Goal: Task Accomplishment & Management: Use online tool/utility

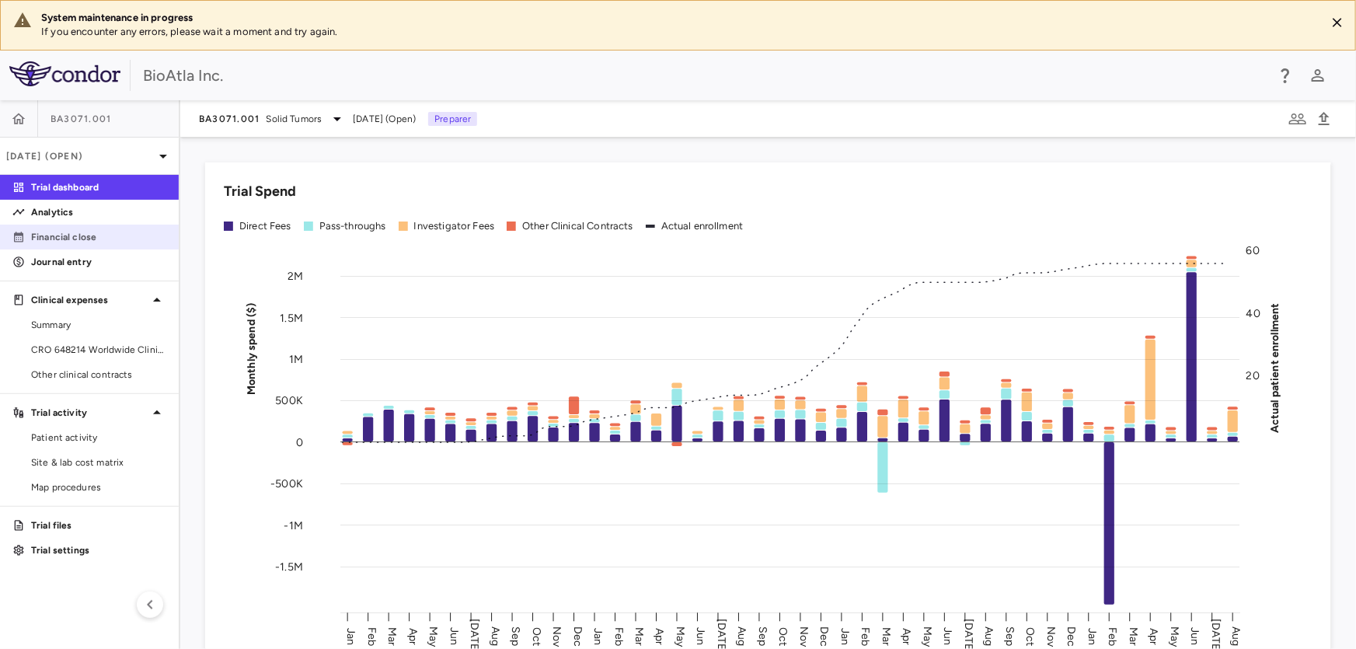
click at [95, 228] on link "Financial close" at bounding box center [89, 236] width 179 height 23
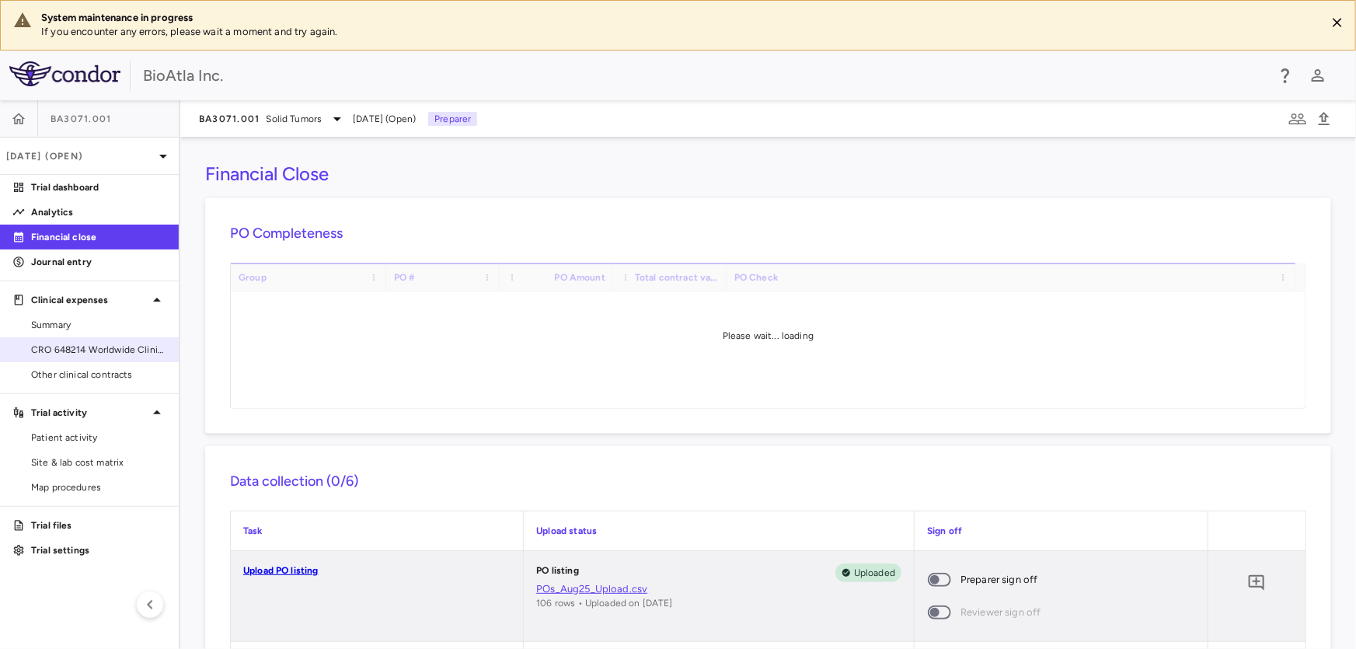
click at [57, 341] on link "CRO 648214 Worldwide Clinical Trials Holdings, Inc." at bounding box center [89, 349] width 179 height 23
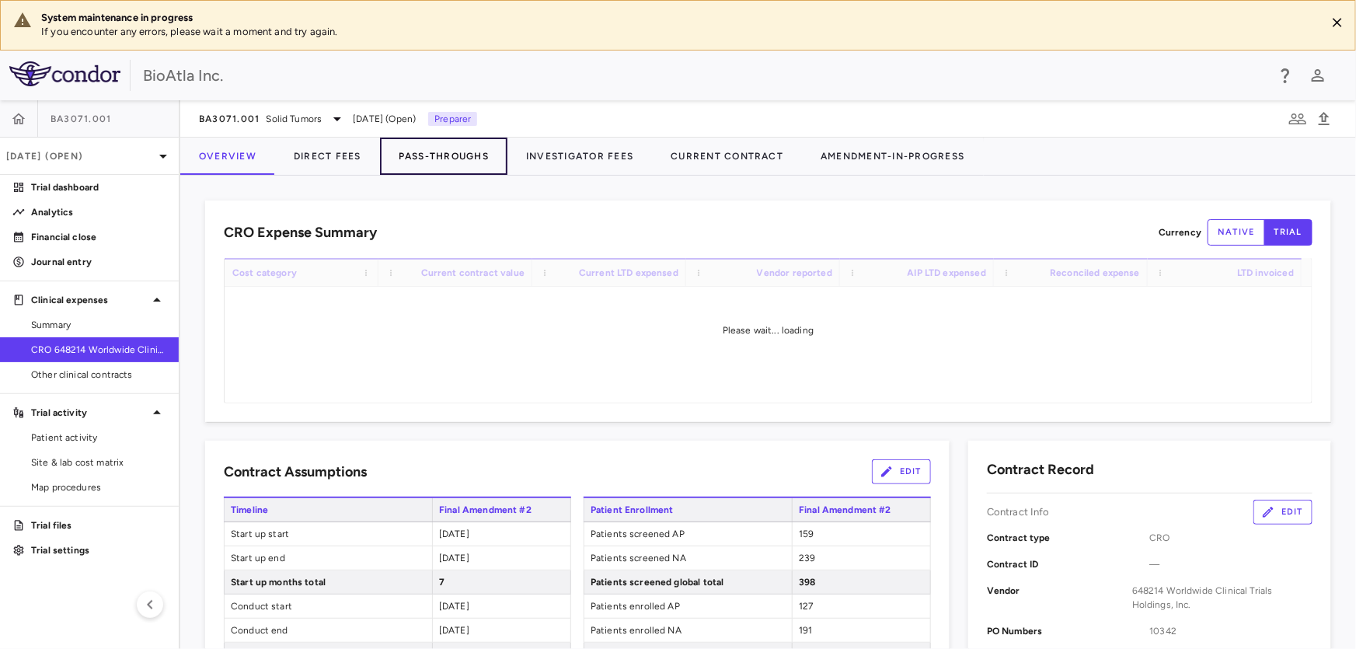
click at [476, 155] on button "Pass-Throughs" at bounding box center [443, 156] width 127 height 37
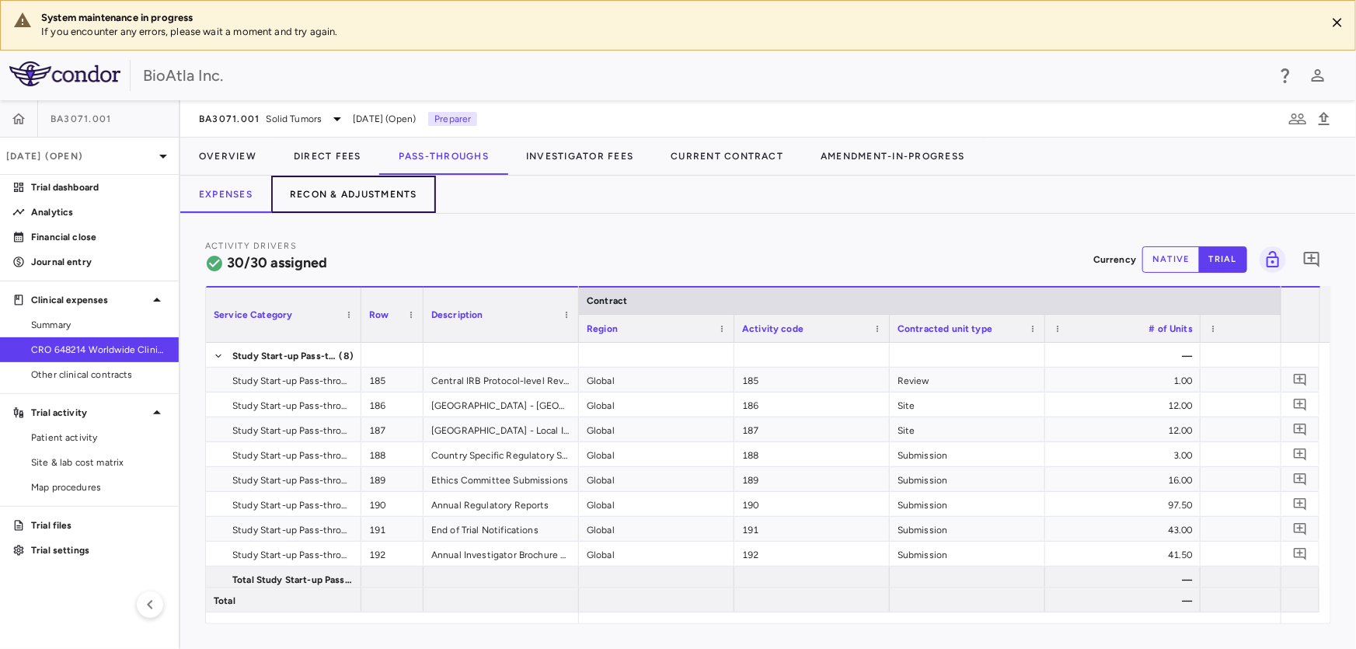
click at [329, 190] on button "Recon & Adjustments" at bounding box center [353, 194] width 165 height 37
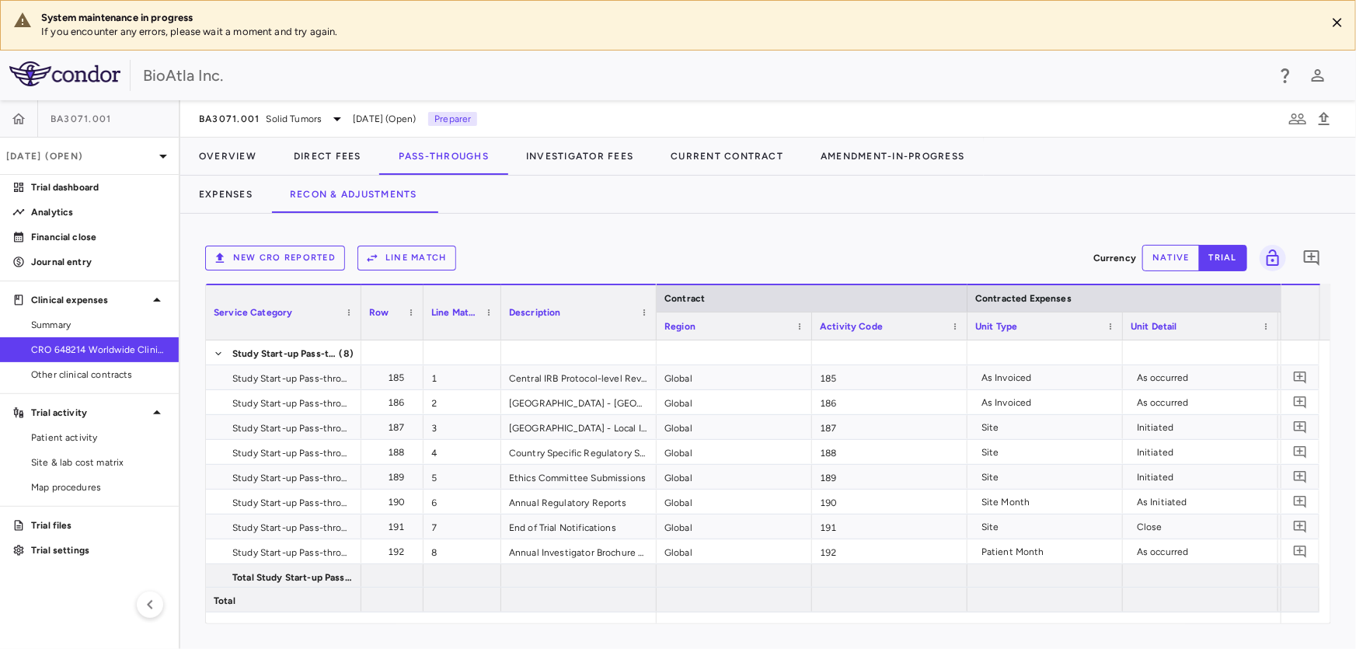
click at [406, 249] on button "Line Match" at bounding box center [406, 258] width 99 height 25
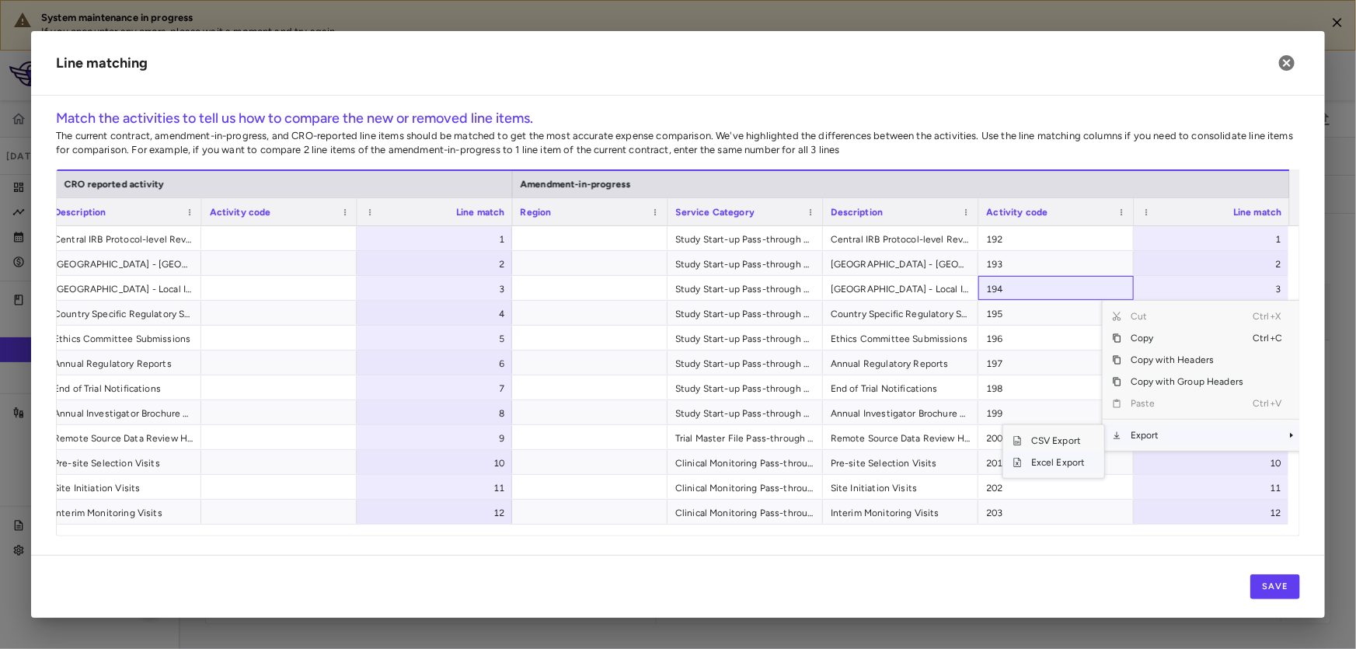
click at [1038, 466] on span "Excel Export" at bounding box center [1058, 462] width 73 height 22
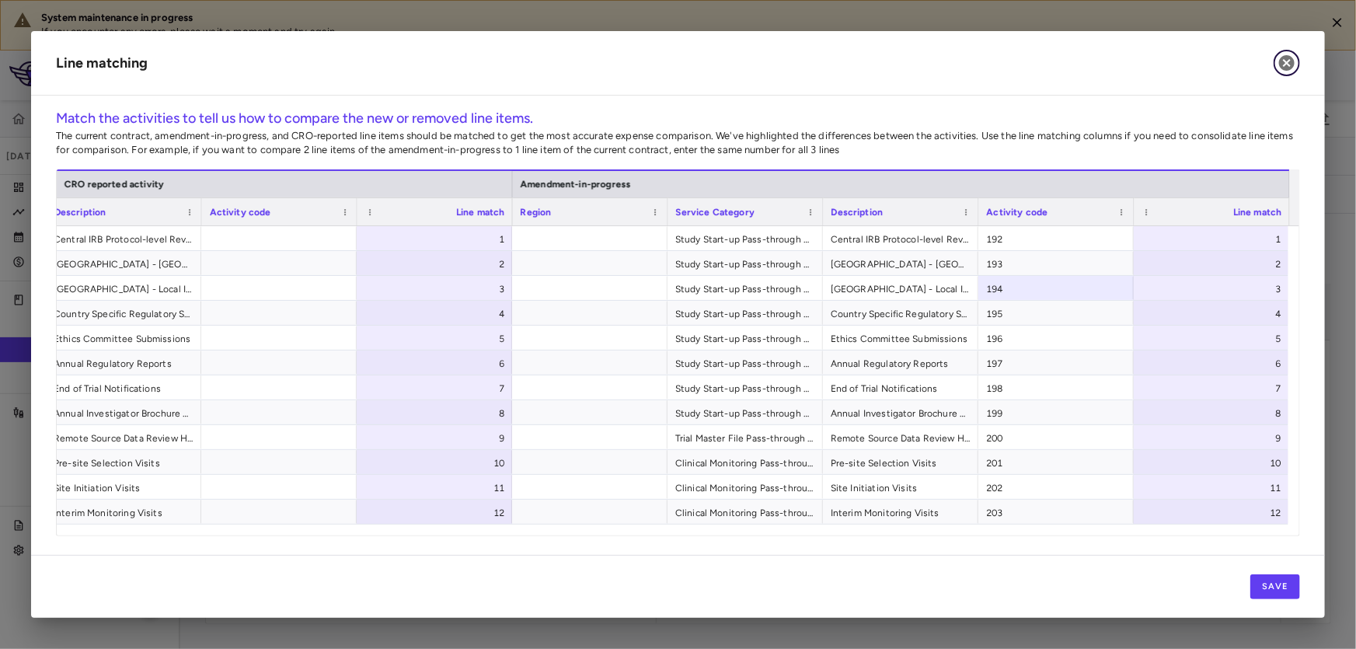
click at [1292, 64] on icon "button" at bounding box center [1287, 63] width 16 height 16
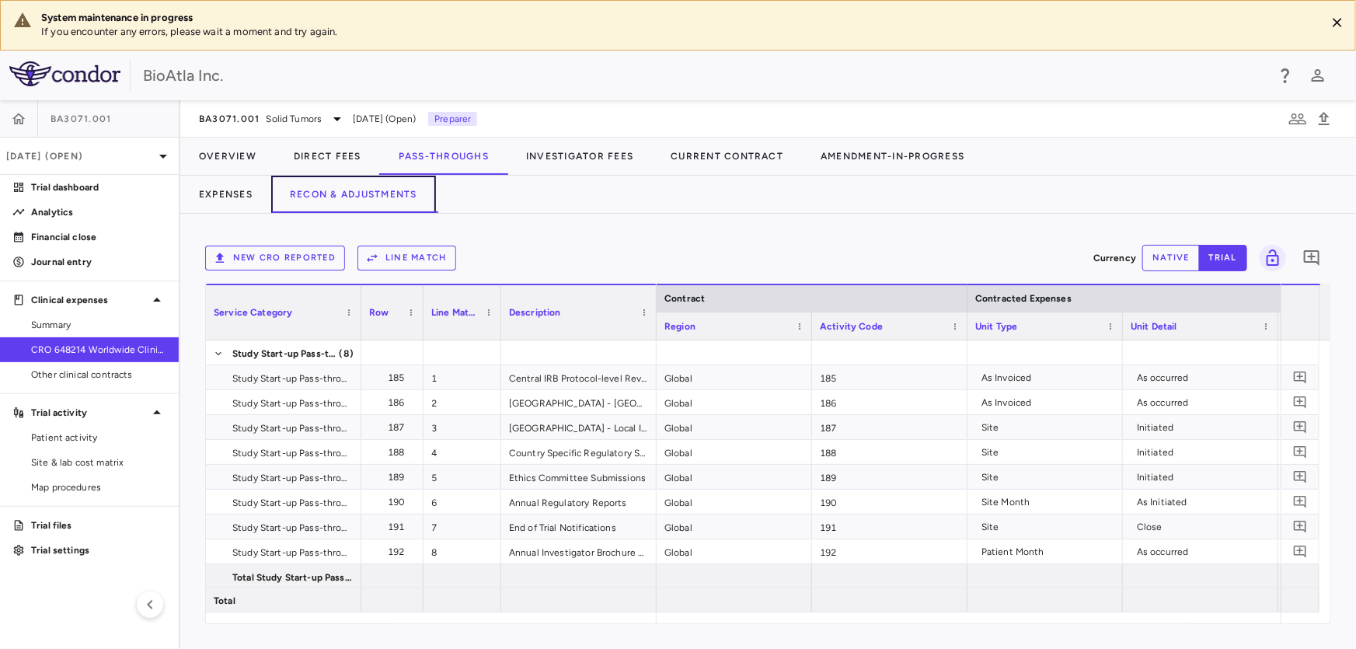
click at [322, 193] on button "Recon & Adjustments" at bounding box center [353, 194] width 165 height 37
click at [257, 253] on button "New CRO reported" at bounding box center [275, 258] width 140 height 25
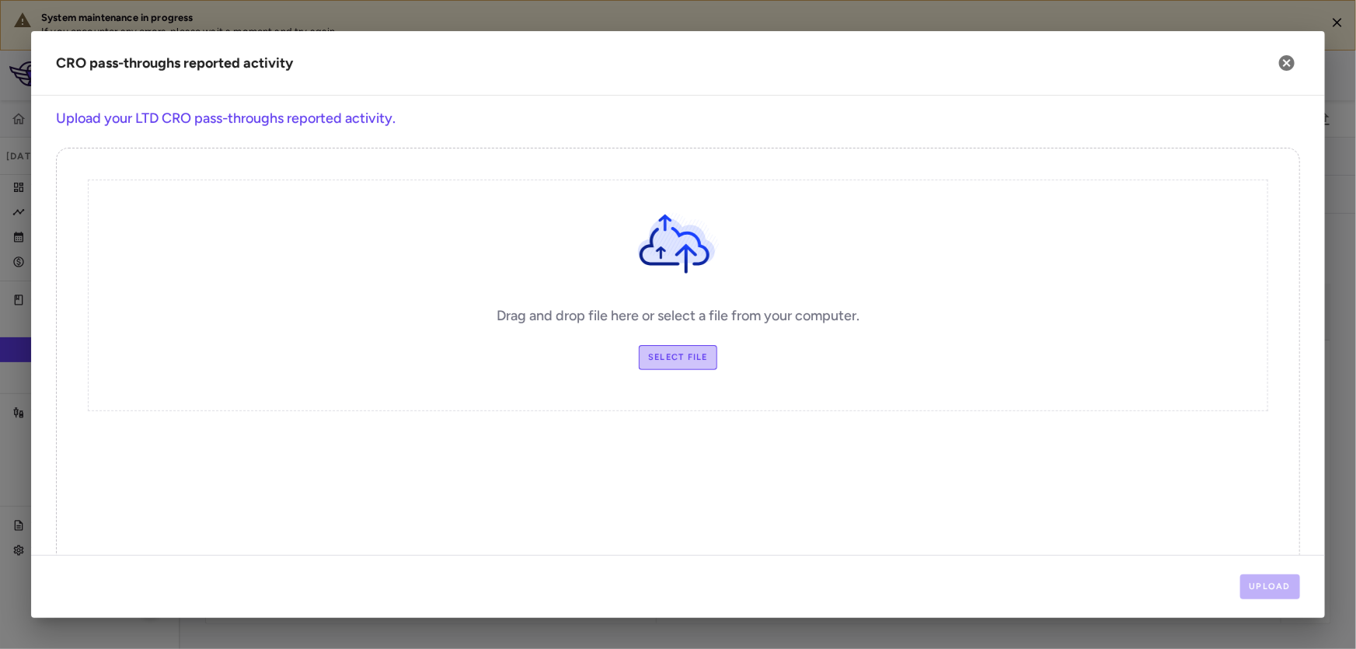
click at [661, 357] on label "Select file" at bounding box center [678, 357] width 78 height 25
click at [0, 0] on input "Select file" at bounding box center [0, 0] width 0 height 0
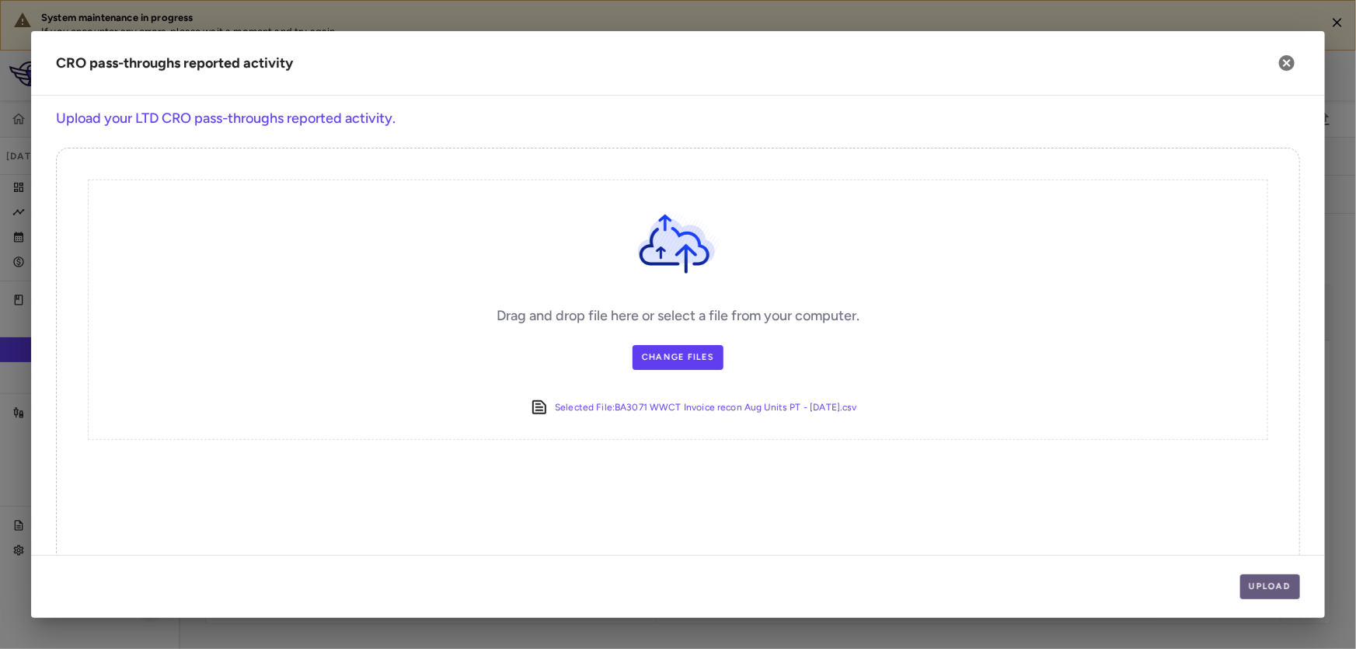
click at [1277, 574] on button "Upload" at bounding box center [1270, 586] width 61 height 25
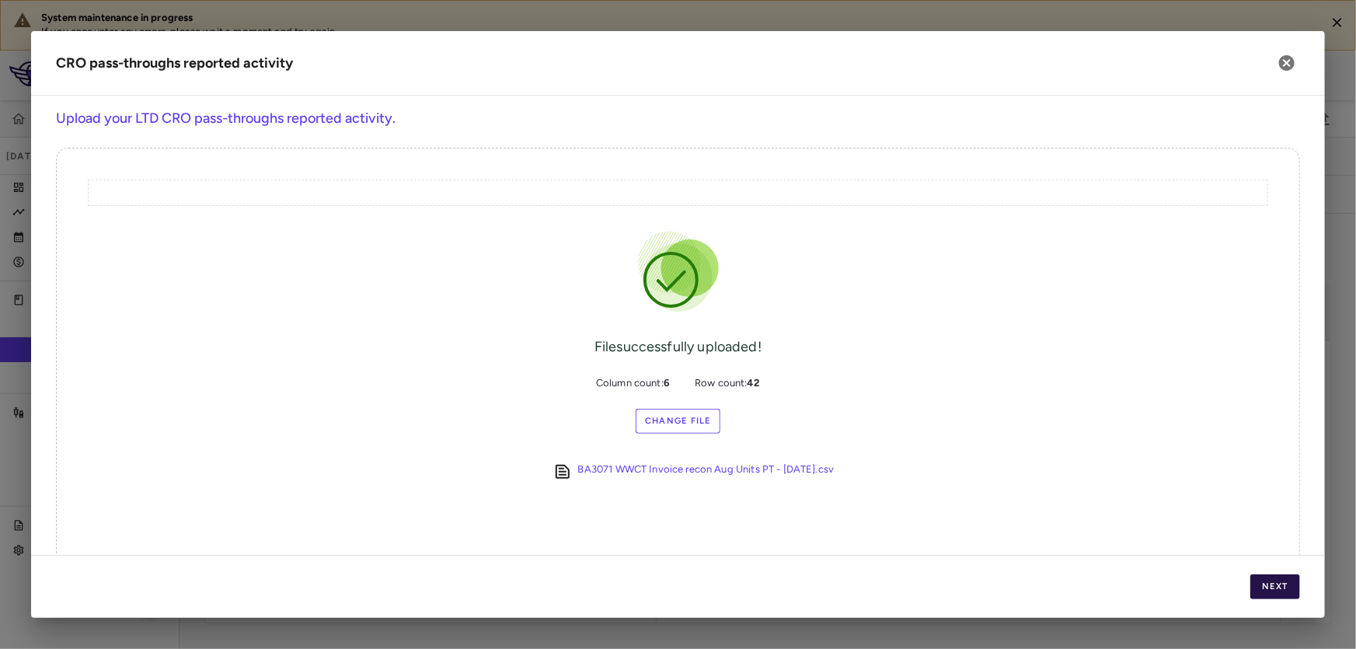
click at [1277, 574] on button "Next" at bounding box center [1275, 586] width 50 height 25
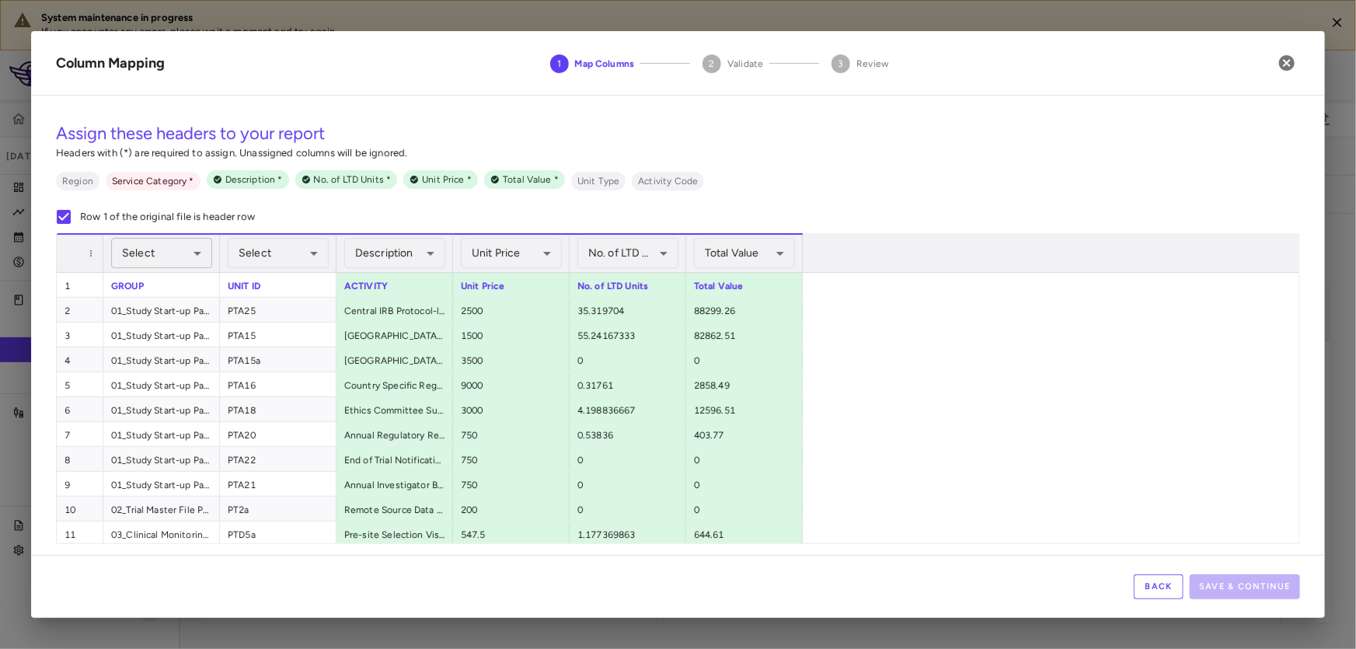
click at [202, 248] on body "System maintenance in progress If you encounter any errors, please wait a momen…" at bounding box center [678, 324] width 1356 height 649
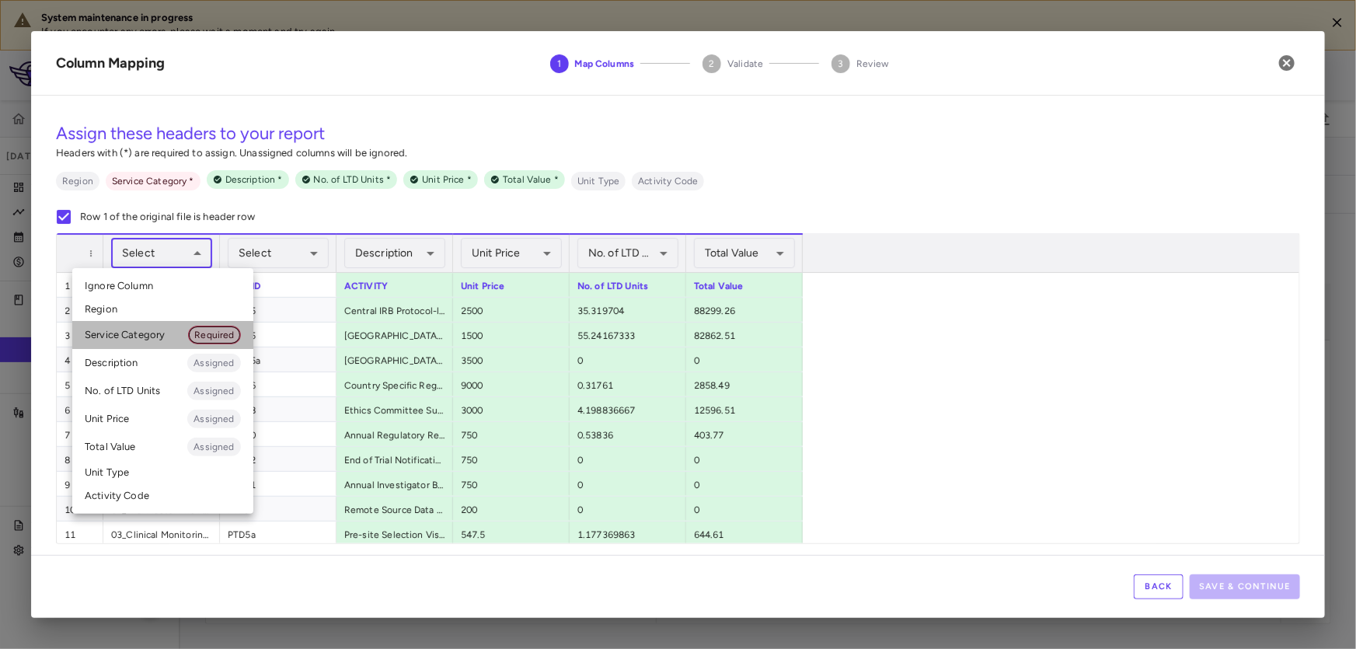
click at [225, 332] on span "Required" at bounding box center [214, 335] width 51 height 14
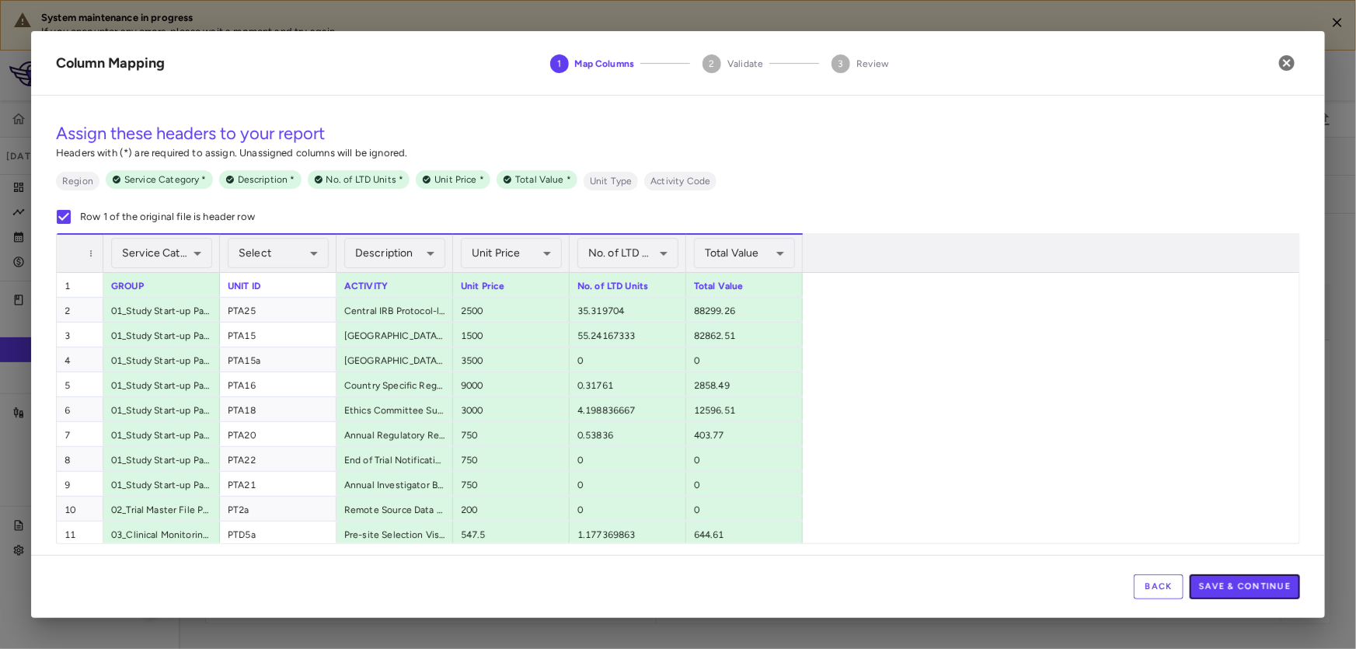
click at [1236, 584] on button "Save & Continue" at bounding box center [1245, 586] width 110 height 25
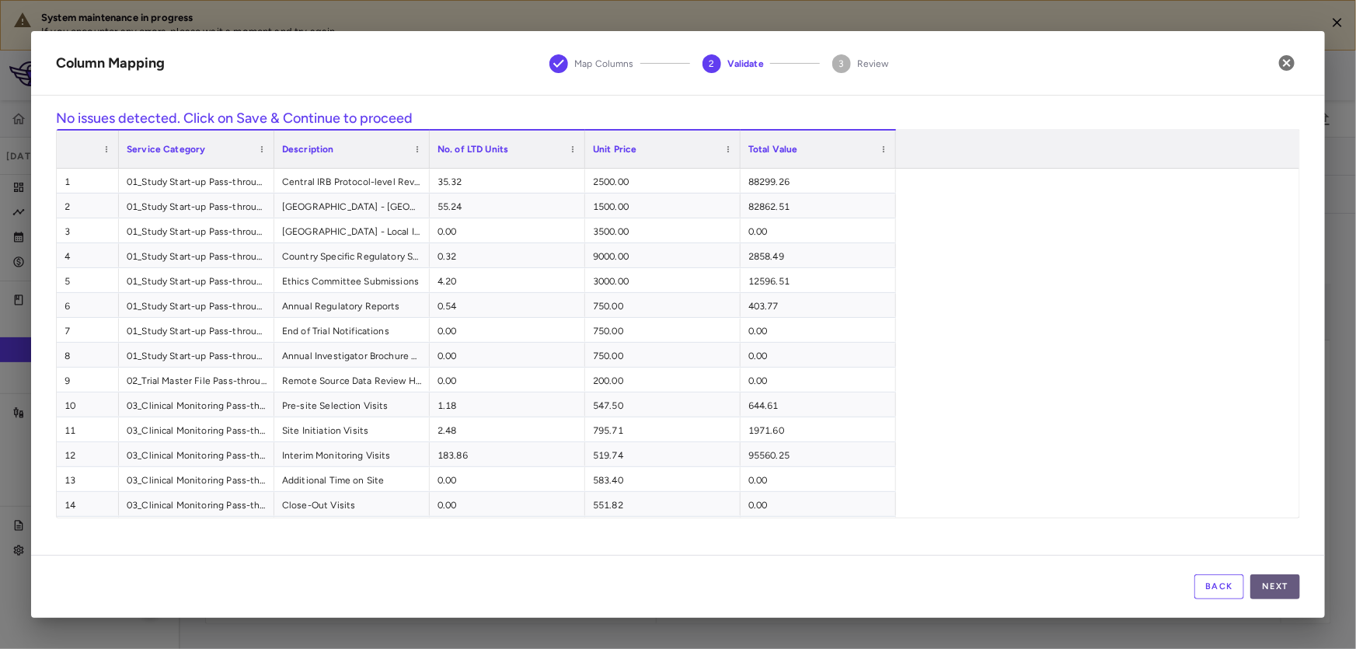
click at [1275, 583] on button "Next" at bounding box center [1275, 586] width 50 height 25
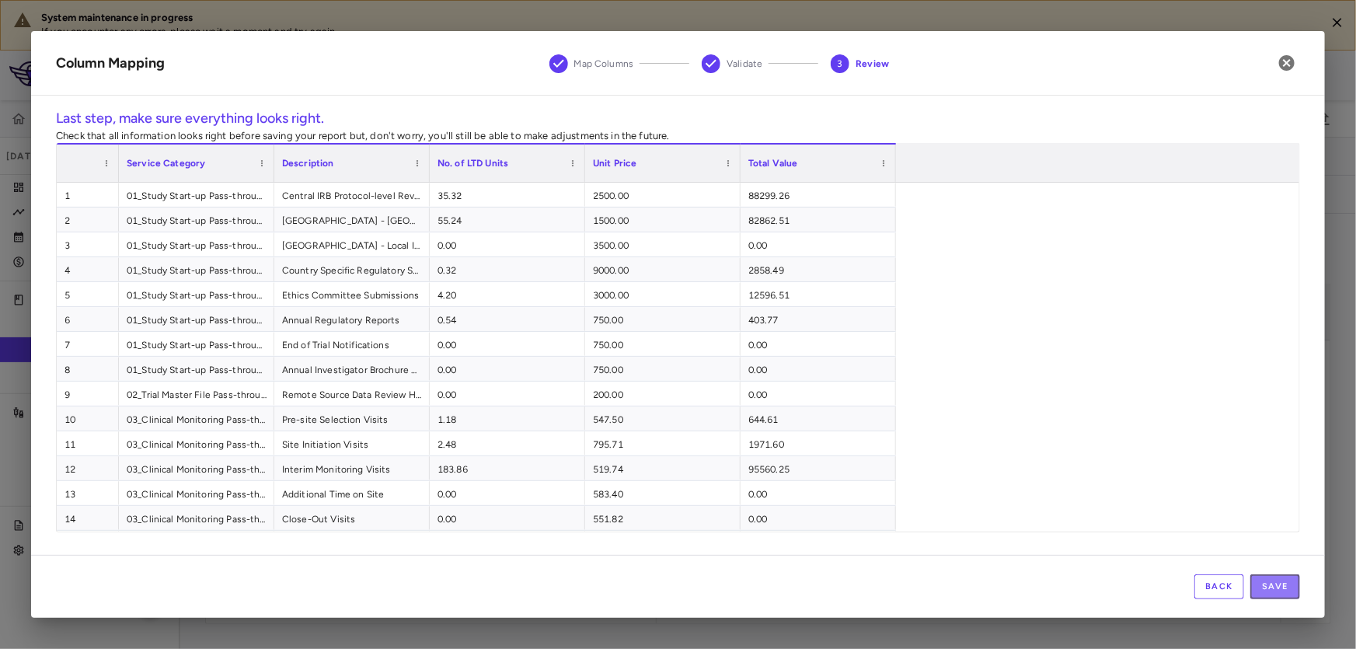
click at [1275, 583] on button "Save" at bounding box center [1275, 586] width 50 height 25
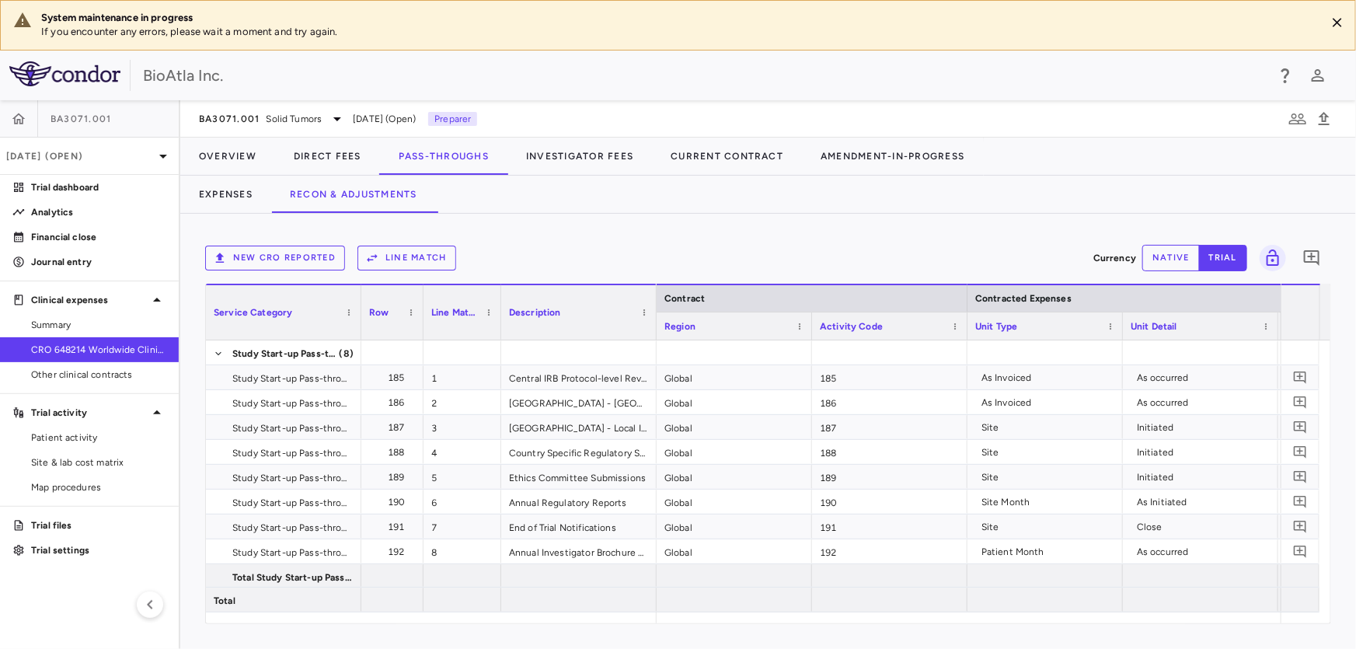
click at [389, 260] on button "Line Match" at bounding box center [406, 258] width 99 height 25
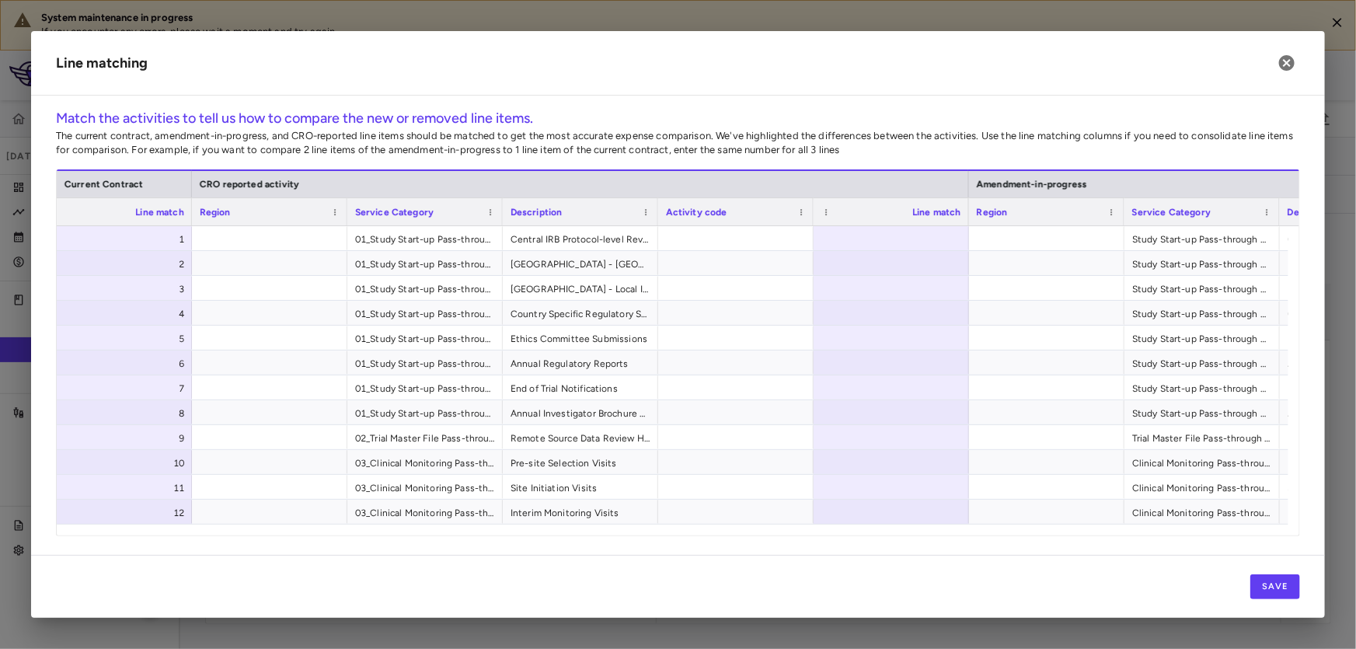
scroll to position [0, 784]
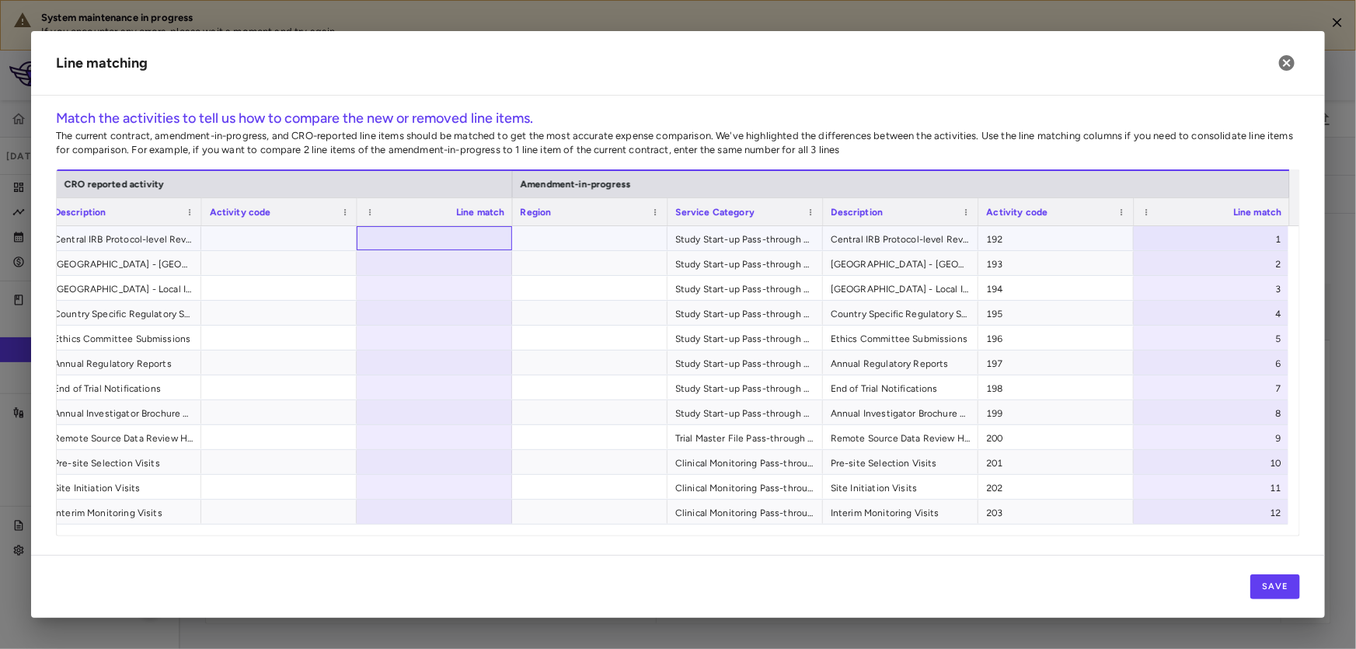
click at [451, 240] on div at bounding box center [434, 238] width 155 height 24
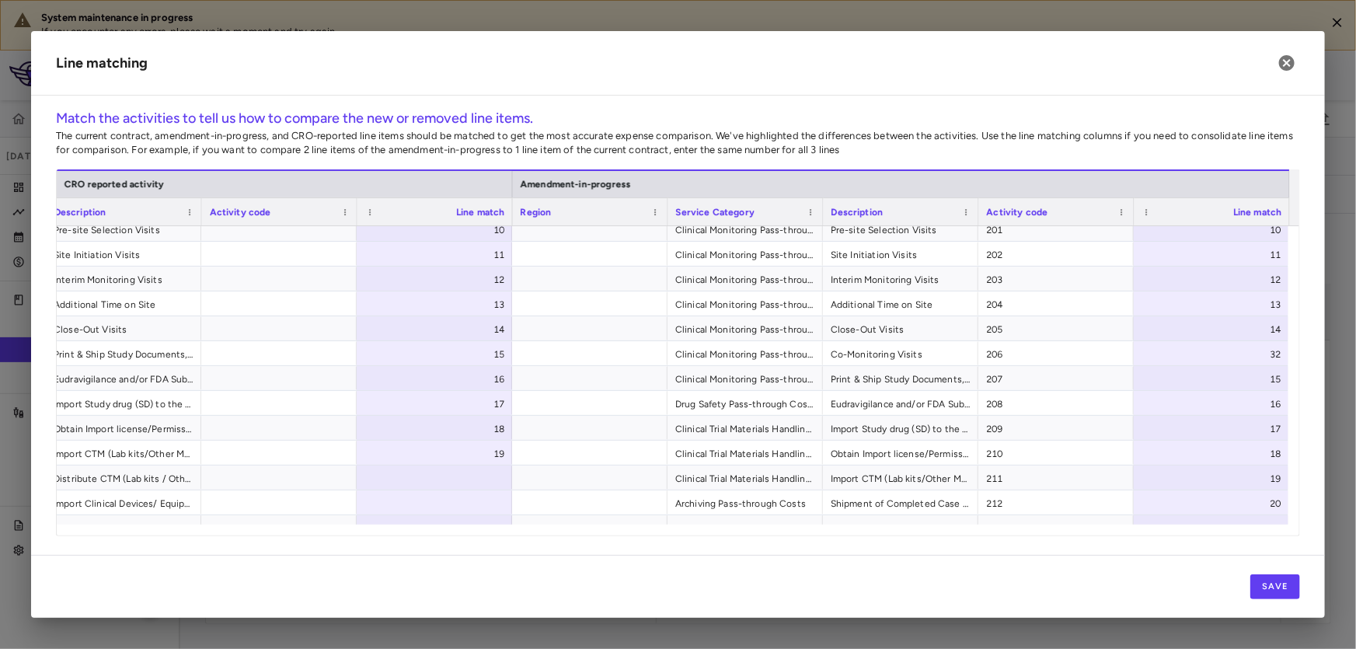
scroll to position [300, 0]
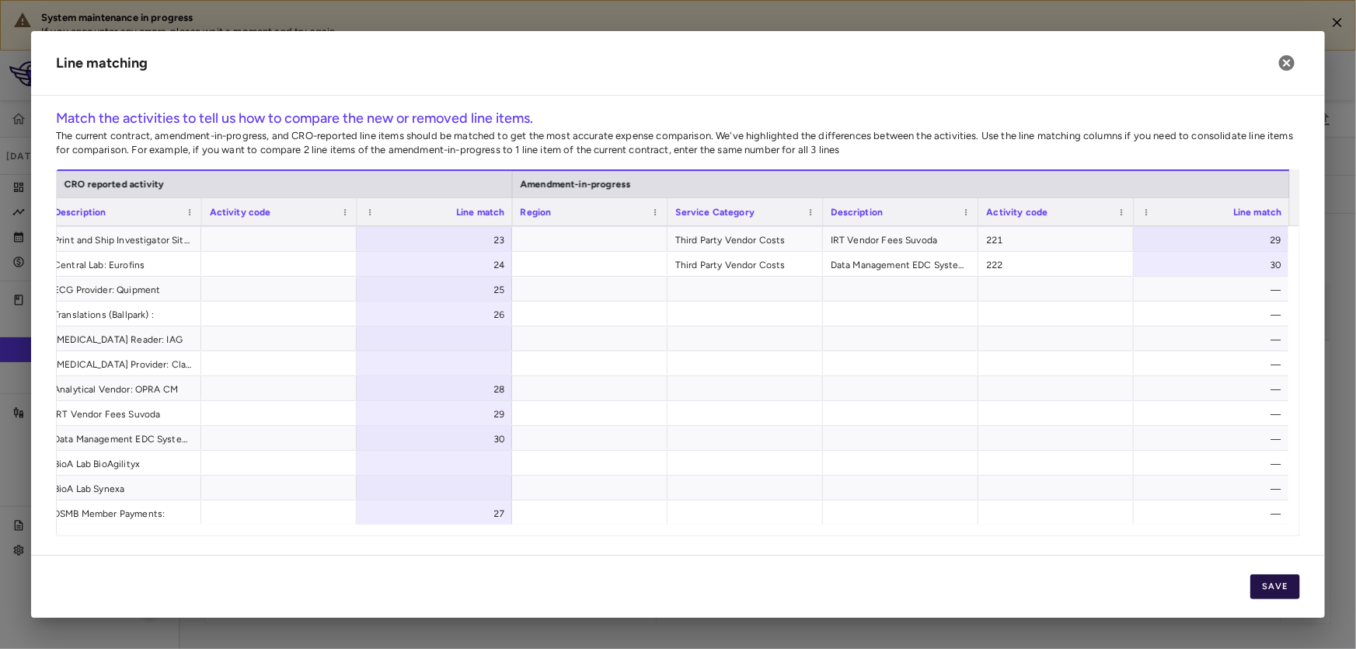
click at [1274, 597] on button "Save" at bounding box center [1275, 586] width 50 height 25
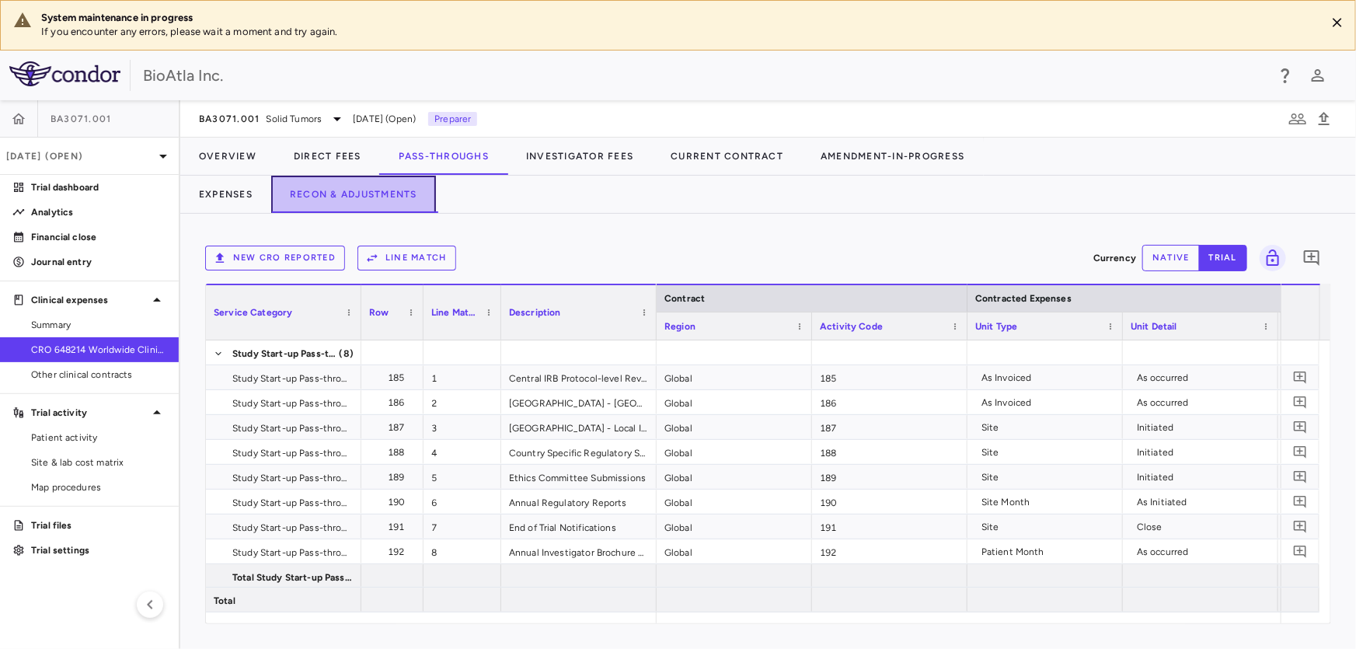
click at [396, 199] on button "Recon & Adjustments" at bounding box center [353, 194] width 165 height 37
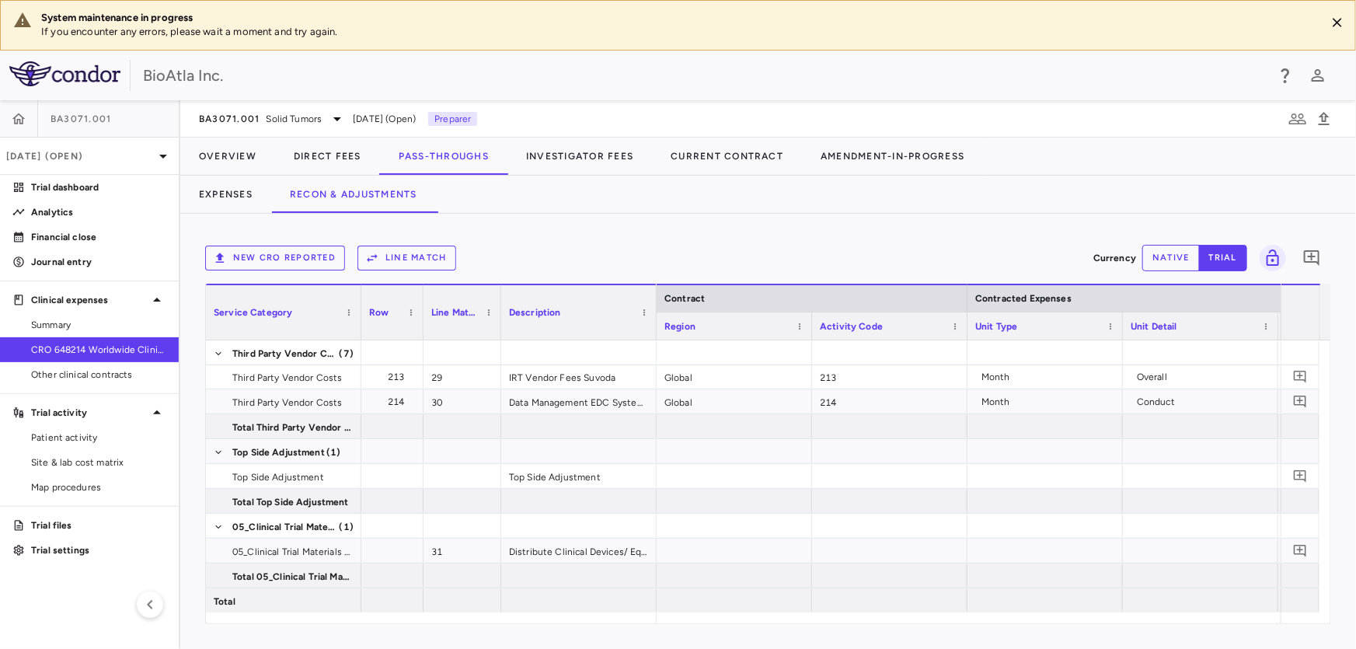
drag, startPoint x: 742, startPoint y: 624, endPoint x: 854, endPoint y: 614, distance: 112.4
click at [854, 614] on div "New CRO reported Line Match Currency native trial 0 Service Category Drag here …" at bounding box center [768, 431] width 1176 height 435
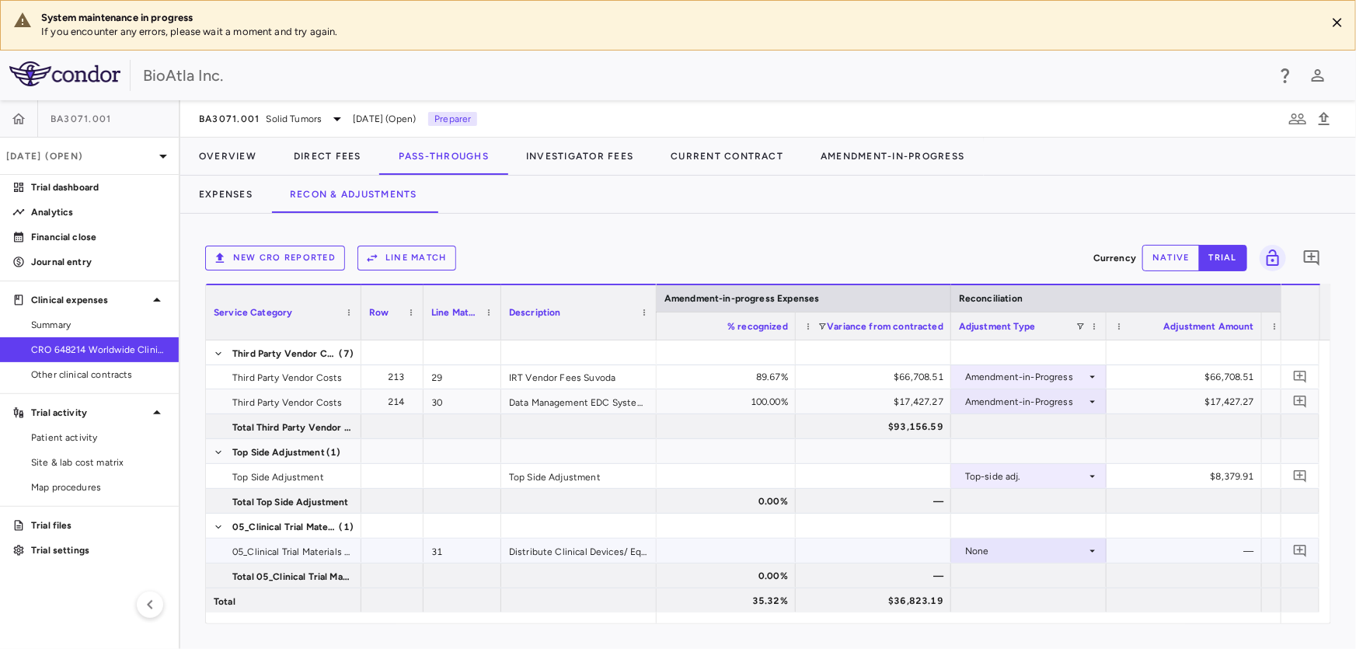
click at [1099, 546] on div "None" at bounding box center [1028, 551] width 155 height 24
click at [1020, 603] on li "CRO Reported" at bounding box center [1028, 595] width 154 height 23
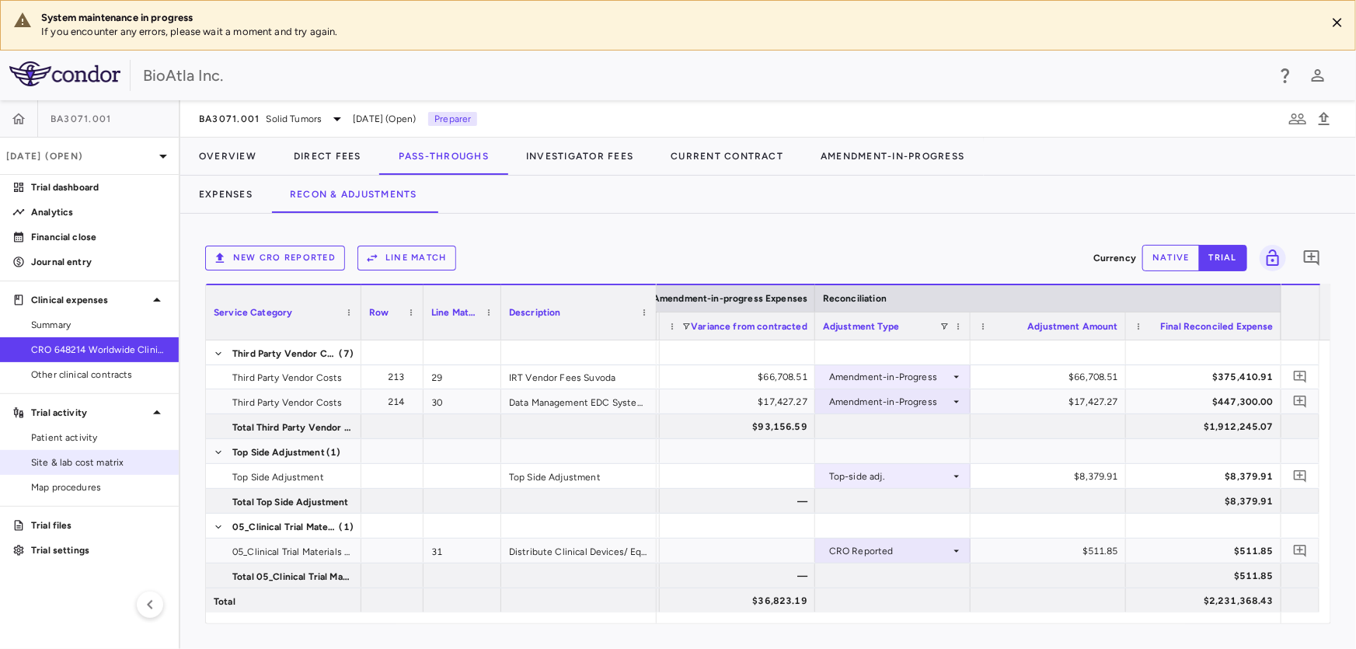
click at [12, 454] on link "Site & lab cost matrix" at bounding box center [89, 462] width 179 height 23
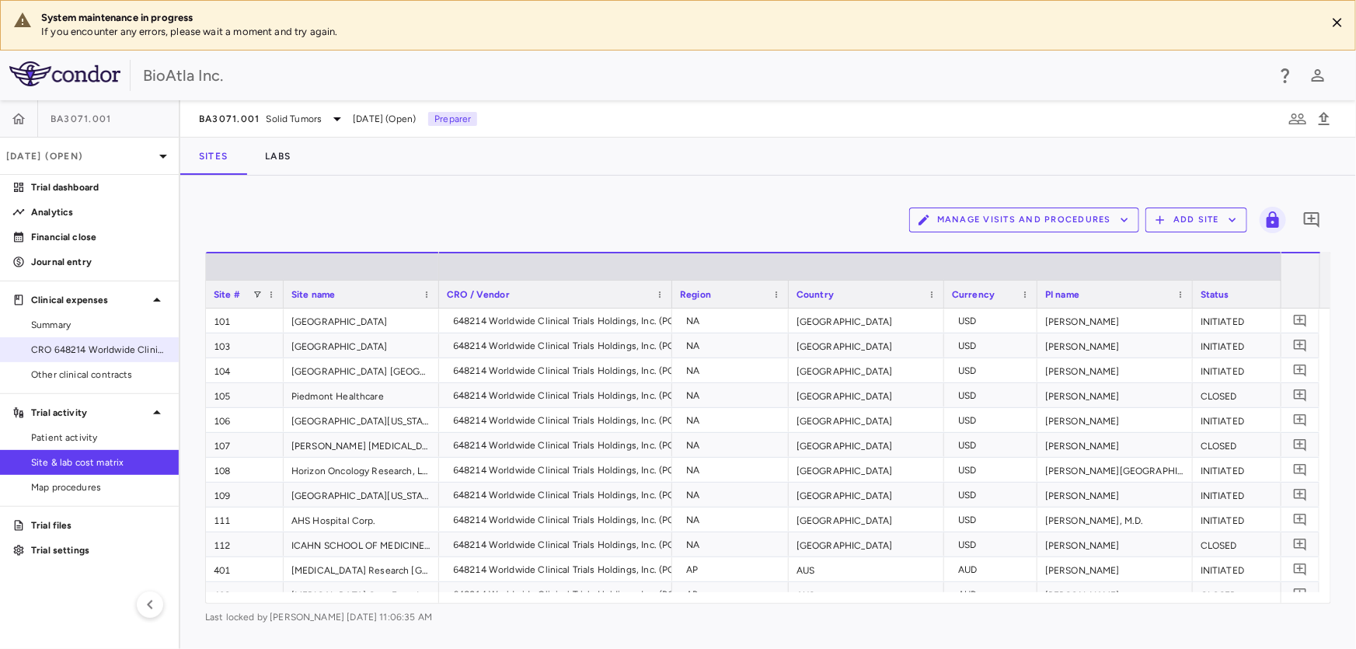
click at [89, 344] on span "CRO 648214 Worldwide Clinical Trials Holdings, Inc." at bounding box center [98, 350] width 135 height 14
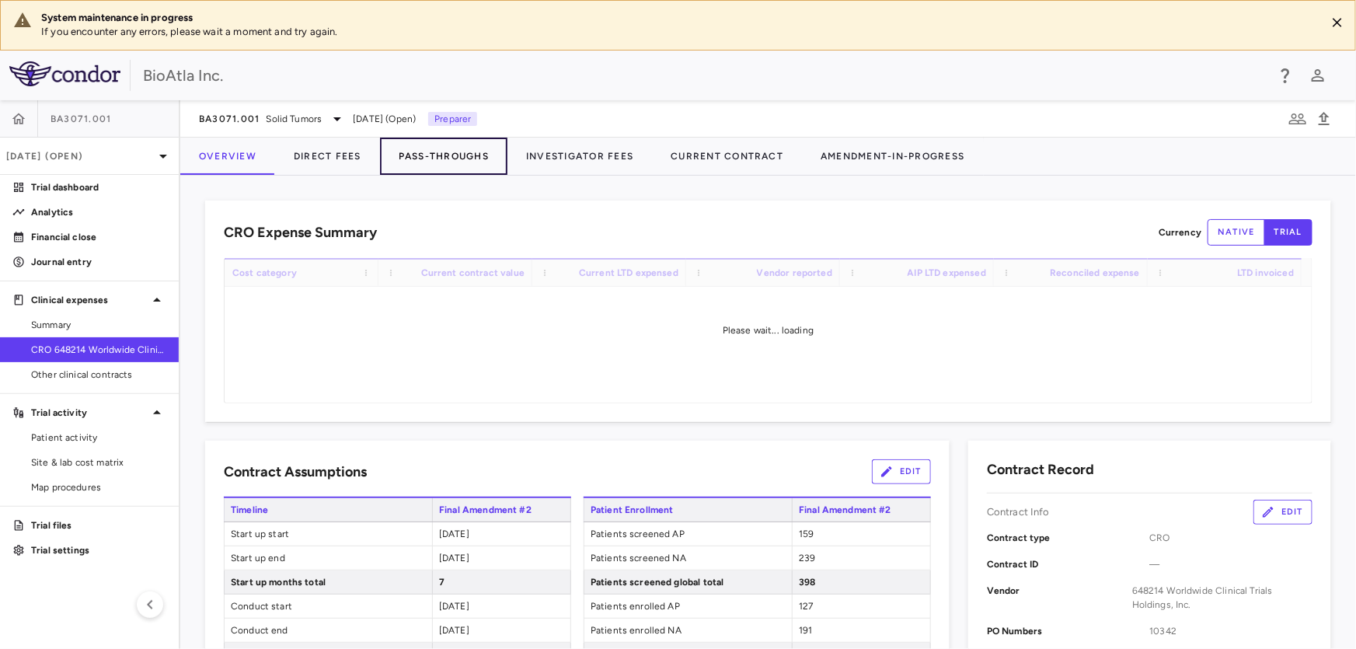
click at [444, 157] on button "Pass-Throughs" at bounding box center [443, 156] width 127 height 37
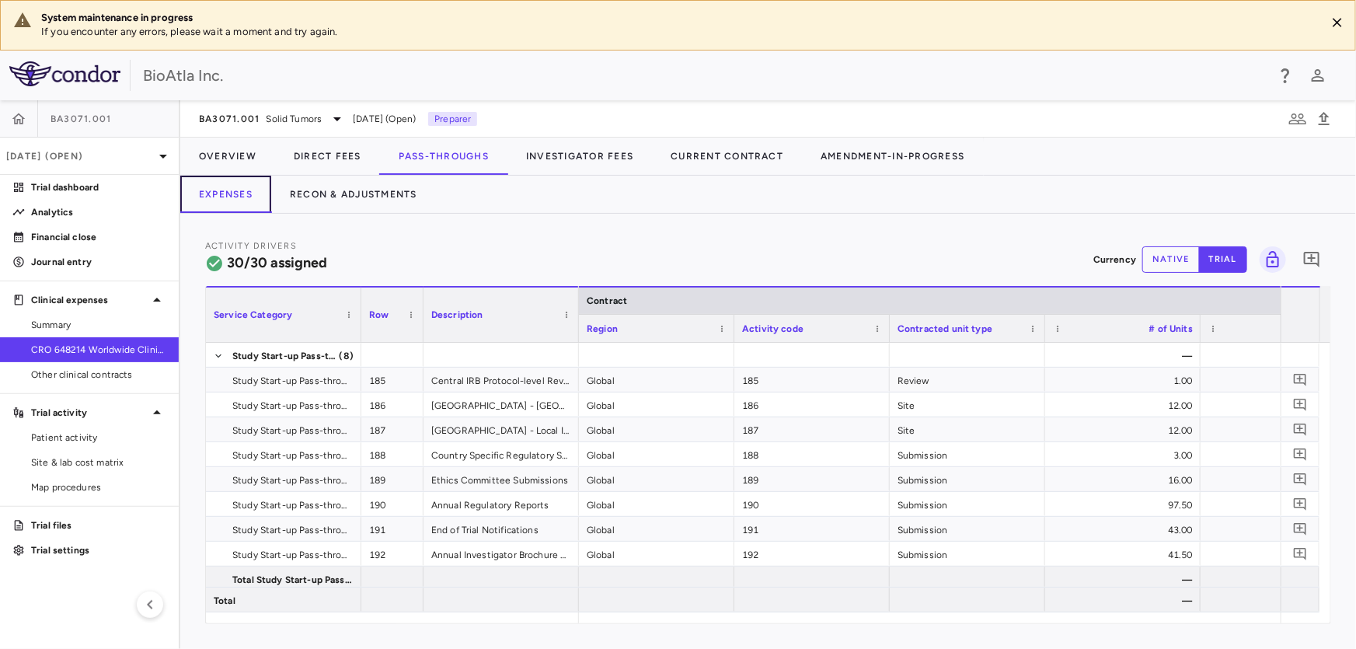
click at [212, 186] on button "Expenses" at bounding box center [225, 194] width 91 height 37
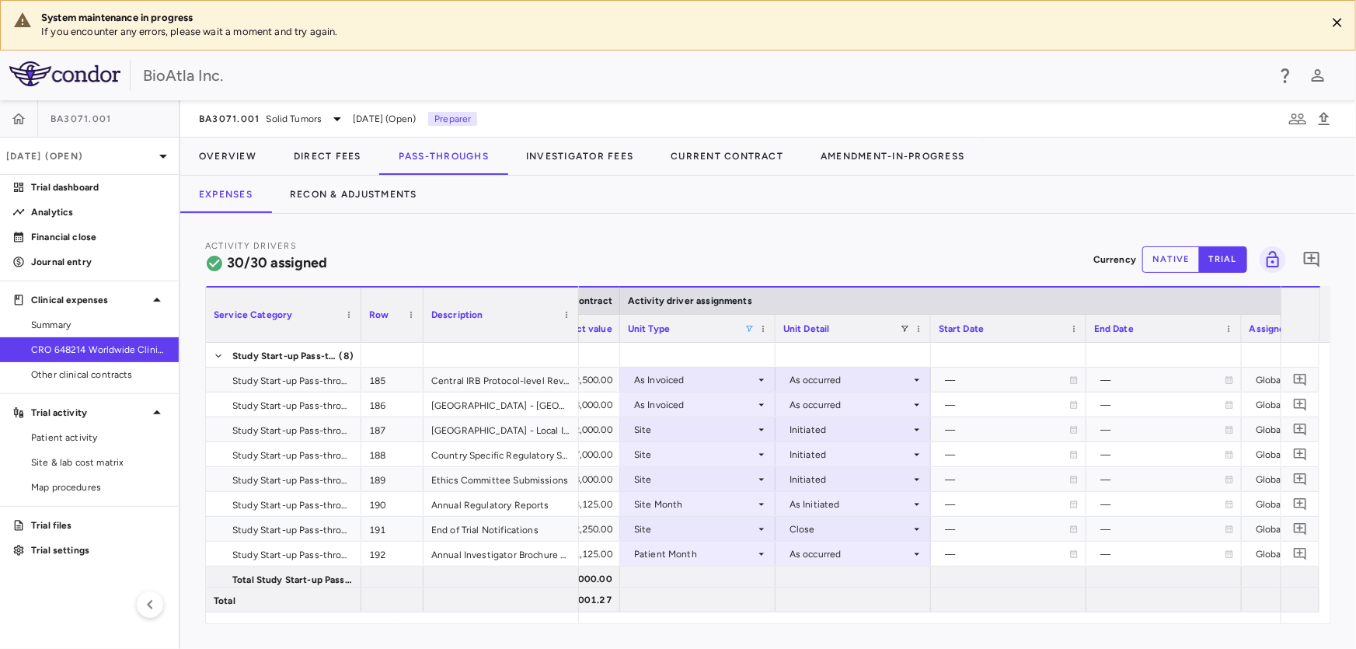
click at [750, 330] on span at bounding box center [748, 328] width 9 height 9
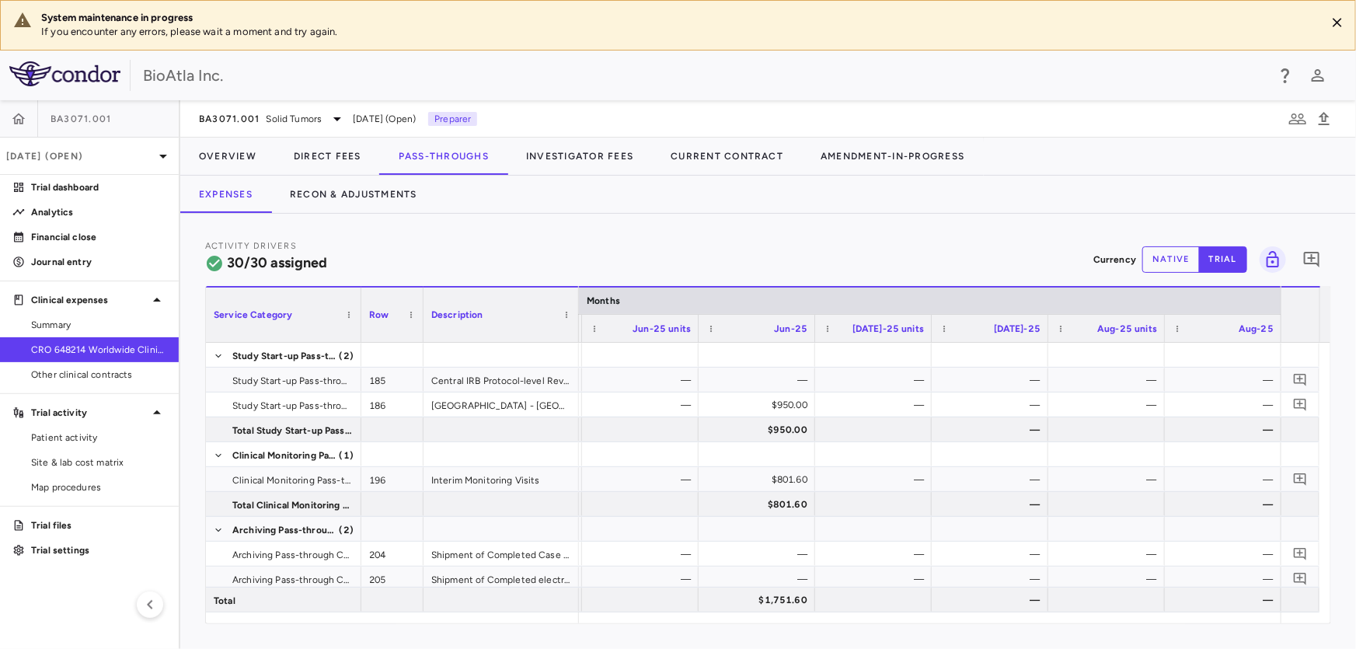
click at [1179, 246] on button "native" at bounding box center [1171, 259] width 58 height 26
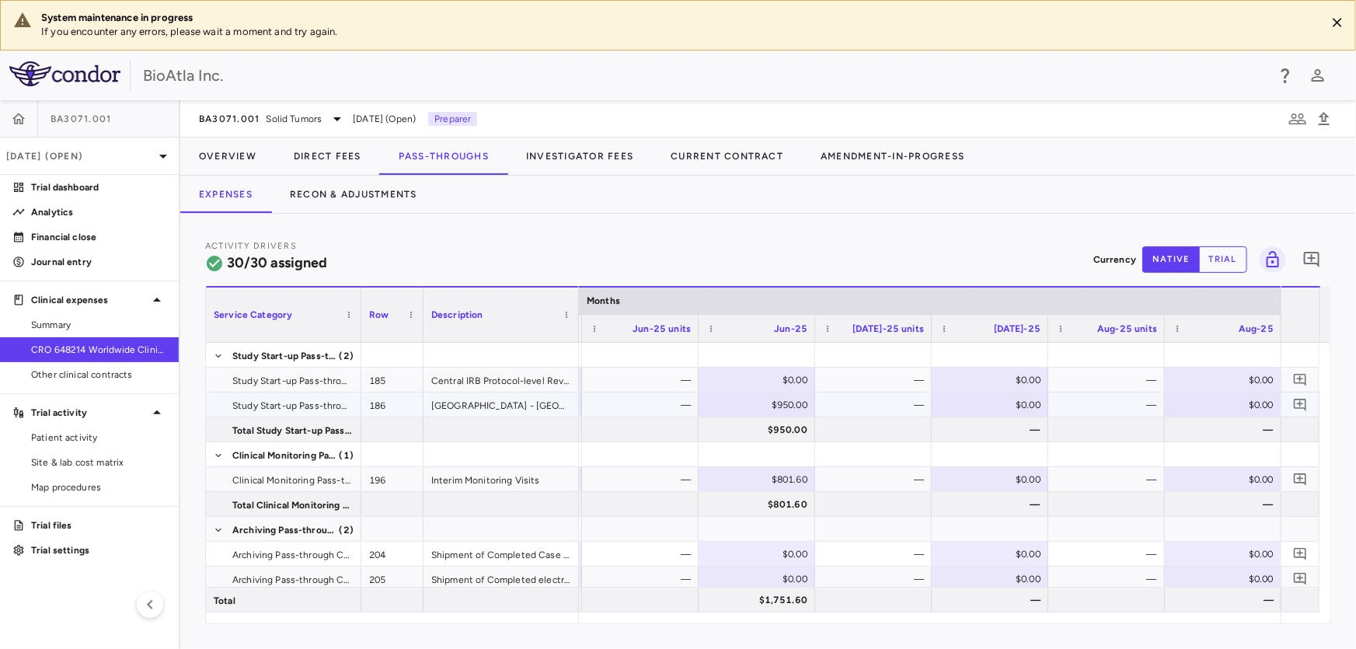
click at [990, 396] on div "$0.00" at bounding box center [993, 404] width 95 height 25
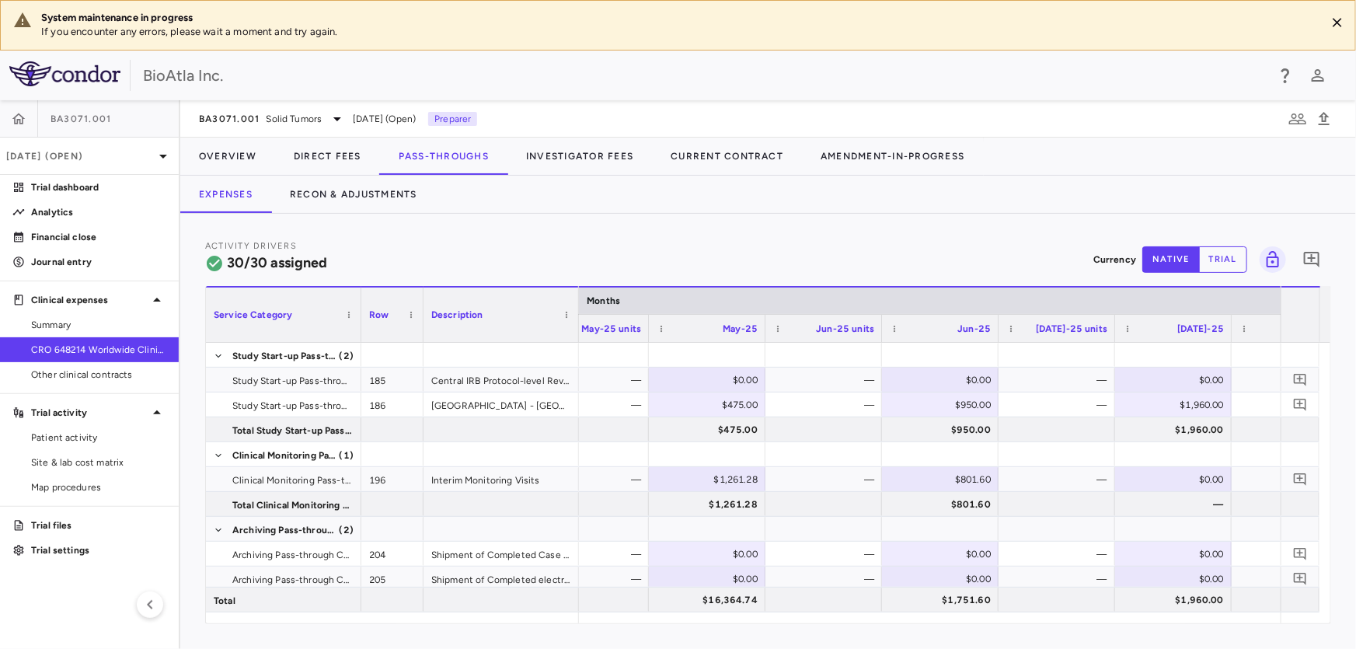
scroll to position [0, 11664]
click at [964, 487] on div "$801.60" at bounding box center [943, 479] width 95 height 25
drag, startPoint x: 932, startPoint y: 479, endPoint x: 993, endPoint y: 466, distance: 62.8
click at [993, 468] on input "*****" at bounding box center [952, 481] width 92 height 26
click at [1162, 469] on div "$0.00" at bounding box center [1176, 479] width 95 height 25
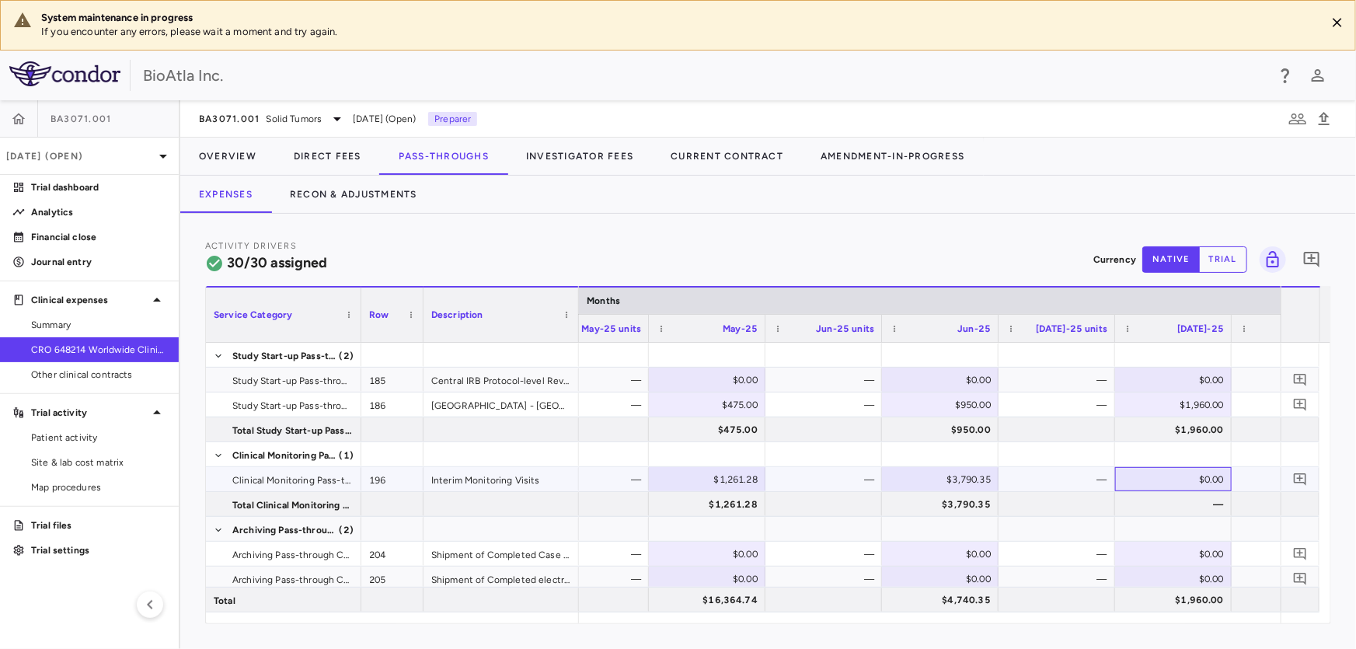
click at [1173, 480] on div "$0.00" at bounding box center [1176, 479] width 95 height 25
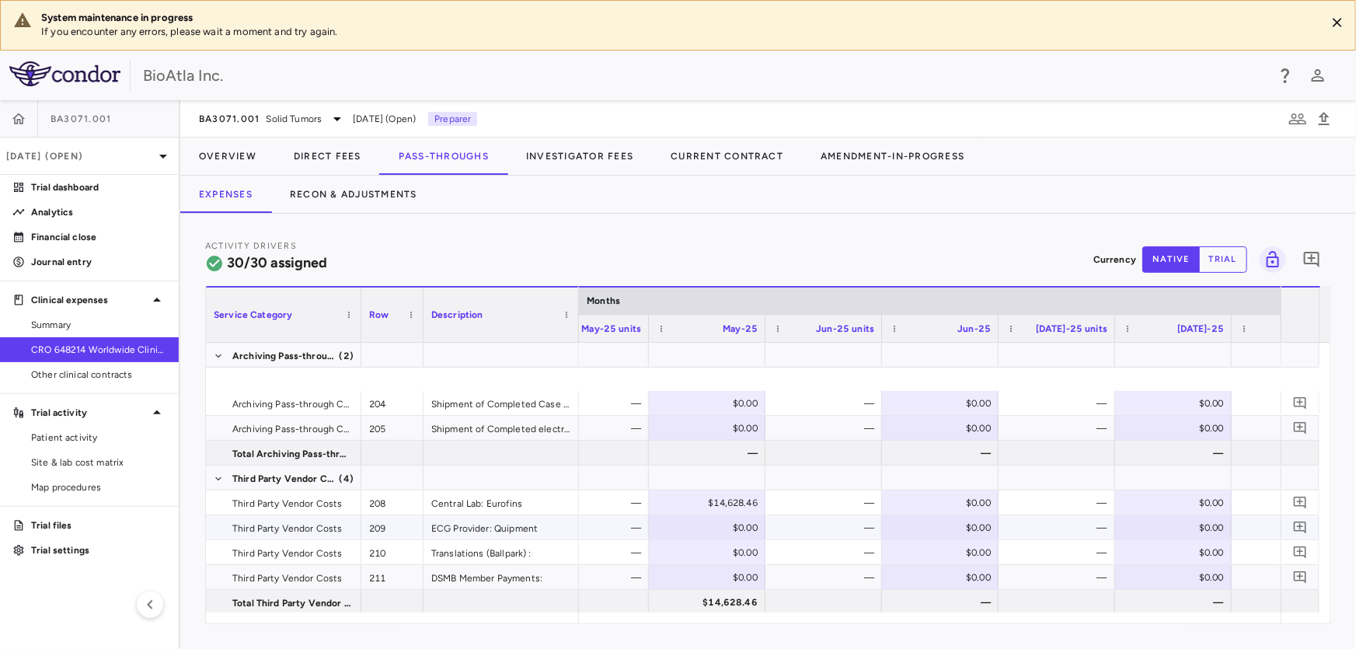
scroll to position [177, 0]
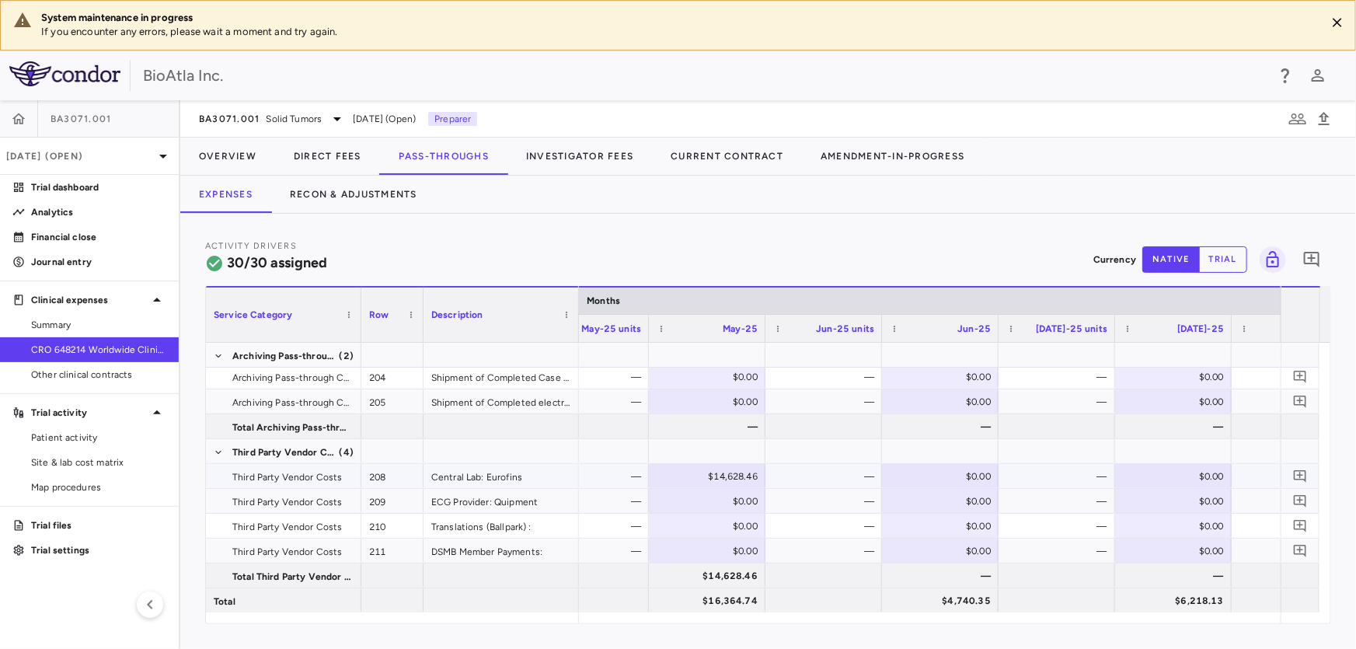
click at [928, 471] on div "$0.00" at bounding box center [943, 476] width 95 height 25
click at [1184, 474] on div "$0.00" at bounding box center [1176, 476] width 95 height 25
click at [1176, 473] on input "number" at bounding box center [1185, 478] width 92 height 26
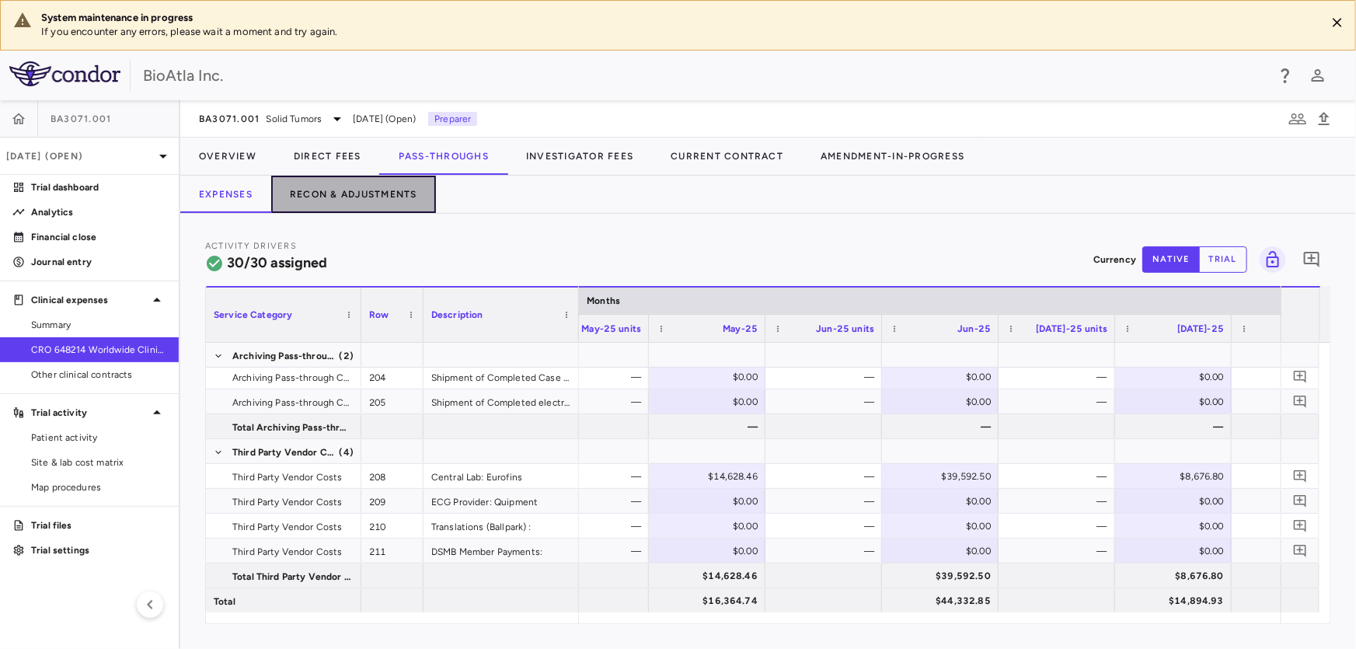
click at [319, 201] on button "Recon & Adjustments" at bounding box center [353, 194] width 165 height 37
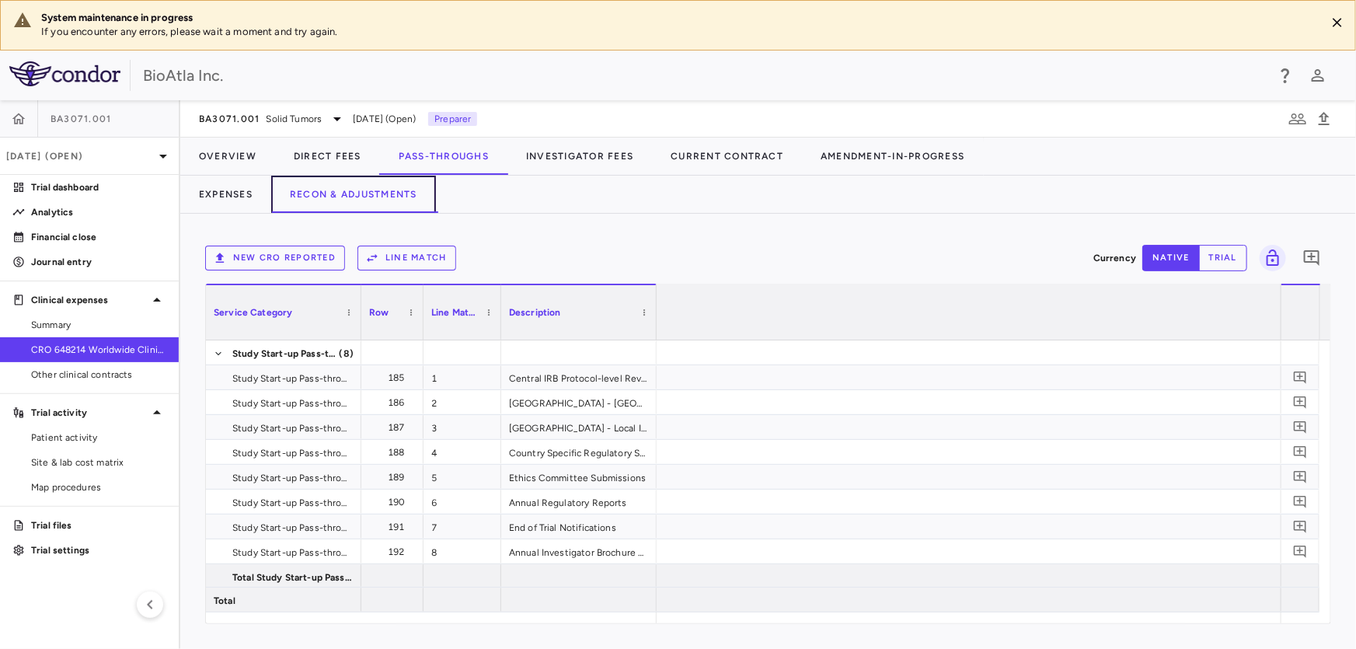
scroll to position [0, 3286]
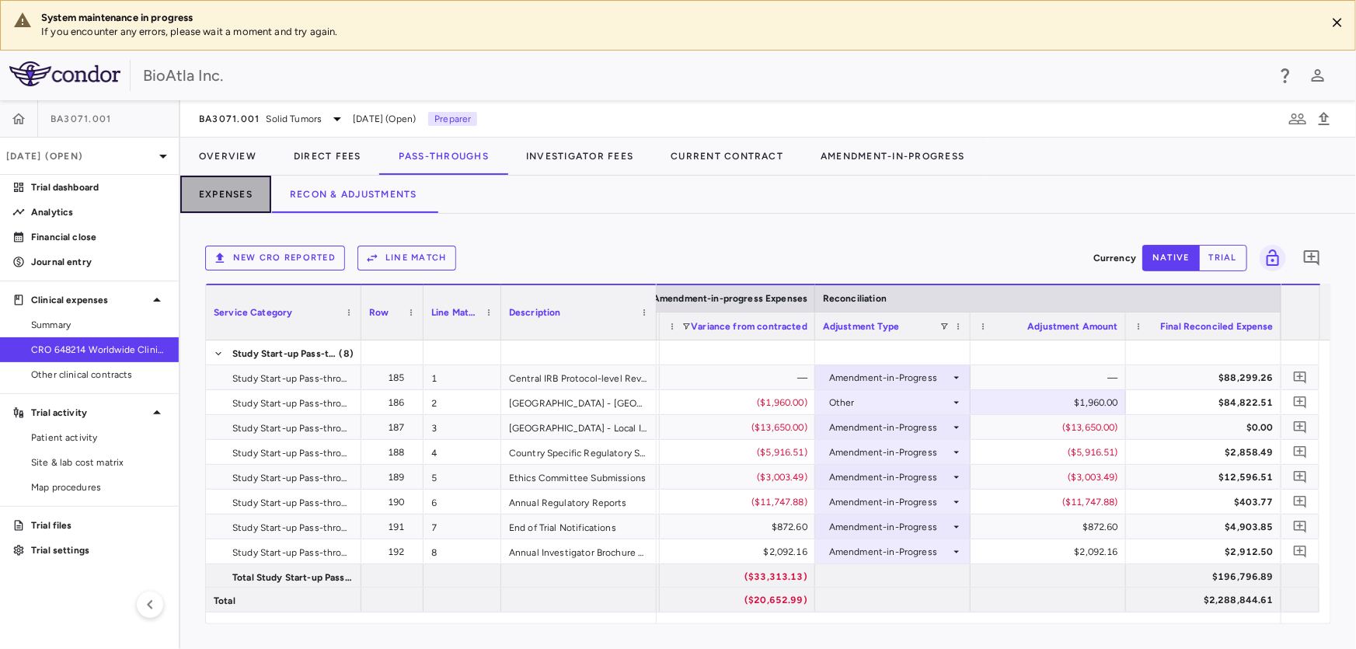
click at [236, 203] on button "Expenses" at bounding box center [225, 194] width 91 height 37
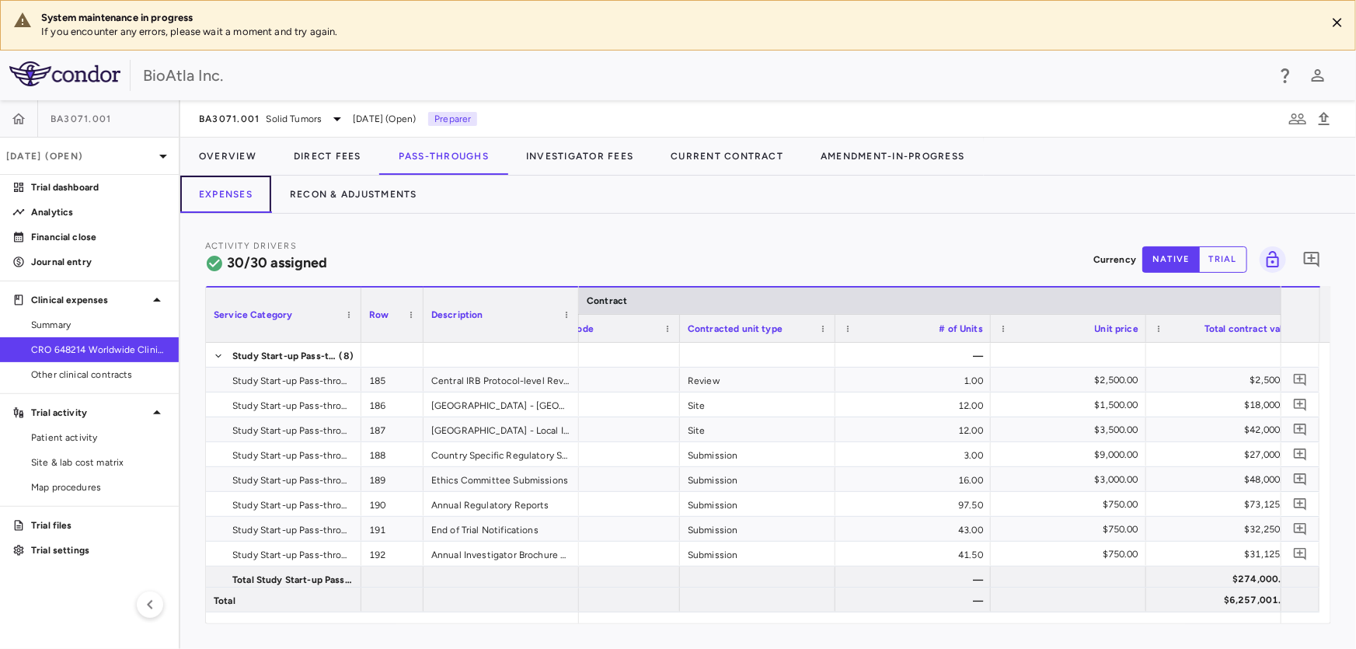
scroll to position [0, 1533]
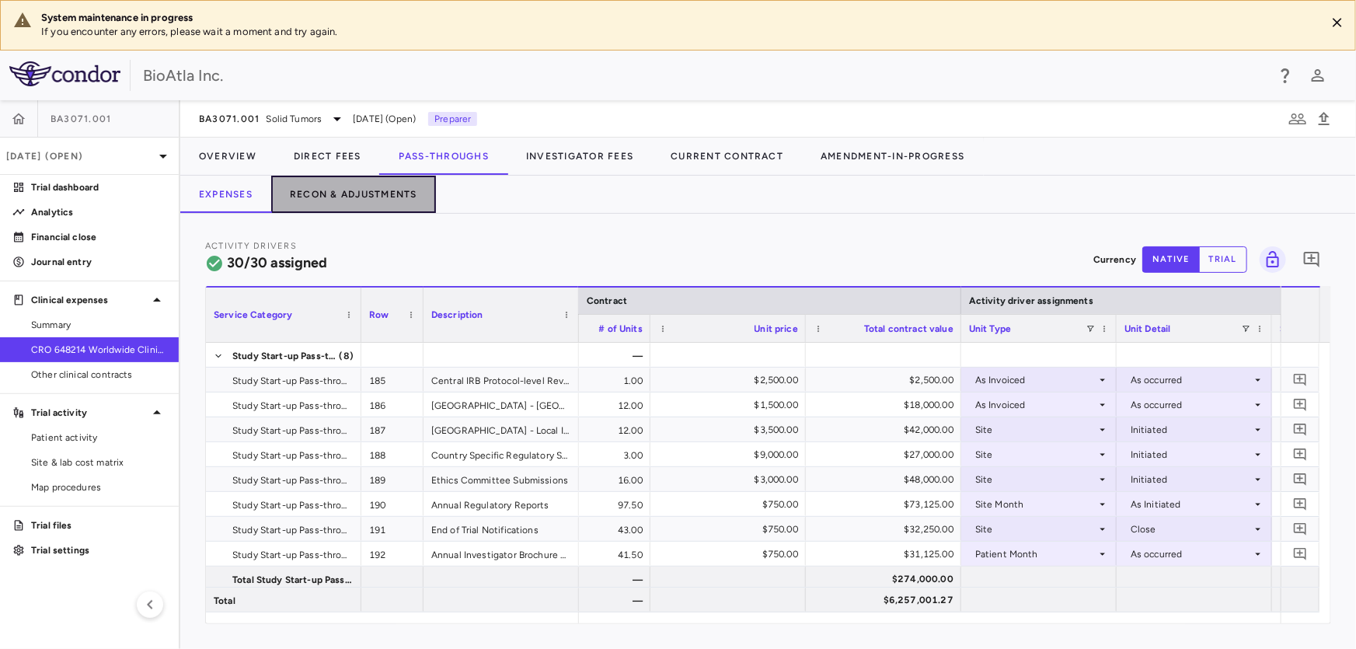
click at [368, 192] on button "Recon & Adjustments" at bounding box center [353, 194] width 165 height 37
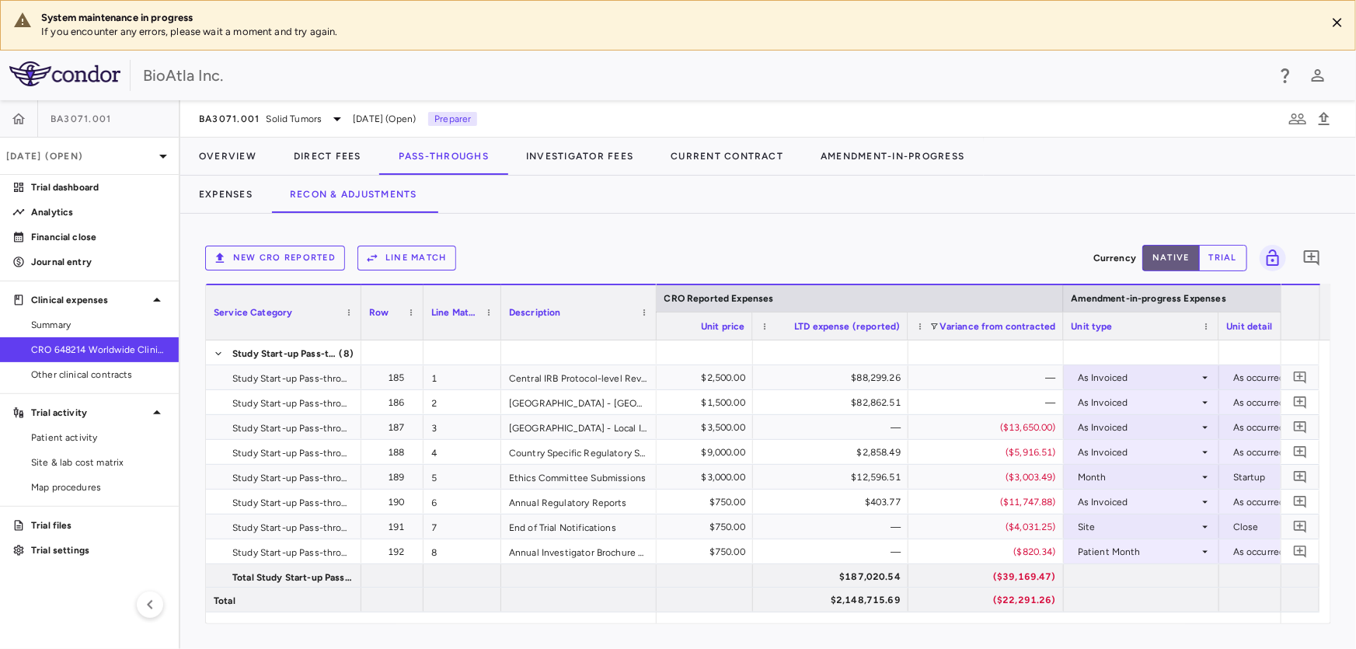
click at [1166, 256] on button "native" at bounding box center [1171, 258] width 58 height 26
click at [1206, 256] on button "trial" at bounding box center [1223, 258] width 48 height 26
click at [1136, 264] on div "Currency native trial" at bounding box center [1170, 258] width 154 height 26
click at [1172, 254] on button "native" at bounding box center [1171, 258] width 58 height 26
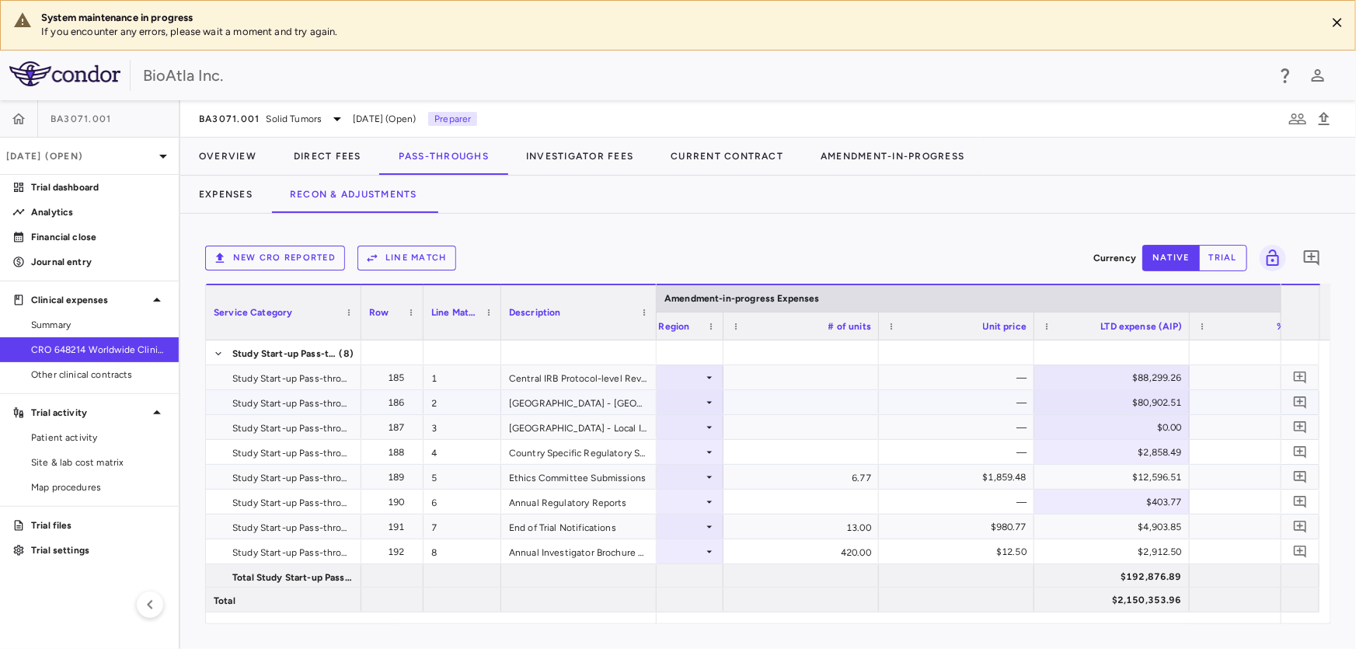
click at [1112, 399] on div "$80,902.51" at bounding box center [1115, 402] width 134 height 25
drag, startPoint x: 1112, startPoint y: 401, endPoint x: 1166, endPoint y: 405, distance: 54.5
click at [1166, 405] on input "********" at bounding box center [1123, 404] width 131 height 26
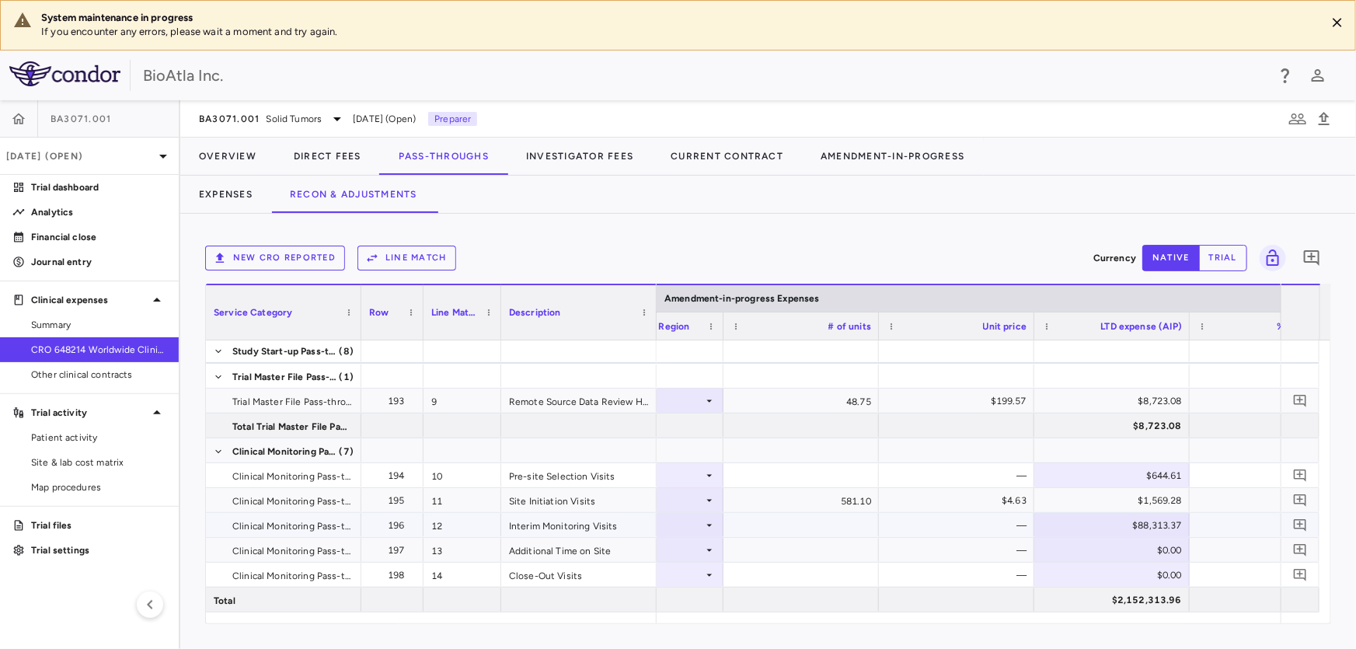
click at [1135, 522] on div "$88,313.37" at bounding box center [1115, 525] width 134 height 25
drag, startPoint x: 1120, startPoint y: 527, endPoint x: 1189, endPoint y: 523, distance: 69.3
click at [1189, 523] on div "​ ********" at bounding box center [1111, 525] width 155 height 24
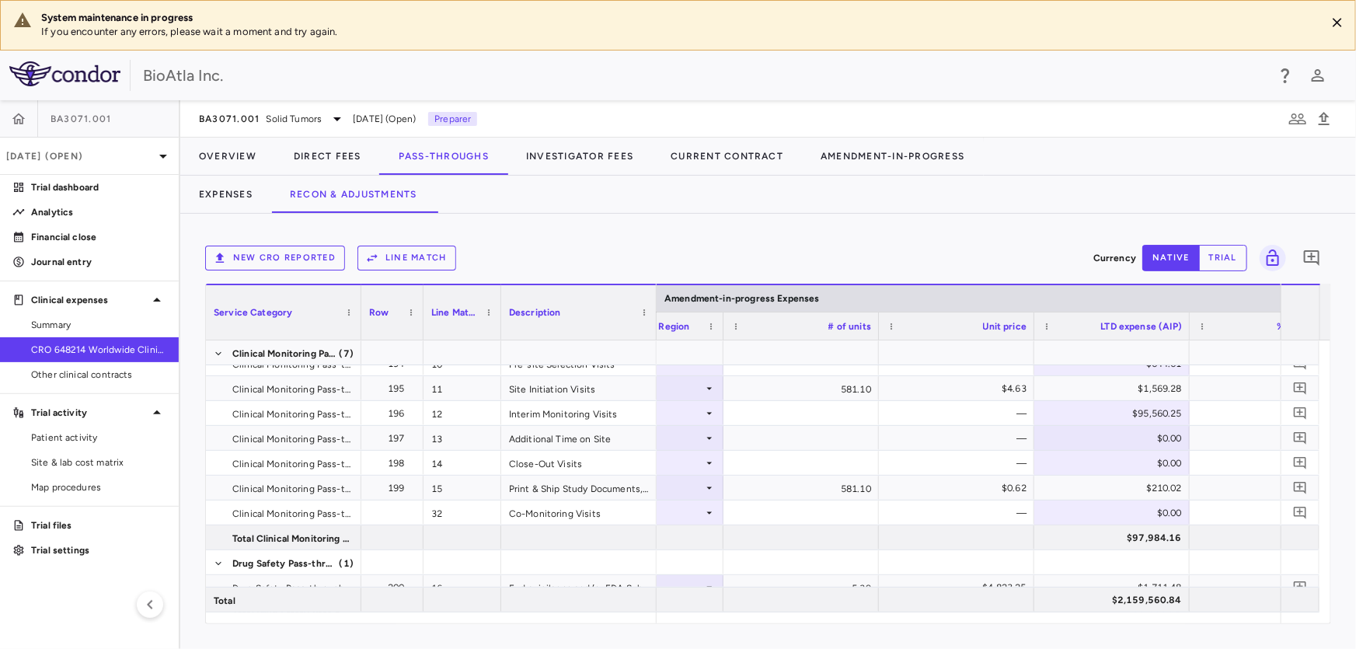
scroll to position [413, 0]
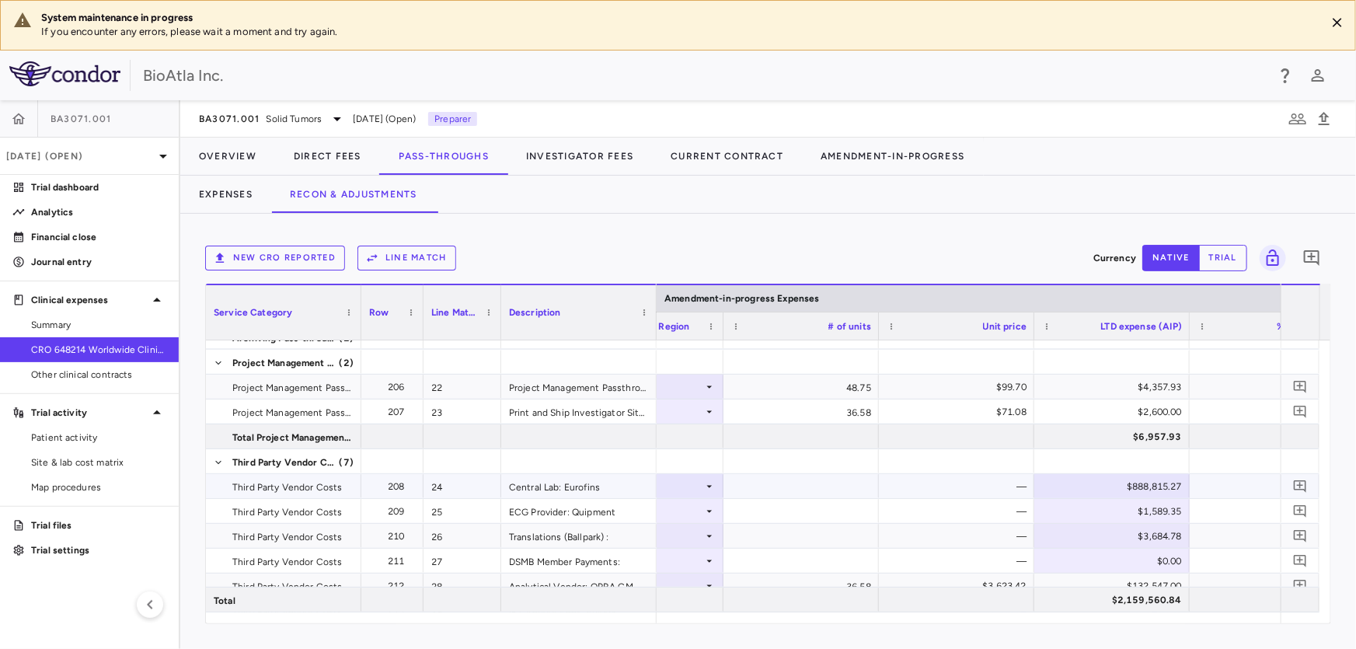
click at [1117, 495] on div "$888,815.27" at bounding box center [1115, 486] width 134 height 25
drag, startPoint x: 1111, startPoint y: 488, endPoint x: 1203, endPoint y: 479, distance: 92.1
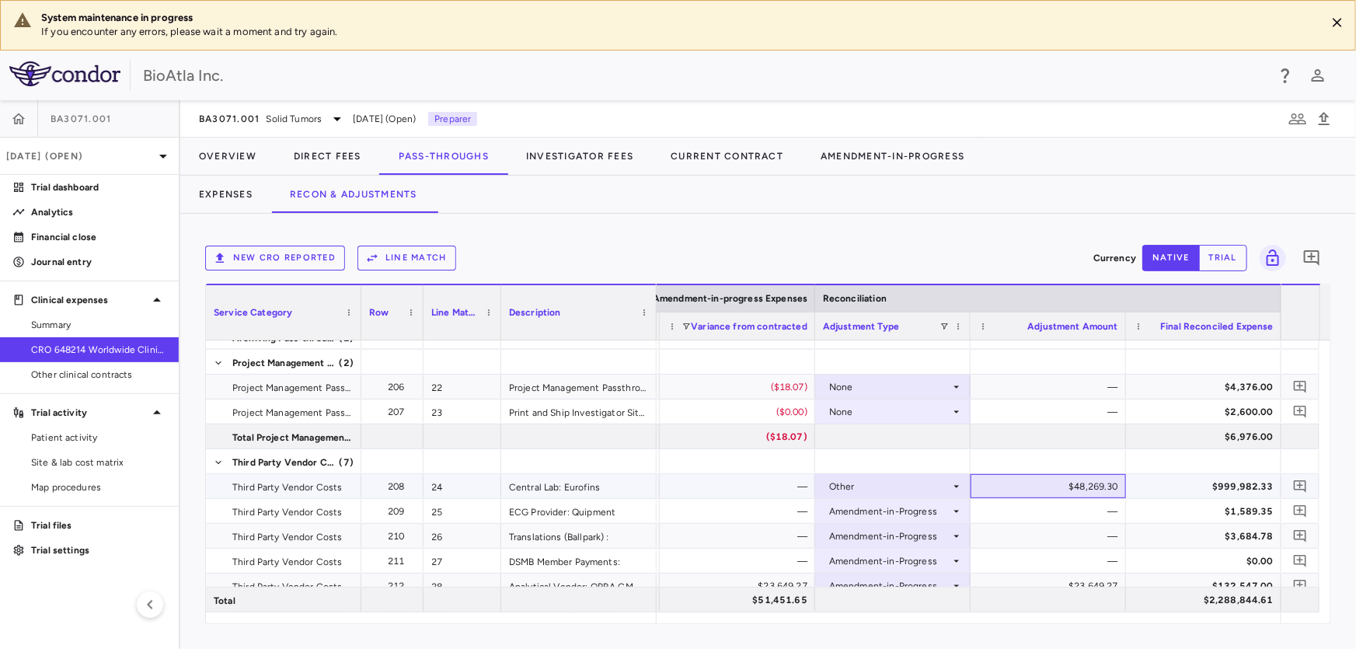
click at [1033, 482] on div "$48,269.30" at bounding box center [1052, 486] width 134 height 25
drag, startPoint x: 1033, startPoint y: 482, endPoint x: 1128, endPoint y: 485, distance: 94.9
click at [1152, 486] on div "$951,898.68" at bounding box center [1207, 486] width 134 height 25
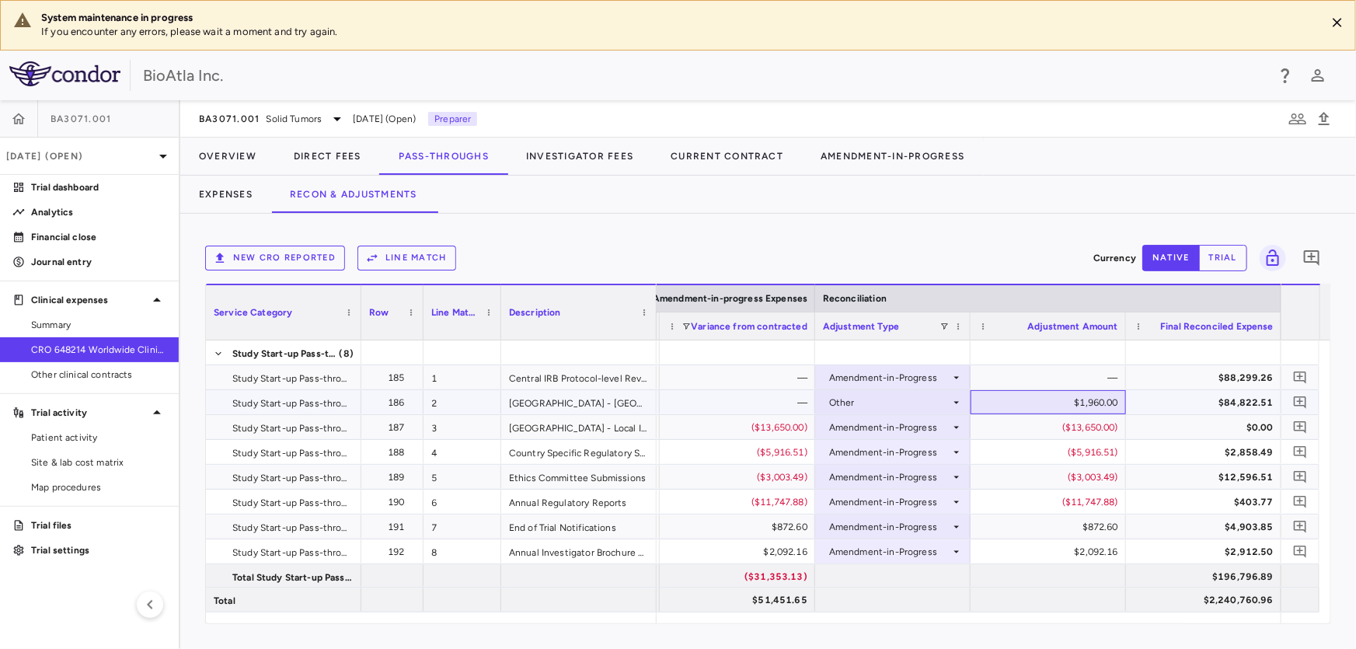
click at [1023, 406] on div "$1,960.00" at bounding box center [1052, 402] width 134 height 25
drag, startPoint x: 1073, startPoint y: 404, endPoint x: 1119, endPoint y: 406, distance: 45.9
click at [1119, 406] on input "****" at bounding box center [1060, 404] width 131 height 26
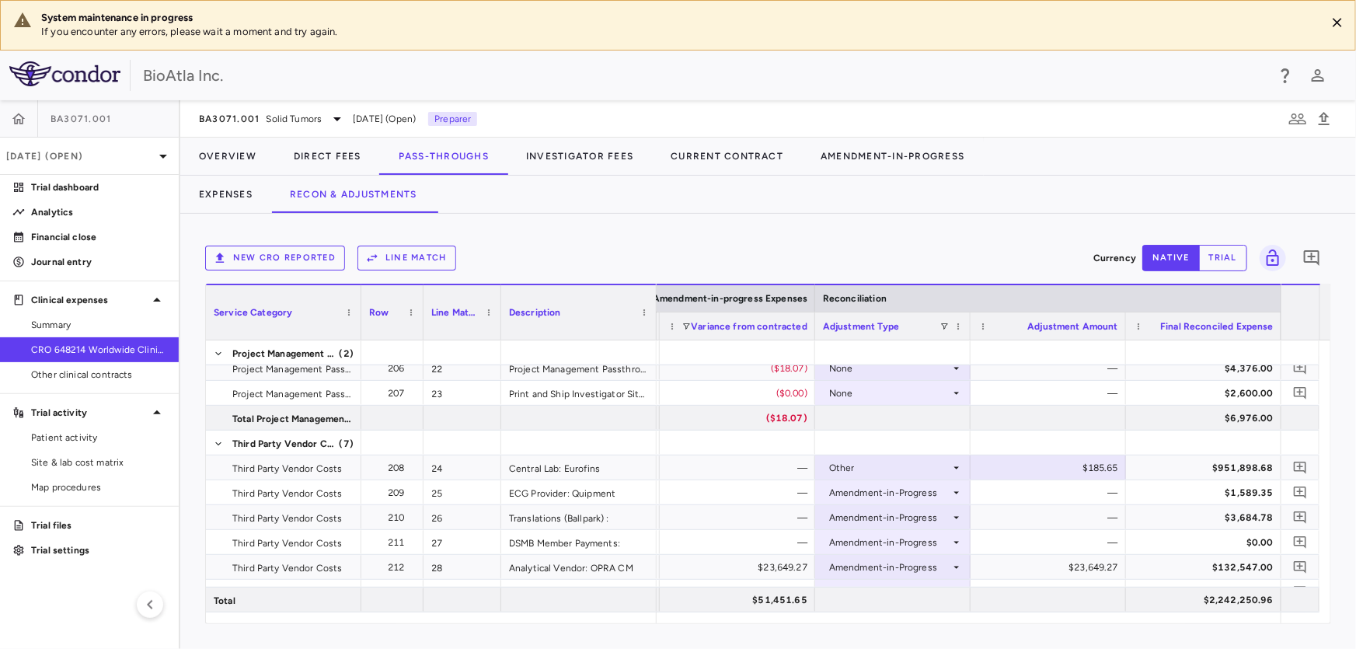
scroll to position [733, 0]
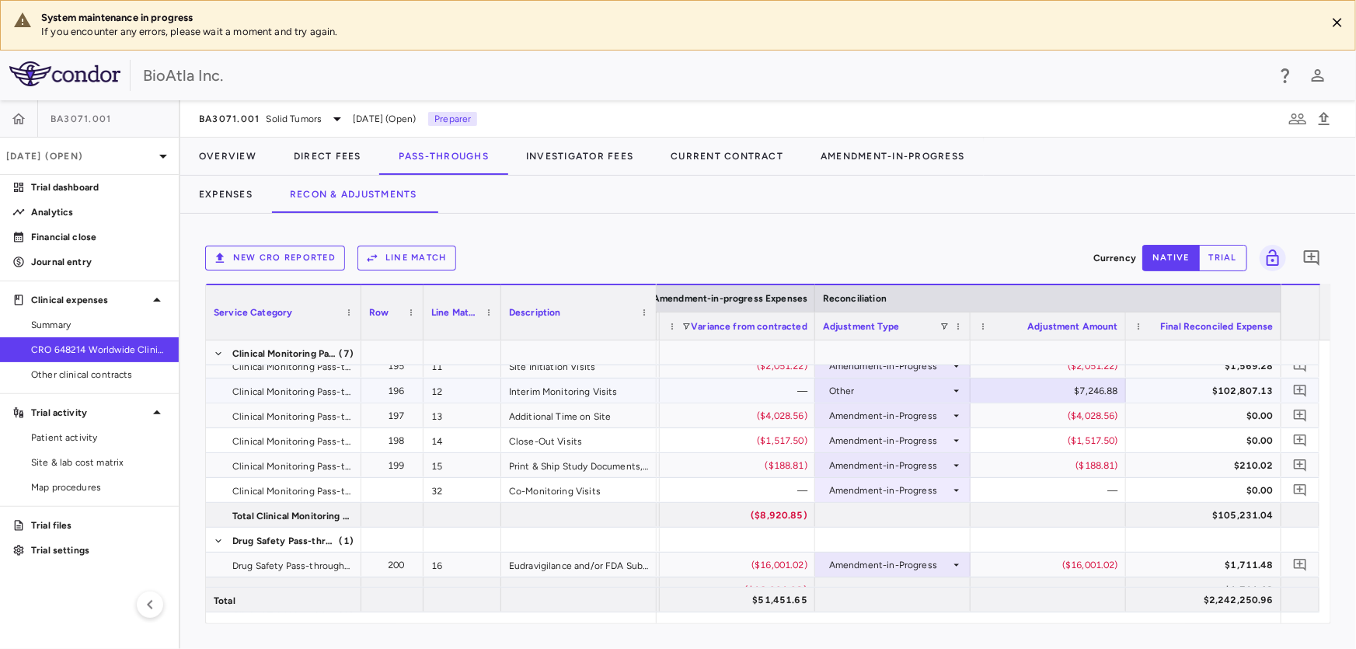
click at [1026, 393] on div "$7,246.88" at bounding box center [1052, 390] width 134 height 25
drag, startPoint x: 1052, startPoint y: 392, endPoint x: 1150, endPoint y: 395, distance: 98.0
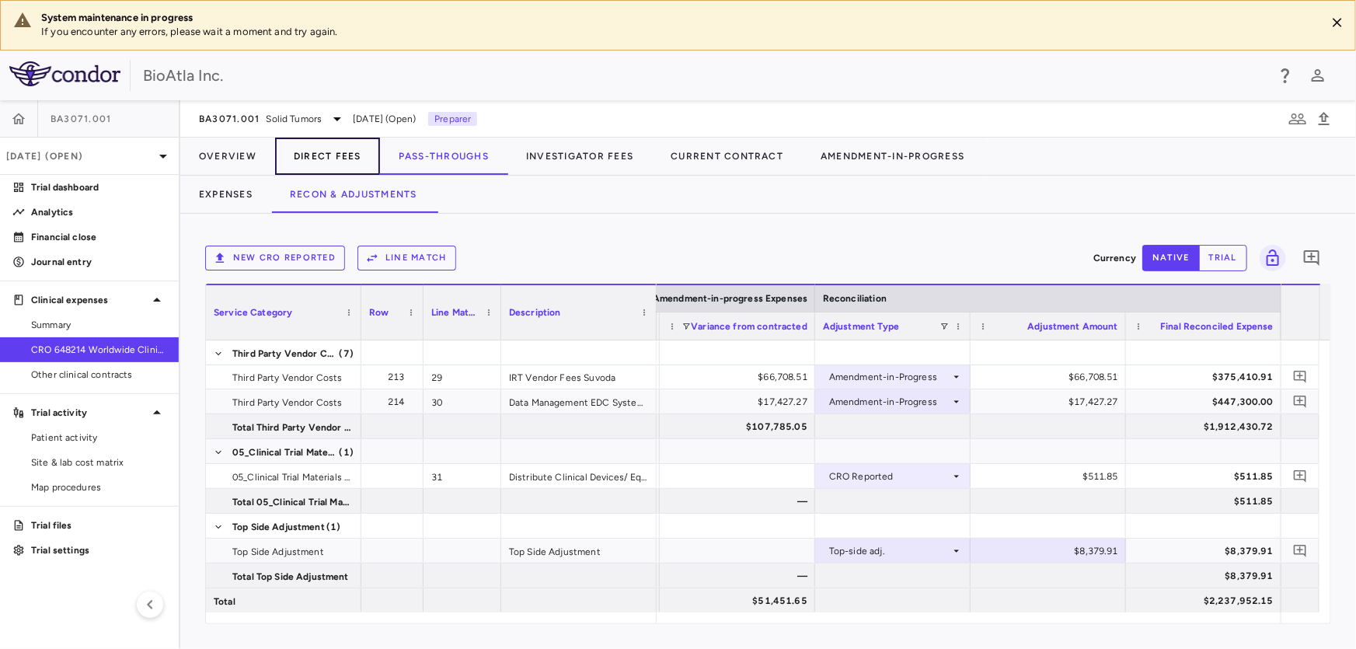
click at [339, 159] on button "Direct Fees" at bounding box center [327, 156] width 105 height 37
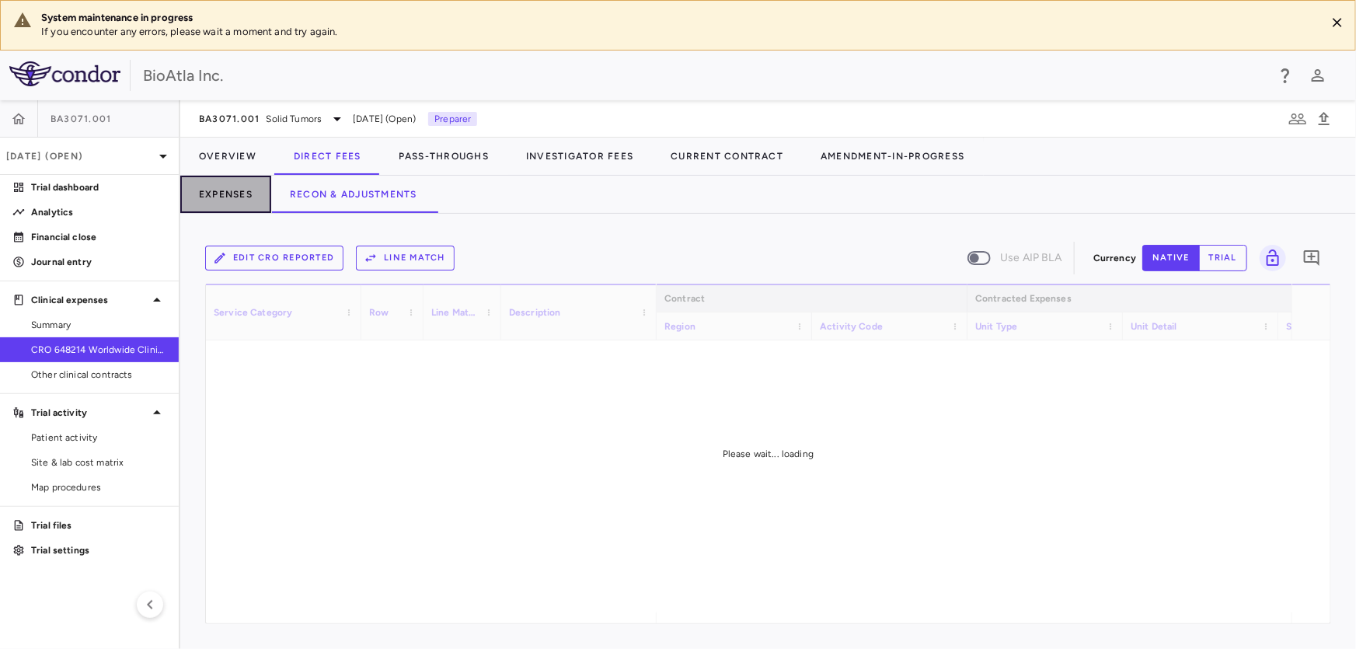
click at [216, 199] on button "Expenses" at bounding box center [225, 194] width 91 height 37
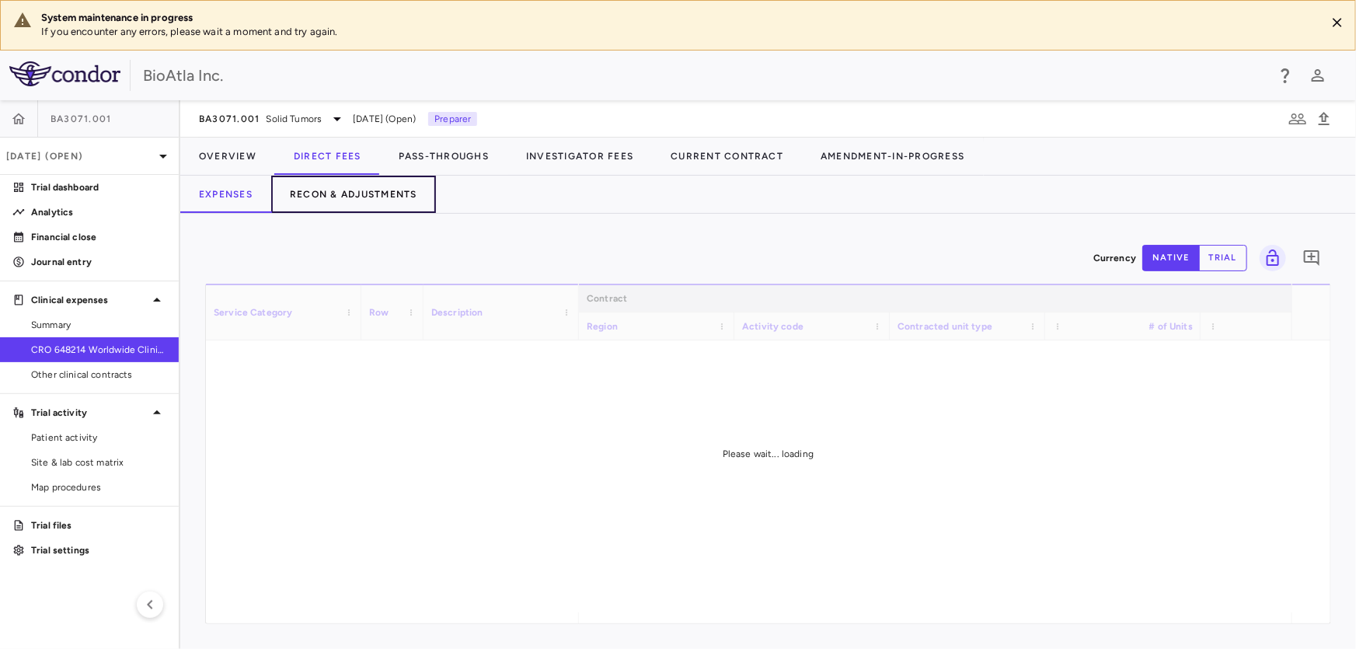
click at [333, 190] on button "Recon & Adjustments" at bounding box center [353, 194] width 165 height 37
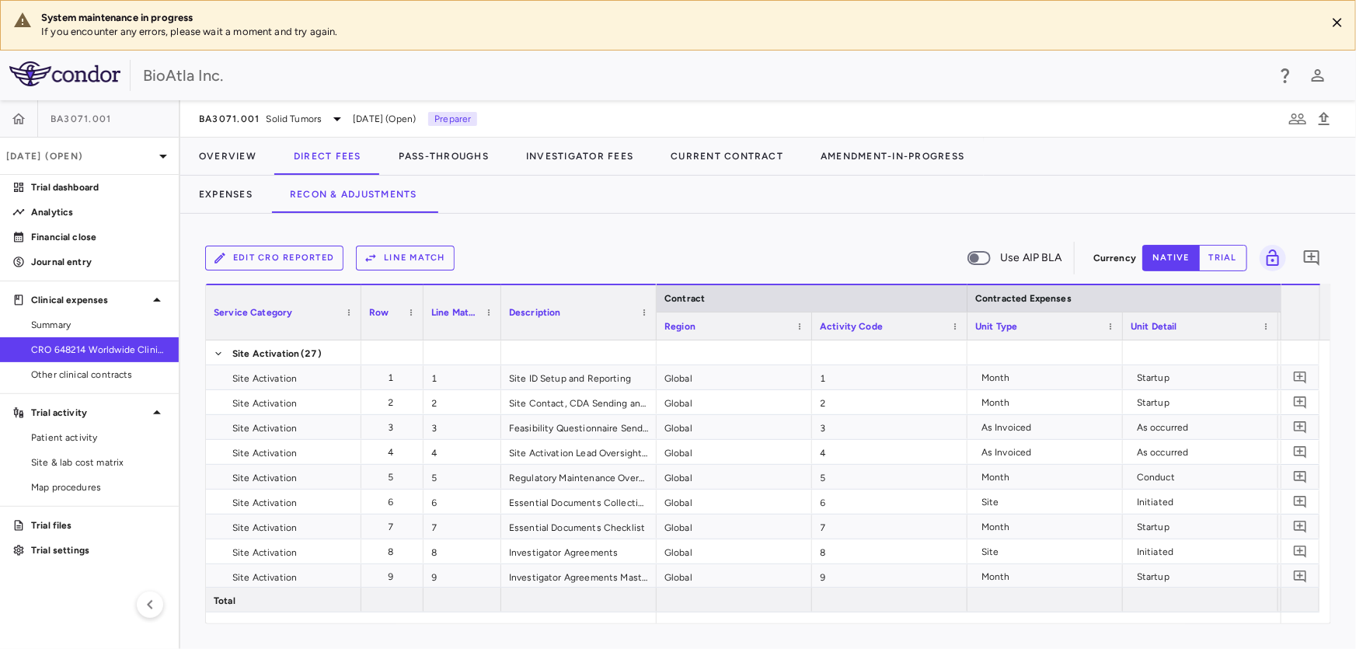
click at [416, 250] on button "Line Match" at bounding box center [405, 258] width 99 height 25
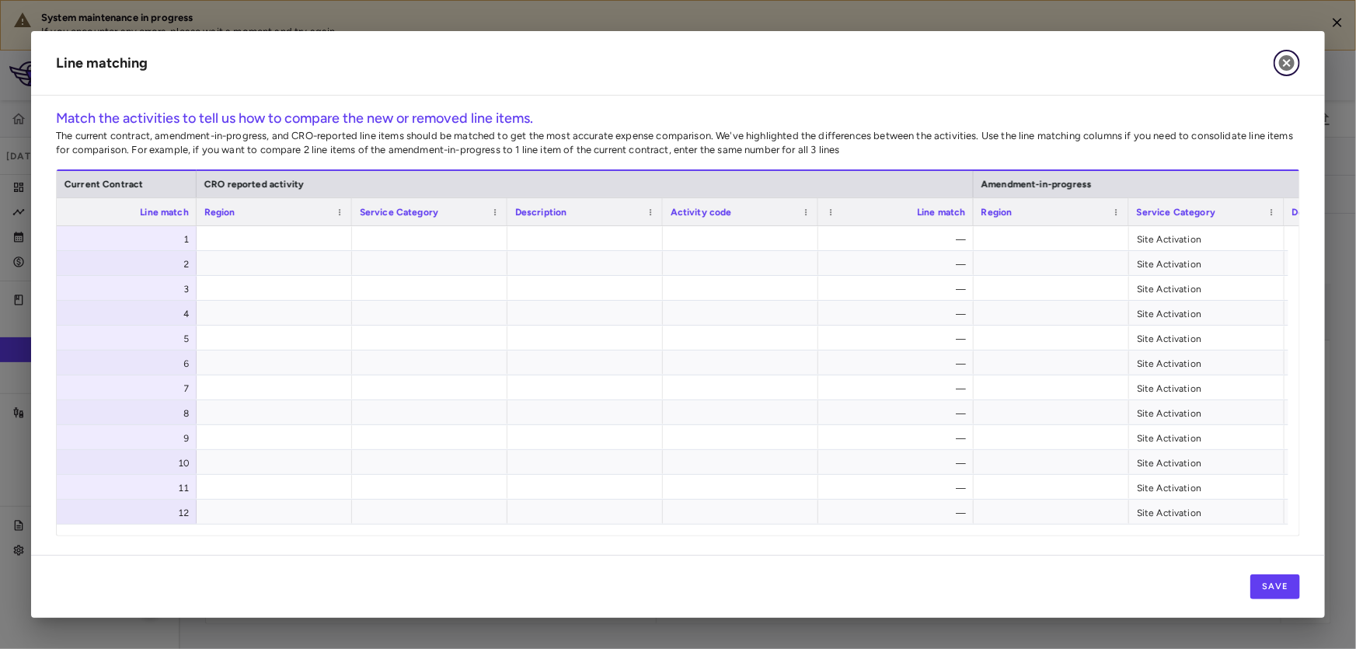
click at [1282, 58] on icon "button" at bounding box center [1287, 63] width 16 height 16
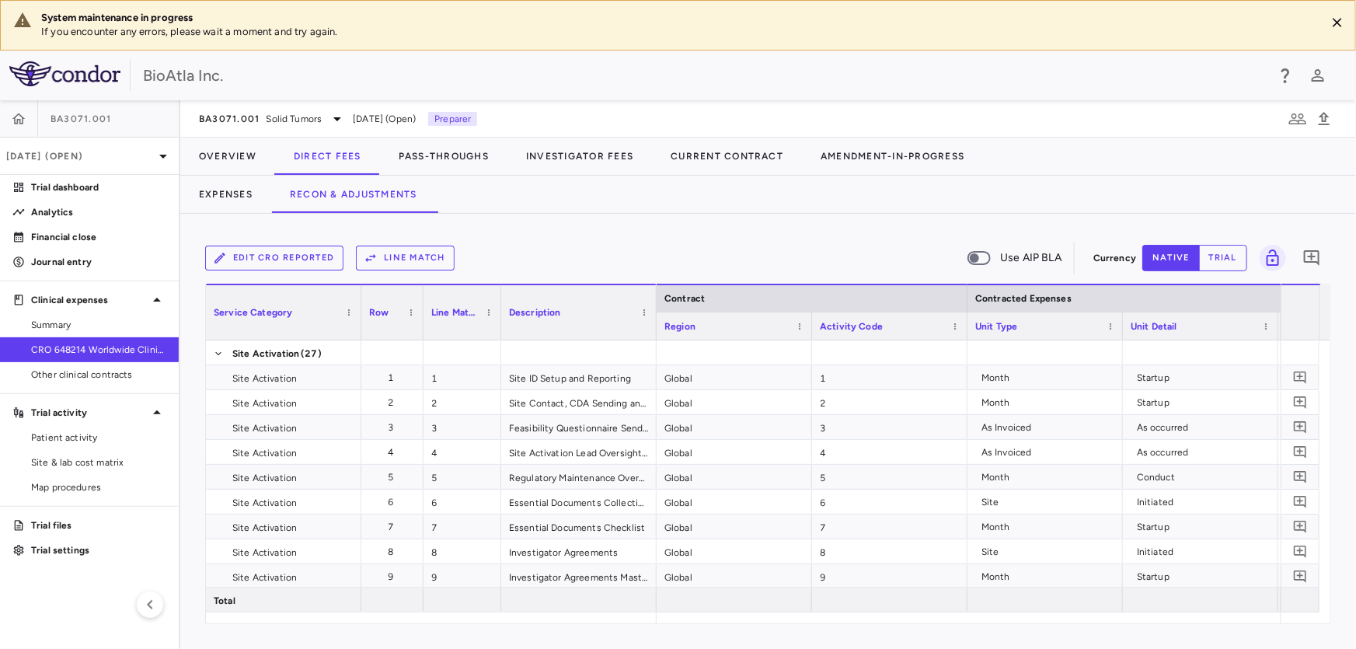
click at [272, 257] on button "Edit CRO reported" at bounding box center [274, 258] width 138 height 25
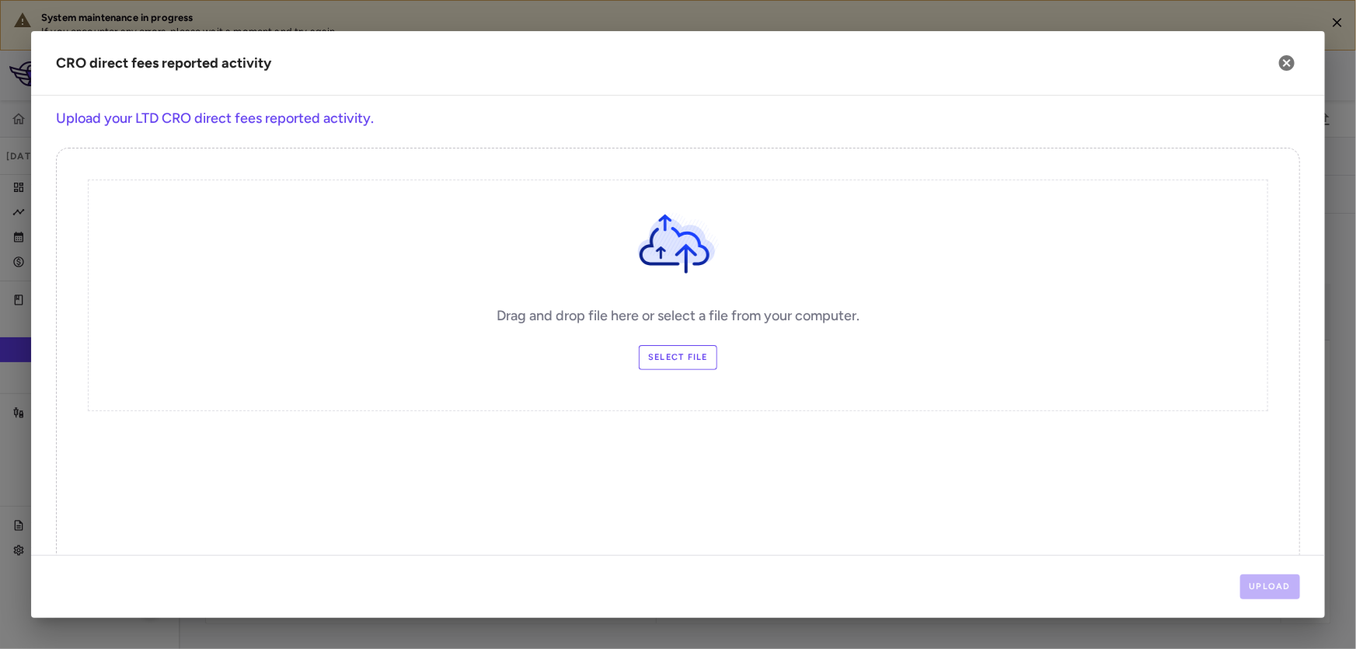
click at [655, 353] on label "Select file" at bounding box center [678, 357] width 78 height 25
click at [0, 0] on input "Select file" at bounding box center [0, 0] width 0 height 0
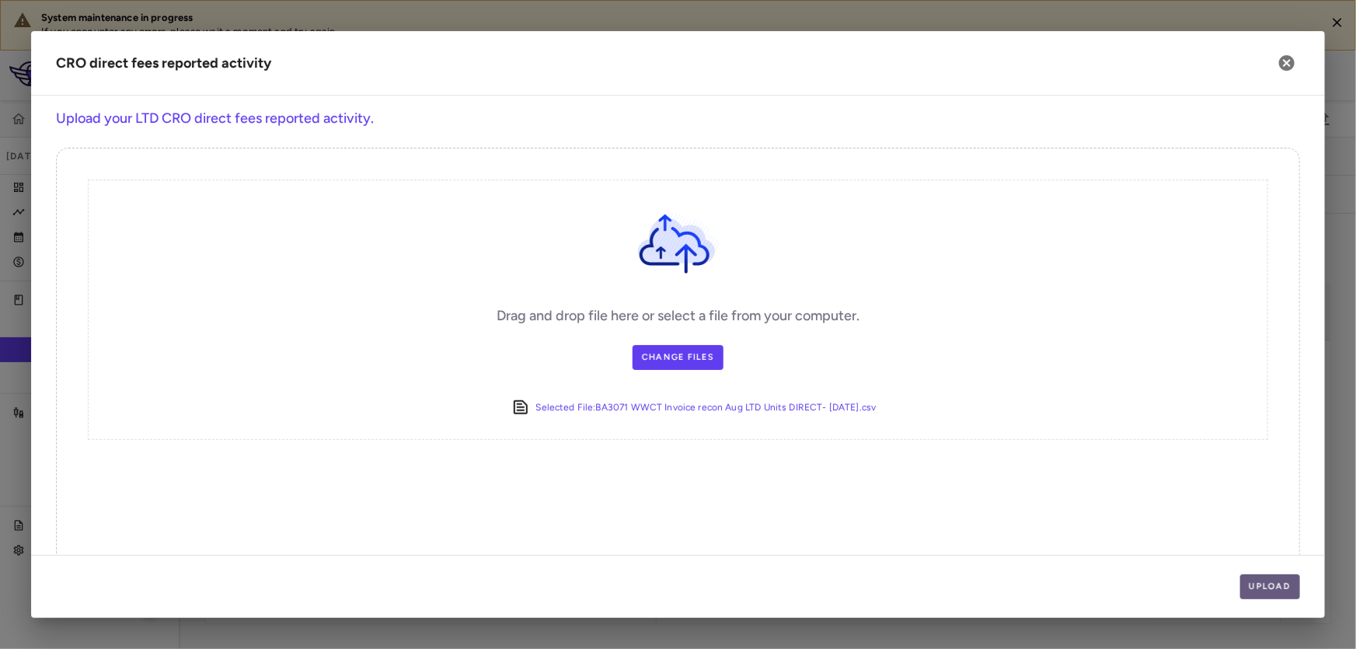
click at [1263, 587] on button "Upload" at bounding box center [1270, 586] width 61 height 25
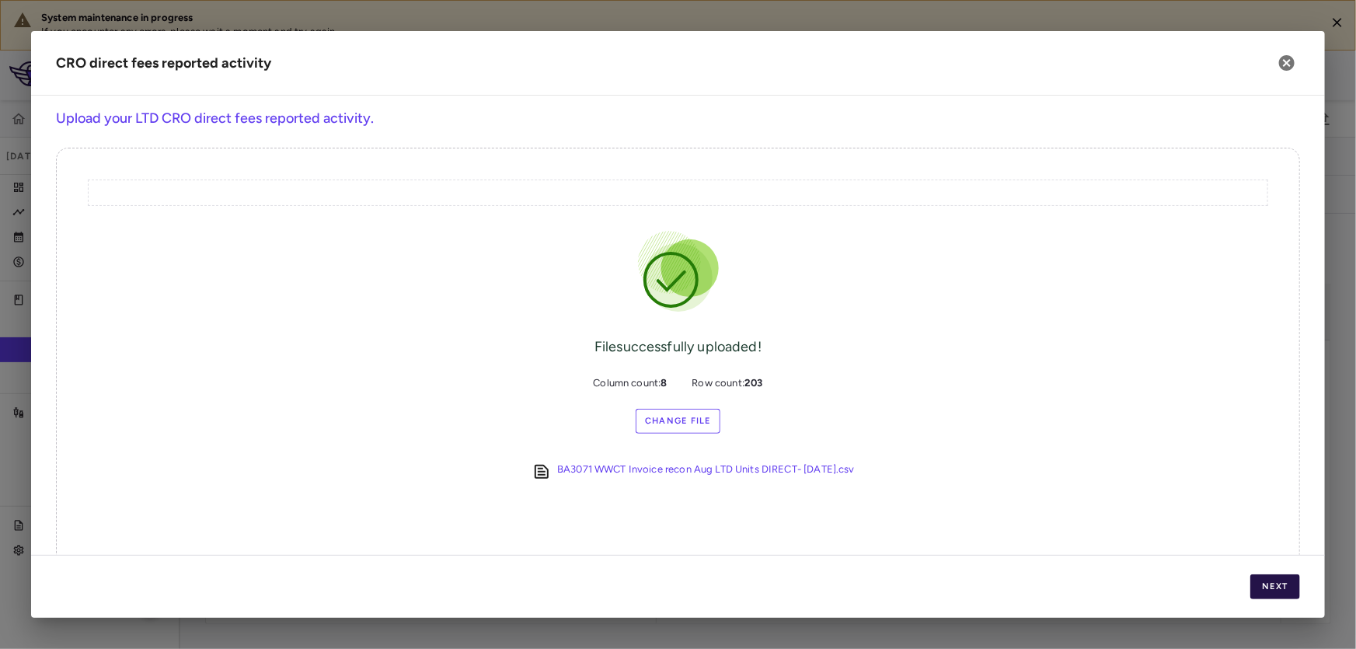
click at [1263, 587] on button "Next" at bounding box center [1275, 586] width 50 height 25
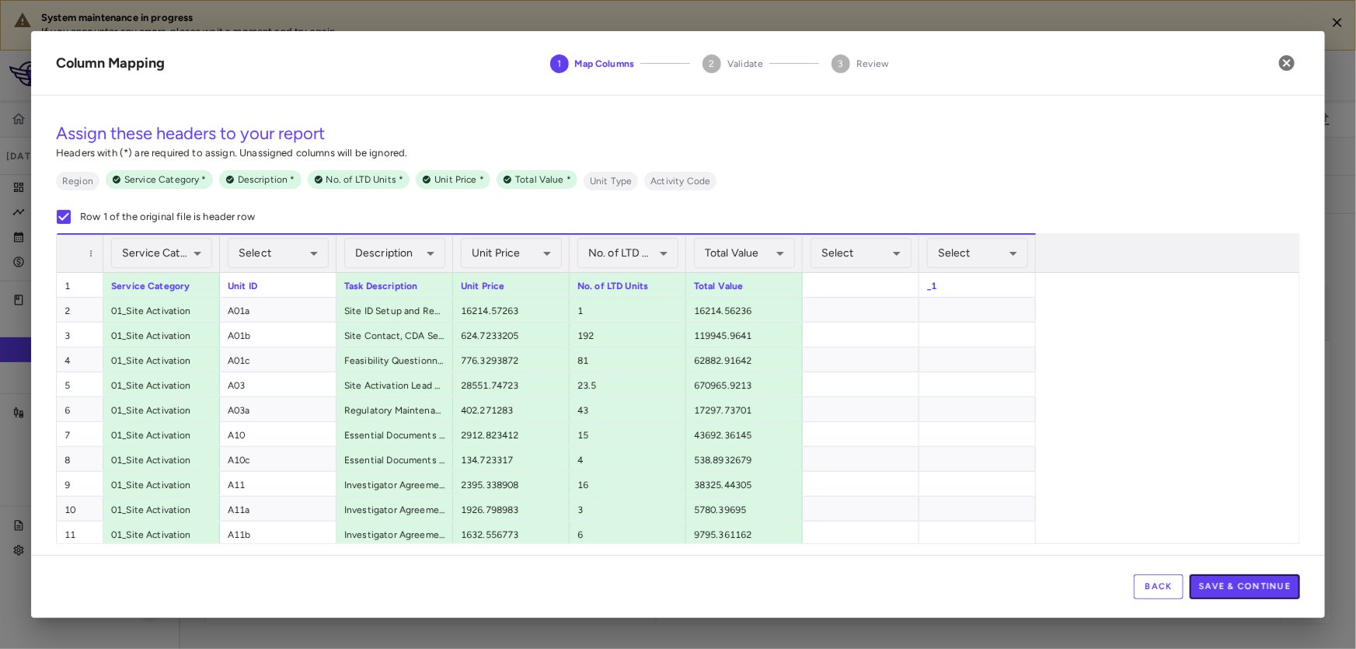
click at [1263, 587] on button "Save & Continue" at bounding box center [1245, 586] width 110 height 25
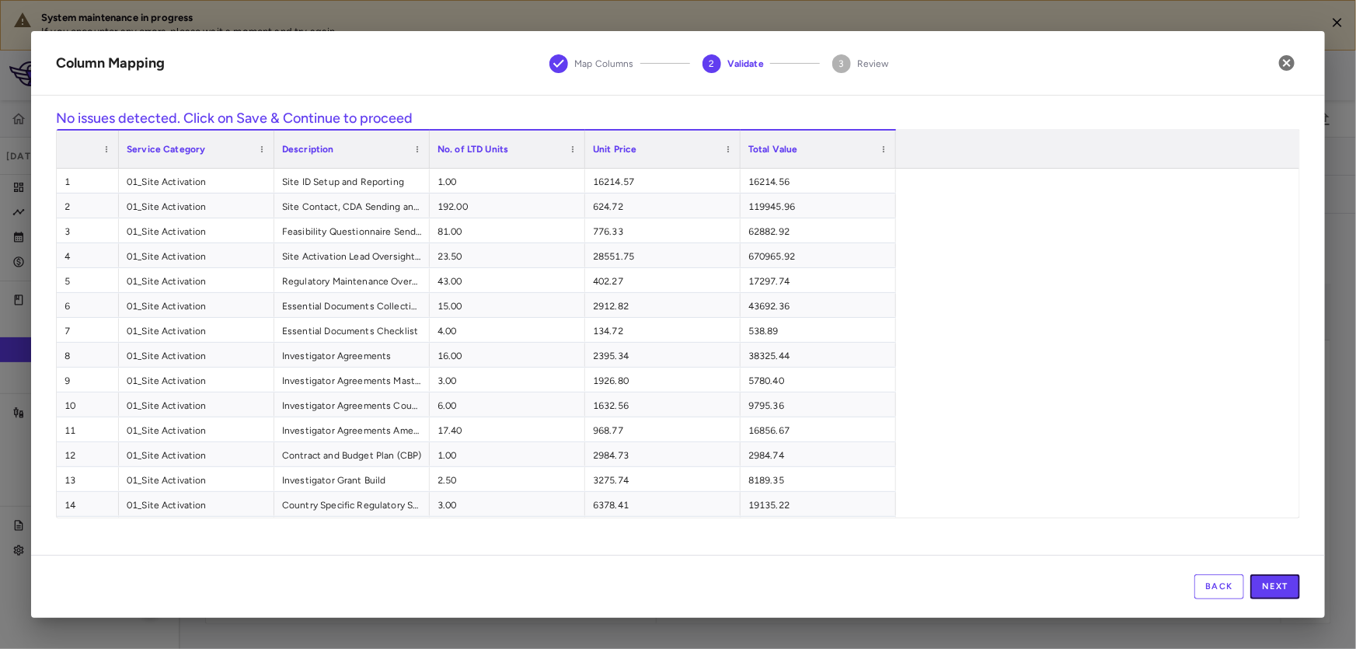
click at [1259, 583] on button "Next" at bounding box center [1275, 586] width 50 height 25
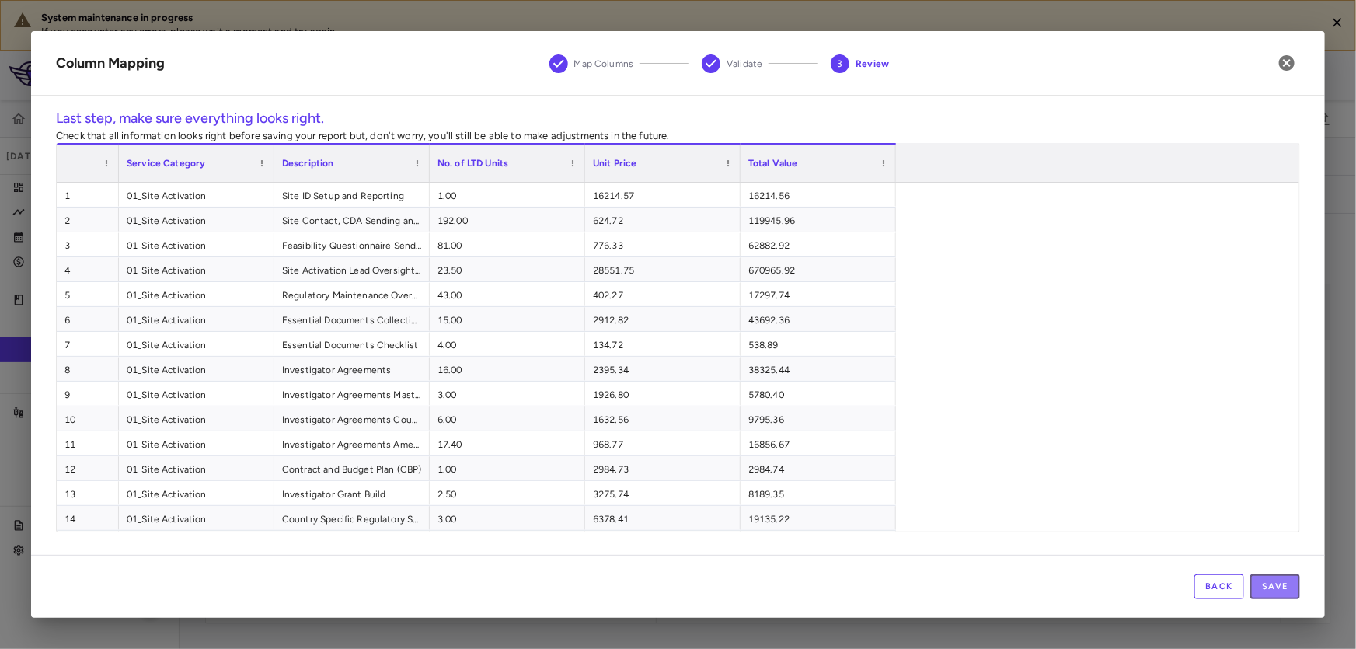
click at [1259, 583] on button "Save" at bounding box center [1275, 586] width 50 height 25
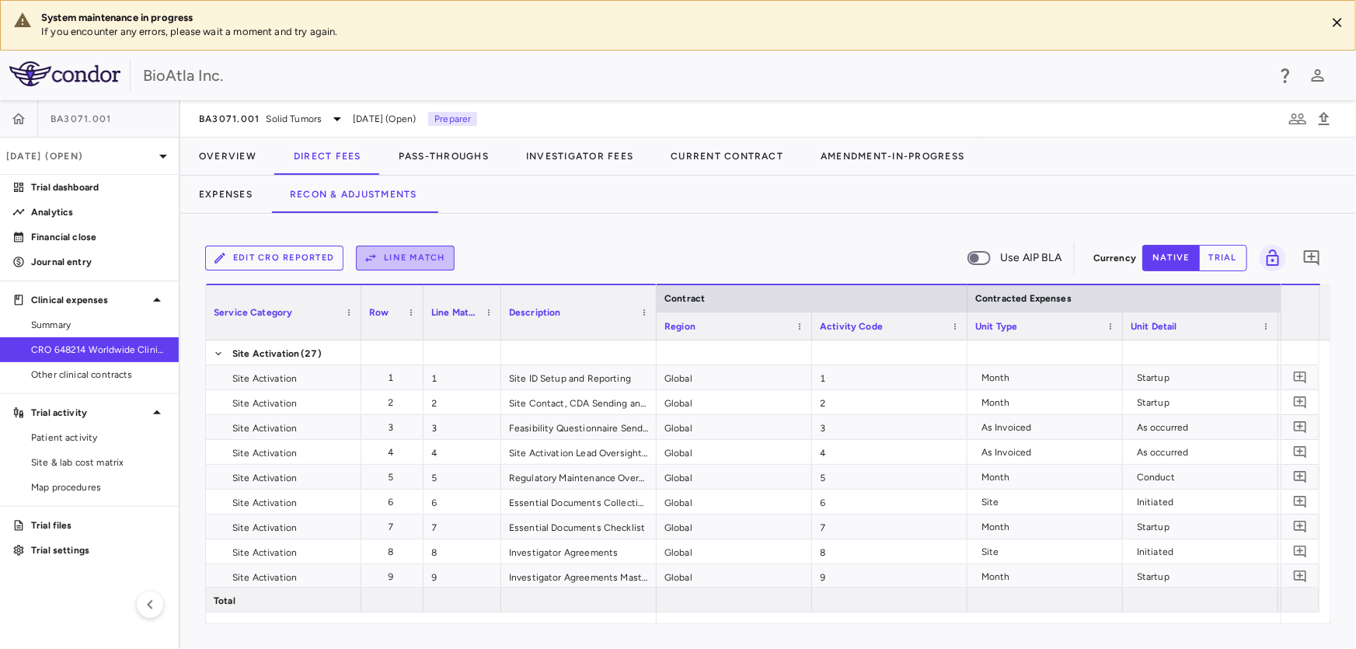
click at [437, 252] on button "Line Match" at bounding box center [405, 258] width 99 height 25
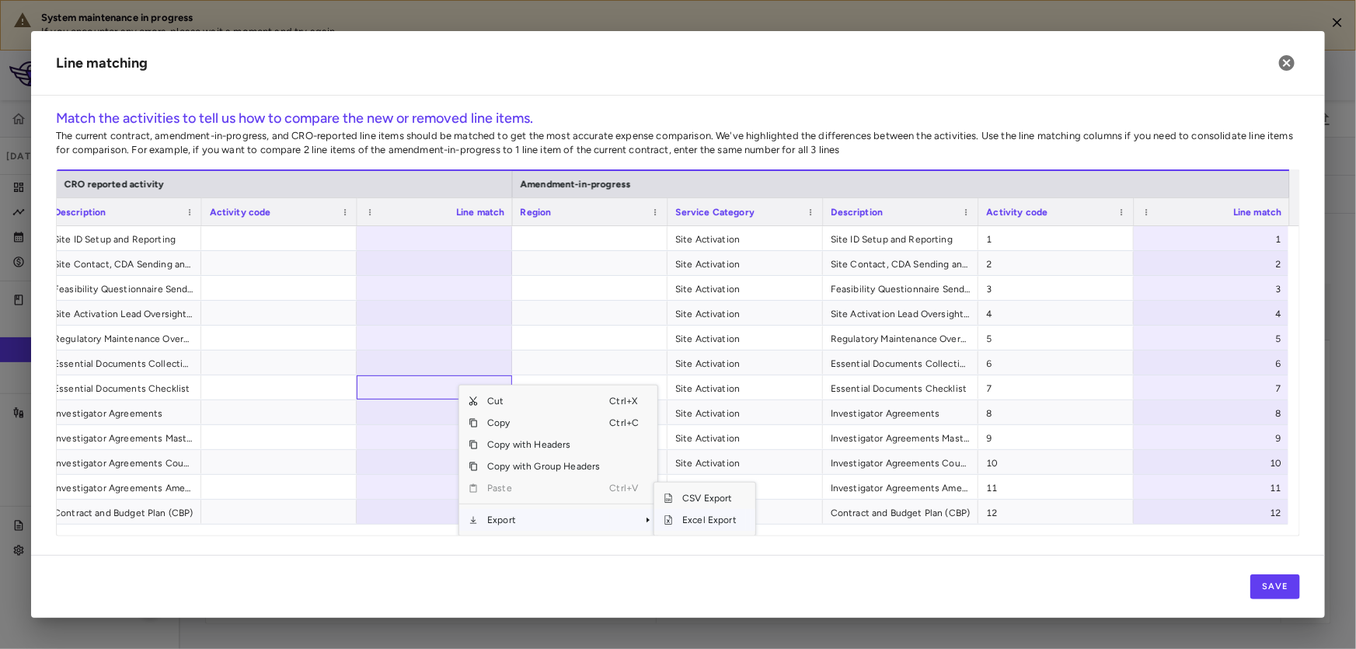
click at [688, 518] on span "Excel Export" at bounding box center [709, 520] width 73 height 22
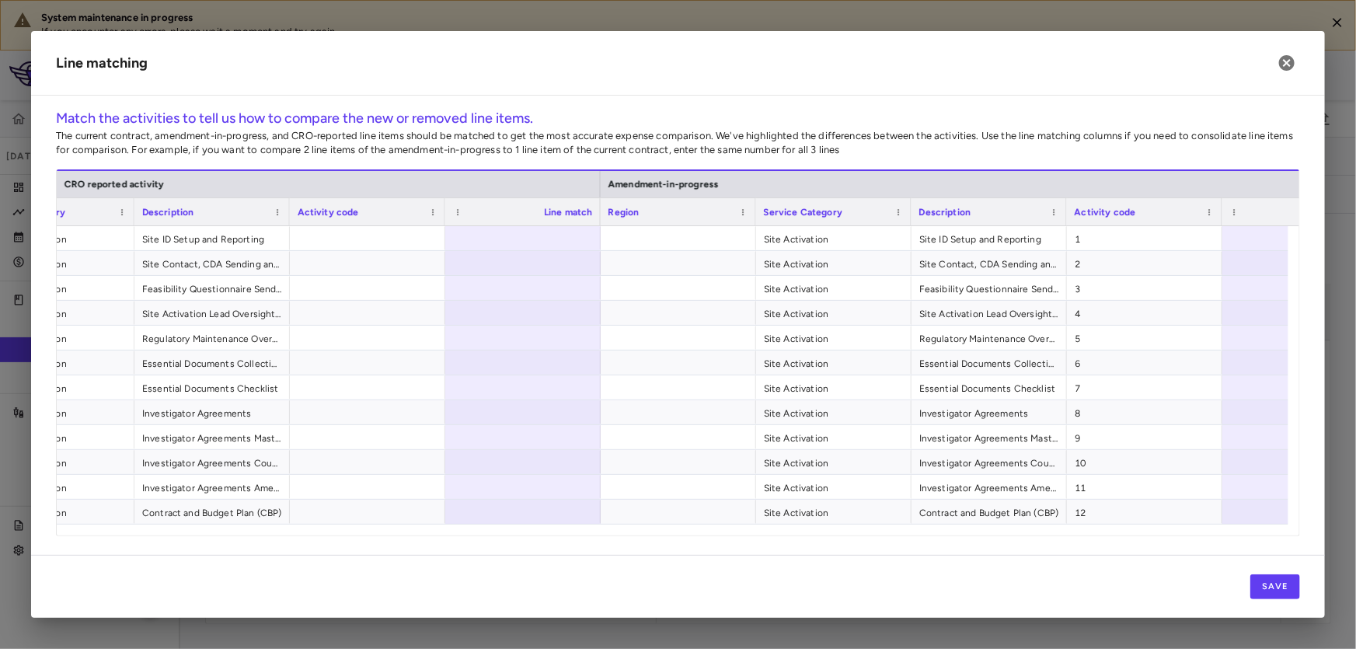
scroll to position [0, 931]
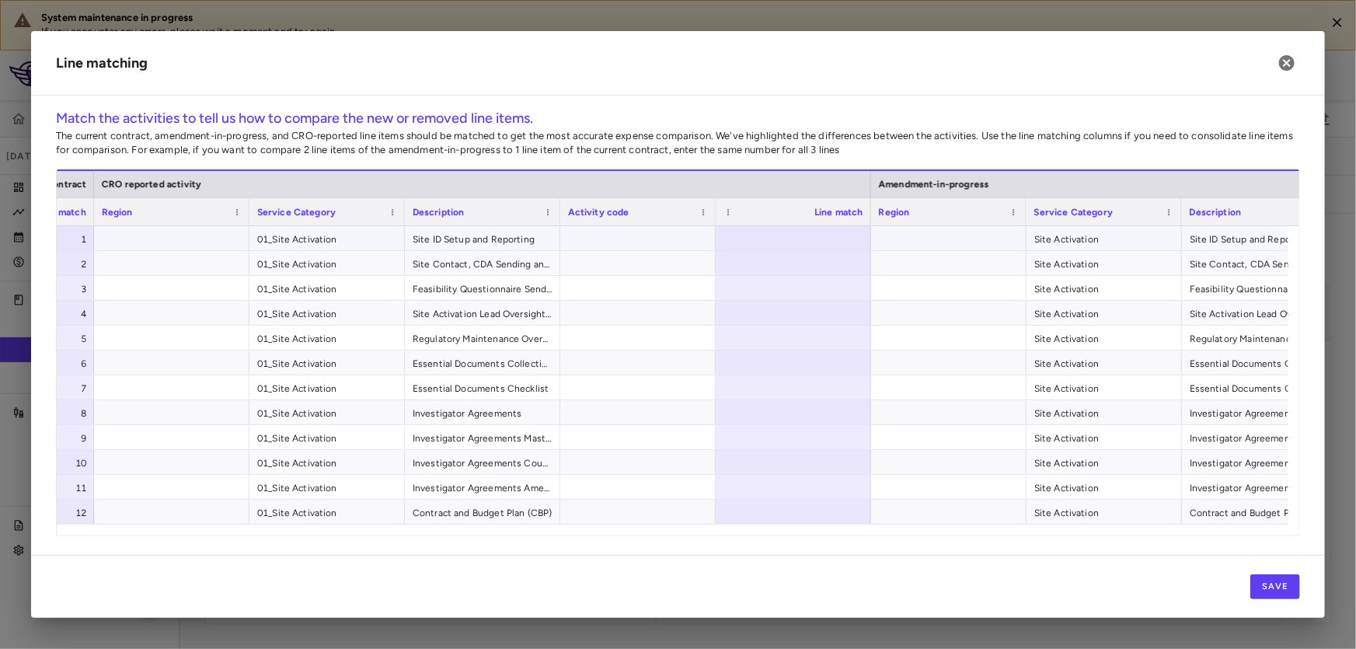
click at [801, 241] on div at bounding box center [793, 238] width 155 height 24
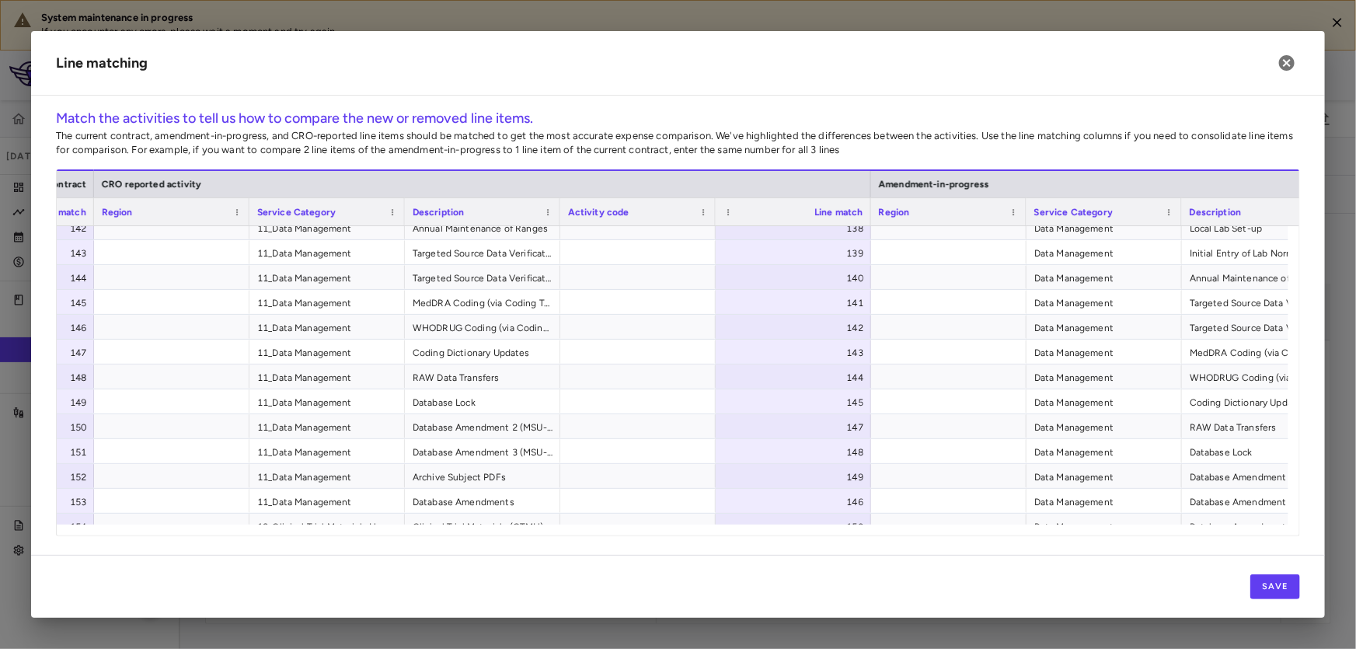
scroll to position [3646, 0]
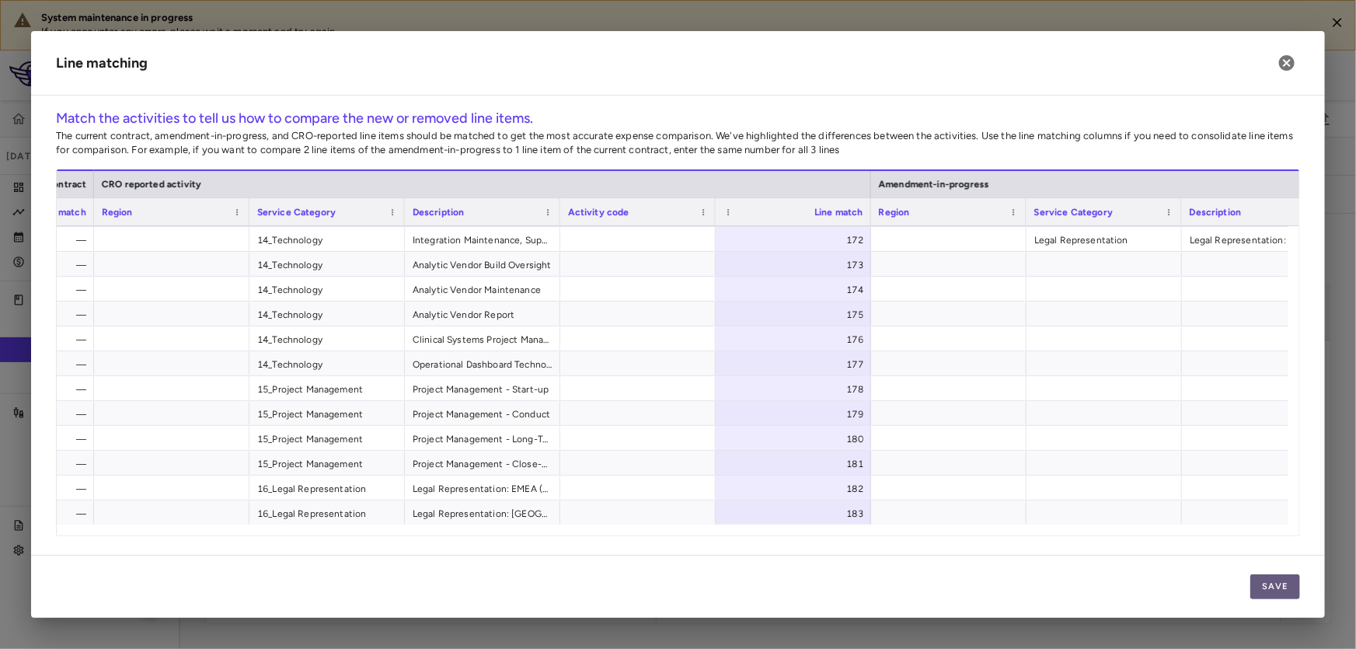
click at [1277, 593] on button "Save" at bounding box center [1275, 586] width 50 height 25
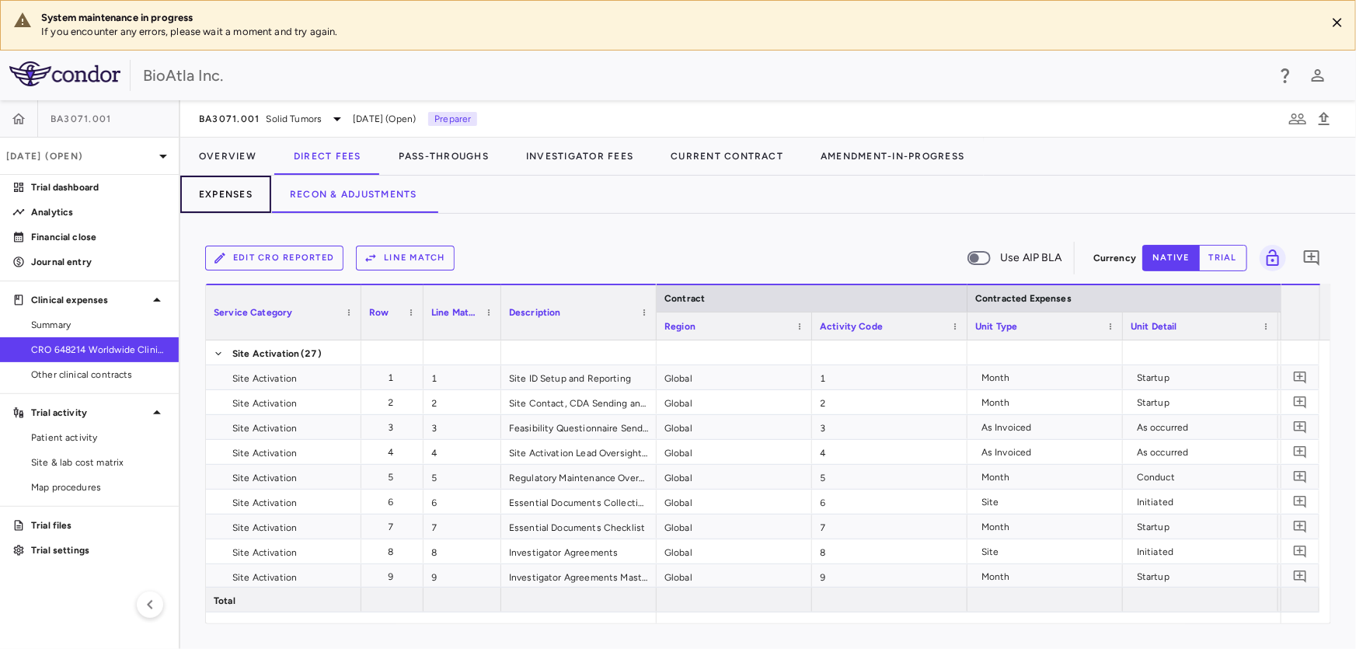
click at [211, 190] on button "Expenses" at bounding box center [225, 194] width 91 height 37
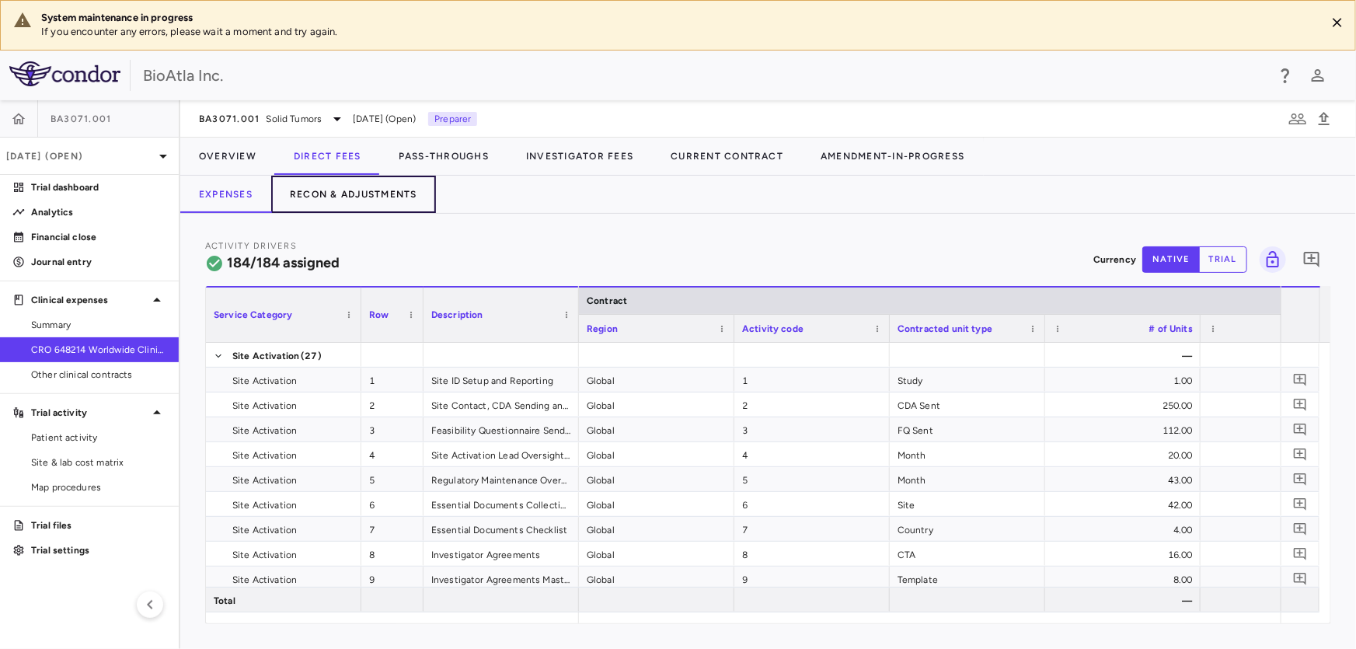
click at [302, 190] on button "Recon & Adjustments" at bounding box center [353, 194] width 165 height 37
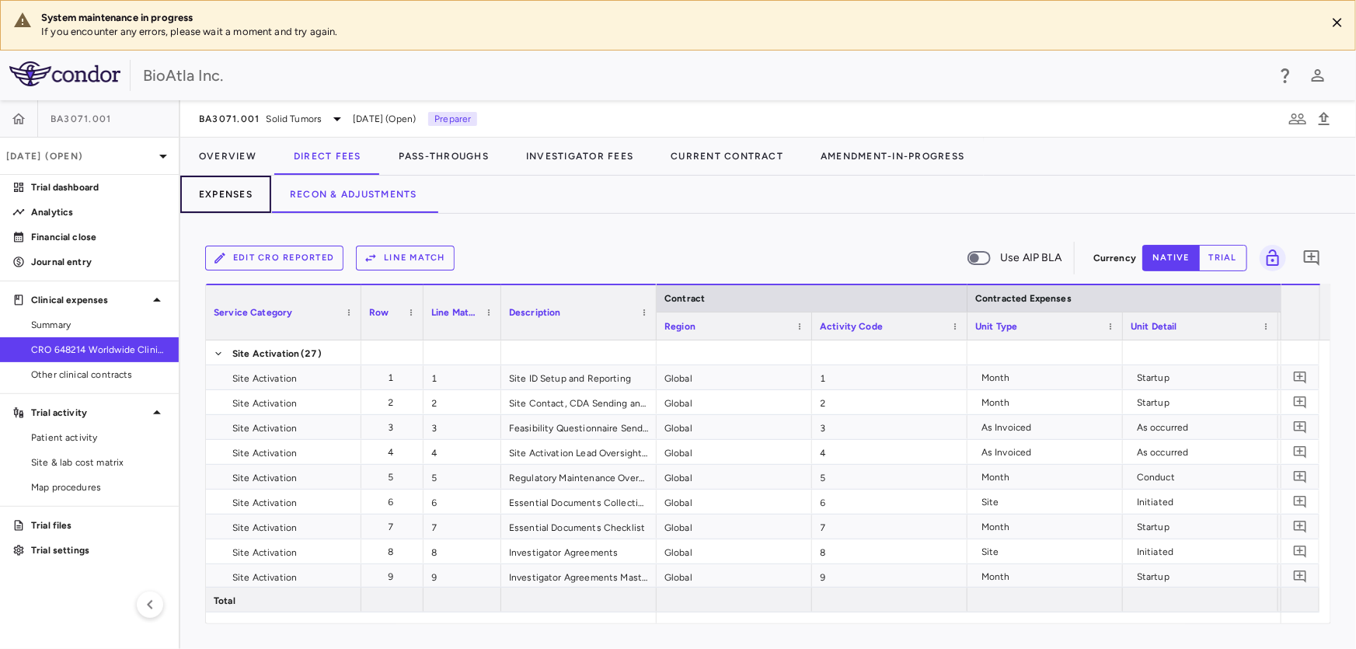
click at [233, 197] on button "Expenses" at bounding box center [225, 194] width 91 height 37
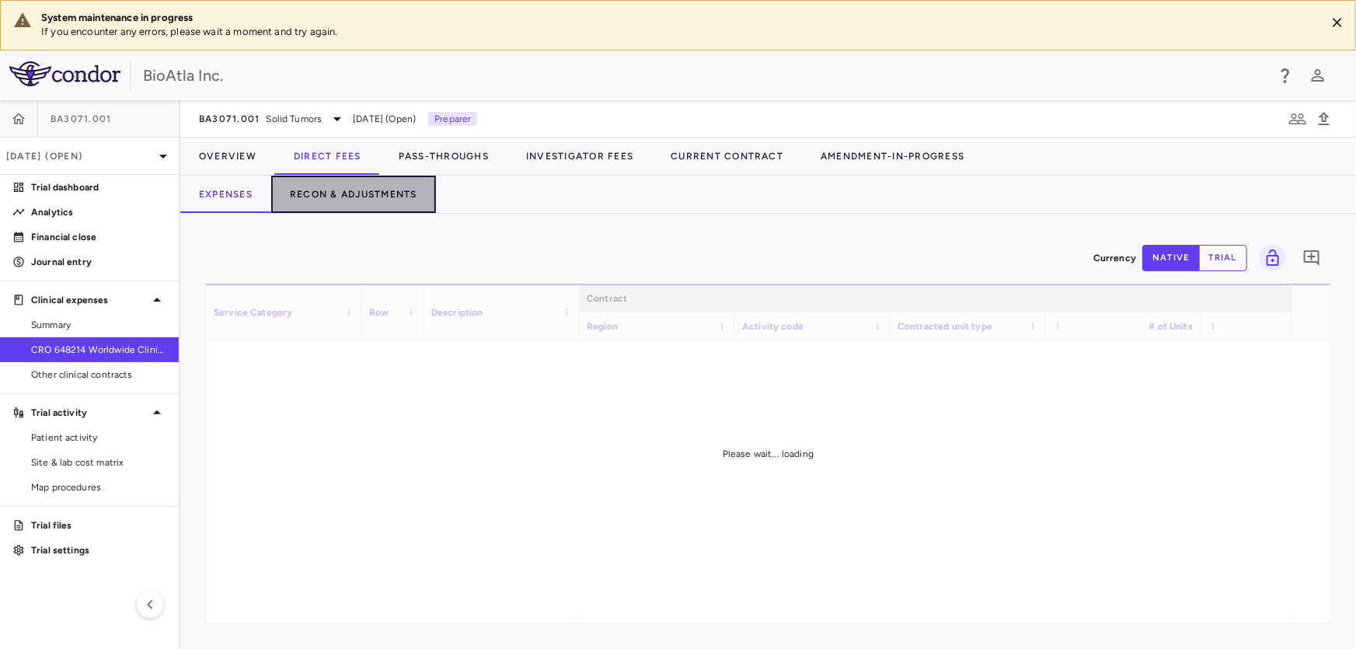
click at [378, 191] on button "Recon & Adjustments" at bounding box center [353, 194] width 165 height 37
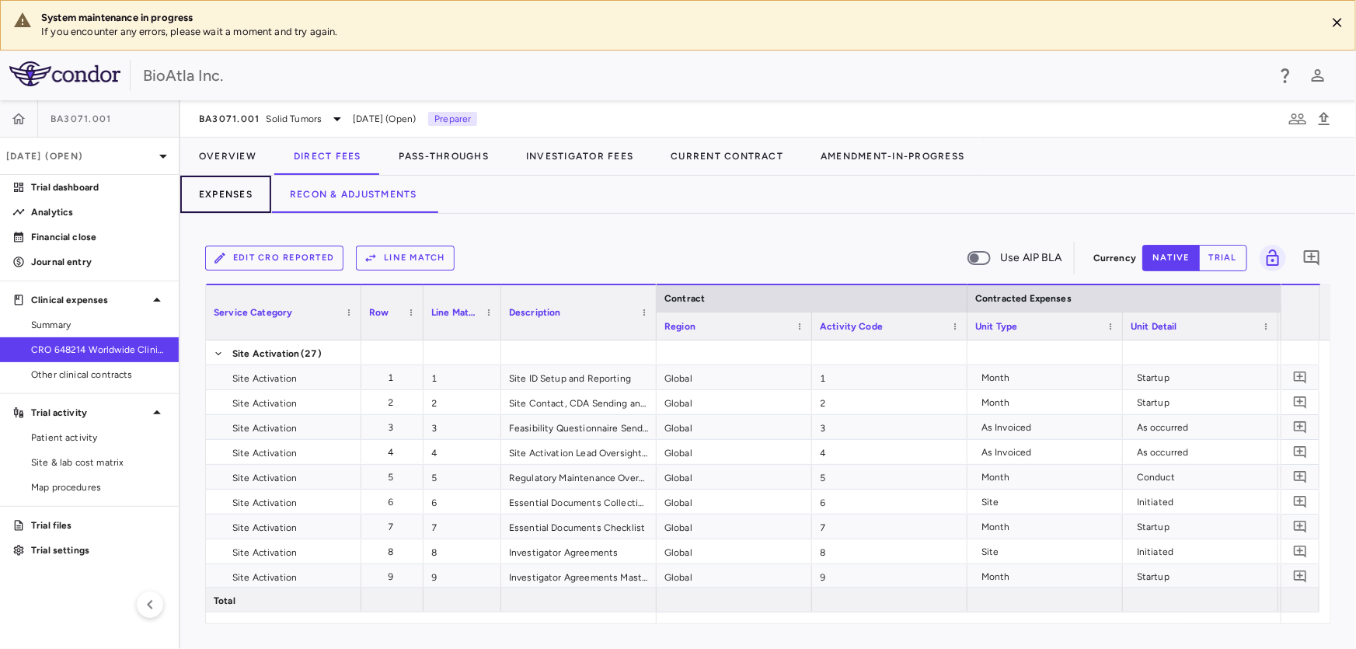
click at [230, 192] on button "Expenses" at bounding box center [225, 194] width 91 height 37
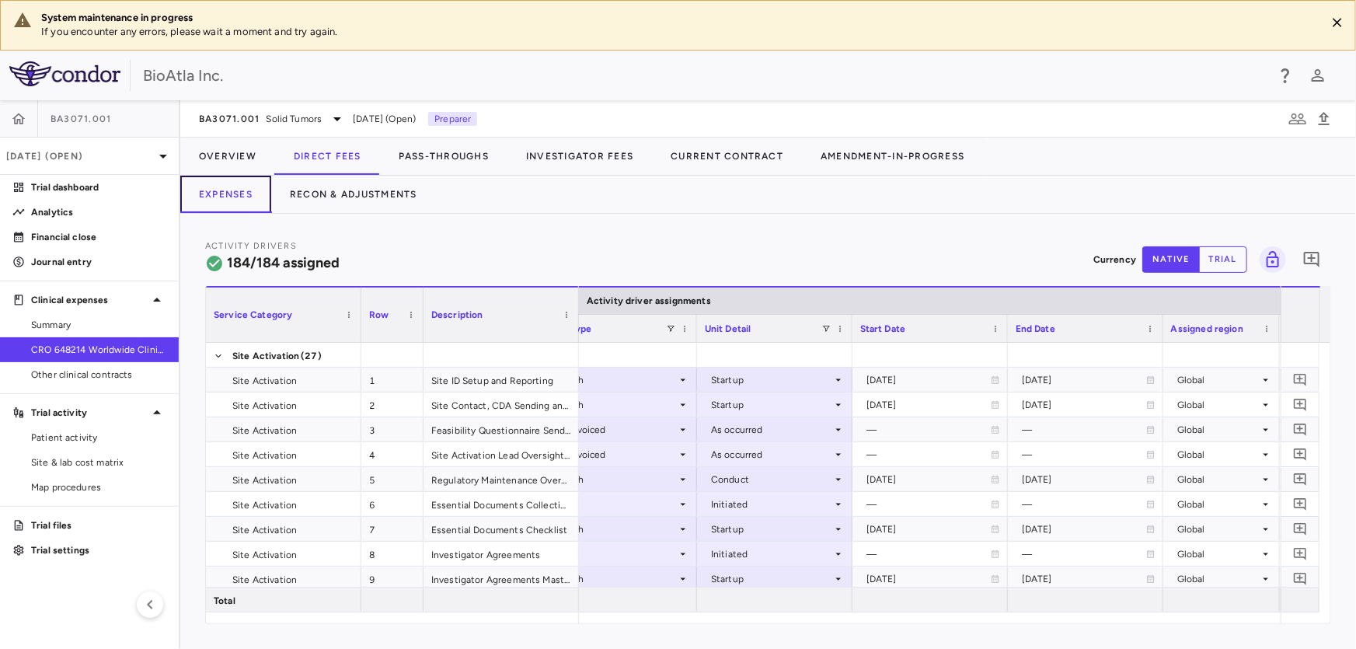
scroll to position [0, 904]
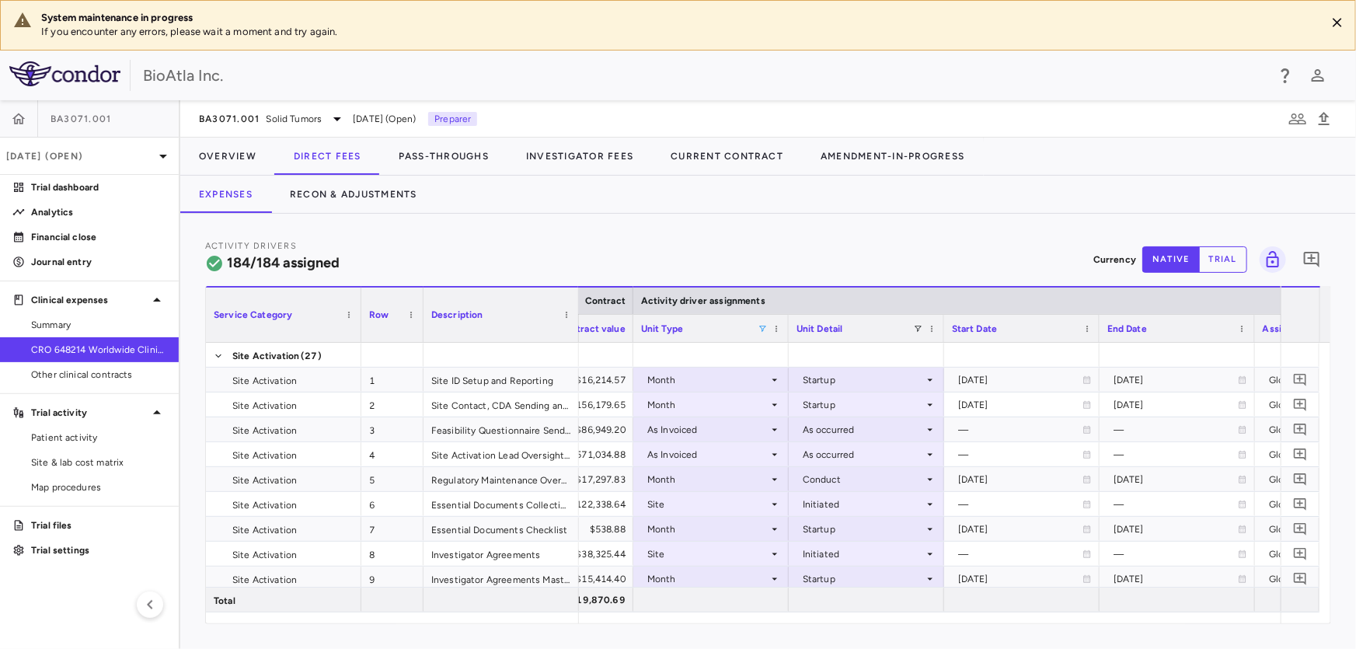
click at [761, 324] on span at bounding box center [762, 328] width 9 height 9
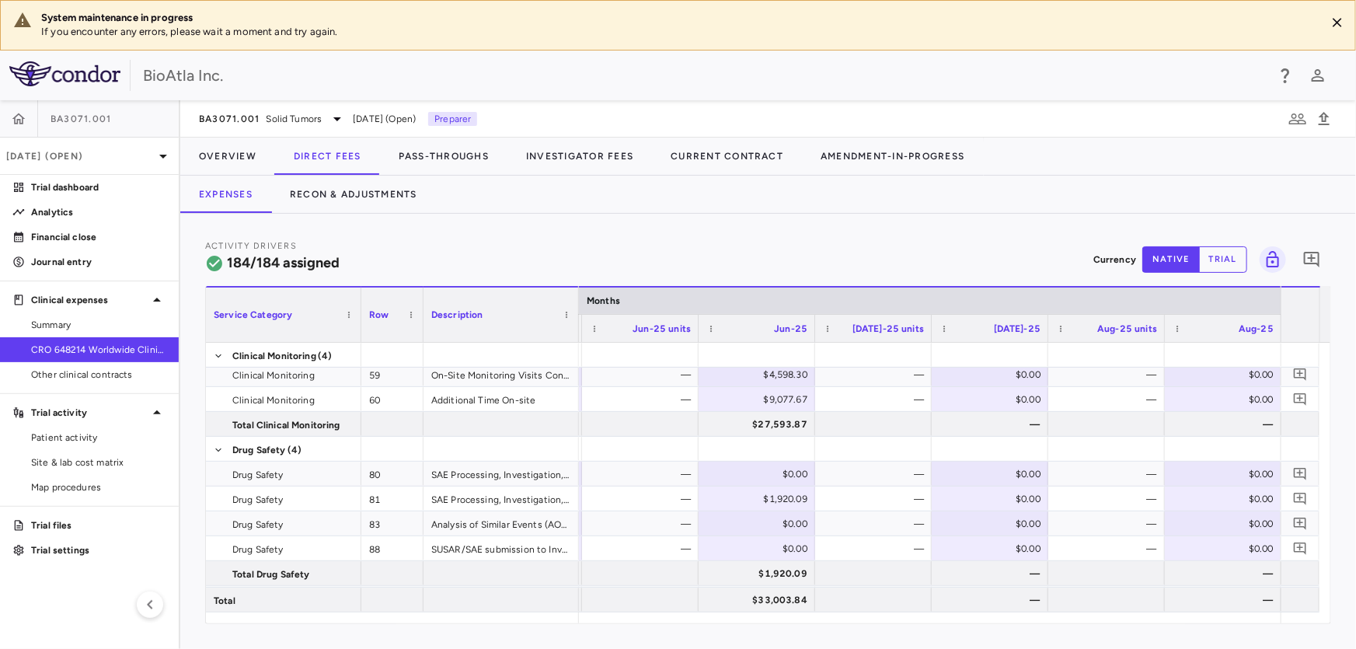
scroll to position [483, 0]
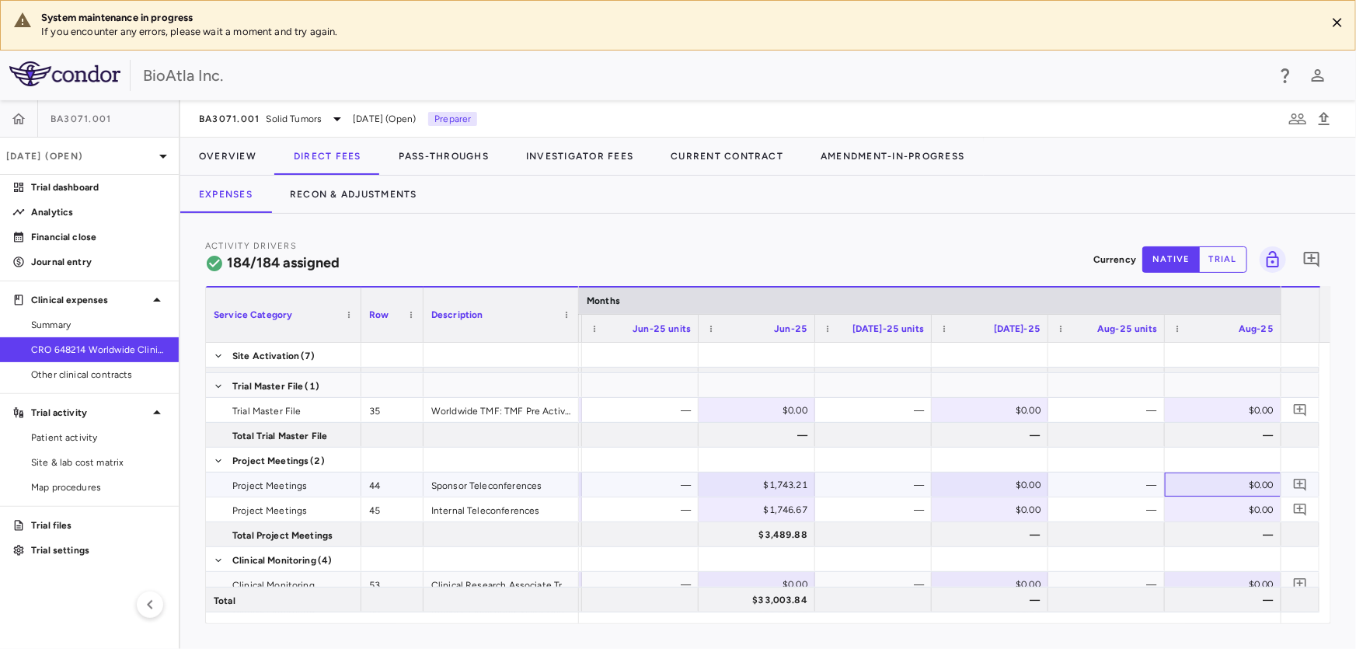
click at [1212, 489] on div "$0.00" at bounding box center [1226, 484] width 95 height 25
click at [1135, 535] on div at bounding box center [1106, 534] width 101 height 23
drag, startPoint x: 1255, startPoint y: 622, endPoint x: 1194, endPoint y: 622, distance: 60.6
click at [1194, 622] on div at bounding box center [930, 617] width 702 height 11
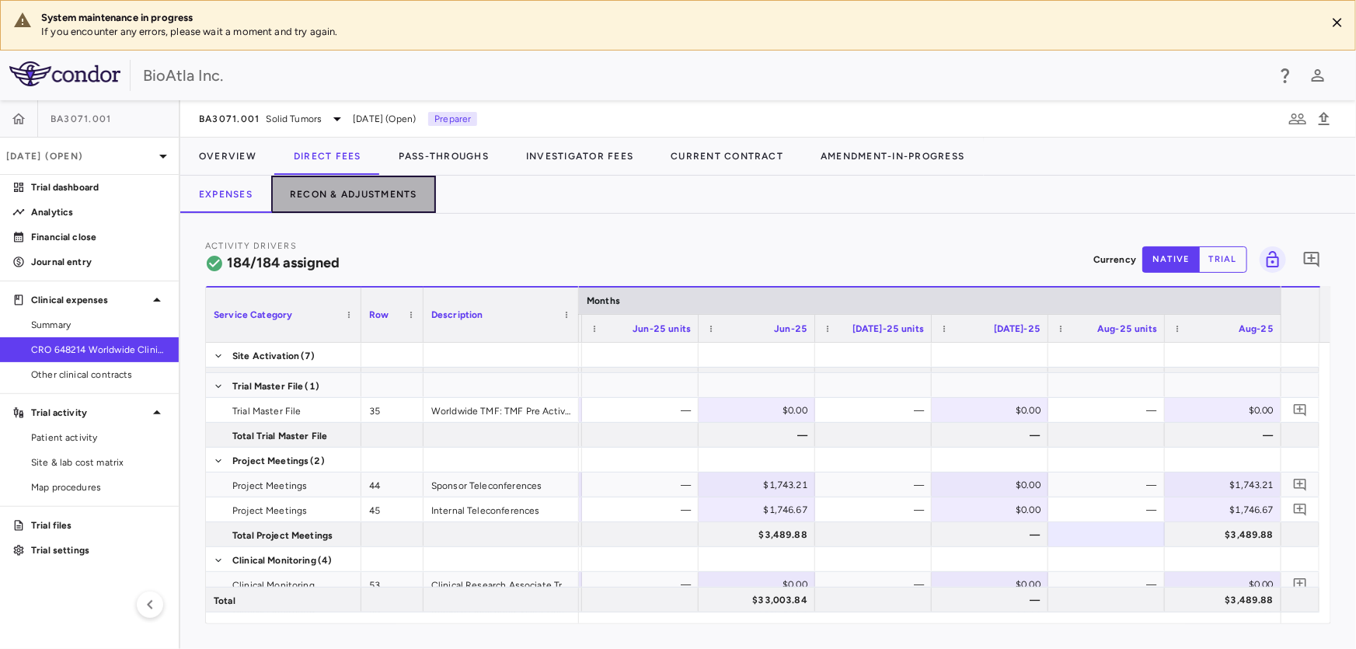
click at [358, 176] on button "Recon & Adjustments" at bounding box center [353, 194] width 165 height 37
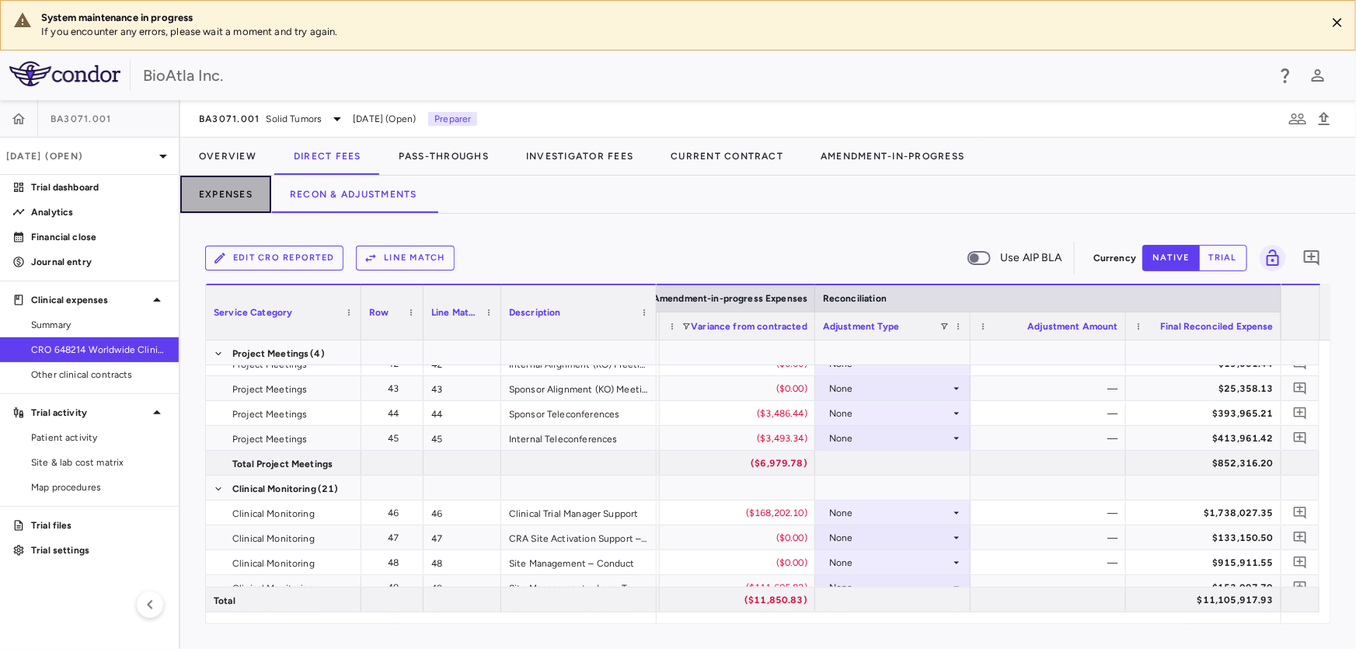
click at [218, 186] on button "Expenses" at bounding box center [225, 194] width 91 height 37
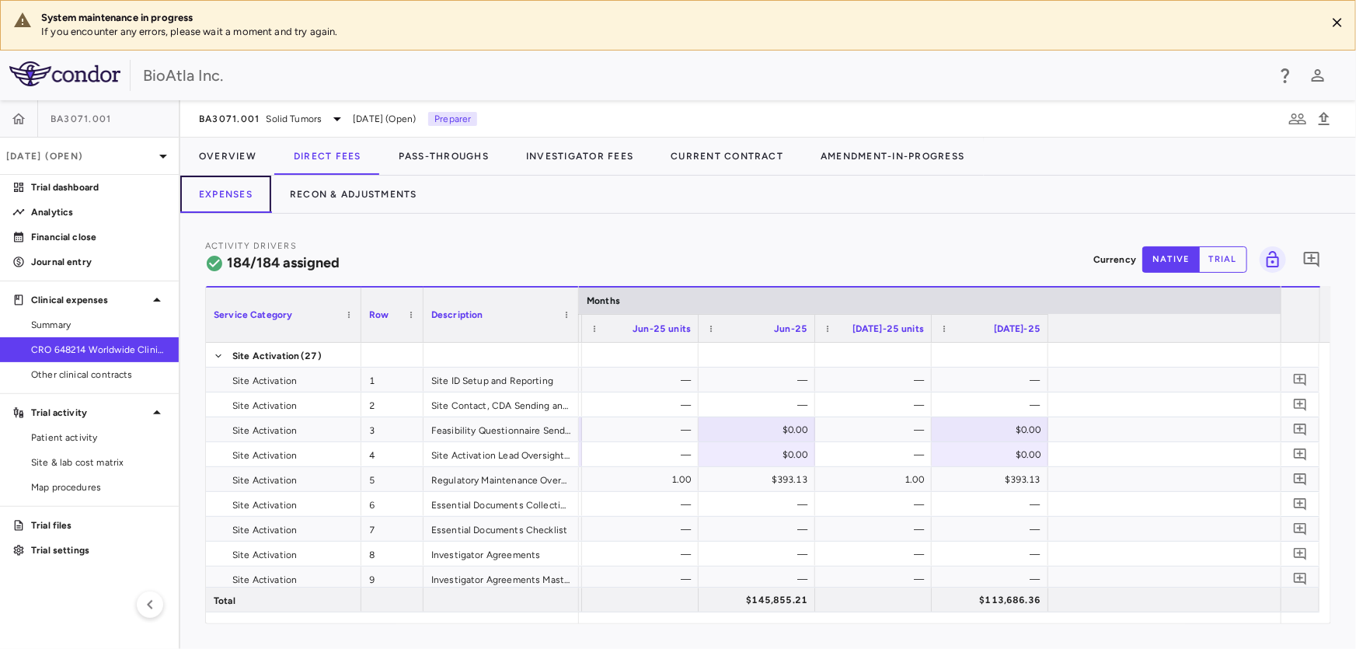
scroll to position [0, 8007]
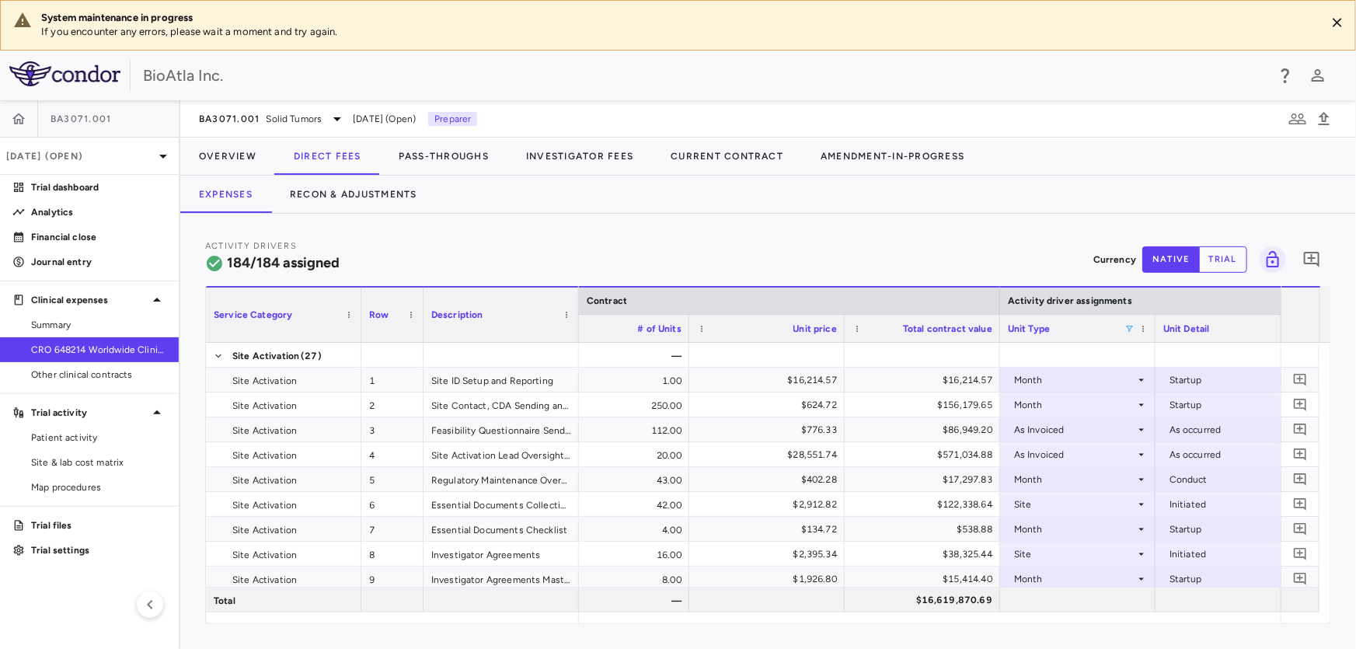
click at [1131, 332] on span at bounding box center [1128, 328] width 9 height 9
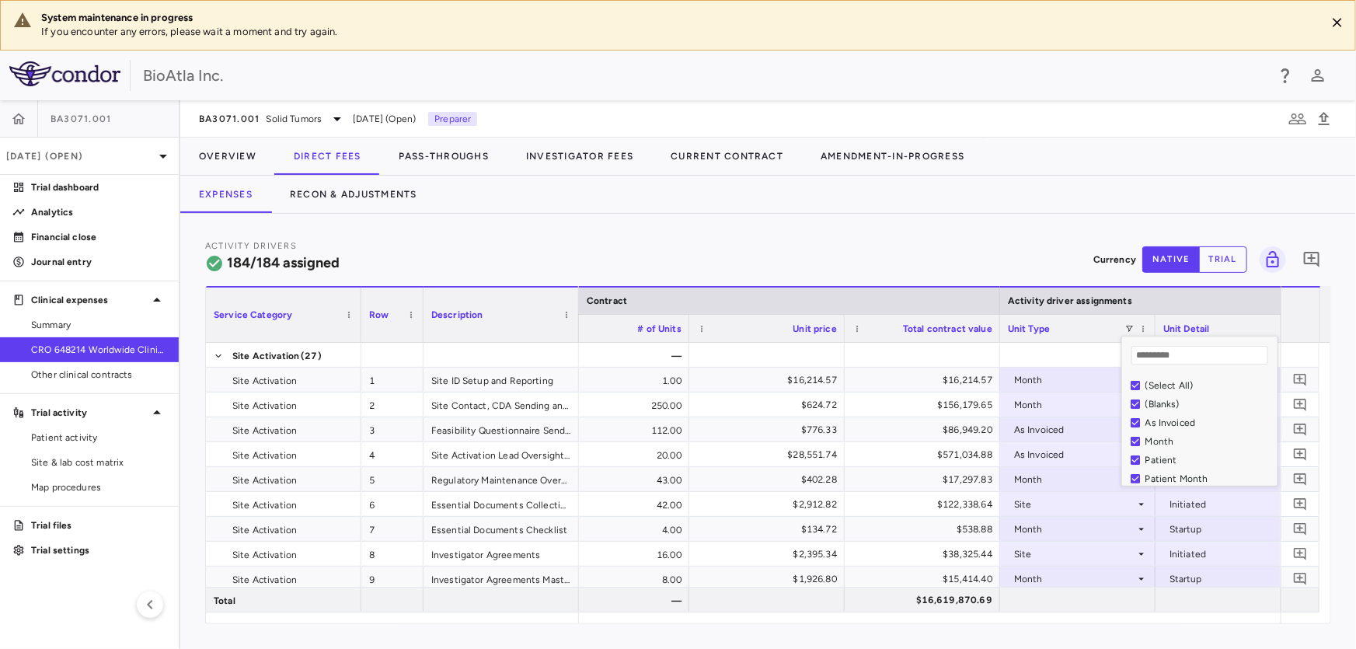
drag, startPoint x: 1141, startPoint y: 388, endPoint x: 1141, endPoint y: 404, distance: 16.3
click at [1141, 388] on div "(Select All)" at bounding box center [1204, 385] width 146 height 19
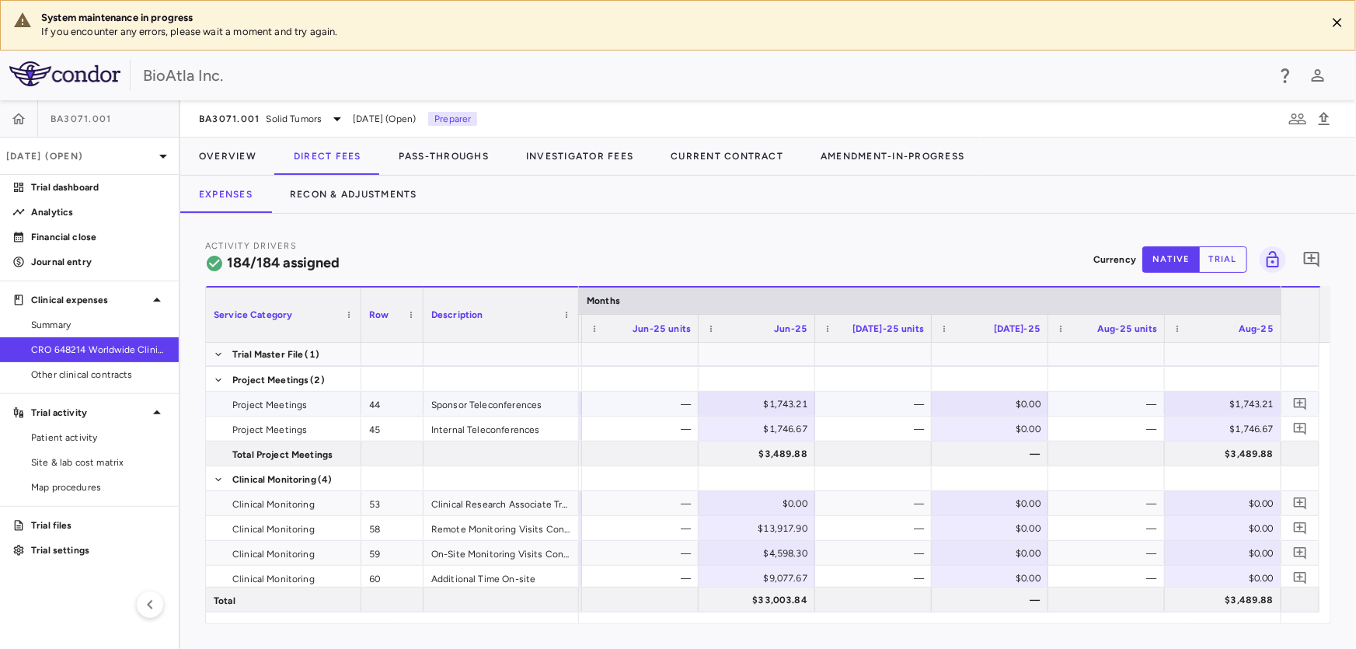
click at [966, 397] on div "$0.00" at bounding box center [993, 404] width 95 height 25
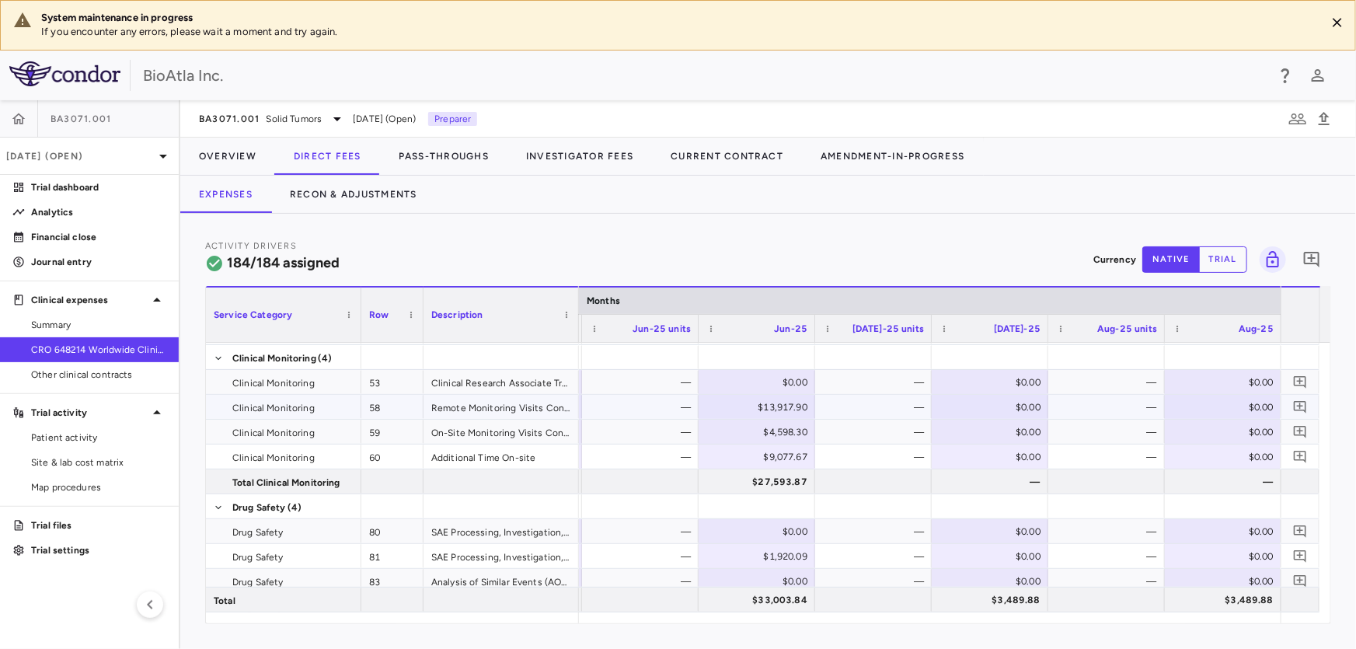
click at [1004, 403] on div "$0.00" at bounding box center [993, 407] width 95 height 25
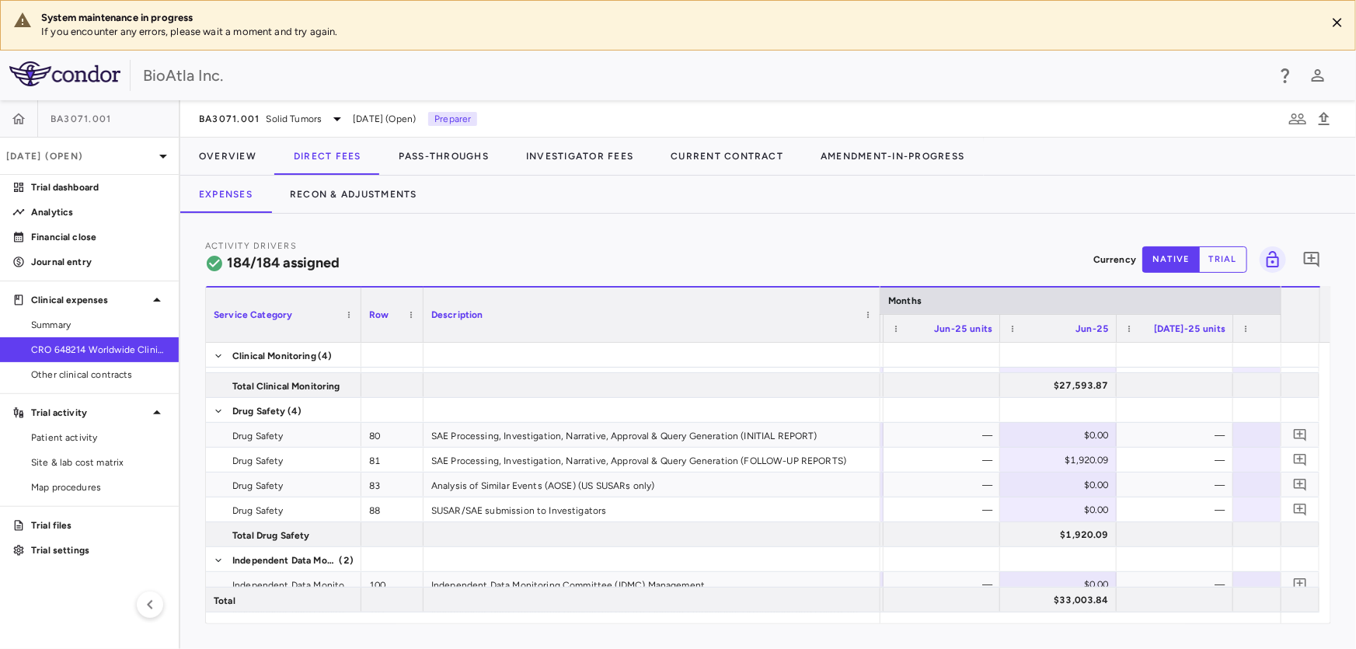
drag, startPoint x: 574, startPoint y: 295, endPoint x: 876, endPoint y: 312, distance: 302.0
click at [877, 312] on div at bounding box center [880, 315] width 6 height 54
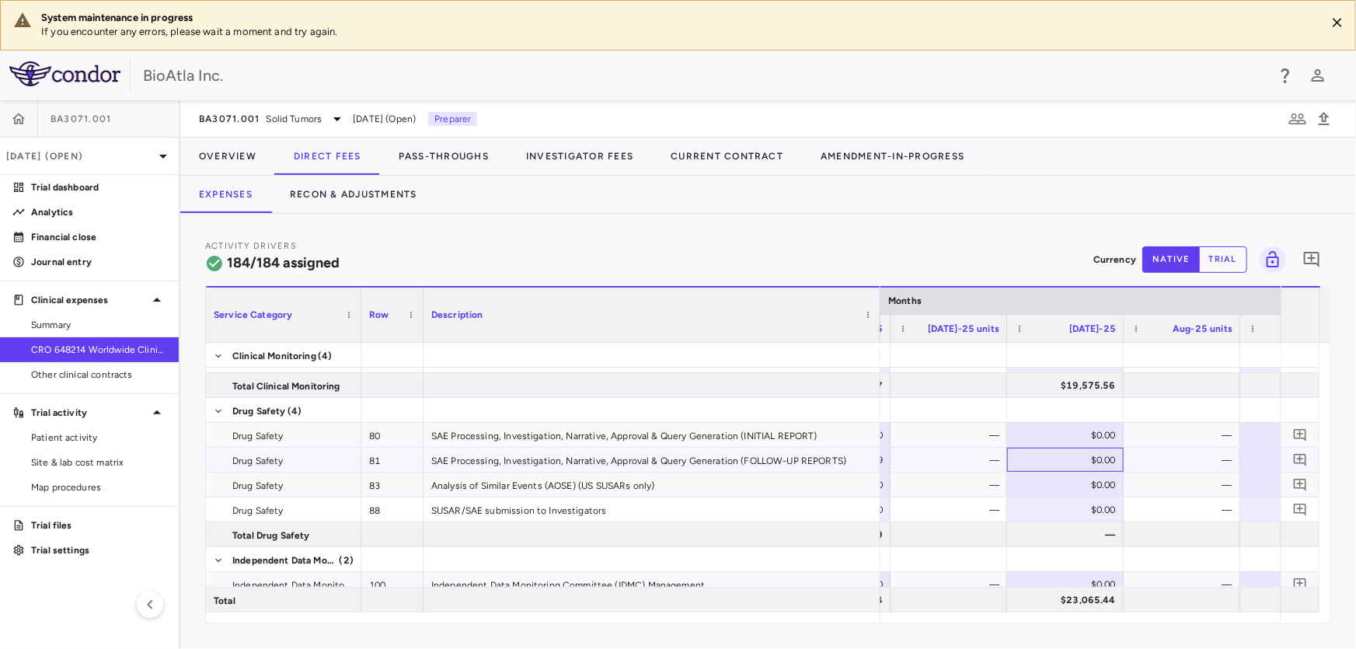
click at [1037, 455] on div "$0.00" at bounding box center [1068, 460] width 95 height 25
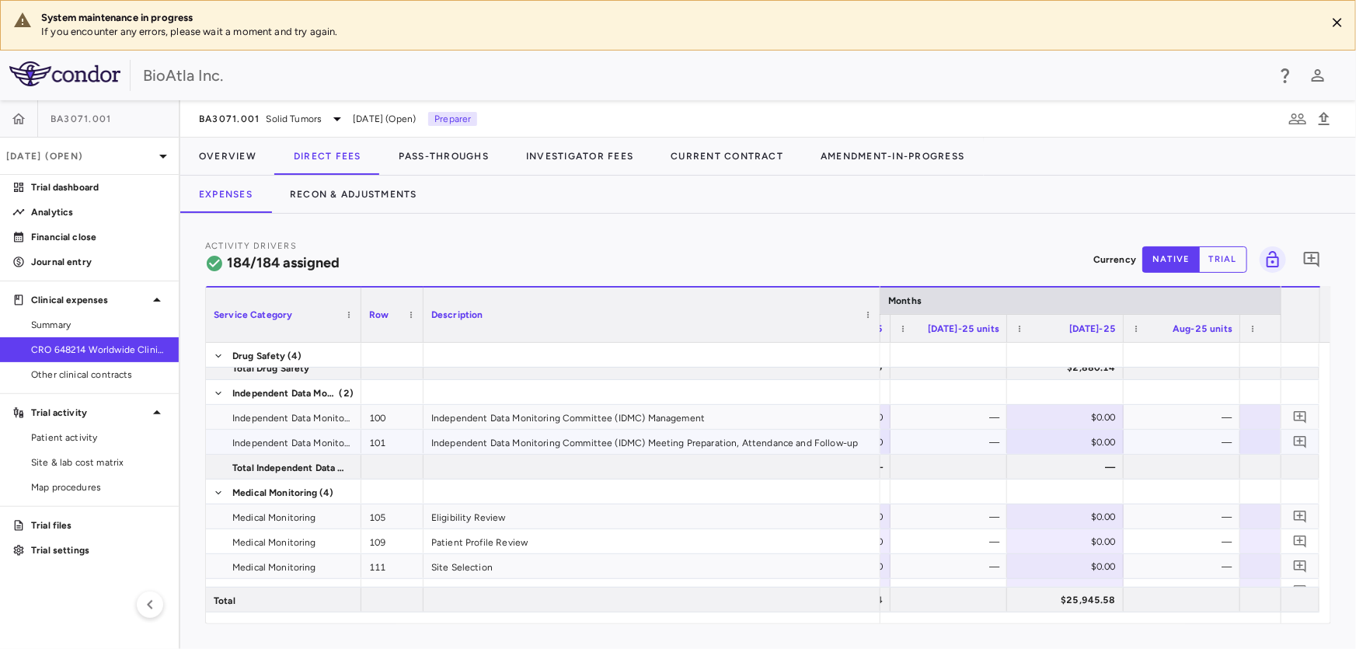
click at [1058, 436] on div "$0.00" at bounding box center [1068, 442] width 95 height 25
click at [1058, 444] on div "$20,481.83" at bounding box center [1068, 442] width 95 height 25
click at [1056, 441] on input "********" at bounding box center [1077, 443] width 92 height 26
type input "*********"
click at [1141, 493] on div at bounding box center [1181, 491] width 101 height 23
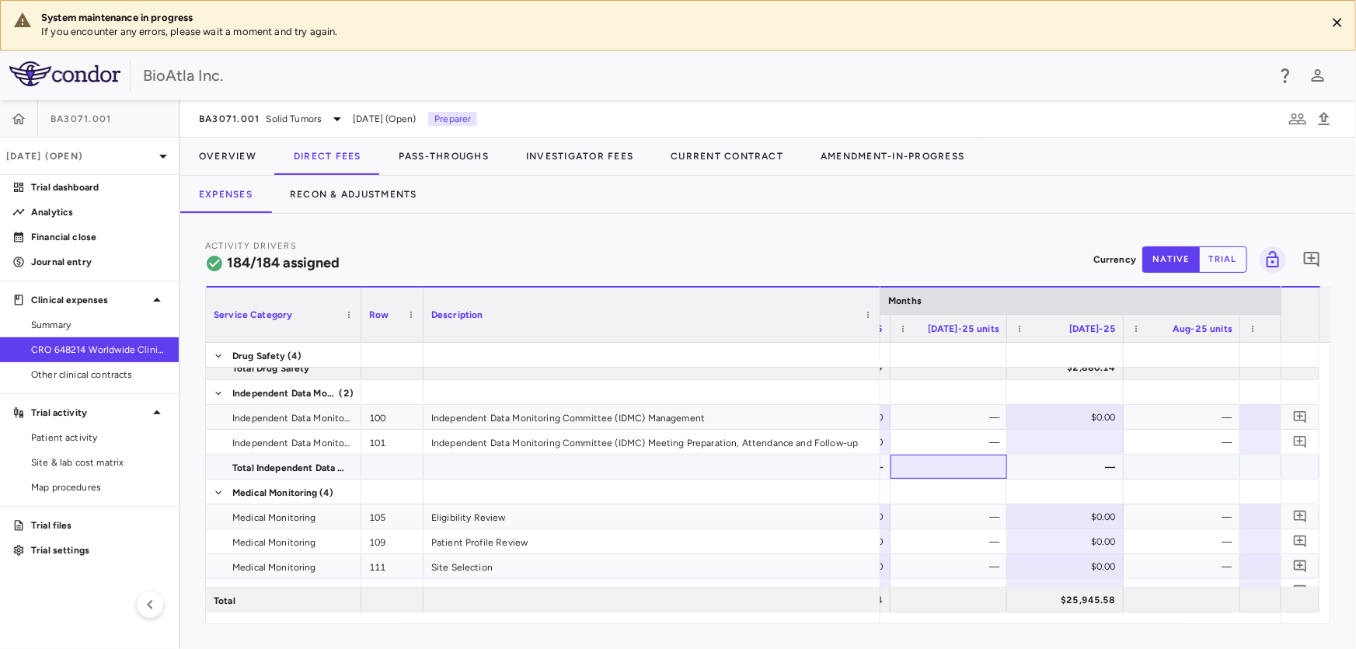
click at [971, 467] on div at bounding box center [948, 466] width 101 height 23
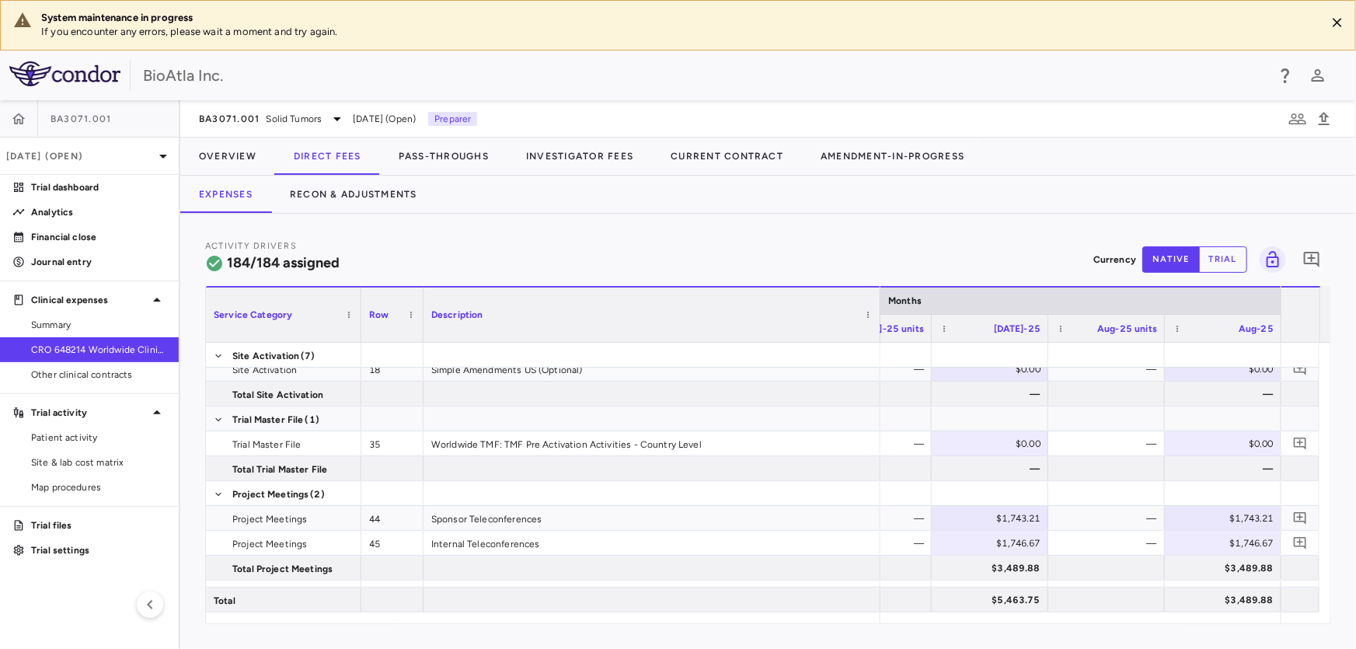
scroll to position [184, 0]
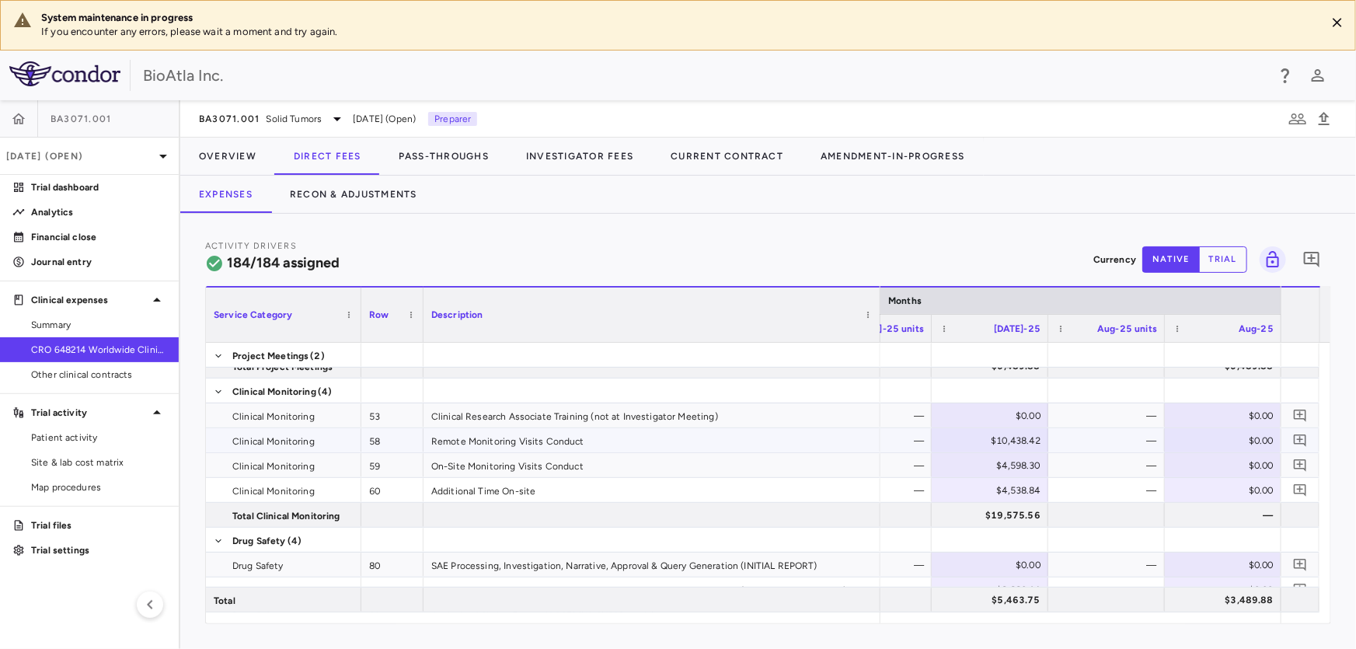
click at [1206, 439] on div "$0.00" at bounding box center [1226, 440] width 95 height 25
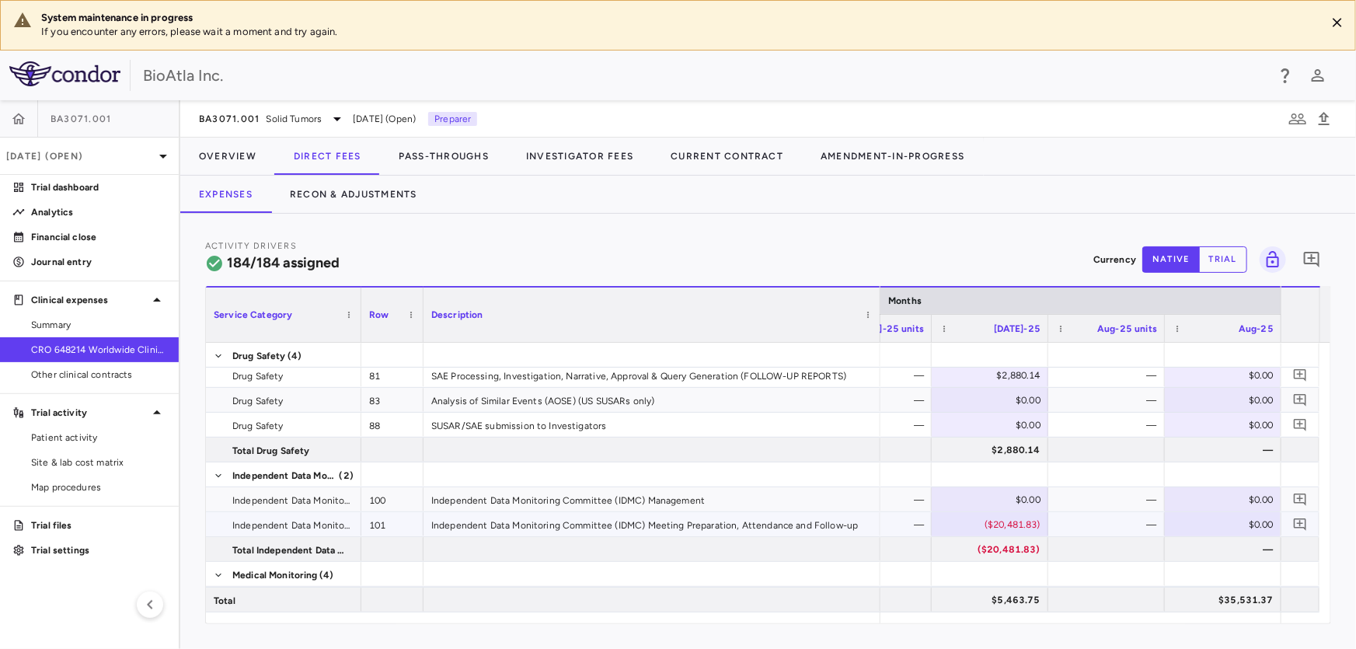
click at [1222, 520] on div "$0.00" at bounding box center [1226, 524] width 95 height 25
click at [351, 197] on button "Recon & Adjustments" at bounding box center [353, 194] width 165 height 37
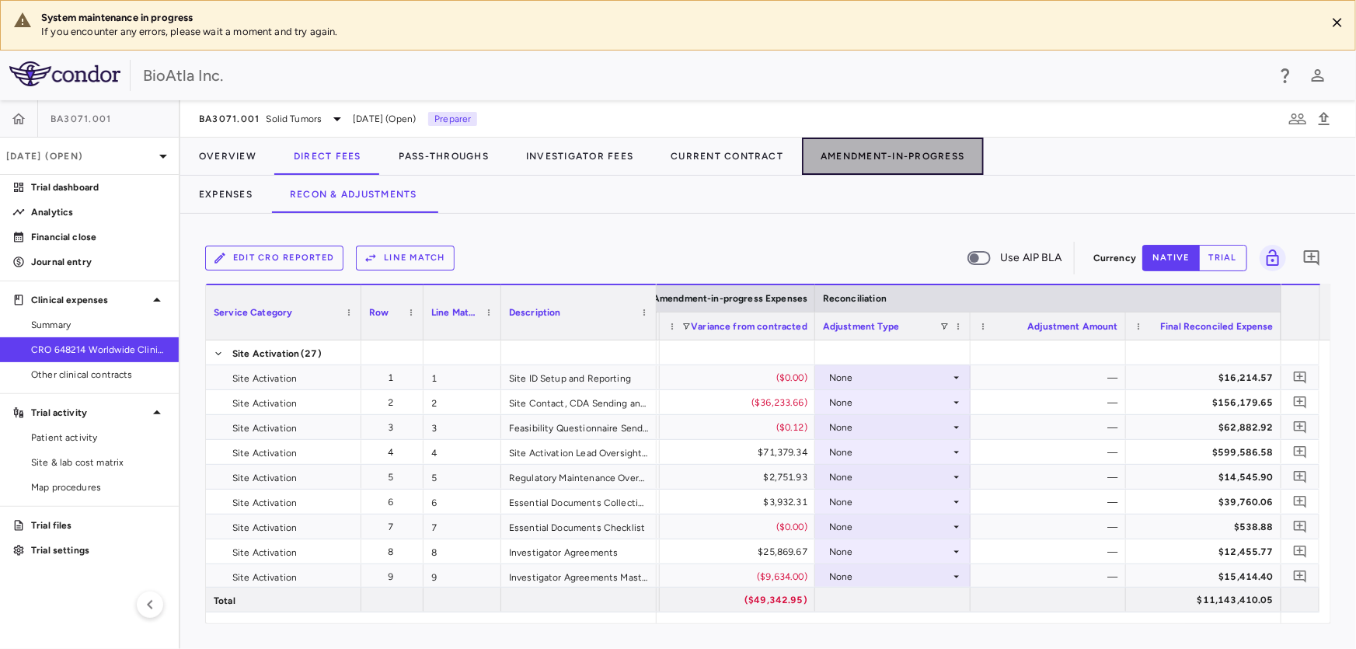
click at [900, 159] on button "Amendment-In-Progress" at bounding box center [892, 156] width 181 height 37
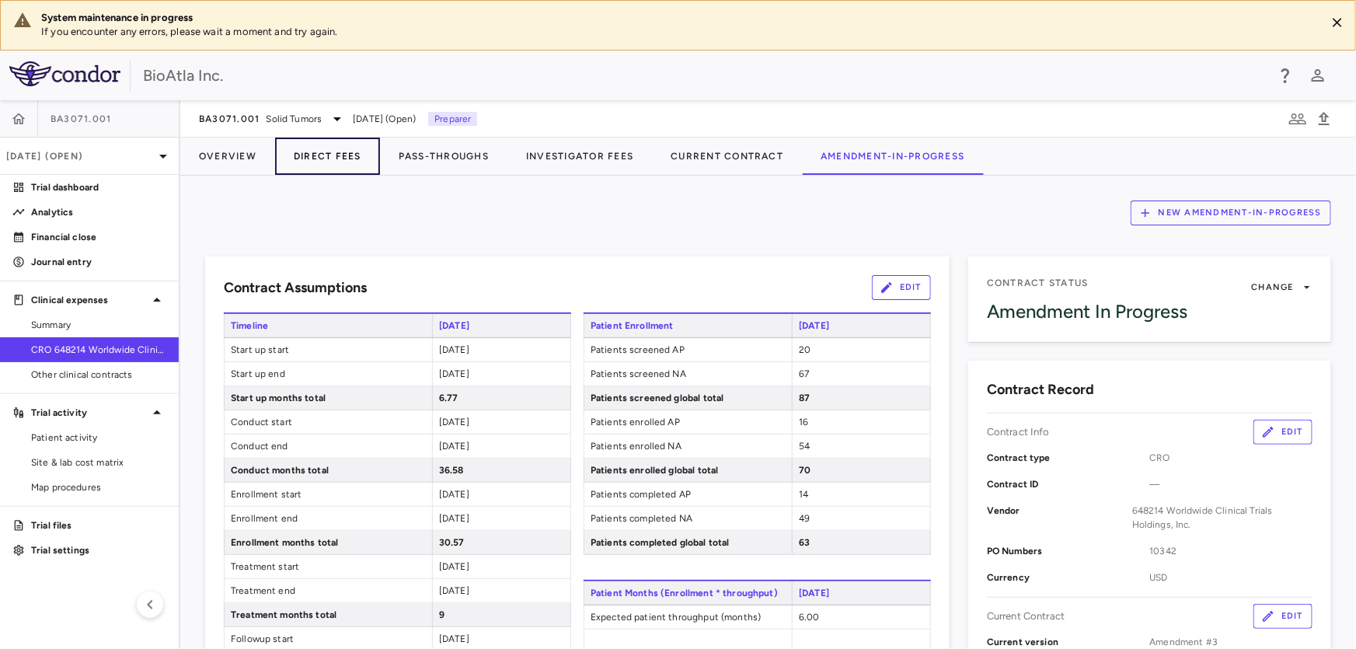
click at [325, 152] on button "Direct Fees" at bounding box center [327, 156] width 105 height 37
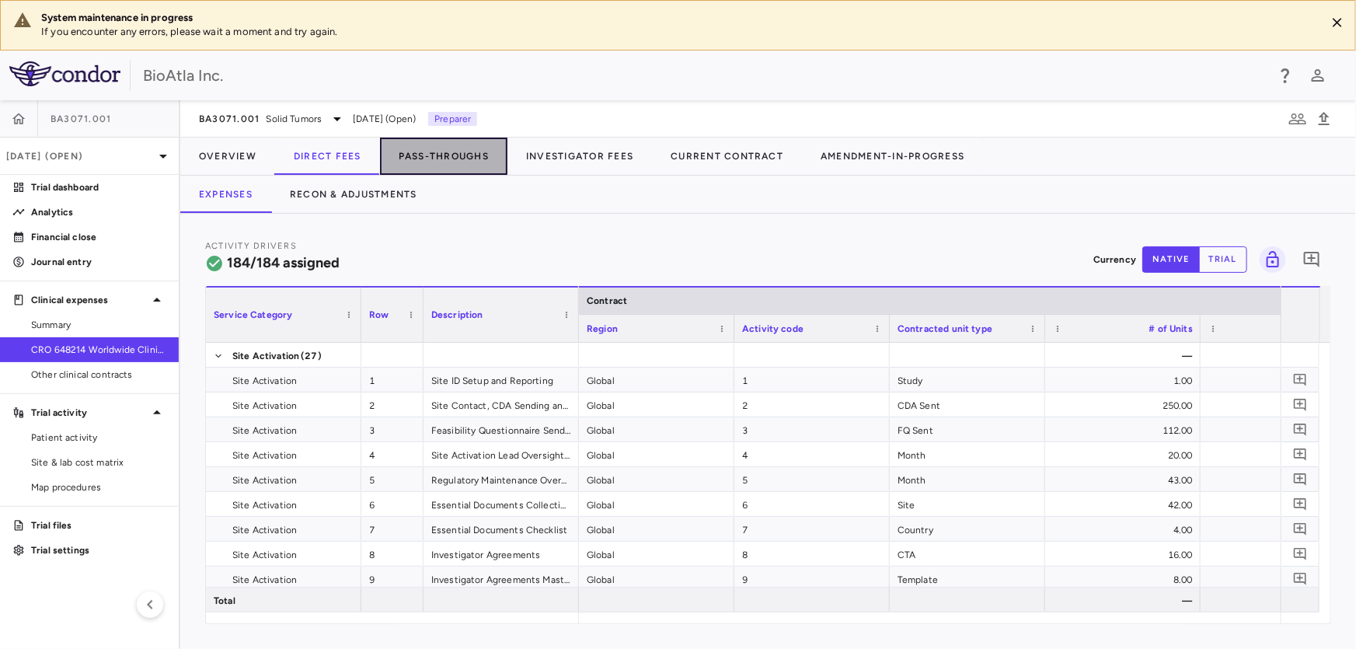
click at [467, 152] on button "Pass-Throughs" at bounding box center [443, 156] width 127 height 37
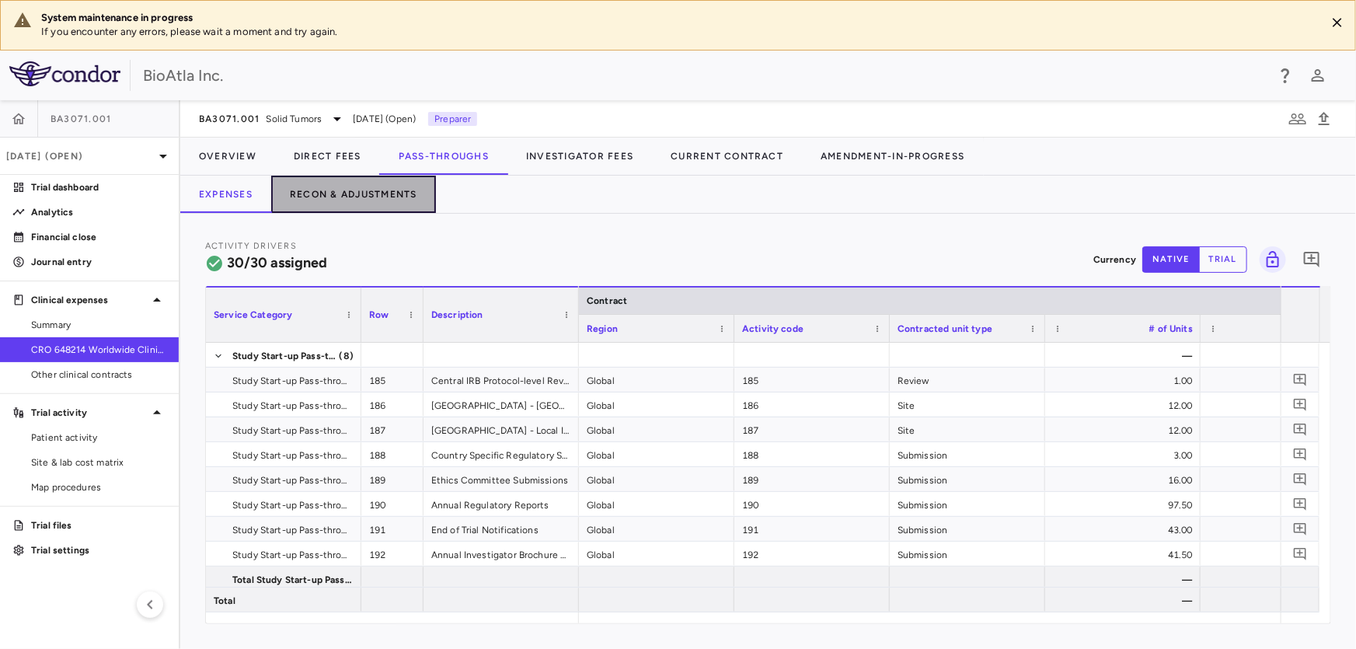
click at [390, 192] on button "Recon & Adjustments" at bounding box center [353, 194] width 165 height 37
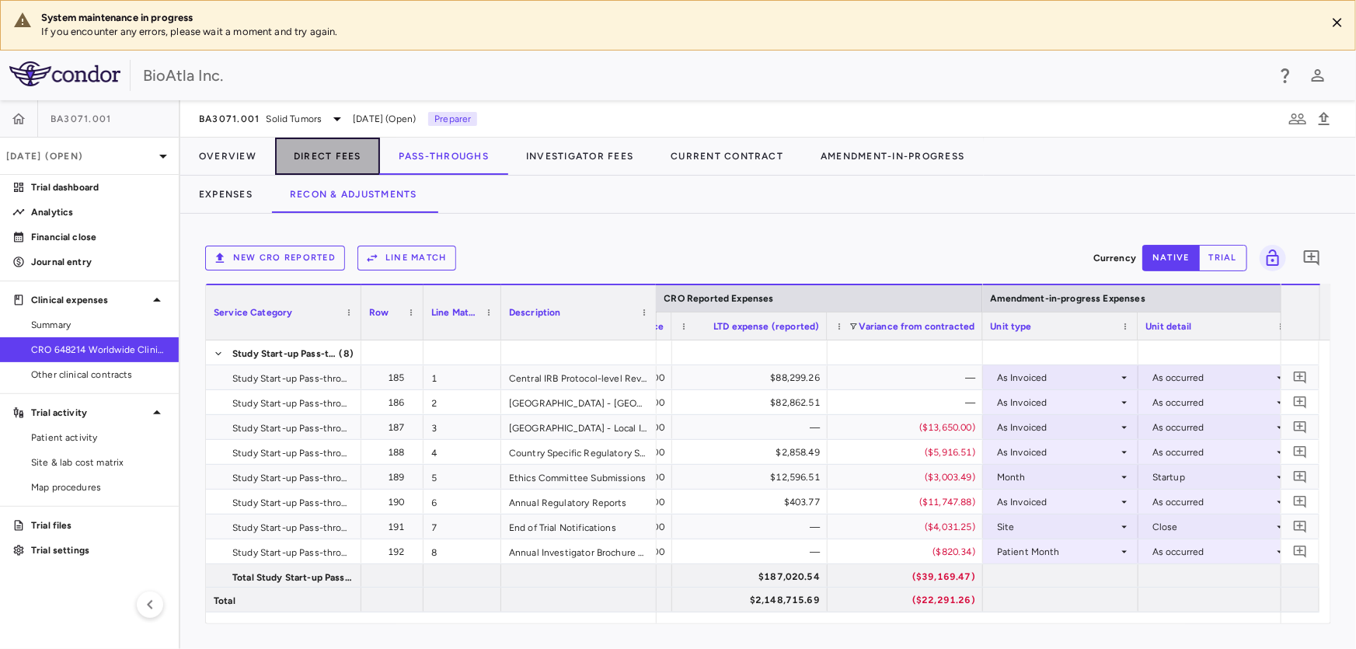
click at [326, 158] on button "Direct Fees" at bounding box center [327, 156] width 105 height 37
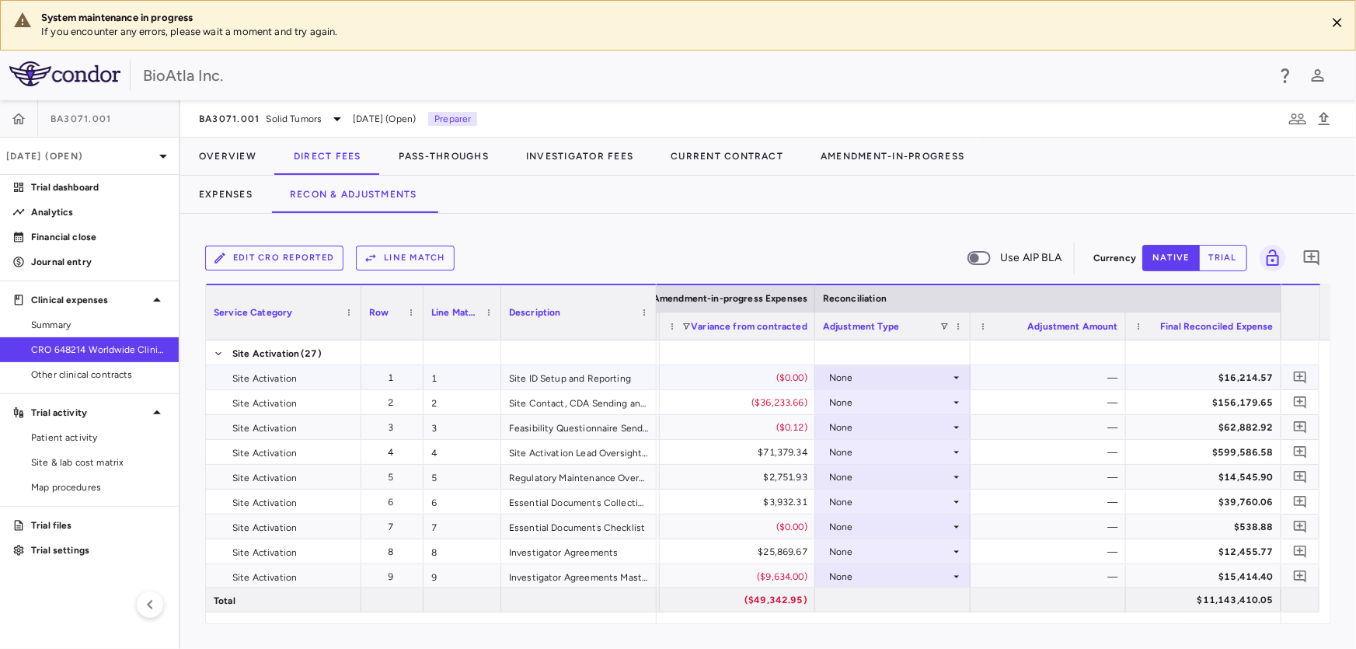
click at [956, 375] on icon at bounding box center [956, 377] width 12 height 12
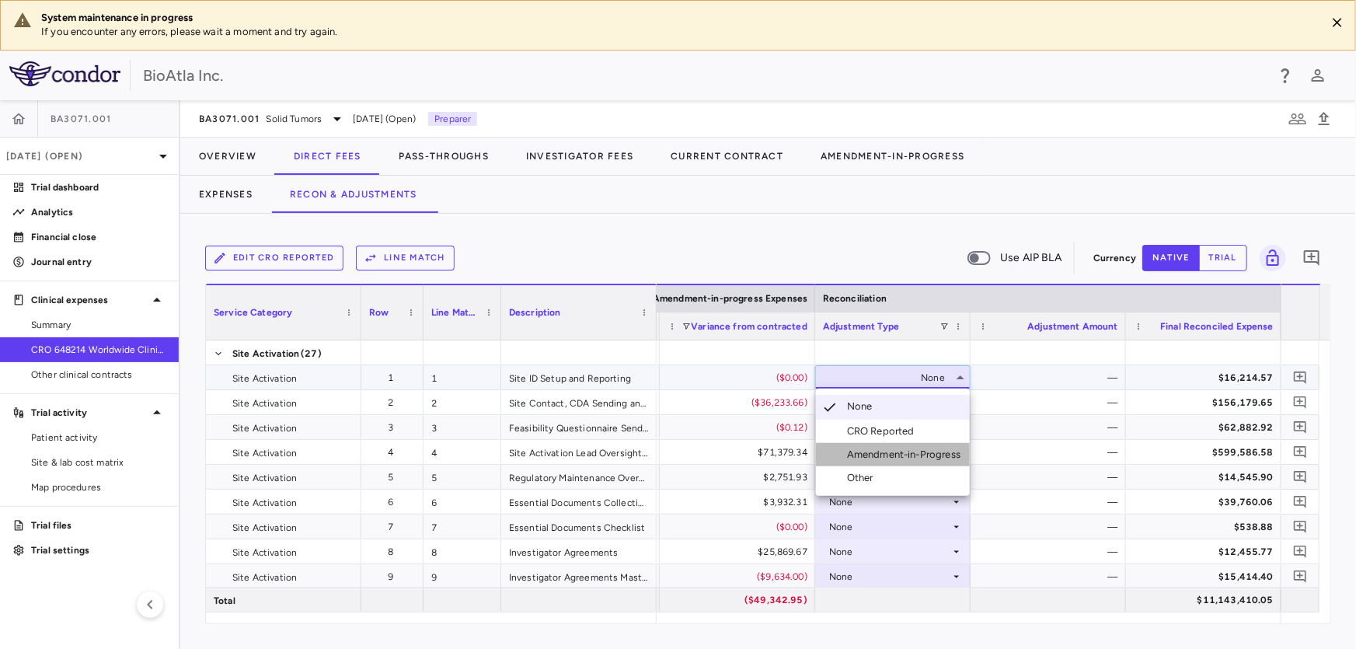
click at [863, 450] on div "Amendment-in-Progress" at bounding box center [907, 455] width 120 height 14
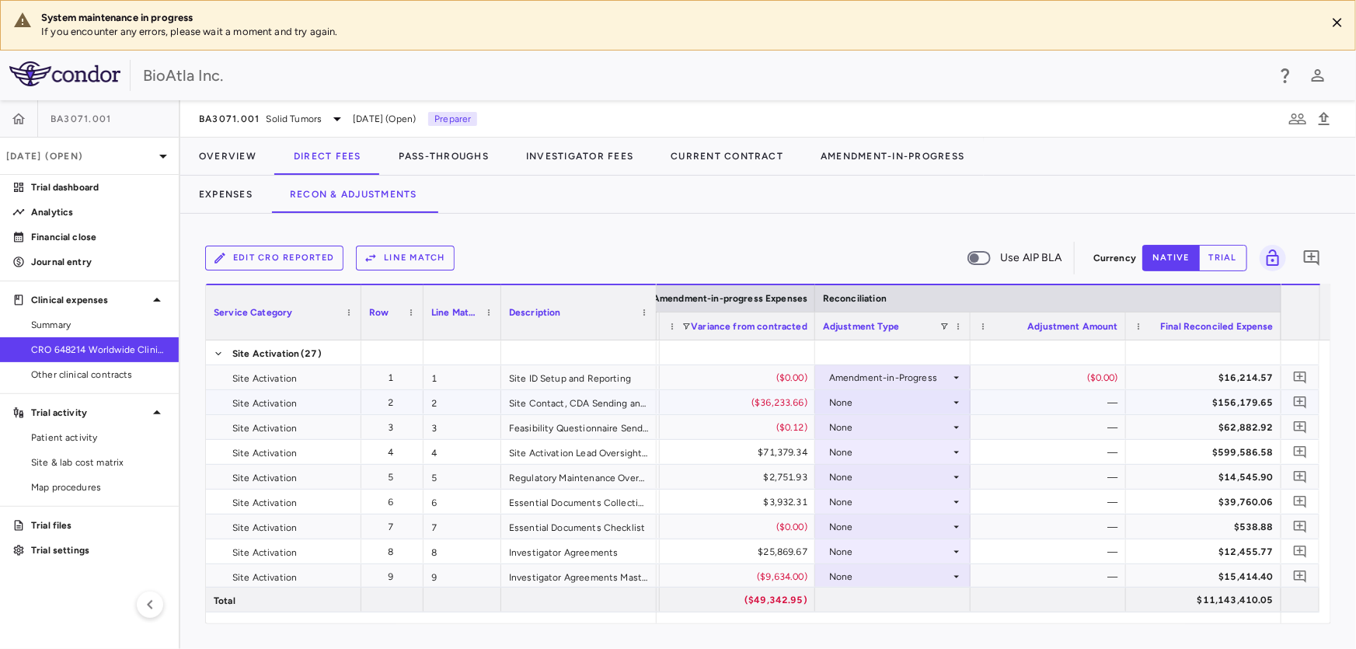
click at [950, 399] on icon at bounding box center [956, 402] width 12 height 12
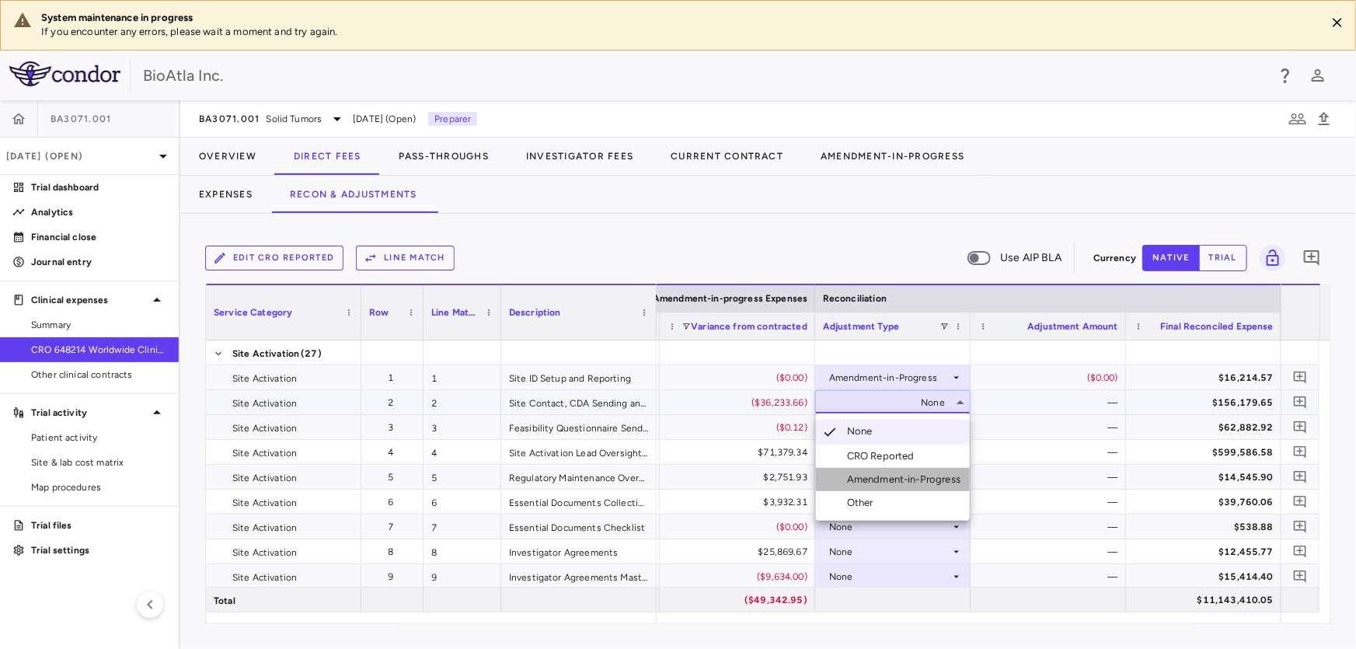
click at [912, 476] on div "Amendment-in-Progress" at bounding box center [907, 479] width 120 height 14
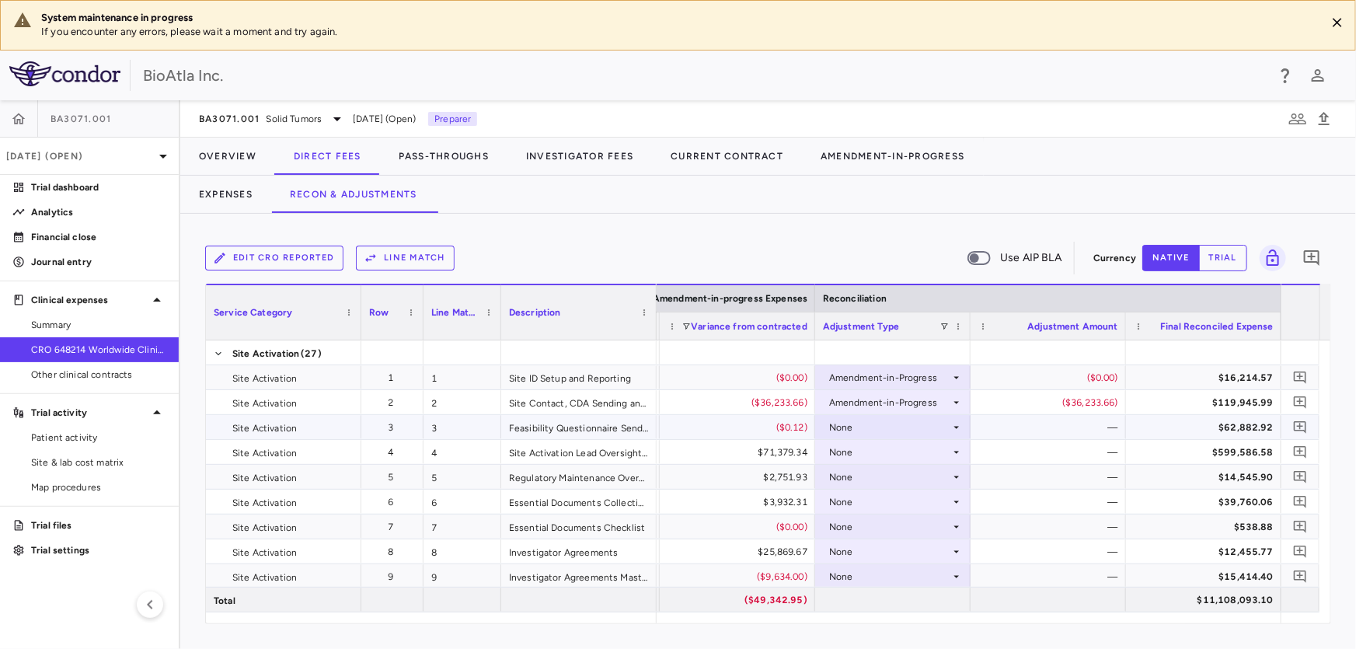
click at [955, 425] on icon at bounding box center [956, 427] width 12 height 12
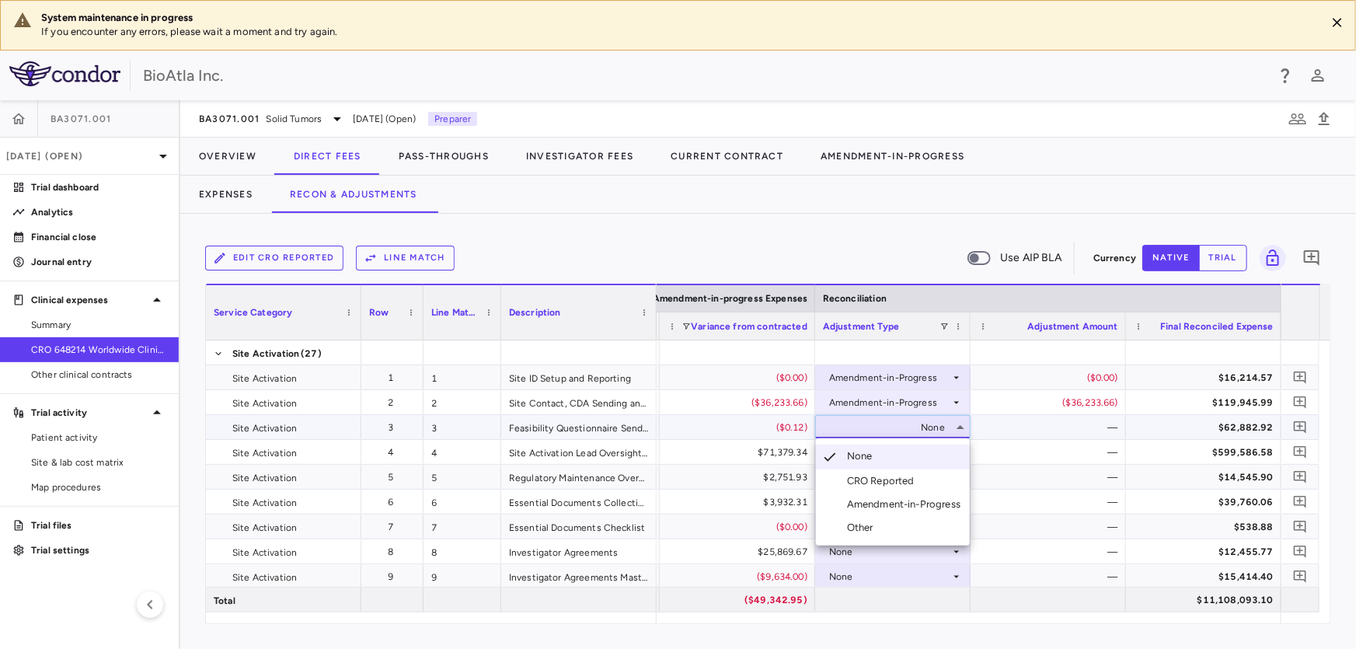
click at [894, 505] on div "Amendment-in-Progress" at bounding box center [907, 504] width 120 height 14
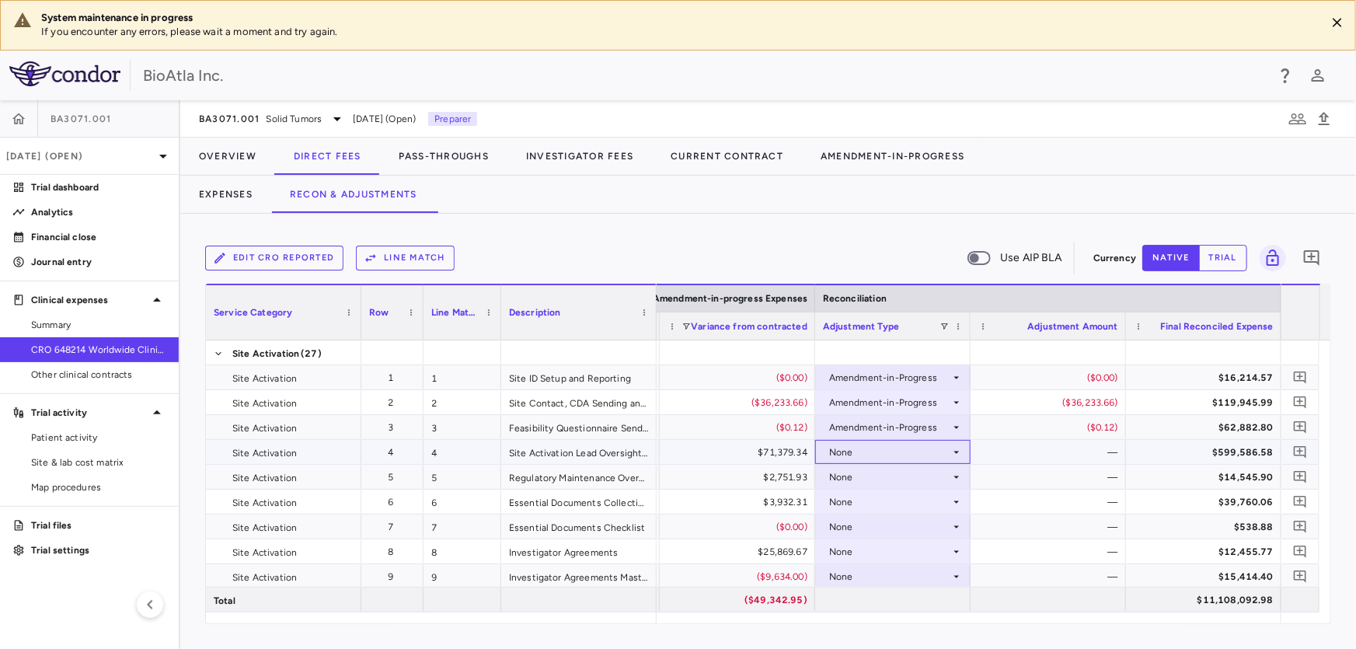
click at [955, 446] on icon at bounding box center [956, 452] width 12 height 12
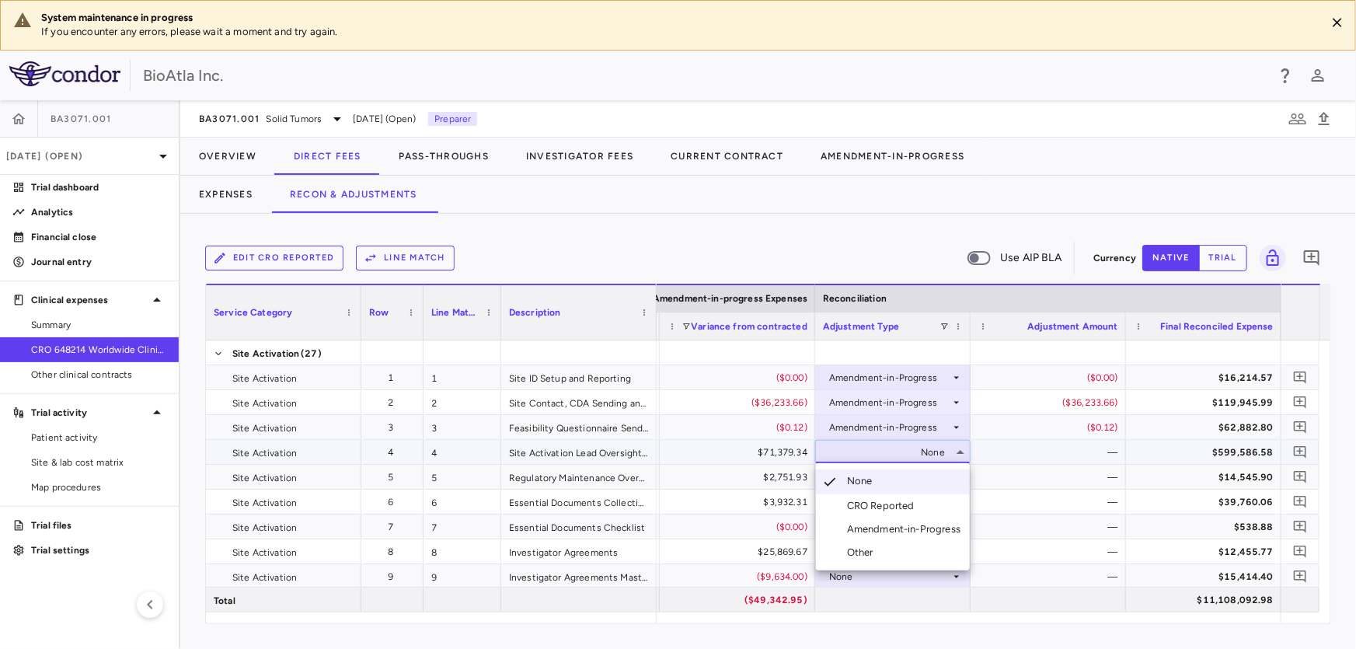
click at [869, 521] on li "Amendment-in-Progress" at bounding box center [893, 529] width 154 height 23
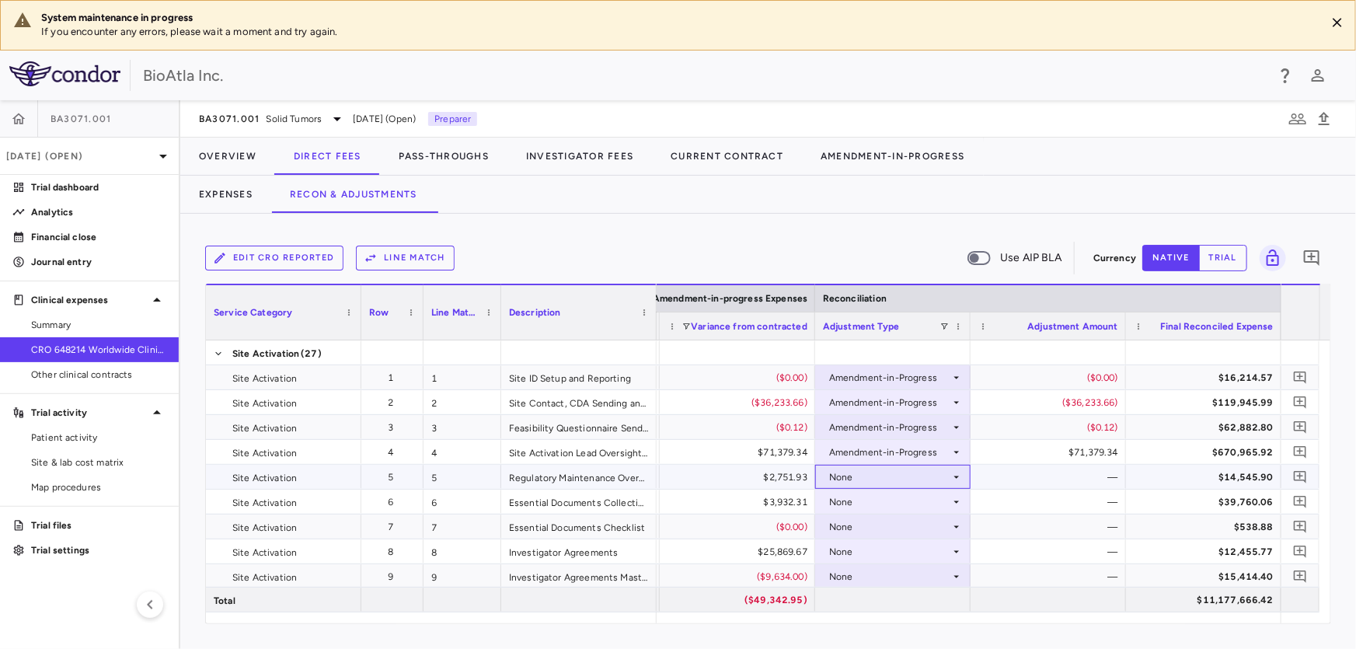
click at [868, 469] on div "None" at bounding box center [889, 477] width 121 height 25
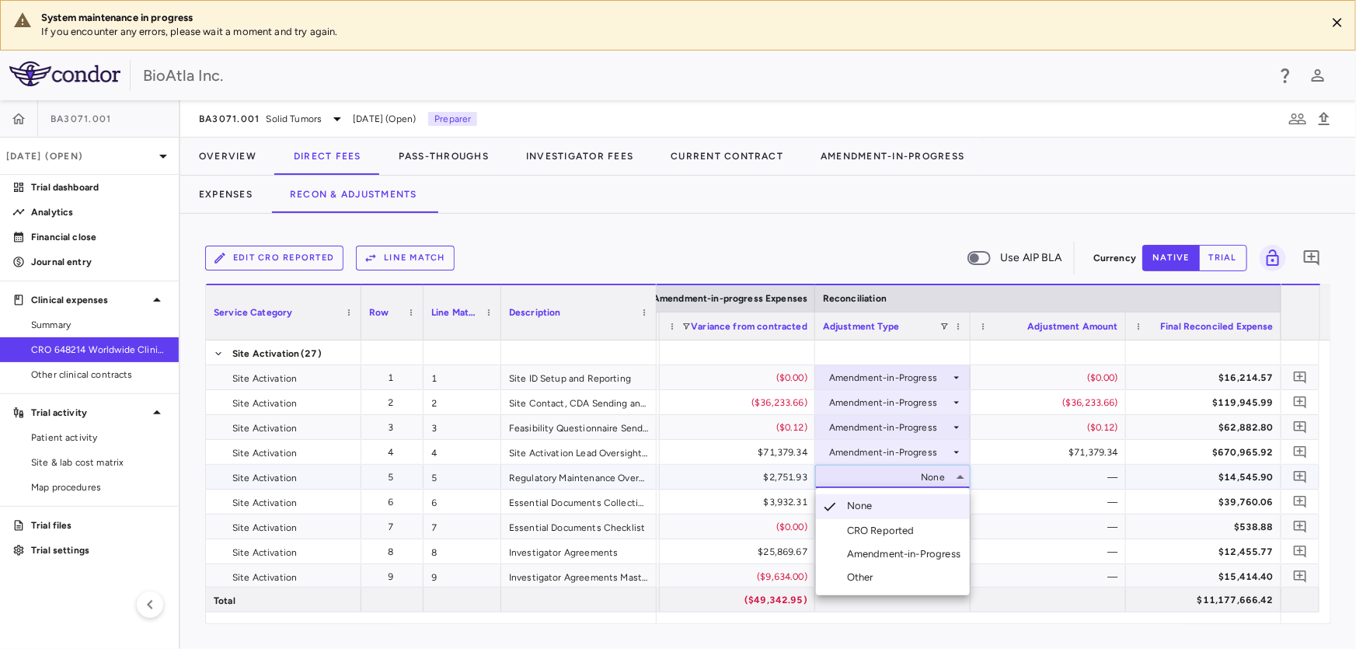
click at [860, 549] on div "Amendment-in-Progress" at bounding box center [907, 554] width 120 height 14
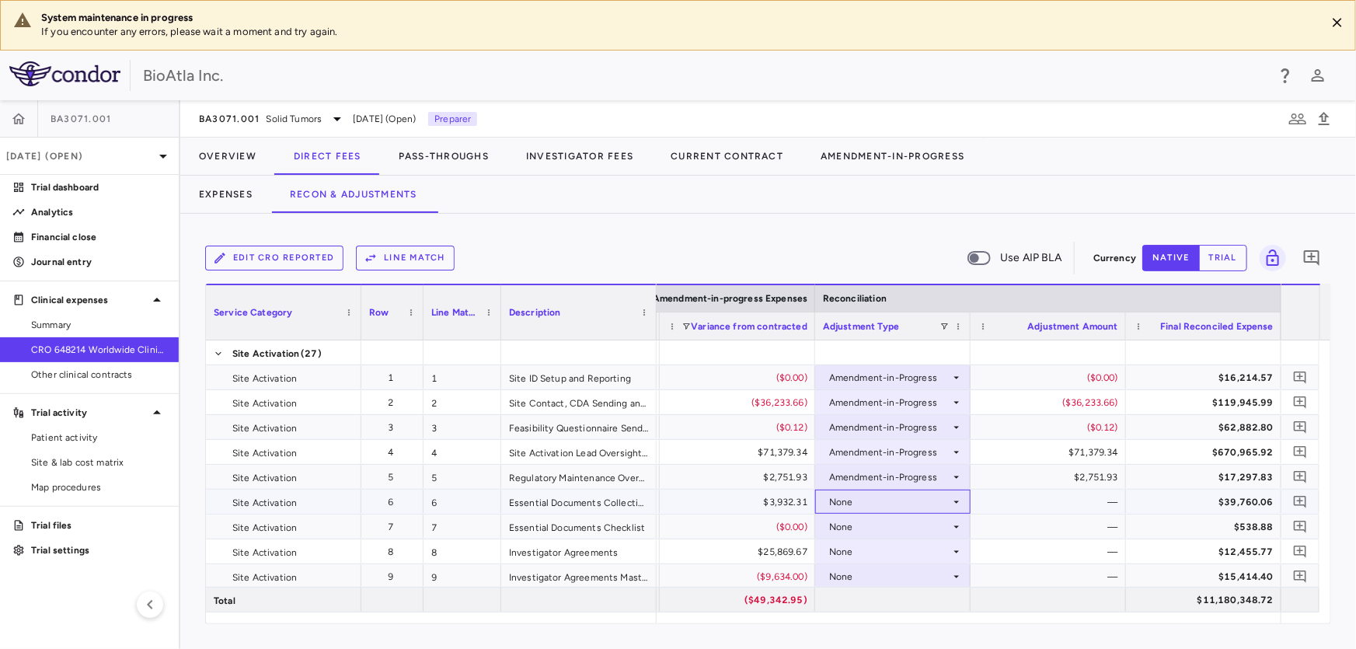
click at [956, 499] on icon at bounding box center [956, 502] width 12 height 12
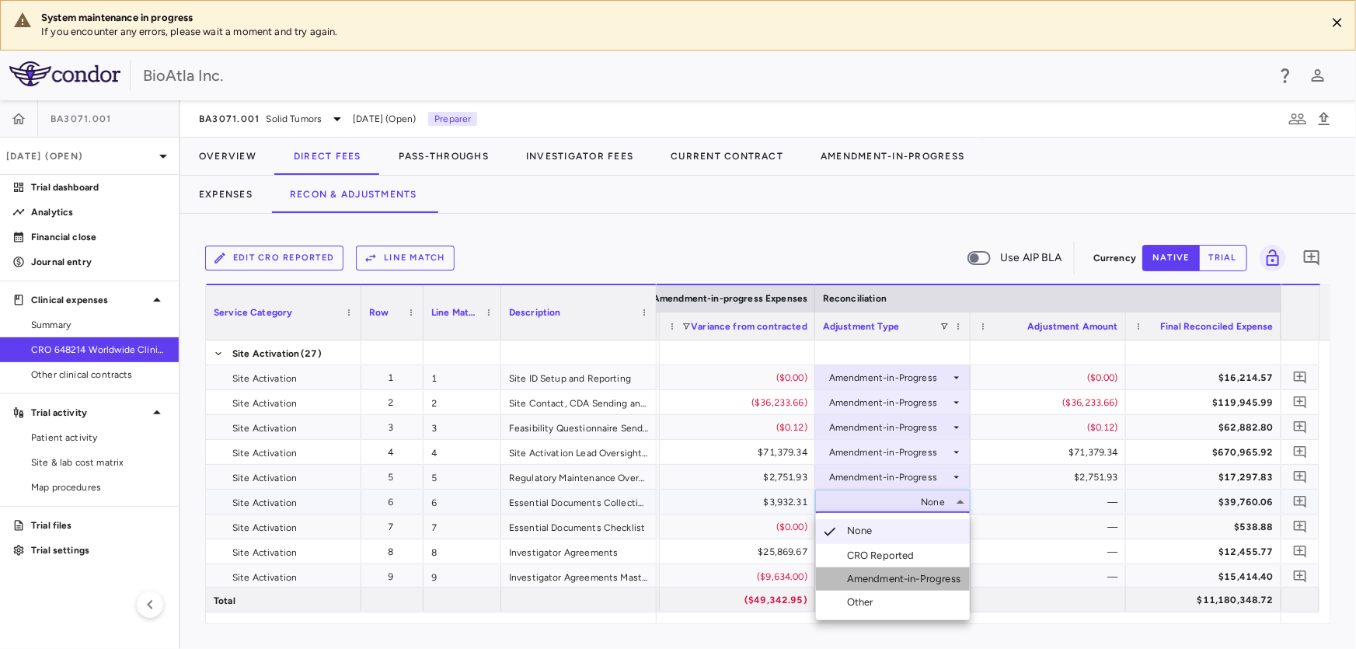
click at [901, 575] on div "Amendment-in-Progress" at bounding box center [907, 579] width 120 height 14
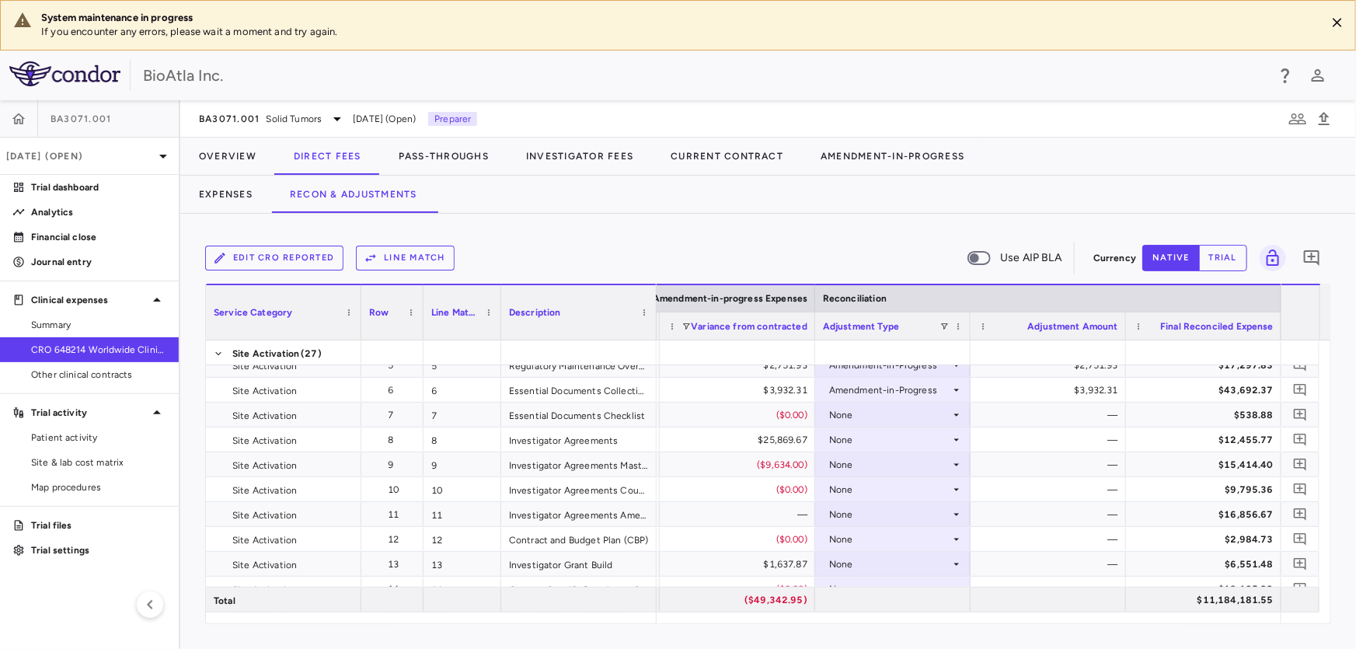
scroll to position [141, 0]
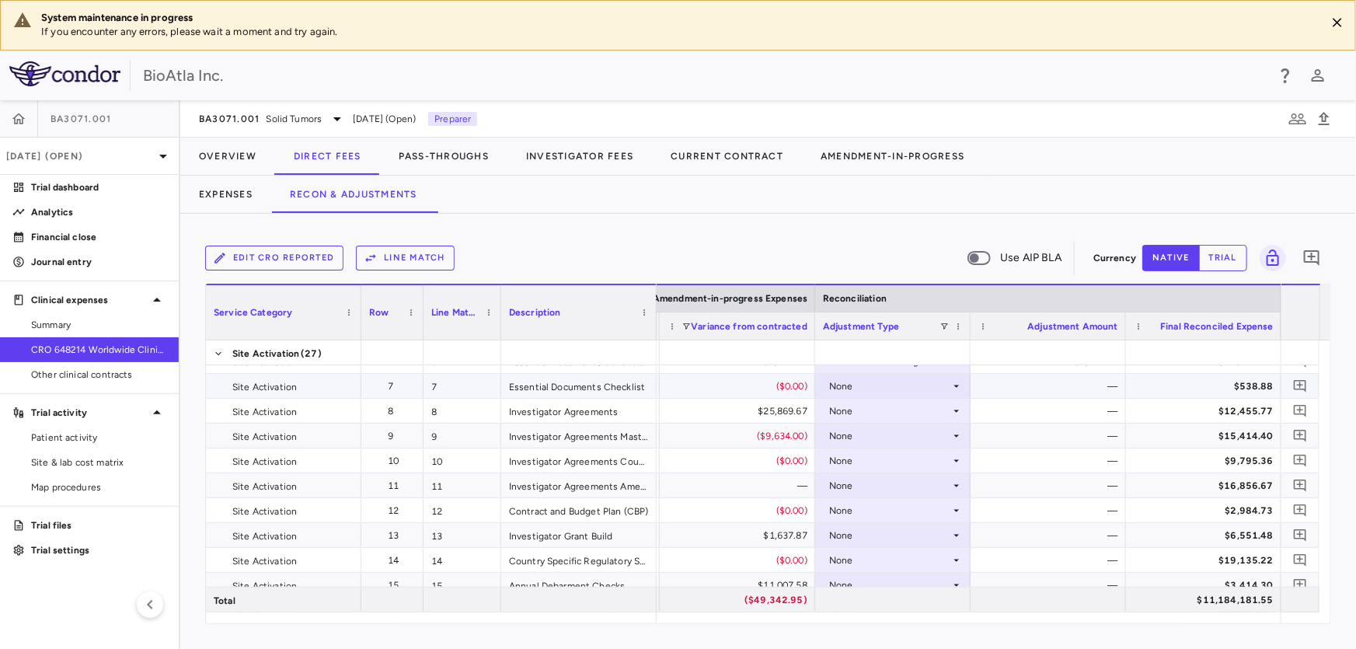
click at [948, 379] on div "None" at bounding box center [889, 386] width 121 height 25
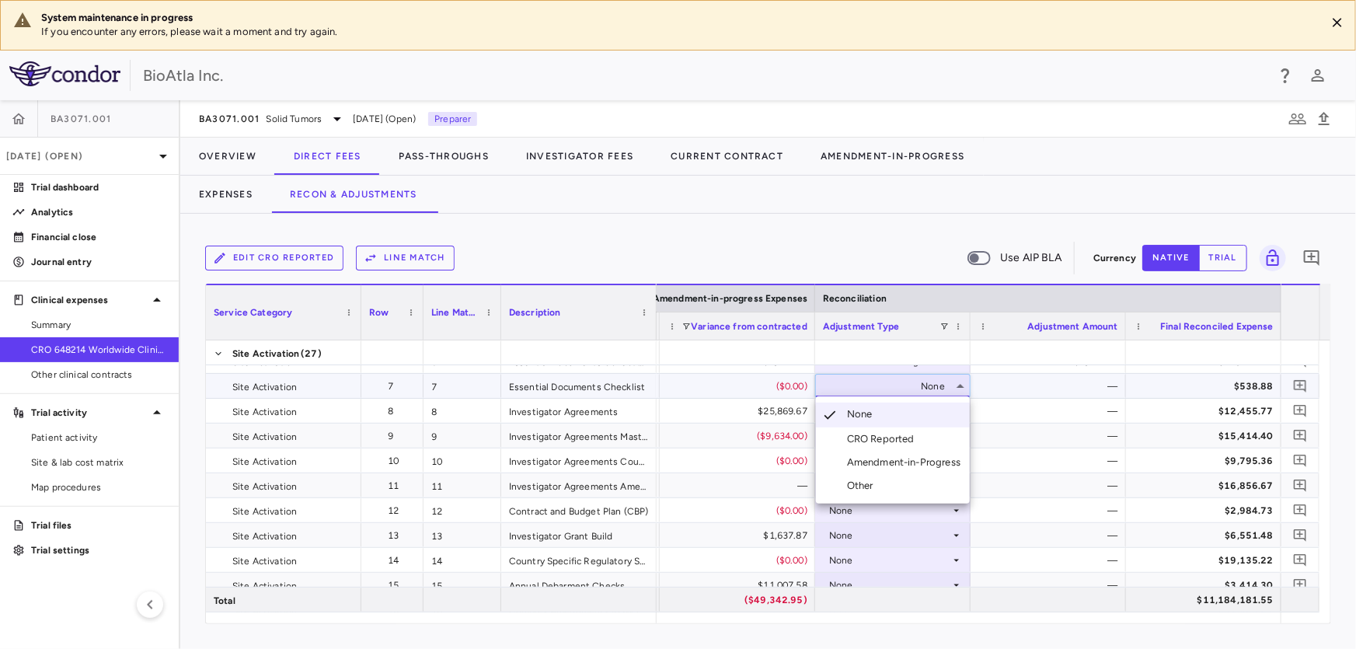
click at [901, 466] on div "Amendment-in-Progress" at bounding box center [907, 462] width 120 height 14
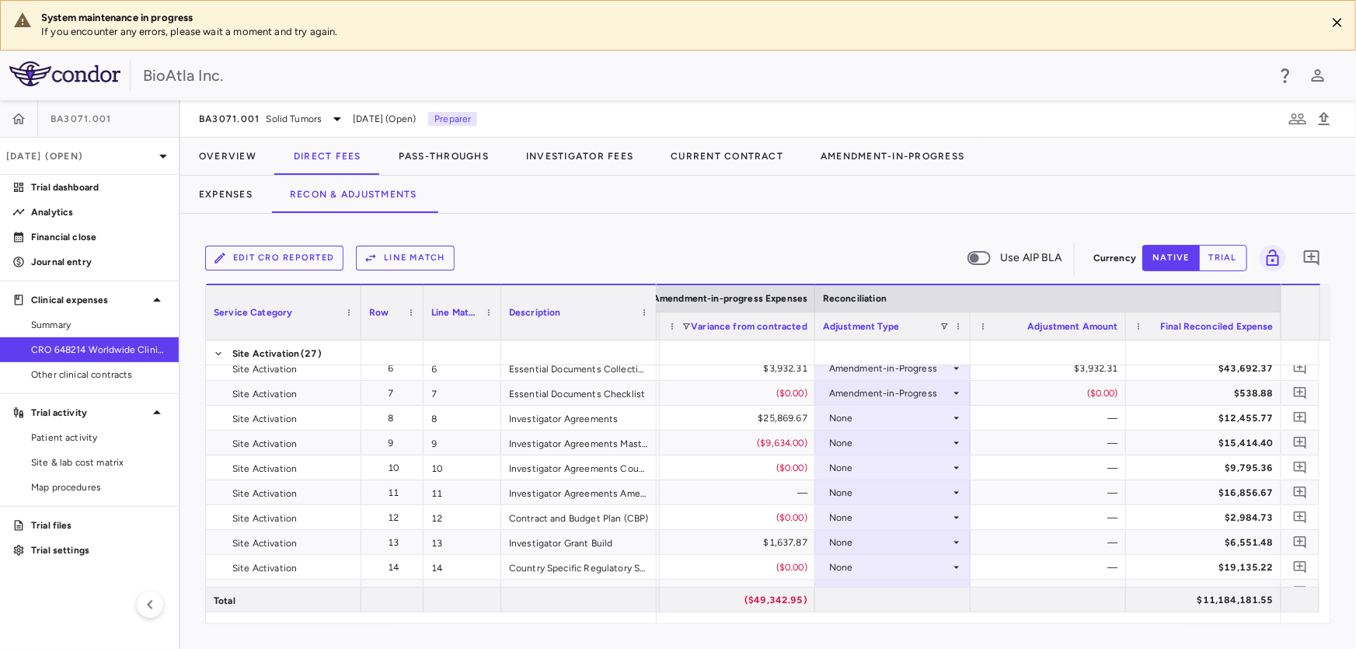
scroll to position [113, 0]
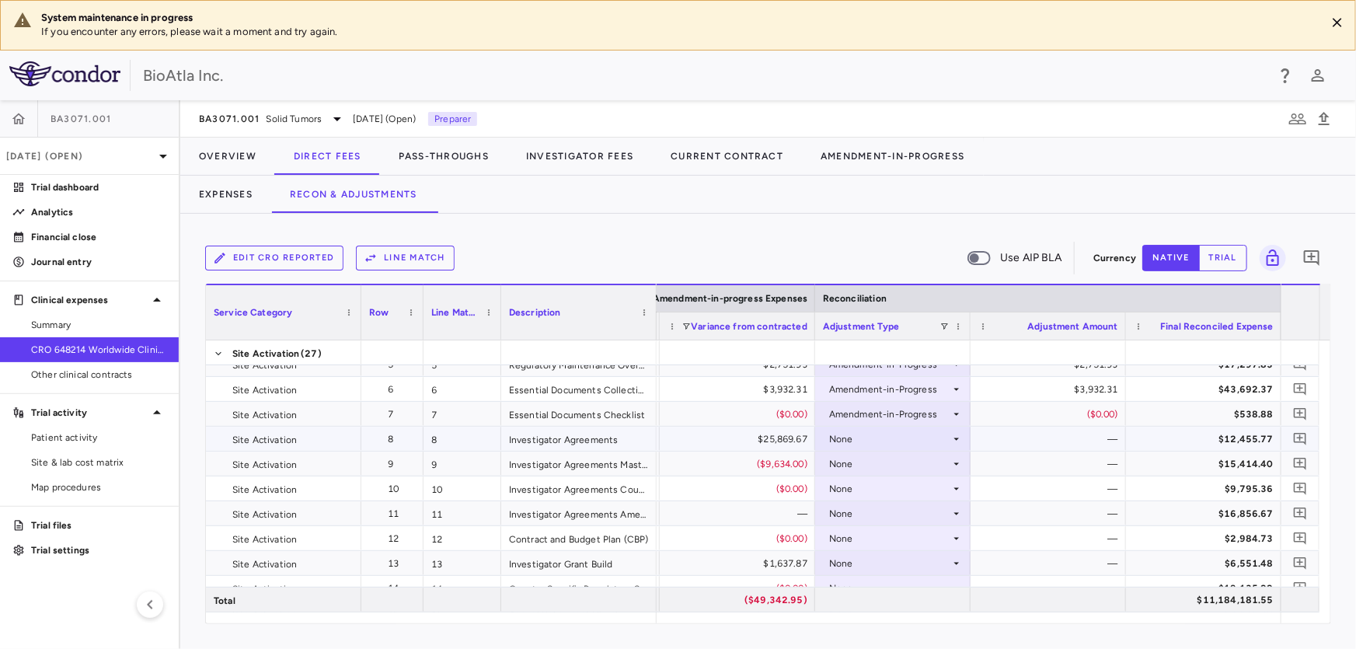
click at [963, 437] on div "None" at bounding box center [892, 439] width 155 height 24
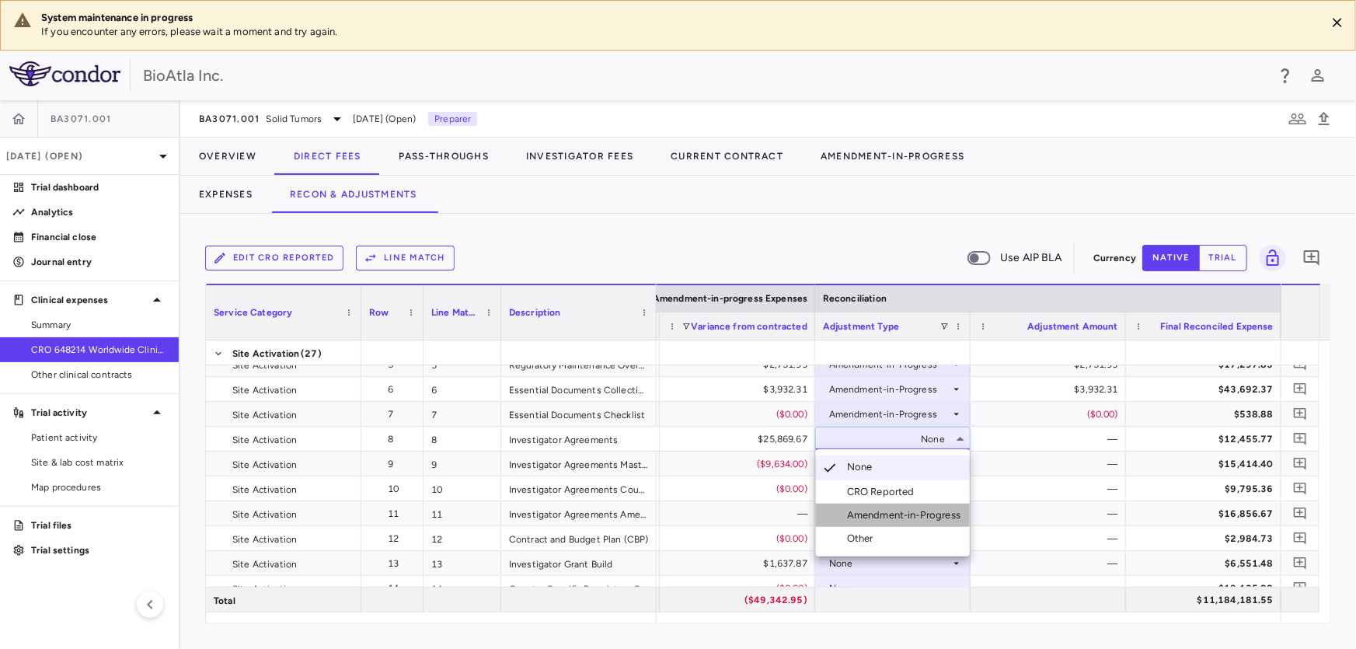
click at [868, 514] on div "Amendment-in-Progress" at bounding box center [907, 515] width 120 height 14
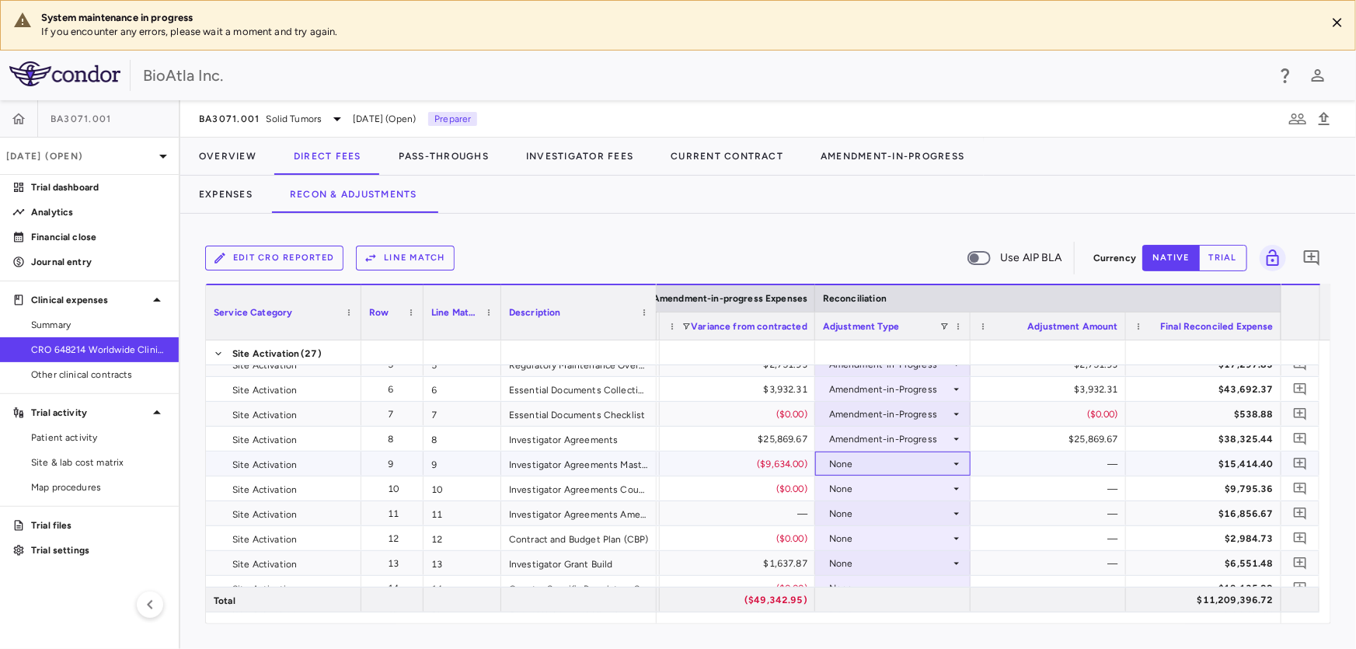
click at [956, 461] on icon at bounding box center [956, 464] width 12 height 12
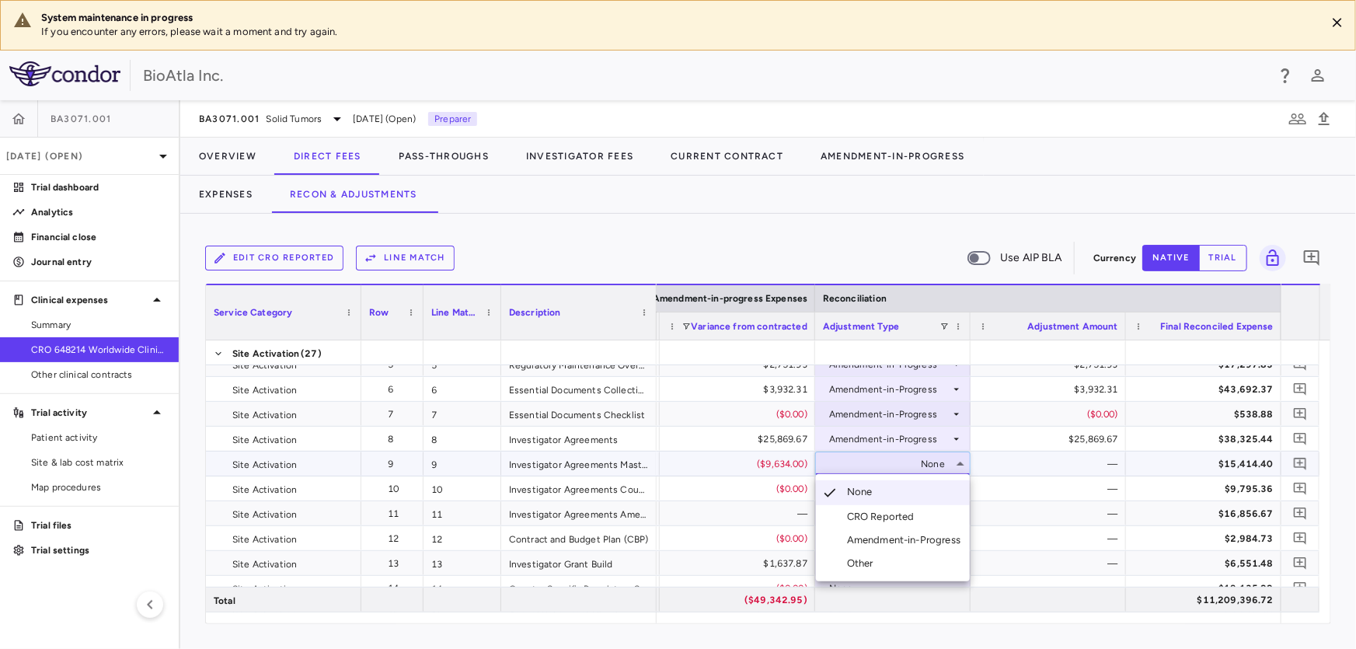
click at [856, 538] on div "Amendment-in-Progress" at bounding box center [907, 540] width 120 height 14
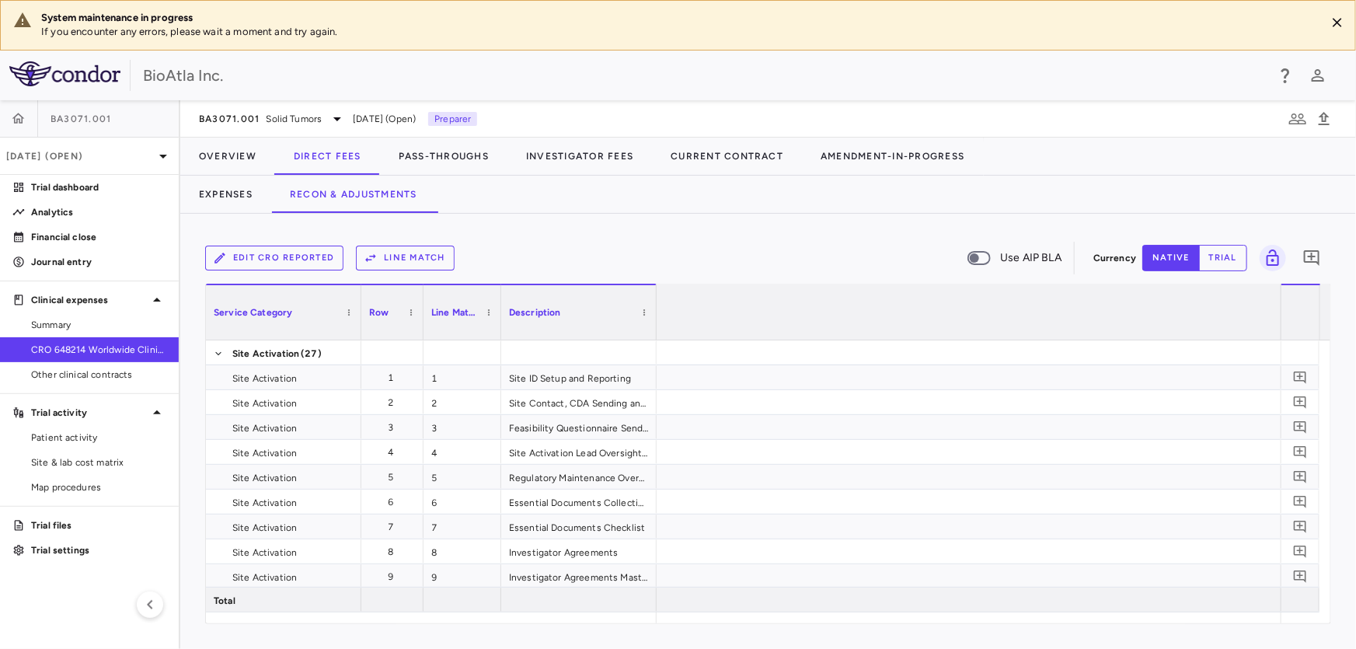
scroll to position [0, 3649]
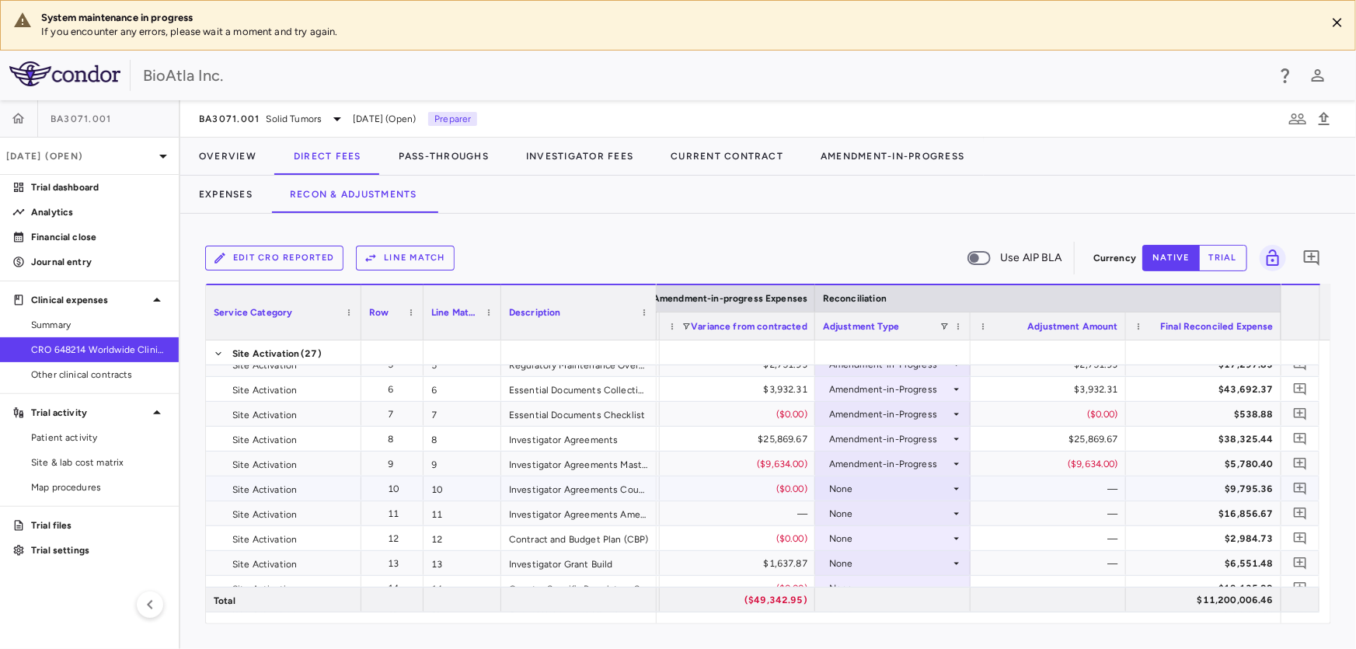
click at [831, 486] on div "None" at bounding box center [889, 488] width 121 height 25
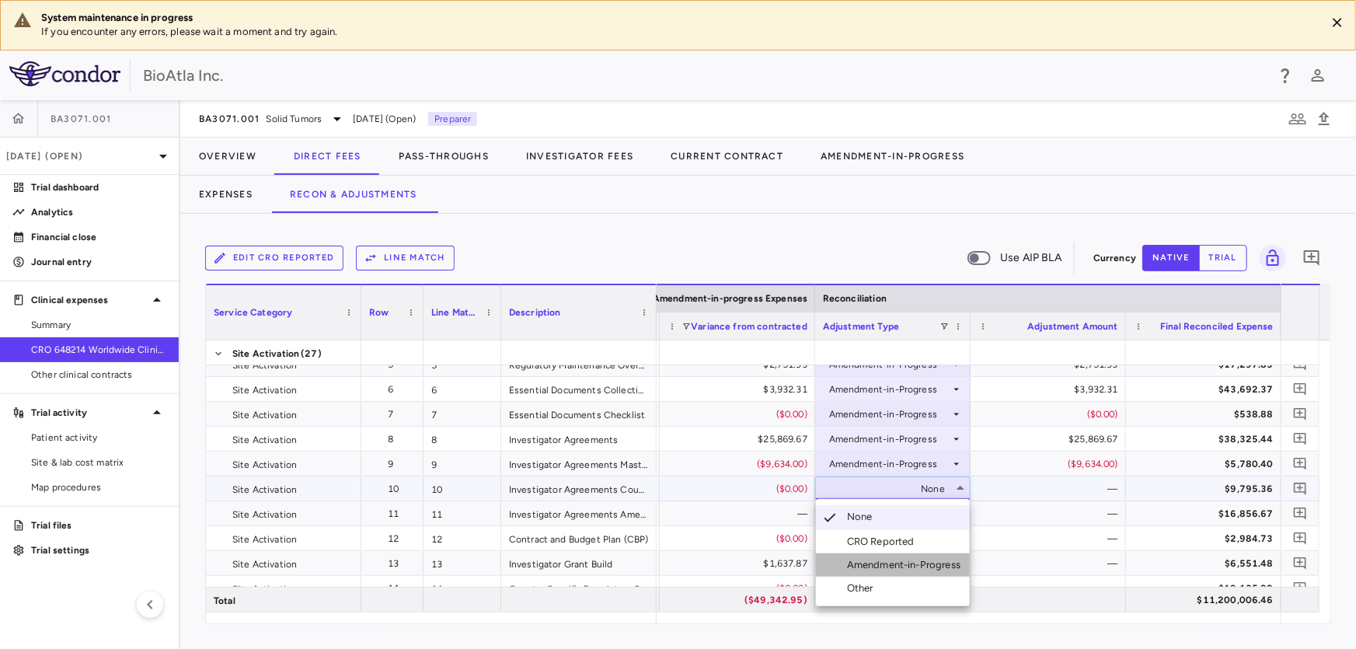
click at [870, 568] on div "Amendment-in-Progress" at bounding box center [907, 565] width 120 height 14
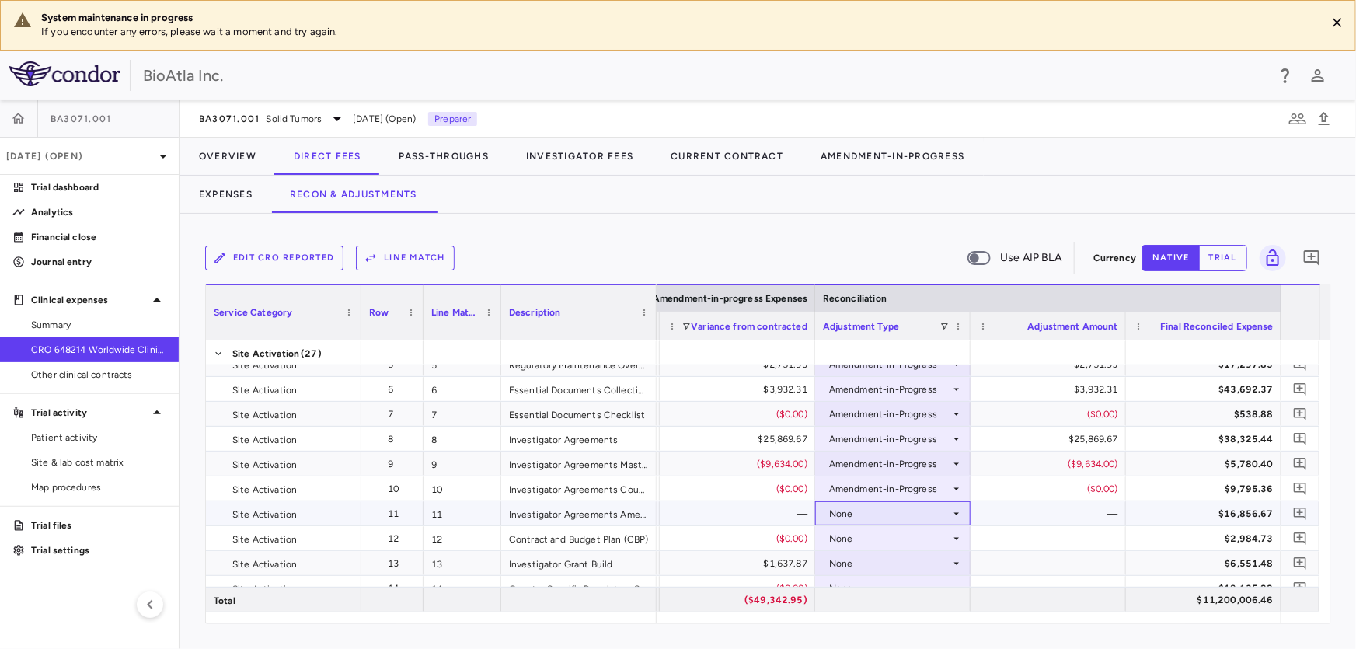
click at [835, 504] on div "None" at bounding box center [889, 513] width 121 height 25
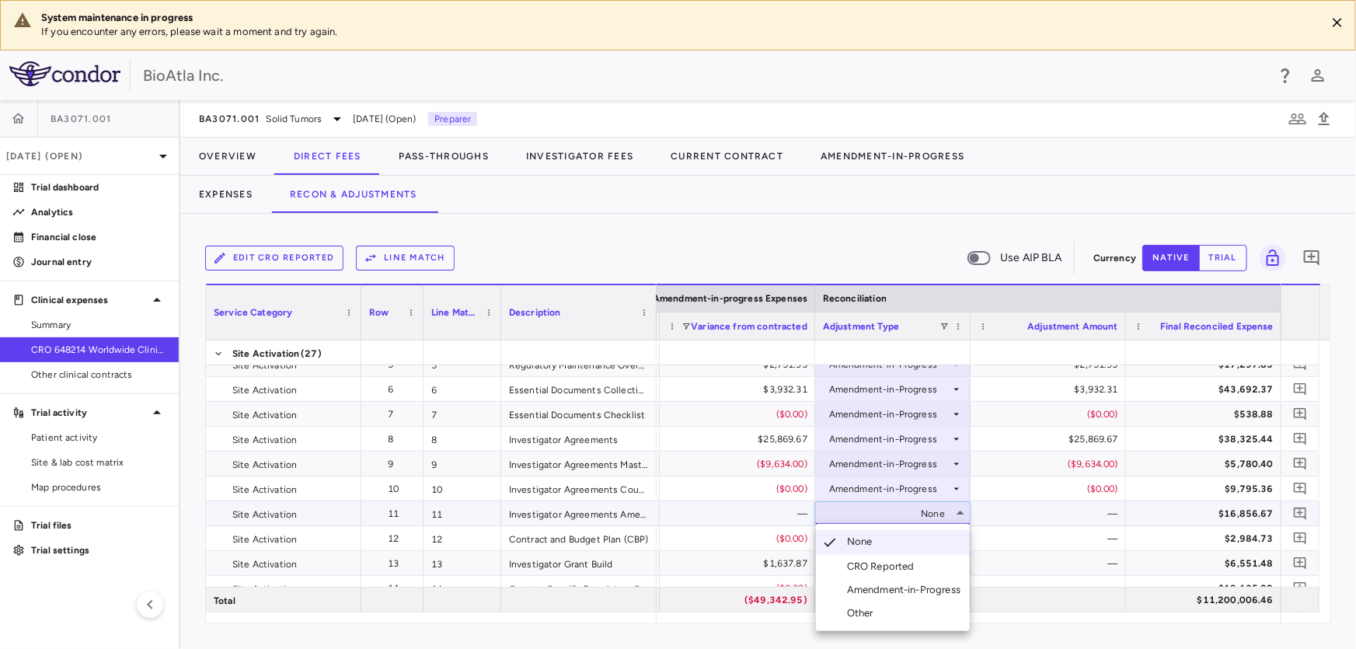
click at [861, 587] on div "Amendment-in-Progress" at bounding box center [907, 590] width 120 height 14
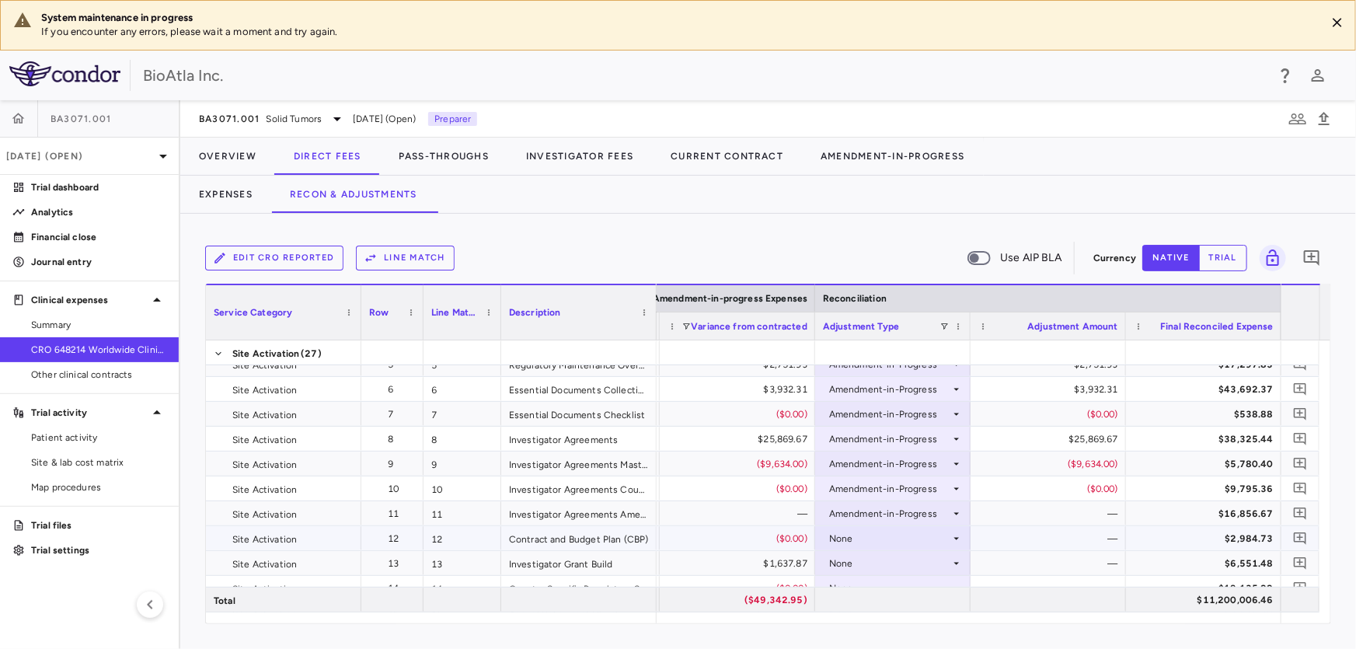
click at [850, 542] on div "None" at bounding box center [889, 538] width 121 height 25
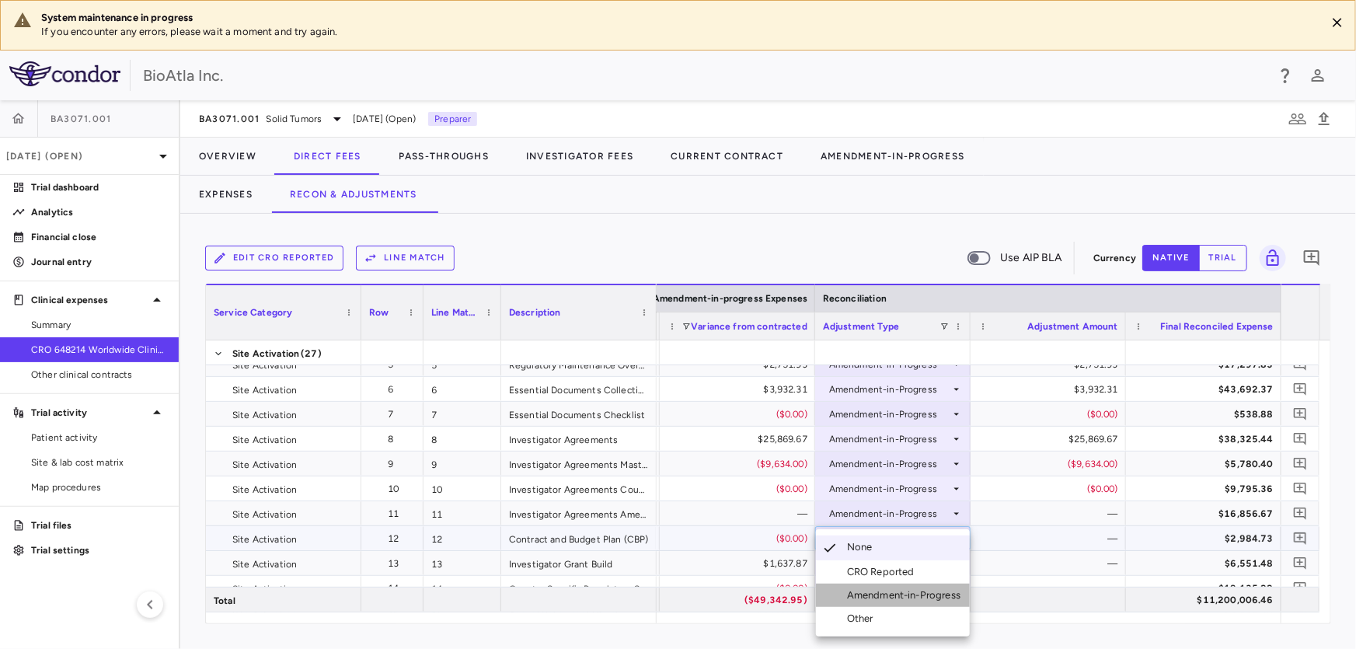
click at [856, 598] on div "Amendment-in-Progress" at bounding box center [907, 595] width 120 height 14
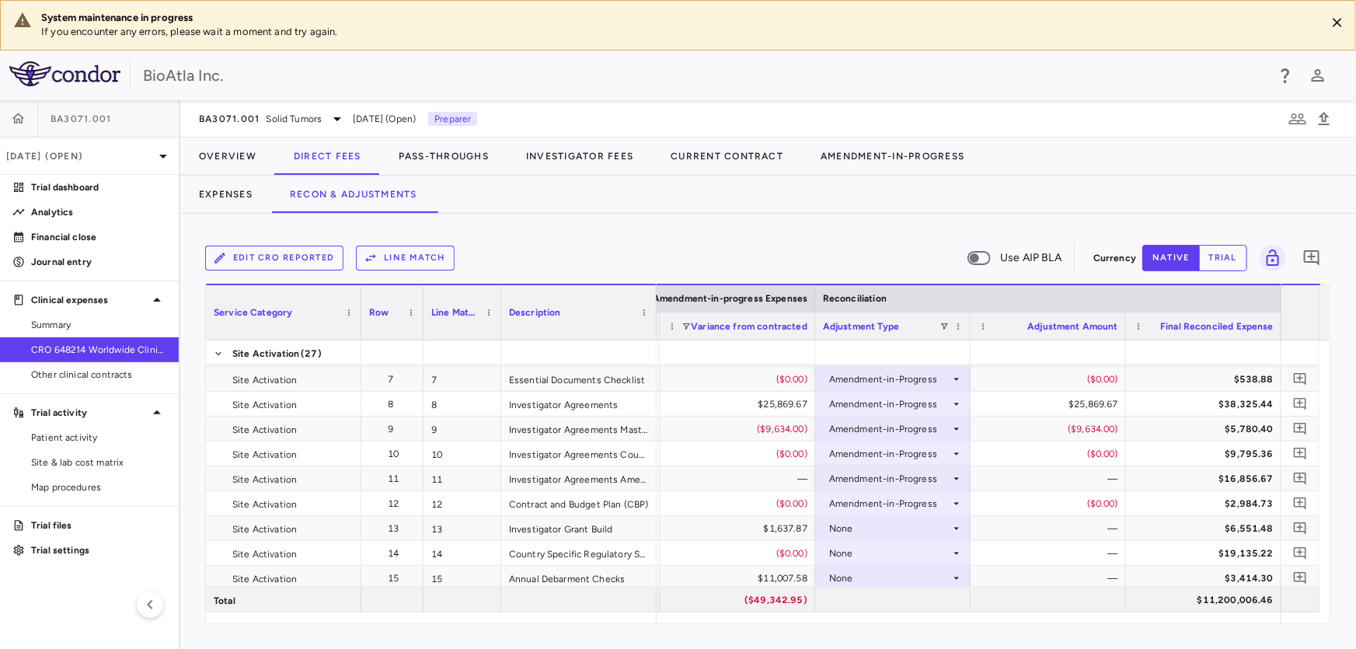
scroll to position [197, 0]
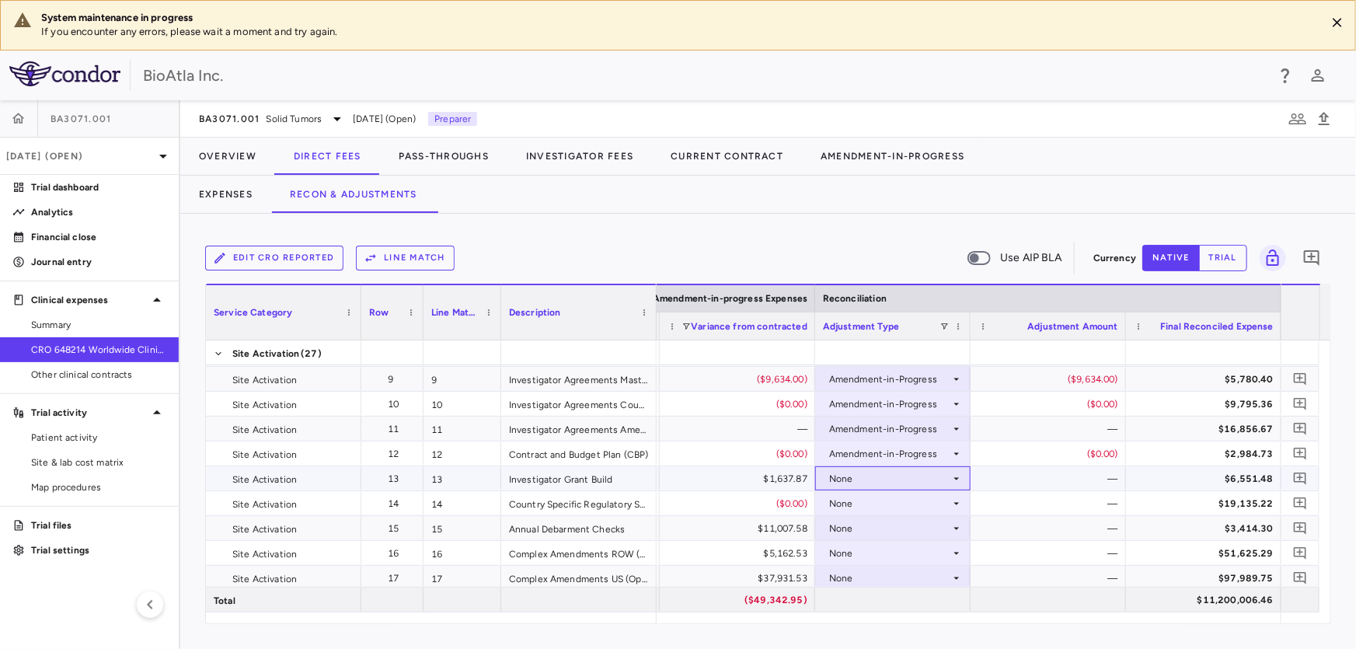
click at [843, 485] on div "None" at bounding box center [889, 478] width 121 height 25
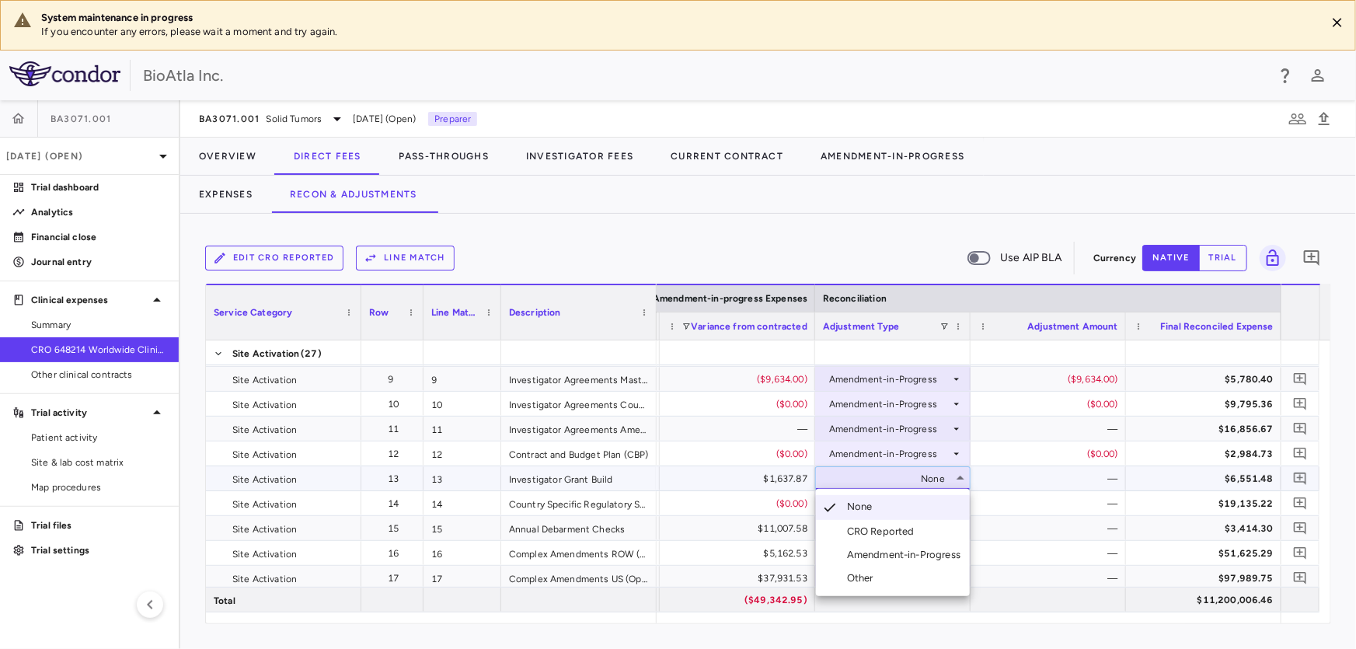
click at [872, 556] on div "Amendment-in-Progress" at bounding box center [907, 555] width 120 height 14
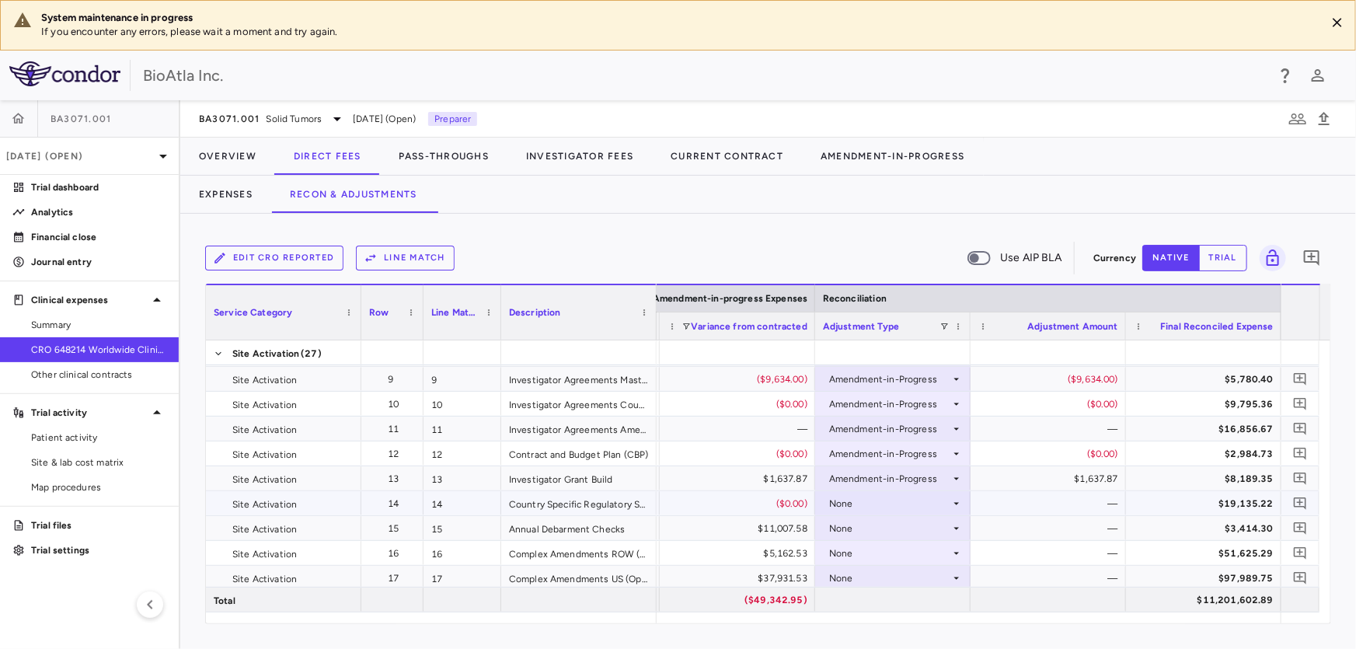
click at [842, 497] on div "None" at bounding box center [889, 503] width 121 height 25
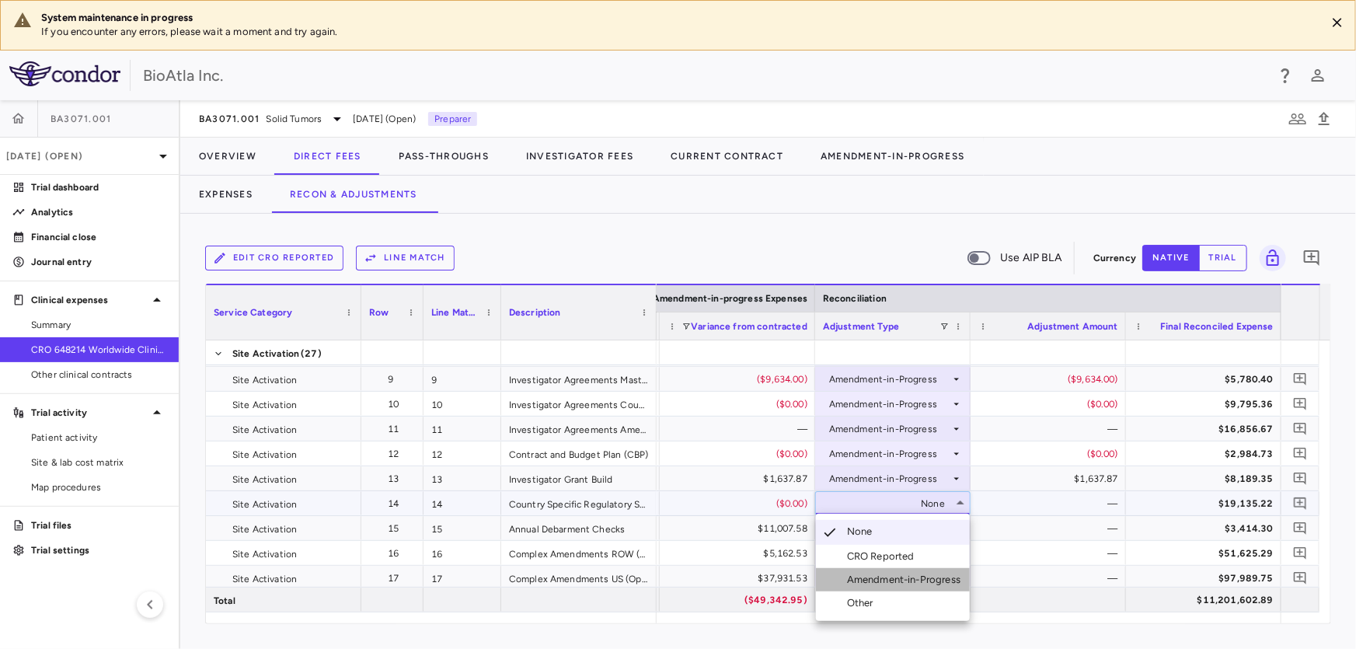
click at [863, 577] on div "Amendment-in-Progress" at bounding box center [907, 580] width 120 height 14
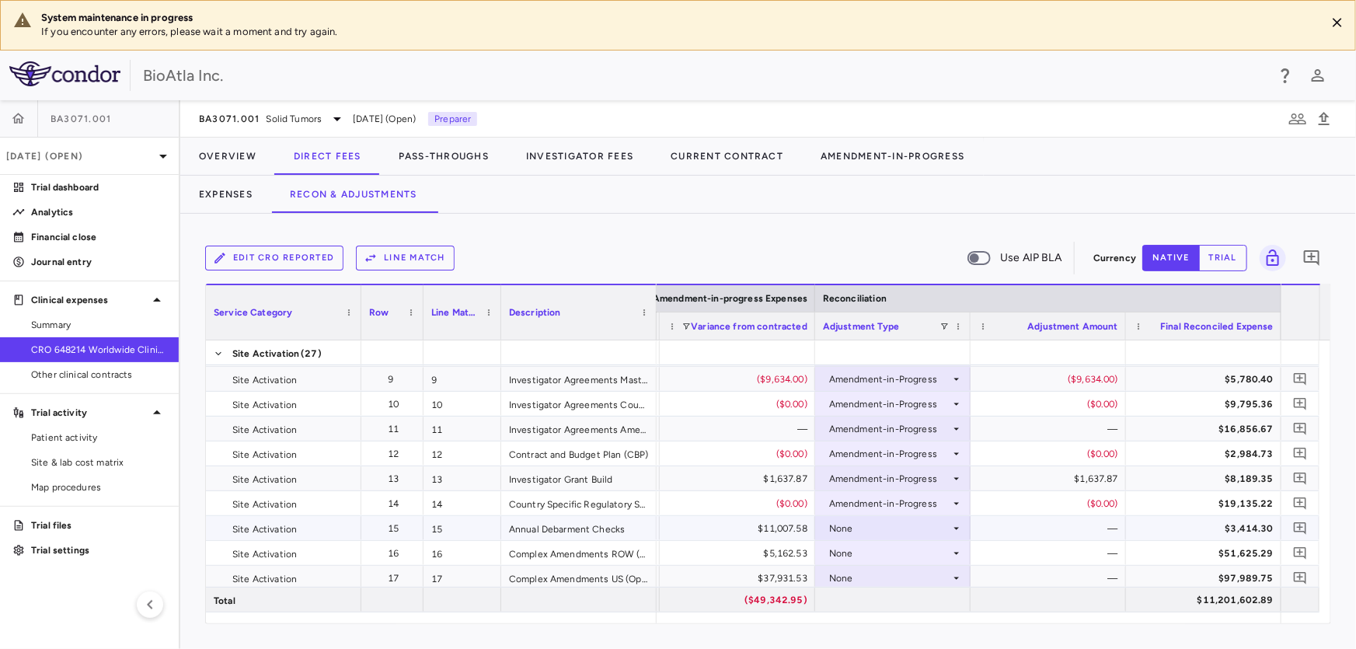
click at [846, 528] on div "None" at bounding box center [889, 528] width 121 height 25
click at [898, 597] on div "Amendment-in-Progress" at bounding box center [907, 595] width 120 height 14
click at [894, 543] on div "None" at bounding box center [889, 553] width 121 height 25
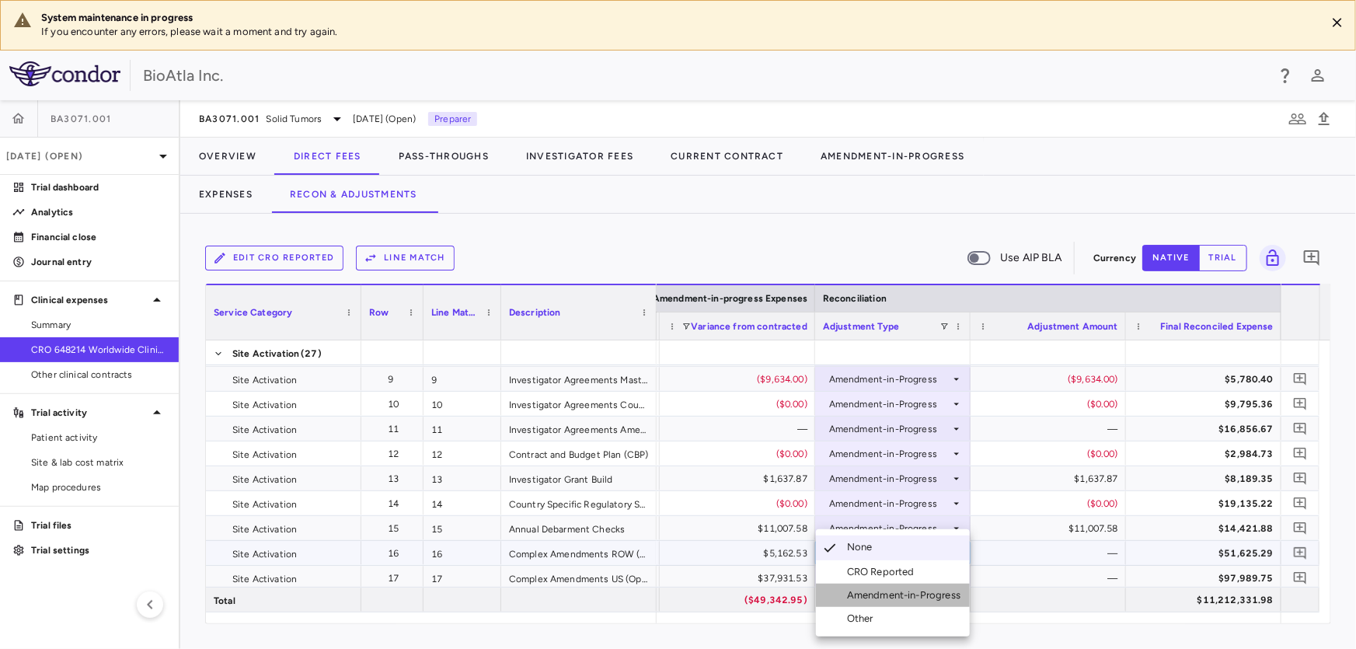
click at [894, 588] on div "Amendment-in-Progress" at bounding box center [907, 595] width 120 height 14
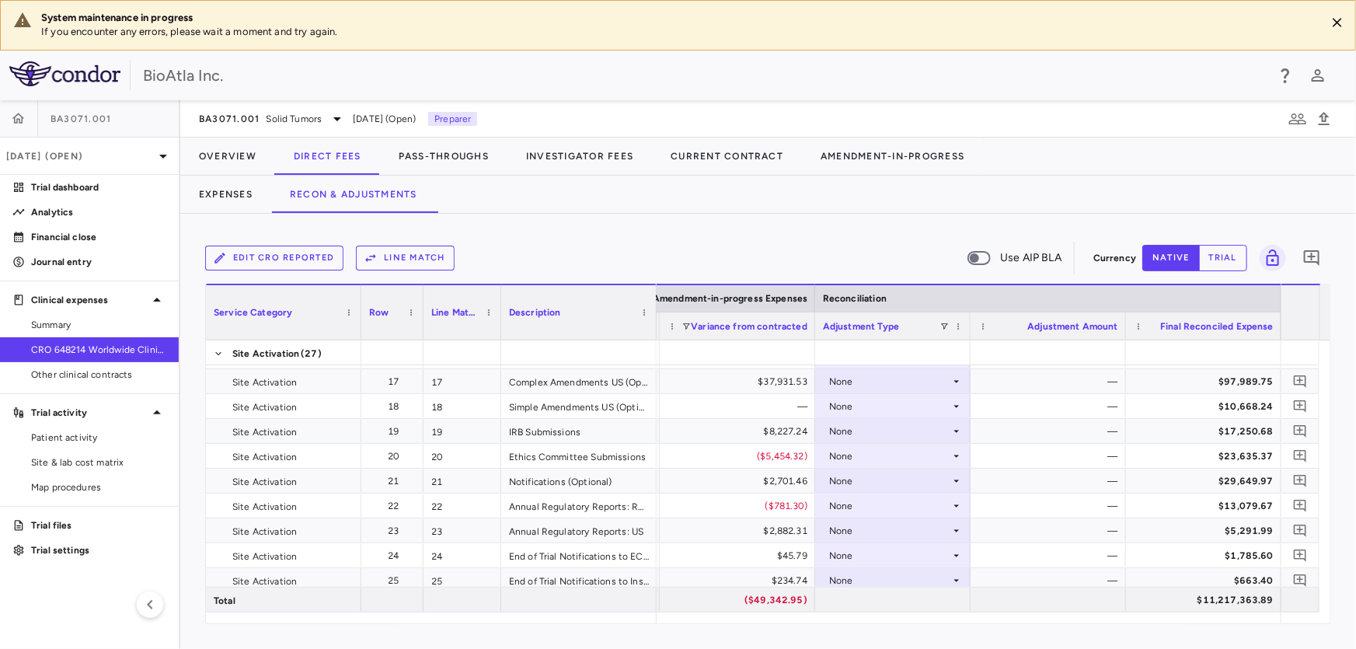
scroll to position [263, 0]
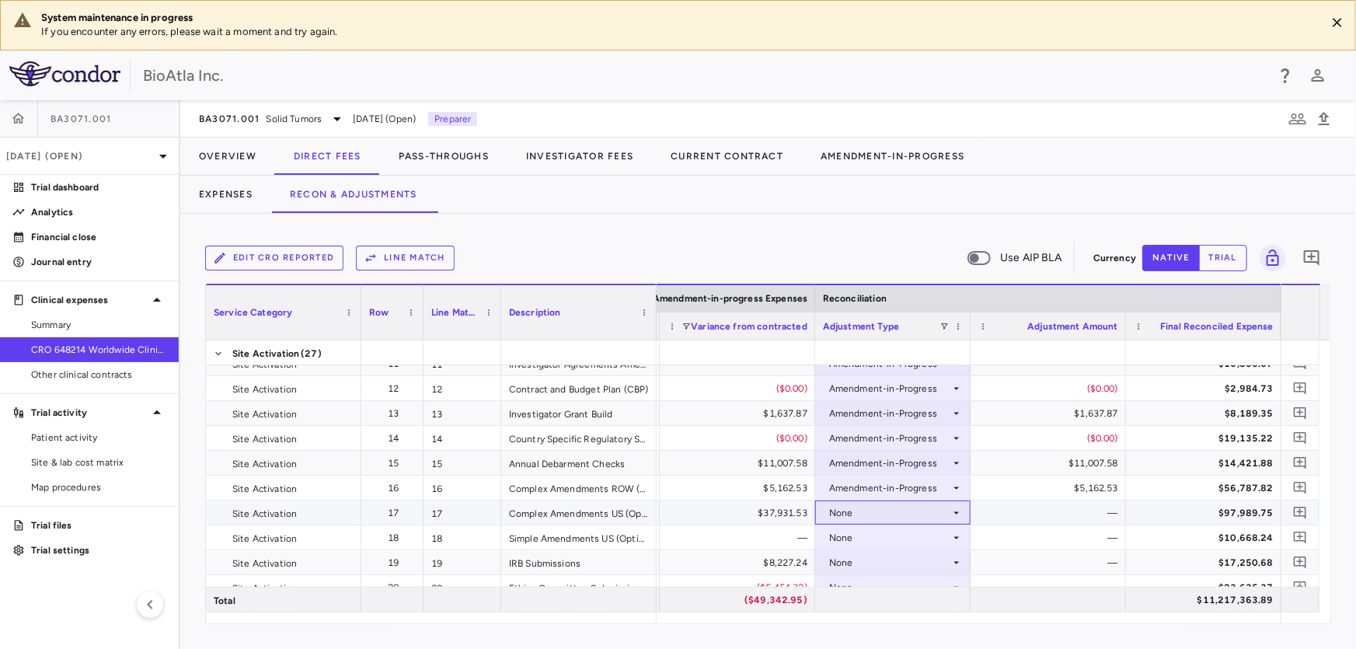
click at [834, 513] on div "None" at bounding box center [889, 512] width 121 height 25
click at [904, 590] on div "Amendment-in-Progress" at bounding box center [907, 590] width 120 height 14
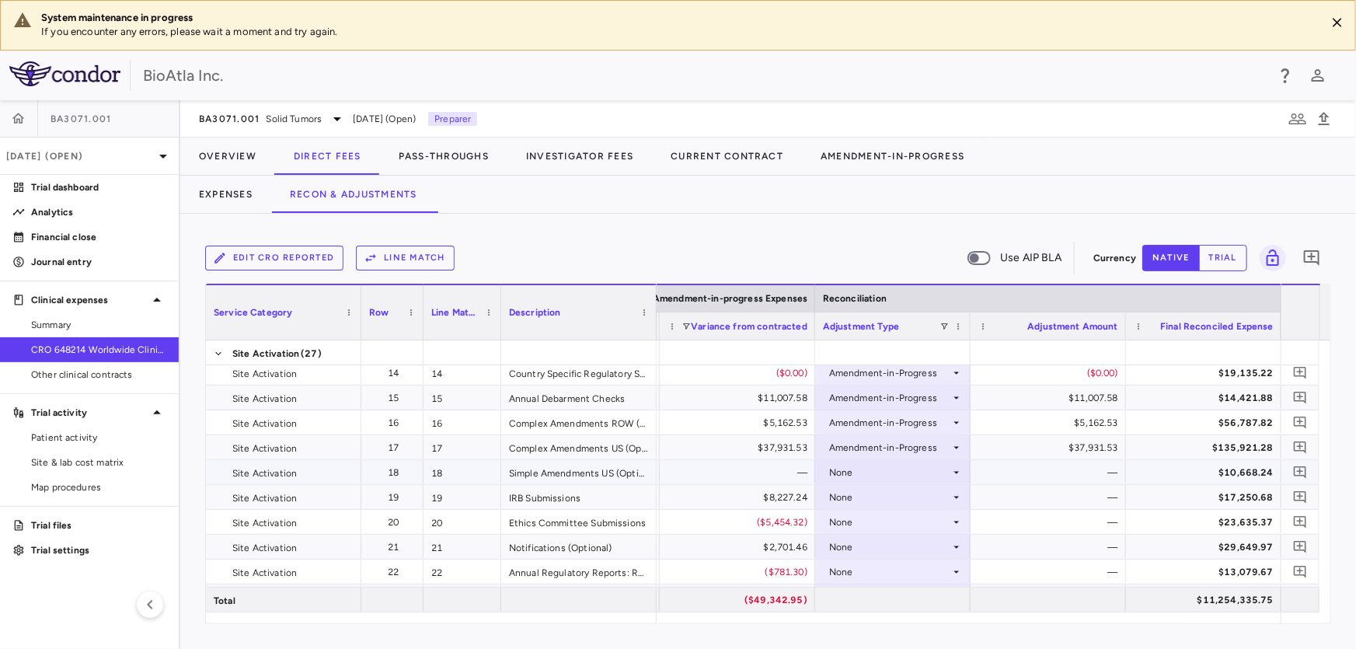
click at [852, 472] on div "None" at bounding box center [889, 472] width 121 height 25
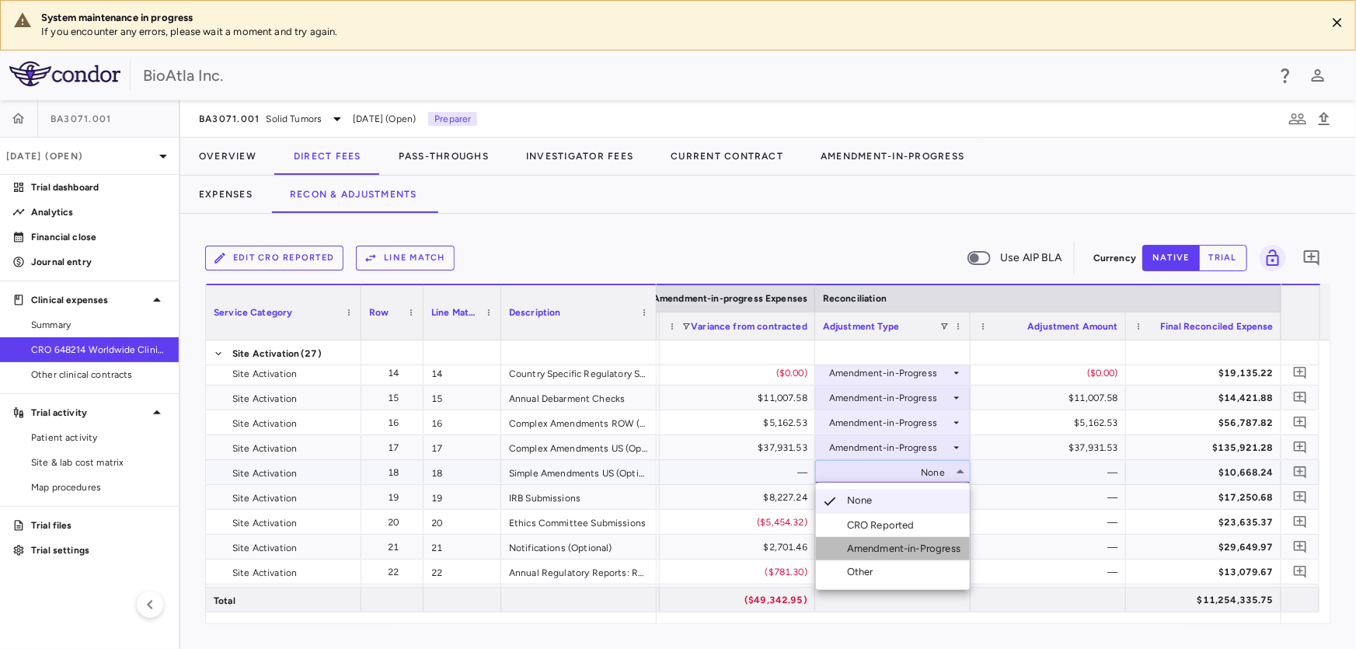
click at [886, 542] on div "Amendment-in-Progress" at bounding box center [907, 549] width 120 height 14
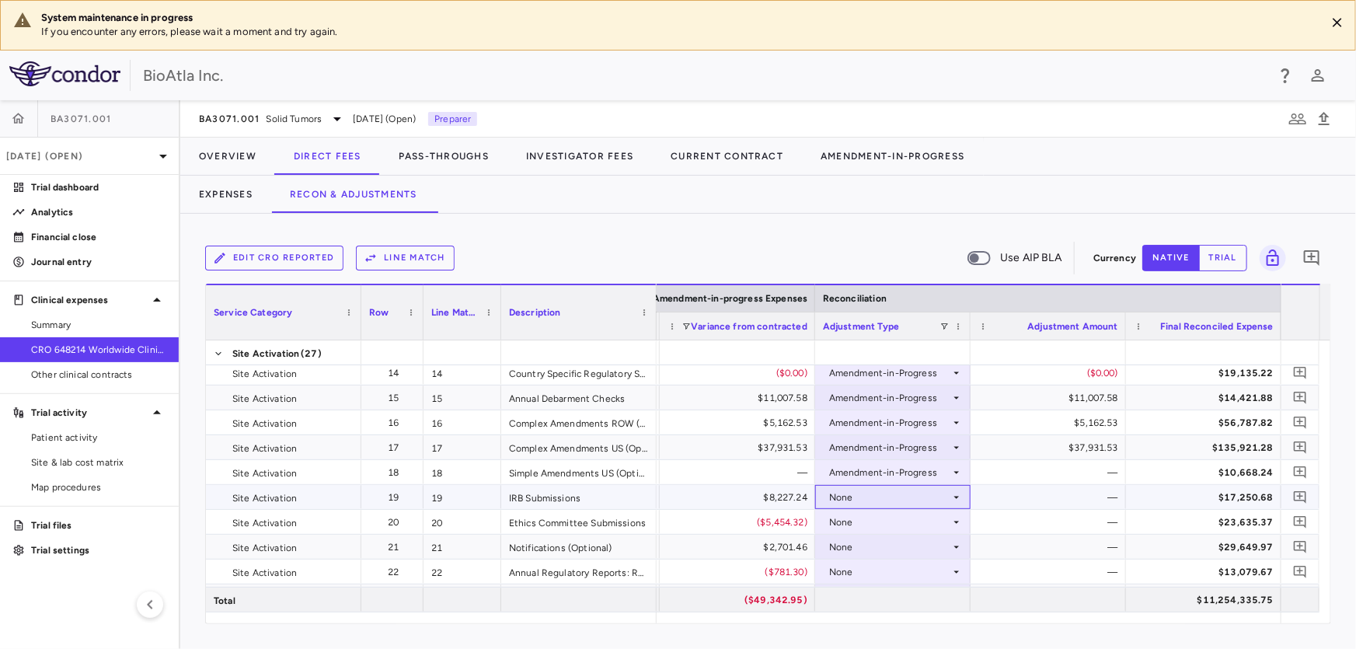
click at [835, 493] on div "None" at bounding box center [889, 497] width 121 height 25
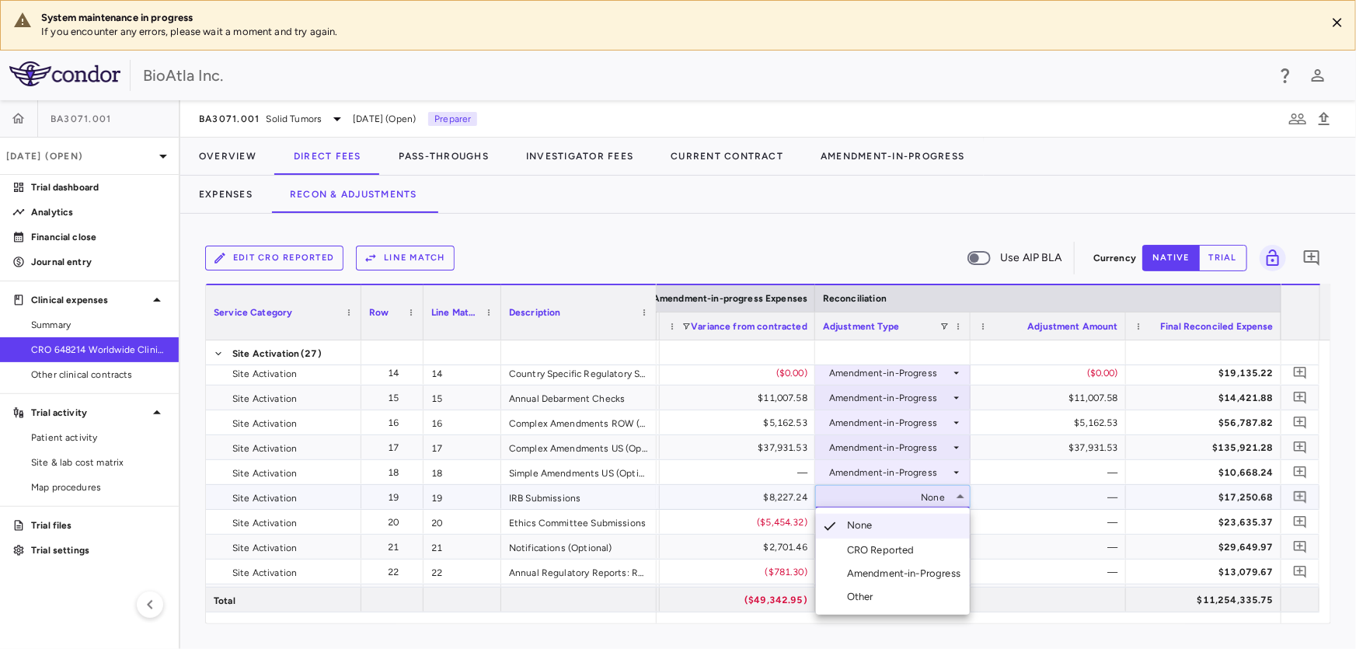
click at [866, 568] on div "Amendment-in-Progress" at bounding box center [907, 573] width 120 height 14
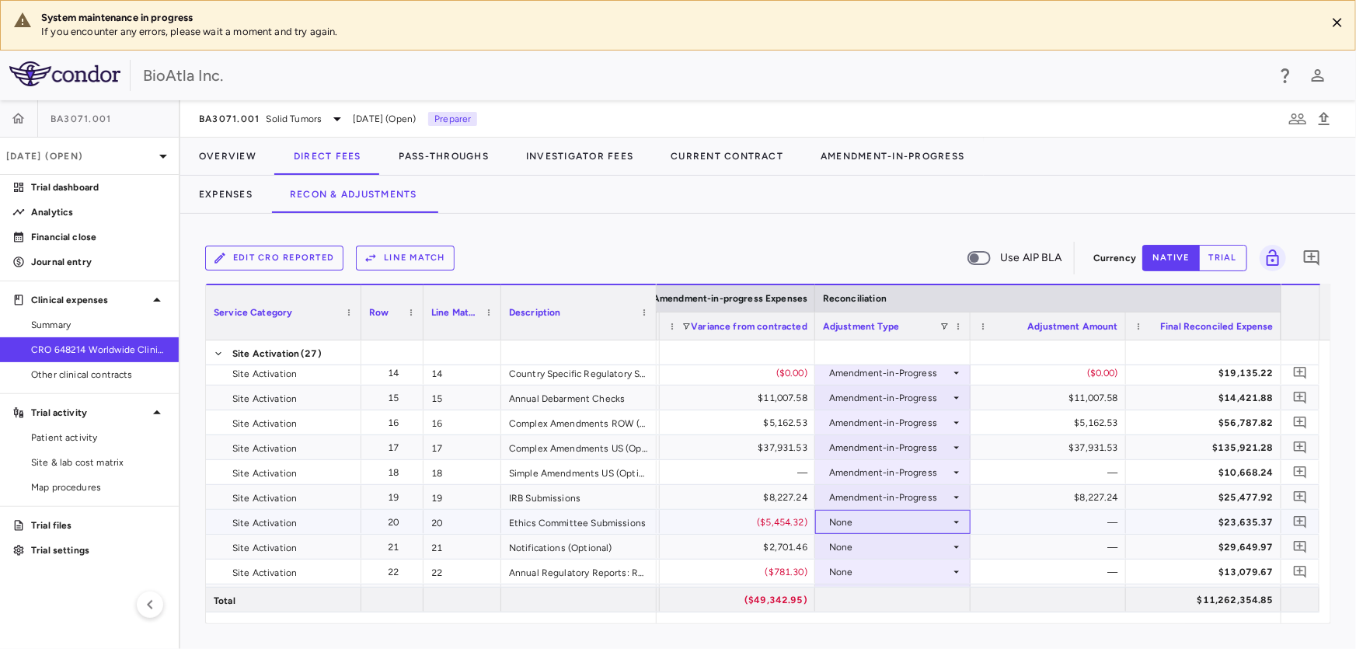
click at [846, 522] on div "None" at bounding box center [889, 522] width 121 height 25
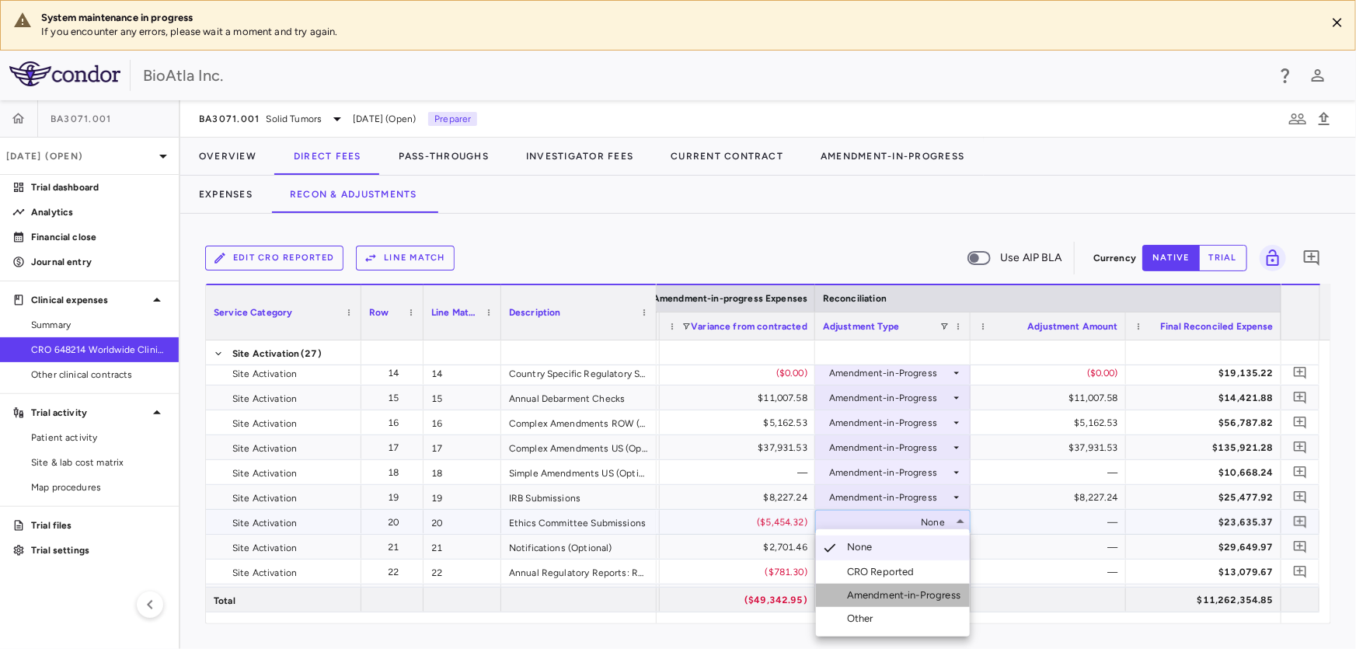
click at [881, 597] on div "Amendment-in-Progress" at bounding box center [907, 595] width 120 height 14
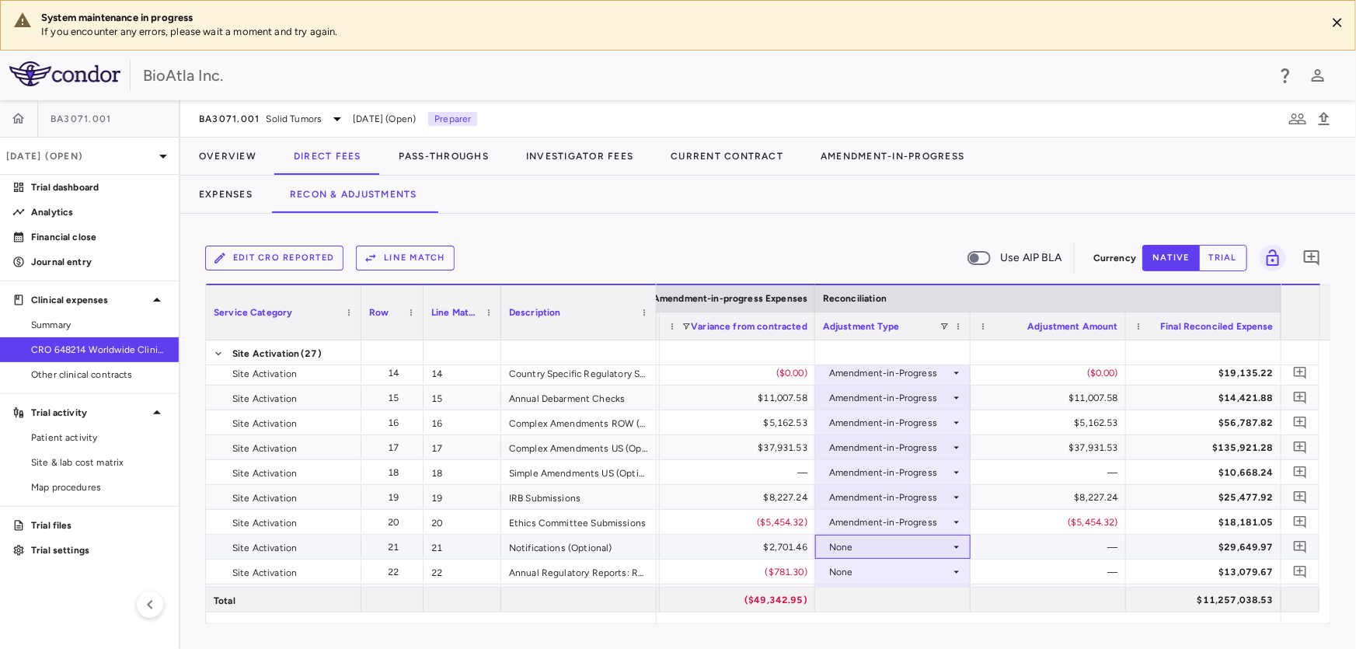
click at [847, 544] on div "None" at bounding box center [889, 547] width 121 height 25
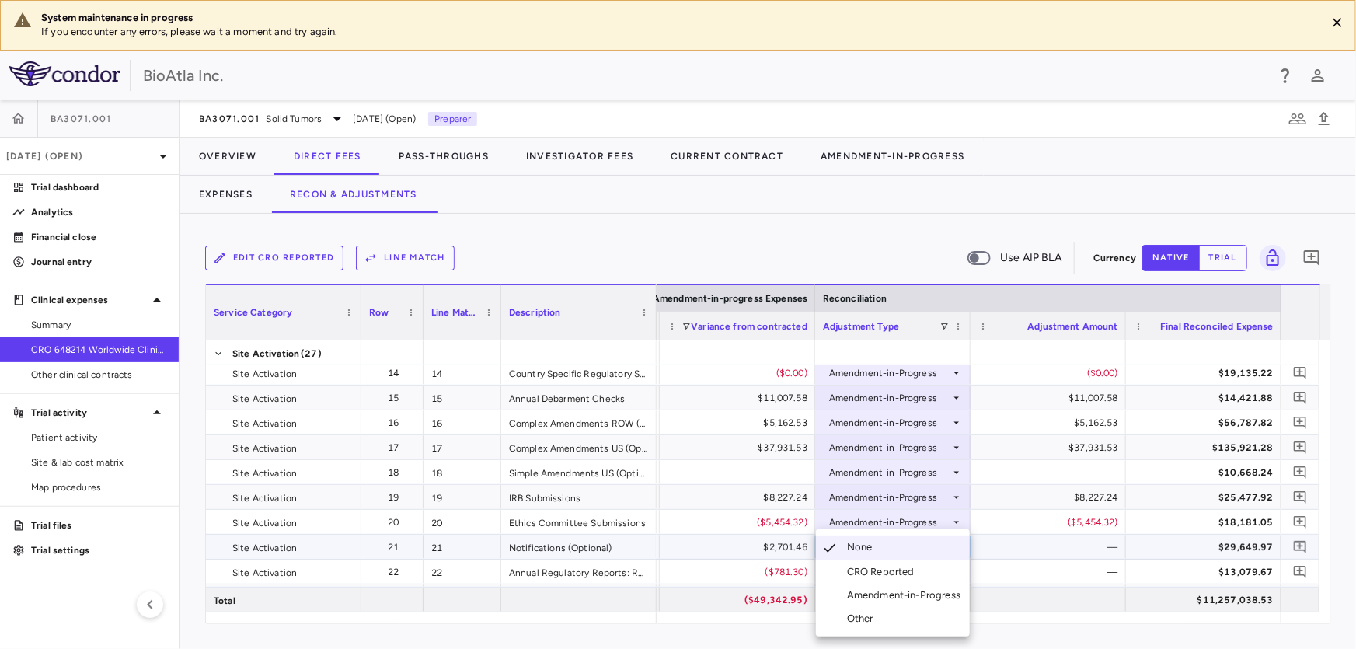
click at [942, 599] on div "Amendment-in-Progress" at bounding box center [907, 595] width 120 height 14
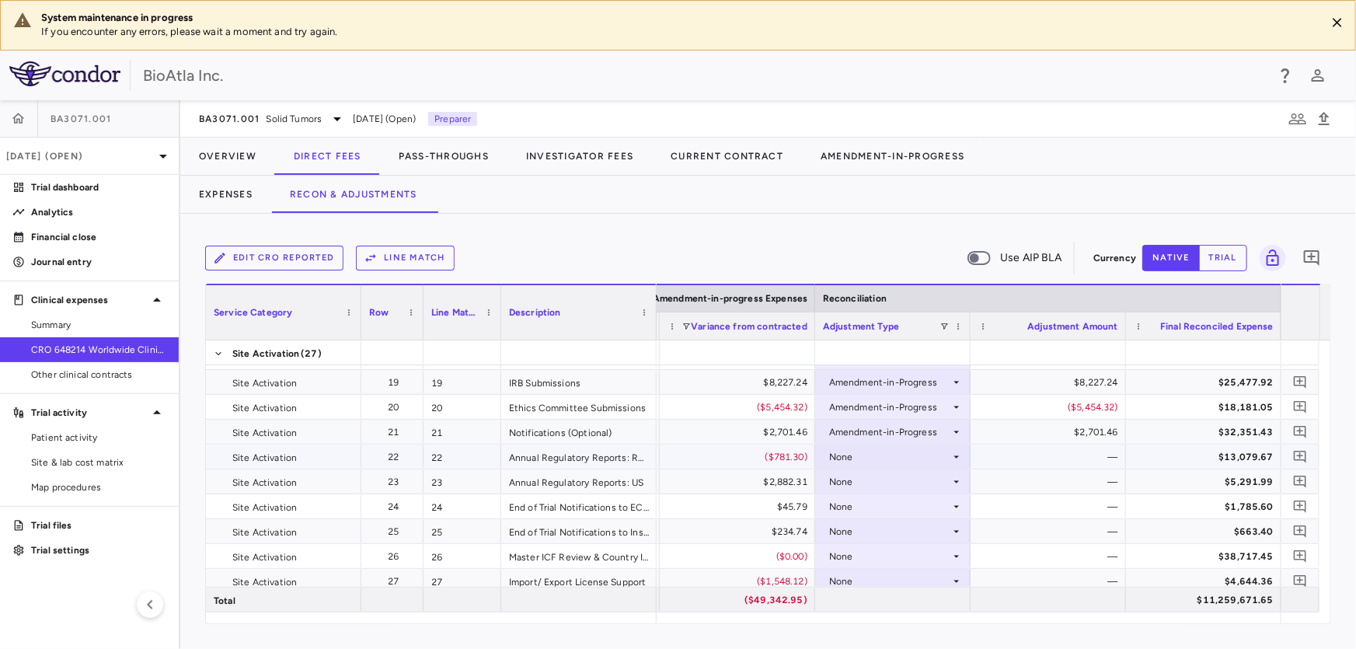
click at [852, 444] on div "None" at bounding box center [889, 456] width 121 height 25
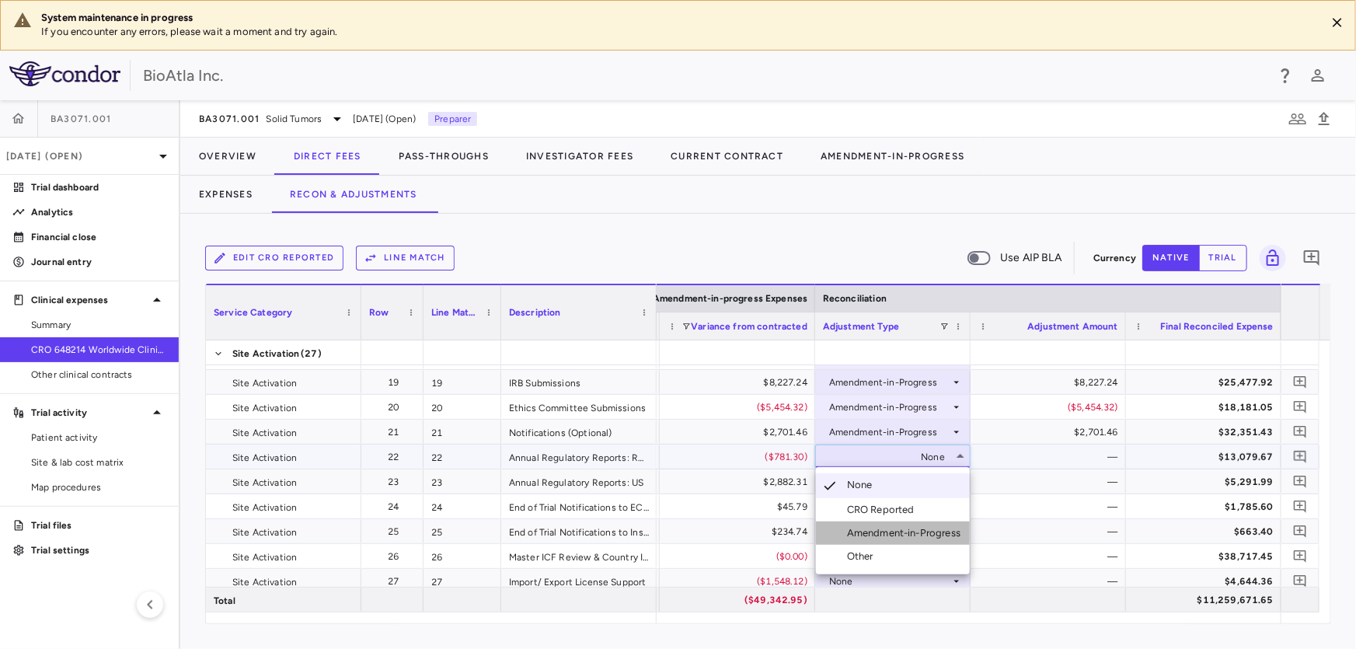
click at [911, 531] on div "Amendment-in-Progress" at bounding box center [907, 533] width 120 height 14
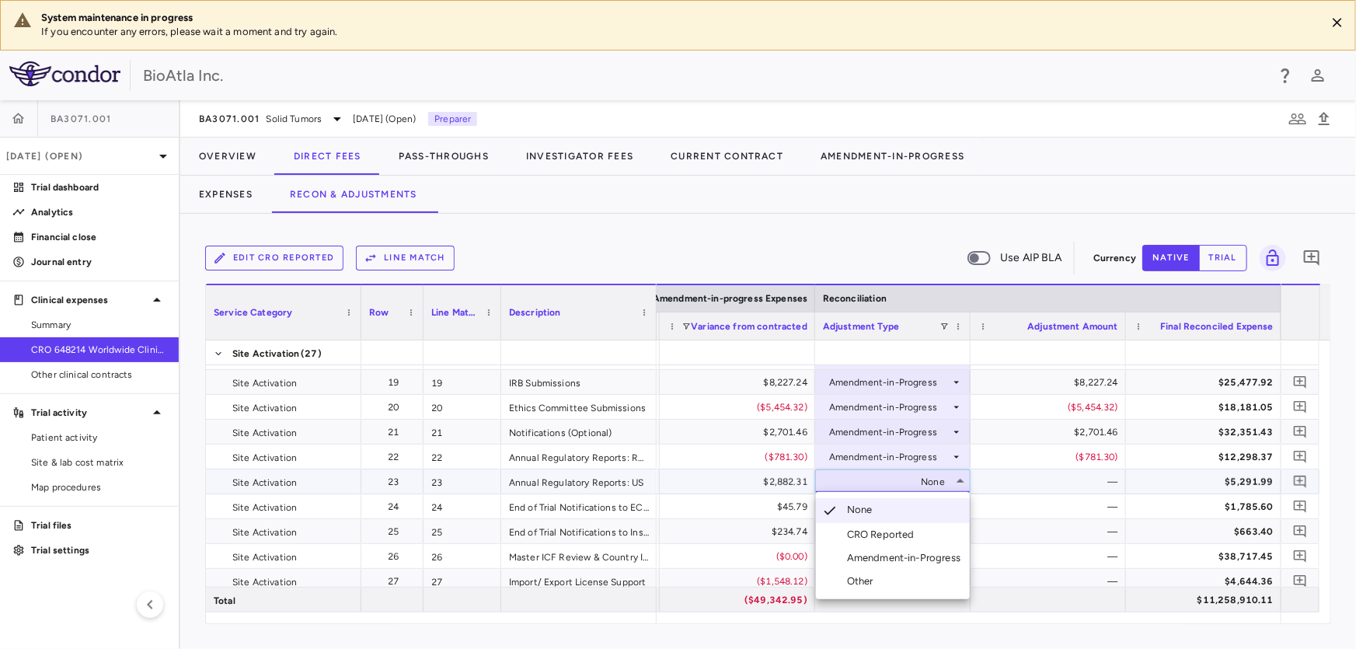
click at [875, 555] on div "Amendment-in-Progress" at bounding box center [907, 558] width 120 height 14
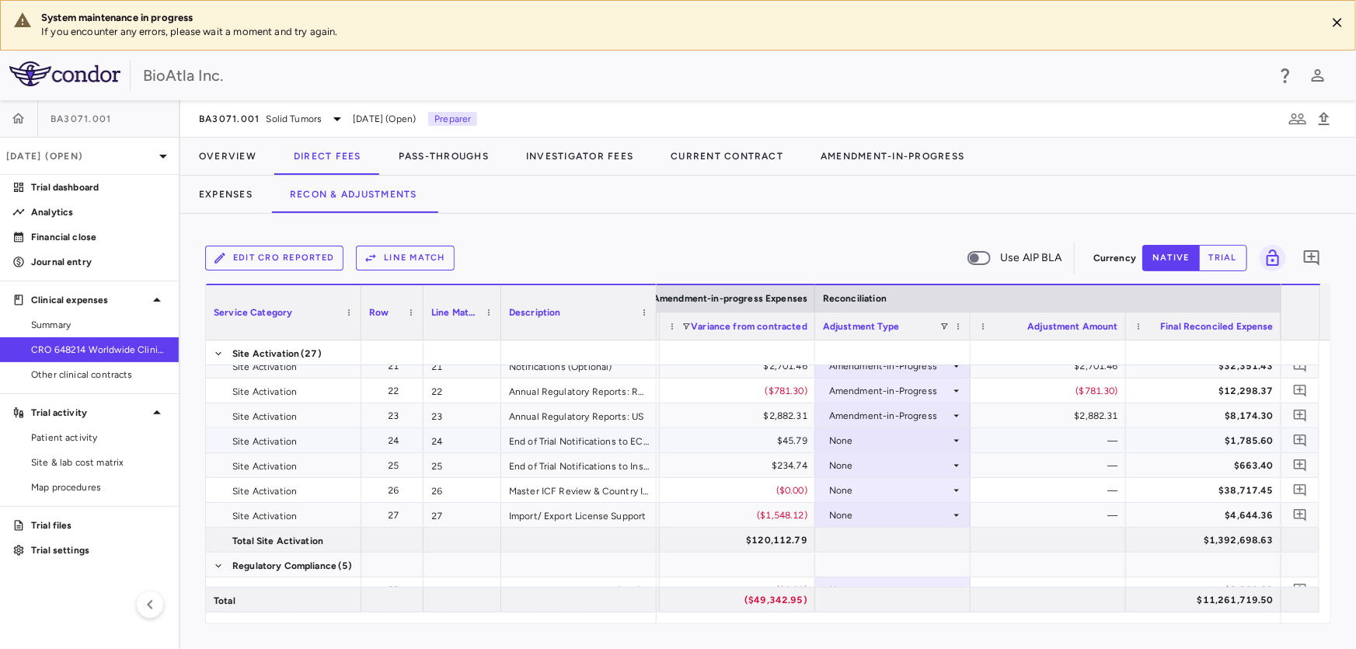
click at [923, 440] on div "None" at bounding box center [889, 440] width 121 height 25
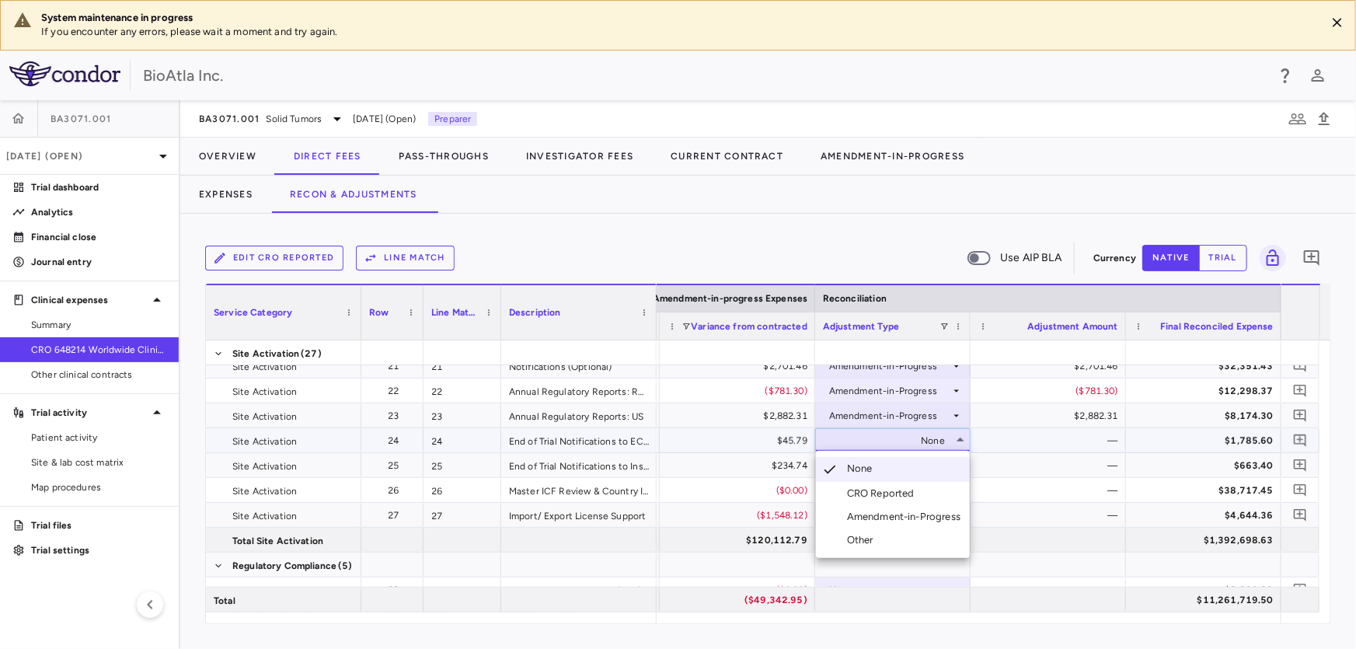
click at [908, 515] on div "Amendment-in-Progress" at bounding box center [907, 517] width 120 height 14
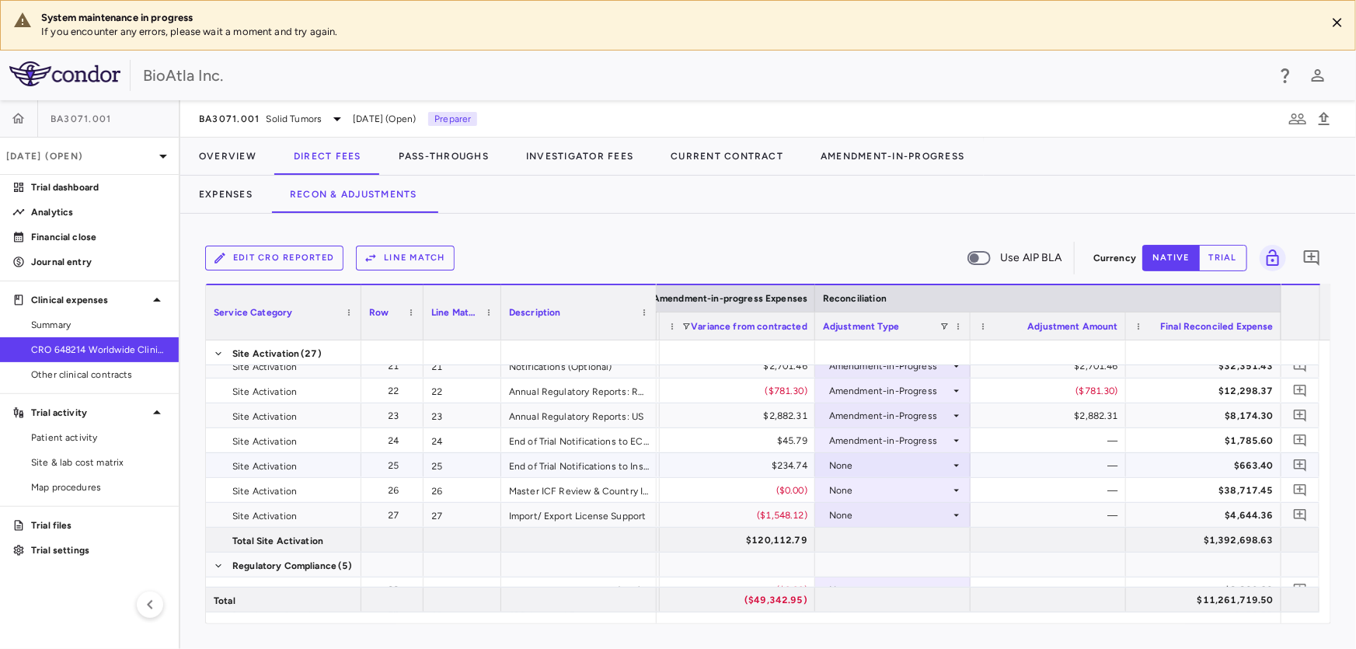
click at [864, 465] on div "None" at bounding box center [889, 465] width 121 height 25
click at [898, 494] on div "None" at bounding box center [889, 490] width 121 height 25
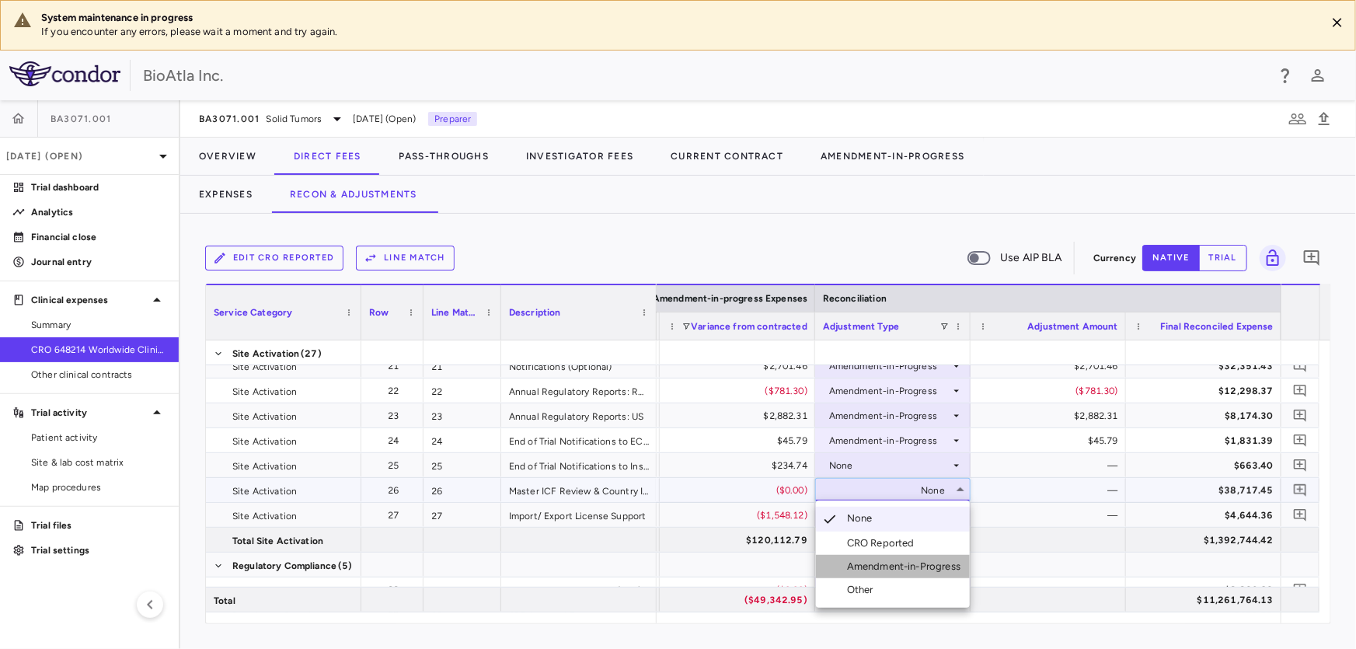
click at [880, 573] on li "Amendment-in-Progress" at bounding box center [893, 566] width 154 height 23
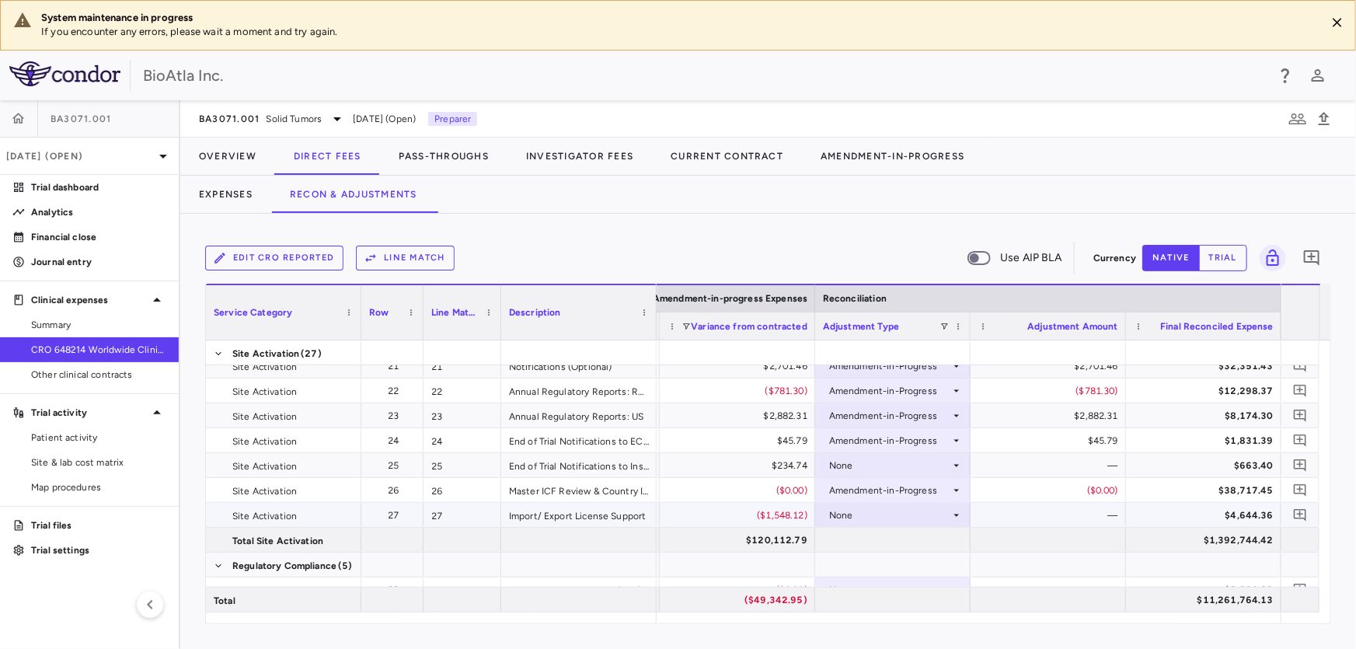
click at [874, 514] on div "None" at bounding box center [889, 515] width 121 height 25
click at [891, 589] on div "Amendment-in-Progress" at bounding box center [907, 591] width 120 height 14
click at [865, 457] on div "None" at bounding box center [889, 465] width 121 height 25
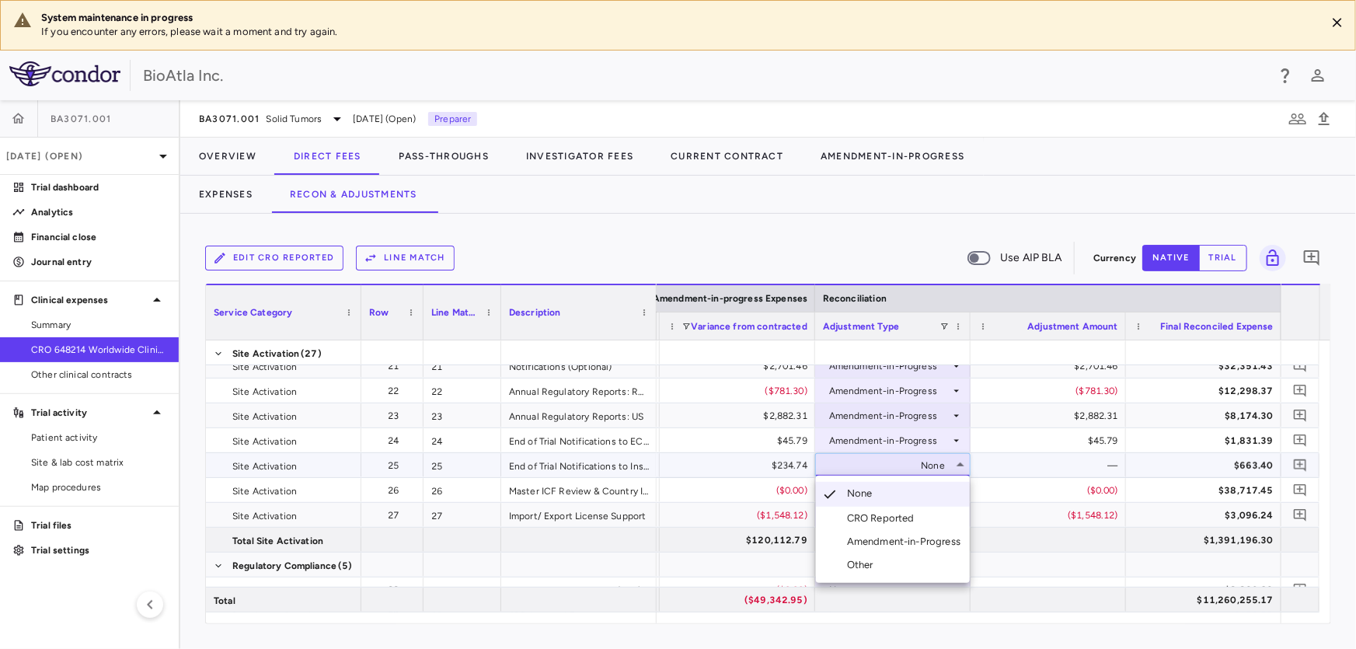
click at [901, 539] on div "Amendment-in-Progress" at bounding box center [907, 542] width 120 height 14
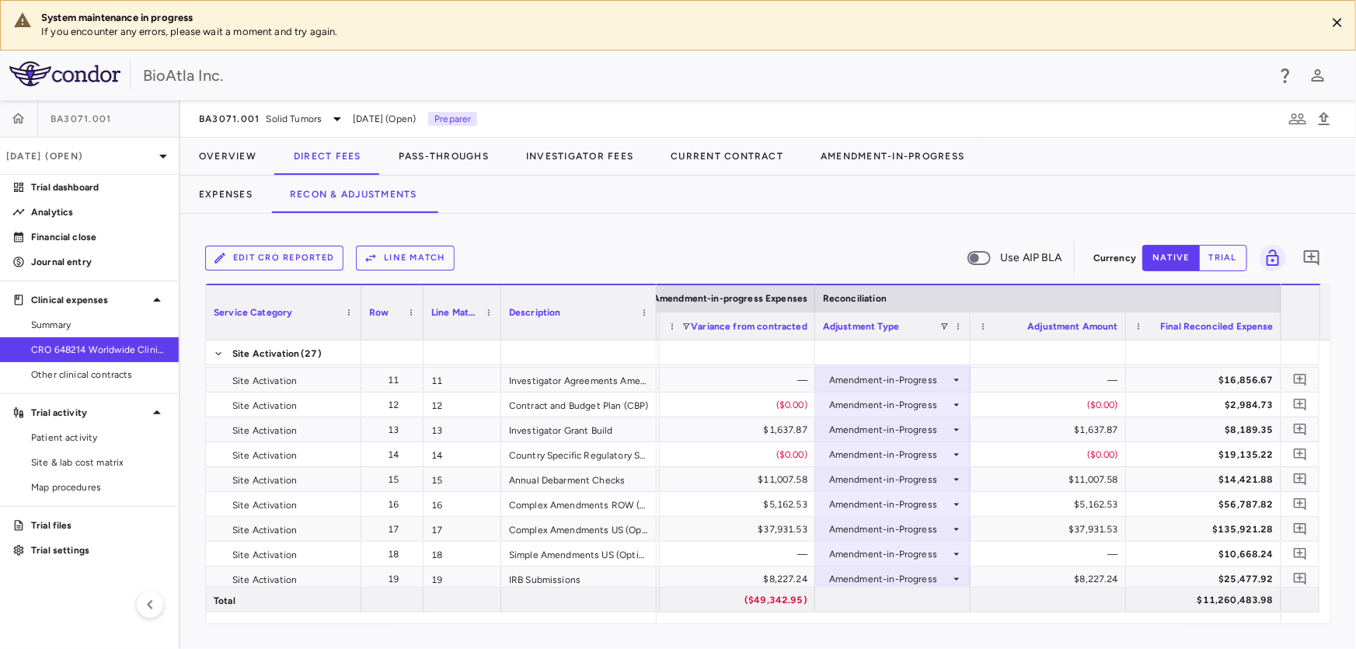
scroll to position [378, 0]
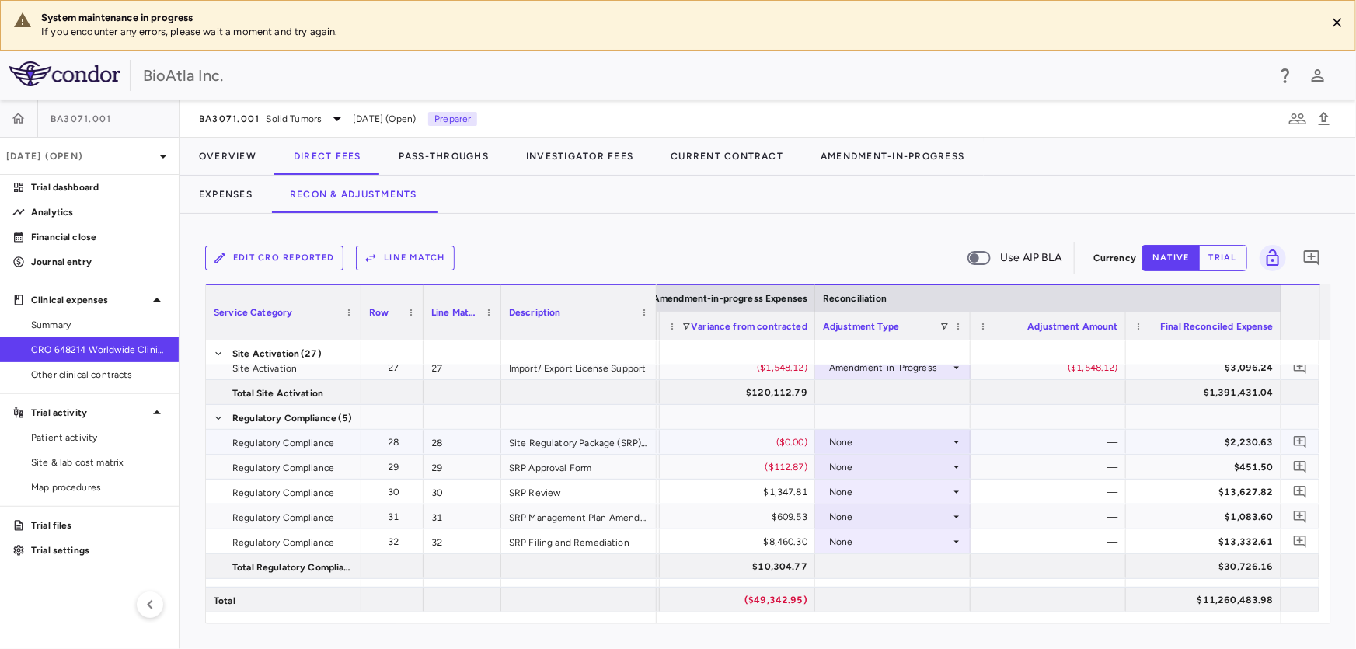
click at [920, 437] on div "None" at bounding box center [889, 442] width 121 height 25
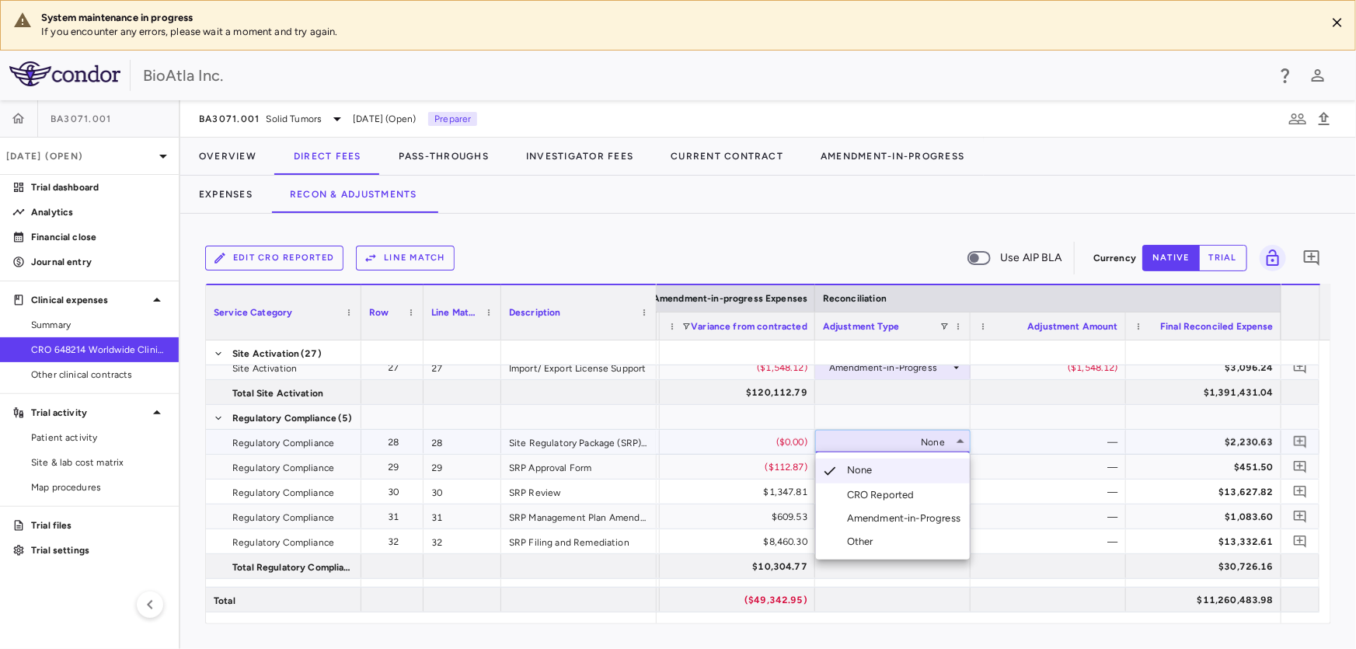
click at [856, 515] on div "Amendment-in-Progress" at bounding box center [907, 518] width 120 height 14
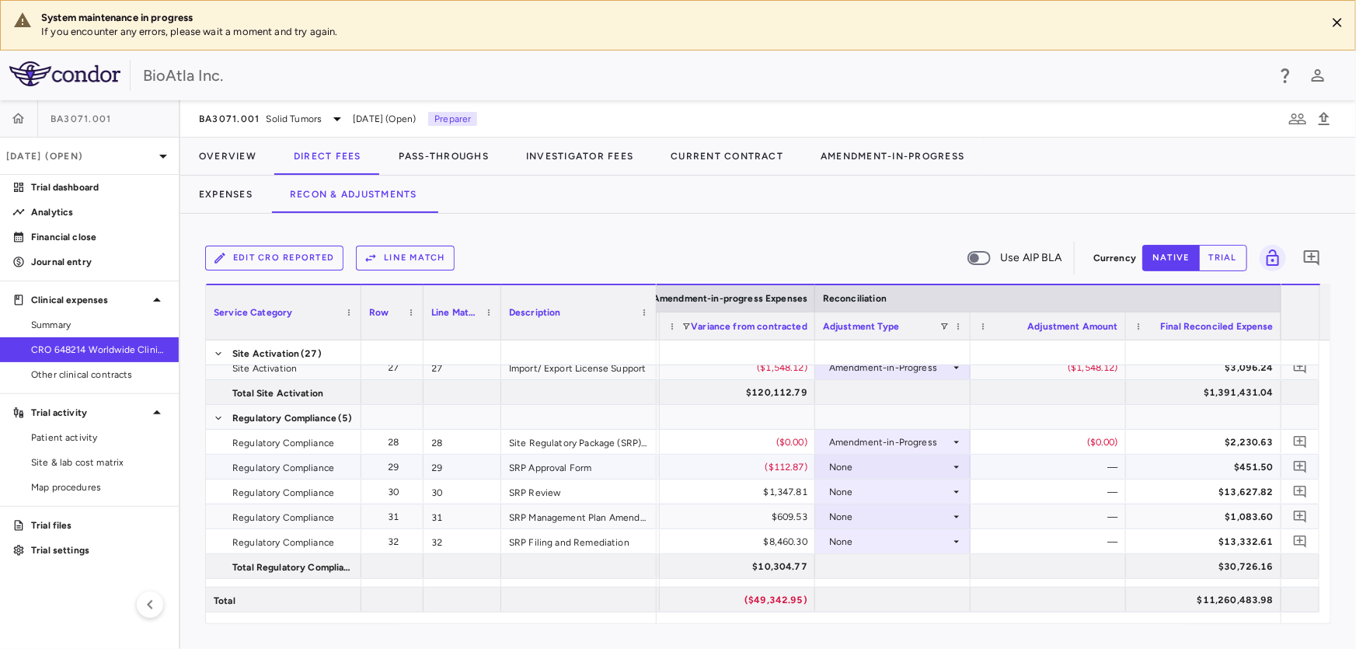
click at [908, 455] on div "None" at bounding box center [889, 467] width 121 height 25
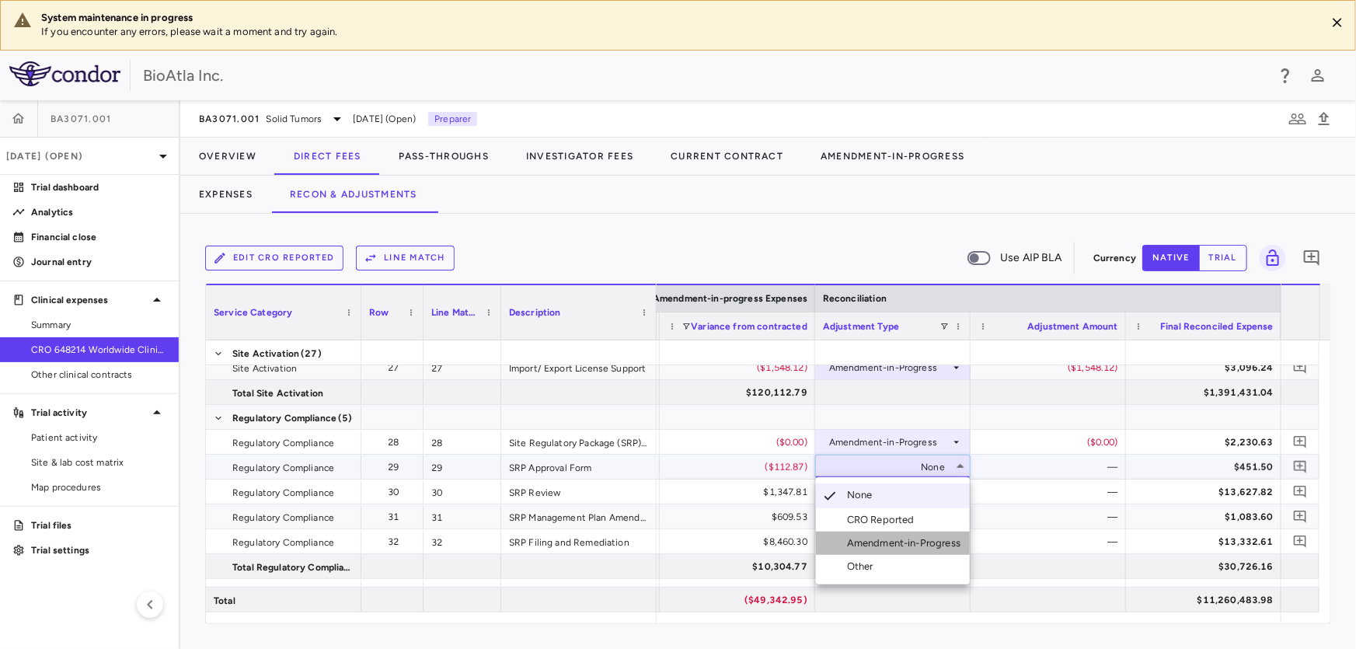
click at [881, 541] on div "Amendment-in-Progress" at bounding box center [907, 543] width 120 height 14
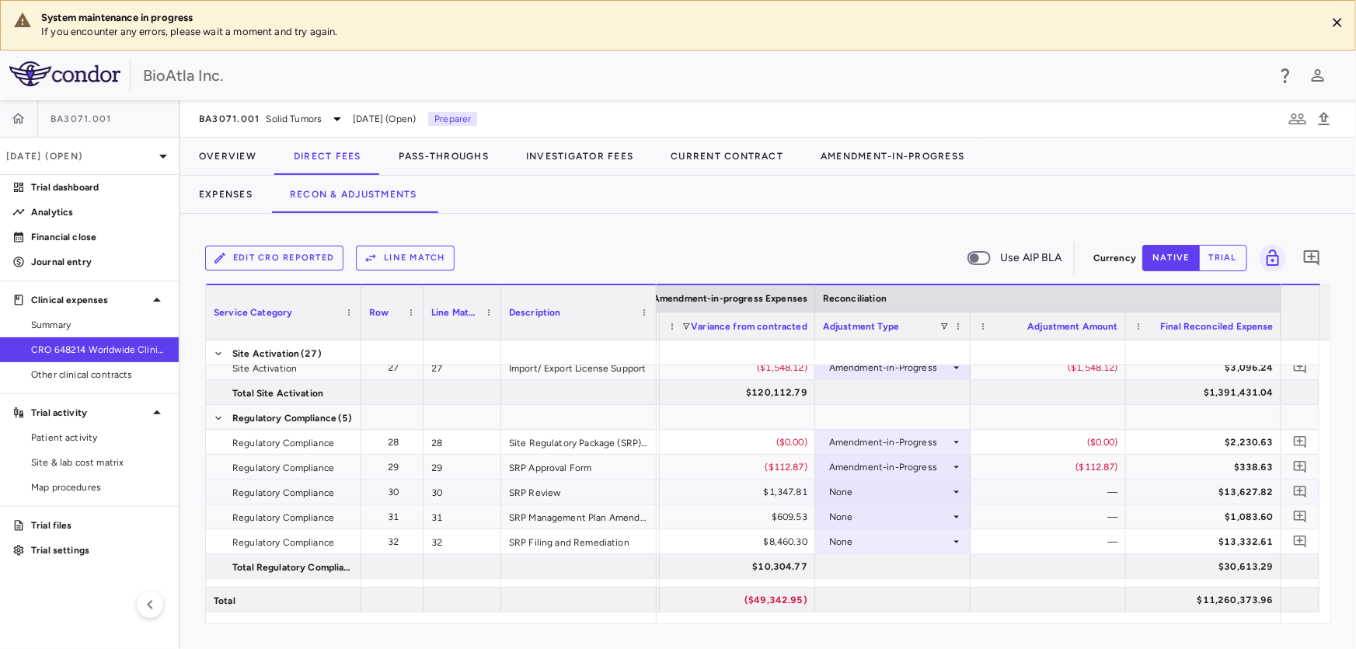
click at [839, 489] on div "None" at bounding box center [889, 491] width 121 height 25
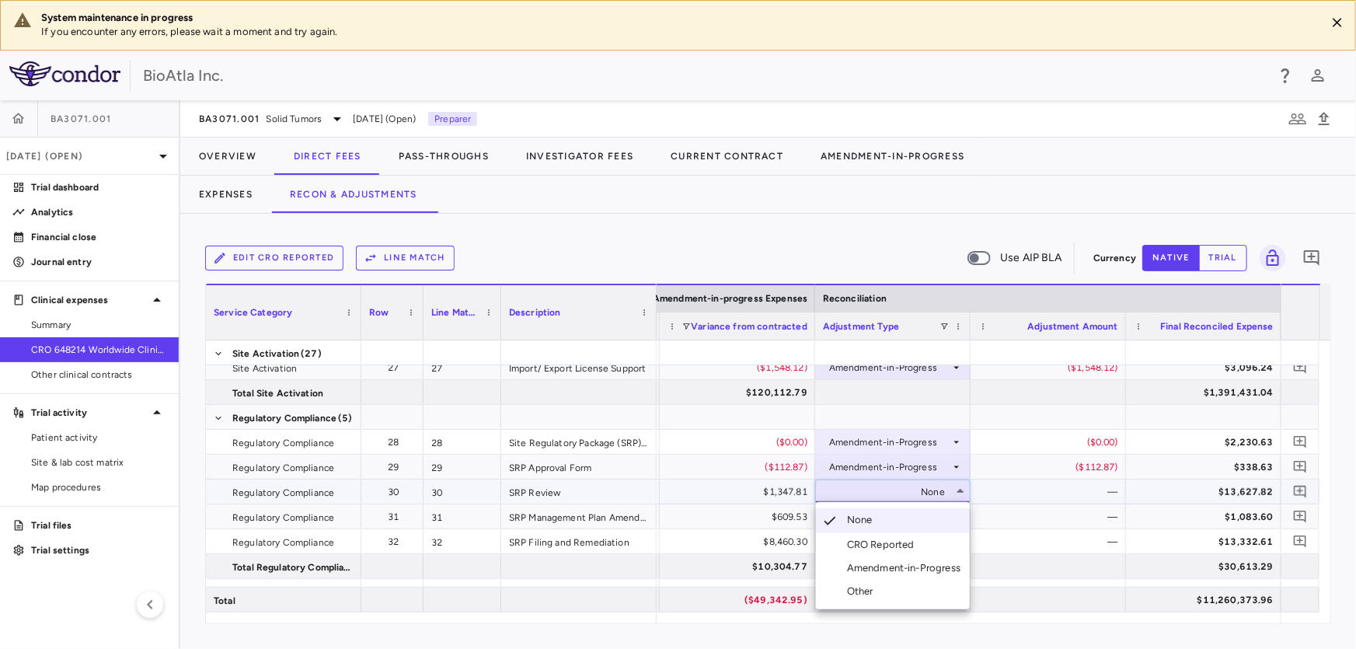
click at [871, 568] on div "Amendment-in-Progress" at bounding box center [907, 568] width 120 height 14
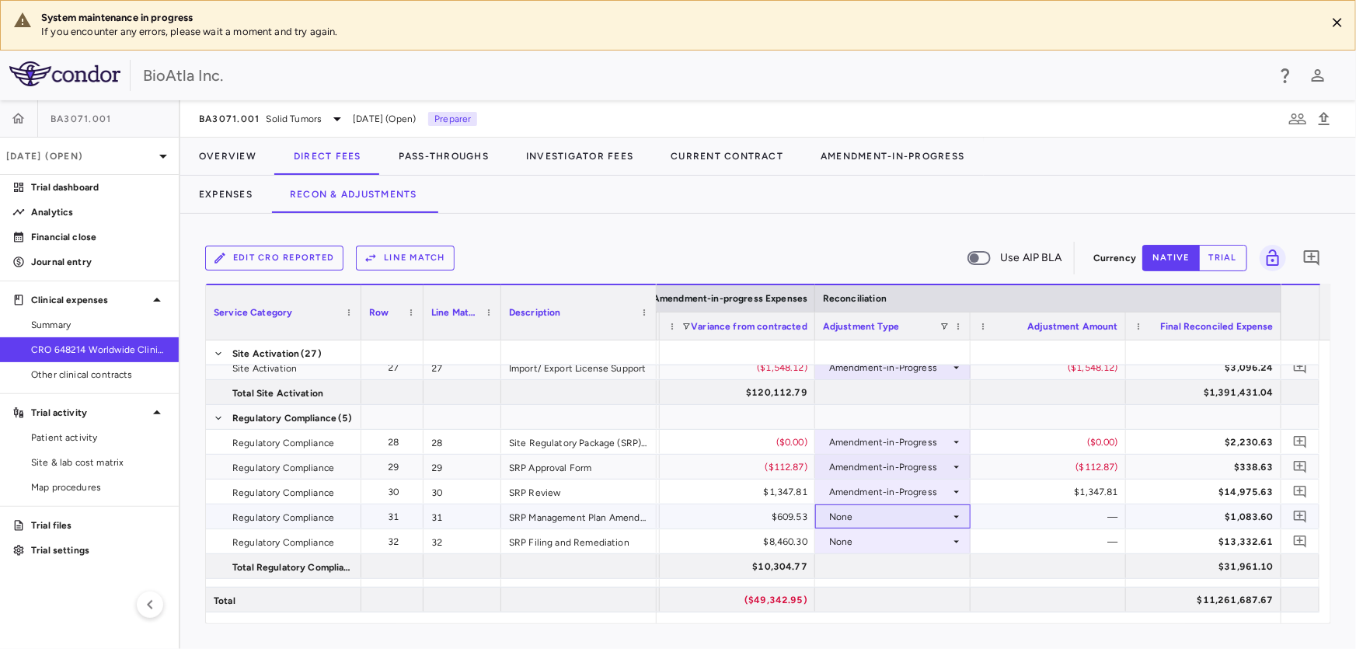
click at [878, 513] on div "None" at bounding box center [889, 516] width 121 height 25
click at [922, 593] on div "Amendment-in-Progress" at bounding box center [907, 593] width 120 height 14
click at [853, 537] on div "None" at bounding box center [889, 541] width 121 height 25
click at [933, 589] on div "Amendment-in-Progress" at bounding box center [907, 595] width 120 height 14
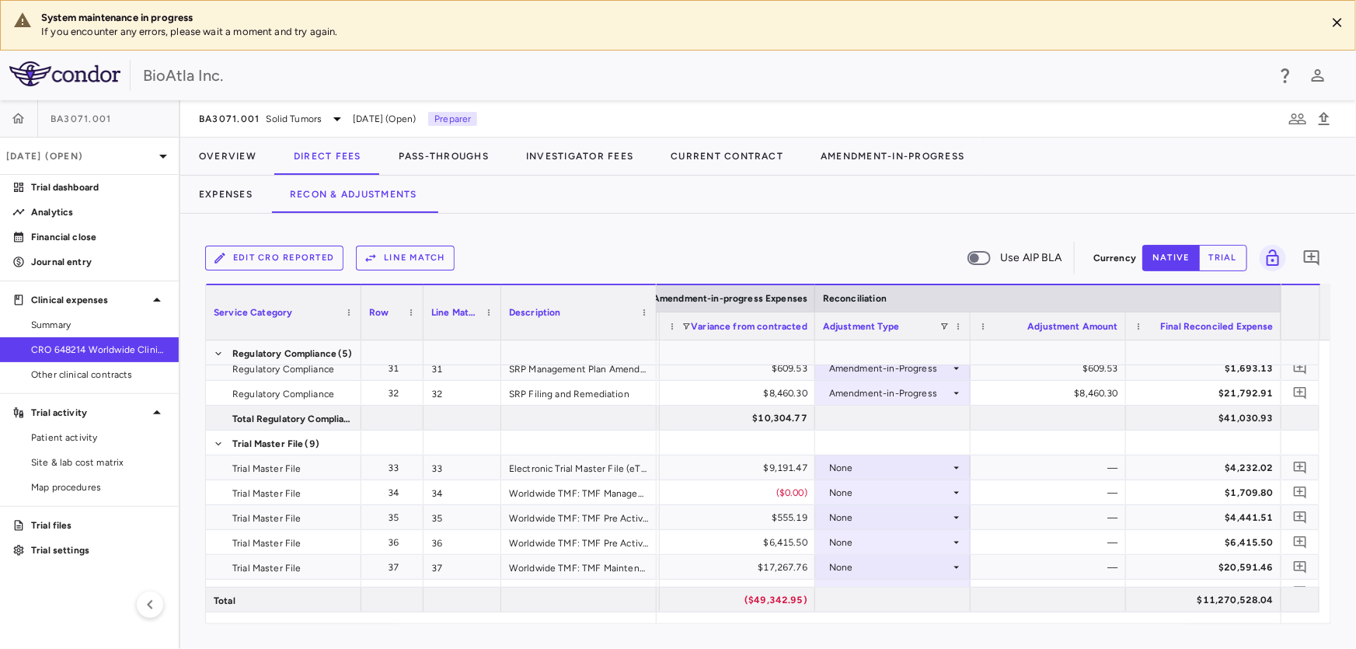
scroll to position [821, 0]
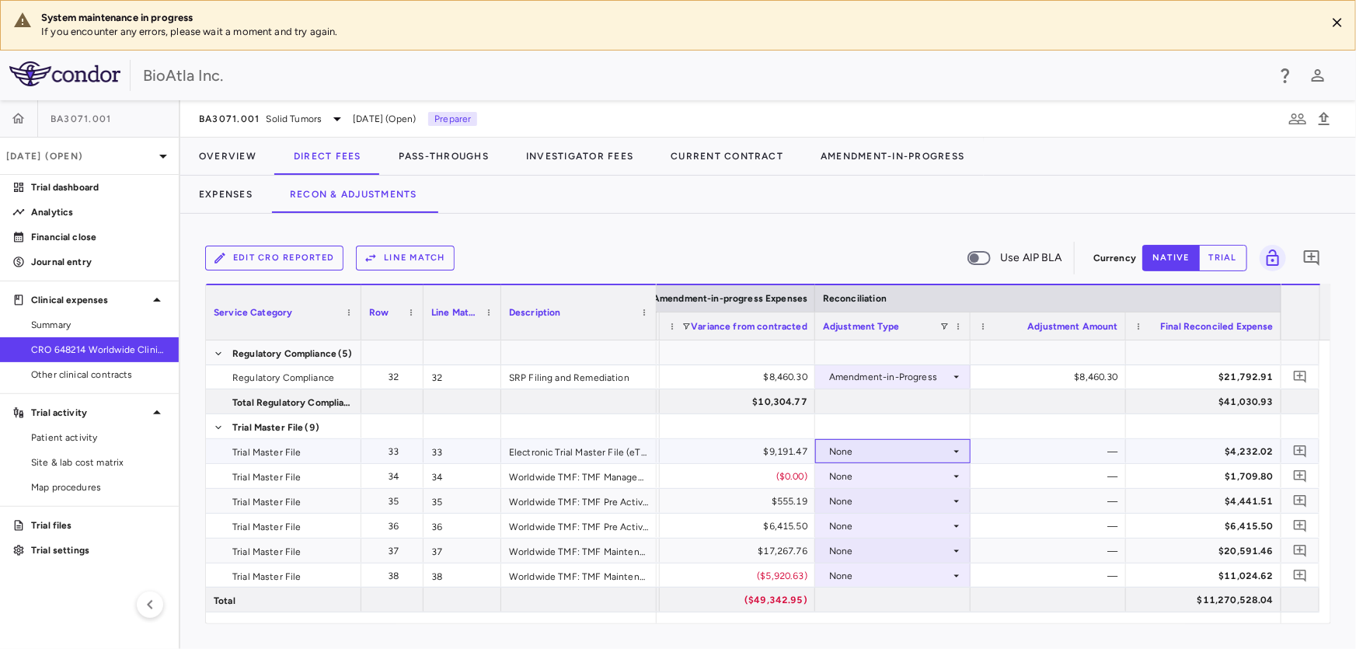
click at [947, 449] on div "None" at bounding box center [889, 451] width 121 height 25
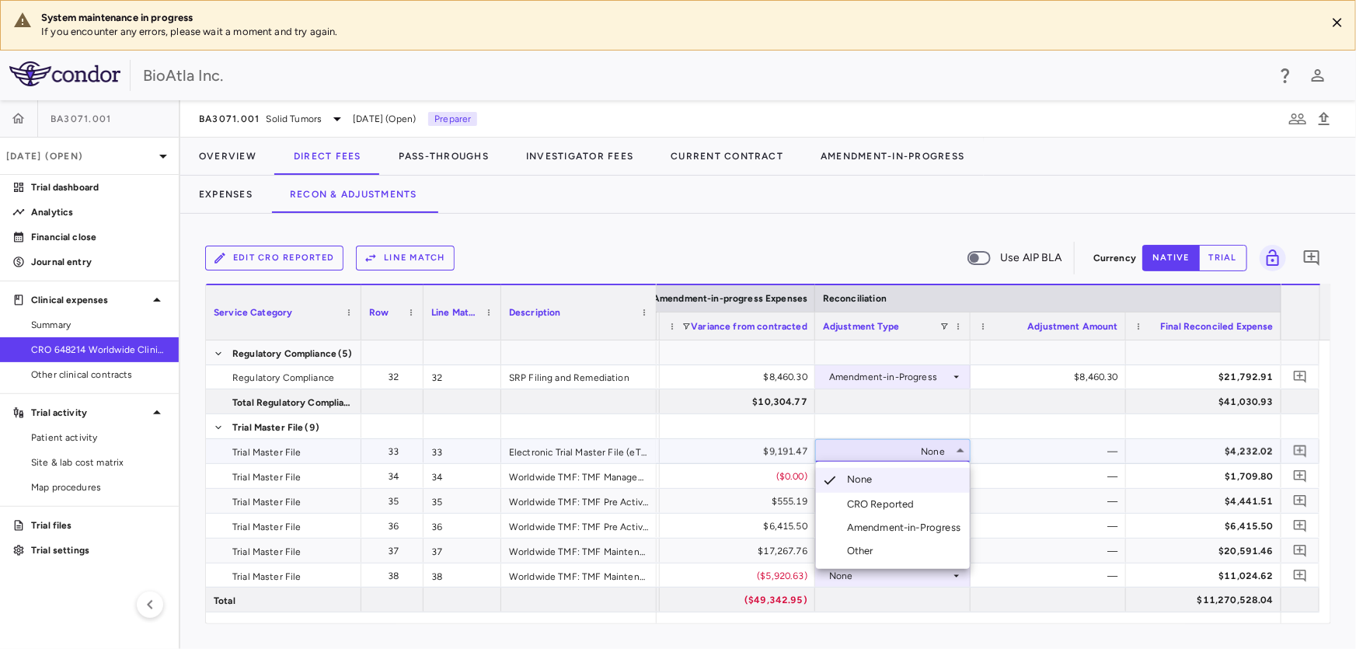
click at [886, 521] on div "Amendment-in-Progress" at bounding box center [907, 528] width 120 height 14
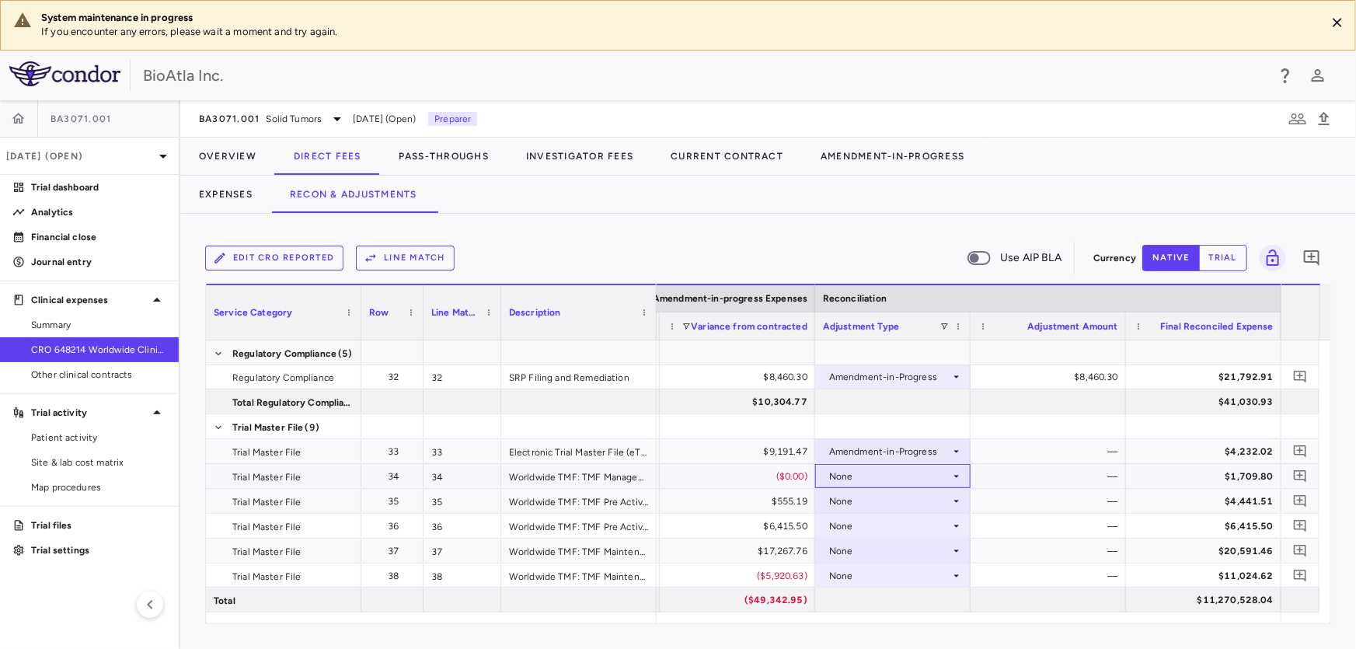
click at [855, 479] on div "None" at bounding box center [889, 476] width 121 height 25
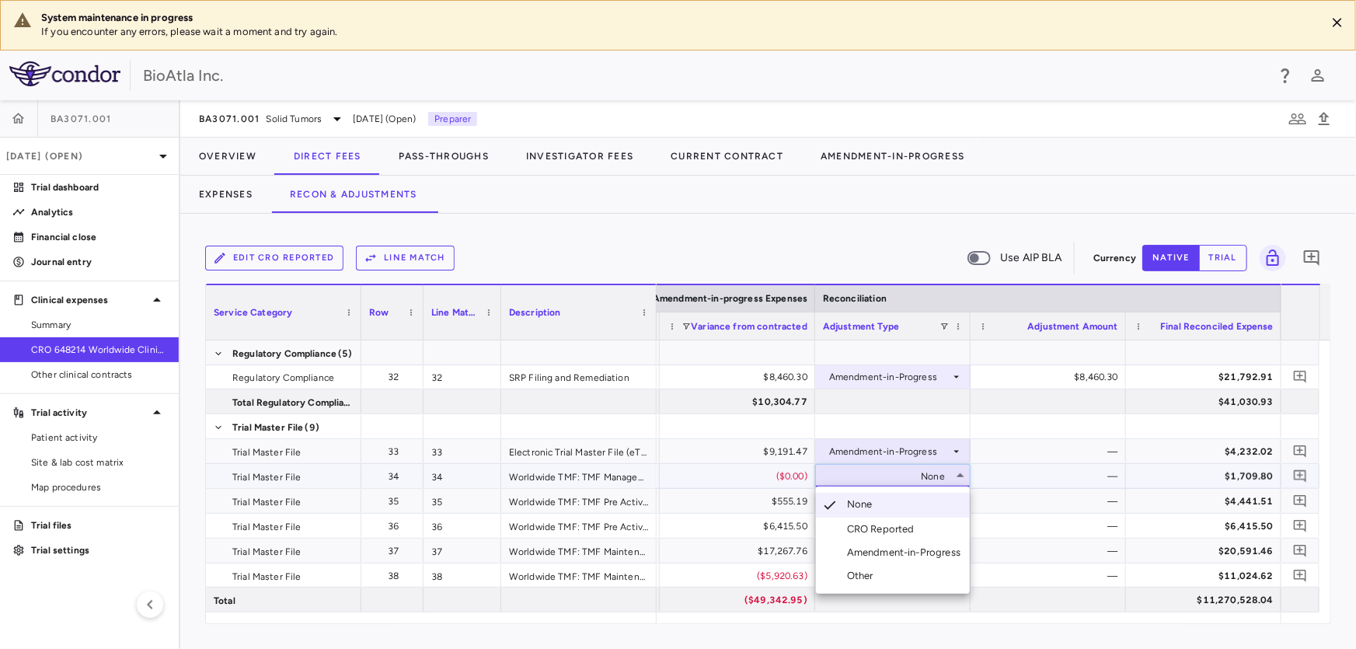
click at [868, 557] on div "Amendment-in-Progress" at bounding box center [907, 552] width 120 height 14
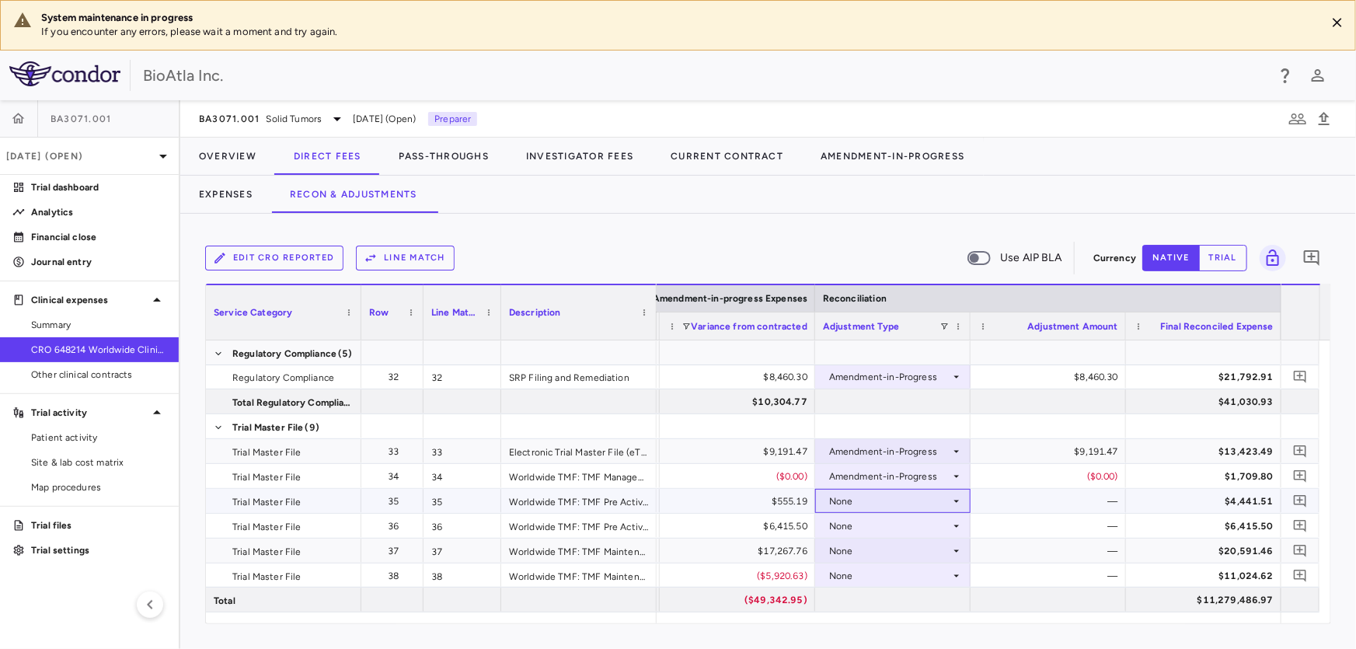
click at [845, 497] on div "None" at bounding box center [889, 501] width 121 height 25
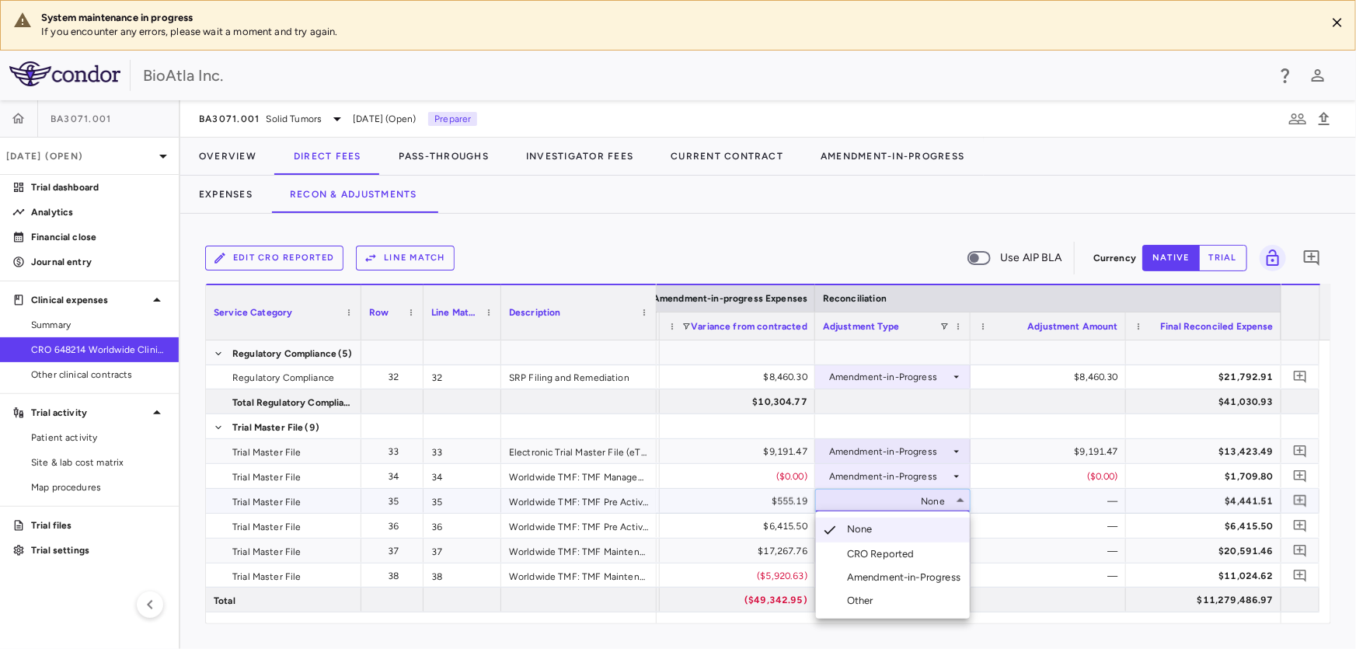
click at [881, 580] on div "Amendment-in-Progress" at bounding box center [907, 577] width 120 height 14
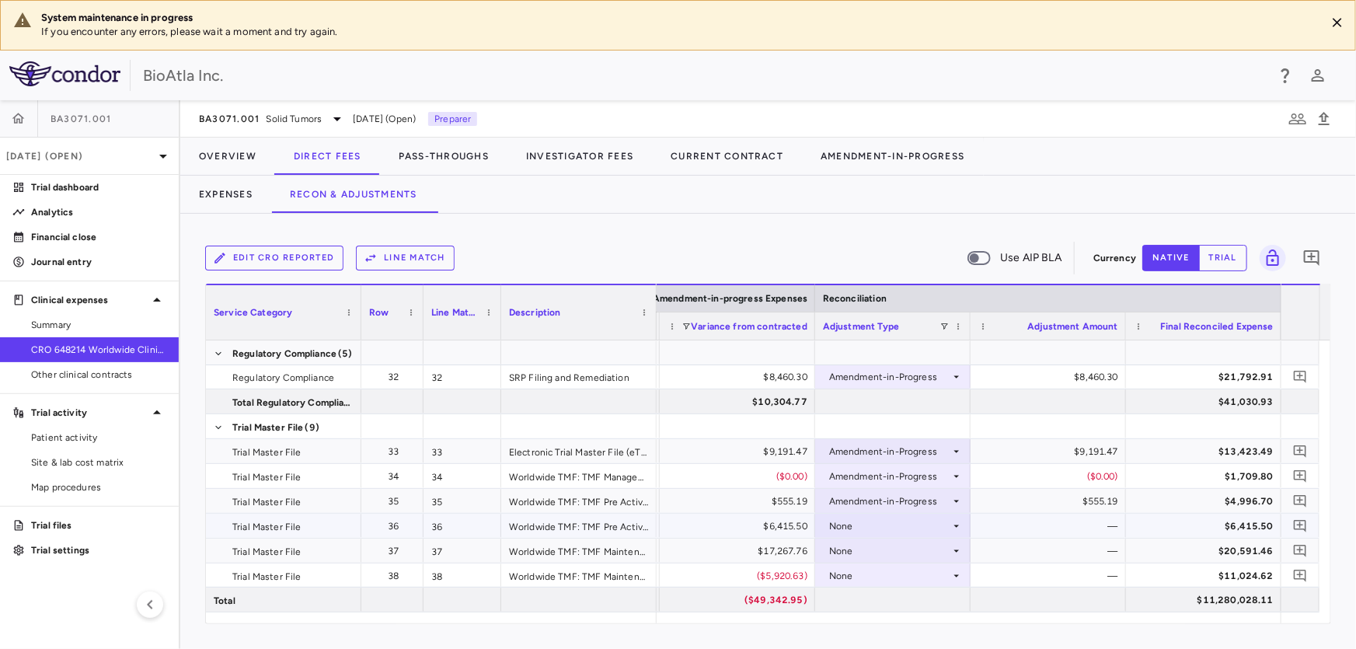
click at [849, 528] on div "None" at bounding box center [889, 526] width 121 height 25
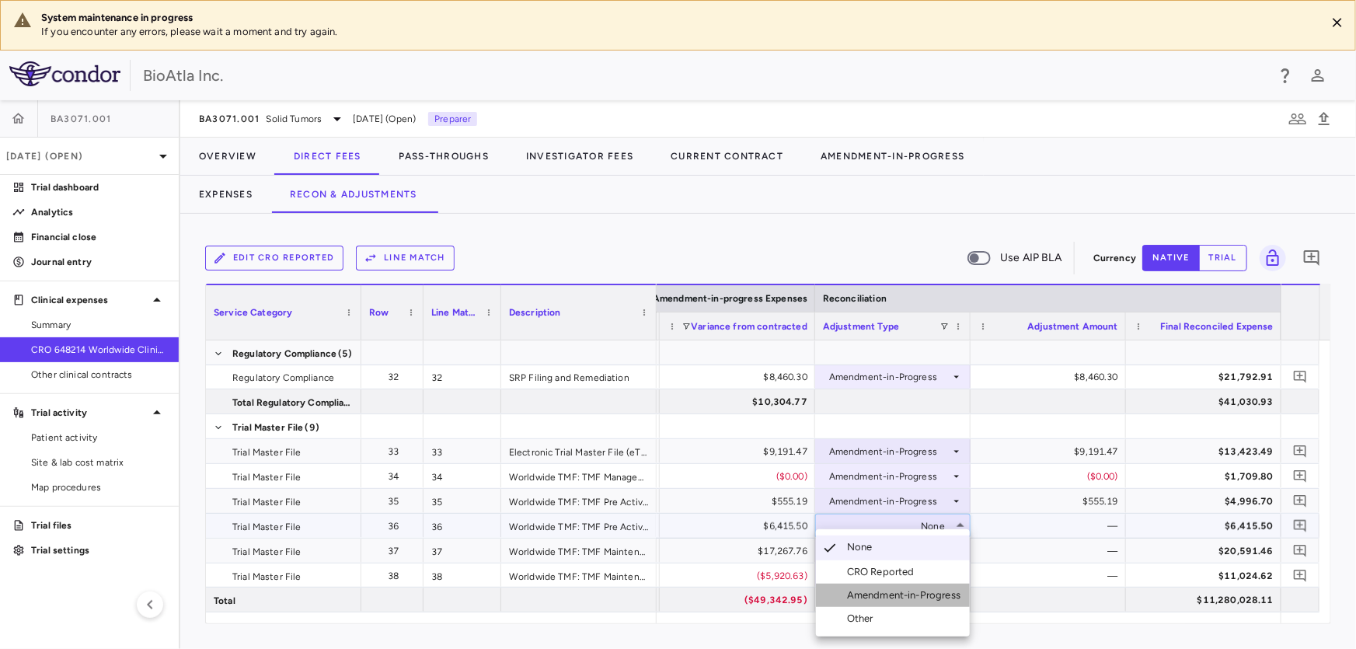
click at [886, 600] on div "Amendment-in-Progress" at bounding box center [907, 595] width 120 height 14
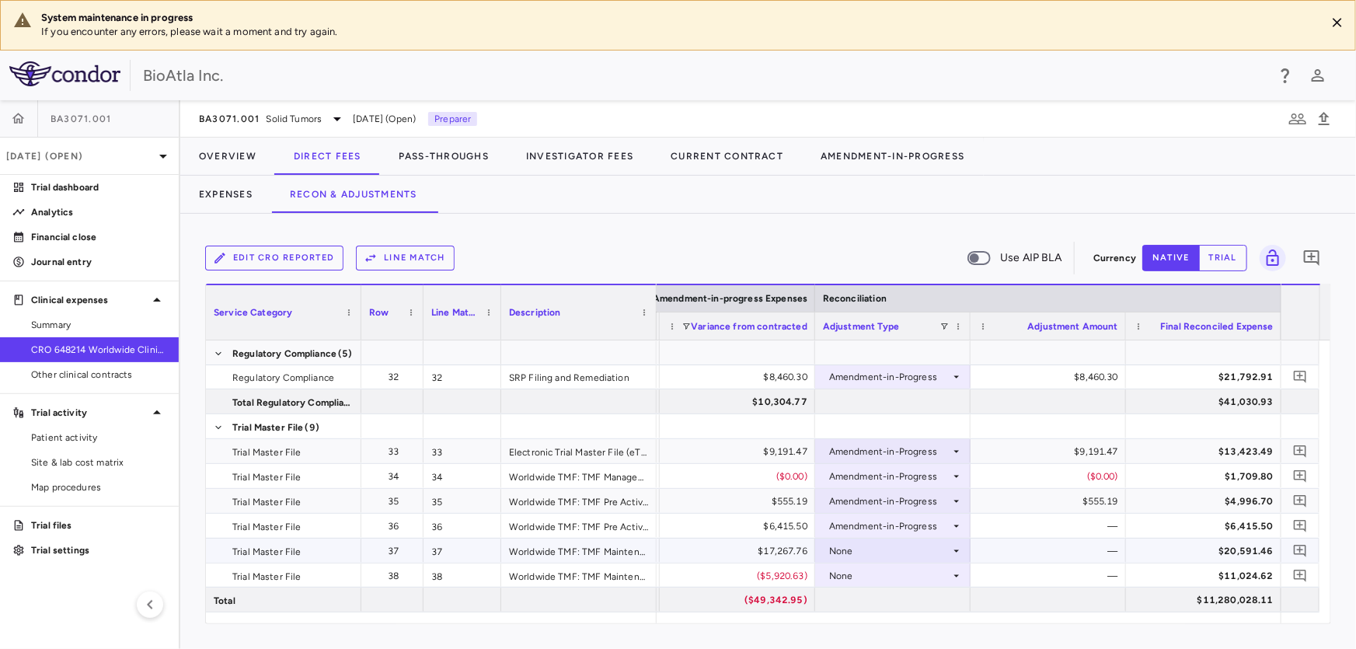
click at [911, 544] on div "None" at bounding box center [889, 551] width 121 height 25
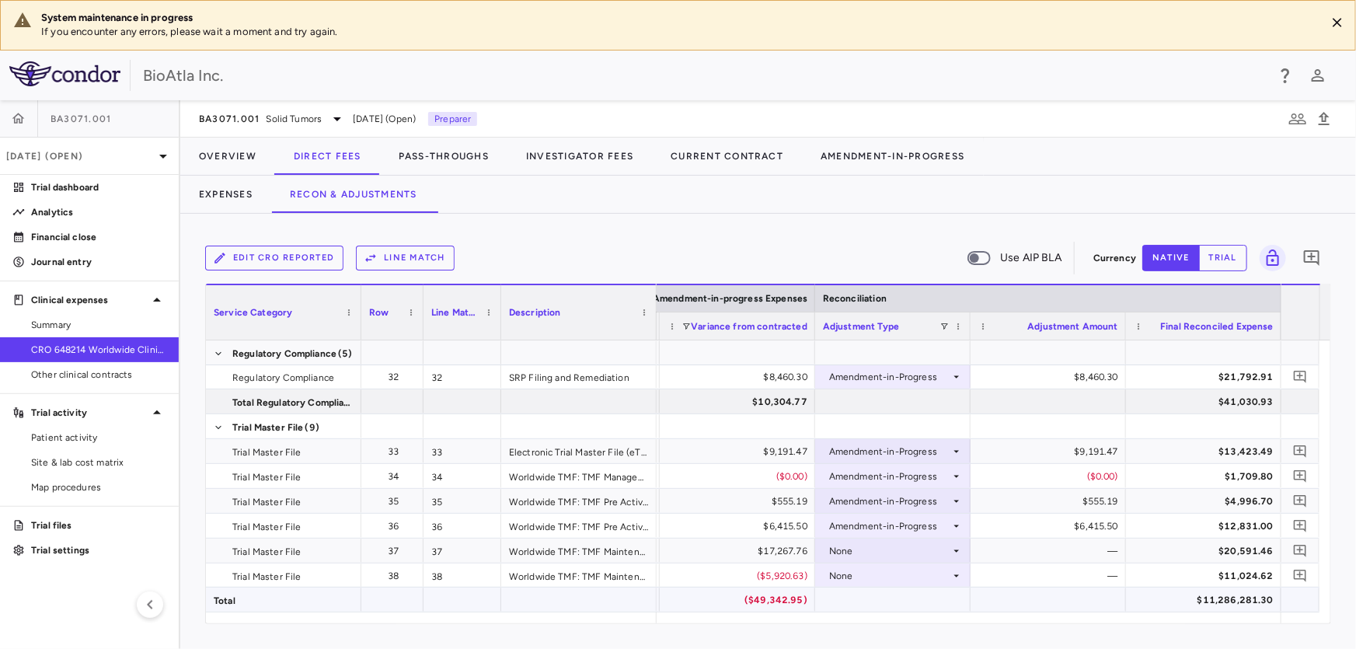
click at [915, 593] on div at bounding box center [892, 599] width 155 height 24
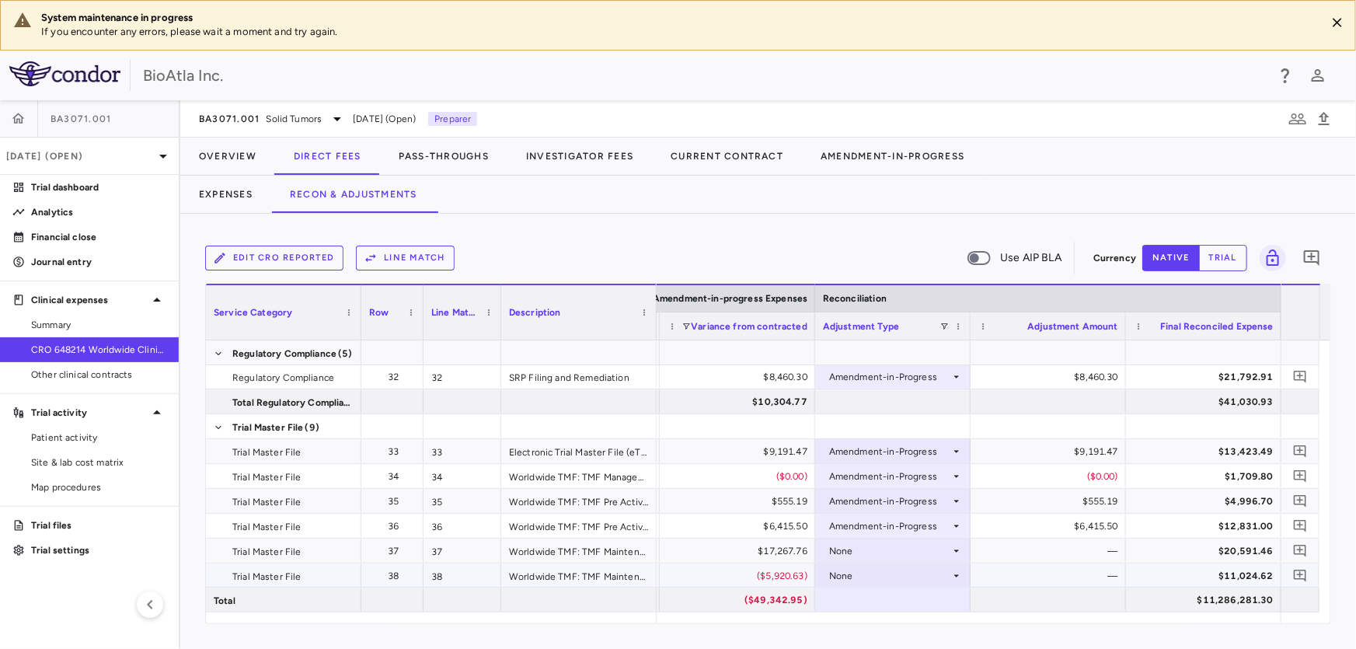
click at [913, 563] on div "None" at bounding box center [889, 575] width 121 height 25
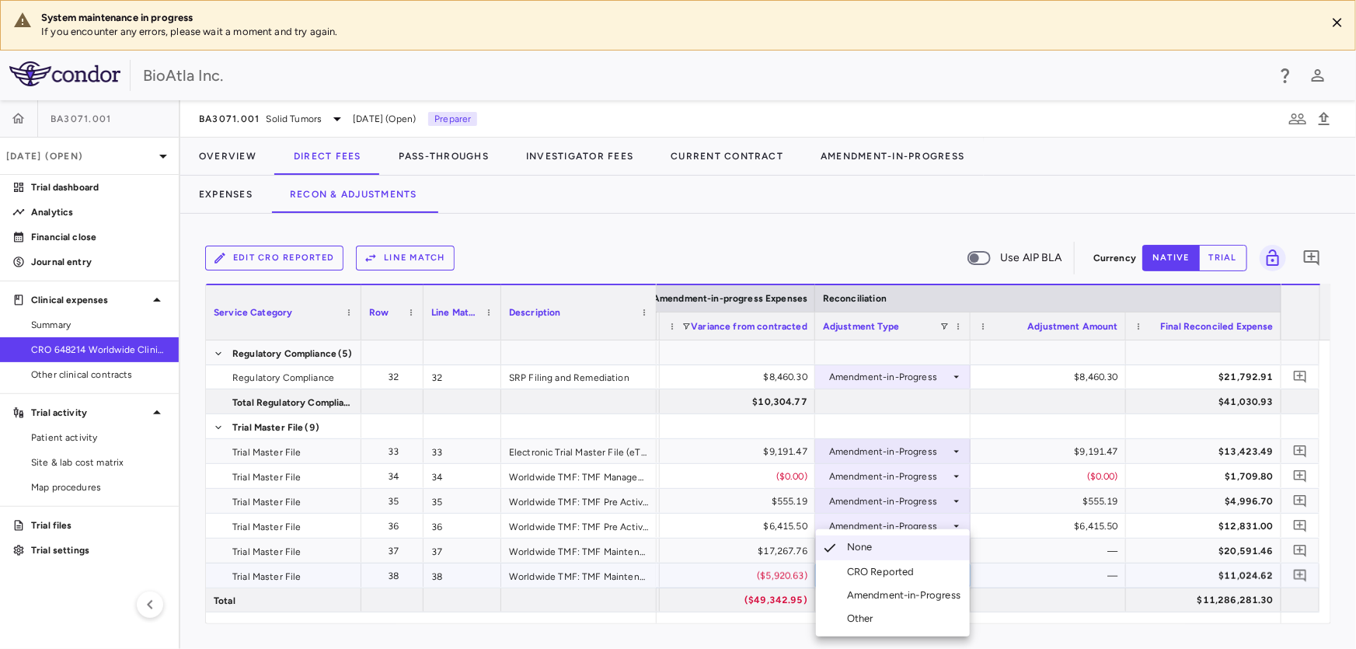
click at [918, 598] on div "Amendment-in-Progress" at bounding box center [907, 595] width 120 height 14
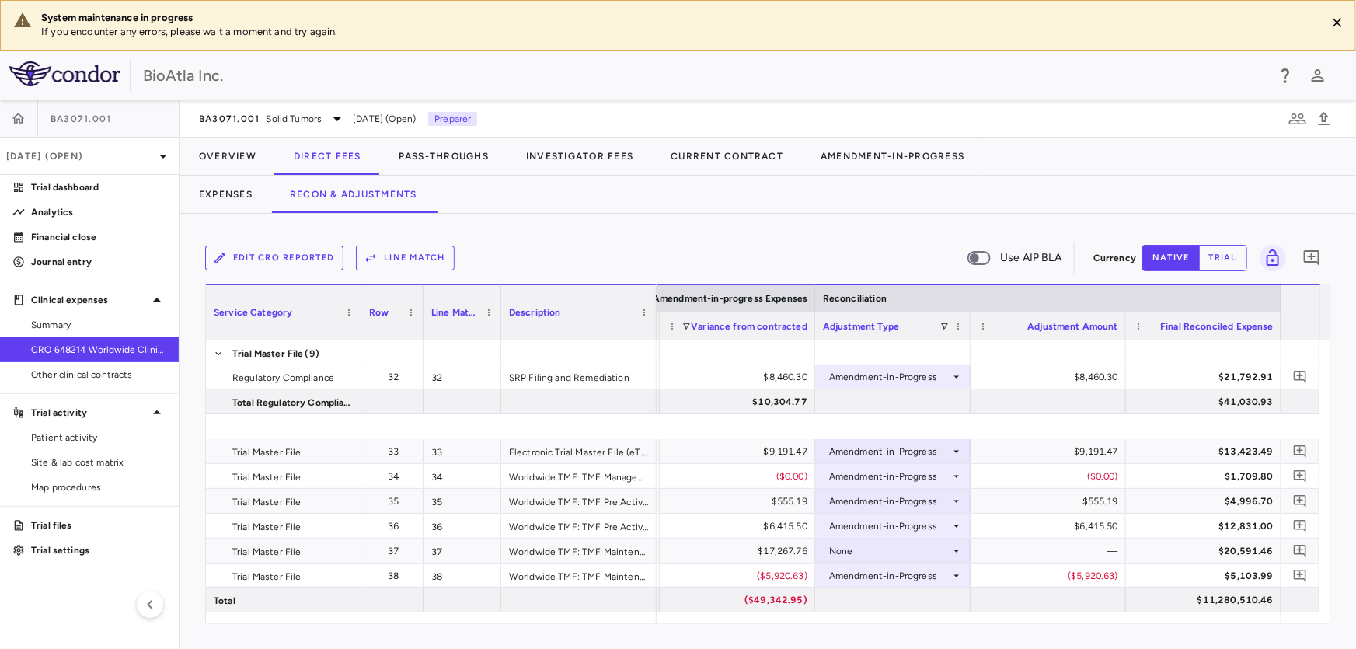
scroll to position [920, 0]
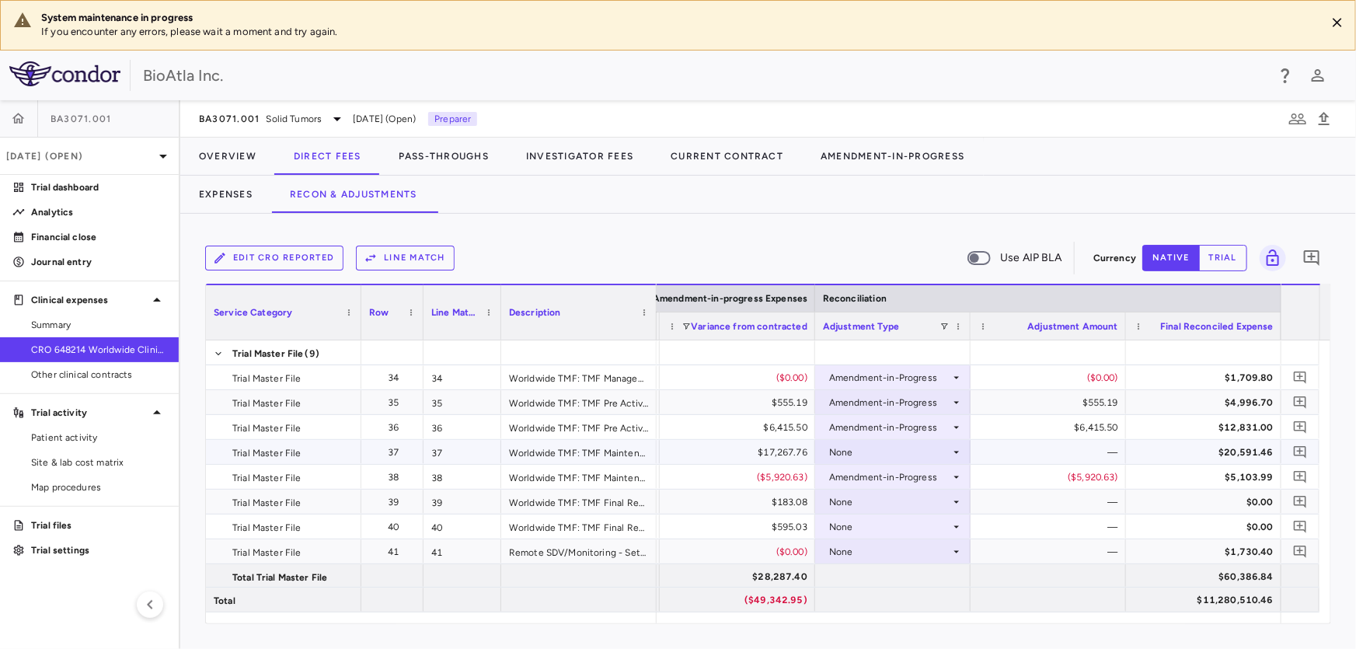
click at [892, 452] on div "None" at bounding box center [889, 452] width 121 height 25
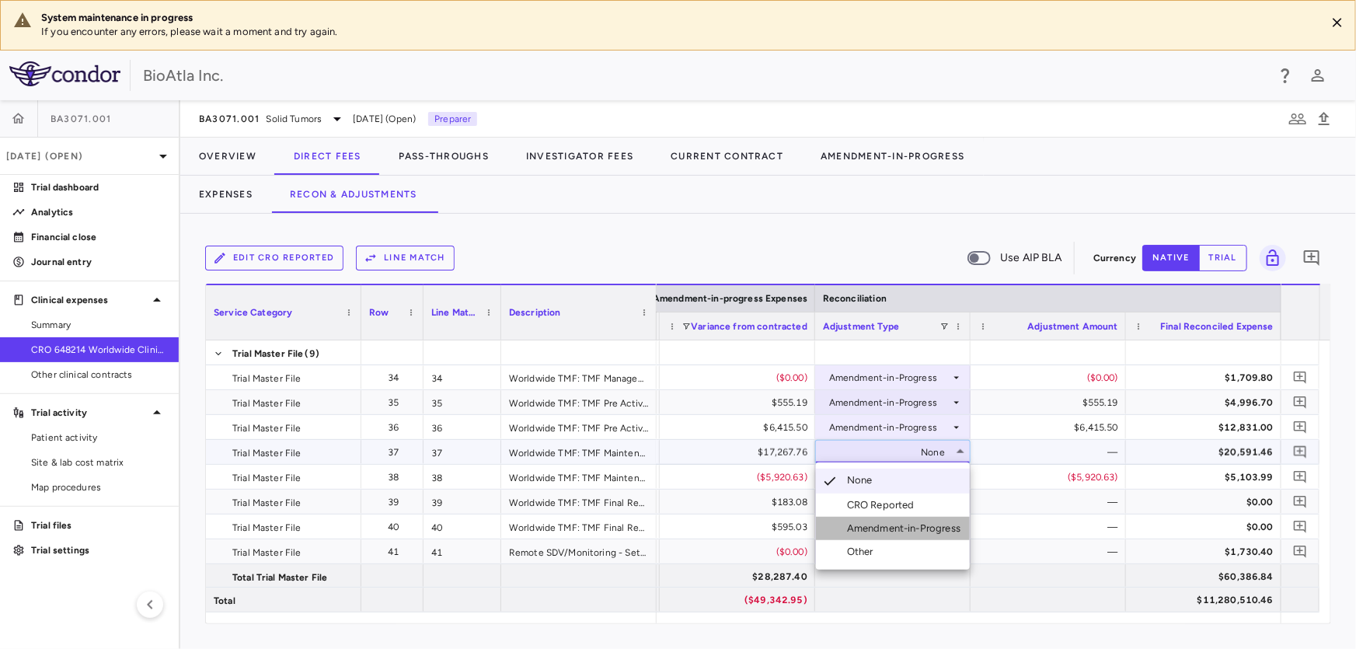
click at [931, 528] on div "Amendment-in-Progress" at bounding box center [907, 528] width 120 height 14
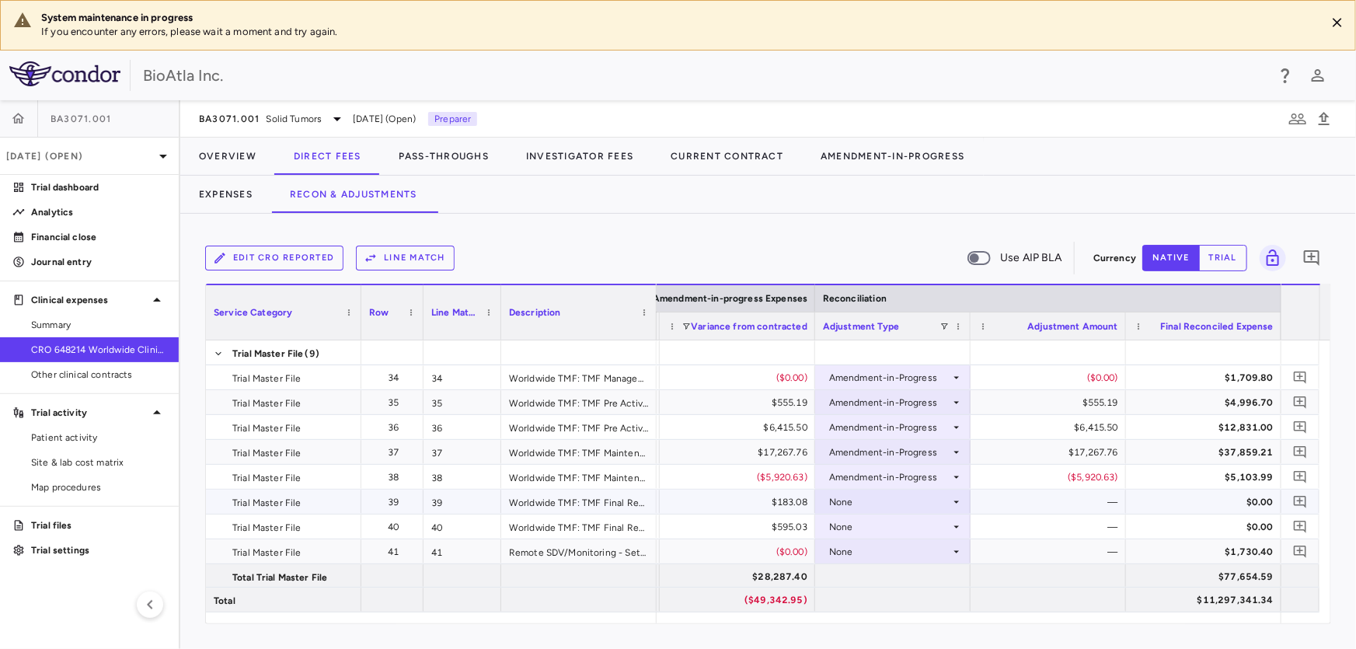
click at [838, 503] on div "None" at bounding box center [889, 502] width 121 height 25
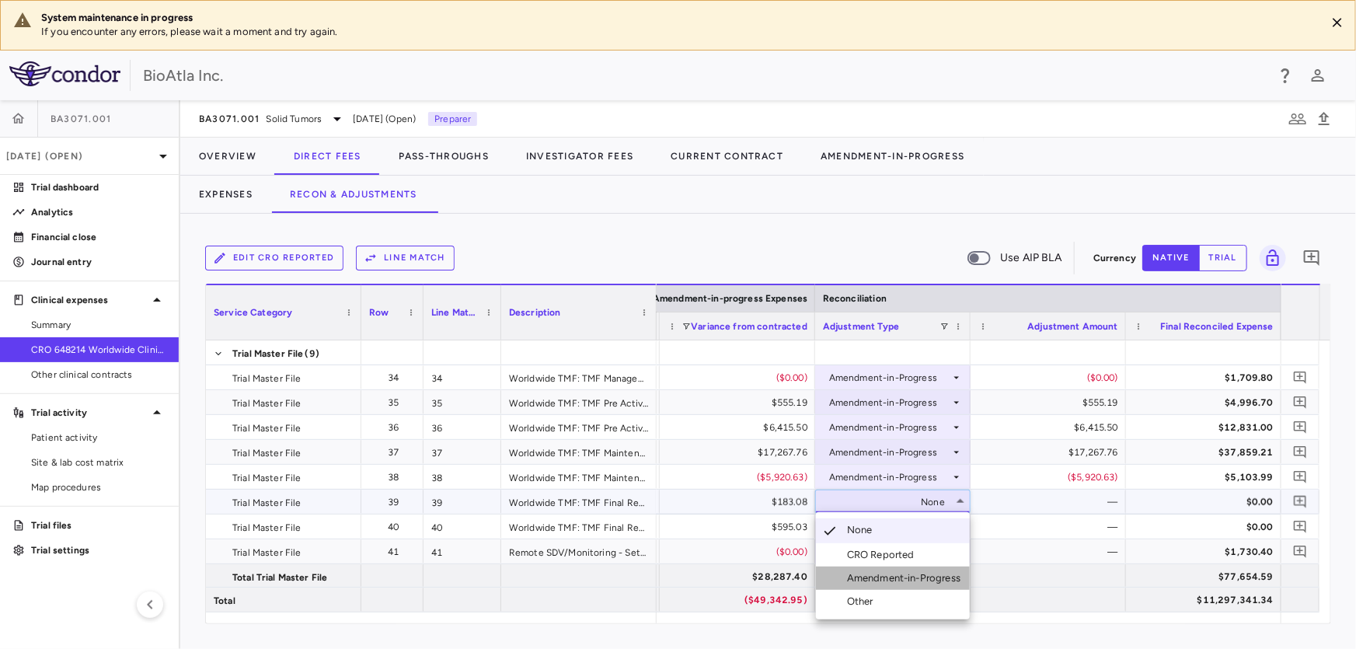
click at [883, 583] on div "Amendment-in-Progress" at bounding box center [907, 578] width 120 height 14
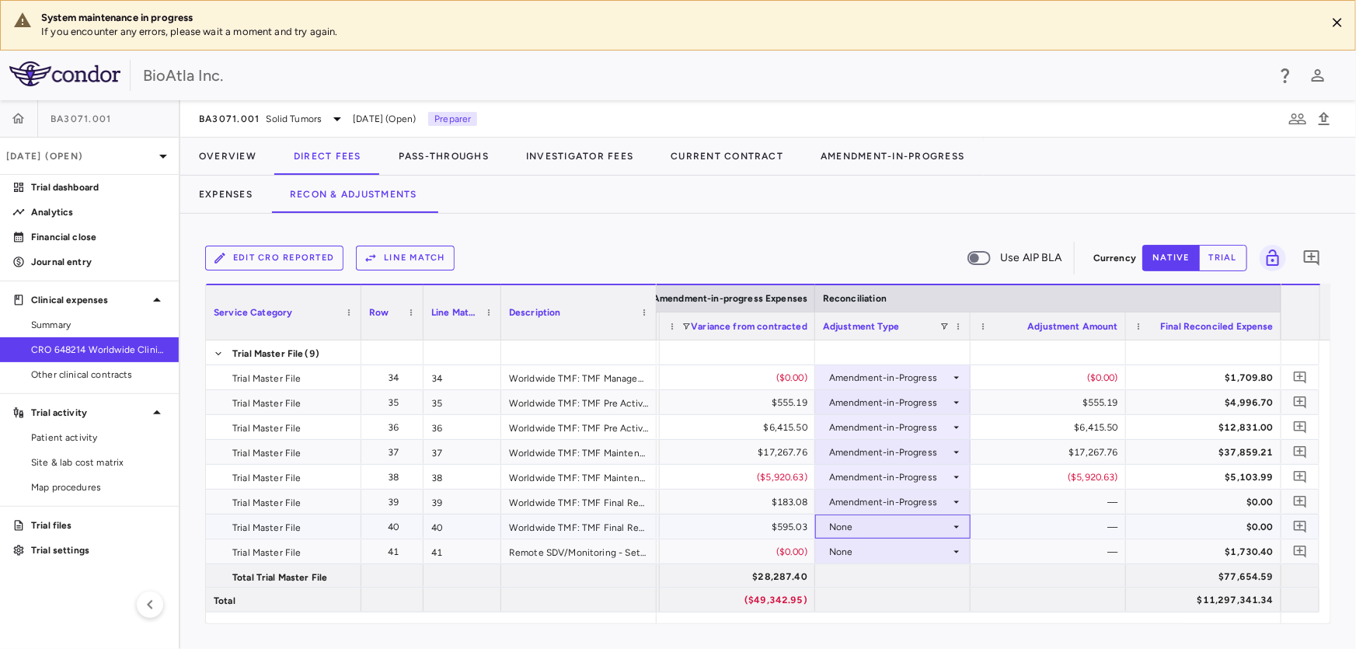
click at [840, 521] on div "None" at bounding box center [889, 526] width 121 height 25
click at [873, 518] on div "None" at bounding box center [889, 526] width 121 height 25
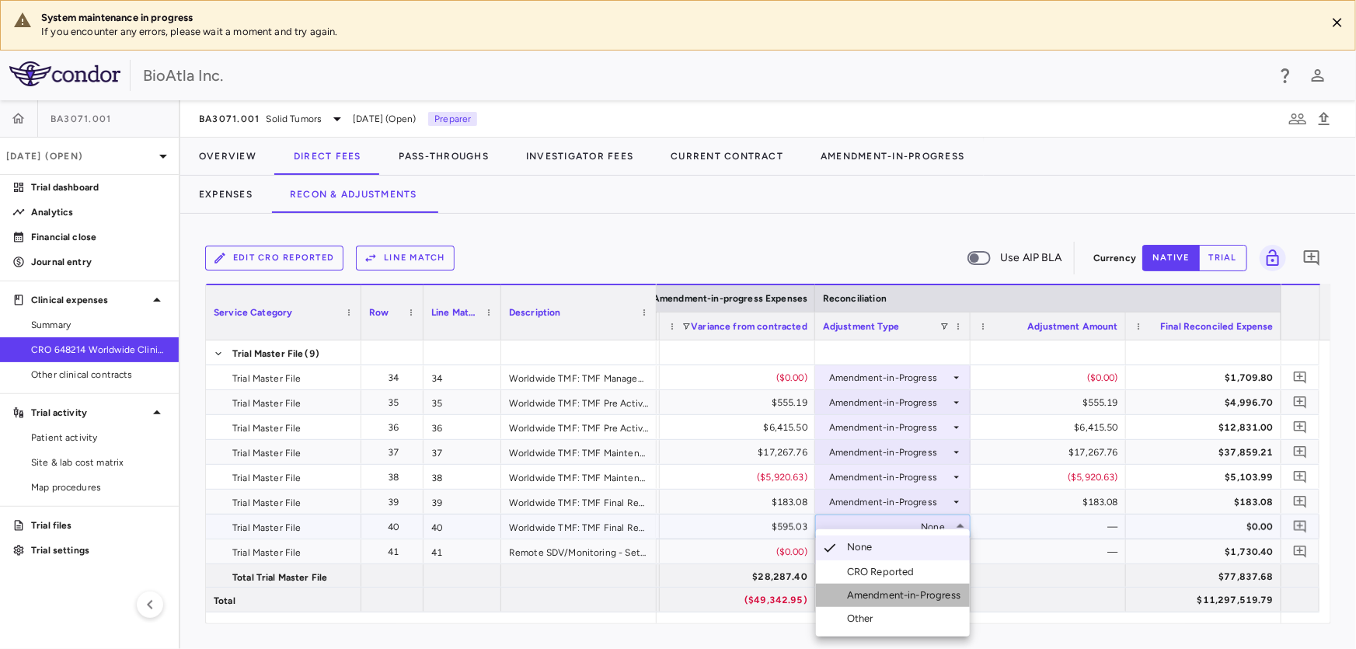
click at [902, 598] on div "Amendment-in-Progress" at bounding box center [907, 595] width 120 height 14
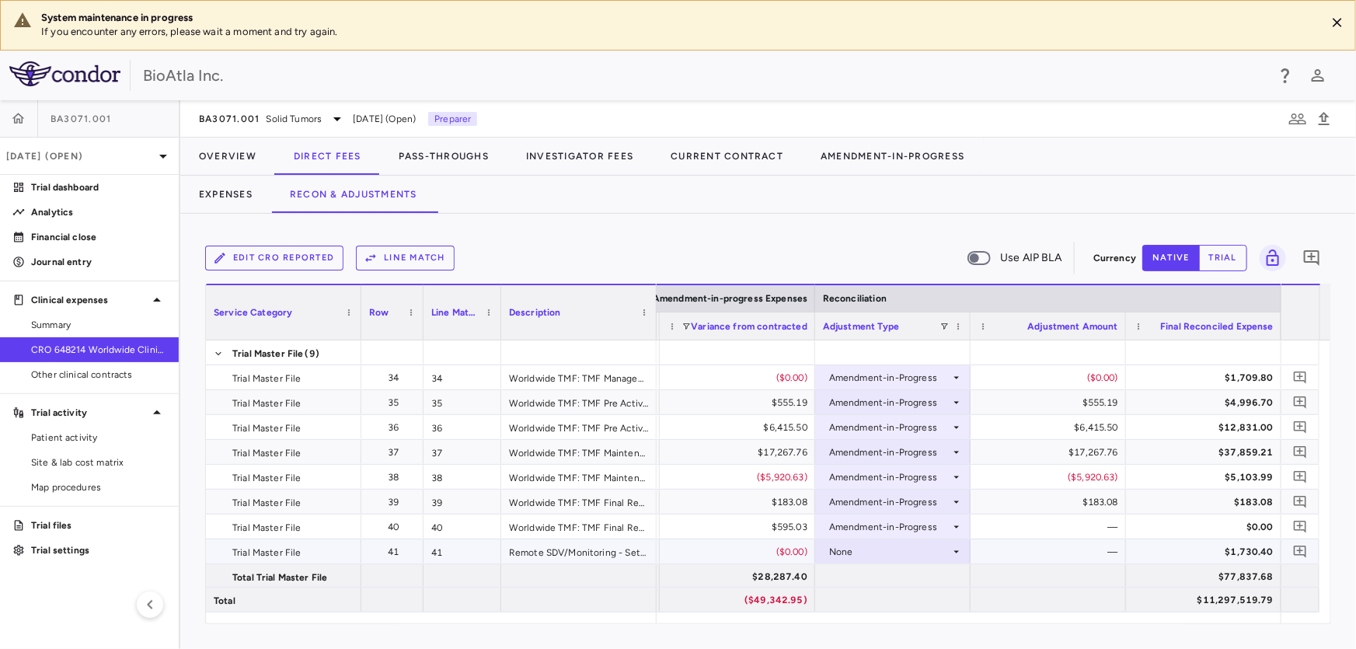
click at [870, 546] on div "None" at bounding box center [889, 551] width 121 height 25
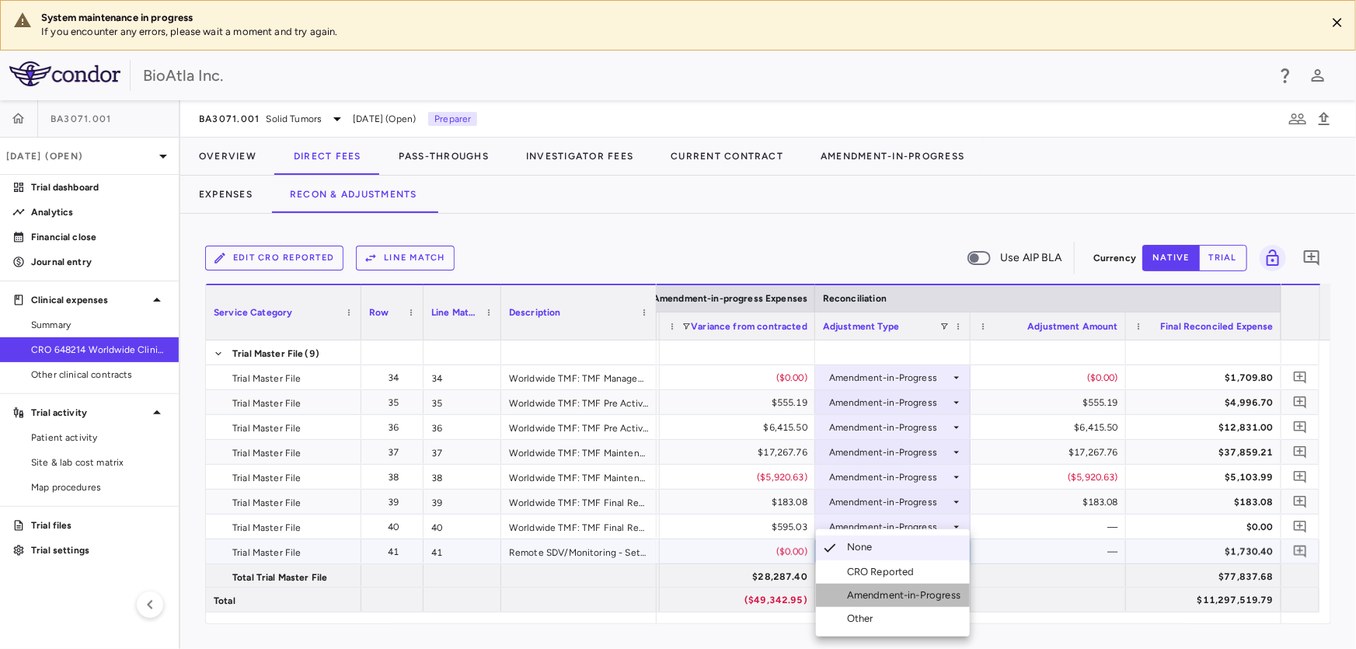
click at [885, 594] on div "Amendment-in-Progress" at bounding box center [907, 595] width 120 height 14
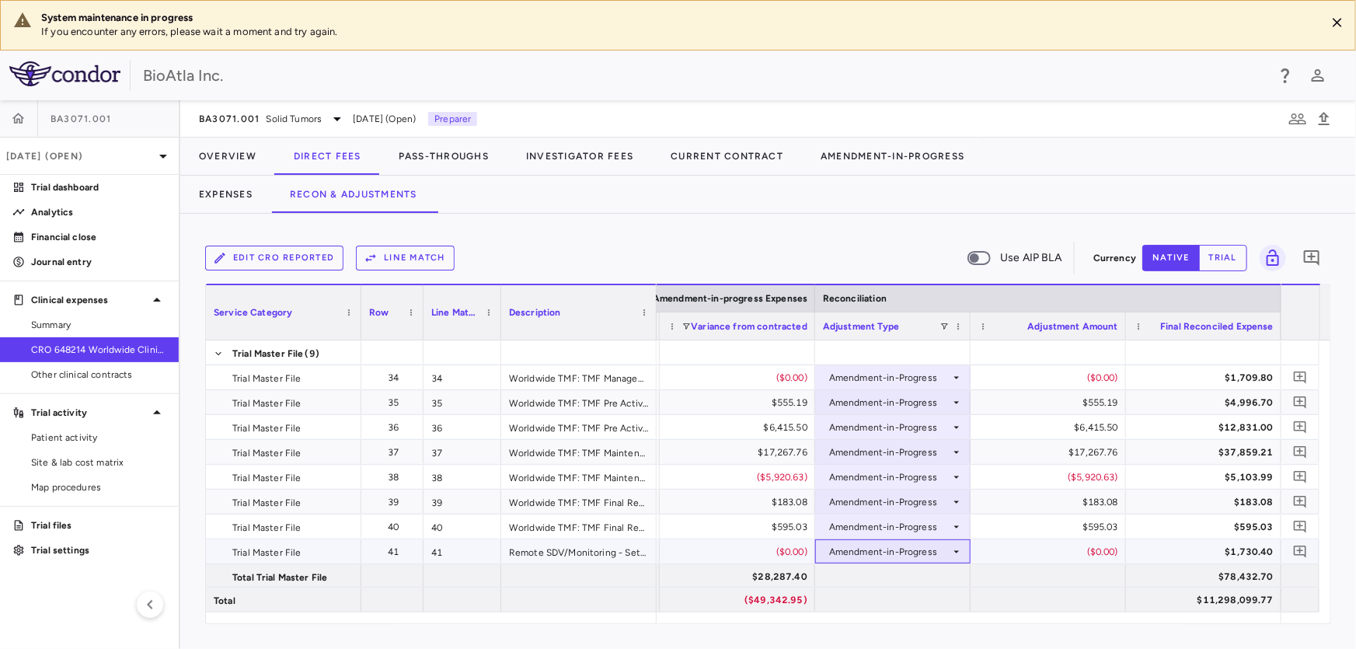
drag, startPoint x: 898, startPoint y: 562, endPoint x: 900, endPoint y: 550, distance: 11.9
click at [900, 550] on div "Amendment-in-Progress" at bounding box center [889, 551] width 121 height 25
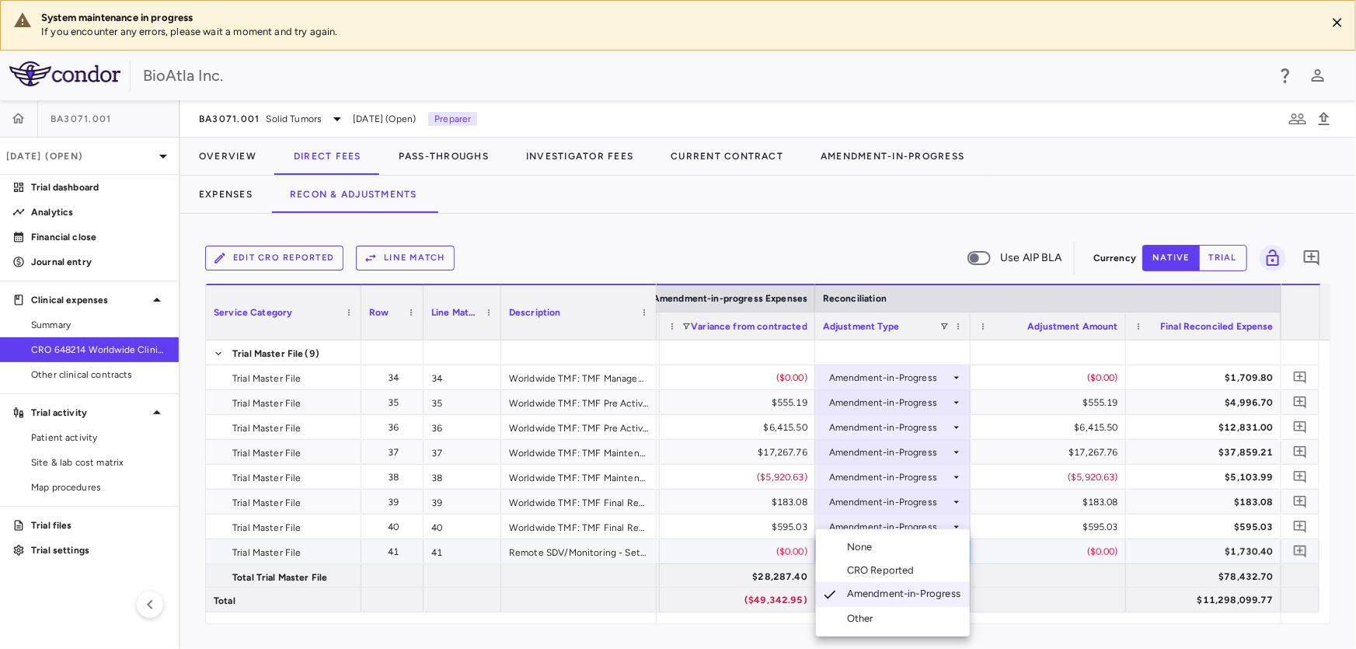
click at [908, 597] on div "Amendment-in-Progress" at bounding box center [907, 595] width 120 height 16
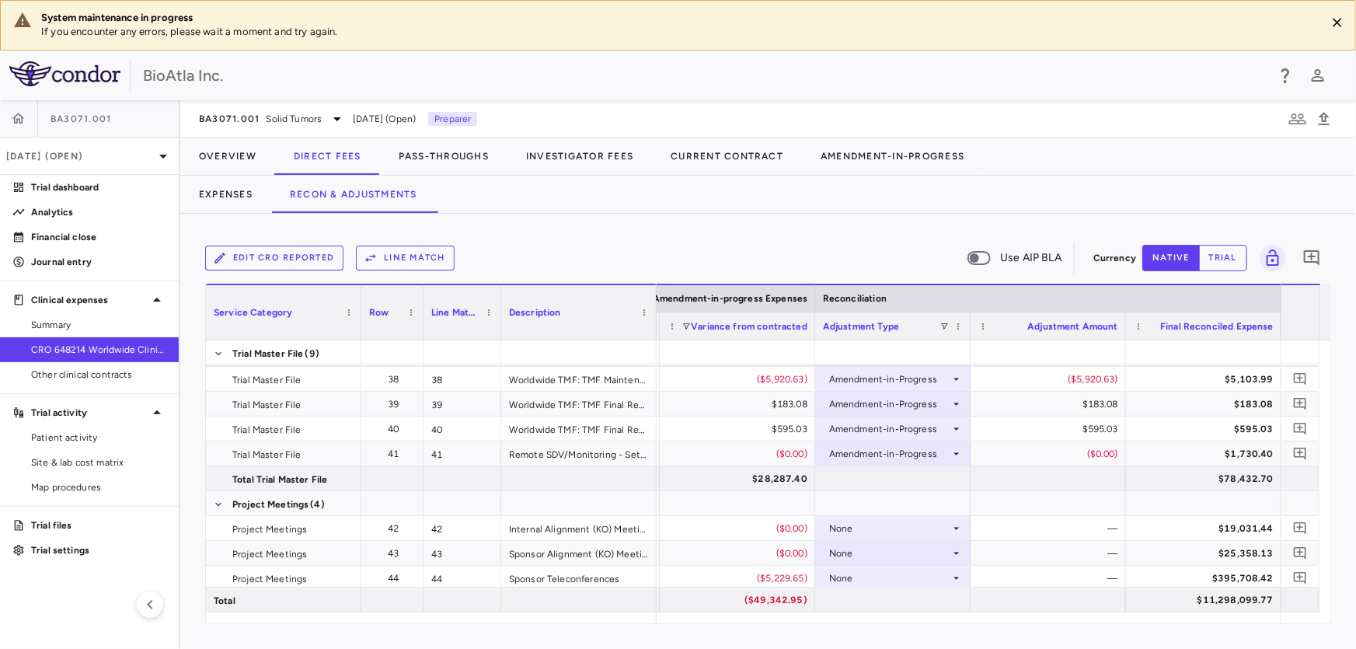
scroll to position [1084, 0]
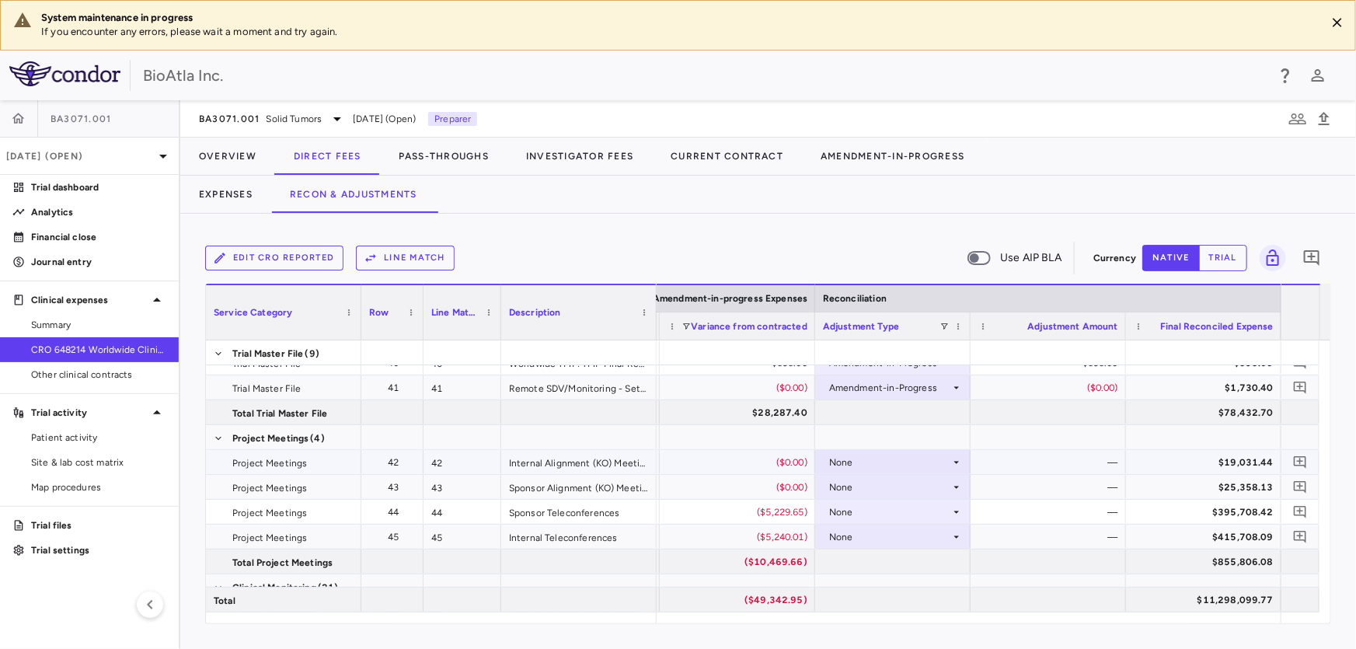
click at [940, 457] on div "None" at bounding box center [889, 462] width 121 height 25
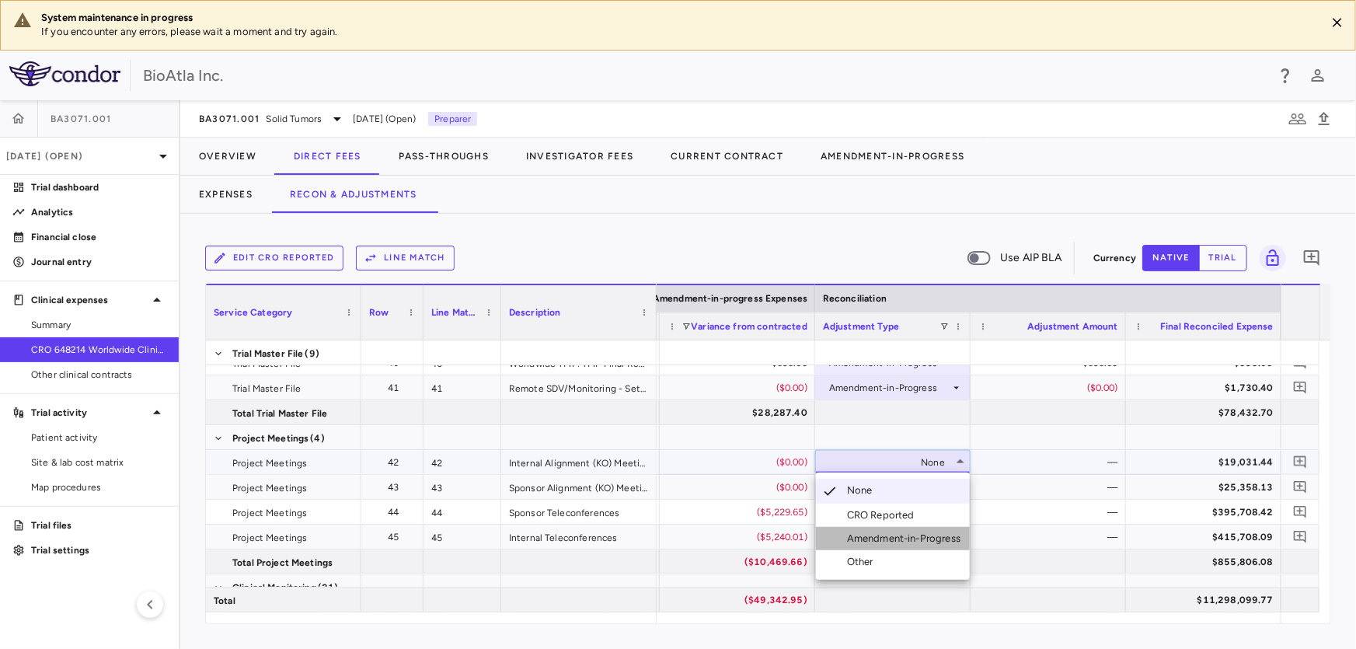
click at [898, 534] on div "Amendment-in-Progress" at bounding box center [907, 539] width 120 height 14
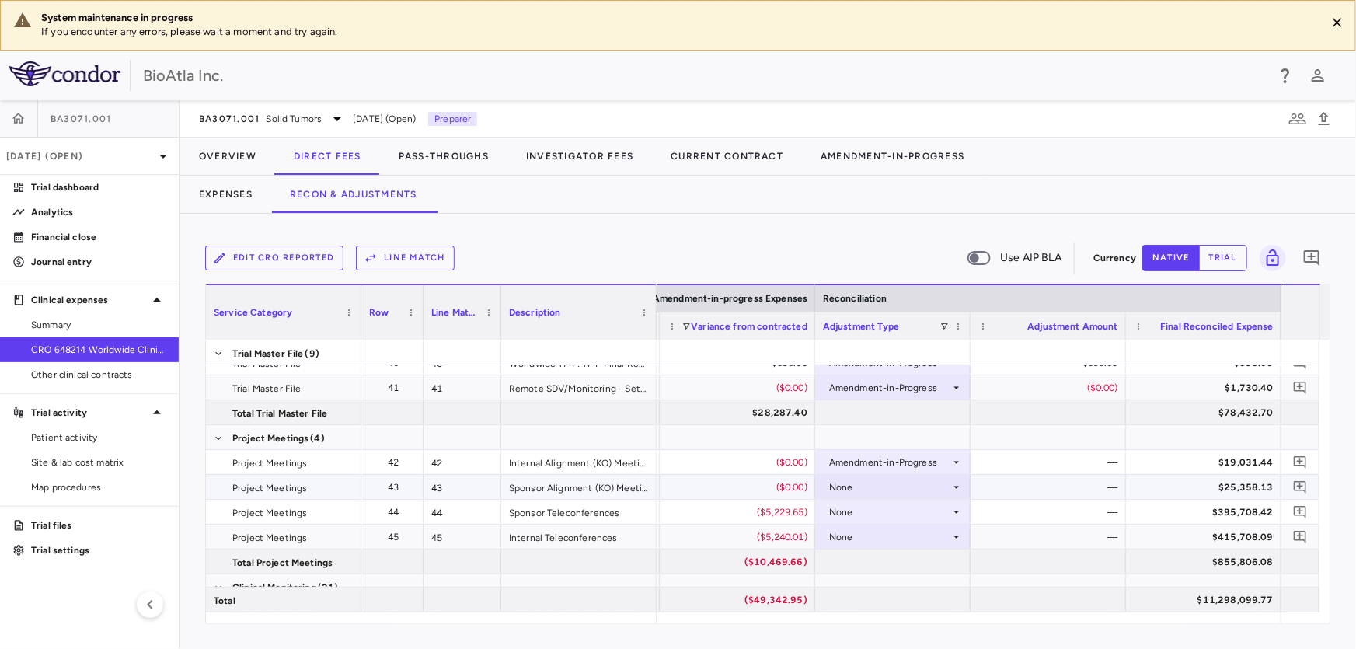
click at [953, 484] on icon at bounding box center [956, 487] width 12 height 12
click at [919, 478] on div "None" at bounding box center [889, 487] width 121 height 25
click at [885, 563] on div "Amendment-in-Progress" at bounding box center [907, 563] width 120 height 14
click at [900, 500] on div "None" at bounding box center [889, 512] width 121 height 25
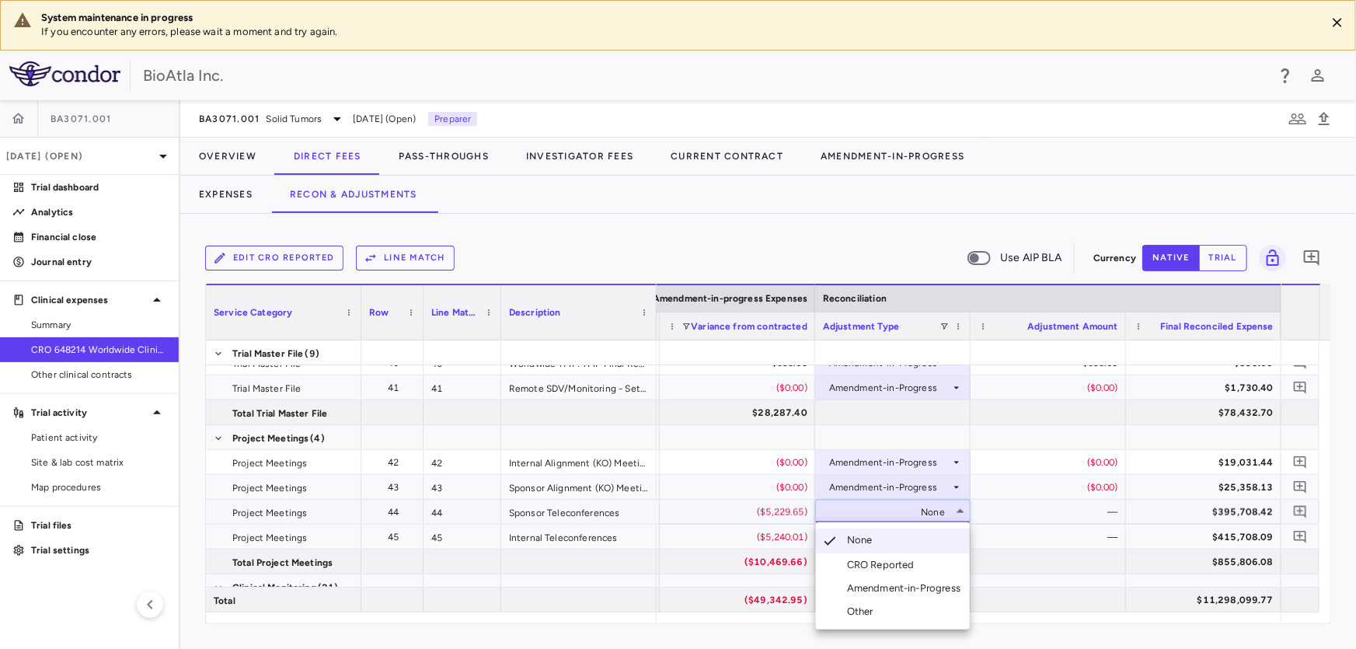
click at [833, 587] on div at bounding box center [831, 588] width 19 height 14
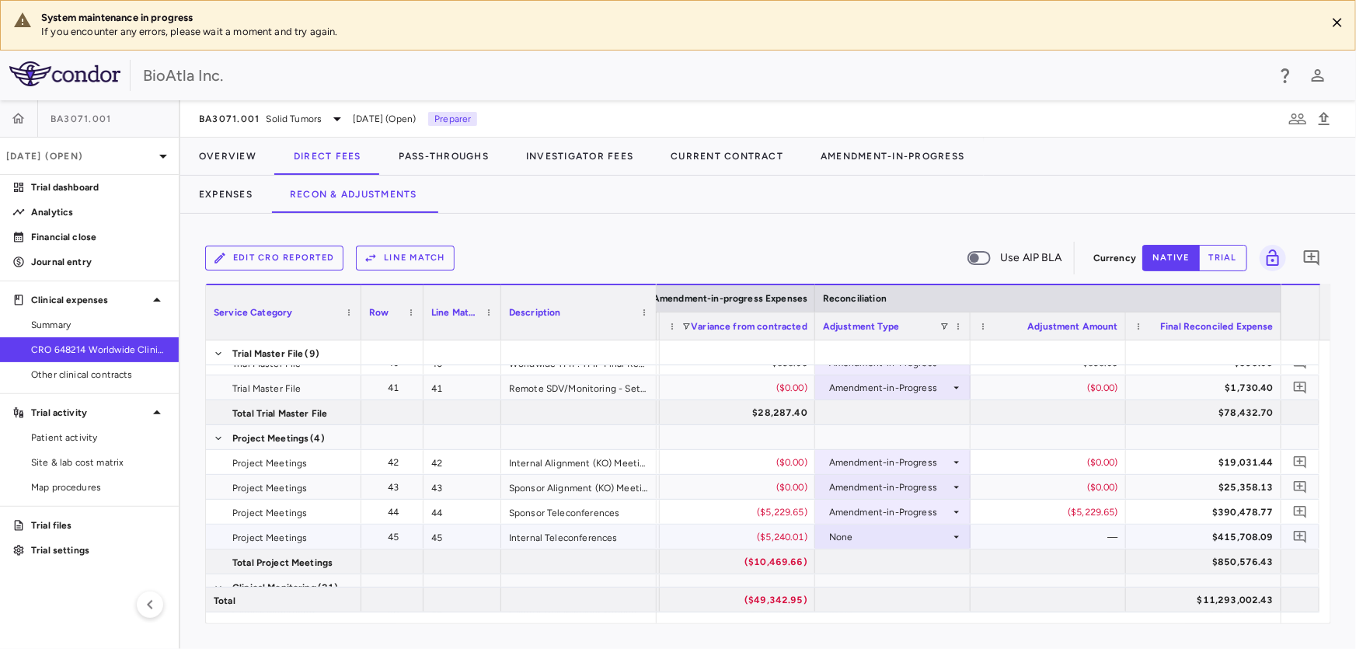
click at [952, 540] on icon at bounding box center [956, 537] width 12 height 12
click at [859, 598] on div "Amendment-in-Progress" at bounding box center [907, 595] width 120 height 14
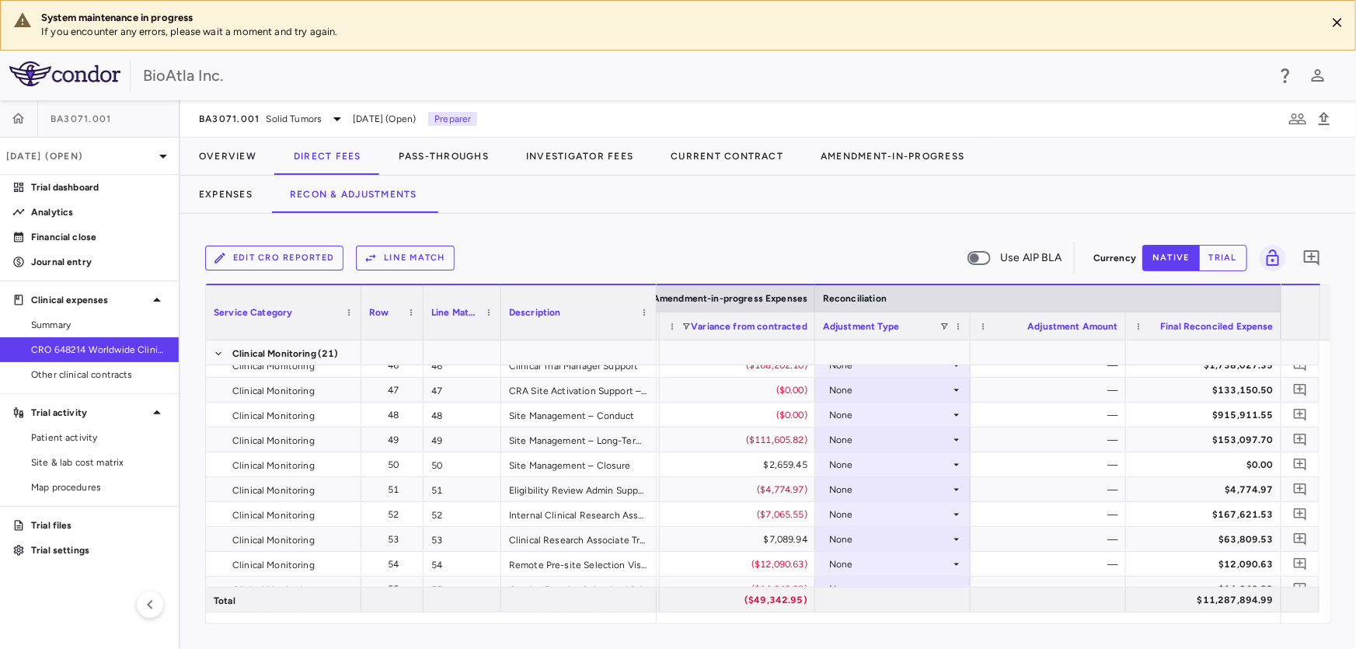
scroll to position [1232, 0]
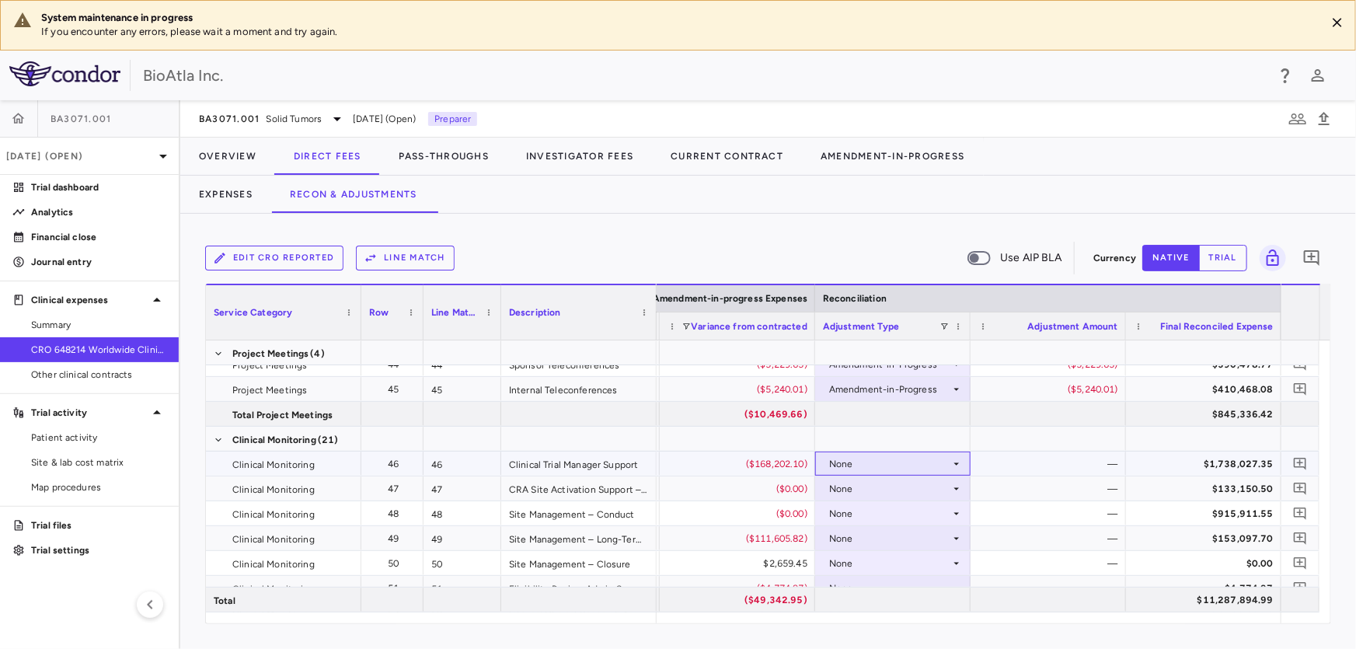
click at [943, 464] on div "None" at bounding box center [889, 463] width 121 height 25
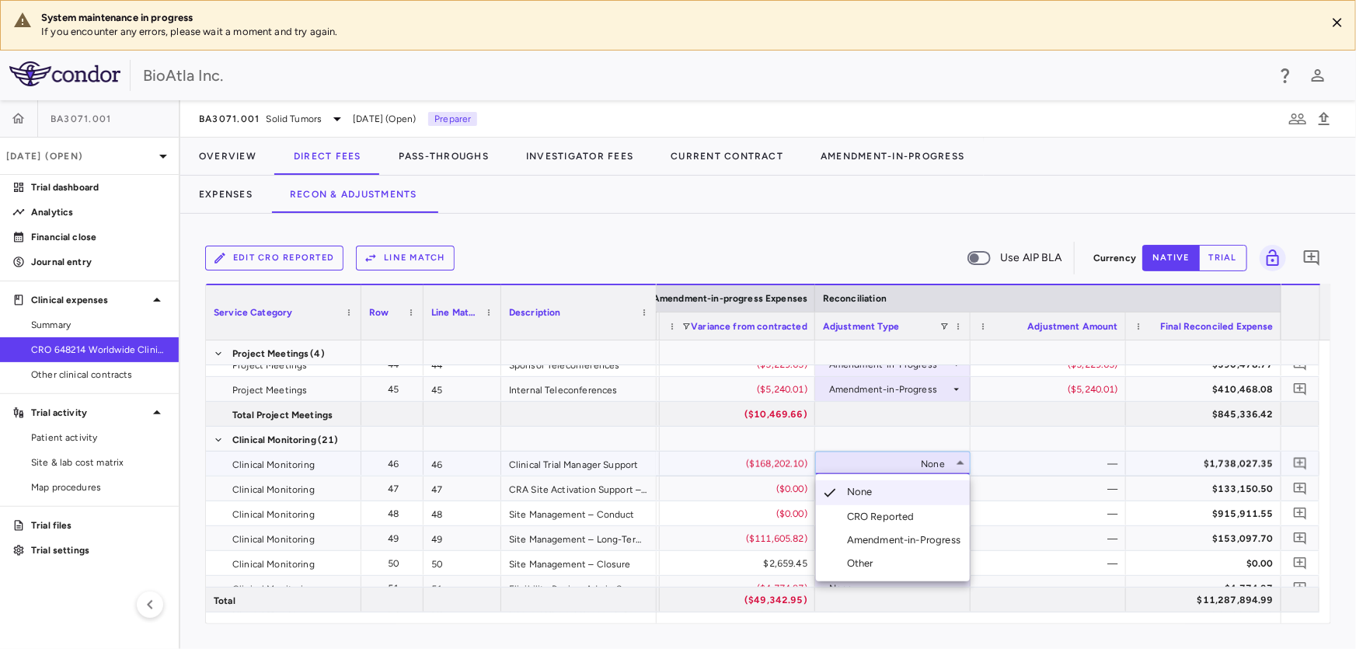
click at [839, 542] on div at bounding box center [831, 540] width 19 height 14
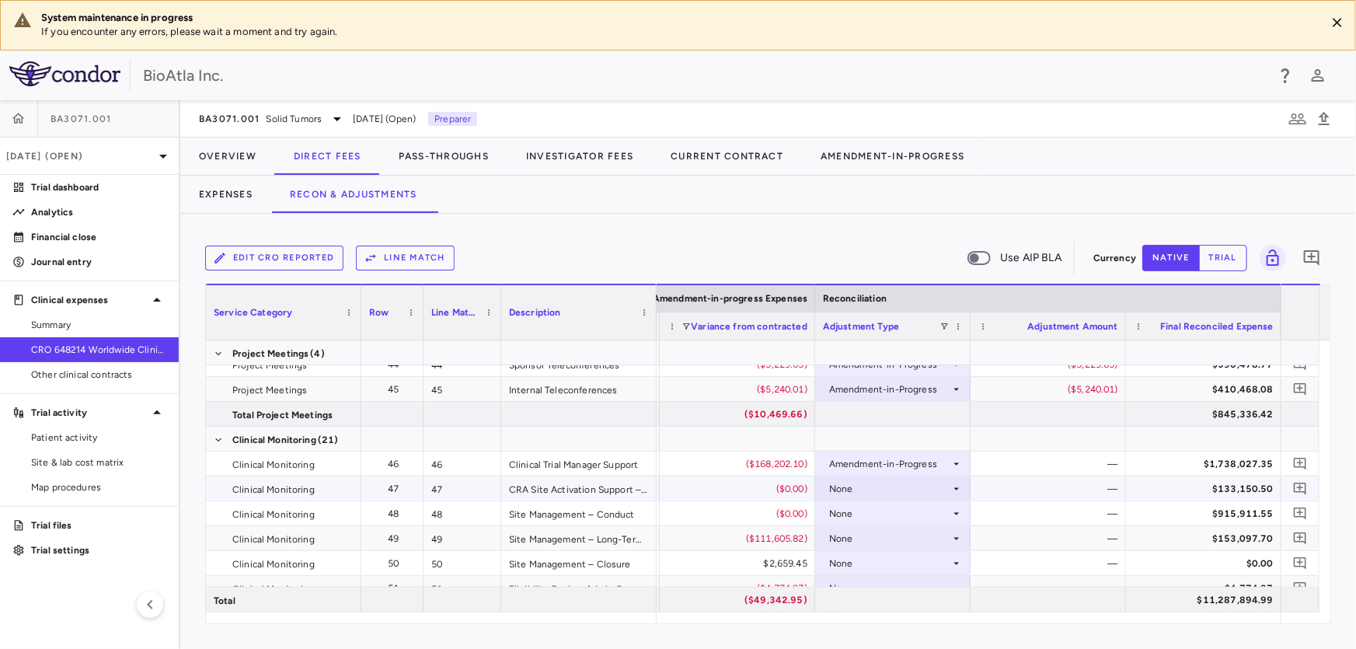
click at [845, 482] on div "None" at bounding box center [889, 488] width 121 height 25
click at [880, 493] on div "None" at bounding box center [889, 488] width 121 height 25
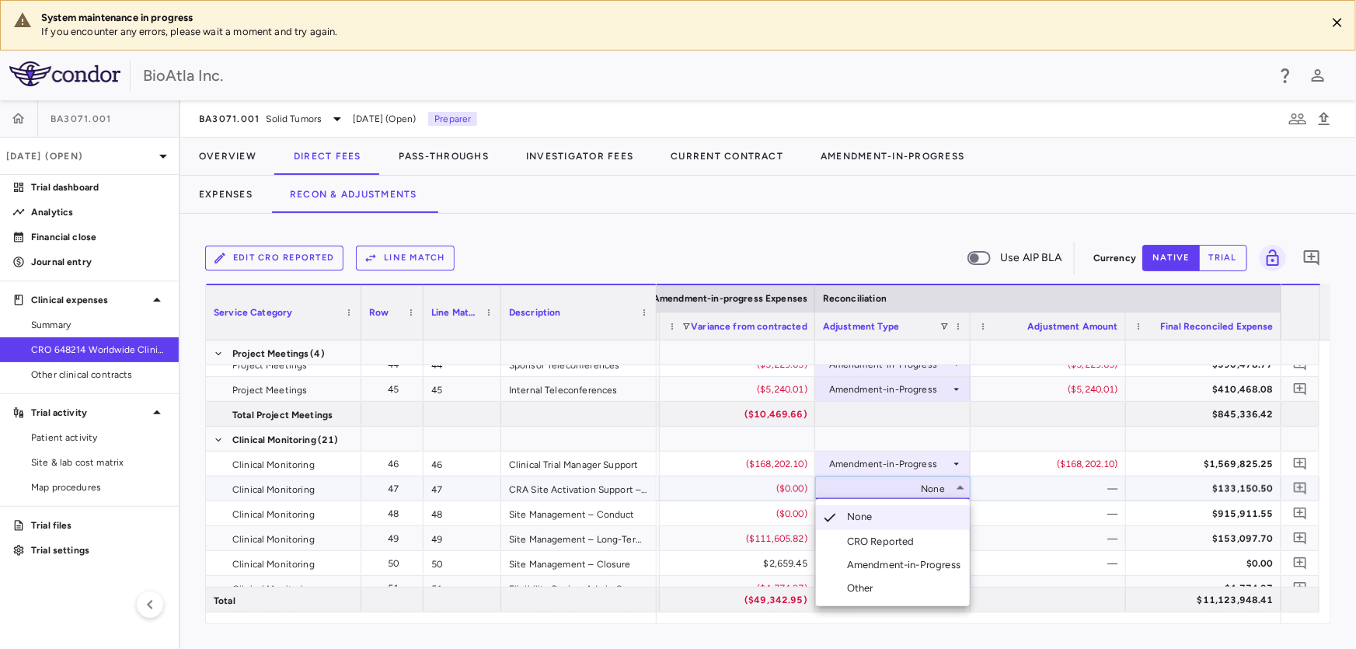
click at [898, 567] on div "Amendment-in-Progress" at bounding box center [907, 565] width 120 height 14
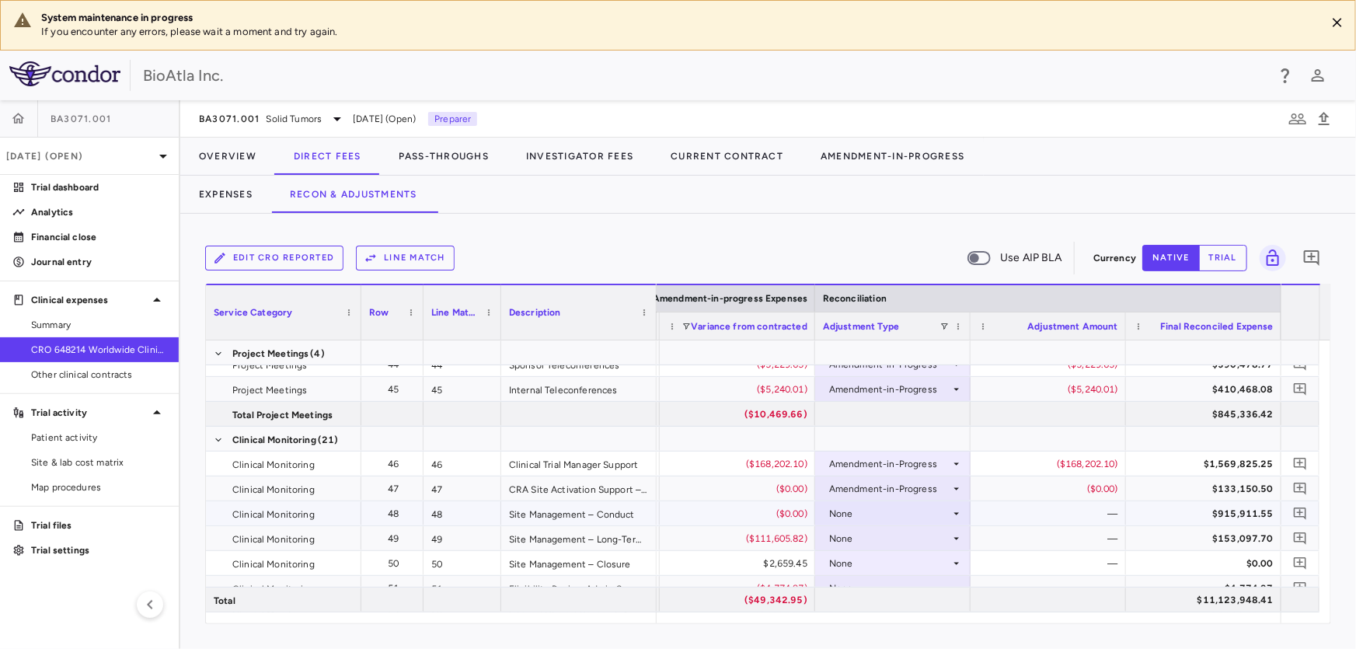
click at [853, 520] on div "None" at bounding box center [889, 513] width 121 height 25
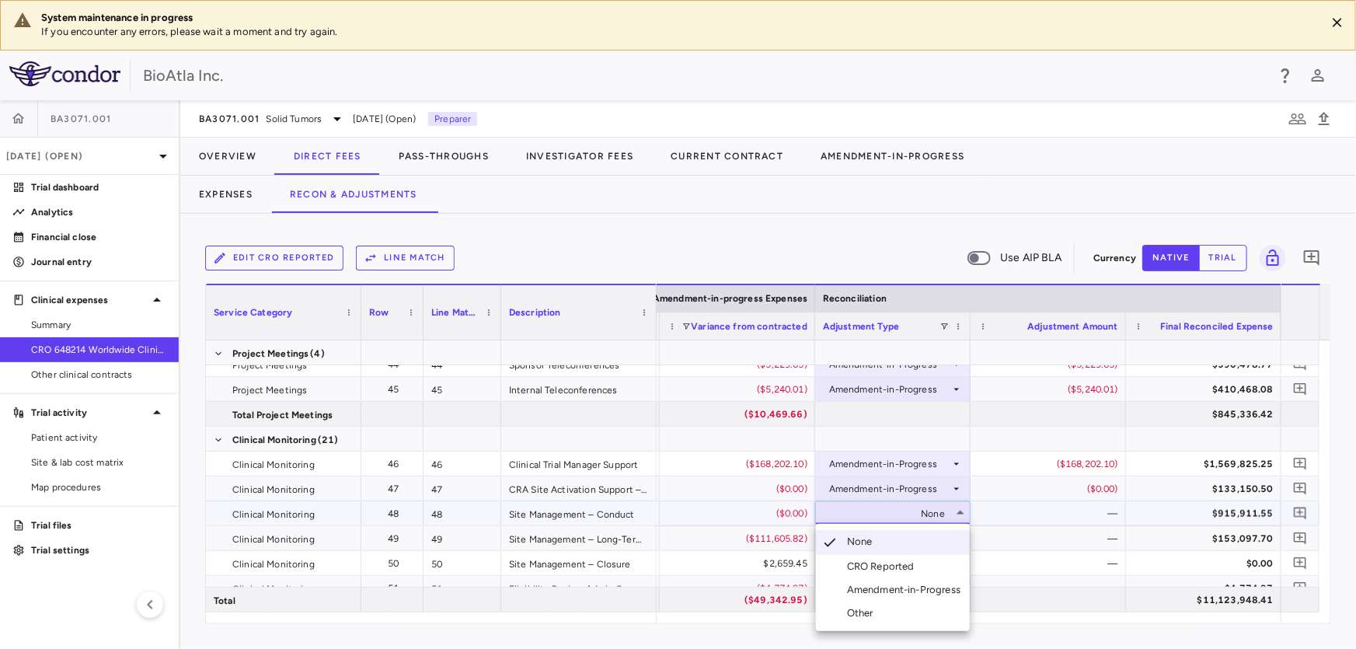
click at [882, 594] on div "Amendment-in-Progress" at bounding box center [907, 590] width 120 height 14
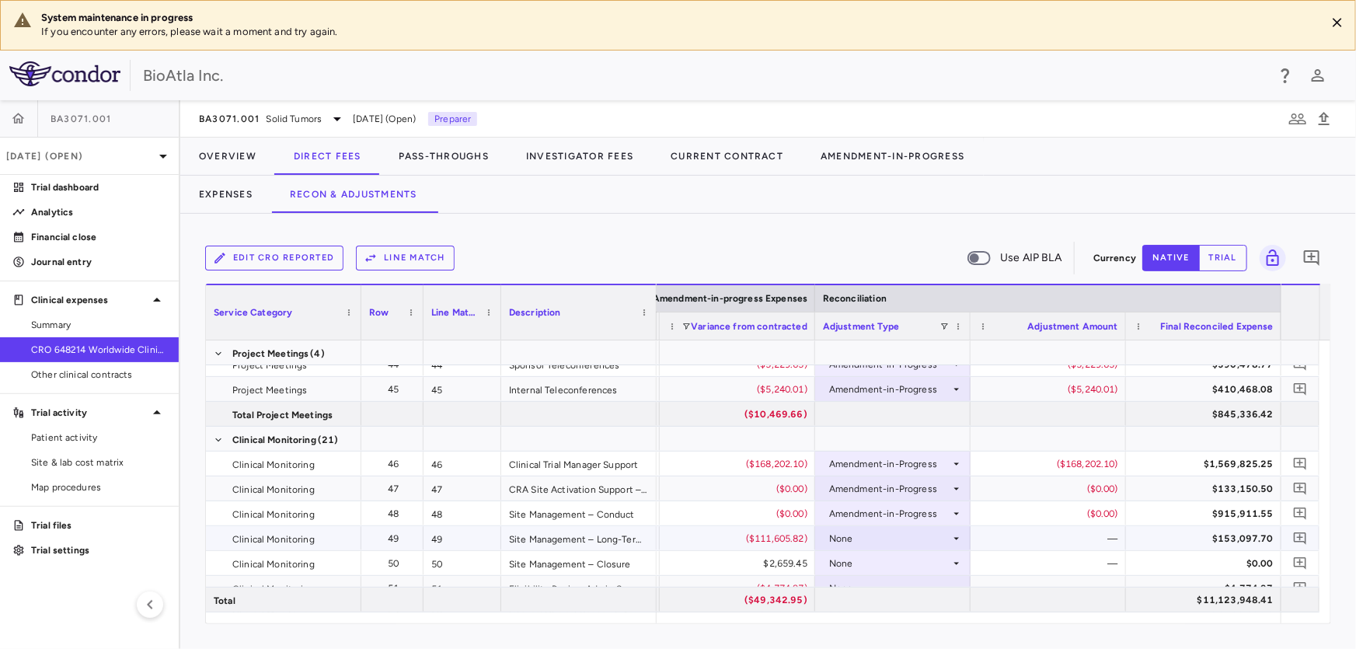
click at [849, 536] on div "None" at bounding box center [889, 538] width 121 height 25
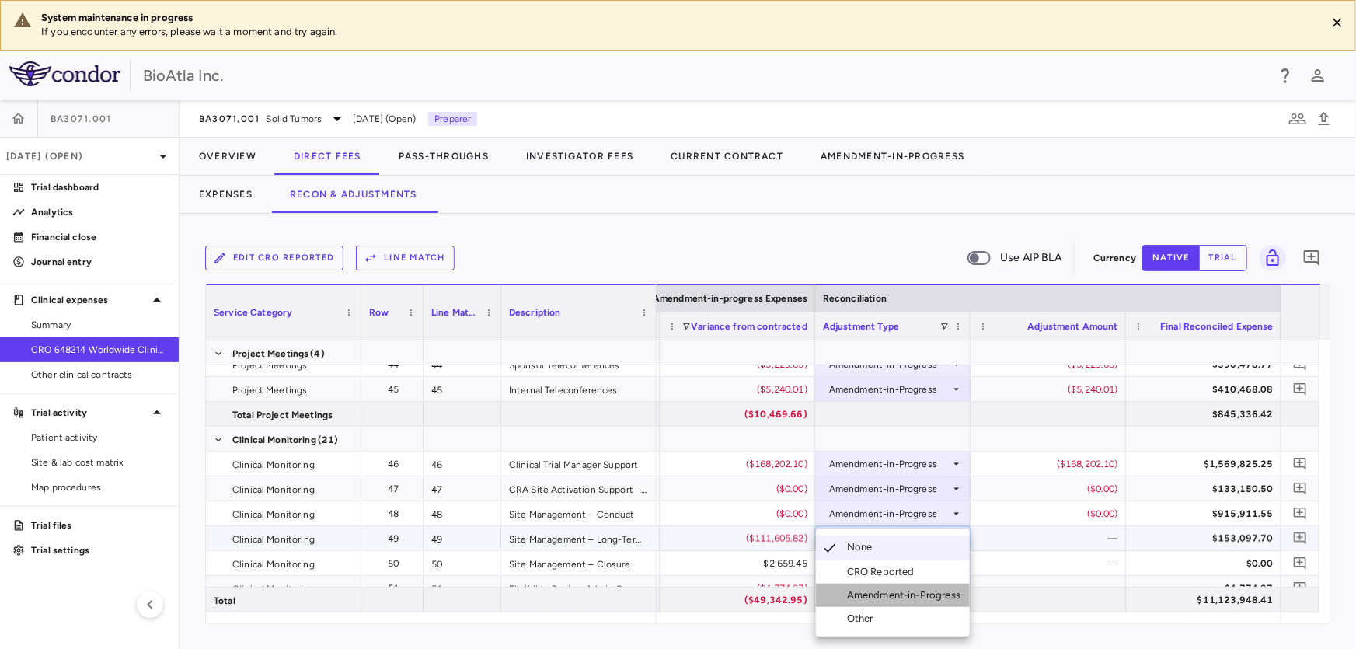
click at [881, 591] on div "Amendment-in-Progress" at bounding box center [907, 595] width 120 height 14
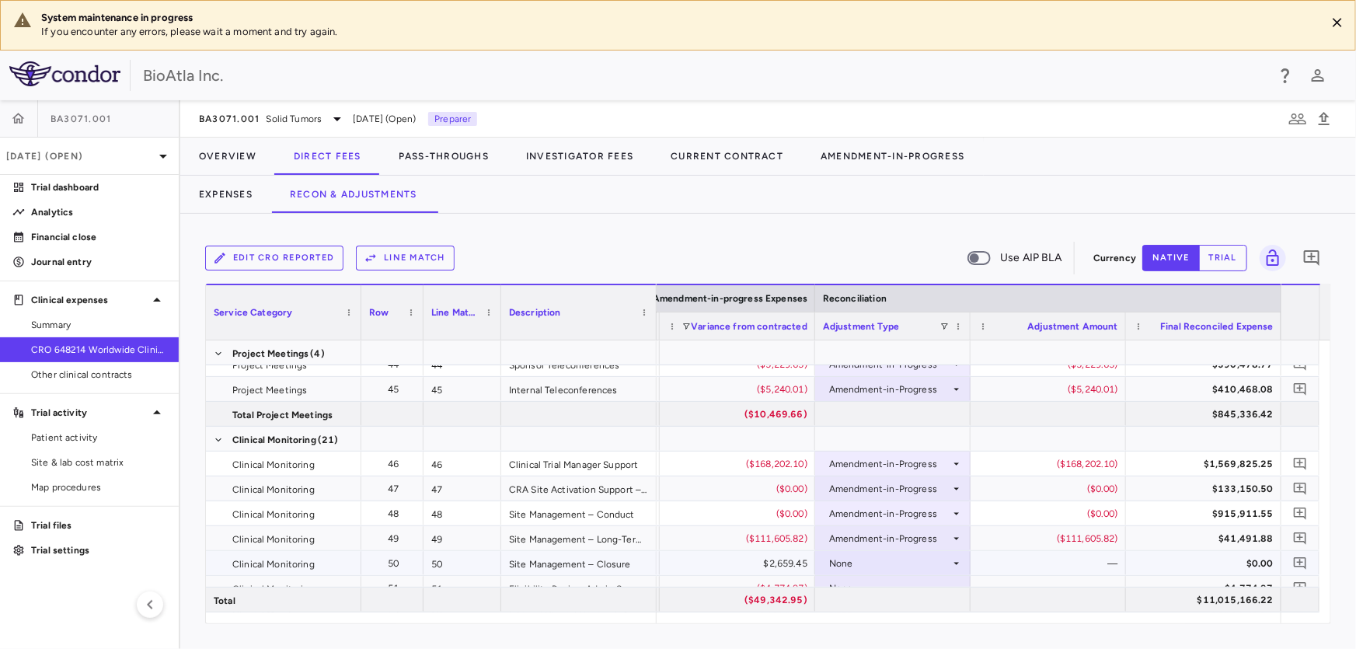
click at [902, 567] on div "None" at bounding box center [889, 563] width 121 height 25
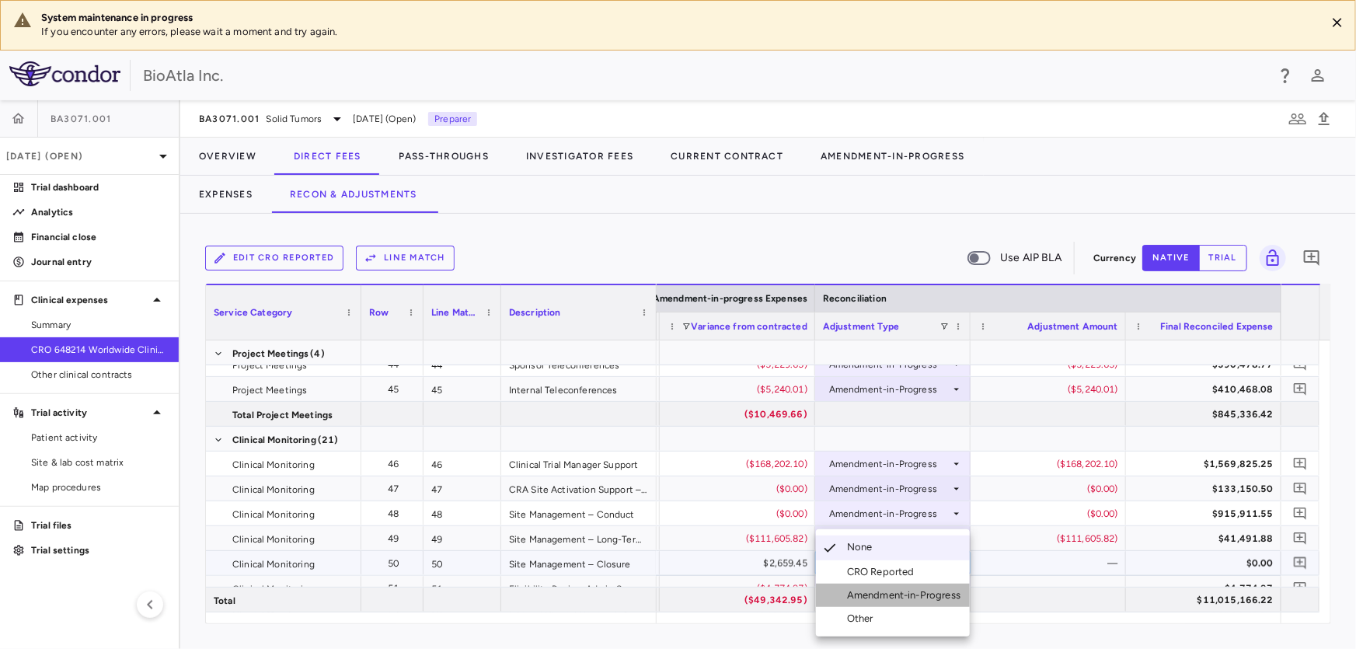
click at [906, 597] on div "Amendment-in-Progress" at bounding box center [907, 595] width 120 height 14
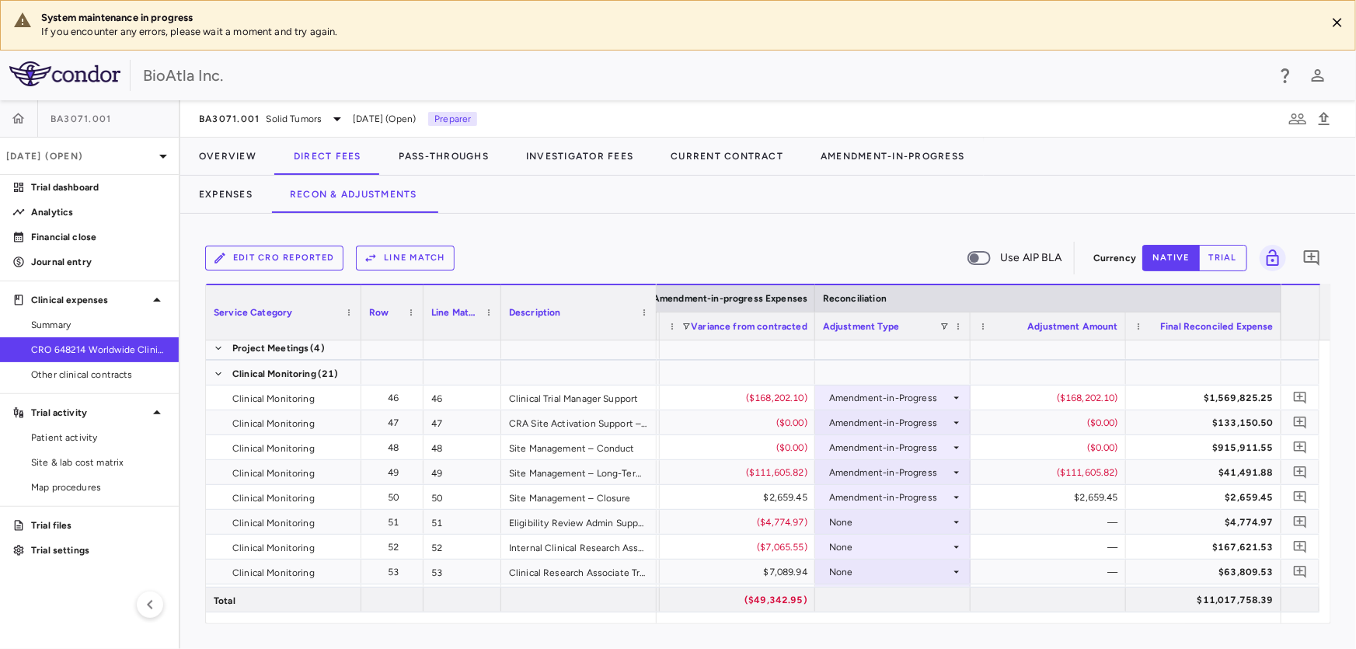
scroll to position [1347, 0]
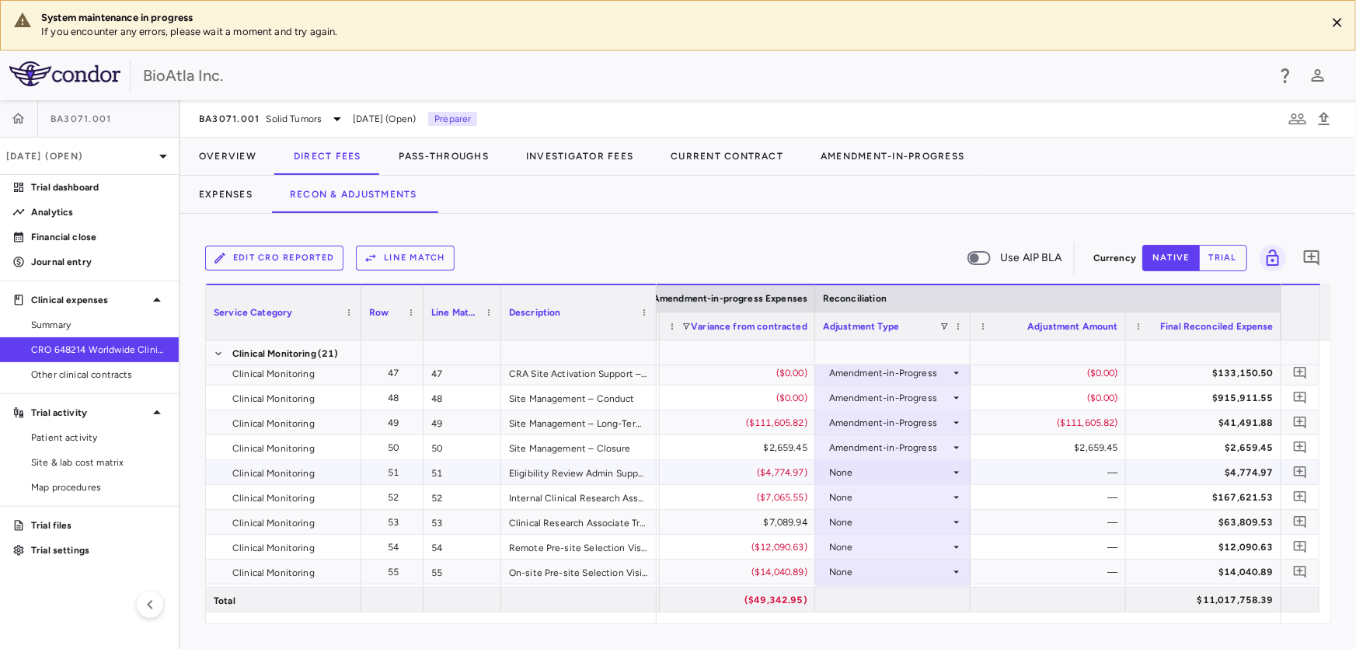
click at [849, 469] on div "None" at bounding box center [889, 472] width 121 height 25
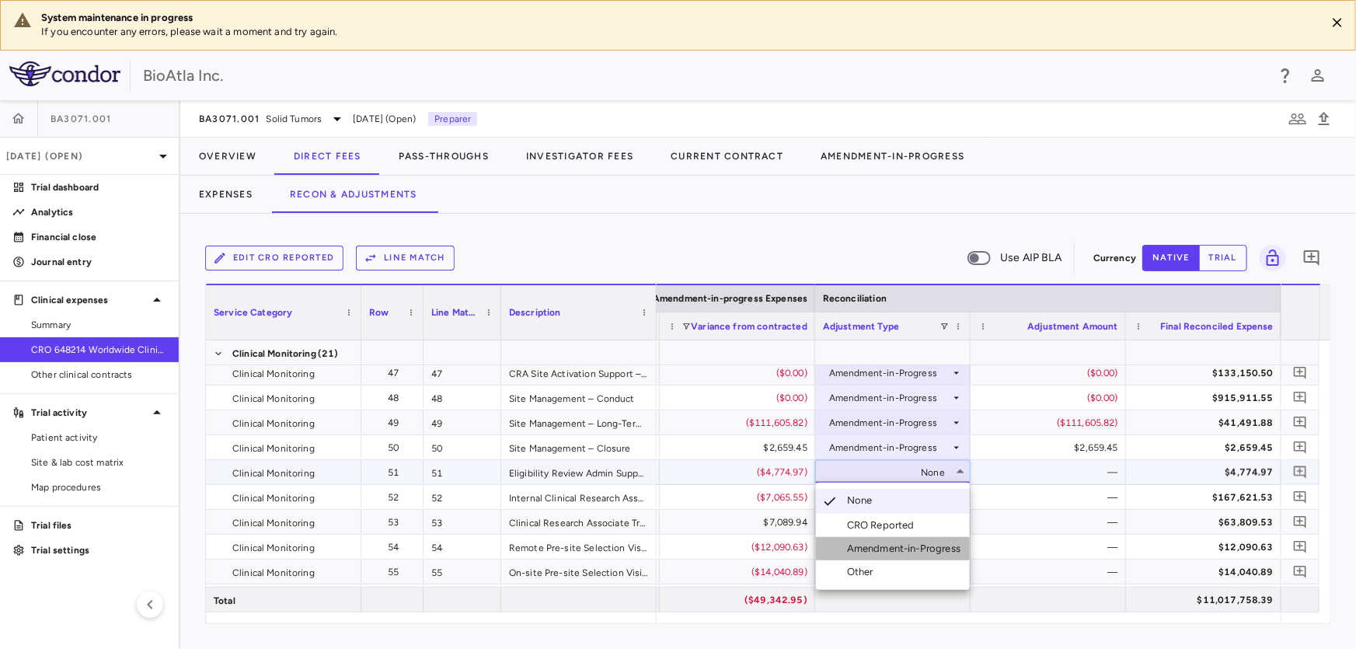
click at [906, 548] on div "Amendment-in-Progress" at bounding box center [907, 549] width 120 height 14
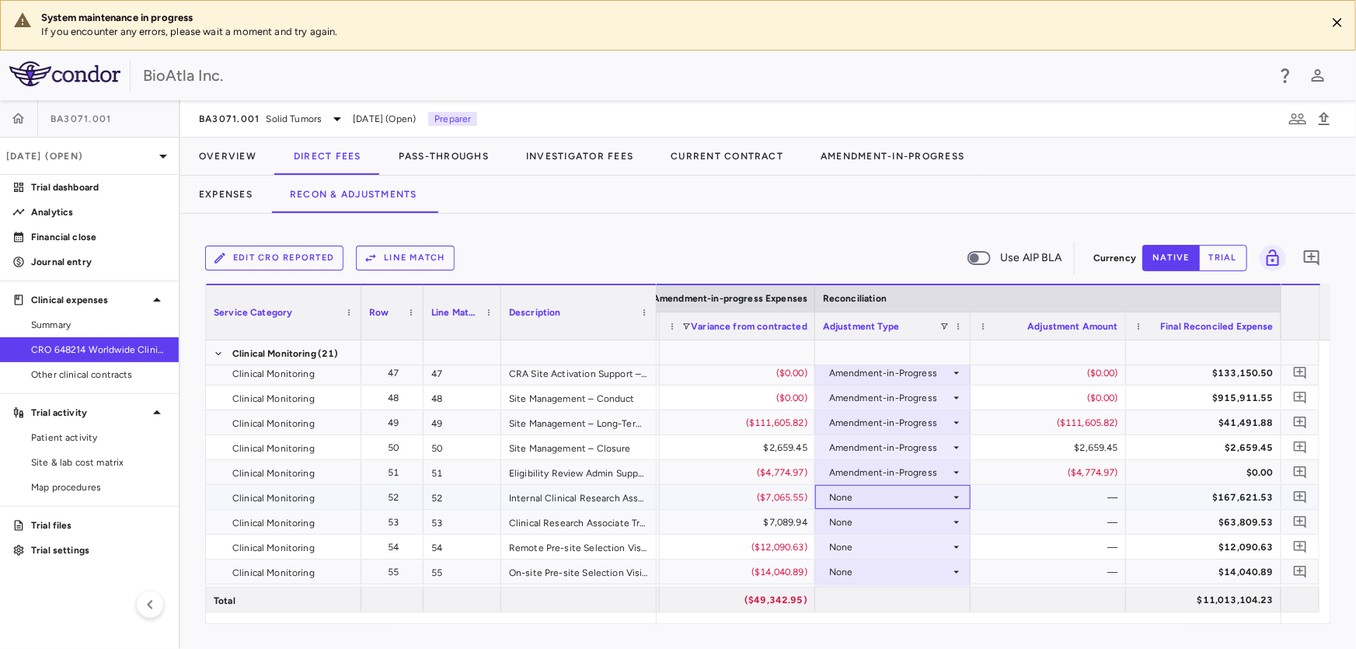
click at [831, 502] on div "None" at bounding box center [889, 497] width 121 height 25
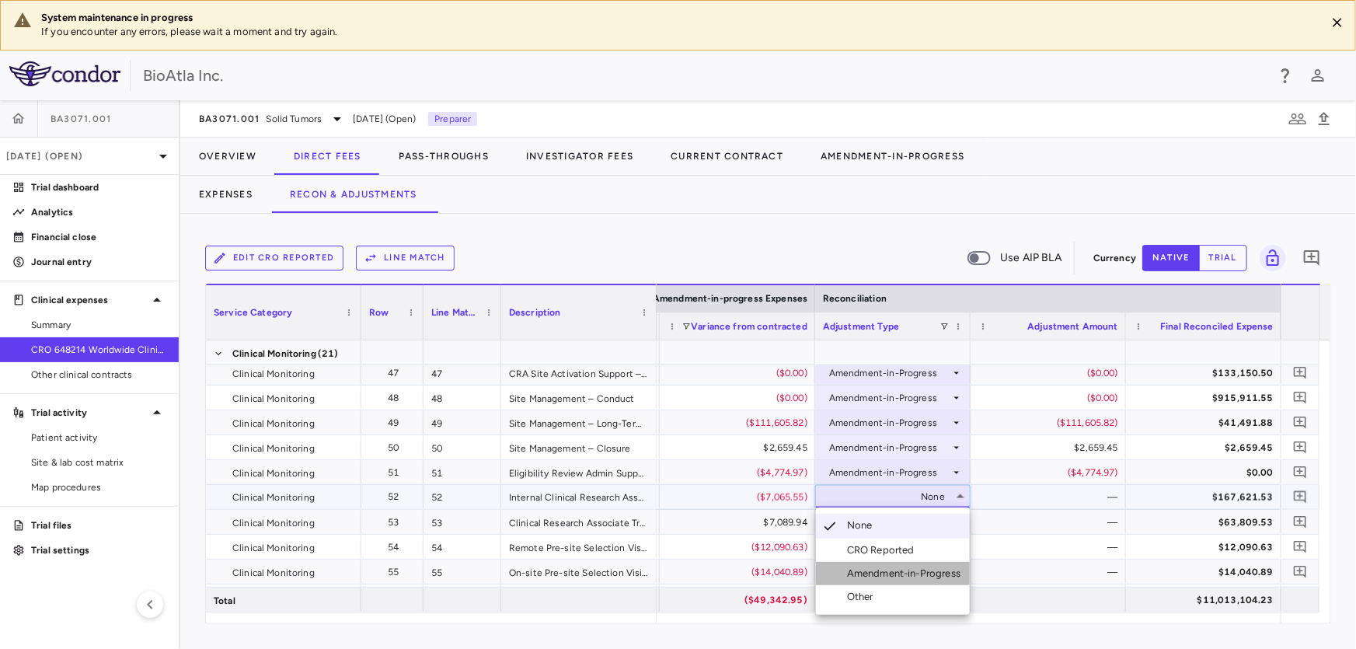
click at [891, 567] on div "Amendment-in-Progress" at bounding box center [907, 573] width 120 height 14
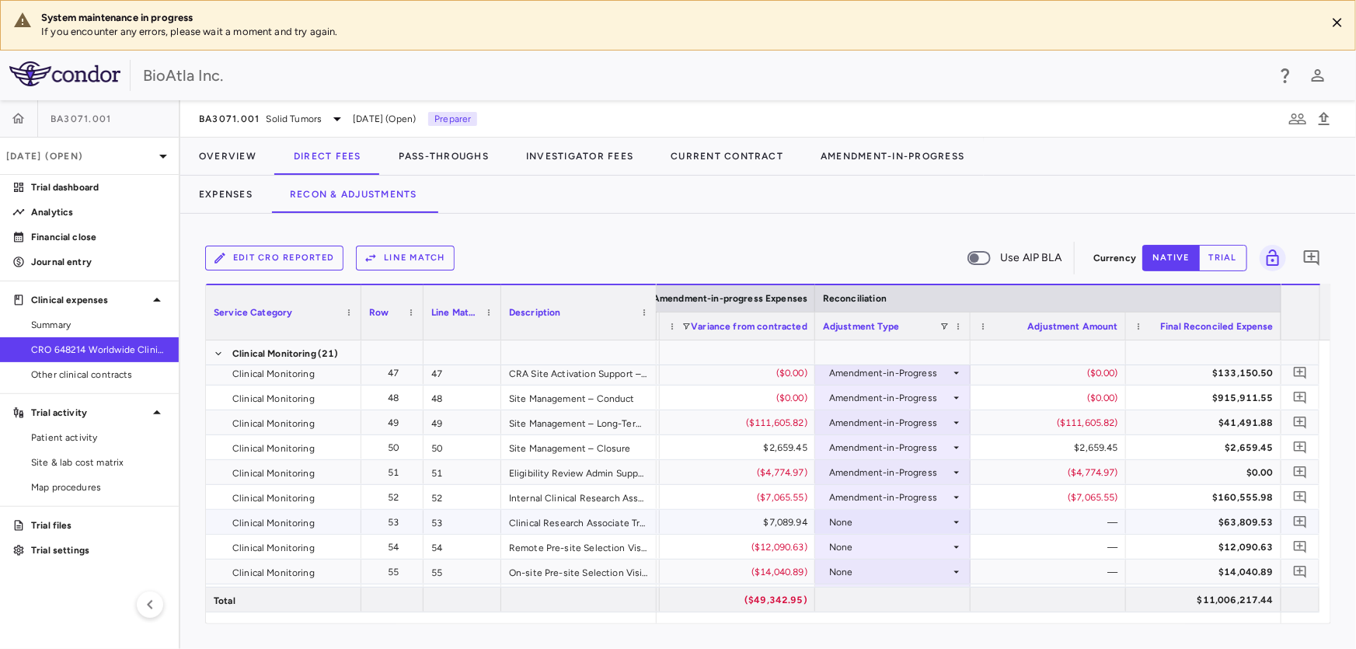
click at [859, 517] on div "None" at bounding box center [889, 522] width 121 height 25
click at [915, 596] on div "Amendment-in-Progress" at bounding box center [907, 595] width 120 height 14
click at [951, 541] on icon at bounding box center [956, 547] width 12 height 12
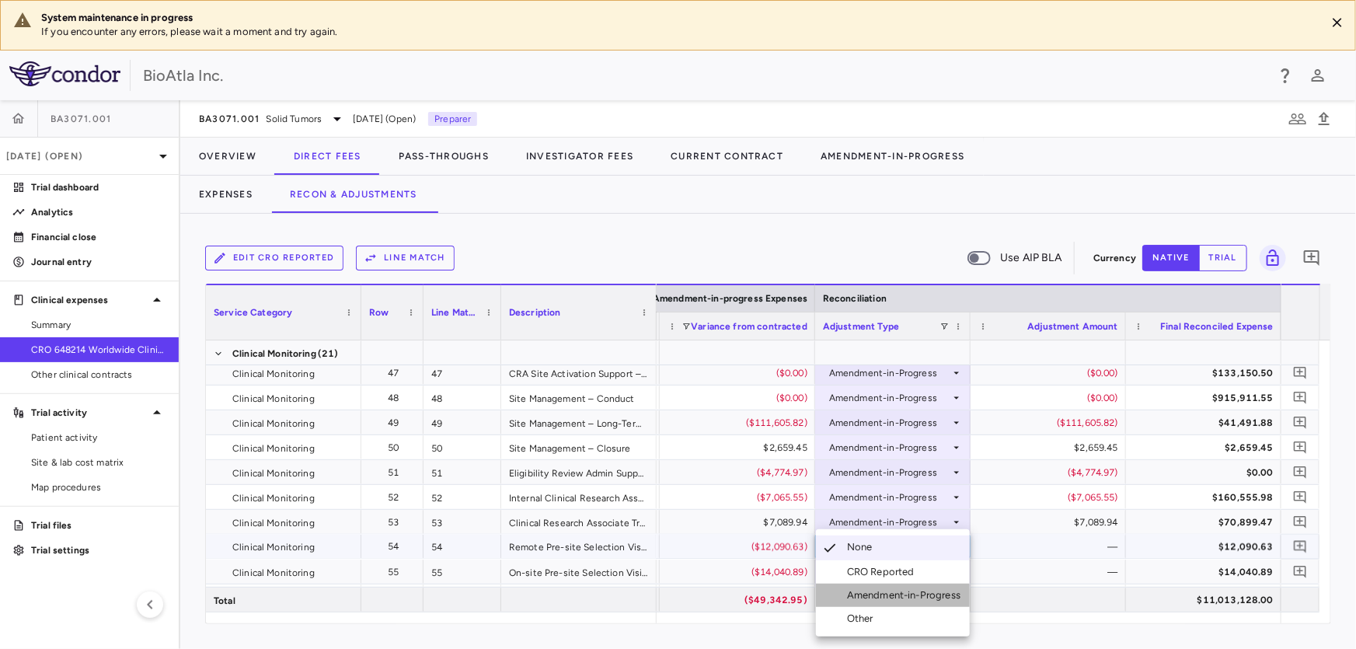
click at [896, 598] on div "Amendment-in-Progress" at bounding box center [907, 595] width 120 height 14
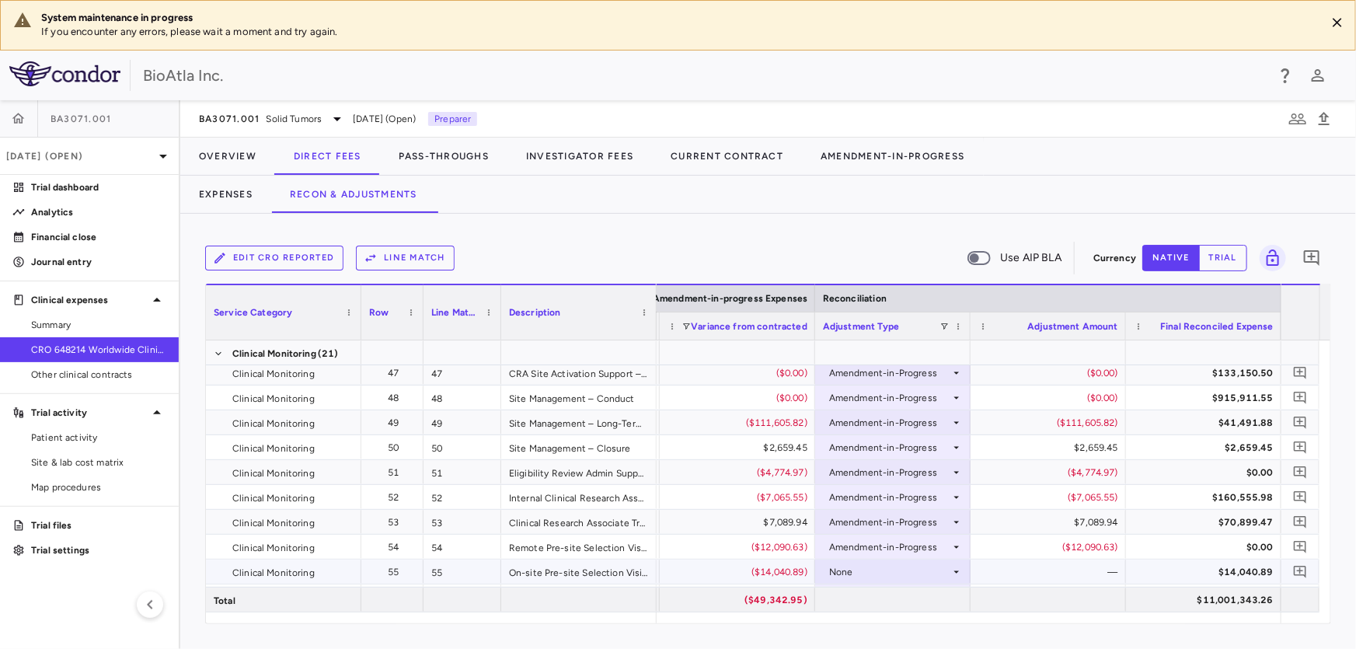
click at [900, 577] on div "None" at bounding box center [889, 571] width 121 height 25
click at [921, 598] on div "Amendment-in-Progress" at bounding box center [907, 595] width 120 height 14
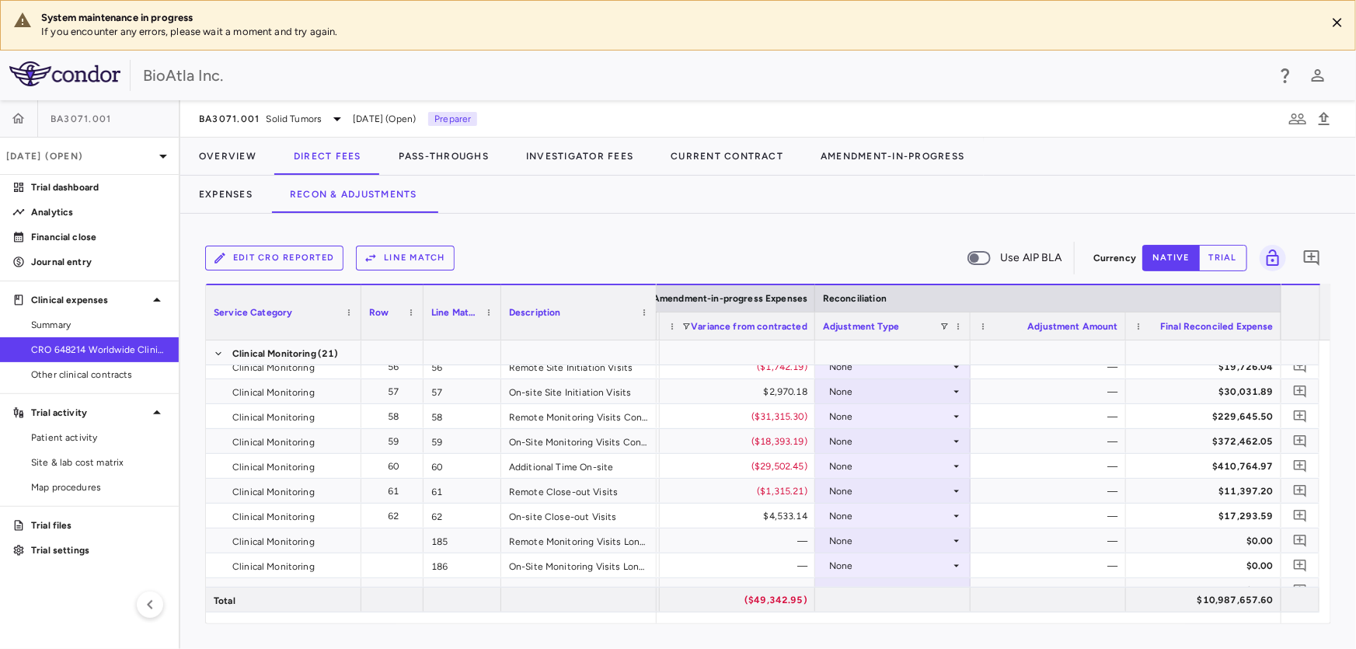
scroll to position [1494, 0]
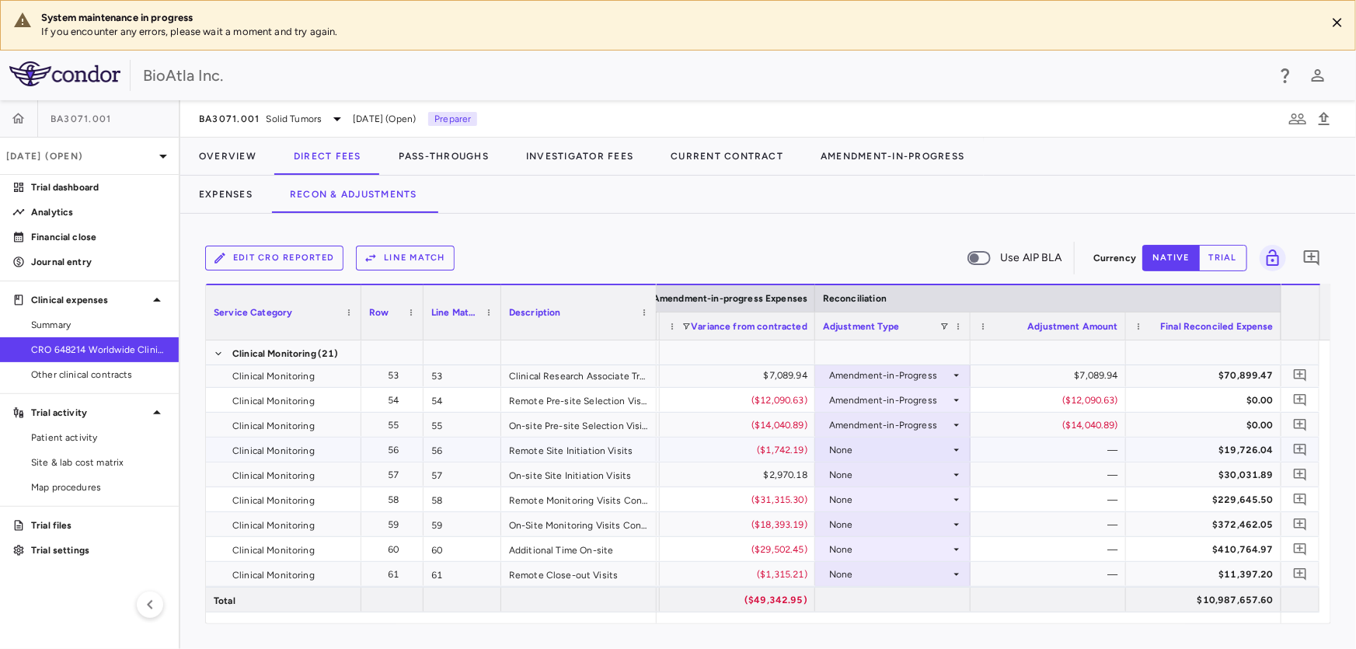
click at [855, 452] on div "None" at bounding box center [889, 449] width 121 height 25
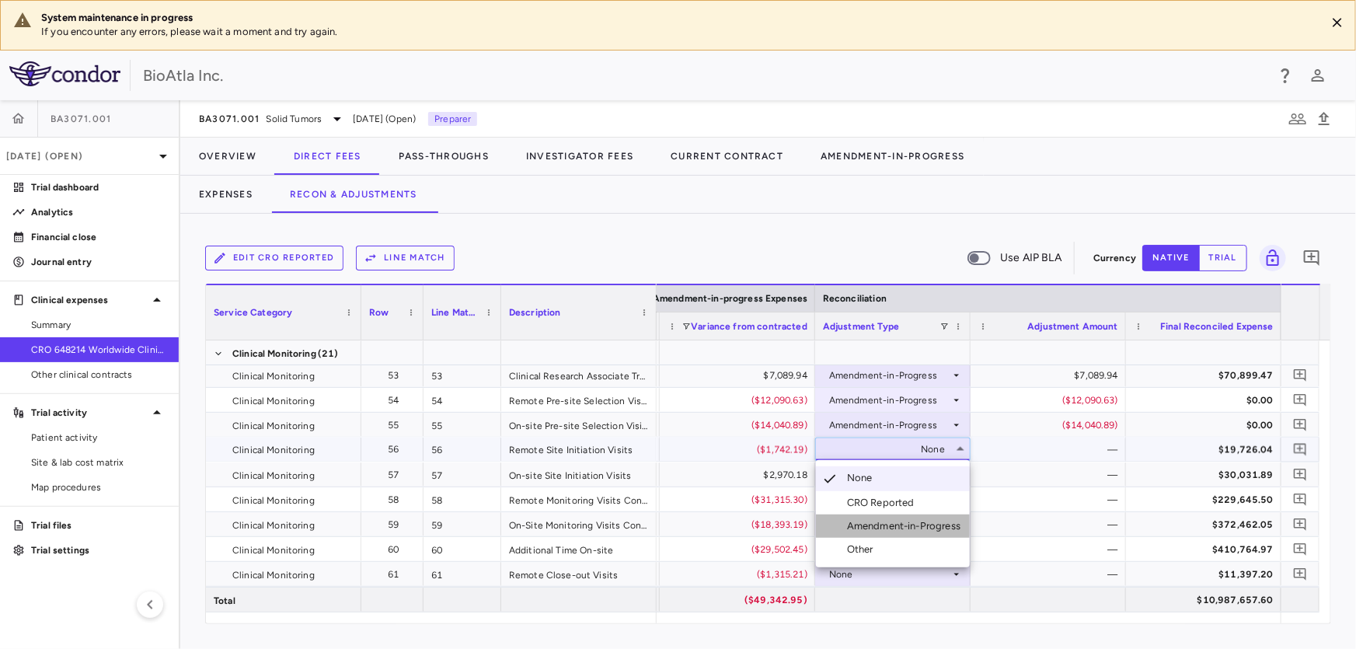
click at [877, 527] on div "Amendment-in-Progress" at bounding box center [907, 526] width 120 height 14
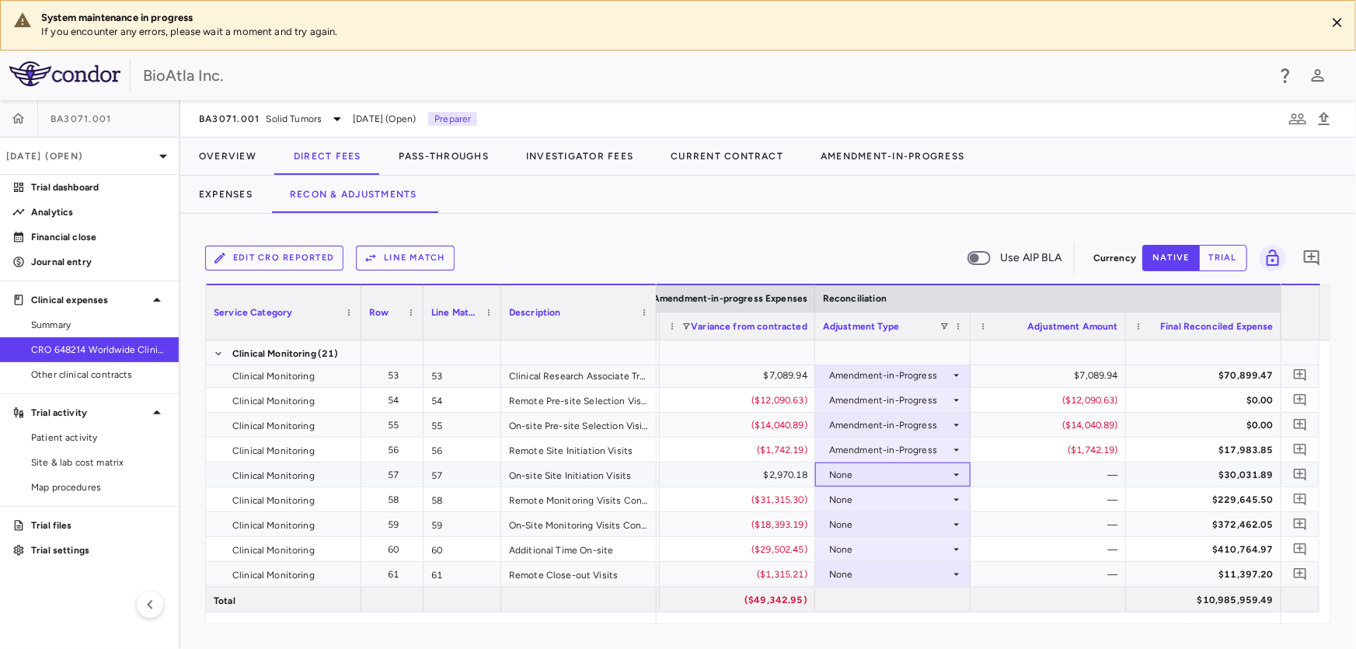
click at [838, 479] on div "None" at bounding box center [889, 474] width 121 height 25
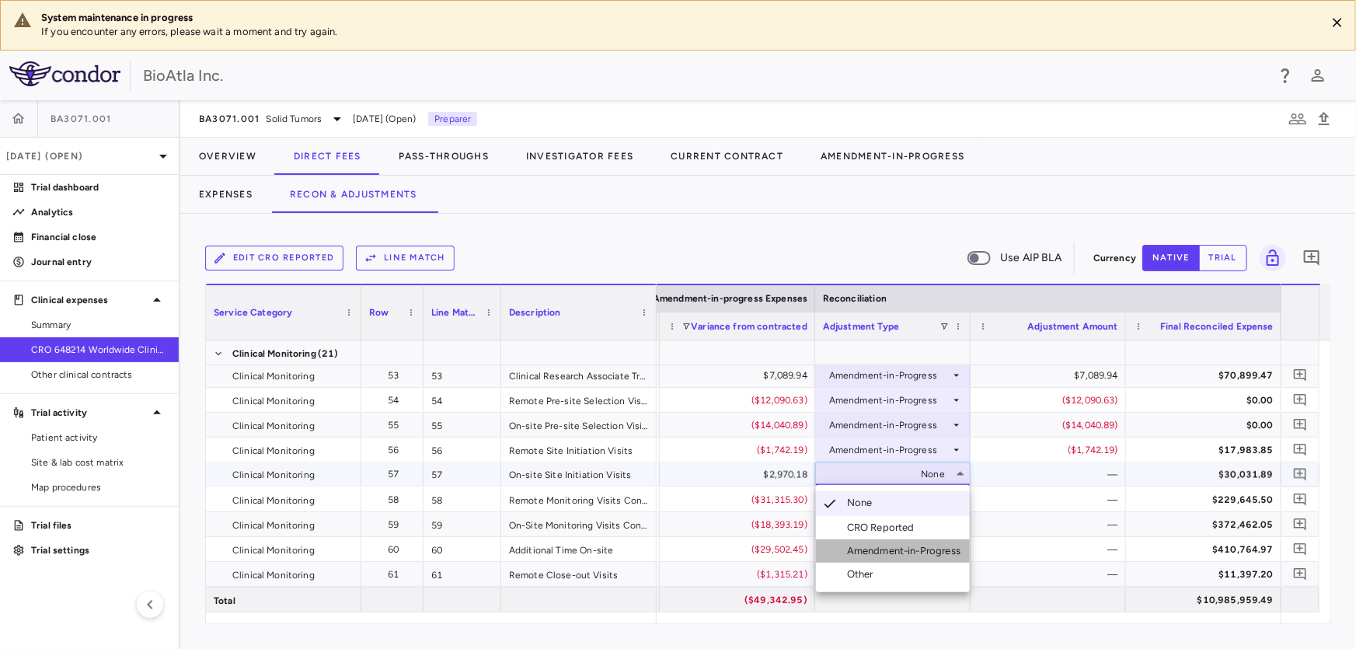
click at [895, 549] on div "Amendment-in-Progress" at bounding box center [907, 551] width 120 height 14
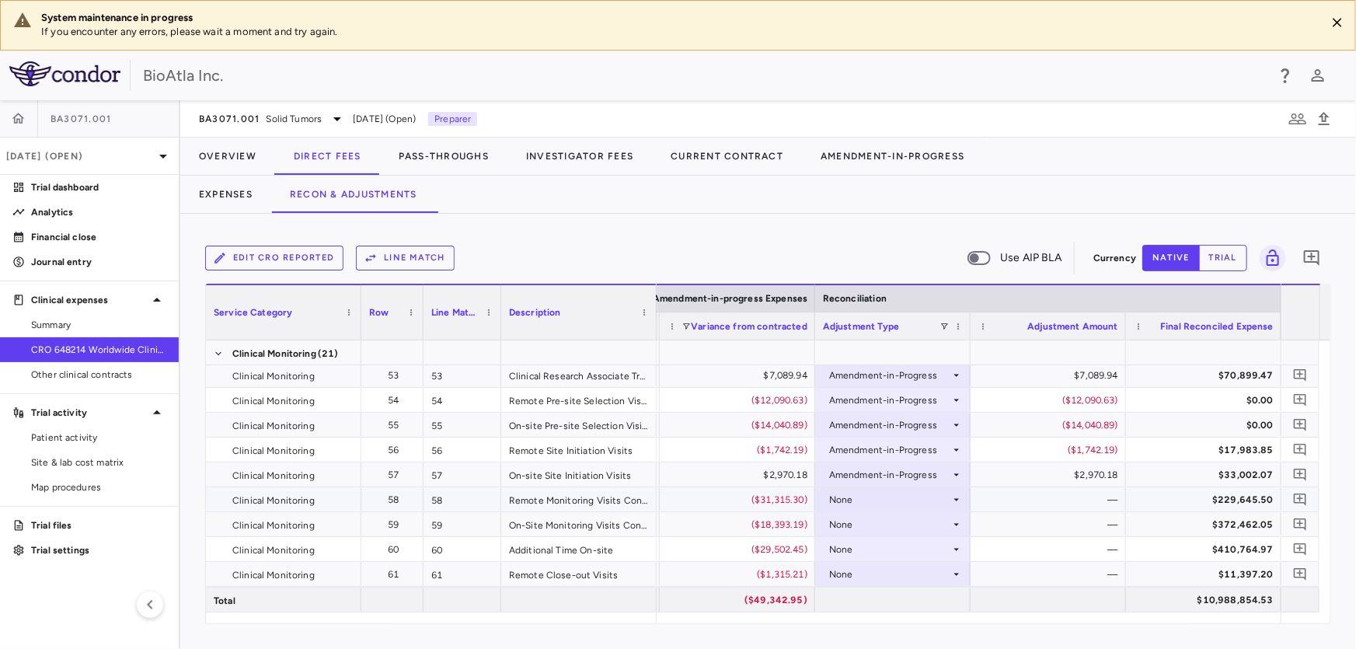
click at [941, 497] on div "None" at bounding box center [889, 499] width 121 height 25
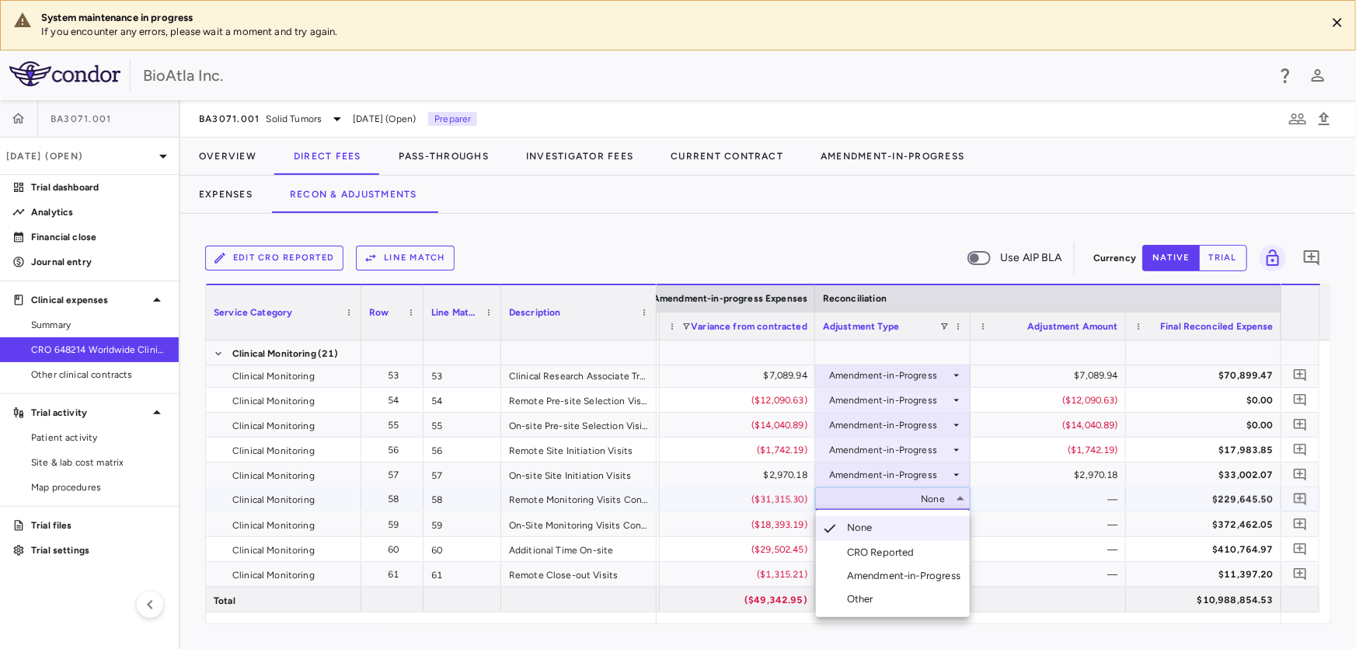
click at [866, 574] on div "Amendment-in-Progress" at bounding box center [907, 576] width 120 height 14
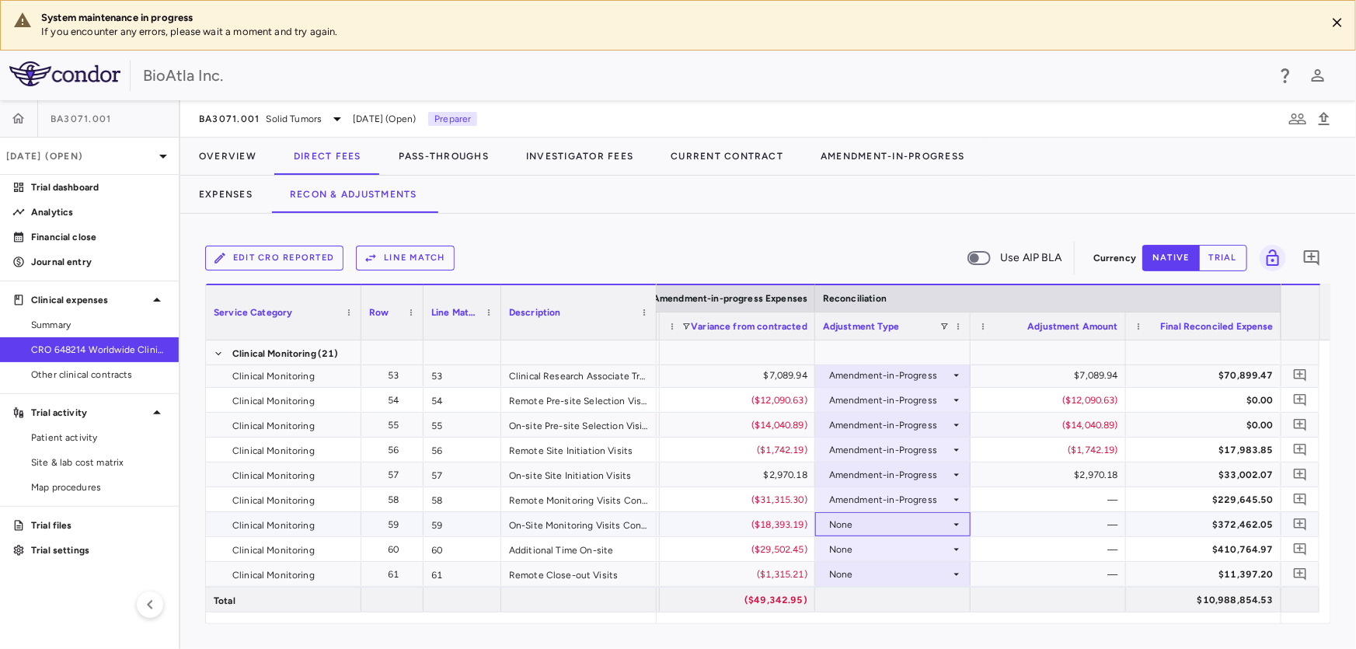
click at [852, 526] on div "None" at bounding box center [889, 524] width 121 height 25
click at [867, 525] on div "None" at bounding box center [889, 524] width 121 height 25
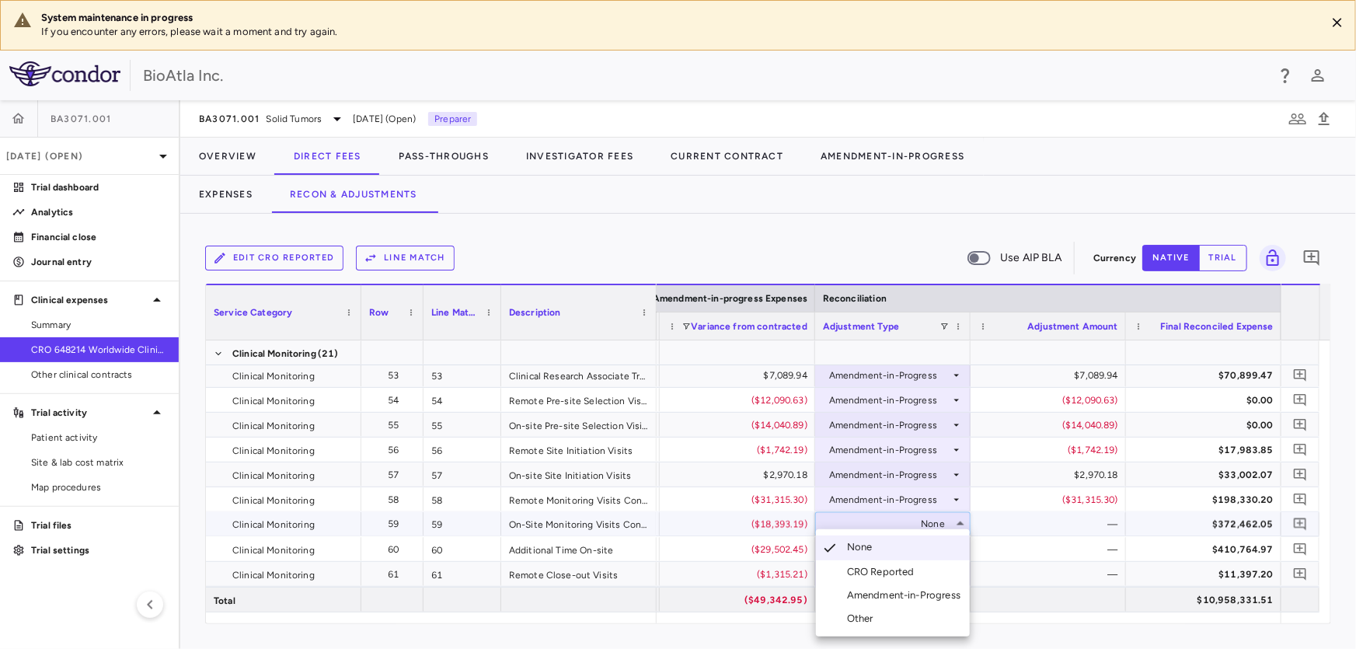
click at [886, 591] on div "Amendment-in-Progress" at bounding box center [907, 595] width 120 height 14
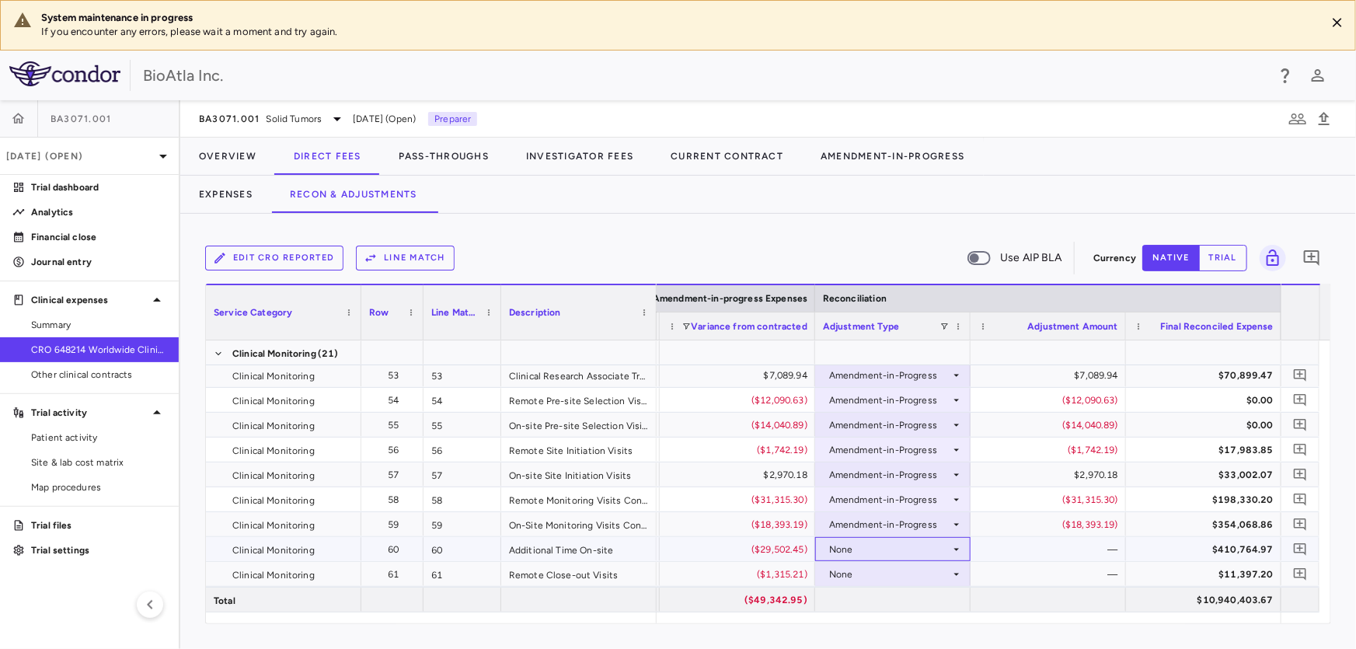
click at [854, 548] on div "None" at bounding box center [889, 549] width 121 height 25
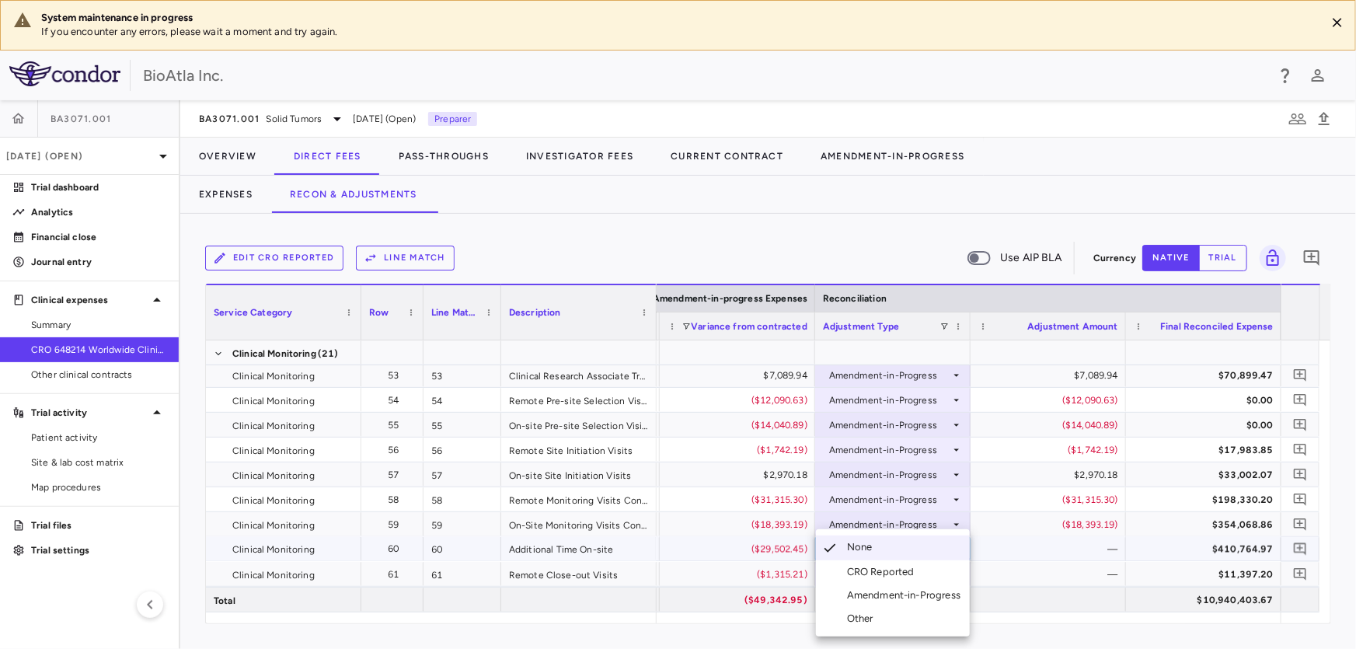
click at [896, 597] on div "Amendment-in-Progress" at bounding box center [907, 595] width 120 height 14
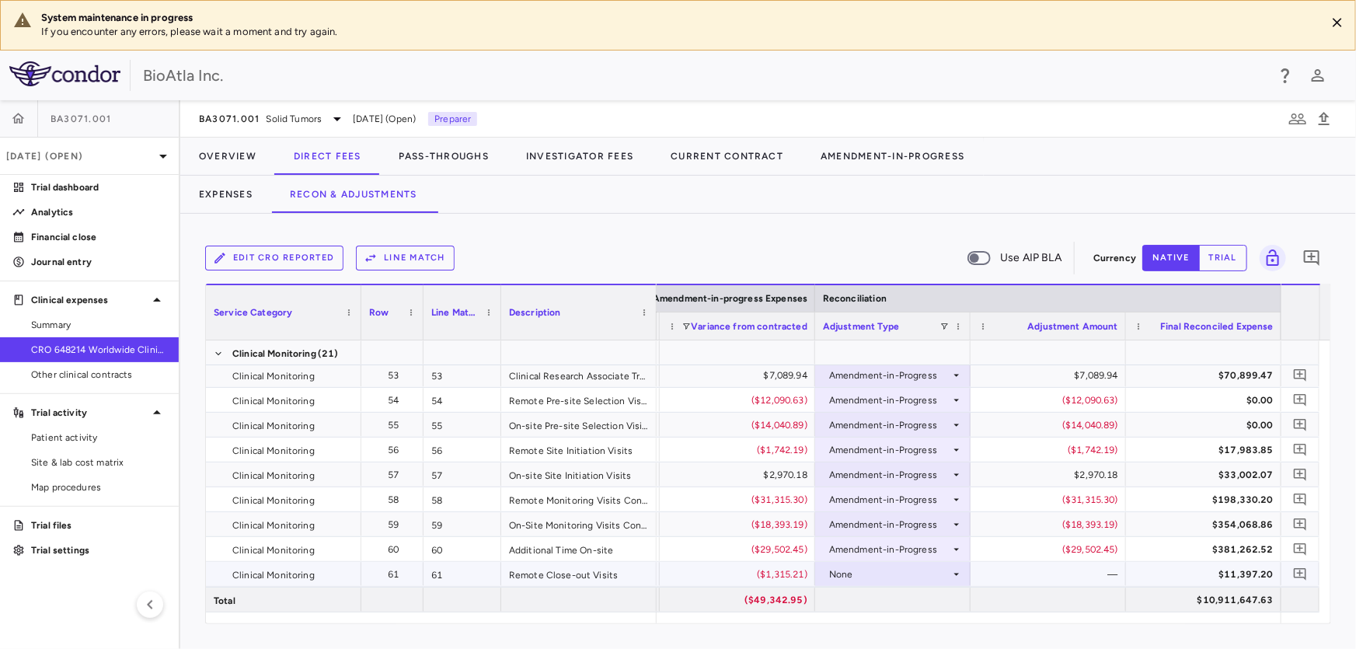
click at [958, 573] on icon at bounding box center [956, 574] width 5 height 2
click at [905, 597] on div "Amendment-in-Progress" at bounding box center [907, 595] width 120 height 14
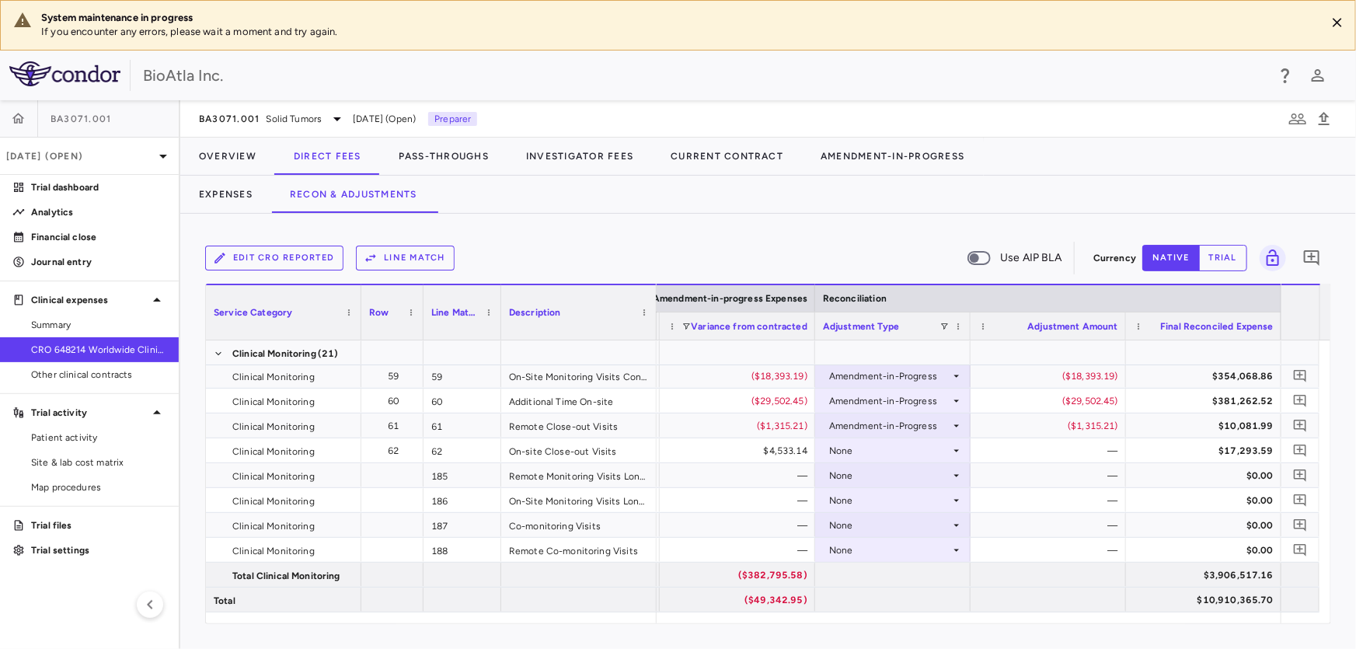
scroll to position [1659, 0]
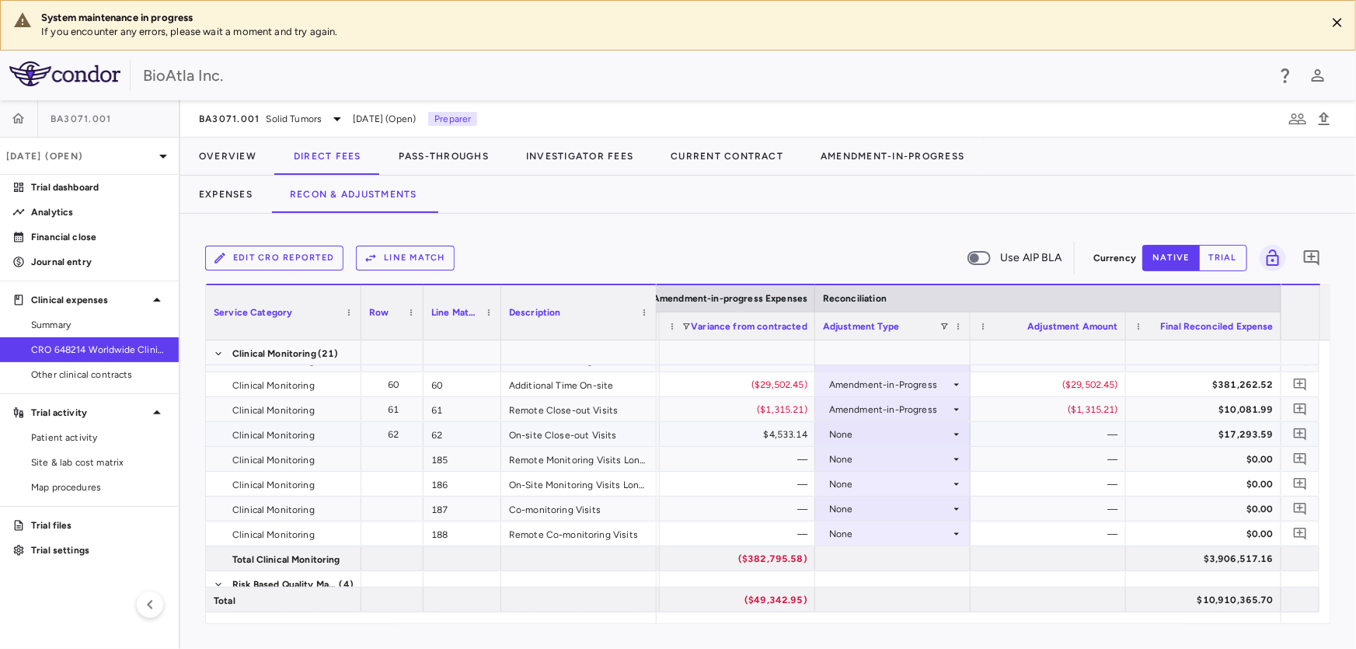
click at [854, 427] on div "None" at bounding box center [889, 434] width 121 height 25
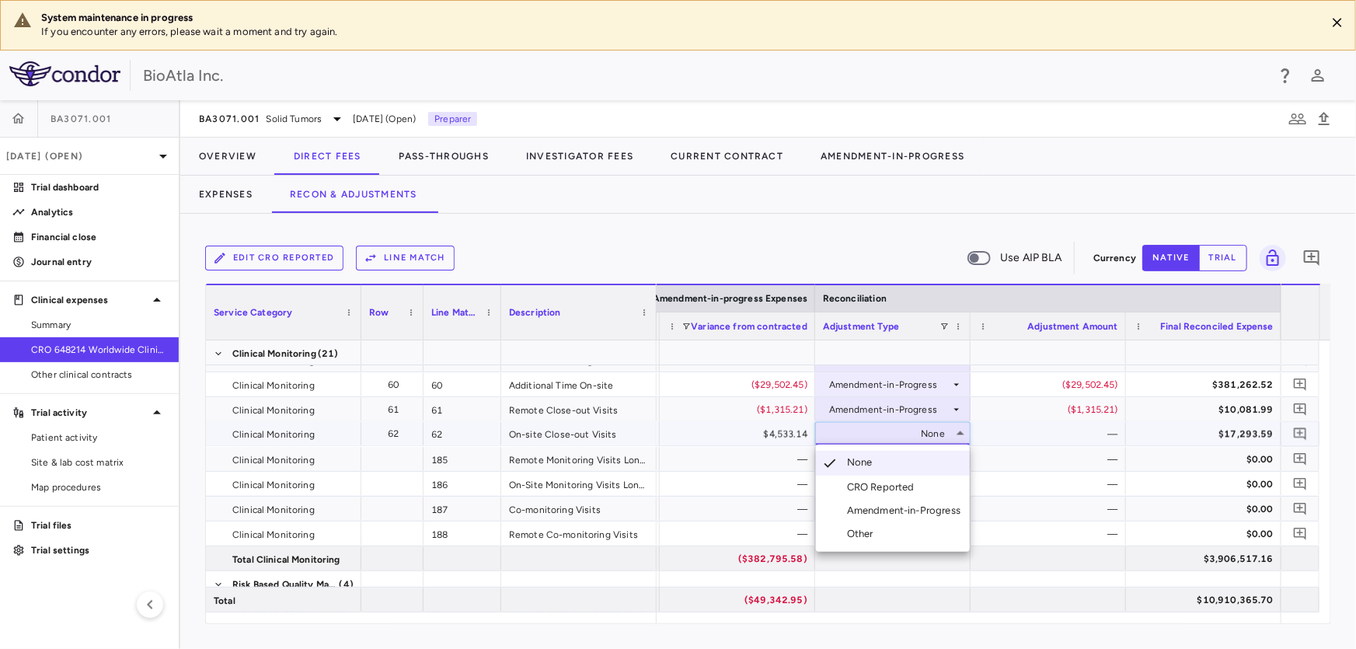
click at [887, 512] on div "Amendment-in-Progress" at bounding box center [907, 511] width 120 height 14
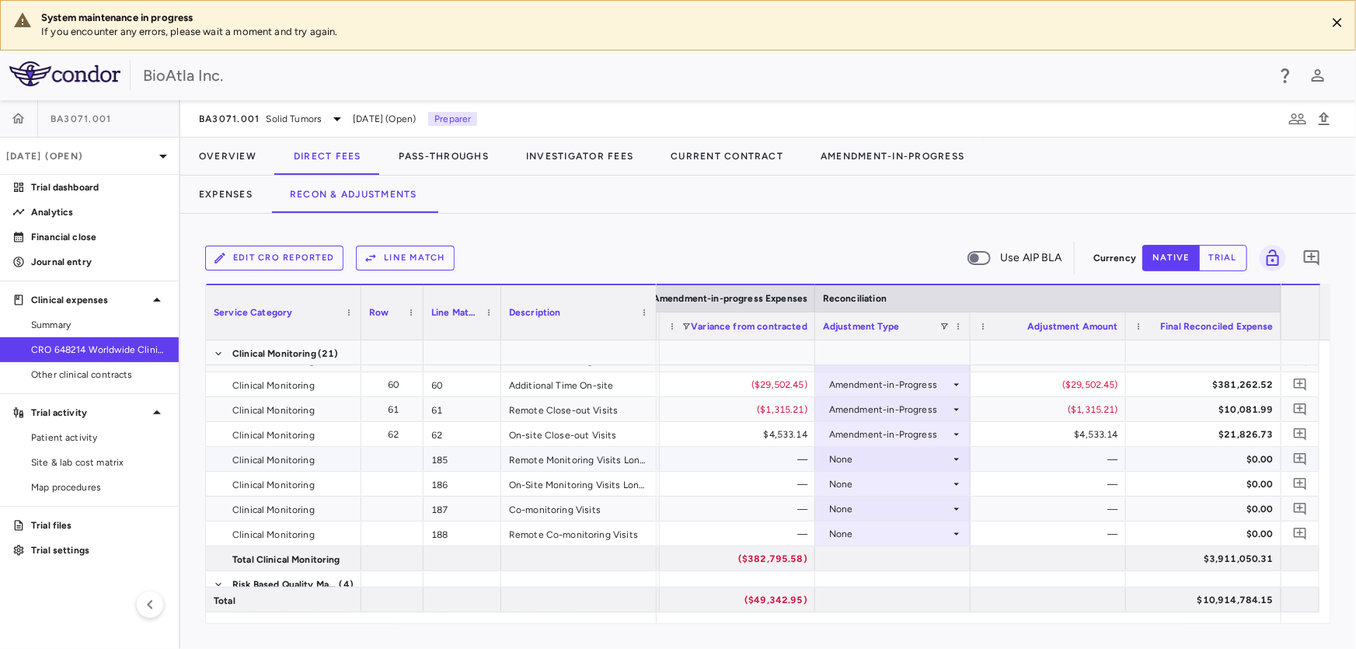
click at [866, 453] on div "None" at bounding box center [889, 459] width 121 height 25
click at [901, 519] on li "Amendment-in-Progress" at bounding box center [893, 511] width 154 height 23
click at [866, 486] on div "None" at bounding box center [889, 484] width 121 height 25
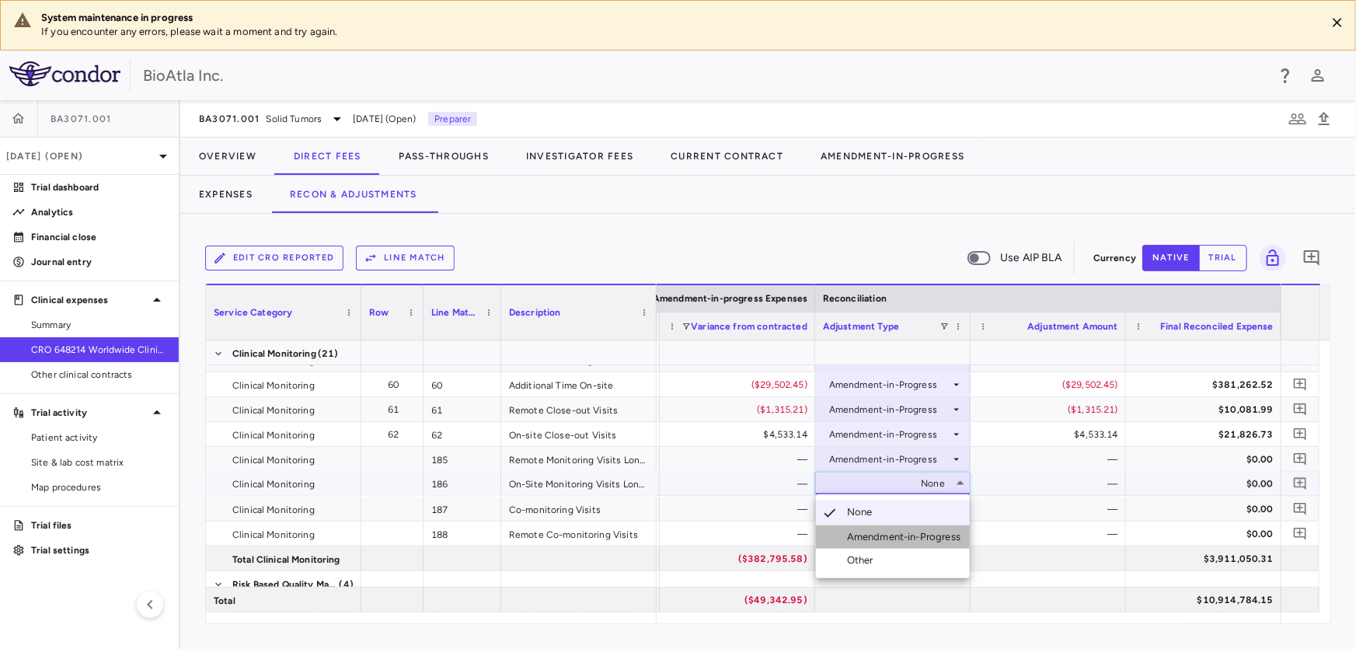
click at [901, 545] on li "Amendment-in-Progress" at bounding box center [893, 536] width 154 height 23
click at [898, 502] on div "None" at bounding box center [889, 509] width 121 height 25
click at [877, 499] on div "None" at bounding box center [889, 509] width 121 height 25
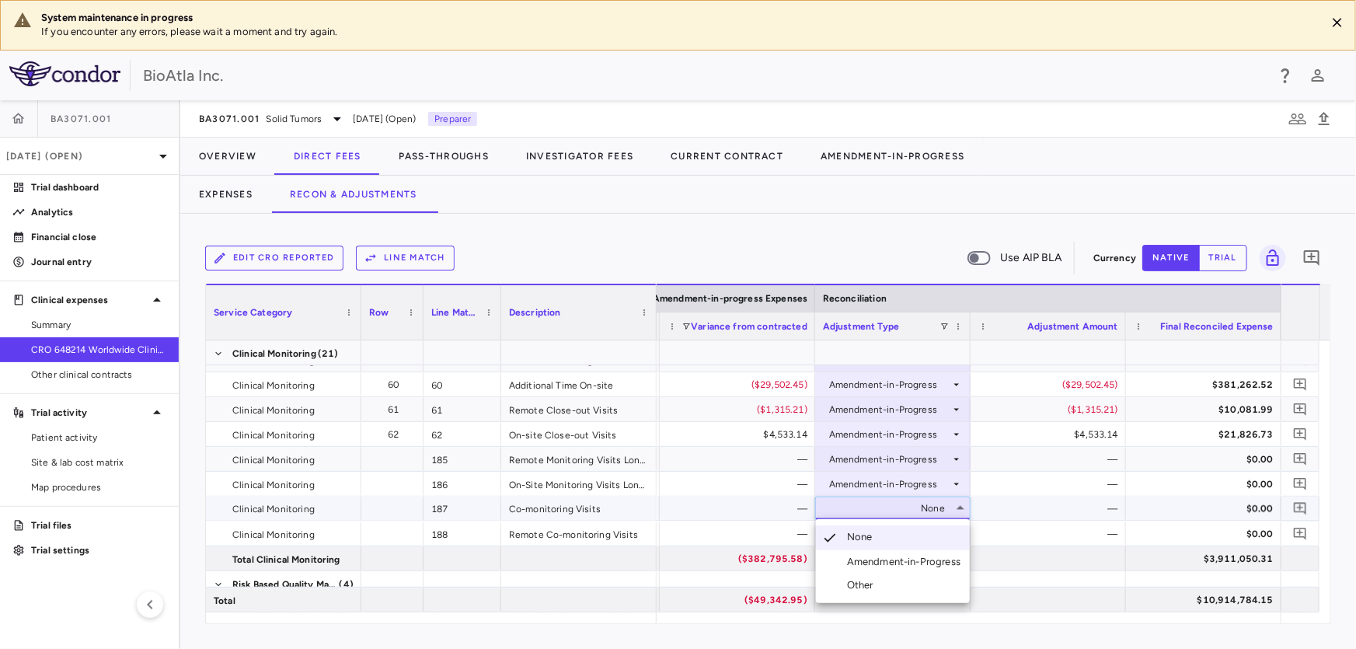
click at [912, 561] on div "Amendment-in-Progress" at bounding box center [907, 562] width 120 height 14
click at [853, 525] on div "None" at bounding box center [889, 533] width 121 height 25
click at [927, 541] on div "None" at bounding box center [889, 533] width 121 height 25
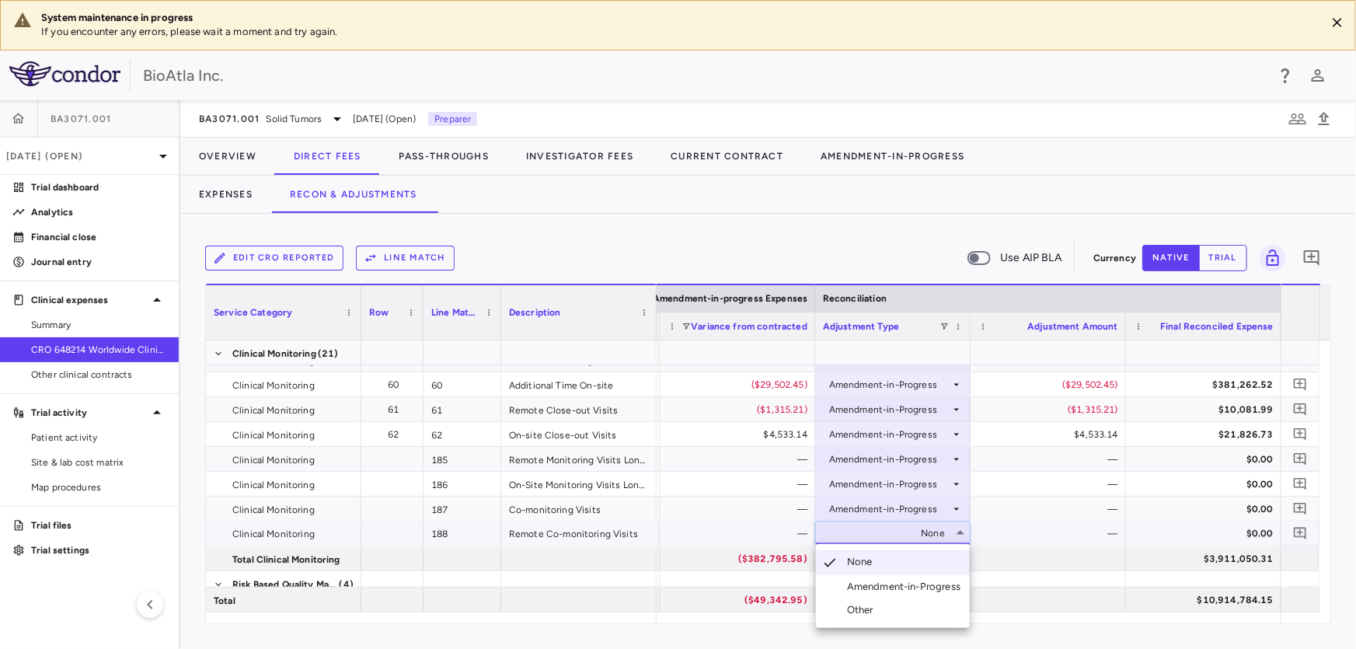
click at [919, 586] on div "Amendment-in-Progress" at bounding box center [907, 587] width 120 height 14
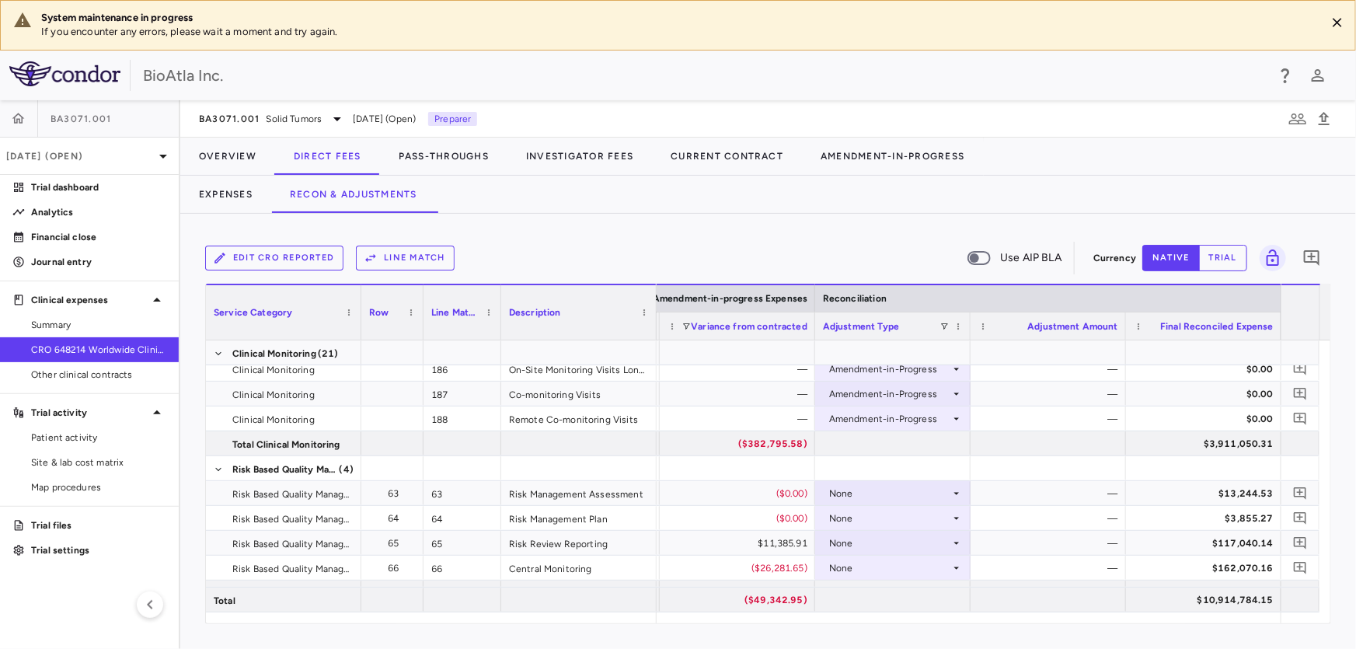
scroll to position [1840, 0]
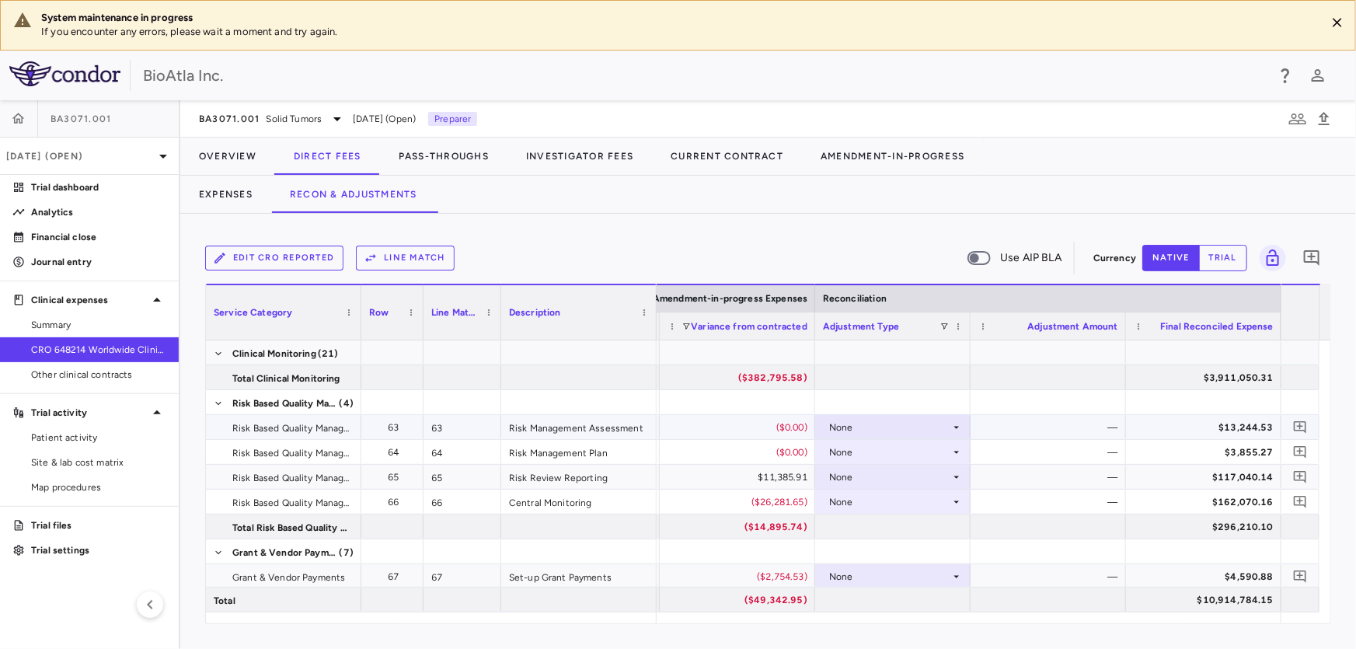
click at [955, 420] on div "None" at bounding box center [893, 427] width 140 height 23
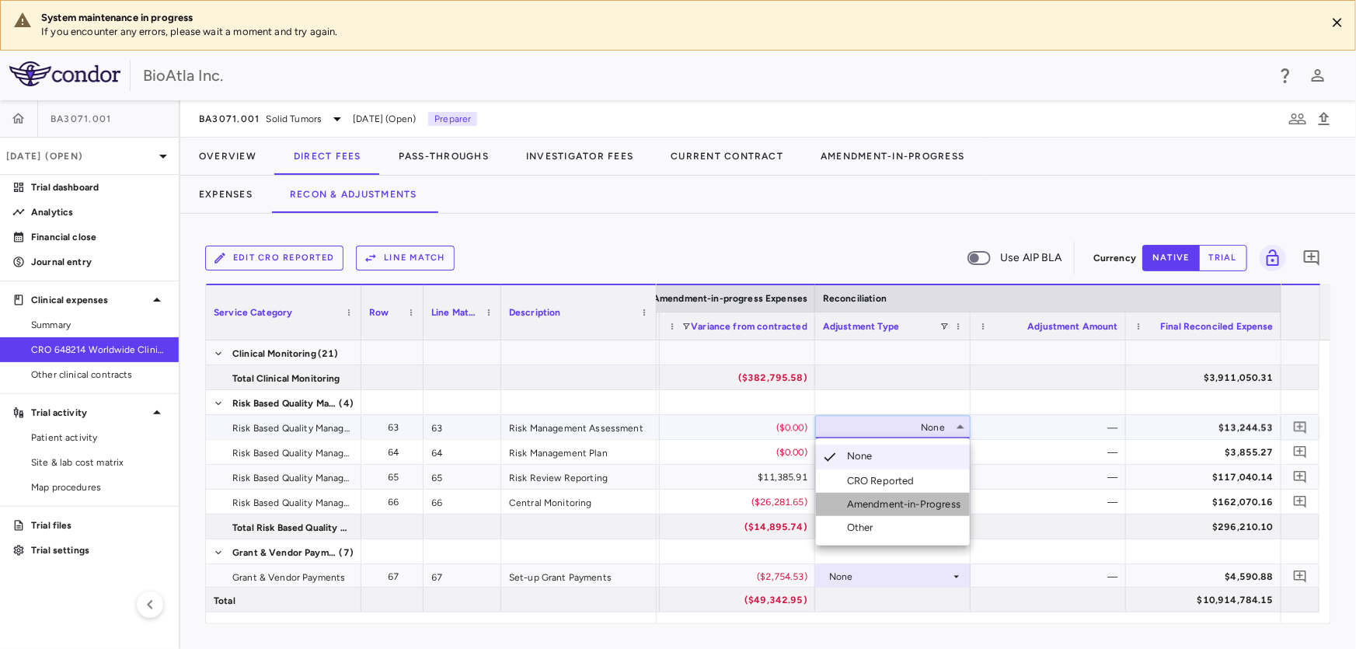
click at [909, 506] on div "Amendment-in-Progress" at bounding box center [907, 504] width 120 height 14
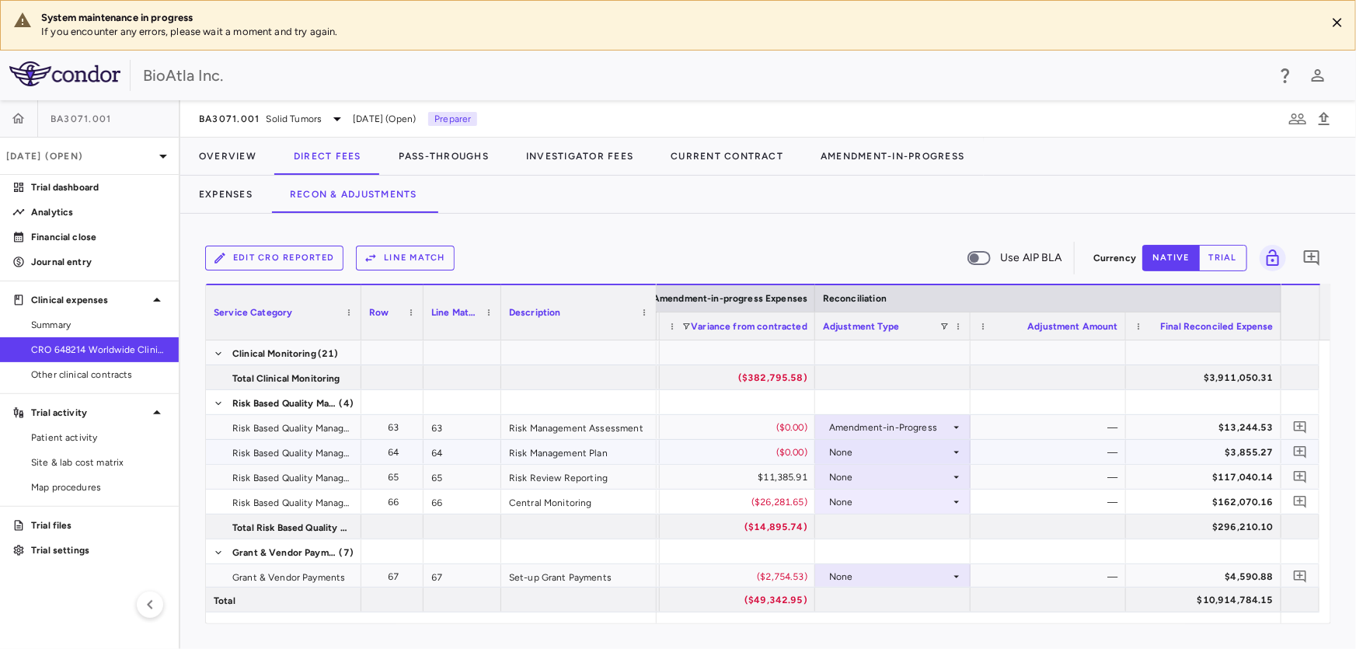
click at [958, 448] on icon at bounding box center [956, 452] width 12 height 12
click at [866, 523] on div at bounding box center [892, 526] width 155 height 24
click at [924, 435] on div "Amendment-in-Progress" at bounding box center [889, 427] width 121 height 25
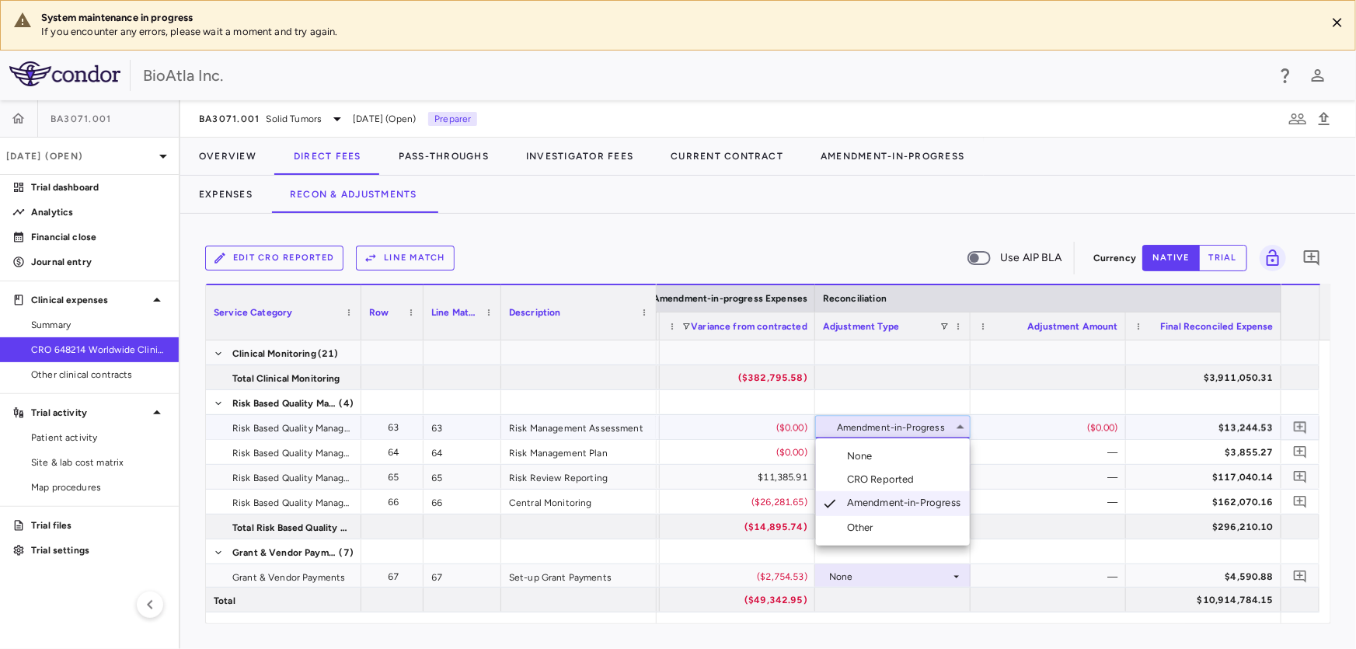
click at [1047, 511] on div at bounding box center [678, 324] width 1356 height 649
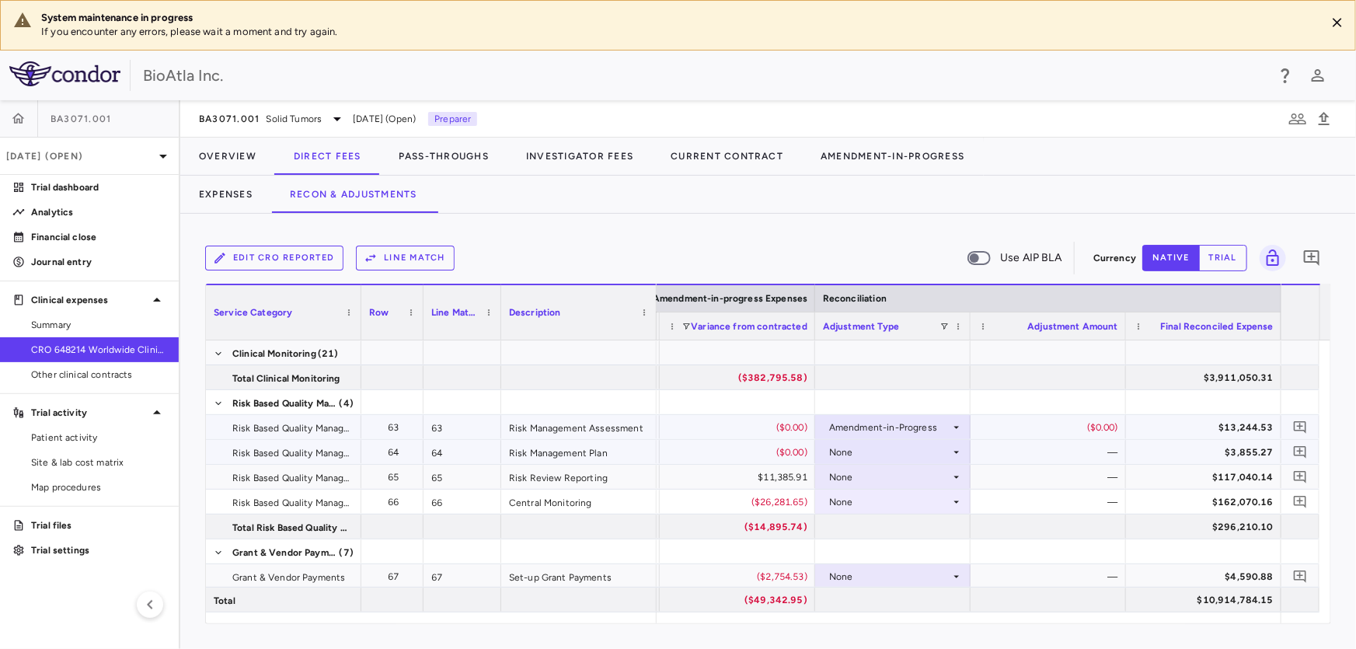
click at [936, 454] on div "None" at bounding box center [889, 452] width 121 height 25
click at [922, 525] on div "Amendment-in-Progress" at bounding box center [907, 529] width 120 height 14
click at [909, 469] on div "None" at bounding box center [889, 477] width 121 height 25
click at [926, 482] on div "None" at bounding box center [889, 477] width 121 height 25
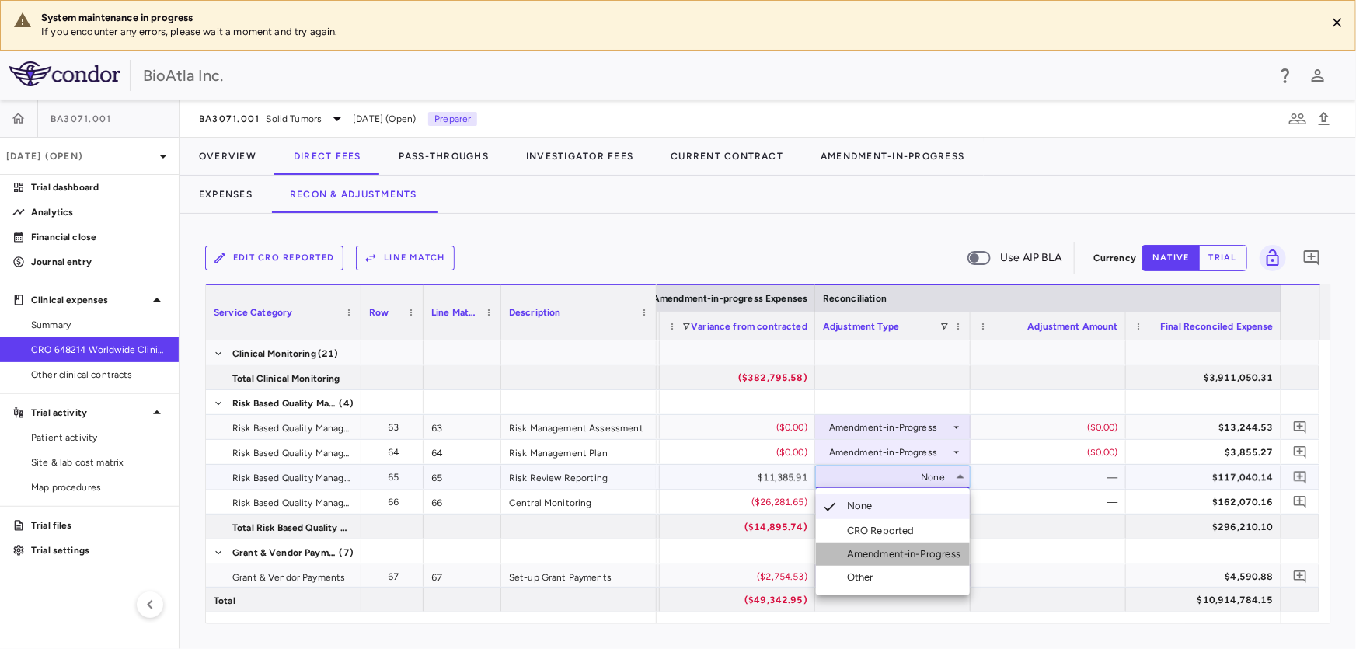
click at [922, 556] on div "Amendment-in-Progress" at bounding box center [907, 554] width 120 height 14
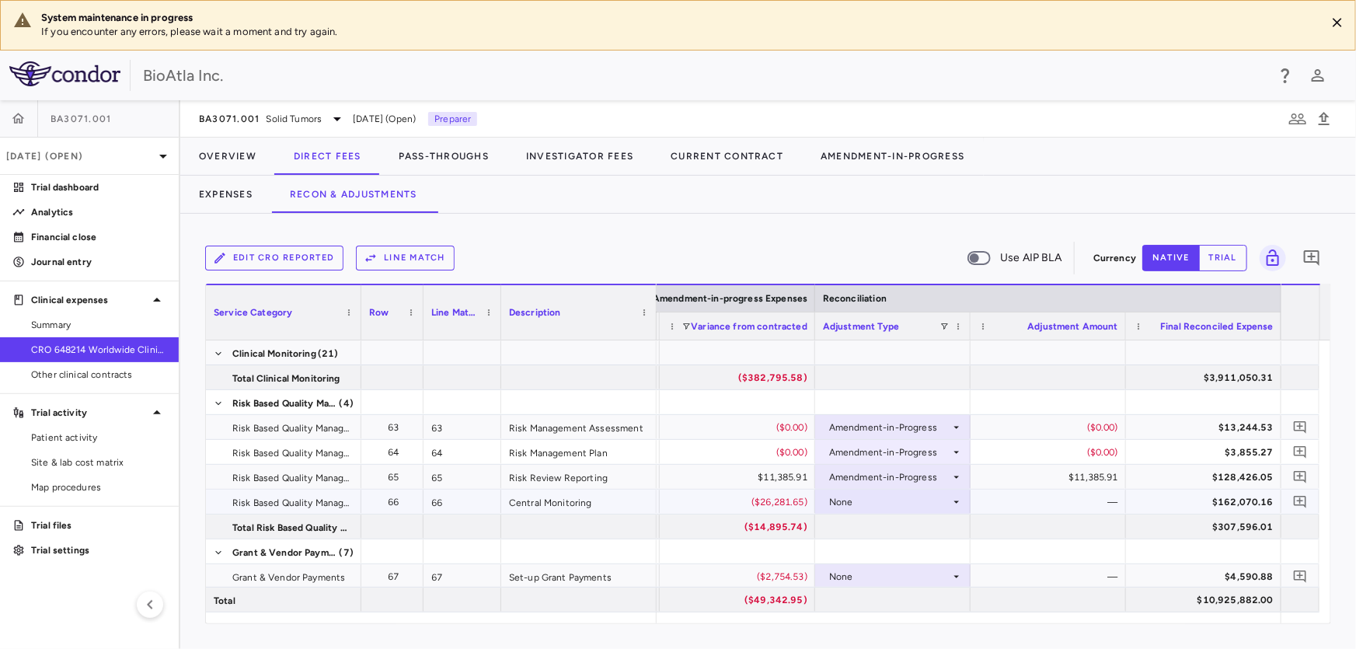
click at [954, 504] on icon at bounding box center [956, 502] width 12 height 12
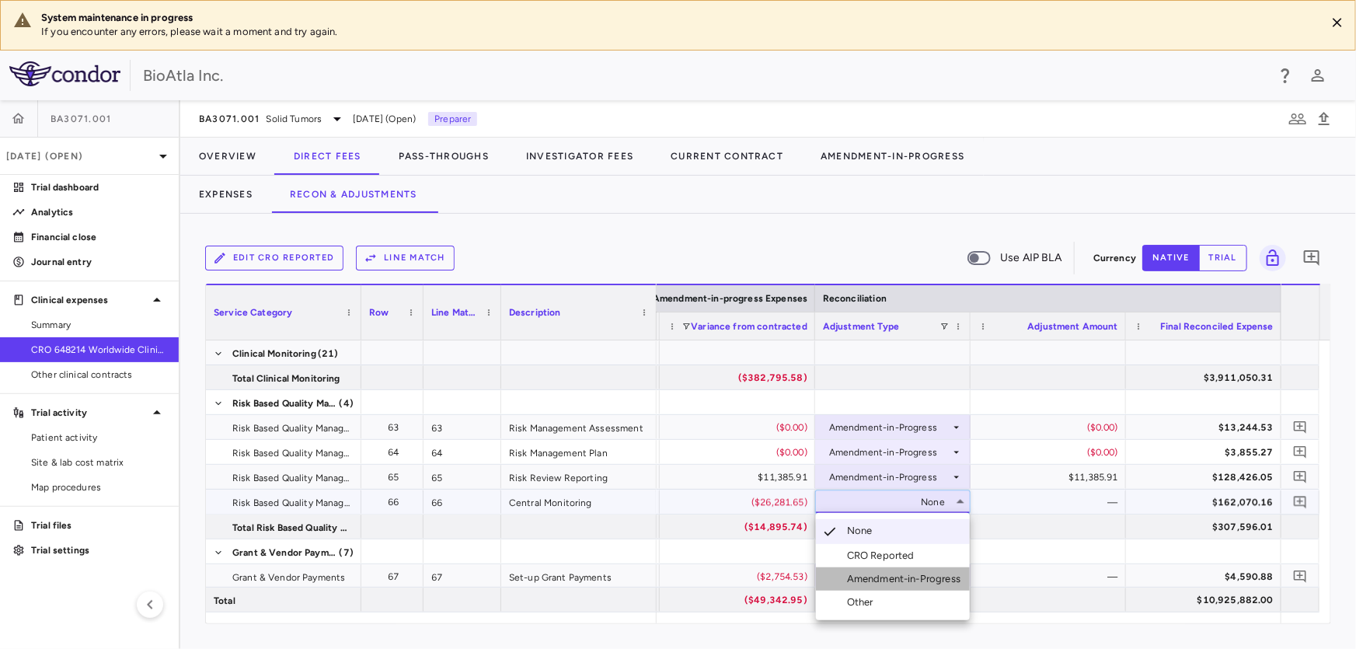
click at [878, 577] on div "Amendment-in-Progress" at bounding box center [907, 579] width 120 height 14
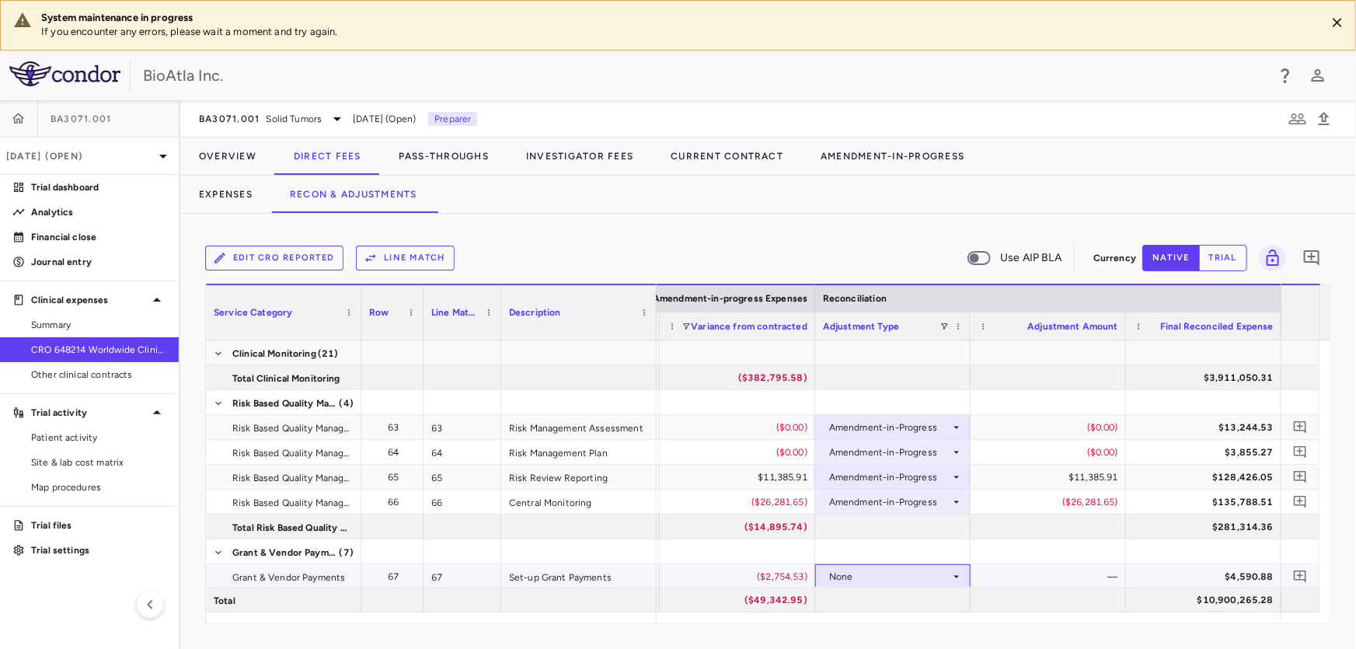
click at [872, 573] on div "None" at bounding box center [889, 576] width 121 height 25
click at [876, 596] on div "Amendment-in-Progress" at bounding box center [907, 595] width 120 height 14
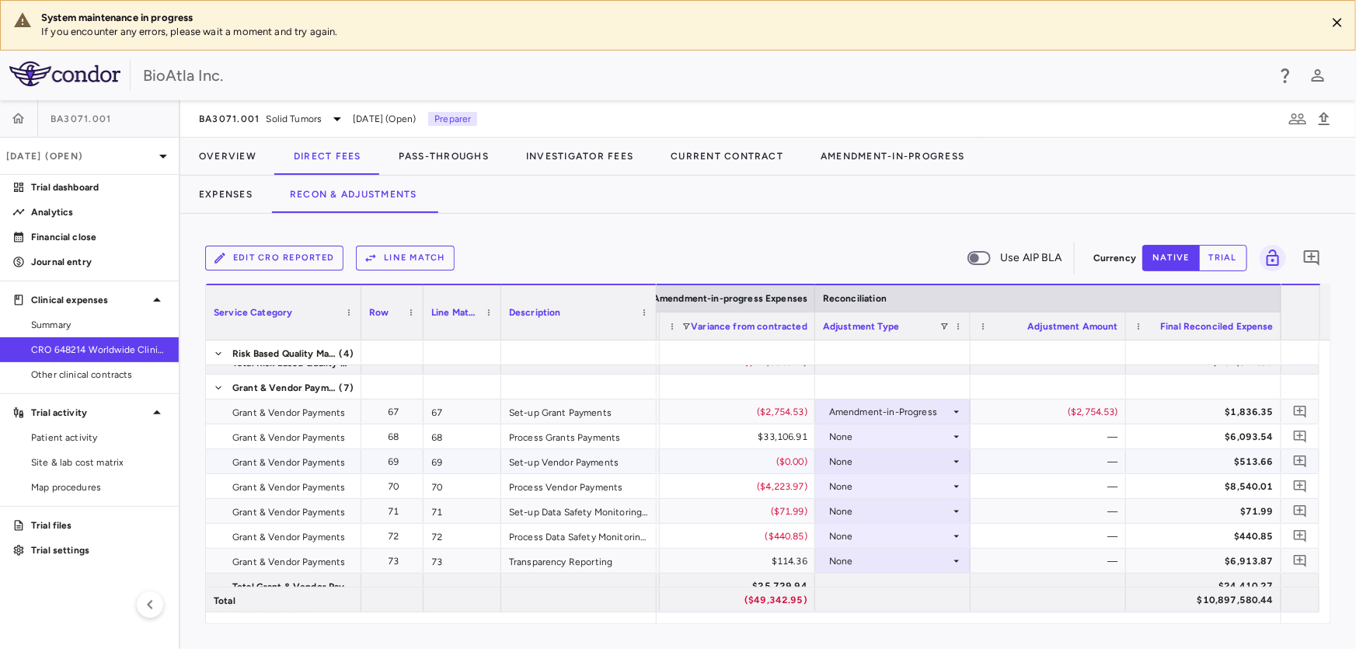
click at [855, 451] on div "None" at bounding box center [889, 461] width 121 height 25
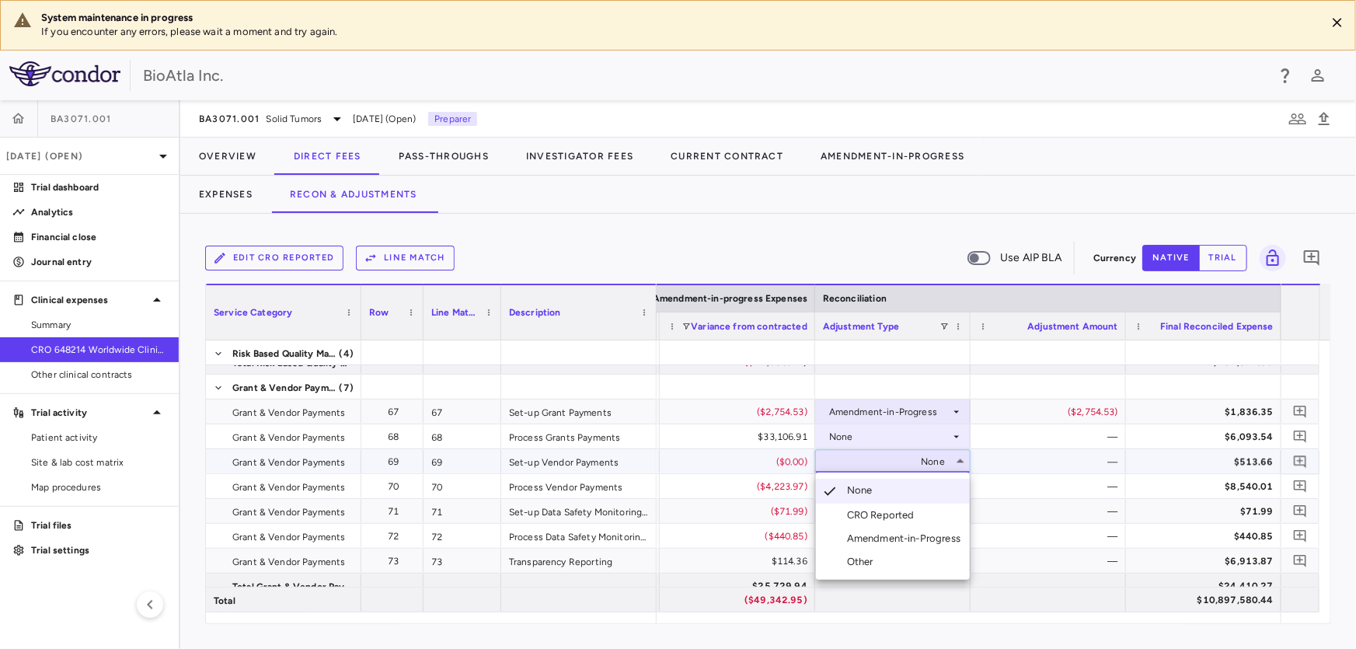
click at [887, 527] on li "Amendment-in-Progress" at bounding box center [893, 538] width 154 height 23
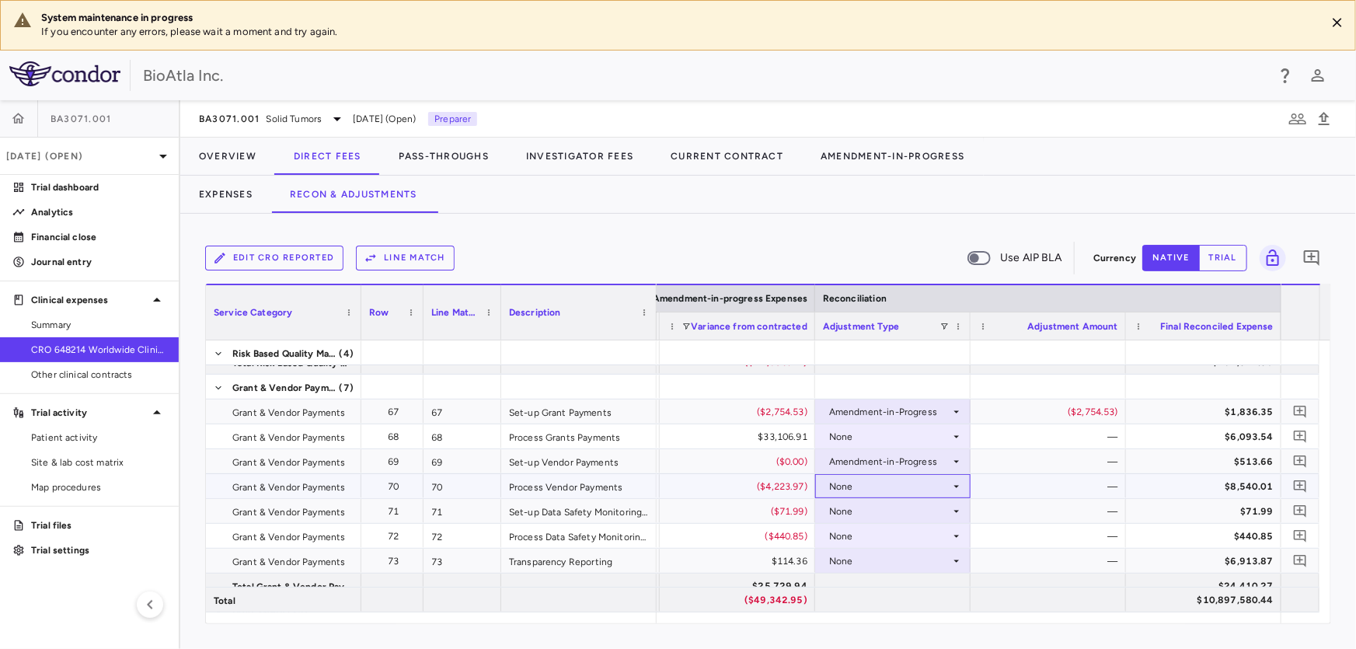
click at [873, 486] on div "None" at bounding box center [889, 486] width 121 height 25
click at [877, 499] on div "None" at bounding box center [889, 511] width 121 height 25
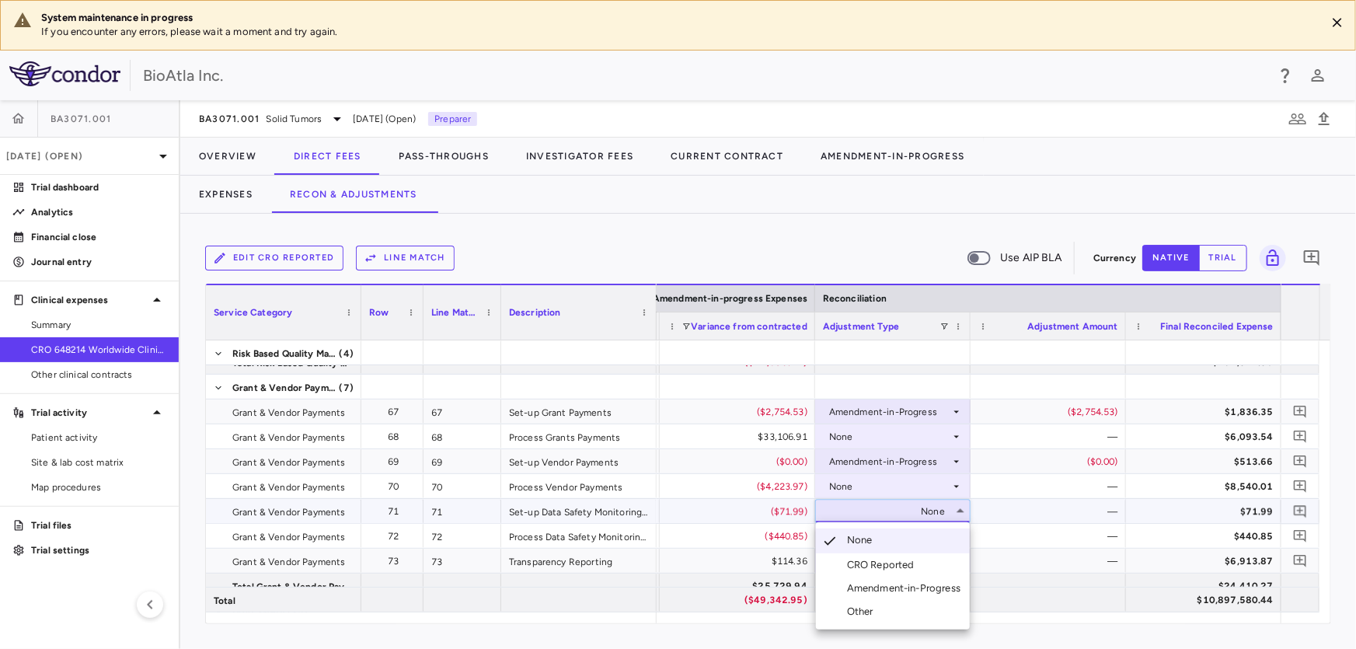
click at [915, 590] on div "Amendment-in-Progress" at bounding box center [907, 588] width 120 height 14
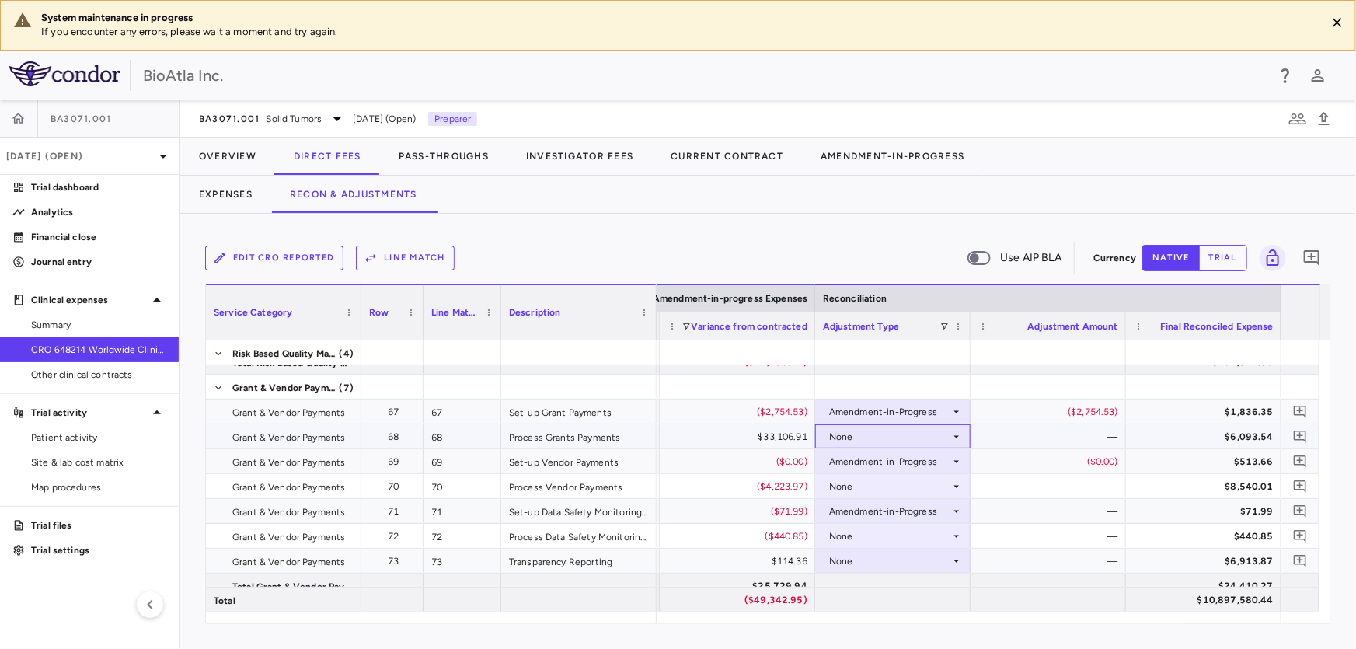
click at [940, 437] on div "None" at bounding box center [889, 436] width 121 height 25
click at [908, 432] on div "None" at bounding box center [889, 436] width 121 height 25
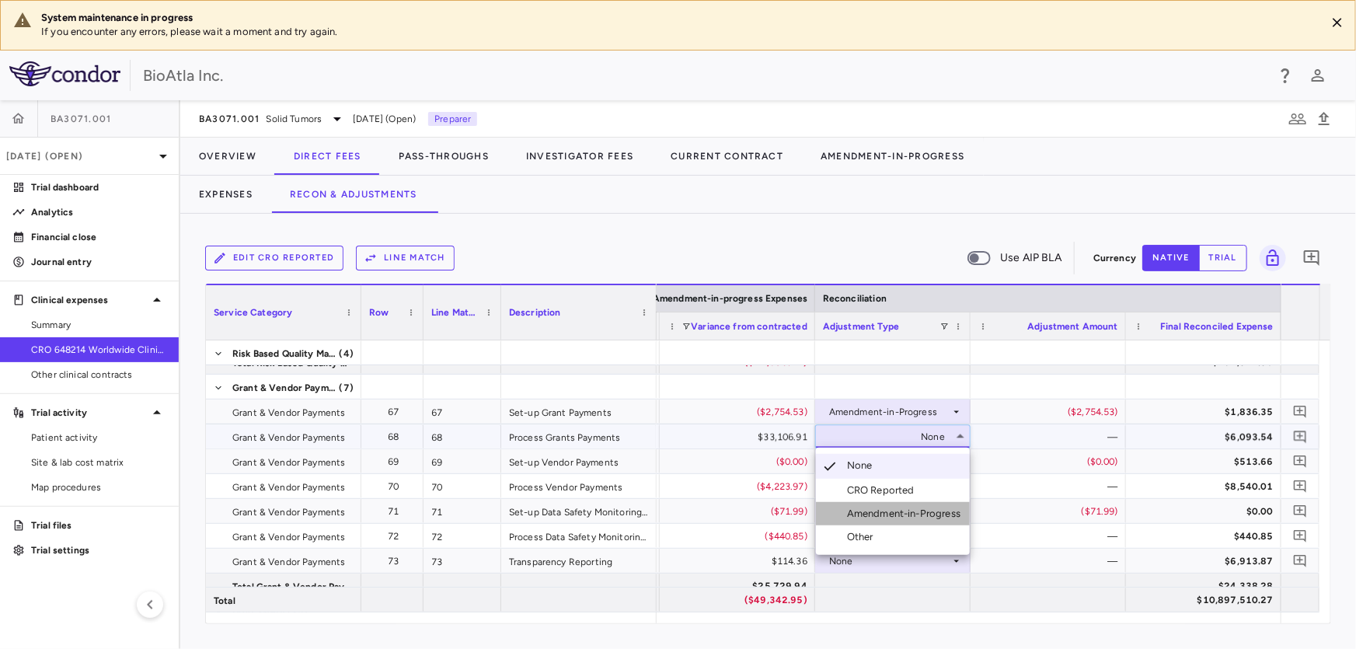
click at [912, 510] on div "Amendment-in-Progress" at bounding box center [907, 514] width 120 height 14
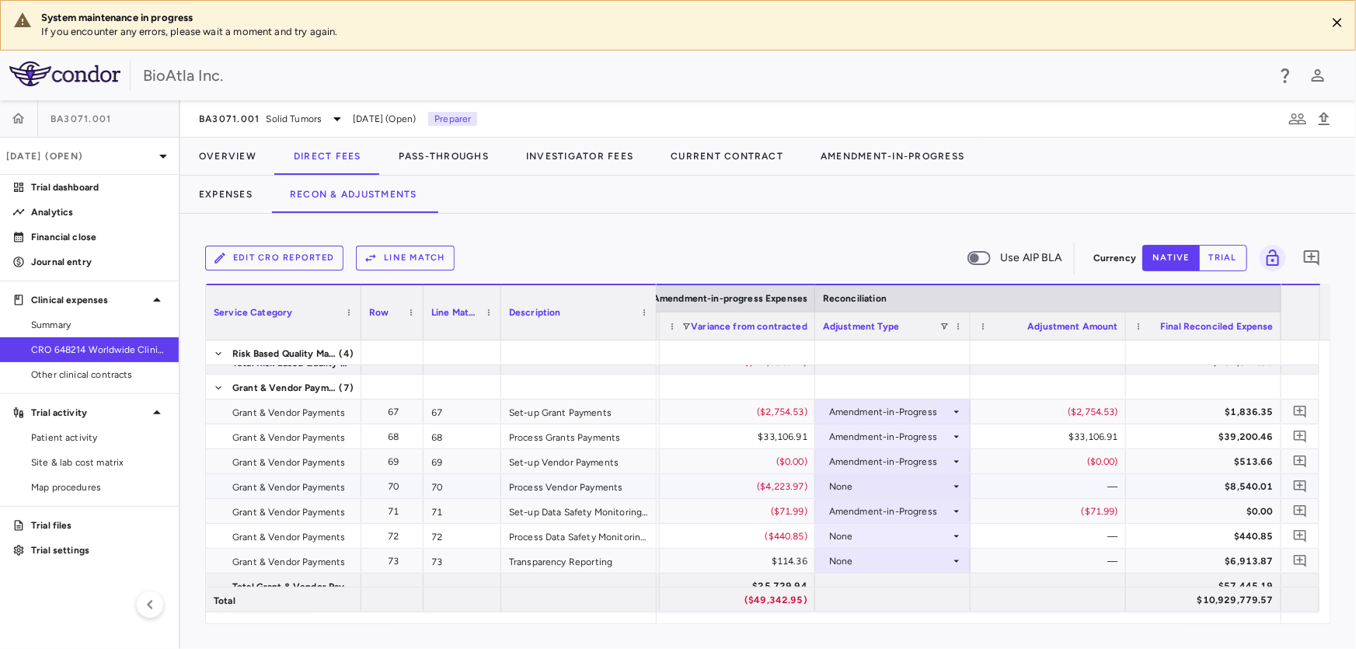
click at [859, 484] on div "None" at bounding box center [889, 486] width 121 height 25
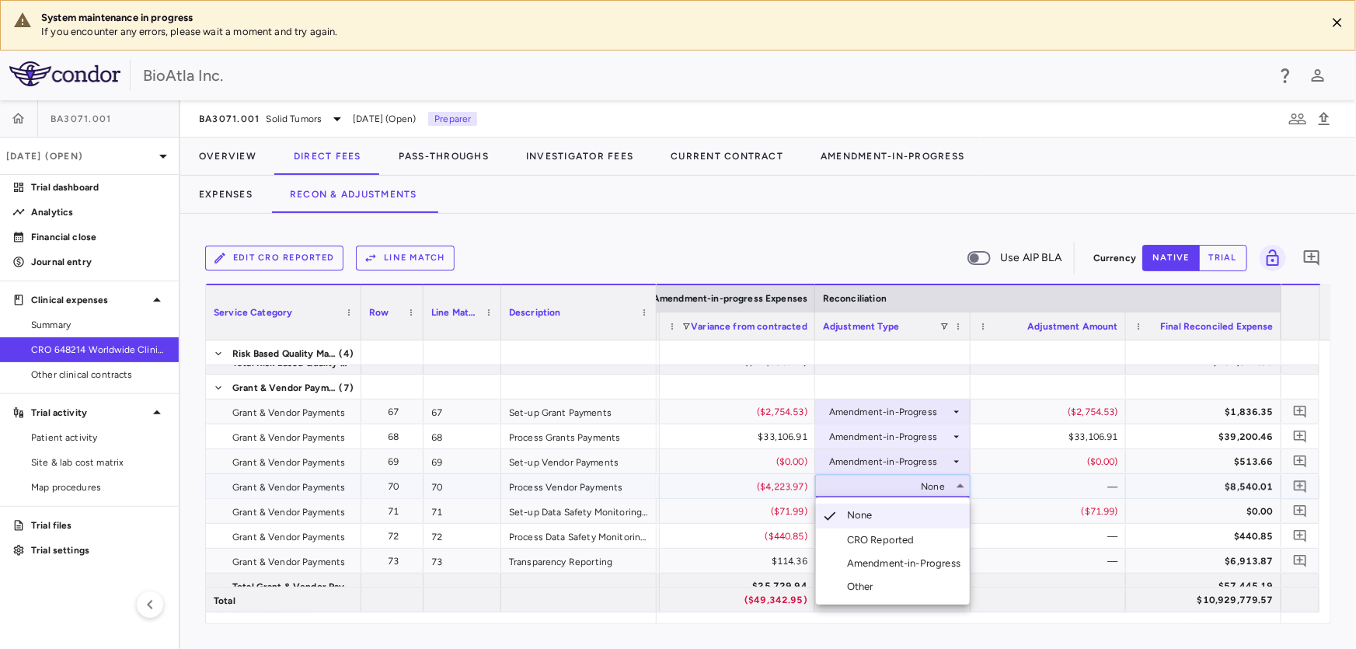
click at [885, 559] on div "Amendment-in-Progress" at bounding box center [907, 563] width 120 height 14
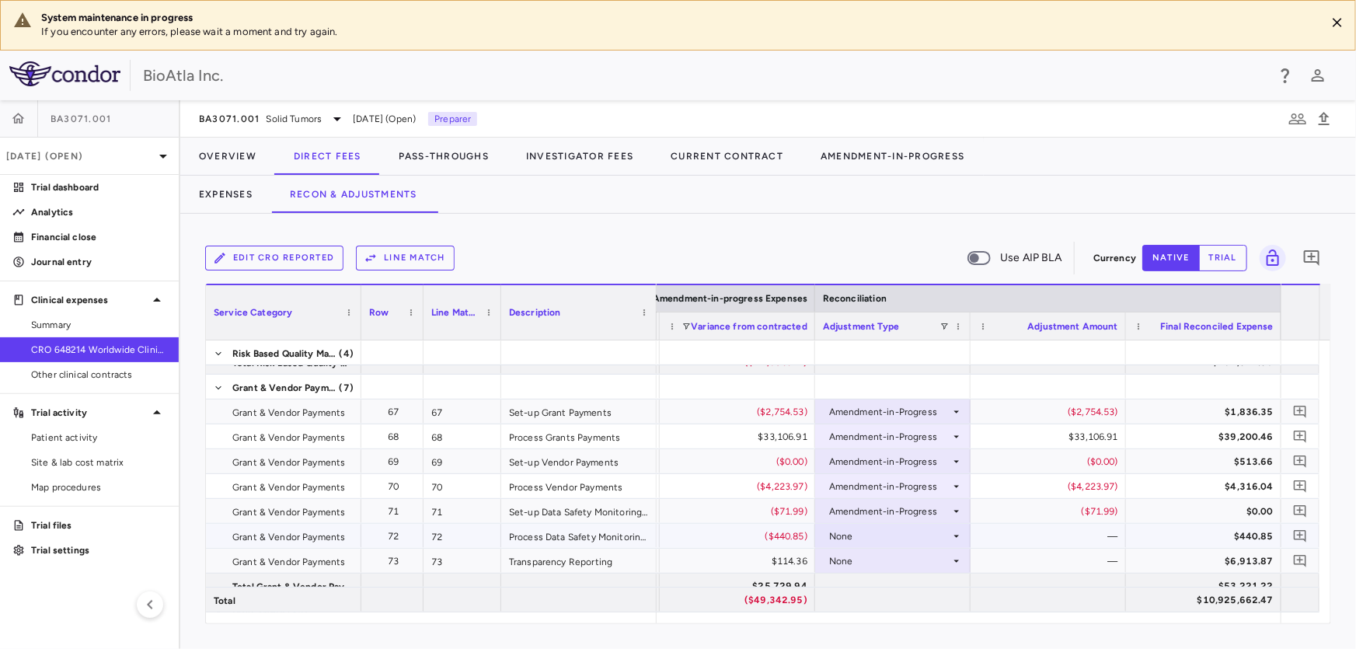
click at [855, 535] on div "None" at bounding box center [889, 536] width 121 height 25
click at [883, 588] on div "Amendment-in-Progress" at bounding box center [907, 595] width 120 height 14
click at [847, 564] on div "None" at bounding box center [889, 561] width 121 height 25
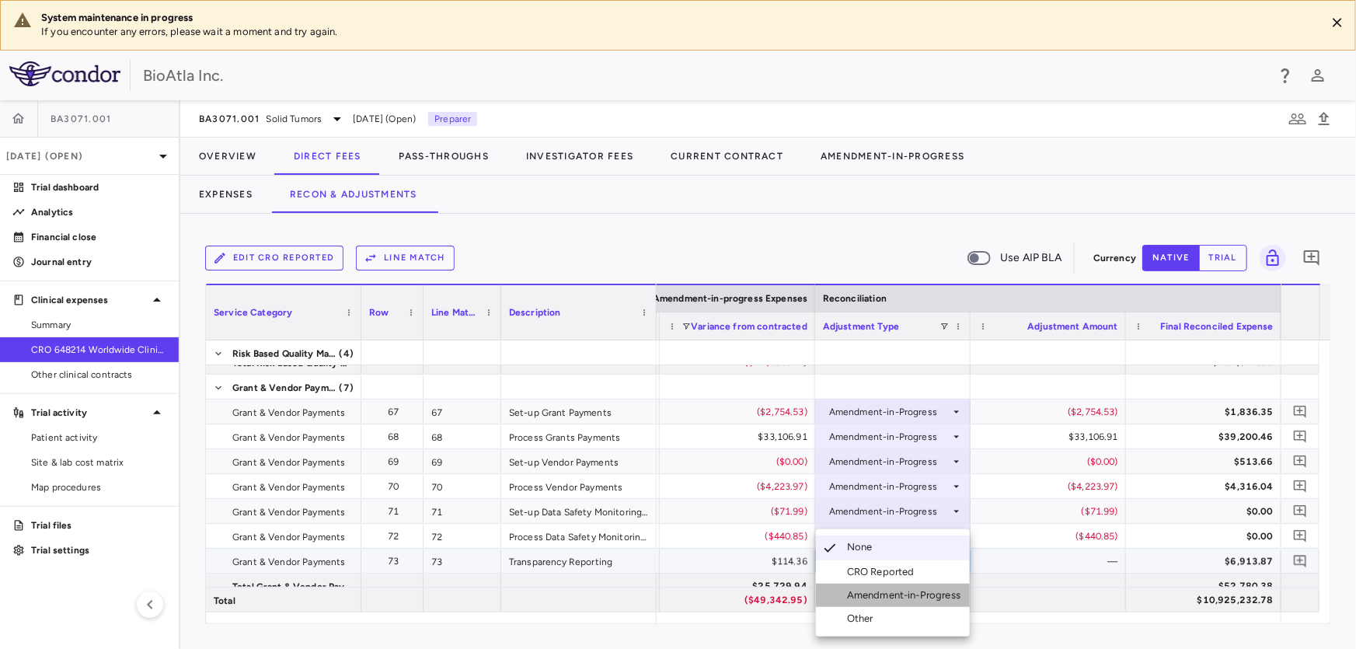
click at [907, 598] on div "Amendment-in-Progress" at bounding box center [907, 595] width 120 height 14
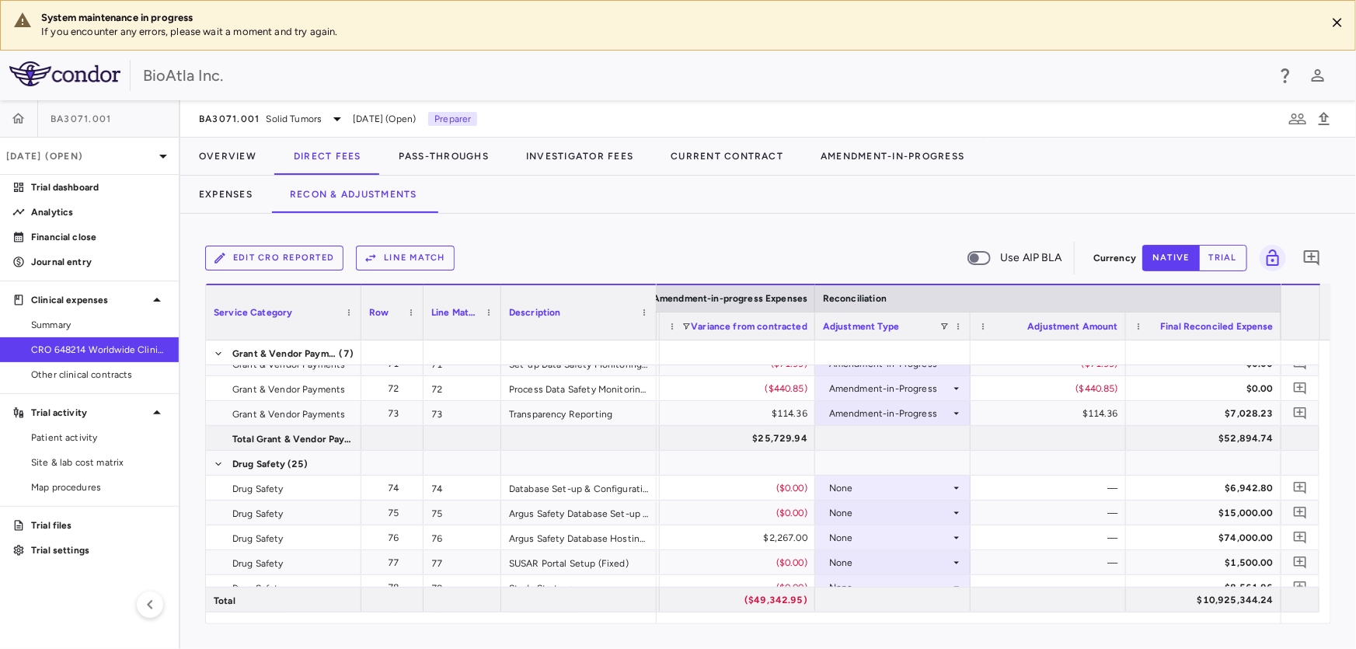
scroll to position [2184, 0]
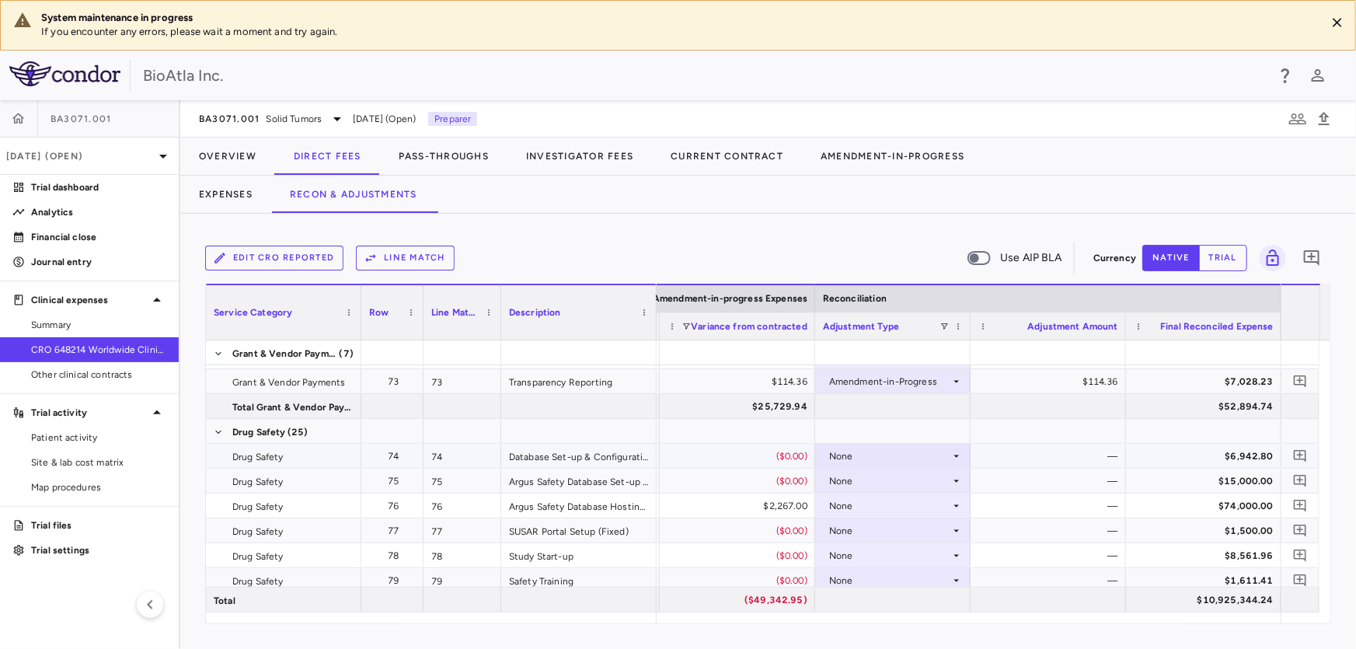
click at [878, 451] on div "None" at bounding box center [889, 456] width 121 height 25
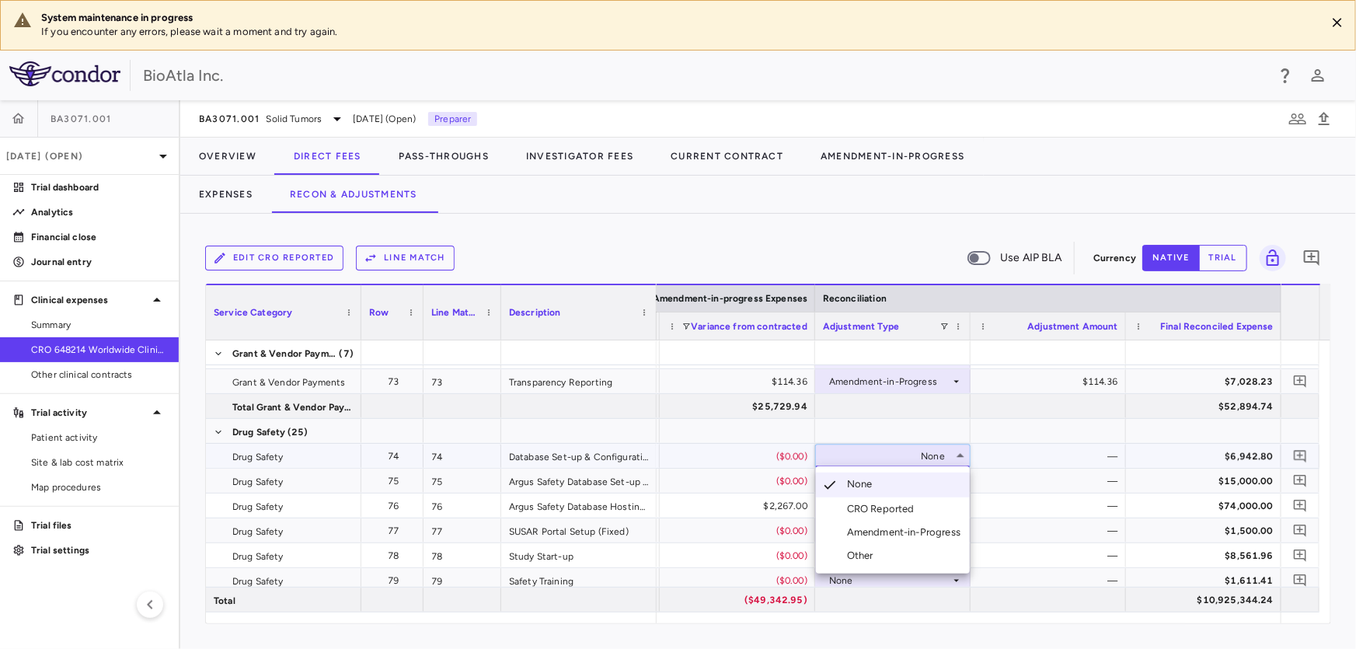
click at [877, 535] on div "Amendment-in-Progress" at bounding box center [907, 532] width 120 height 14
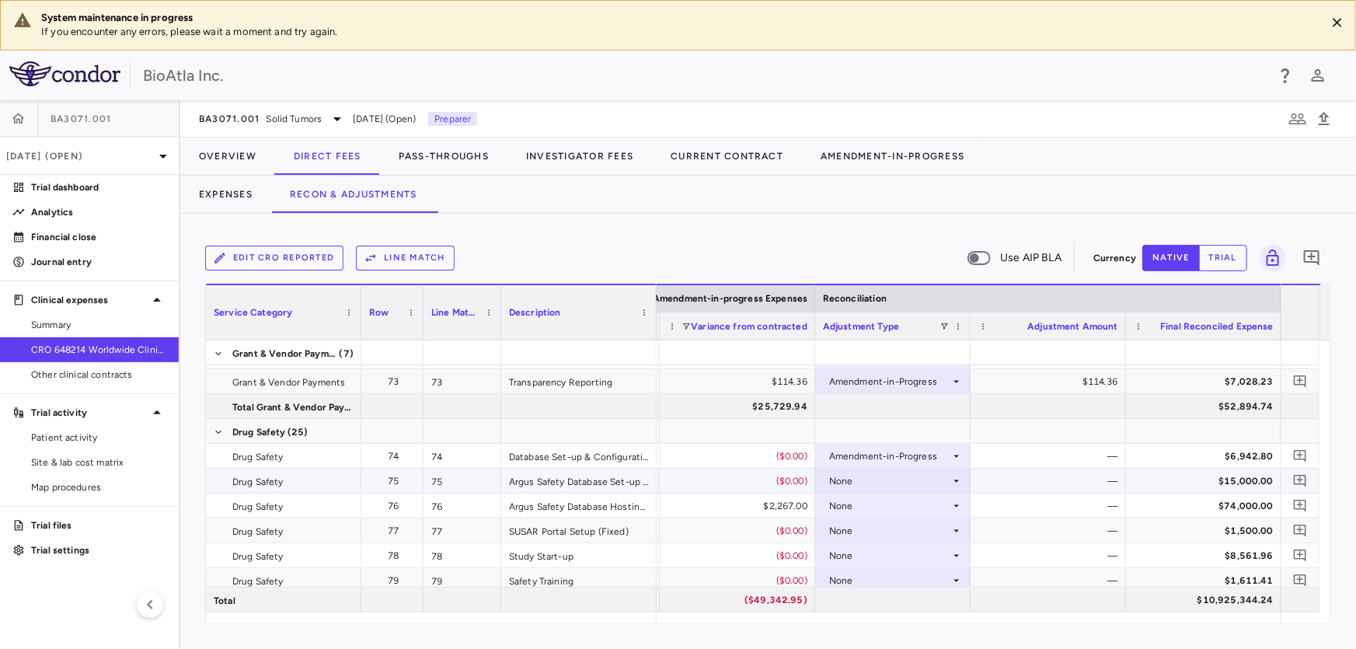
click at [855, 485] on div "None" at bounding box center [889, 481] width 121 height 25
click at [892, 553] on div "None" at bounding box center [889, 555] width 121 height 25
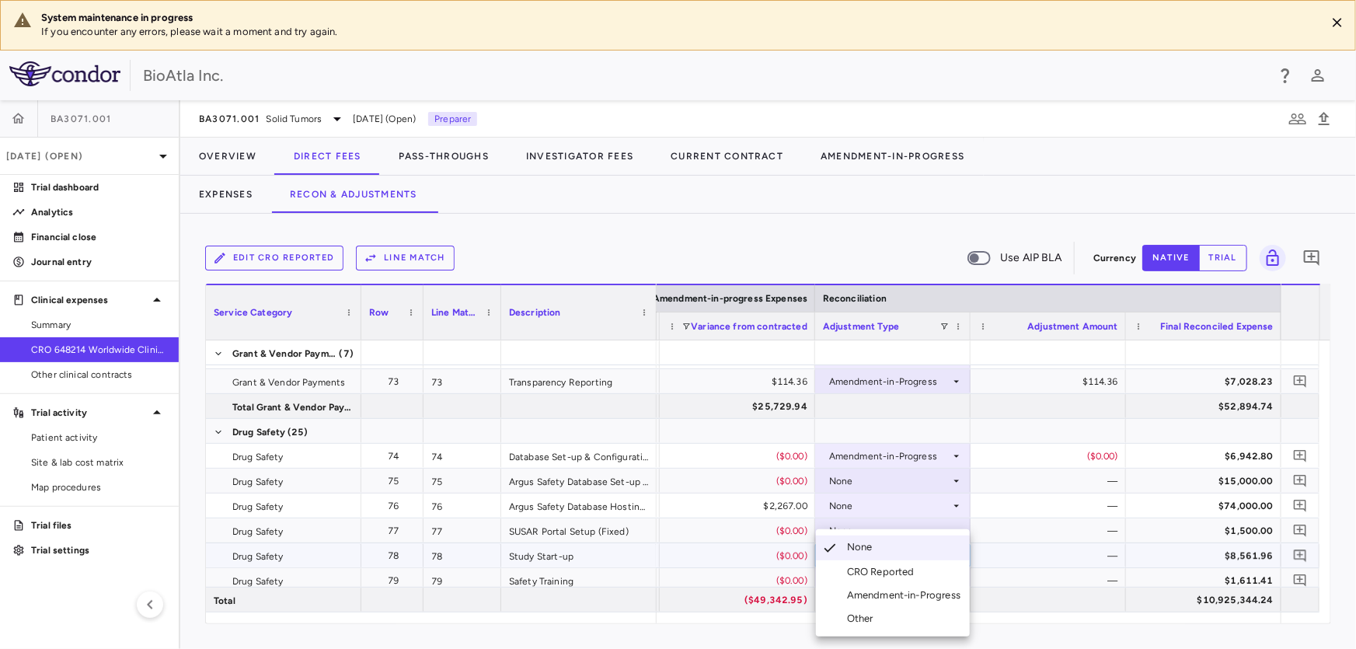
click at [891, 587] on li "Amendment-in-Progress" at bounding box center [893, 595] width 154 height 23
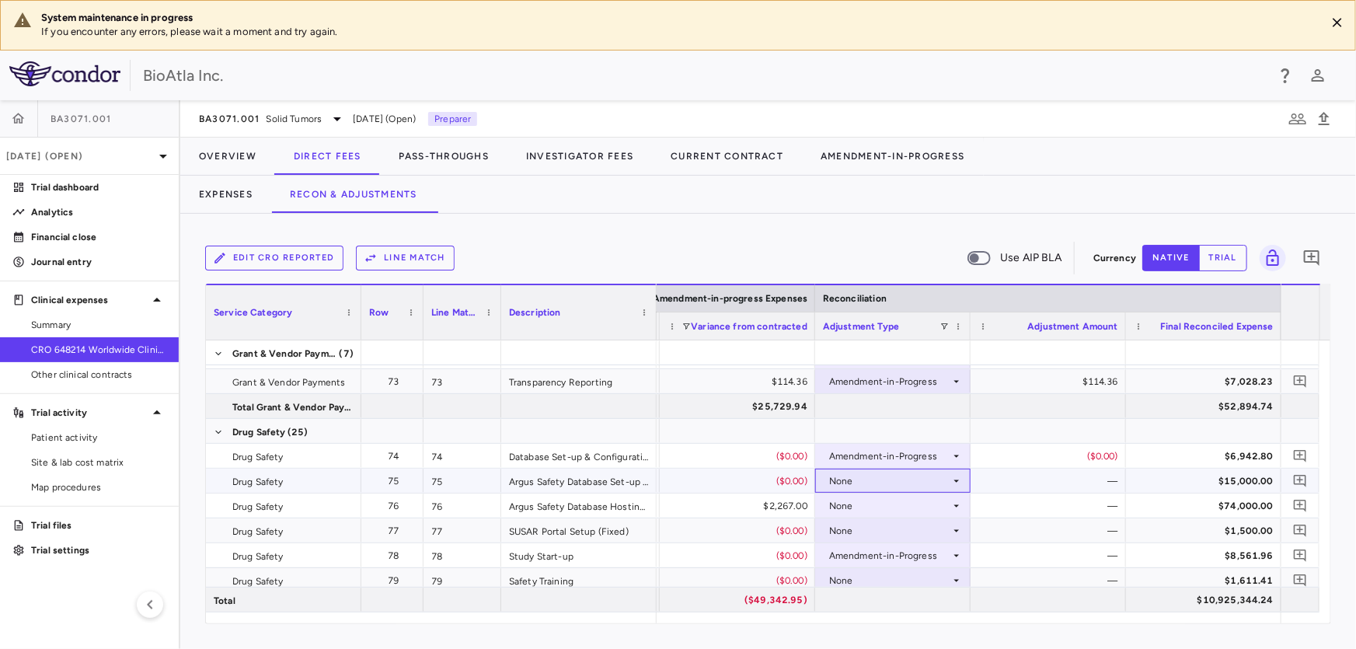
click at [871, 485] on div "None" at bounding box center [889, 481] width 121 height 25
click at [880, 482] on div "None" at bounding box center [889, 481] width 121 height 25
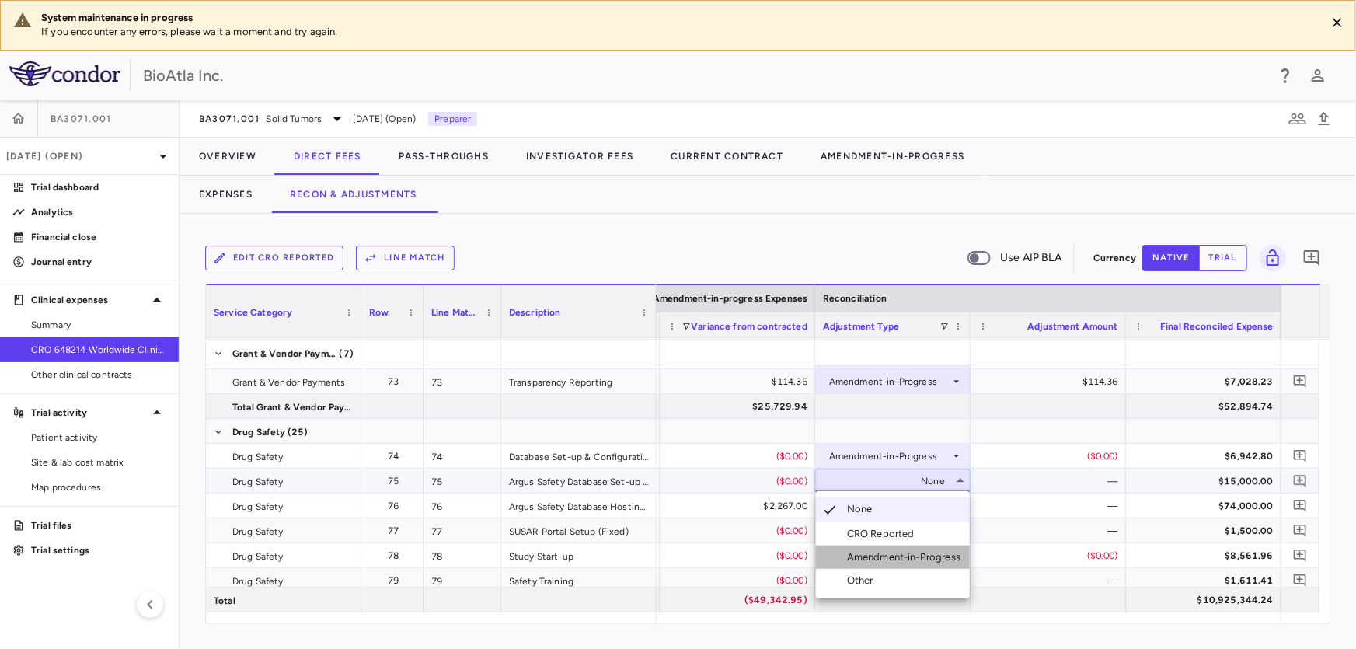
click at [900, 559] on div "Amendment-in-Progress" at bounding box center [907, 557] width 120 height 14
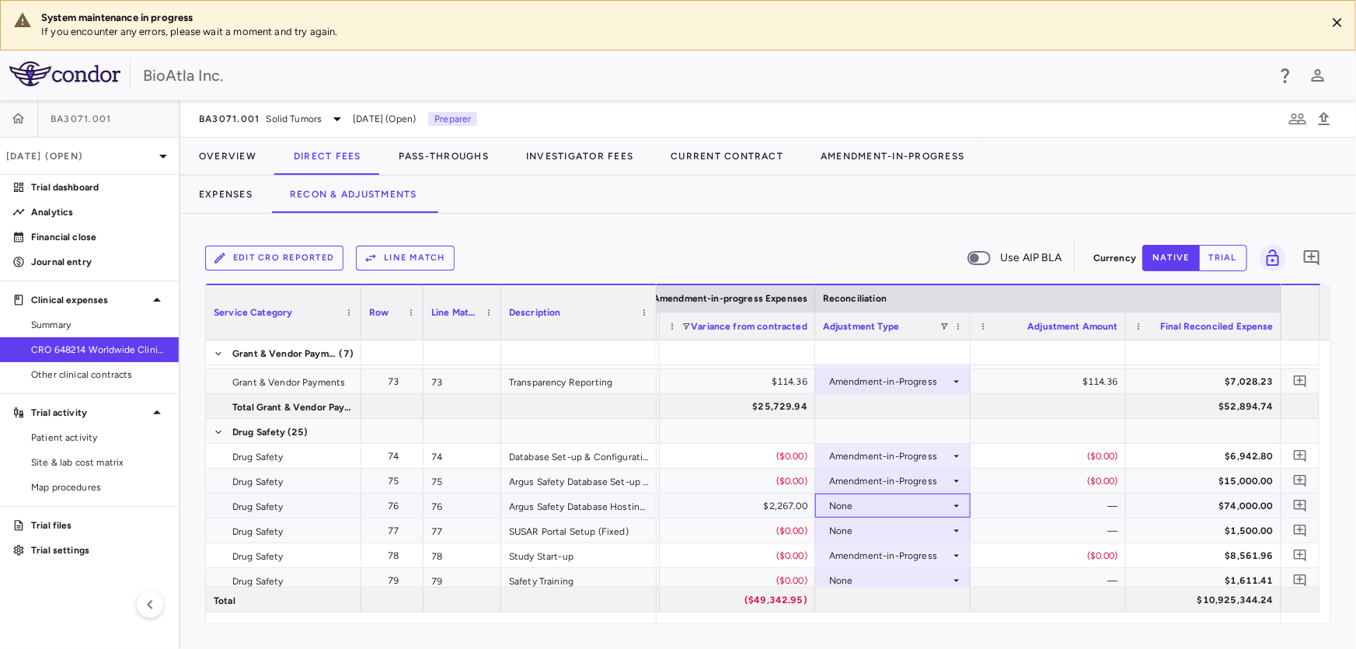
click at [905, 514] on div "None" at bounding box center [889, 505] width 121 height 25
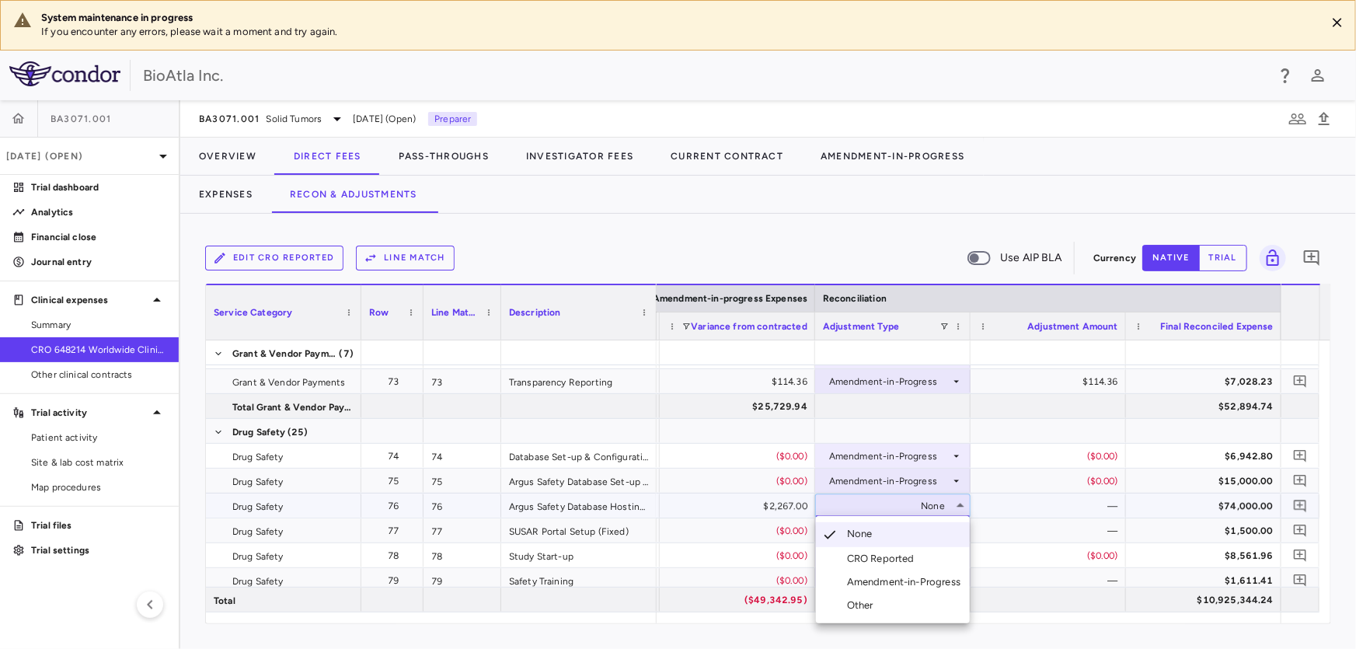
click at [916, 580] on div "Amendment-in-Progress" at bounding box center [907, 582] width 120 height 14
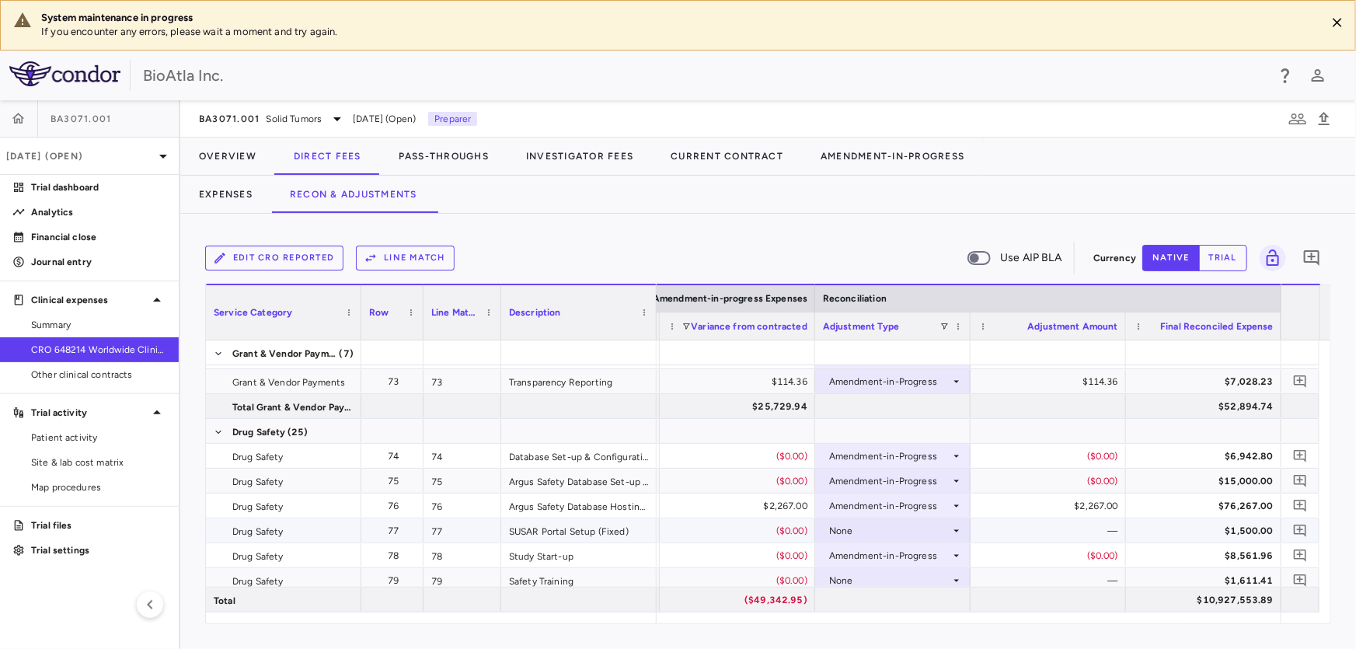
click at [894, 521] on div "None" at bounding box center [889, 530] width 121 height 25
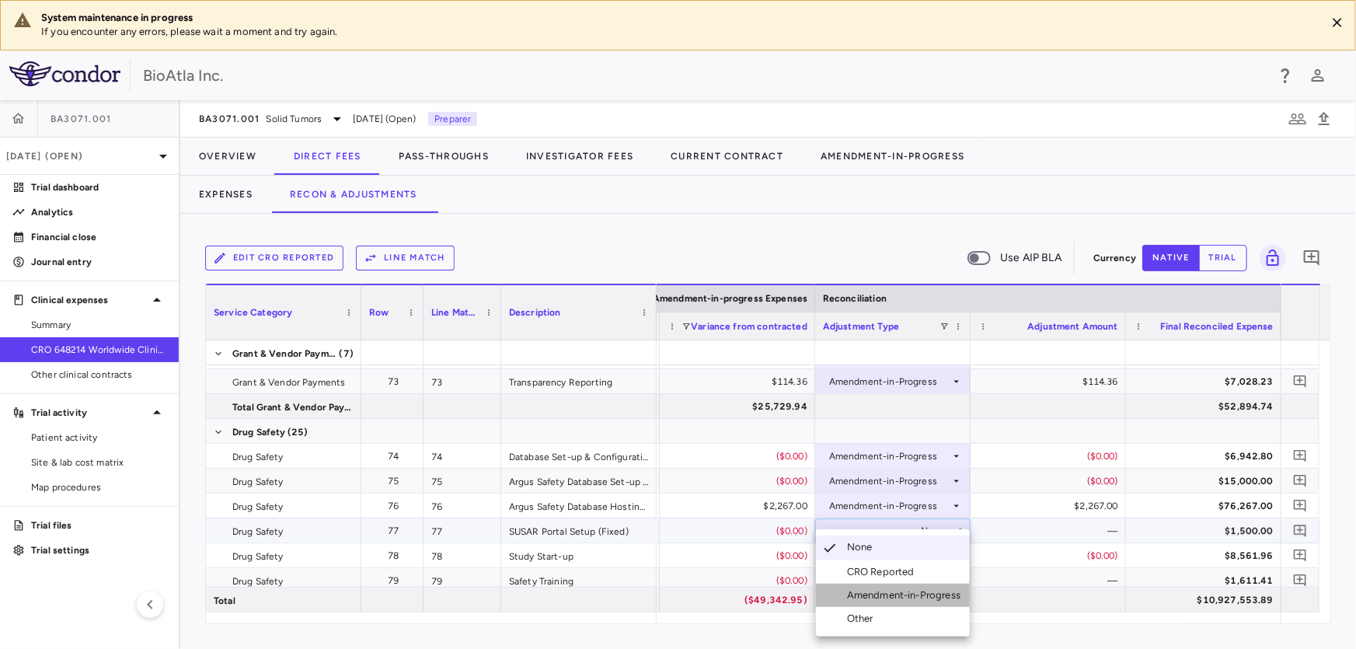
click at [852, 600] on div "Amendment-in-Progress" at bounding box center [907, 595] width 120 height 14
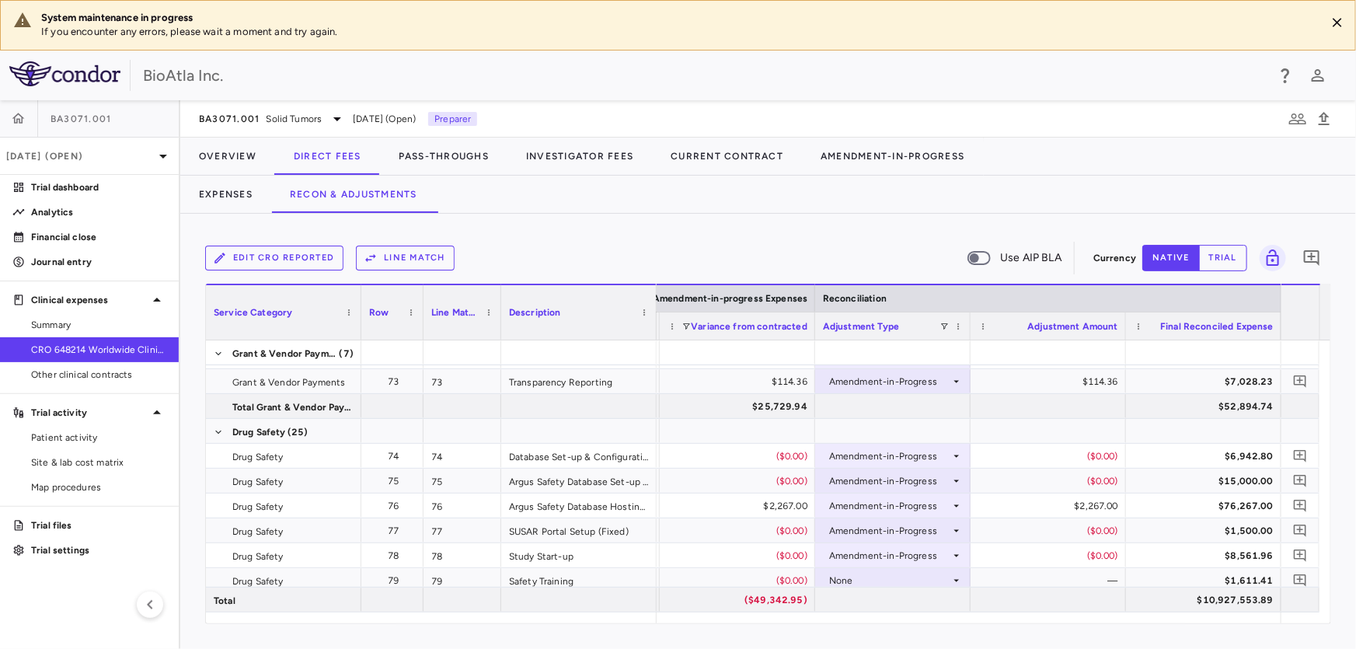
scroll to position [2218, 0]
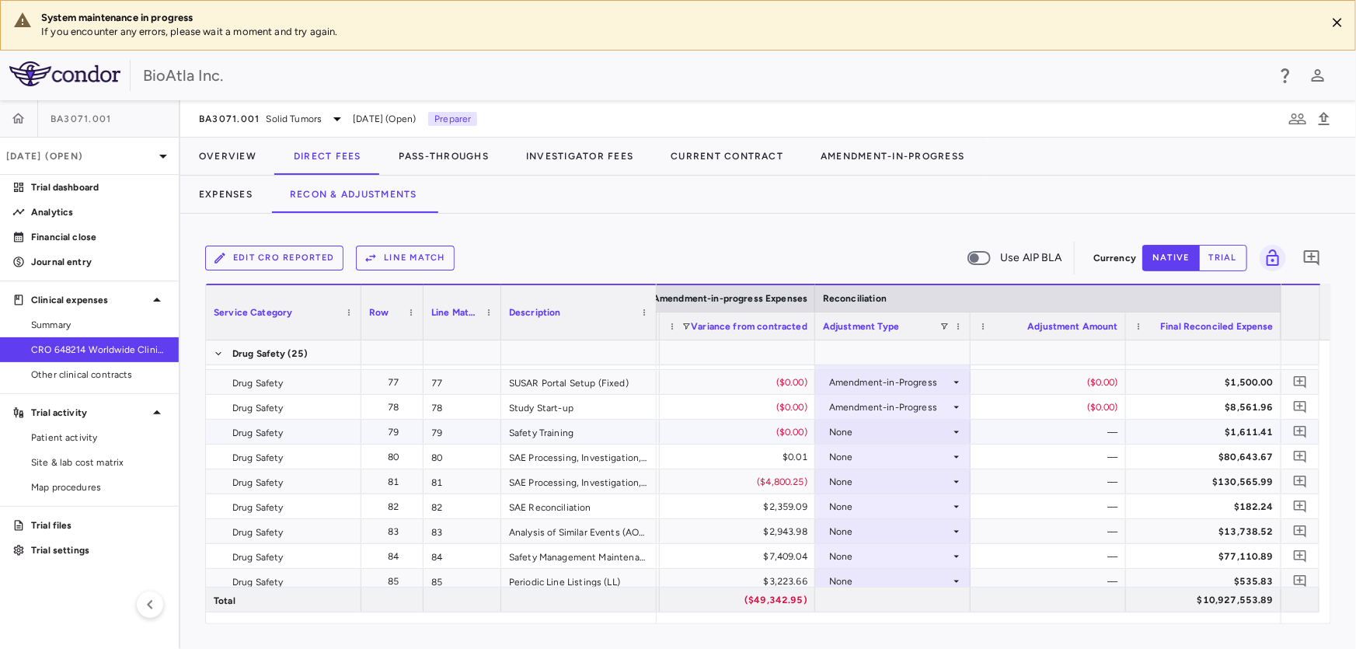
click at [863, 428] on div "None" at bounding box center [889, 432] width 121 height 25
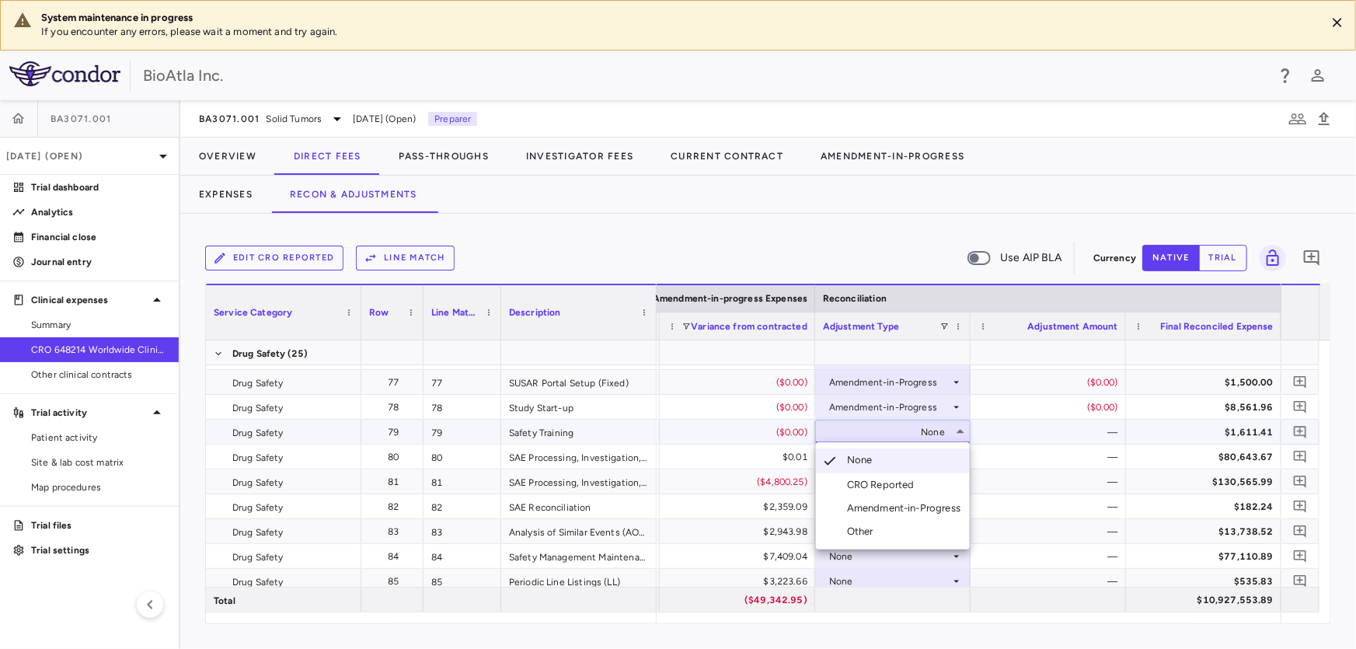
click at [884, 507] on div "Amendment-in-Progress" at bounding box center [907, 508] width 120 height 14
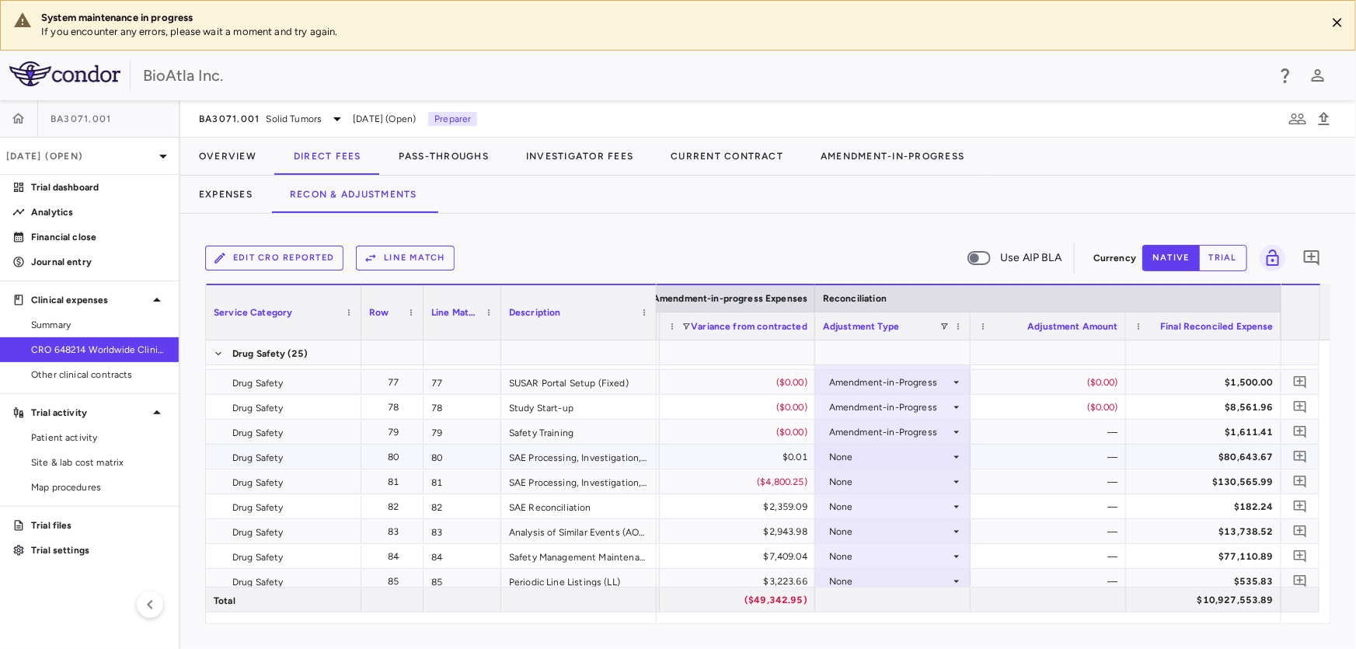
click at [856, 461] on div "None" at bounding box center [889, 456] width 121 height 25
click at [859, 457] on div "None" at bounding box center [889, 456] width 121 height 25
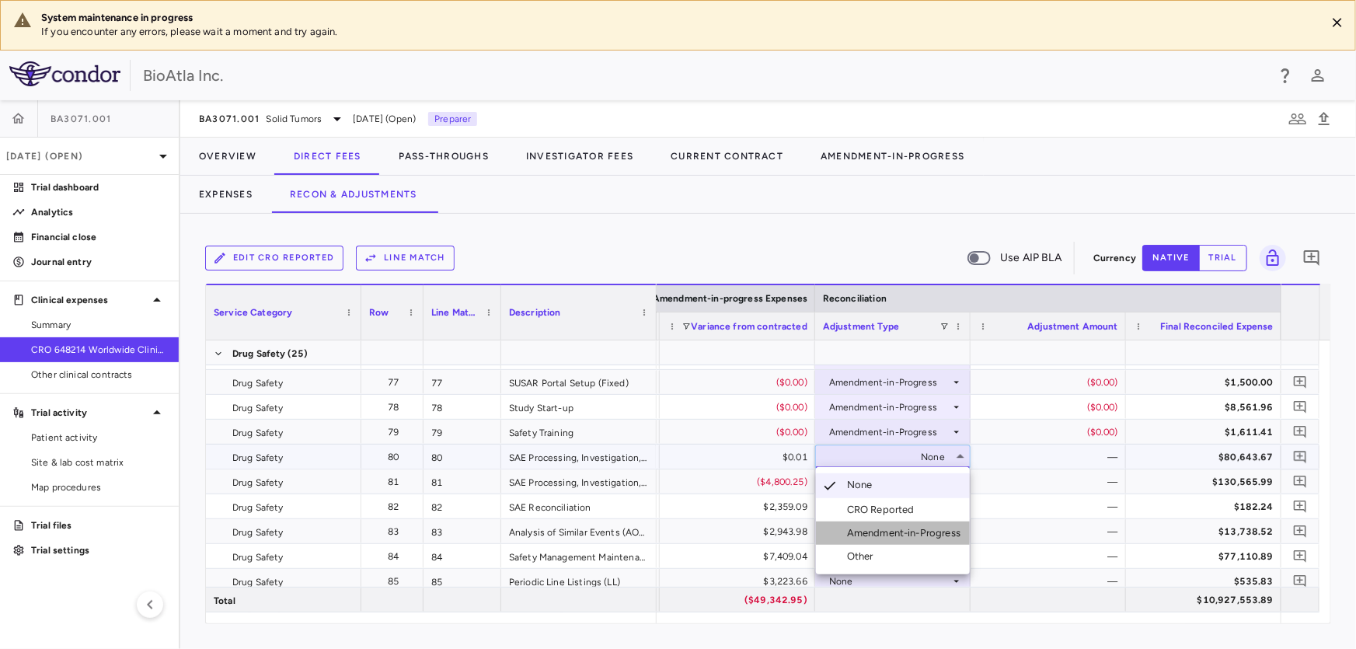
click at [926, 526] on div "Amendment-in-Progress" at bounding box center [907, 533] width 120 height 14
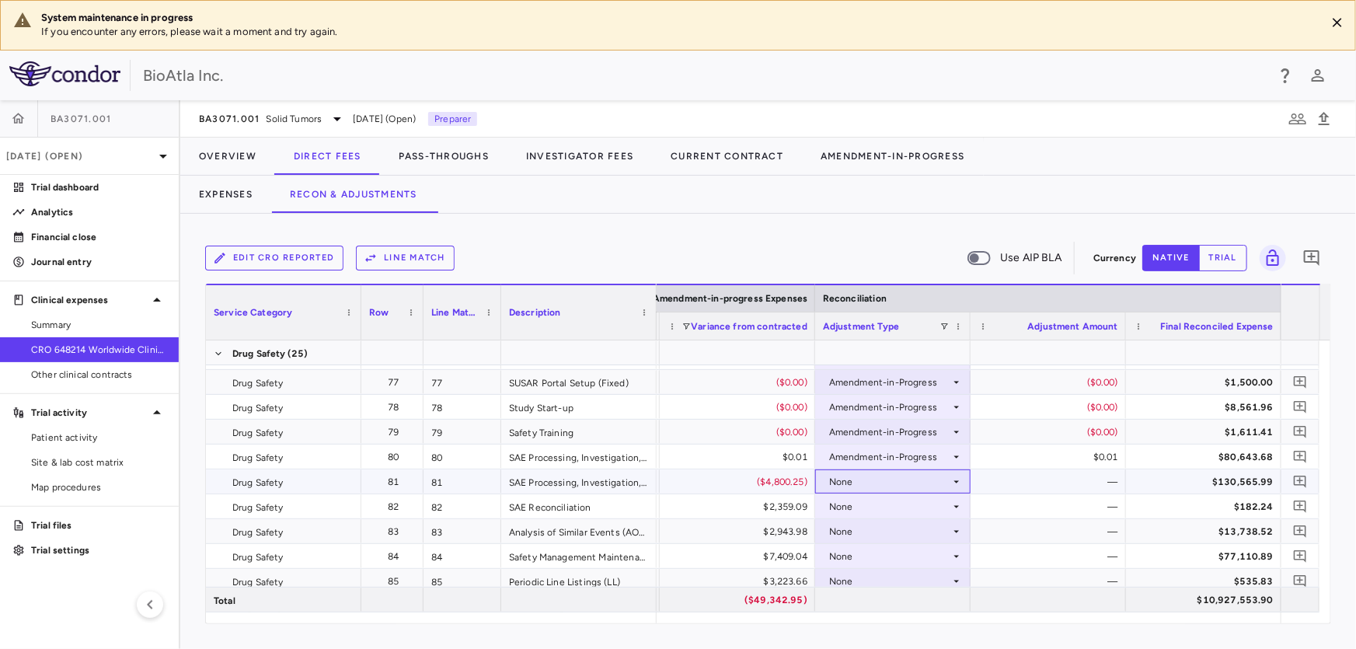
click at [901, 483] on div "None" at bounding box center [889, 481] width 121 height 25
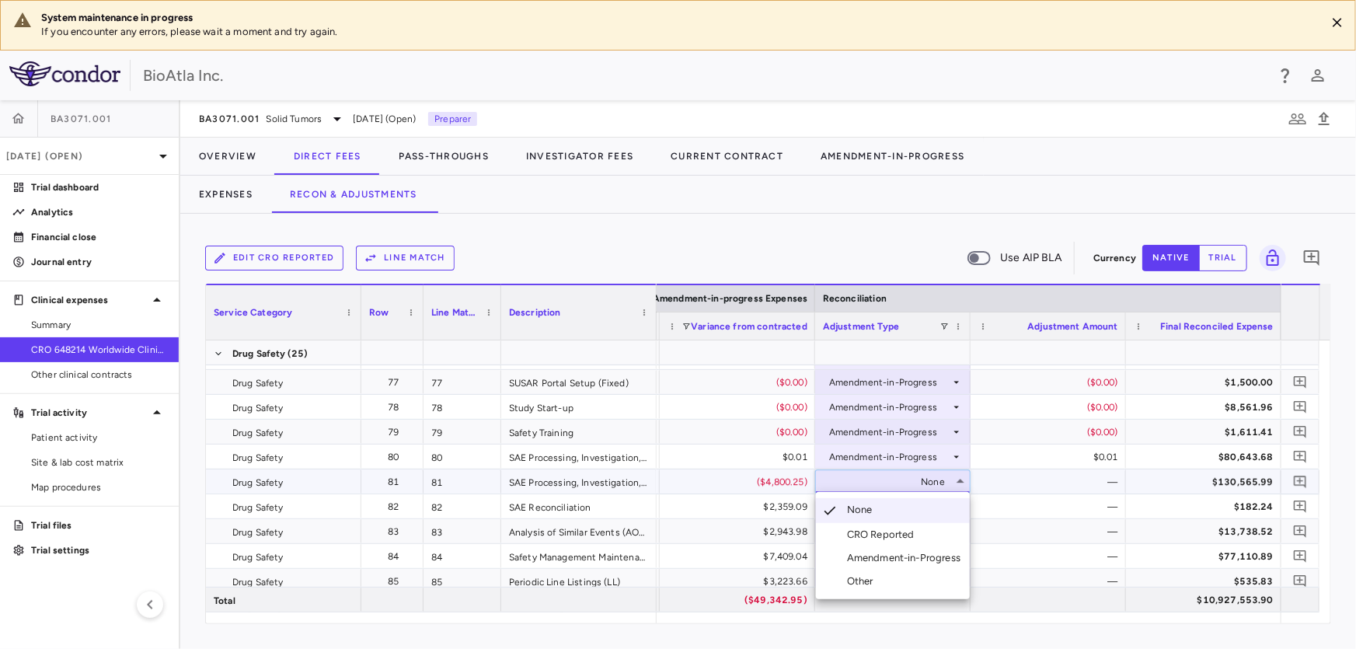
click at [885, 559] on div "Amendment-in-Progress" at bounding box center [907, 558] width 120 height 14
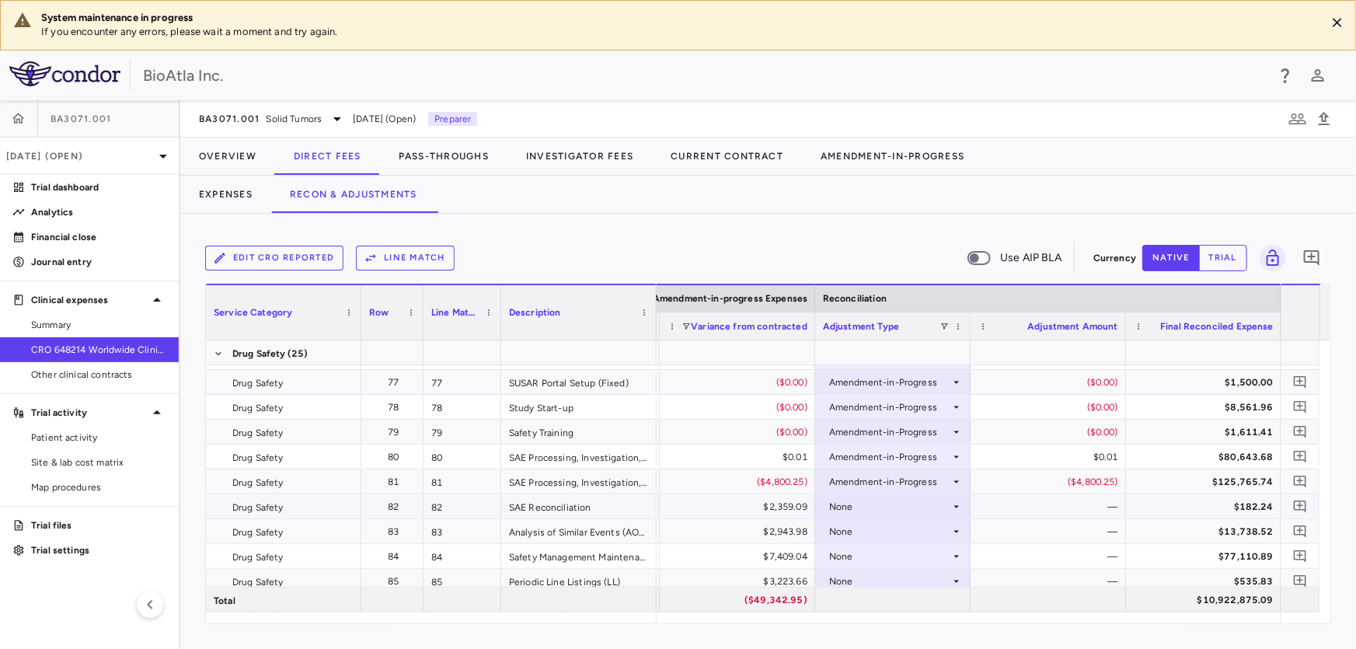
click at [911, 505] on div "None" at bounding box center [889, 506] width 121 height 25
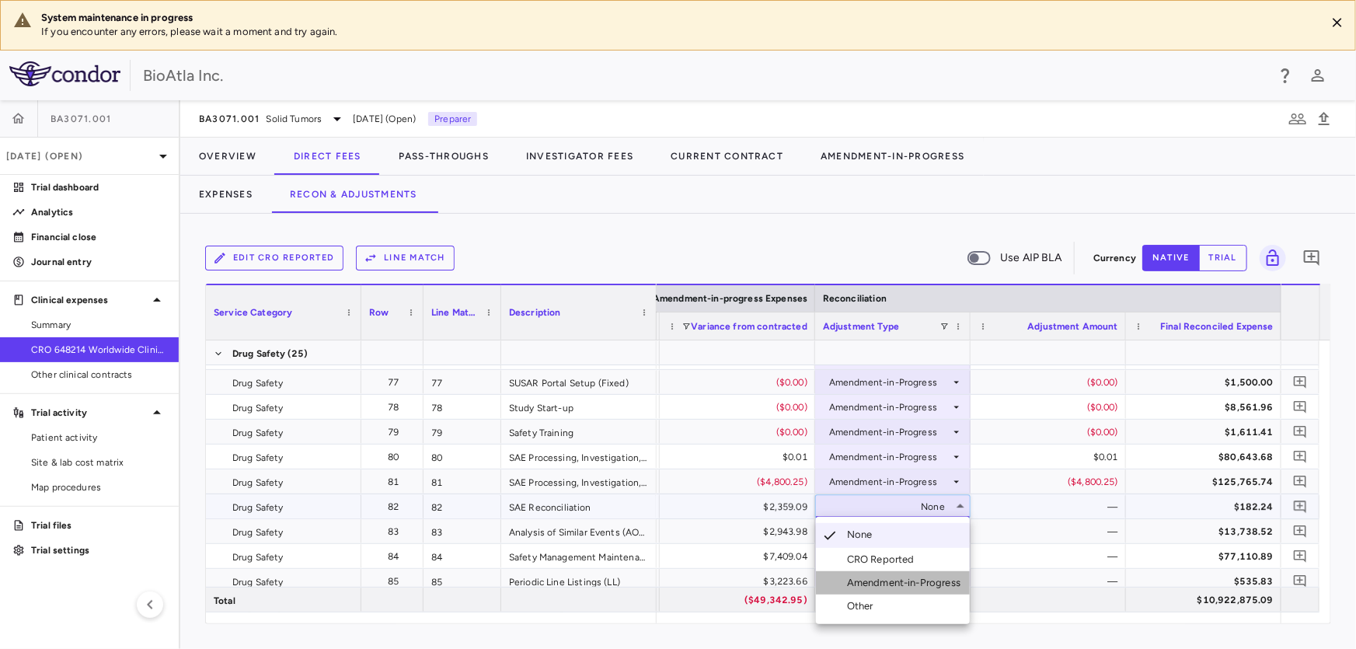
click at [870, 580] on div "Amendment-in-Progress" at bounding box center [907, 583] width 120 height 14
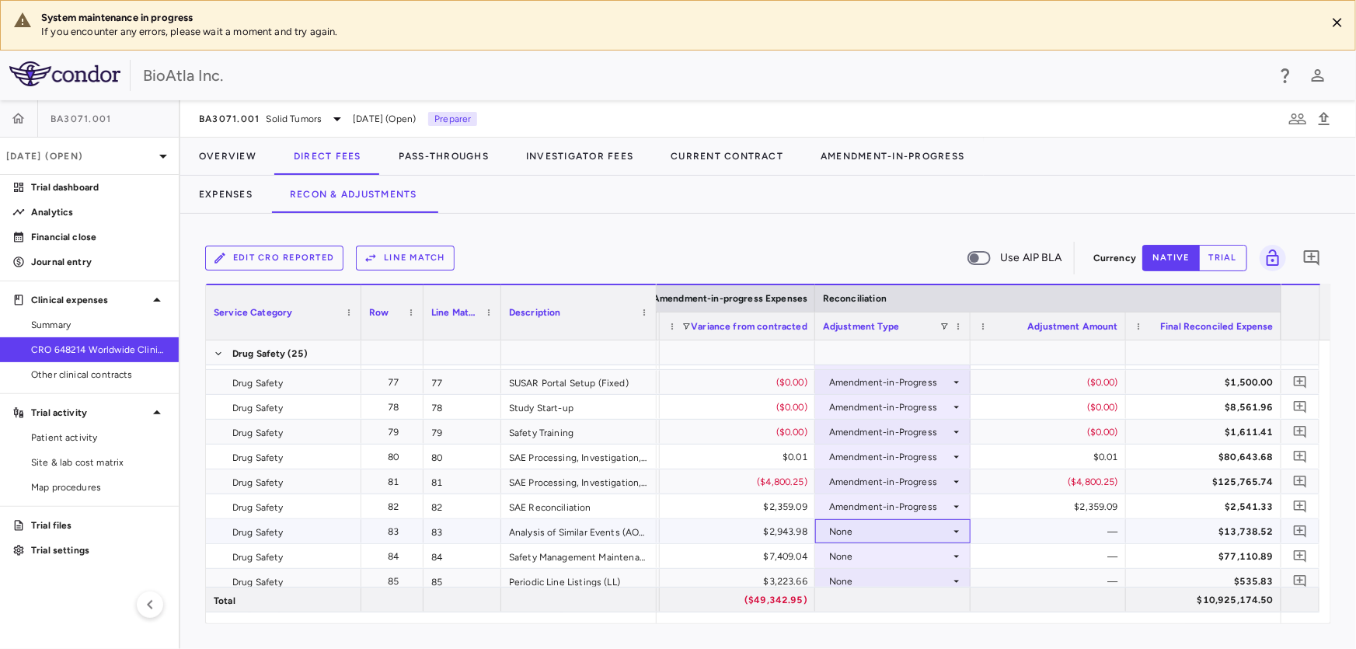
click at [897, 532] on div "None" at bounding box center [889, 531] width 121 height 25
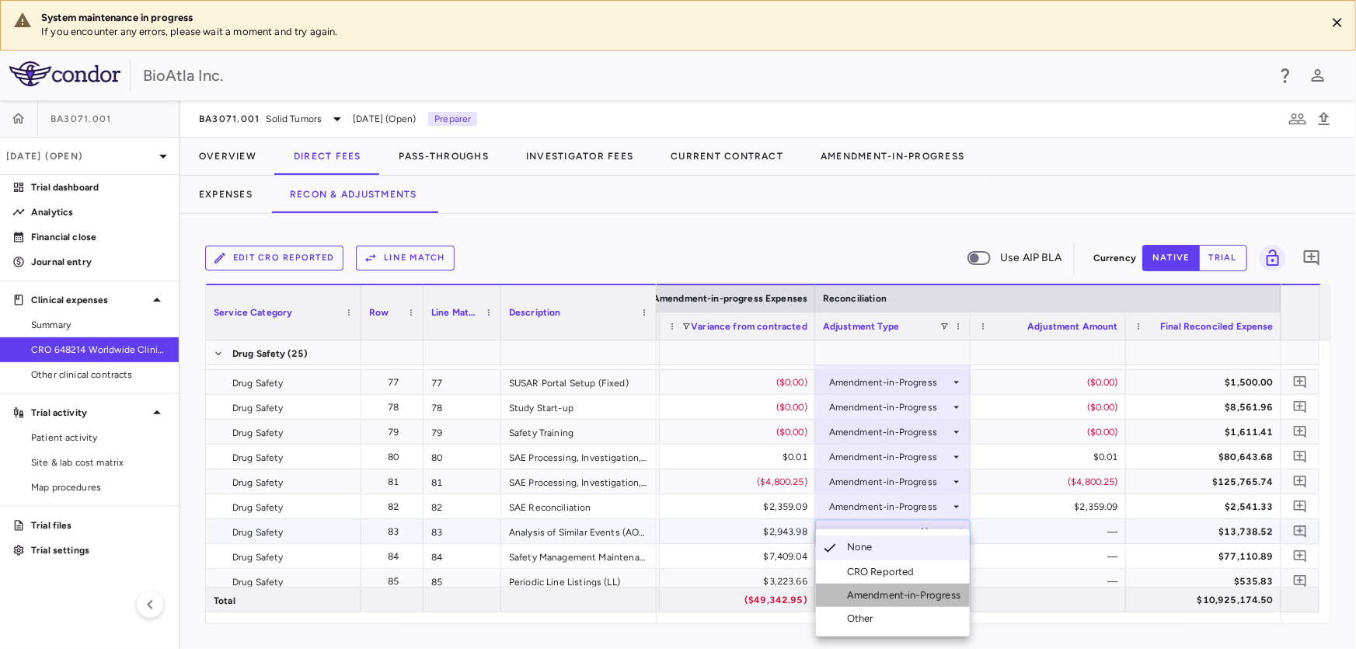
click at [901, 591] on div "Amendment-in-Progress" at bounding box center [907, 595] width 120 height 14
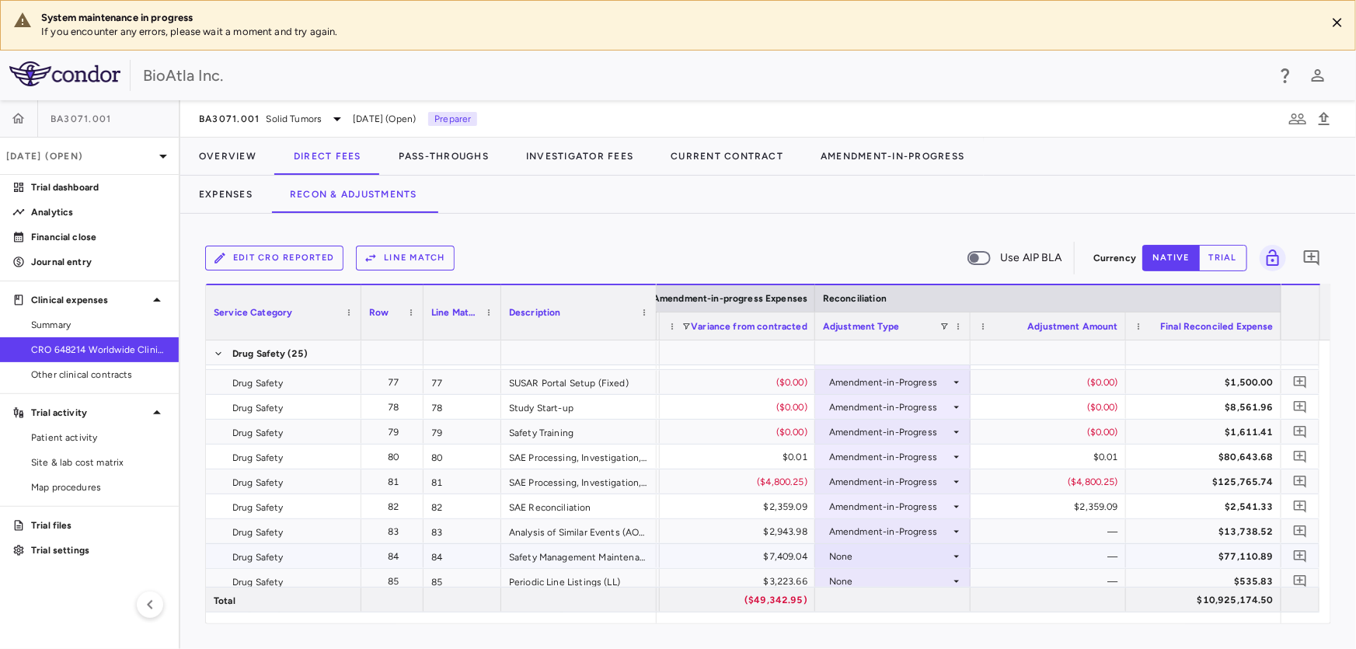
click at [833, 559] on div "None" at bounding box center [889, 556] width 121 height 25
click at [914, 544] on div "None" at bounding box center [889, 556] width 121 height 25
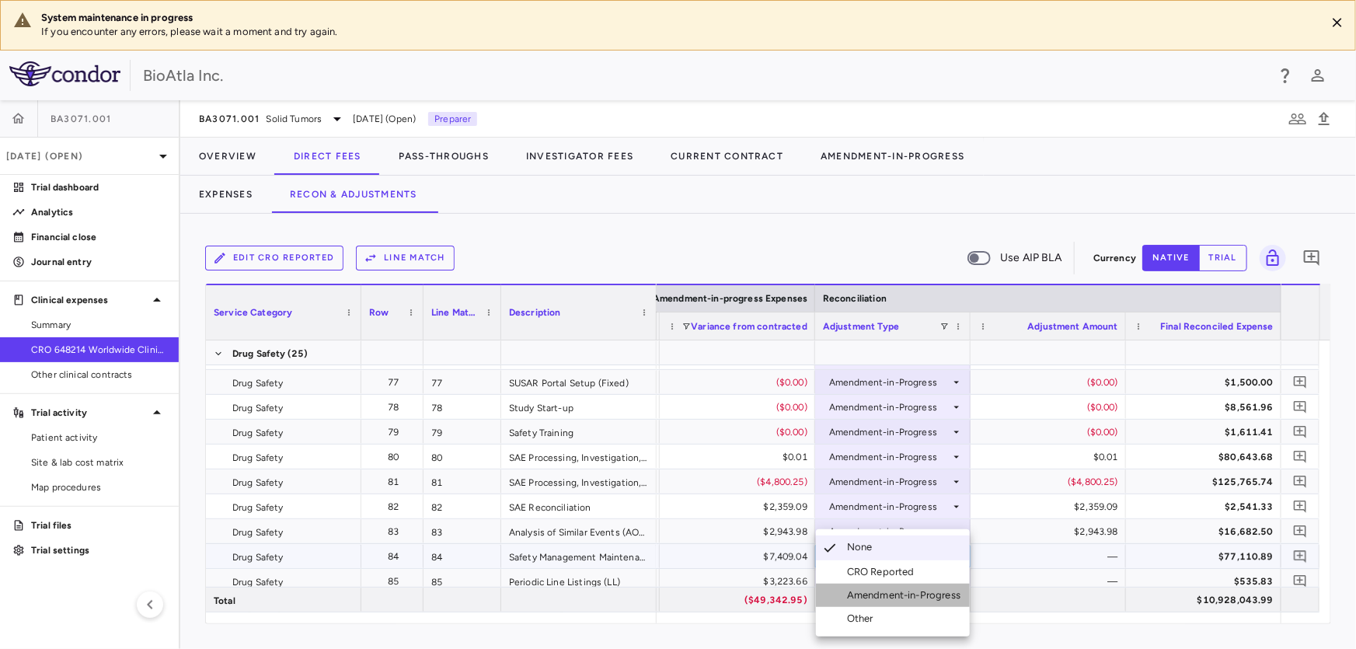
click at [915, 594] on div "Amendment-in-Progress" at bounding box center [907, 595] width 120 height 14
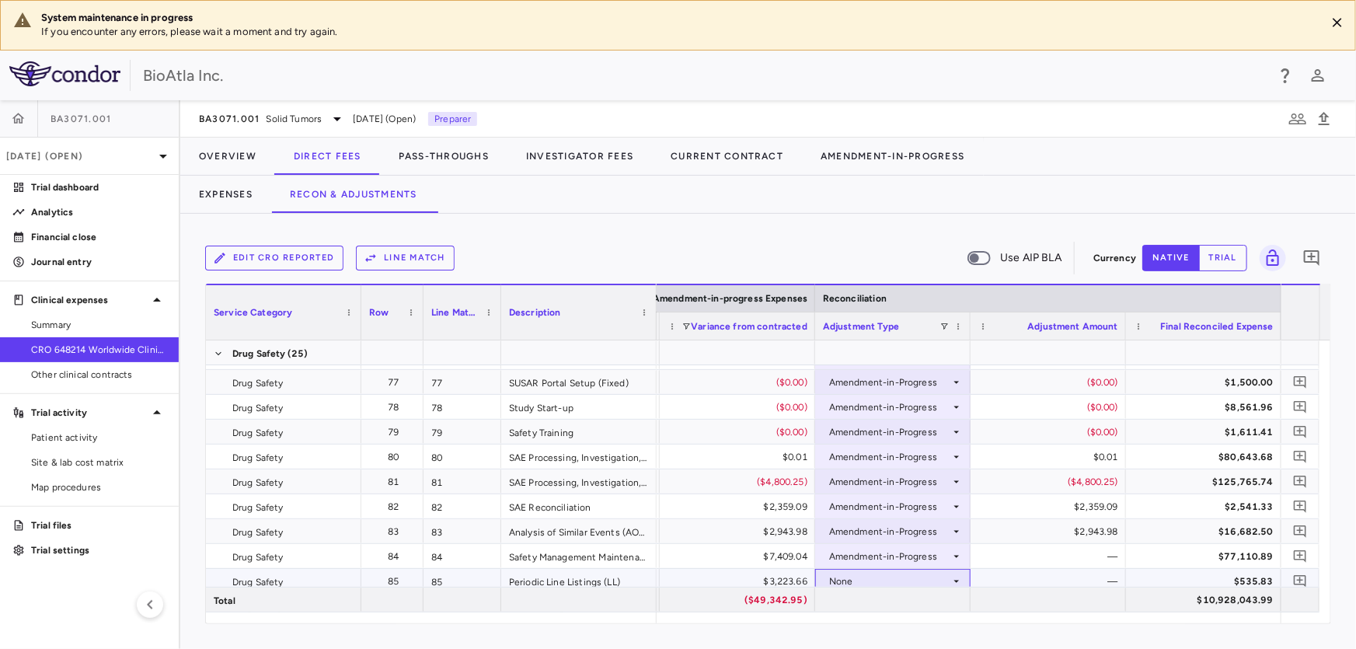
click at [884, 582] on div "None" at bounding box center [889, 581] width 121 height 25
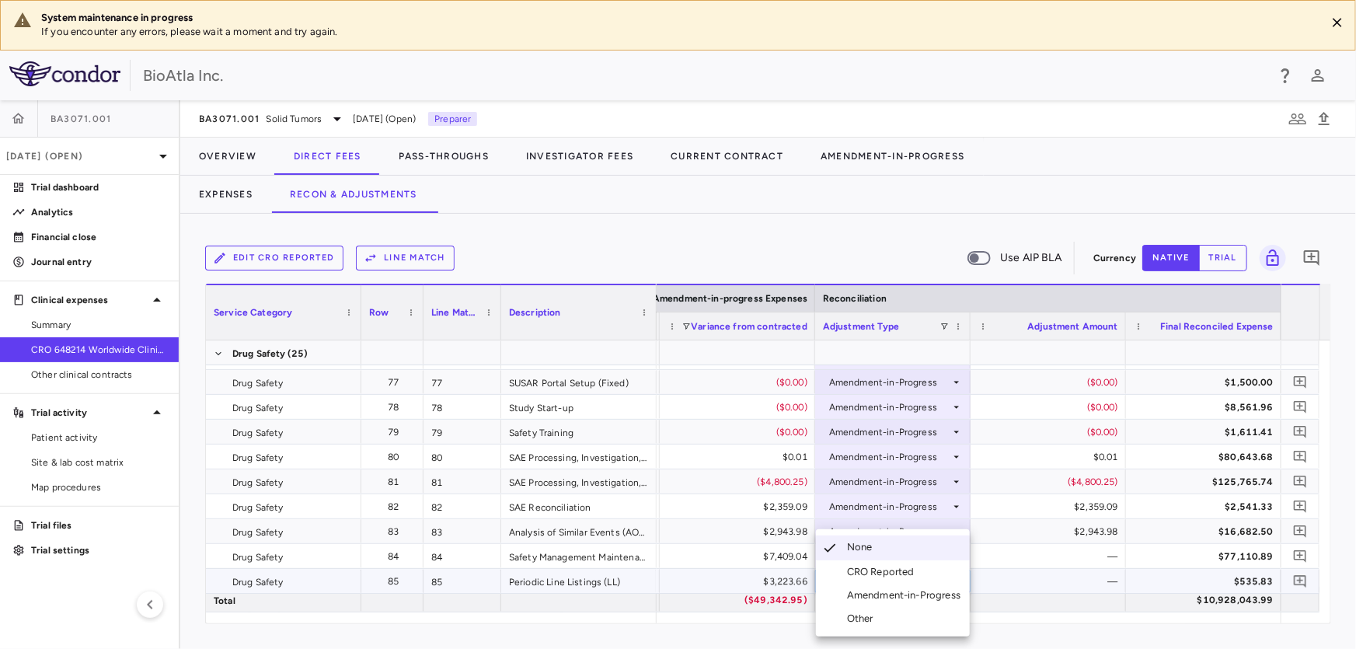
click at [885, 592] on div "Amendment-in-Progress" at bounding box center [907, 595] width 120 height 14
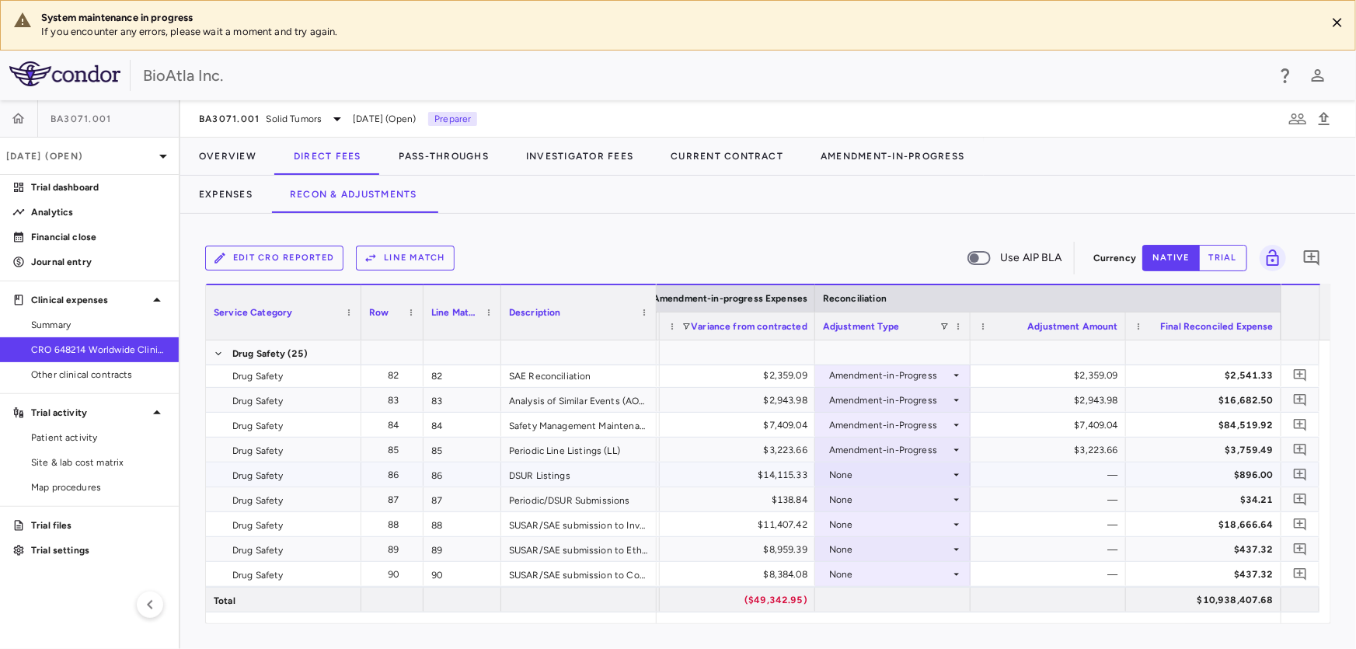
click at [859, 471] on div "None" at bounding box center [889, 474] width 121 height 25
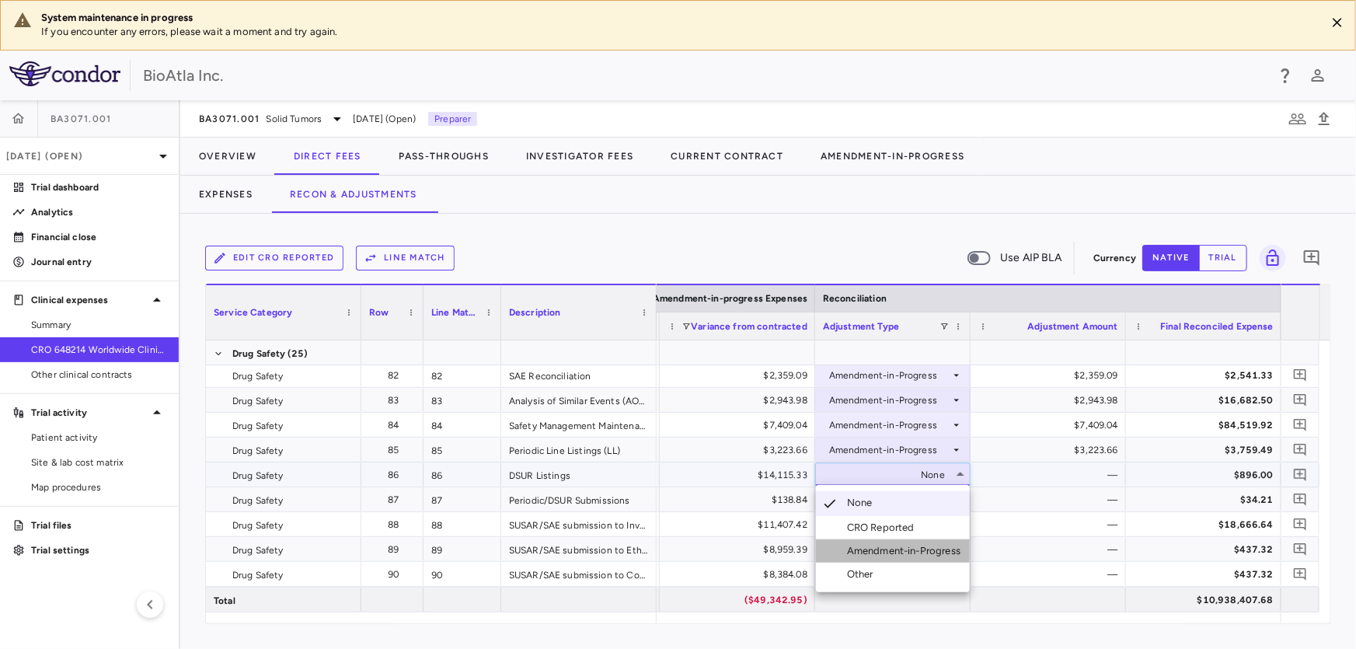
click at [918, 551] on div "Amendment-in-Progress" at bounding box center [907, 551] width 120 height 14
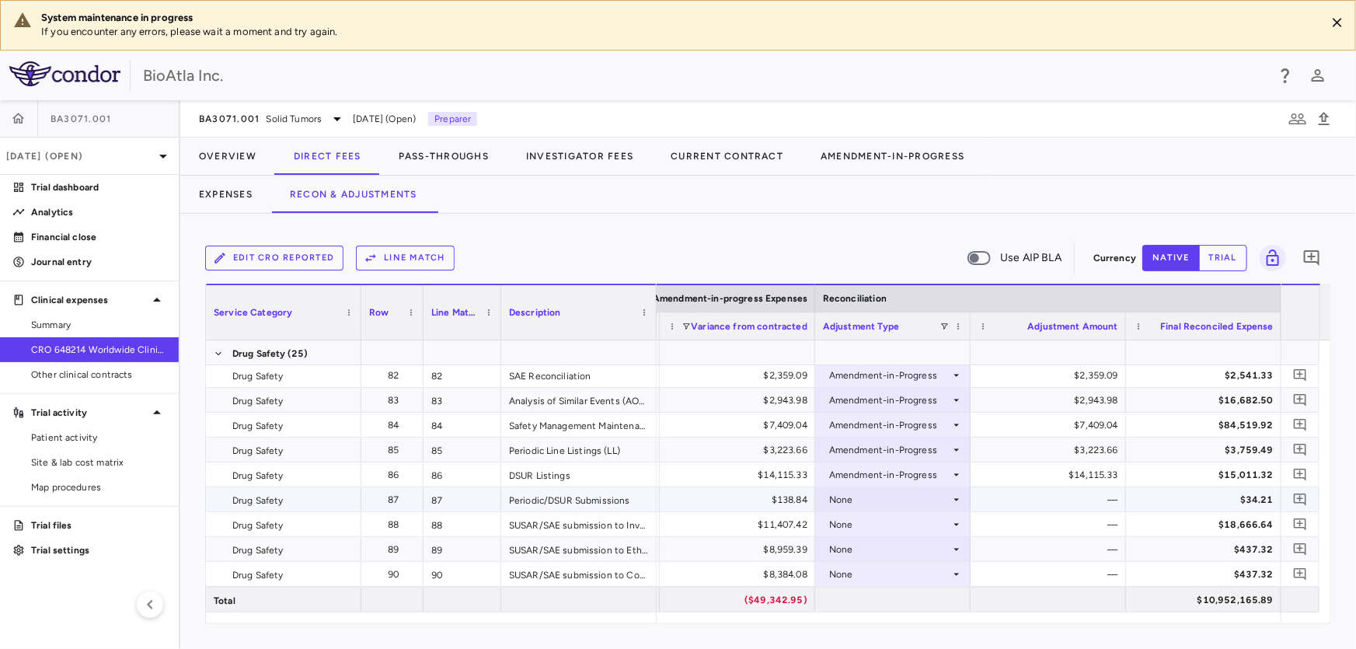
click at [955, 500] on icon at bounding box center [956, 499] width 12 height 12
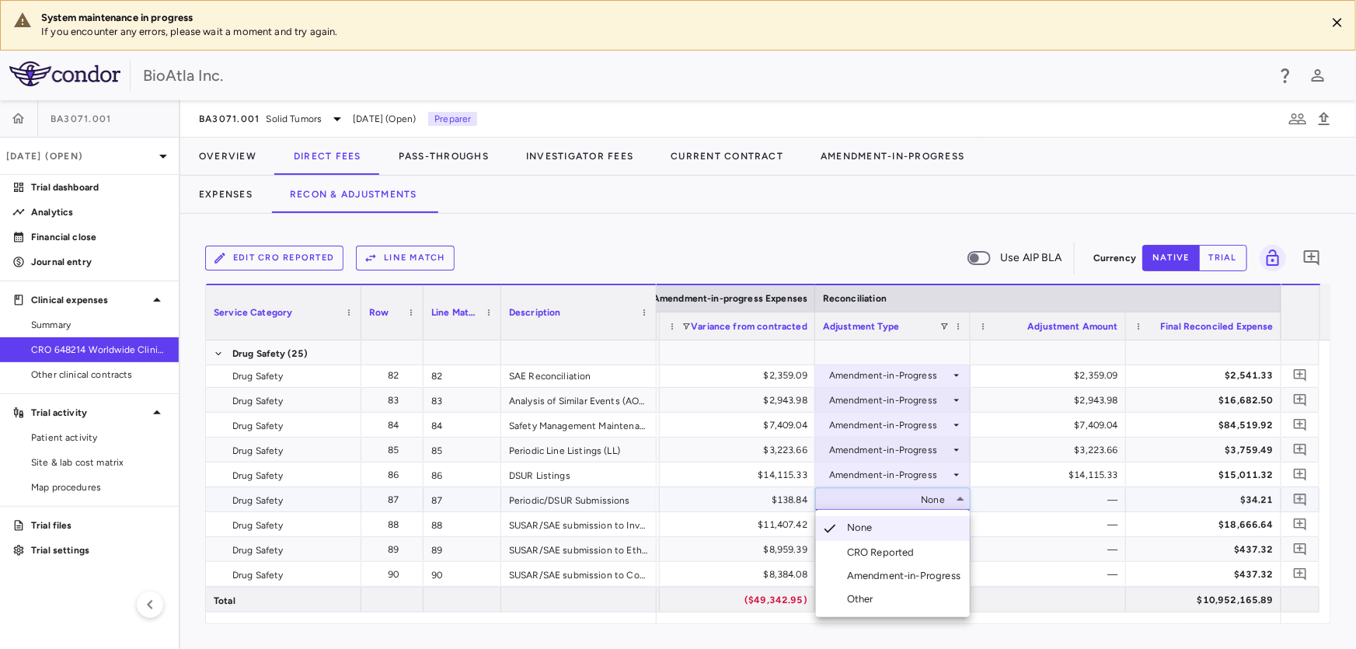
click at [868, 577] on div "Amendment-in-Progress" at bounding box center [907, 576] width 120 height 14
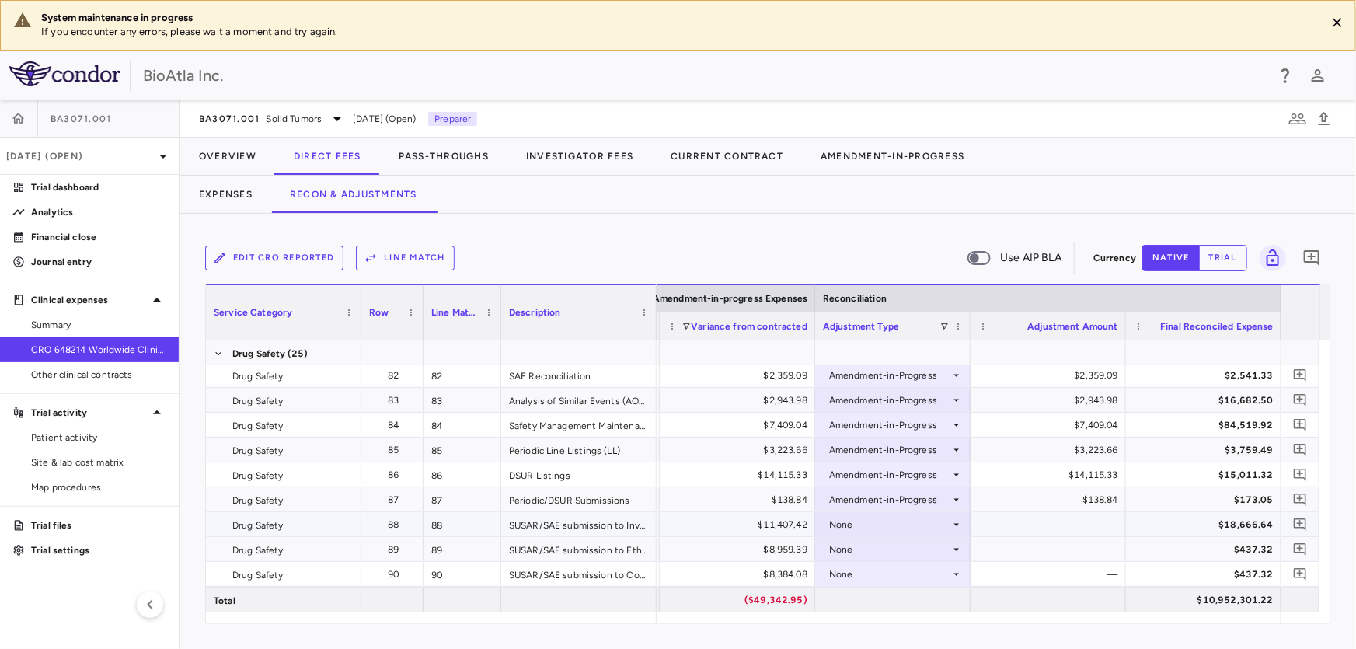
click at [960, 521] on icon at bounding box center [956, 524] width 12 height 12
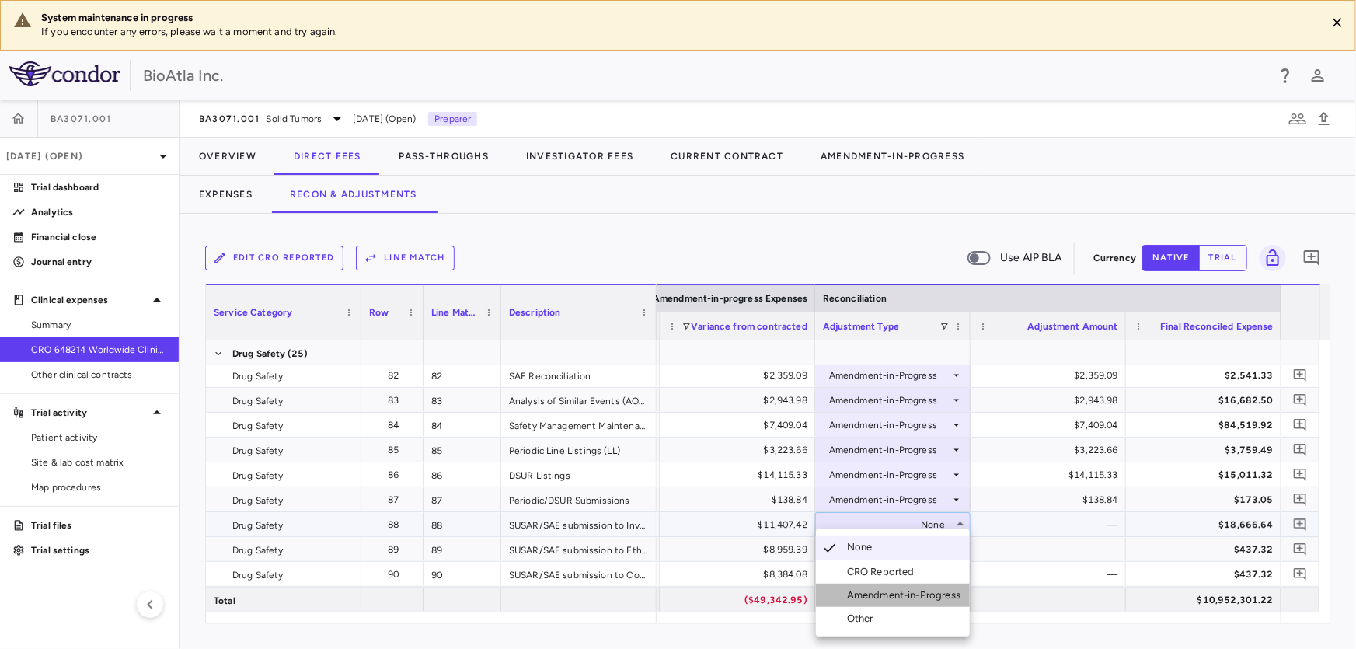
click at [916, 594] on div "Amendment-in-Progress" at bounding box center [907, 595] width 120 height 14
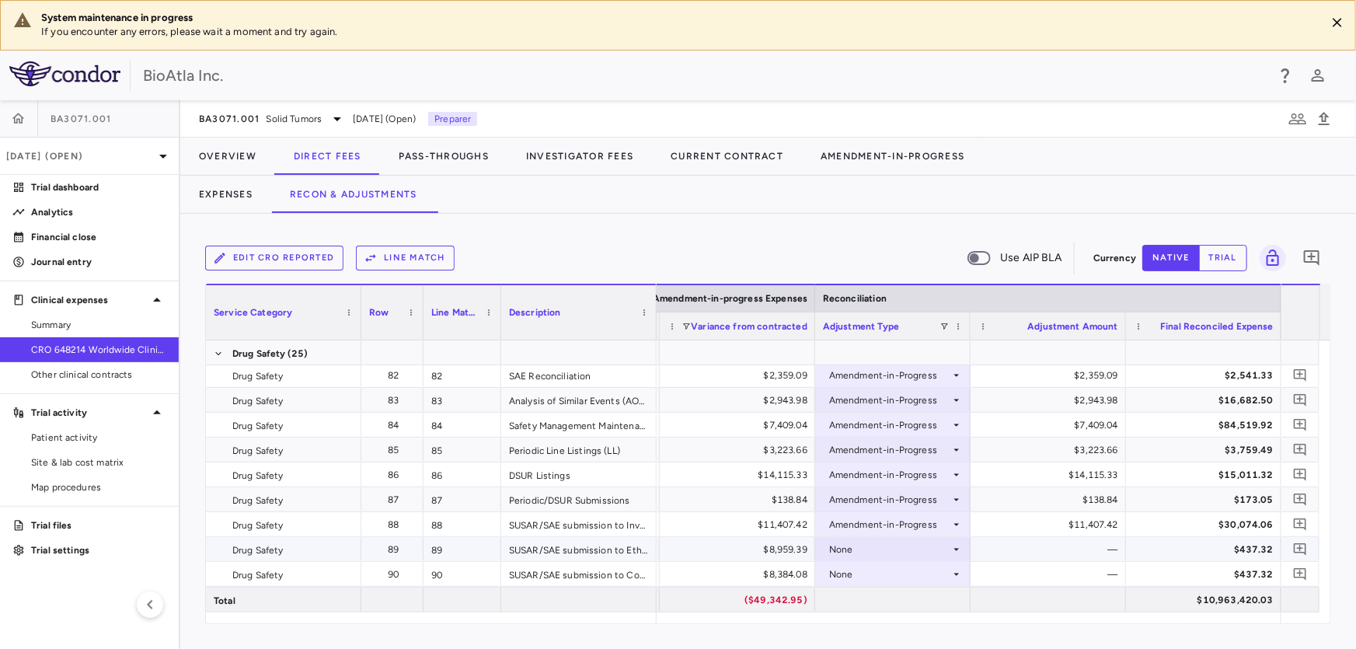
click at [871, 549] on div "None" at bounding box center [889, 549] width 121 height 25
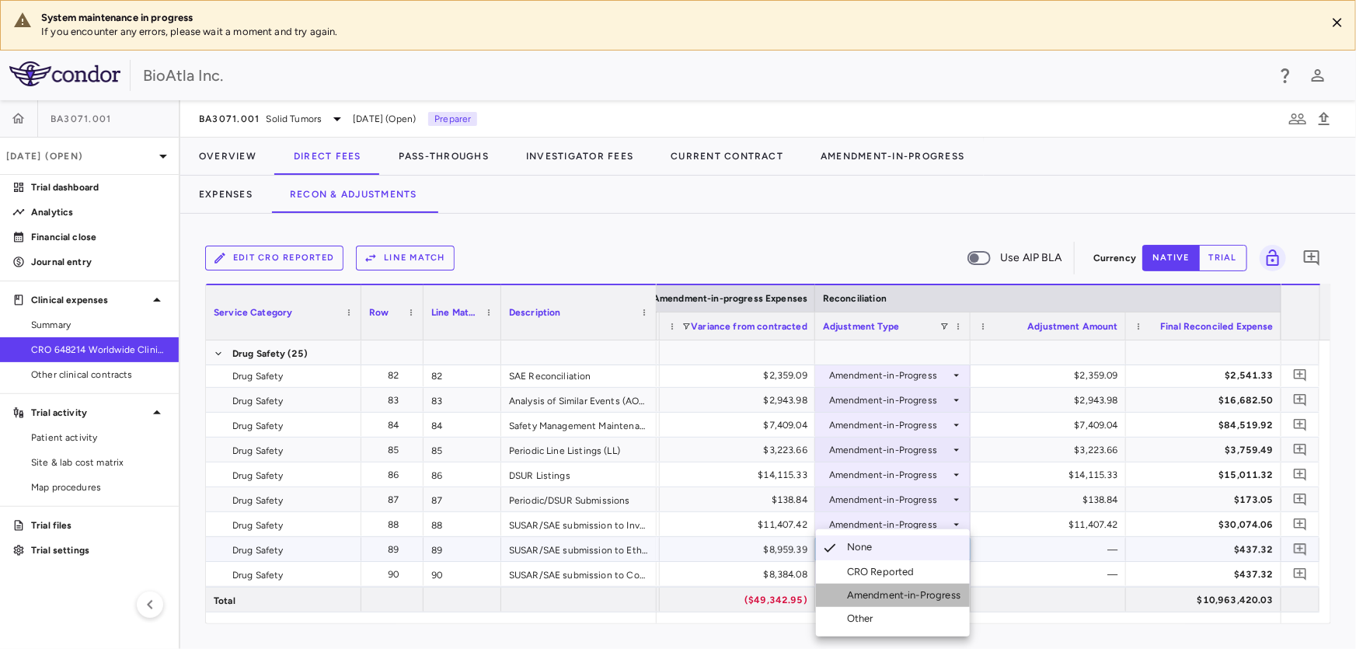
click at [891, 598] on div "Amendment-in-Progress" at bounding box center [907, 595] width 120 height 14
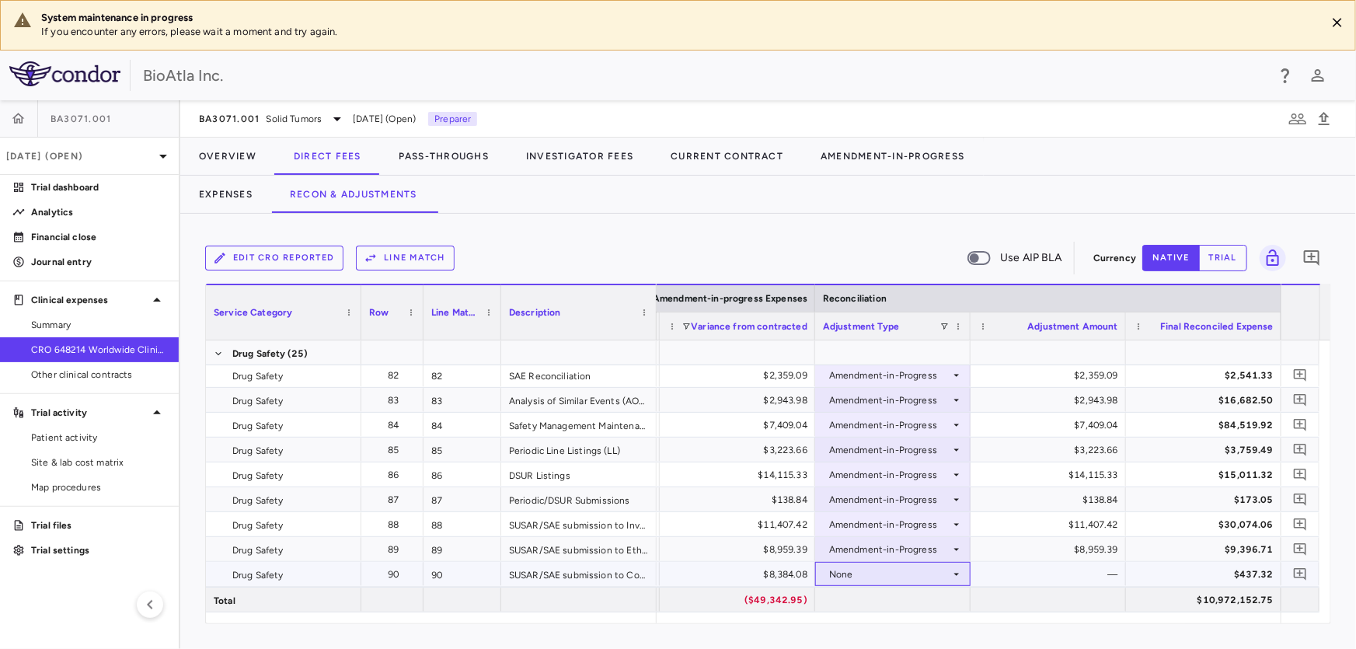
click at [954, 570] on icon at bounding box center [956, 574] width 12 height 12
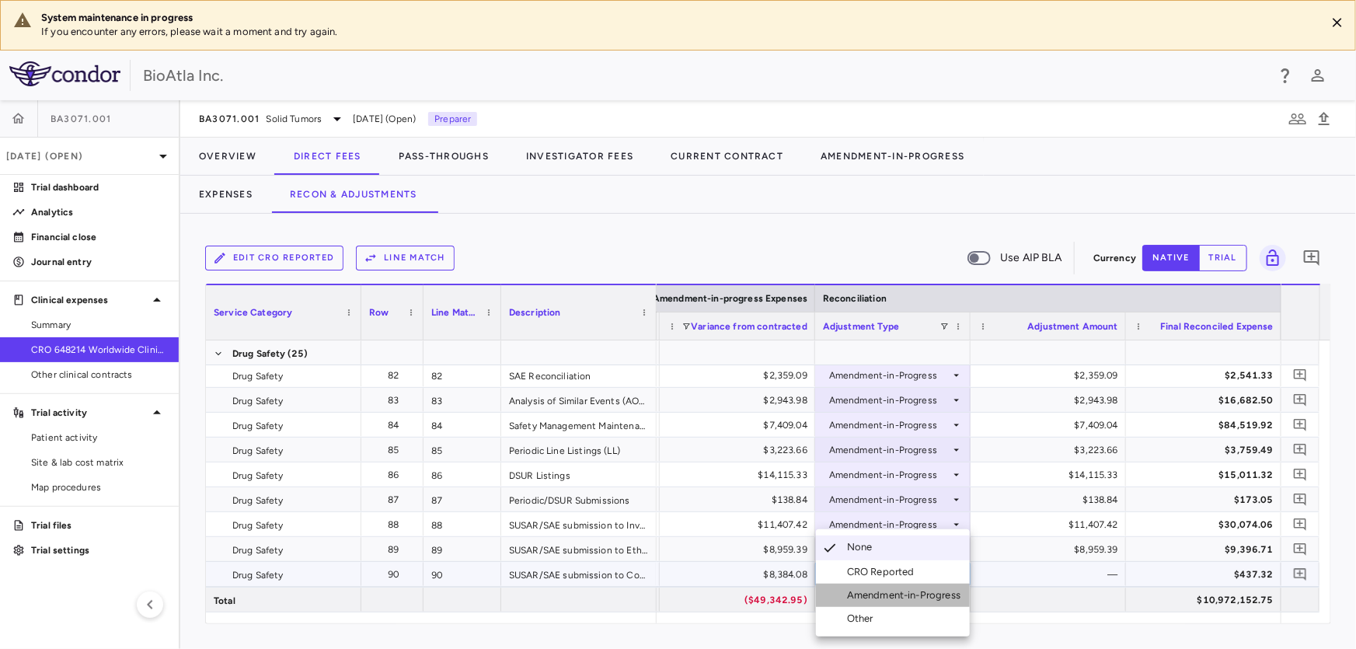
click at [931, 595] on div "Amendment-in-Progress" at bounding box center [907, 595] width 120 height 14
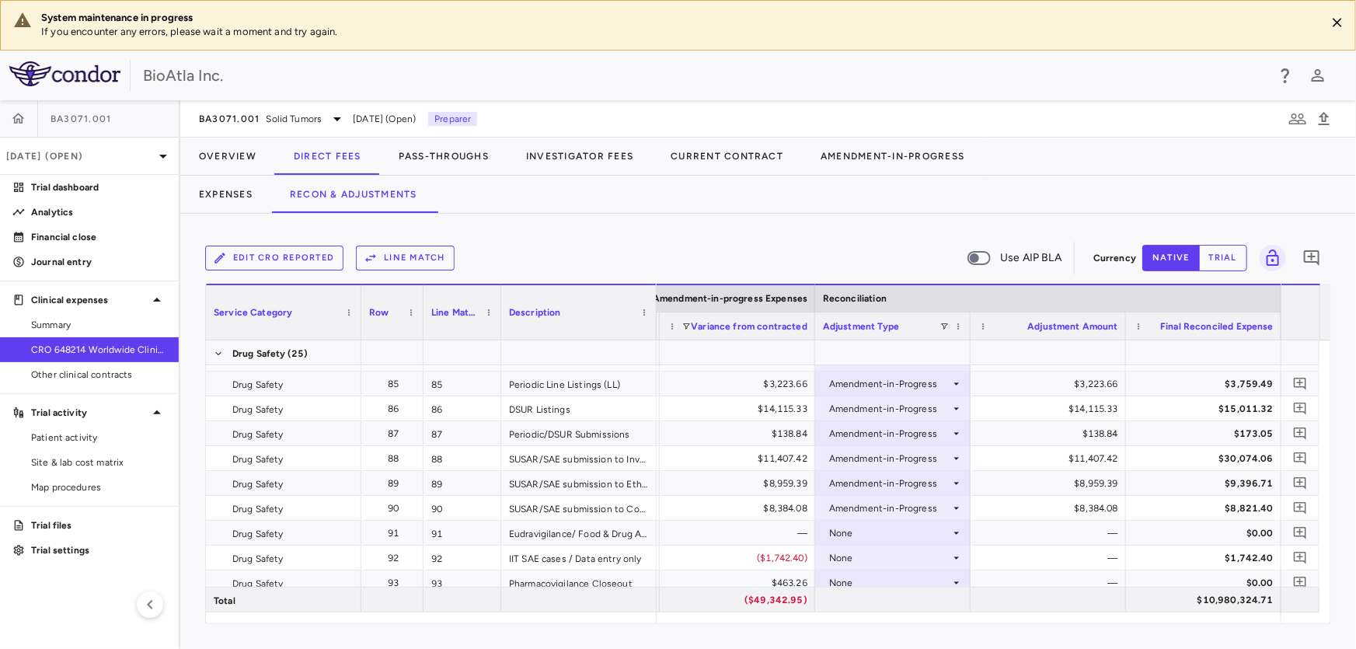
scroll to position [2580, 0]
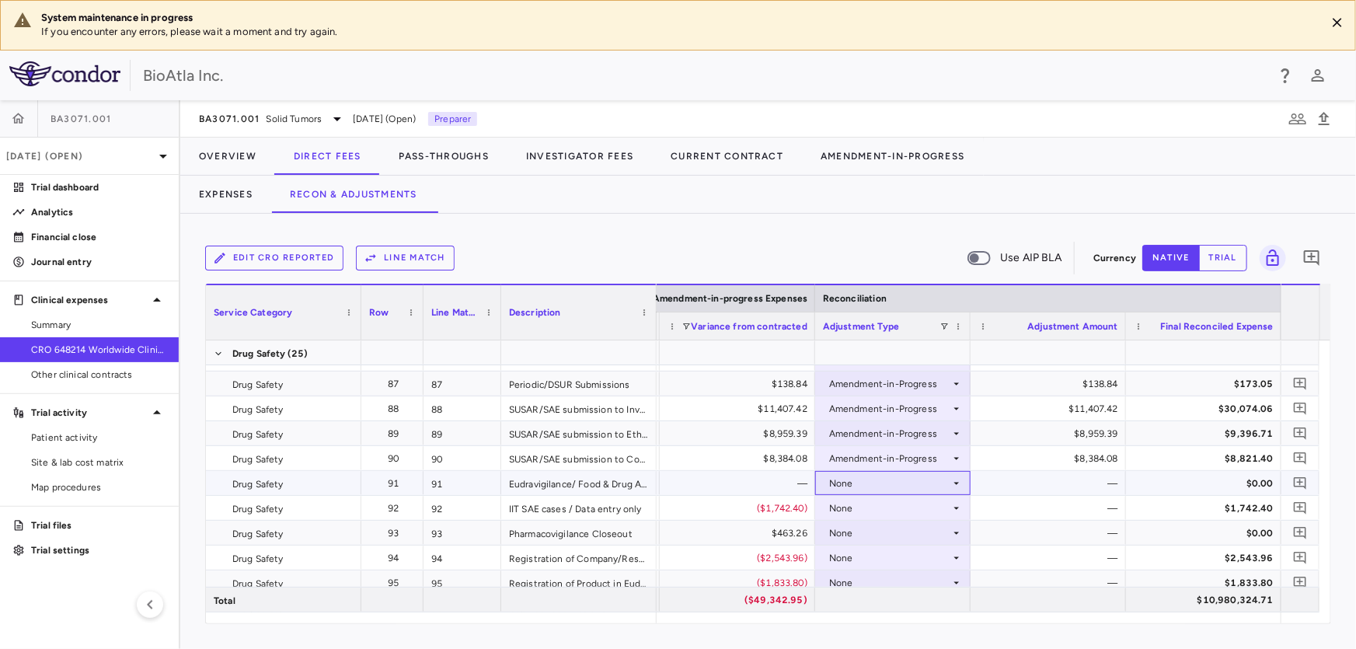
click at [859, 478] on div "None" at bounding box center [889, 483] width 121 height 25
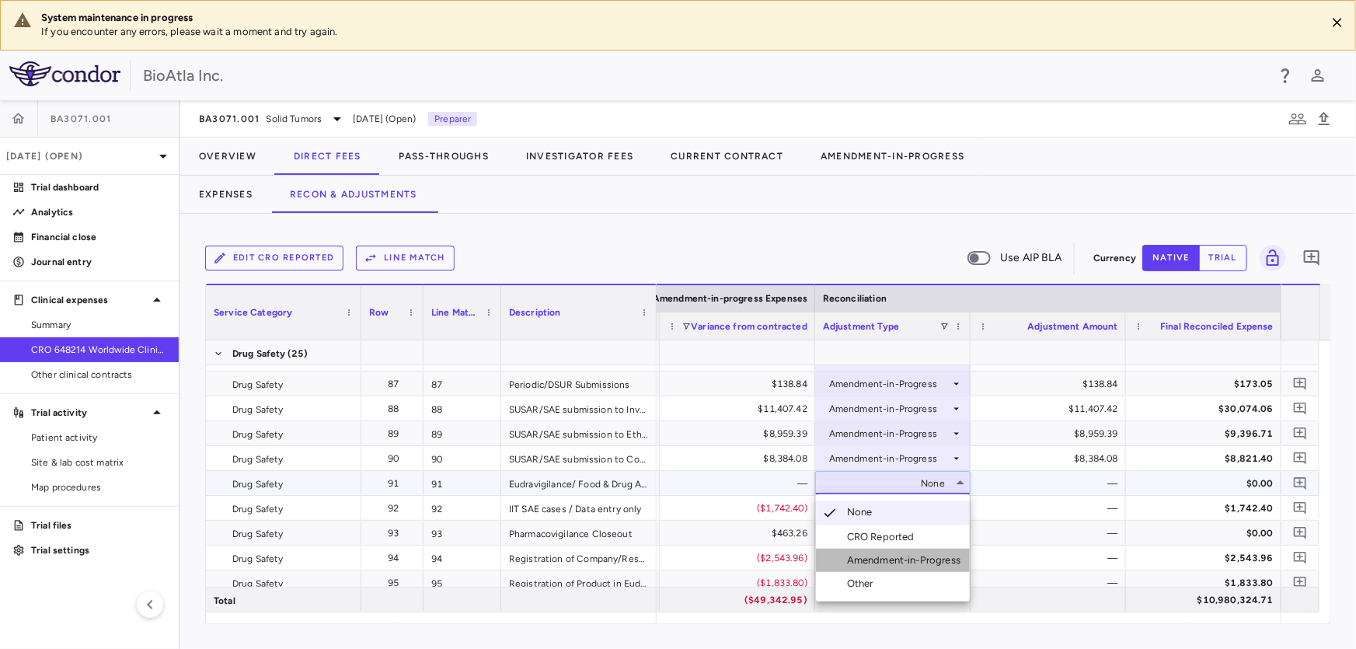
click at [904, 563] on div "Amendment-in-Progress" at bounding box center [907, 560] width 120 height 14
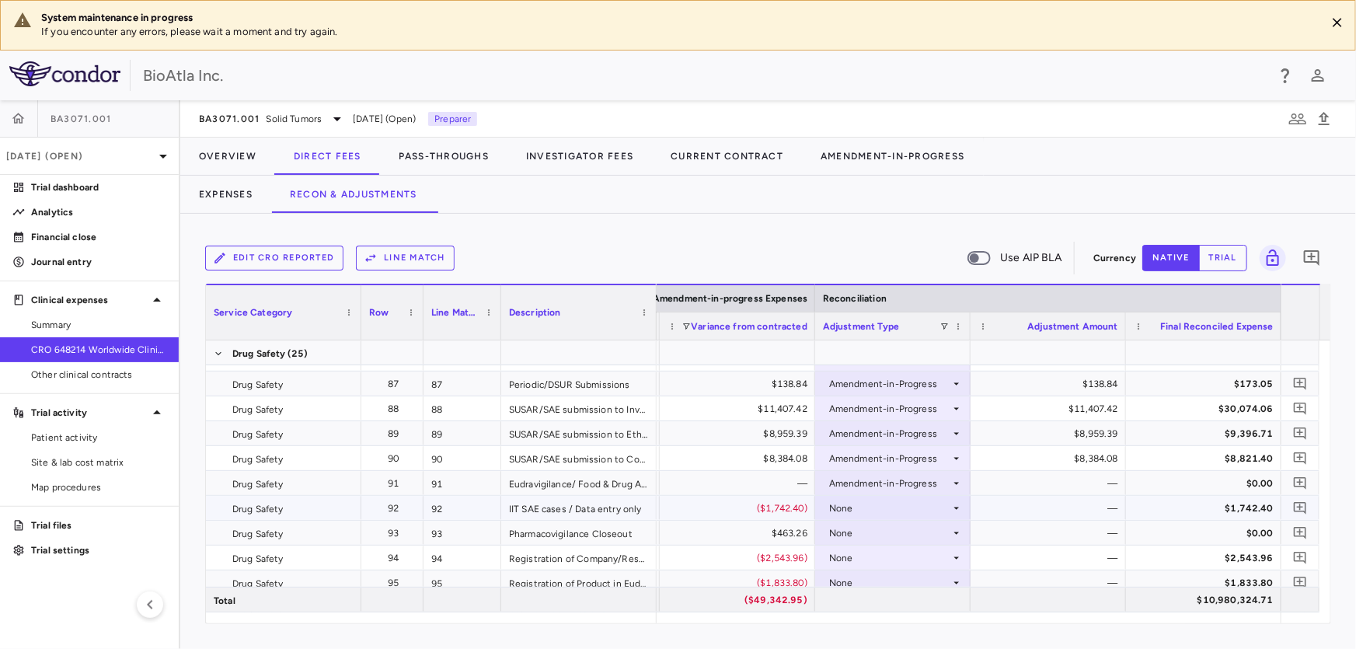
click at [856, 508] on div "None" at bounding box center [889, 508] width 121 height 25
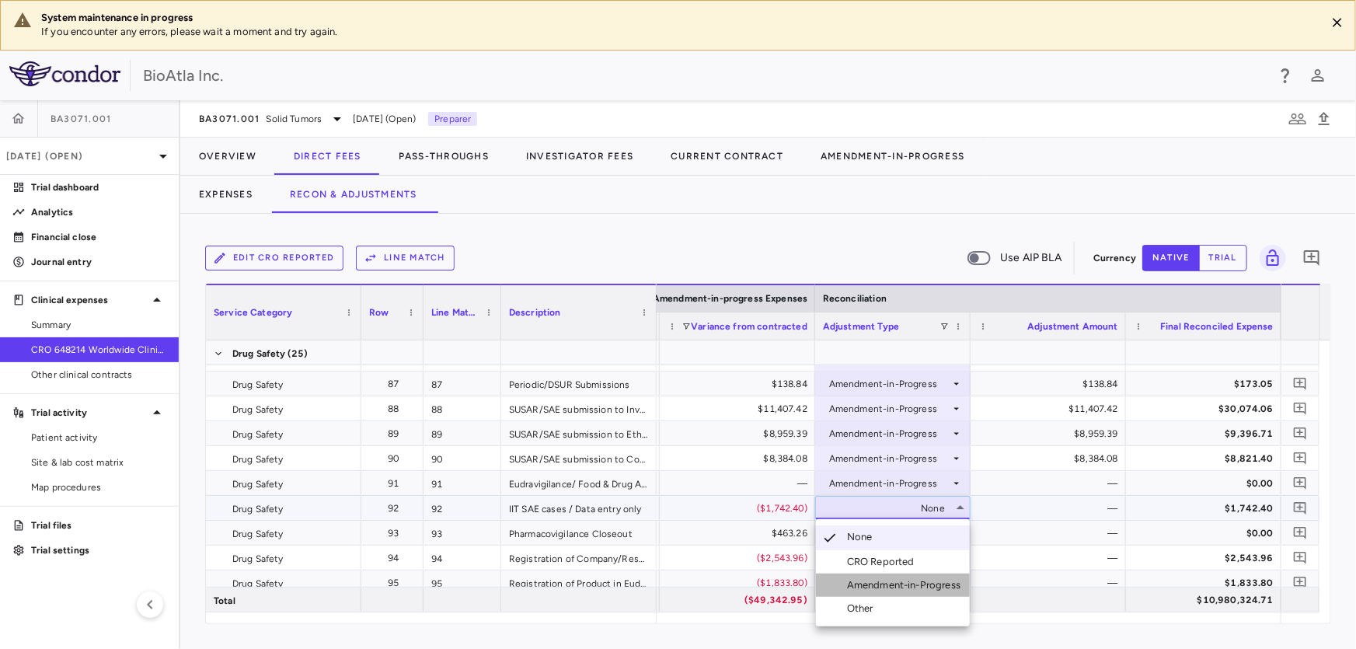
click at [886, 581] on div "Amendment-in-Progress" at bounding box center [907, 585] width 120 height 14
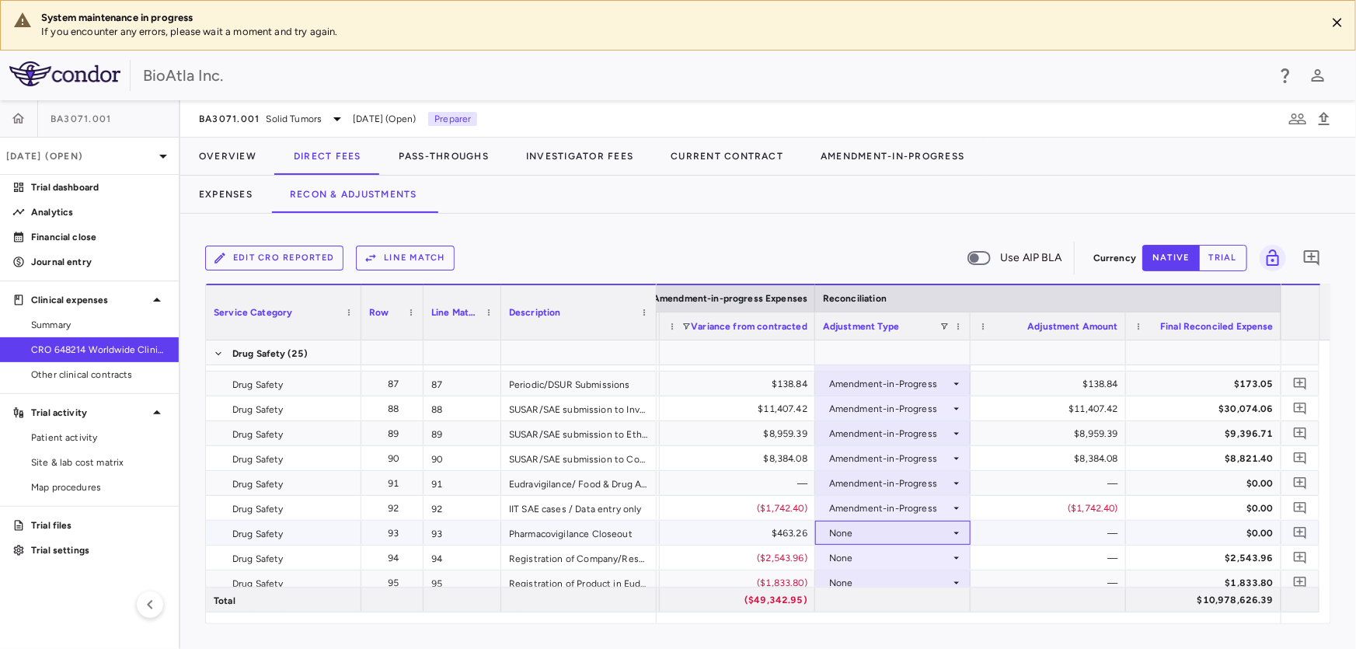
click at [953, 530] on icon at bounding box center [956, 533] width 12 height 12
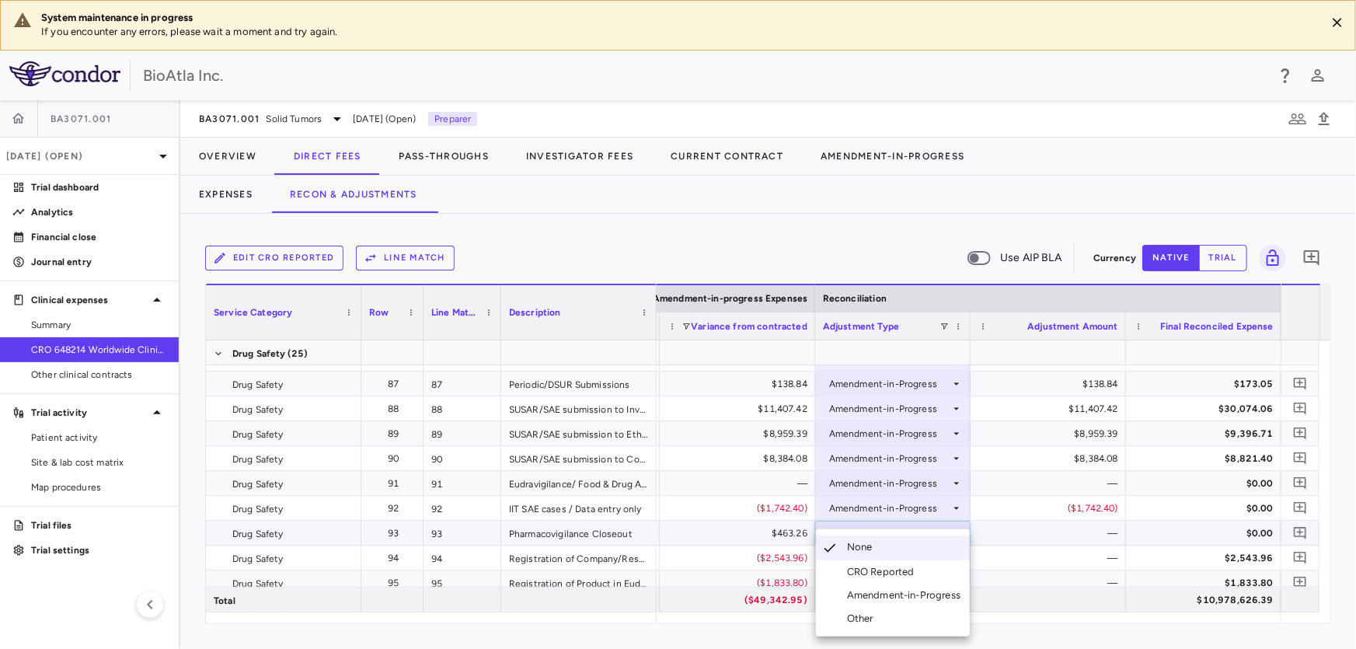
click at [886, 598] on div "Amendment-in-Progress" at bounding box center [907, 595] width 120 height 14
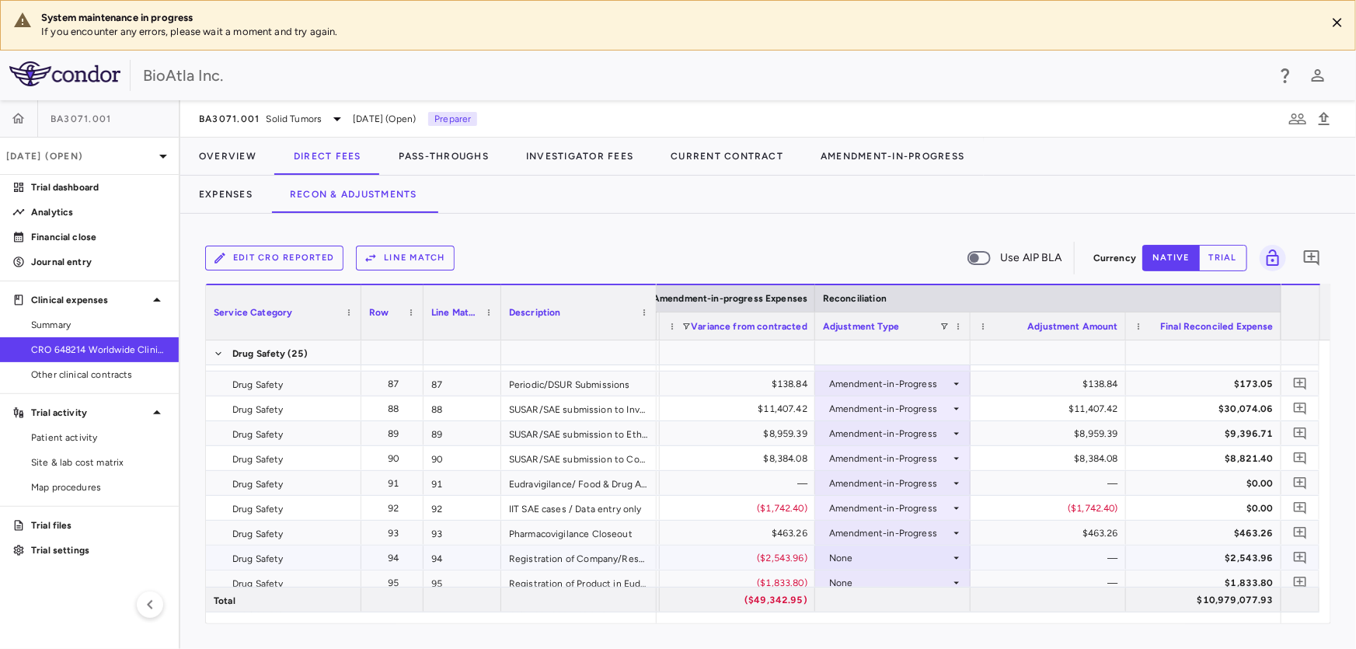
click at [901, 562] on div "None" at bounding box center [889, 557] width 121 height 25
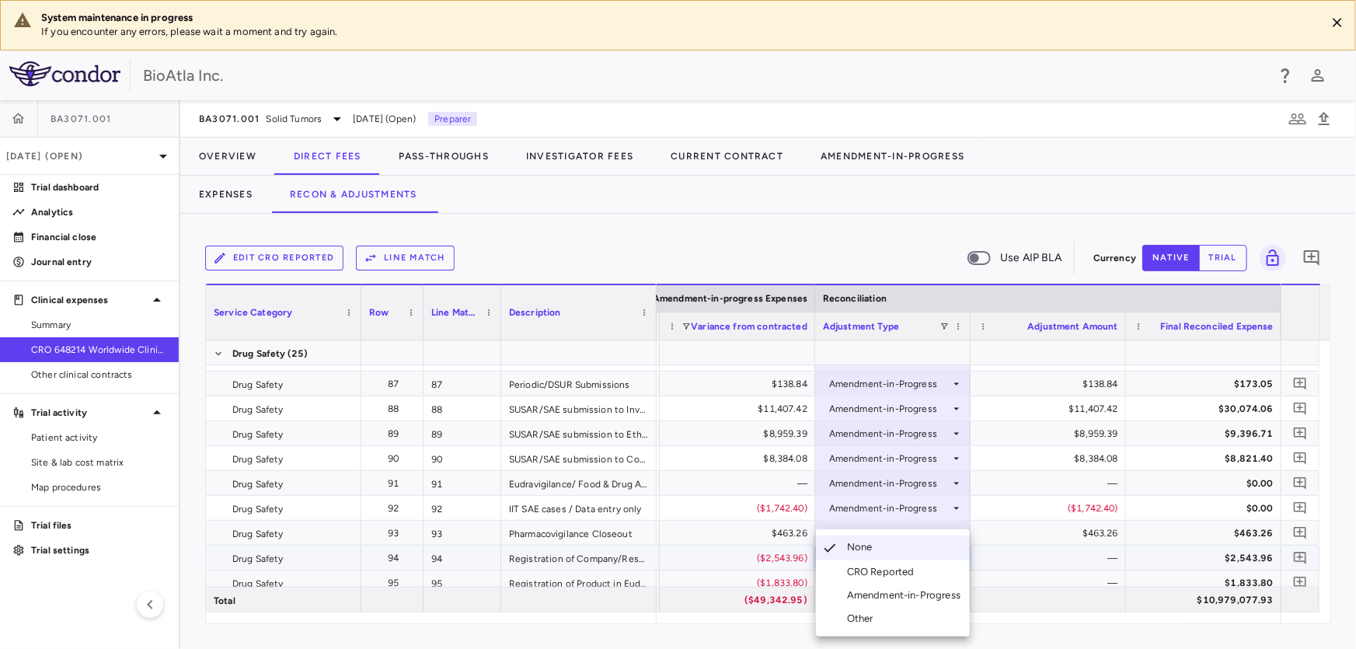
click at [897, 596] on div "Amendment-in-Progress" at bounding box center [907, 595] width 120 height 14
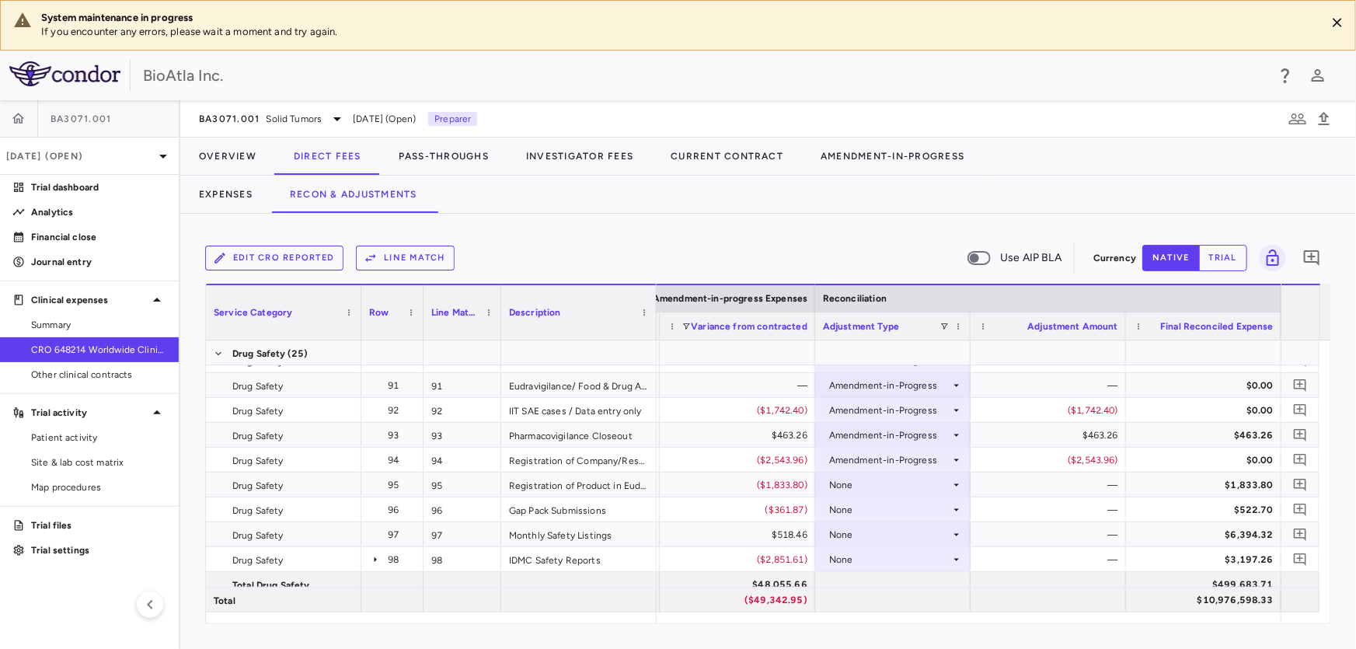
scroll to position [2695, 0]
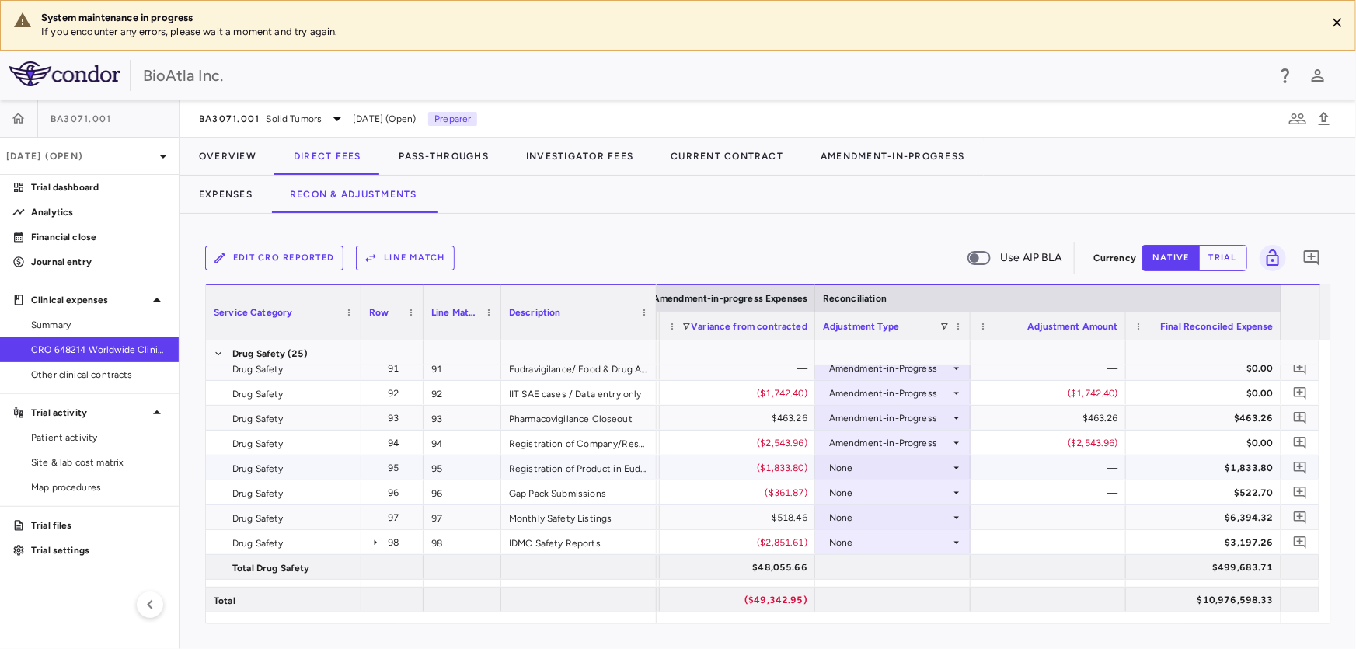
click at [855, 472] on div "None" at bounding box center [889, 467] width 121 height 25
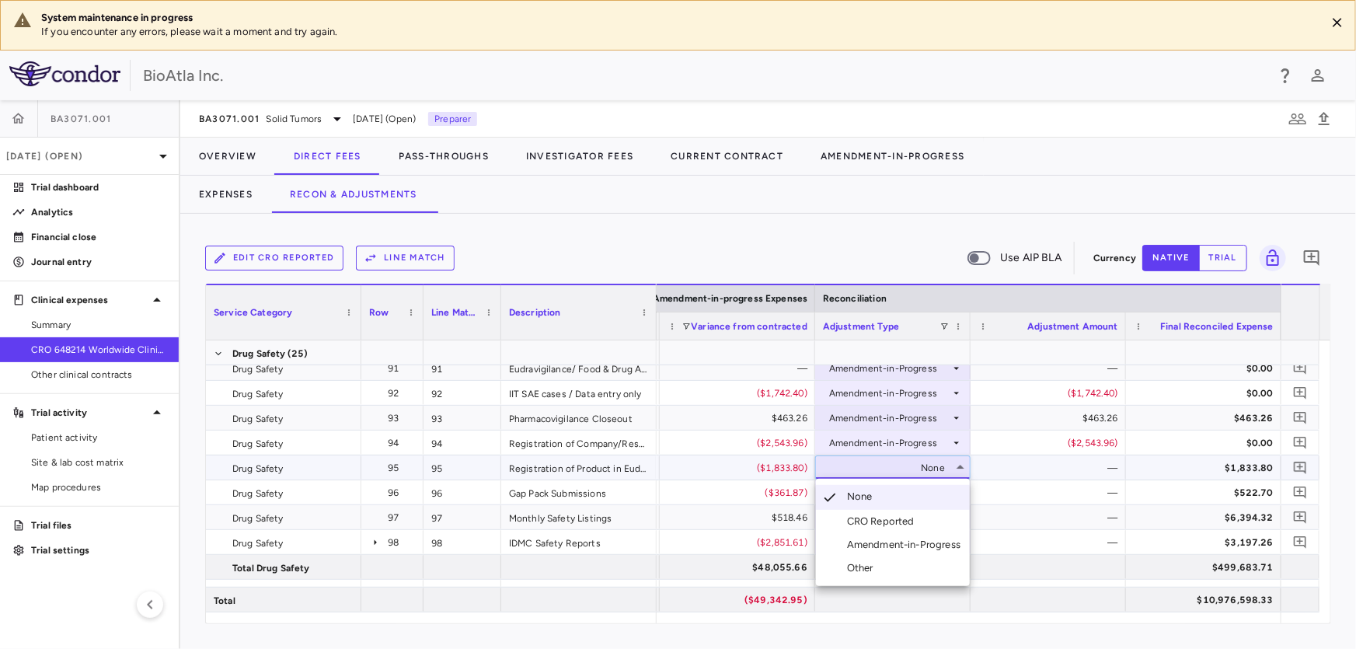
click at [847, 545] on div "Amendment-in-Progress" at bounding box center [907, 545] width 120 height 14
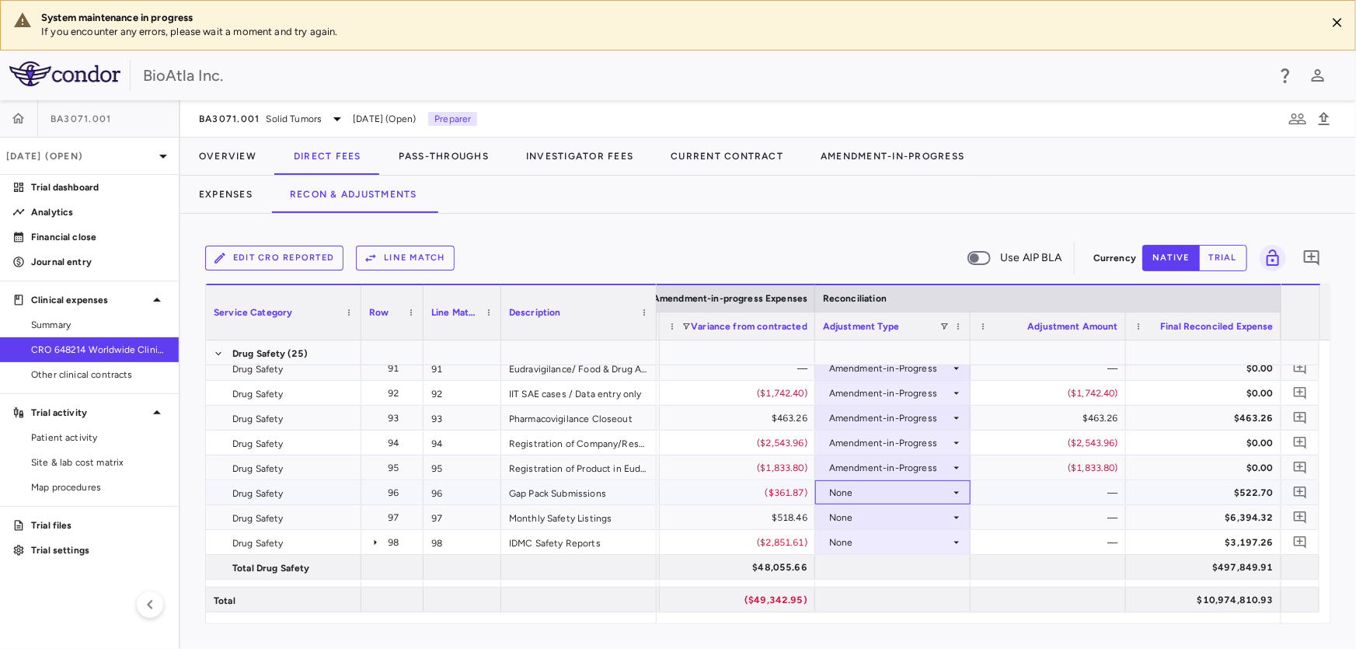
click at [842, 490] on div "None" at bounding box center [889, 492] width 121 height 25
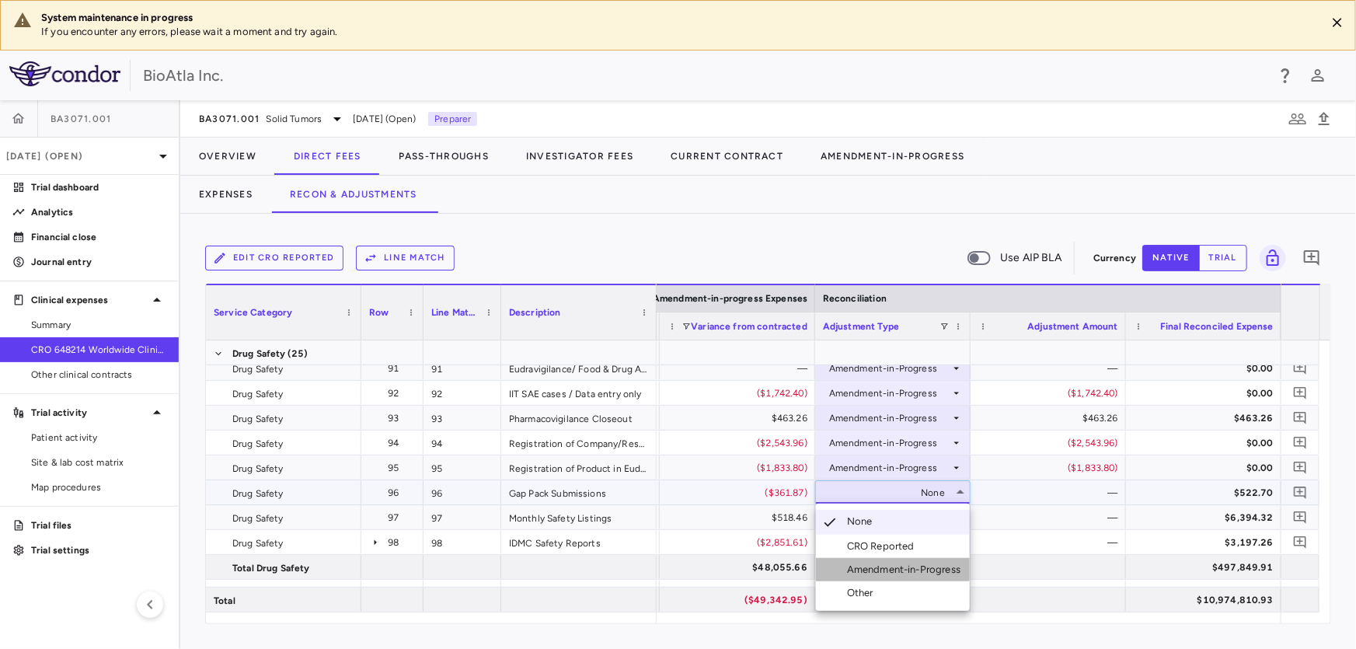
click at [874, 572] on div "Amendment-in-Progress" at bounding box center [907, 570] width 120 height 14
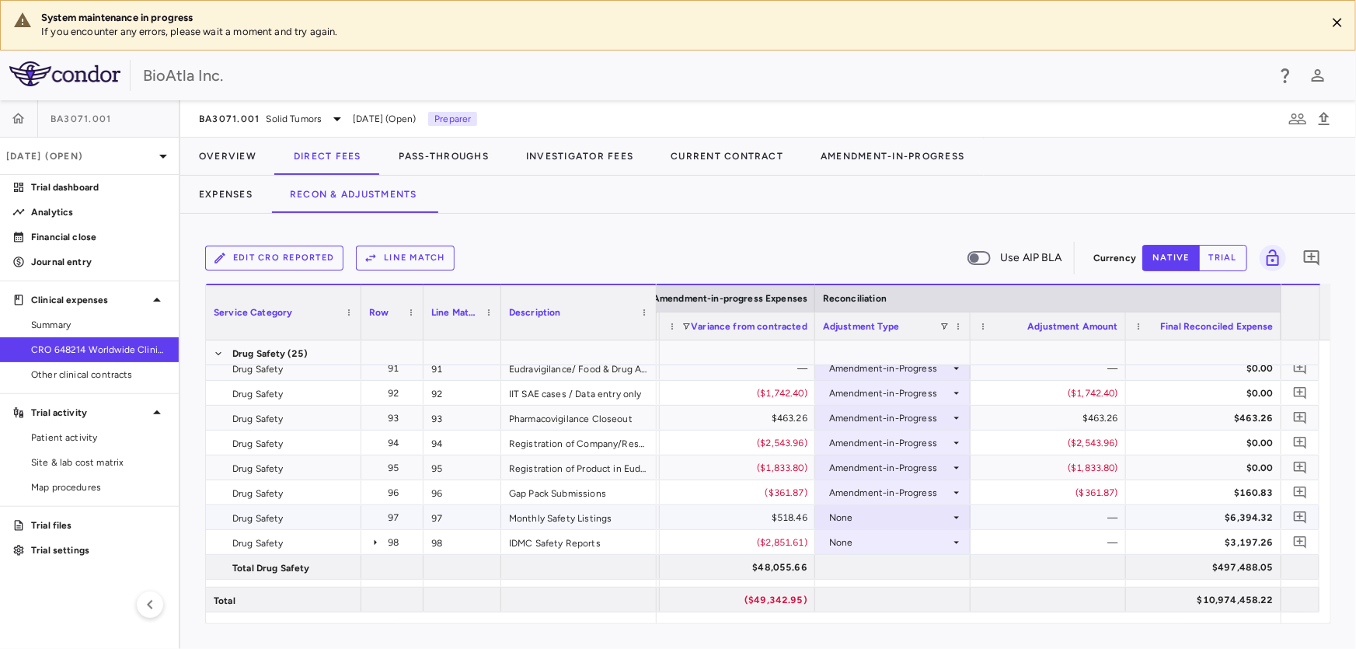
click at [835, 516] on div "None" at bounding box center [889, 517] width 121 height 25
click at [919, 594] on div "Amendment-in-Progress" at bounding box center [907, 594] width 120 height 14
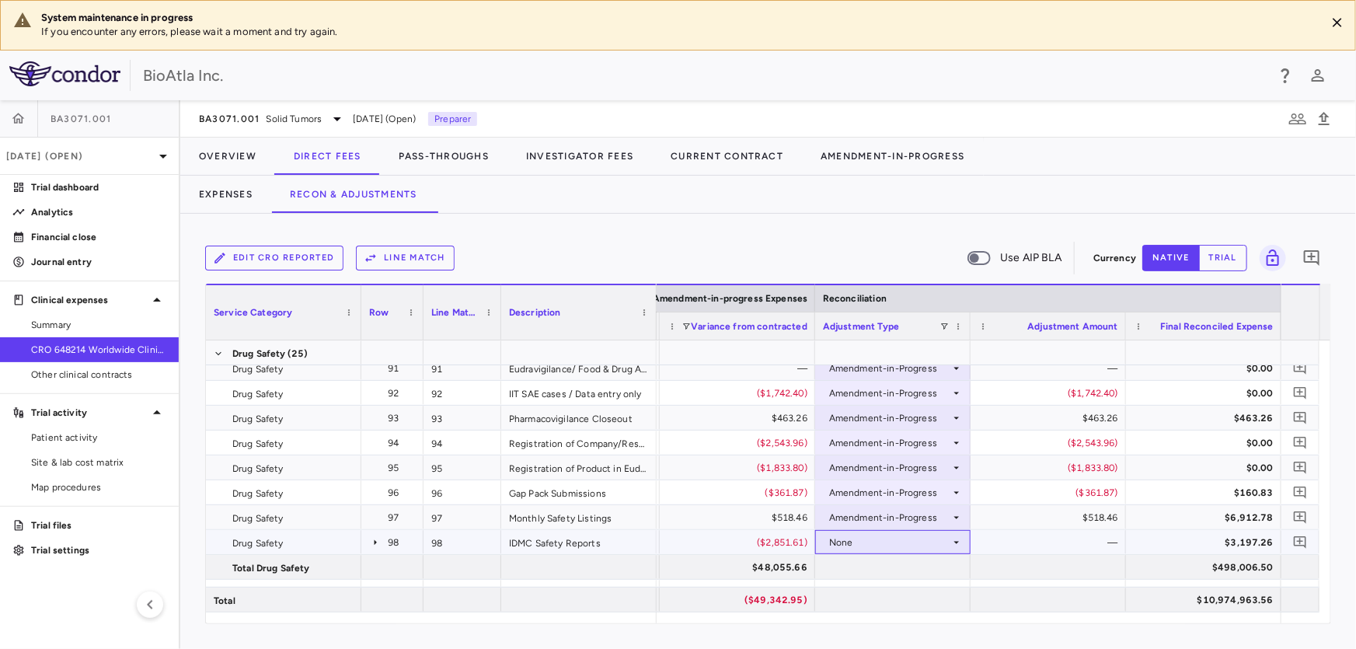
click at [843, 545] on div "None" at bounding box center [889, 542] width 121 height 25
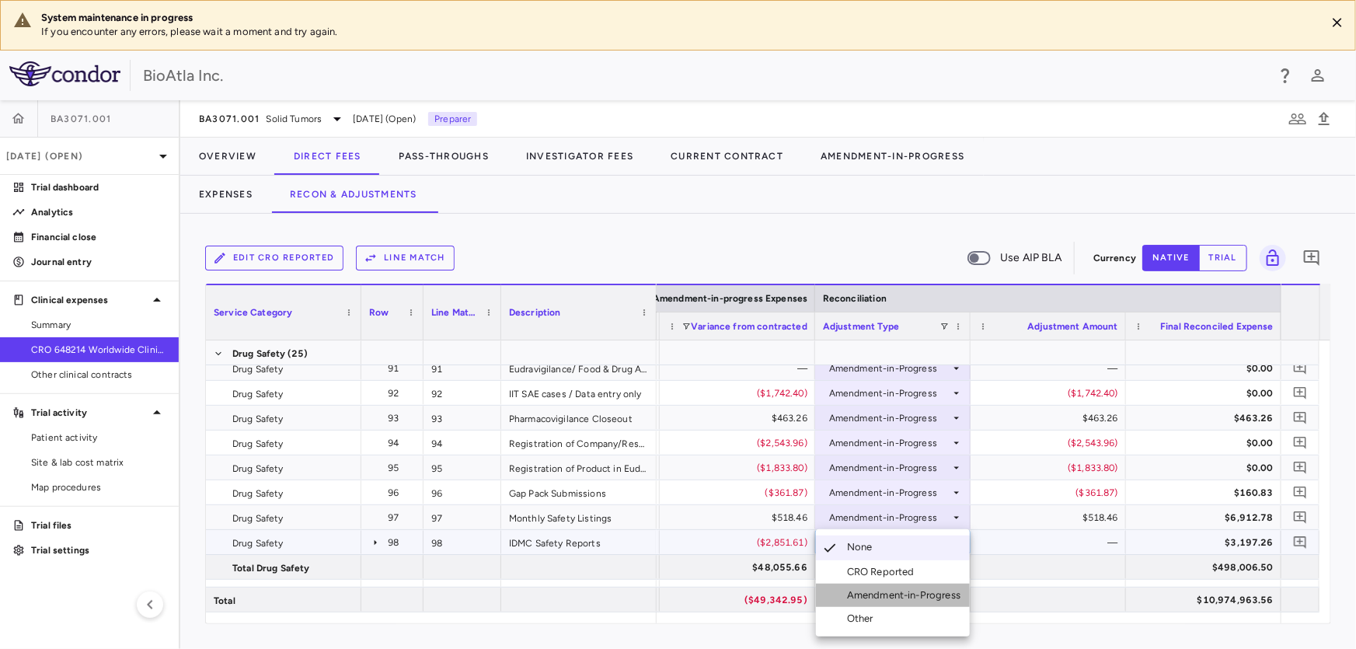
click at [916, 599] on div "Amendment-in-Progress" at bounding box center [907, 595] width 120 height 14
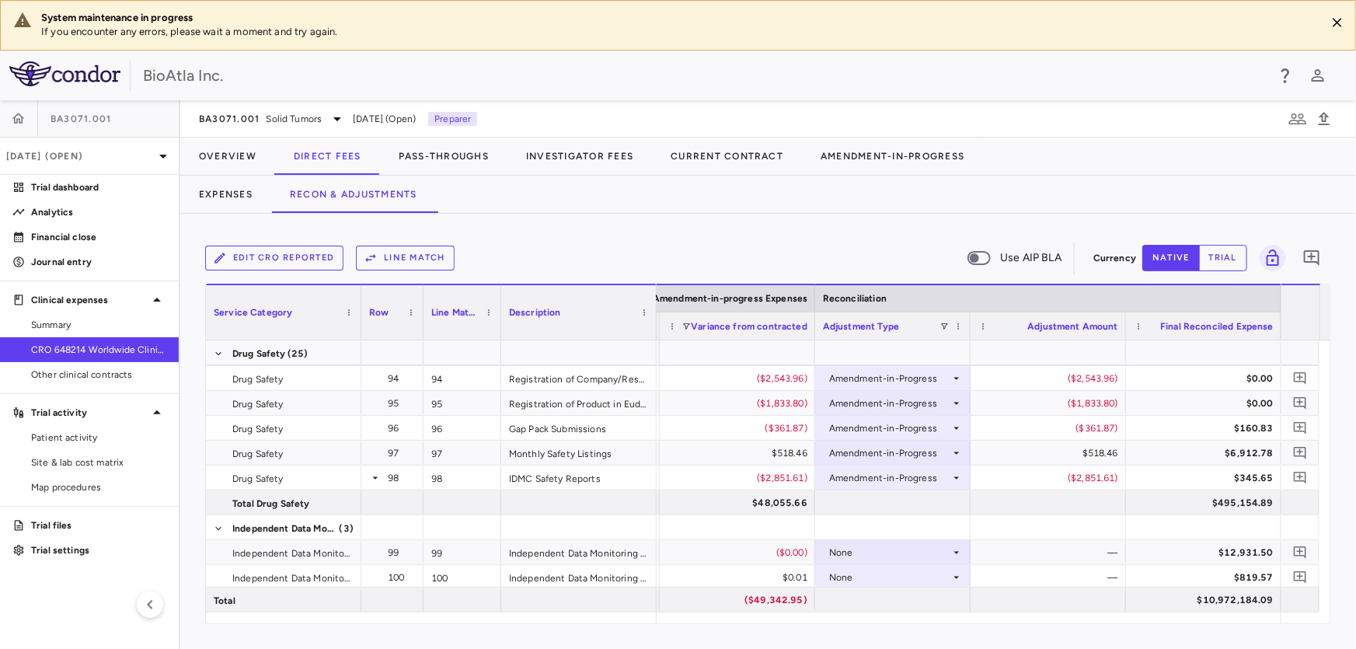
scroll to position [2875, 0]
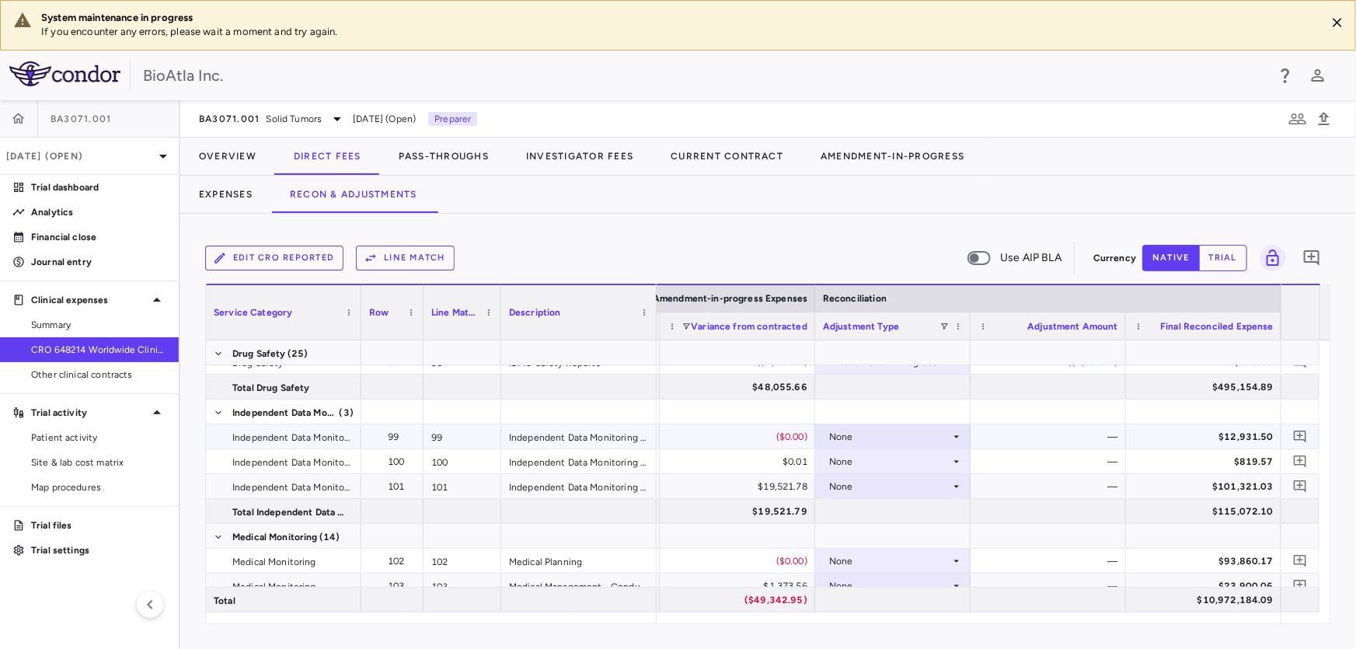
click at [942, 437] on div "None" at bounding box center [889, 436] width 121 height 25
click at [905, 520] on div "Amendment-in-Progress" at bounding box center [907, 514] width 120 height 14
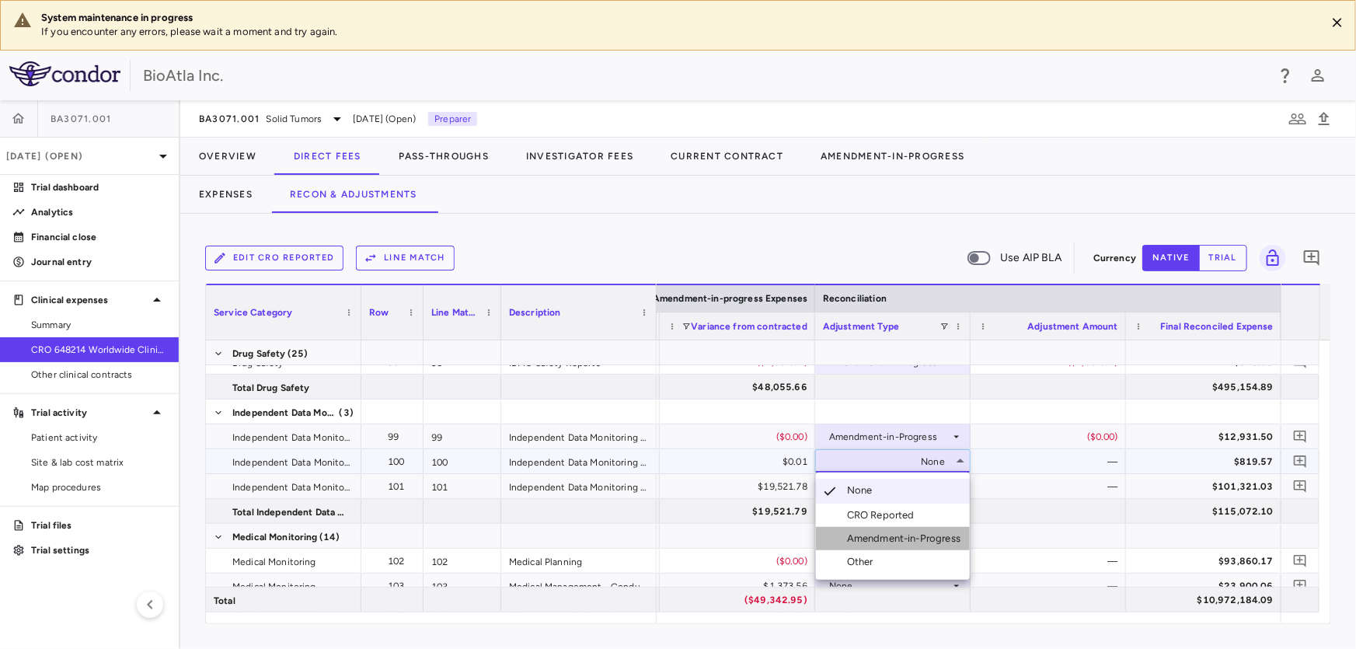
click at [922, 542] on div "Amendment-in-Progress" at bounding box center [907, 539] width 120 height 14
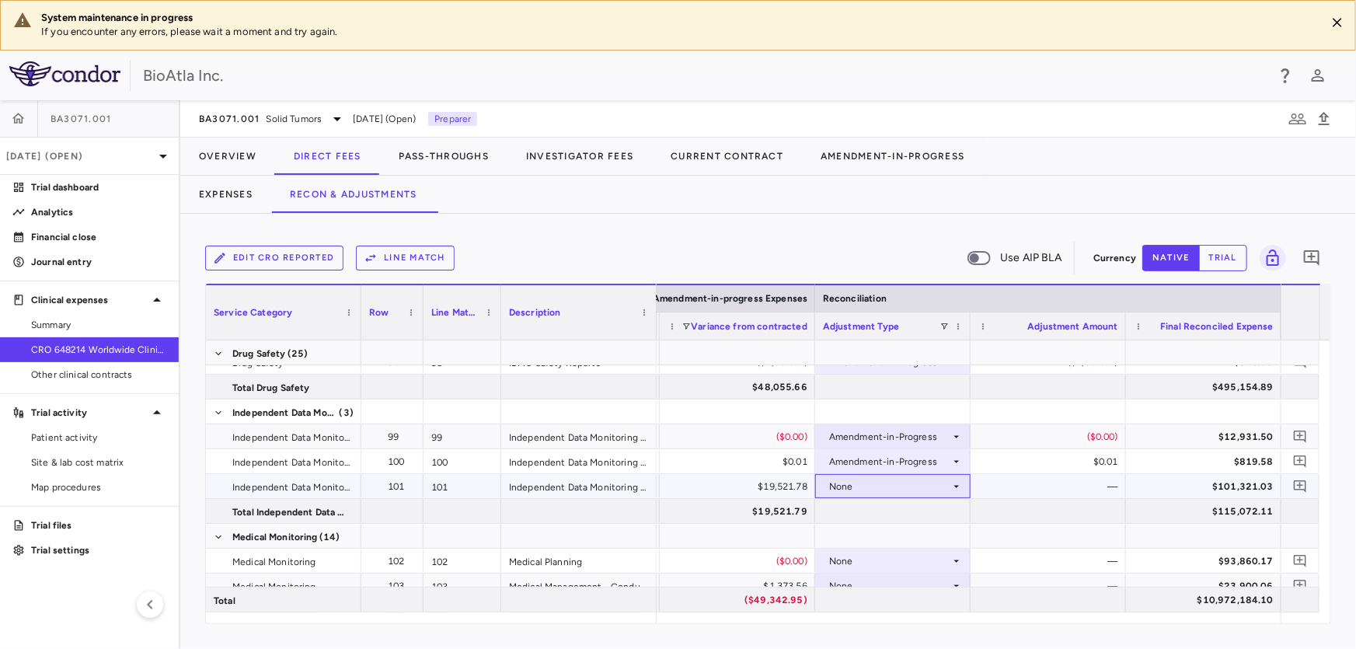
click at [867, 489] on div "None" at bounding box center [889, 486] width 121 height 25
click at [862, 568] on div "Amendment-in-Progress" at bounding box center [907, 563] width 120 height 14
click at [858, 566] on div "None" at bounding box center [889, 561] width 121 height 25
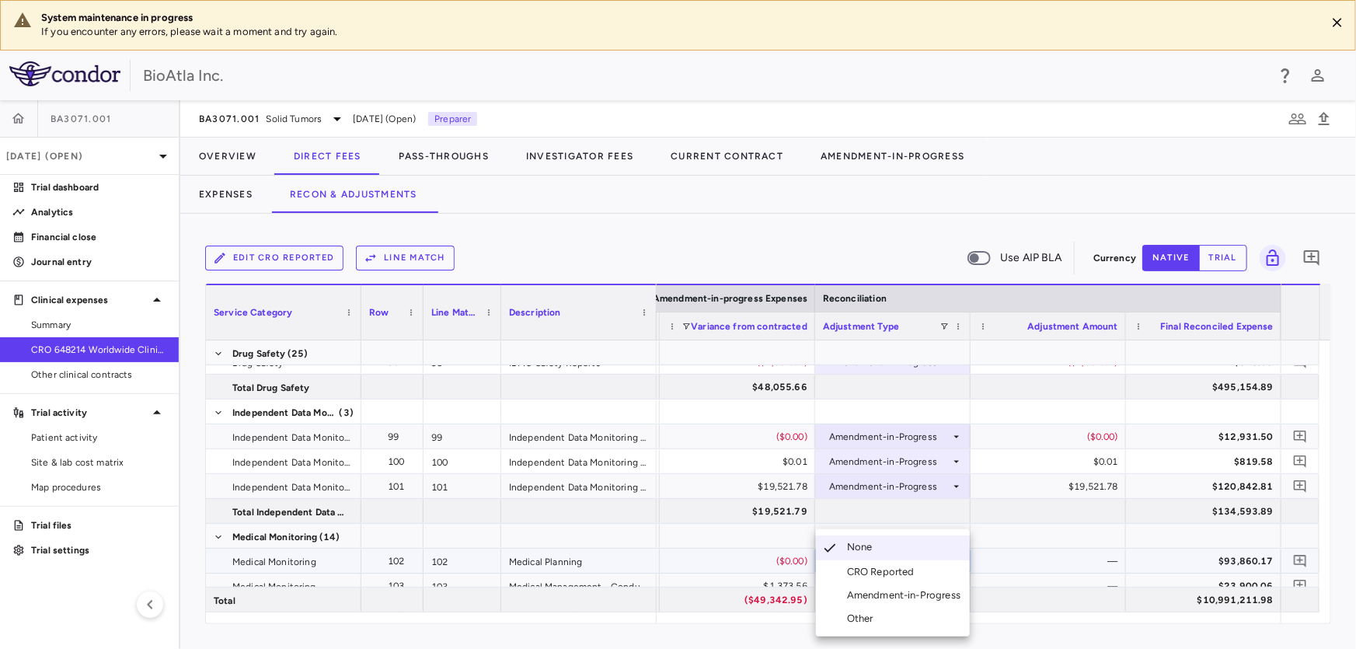
click at [924, 598] on div "Amendment-in-Progress" at bounding box center [907, 595] width 120 height 14
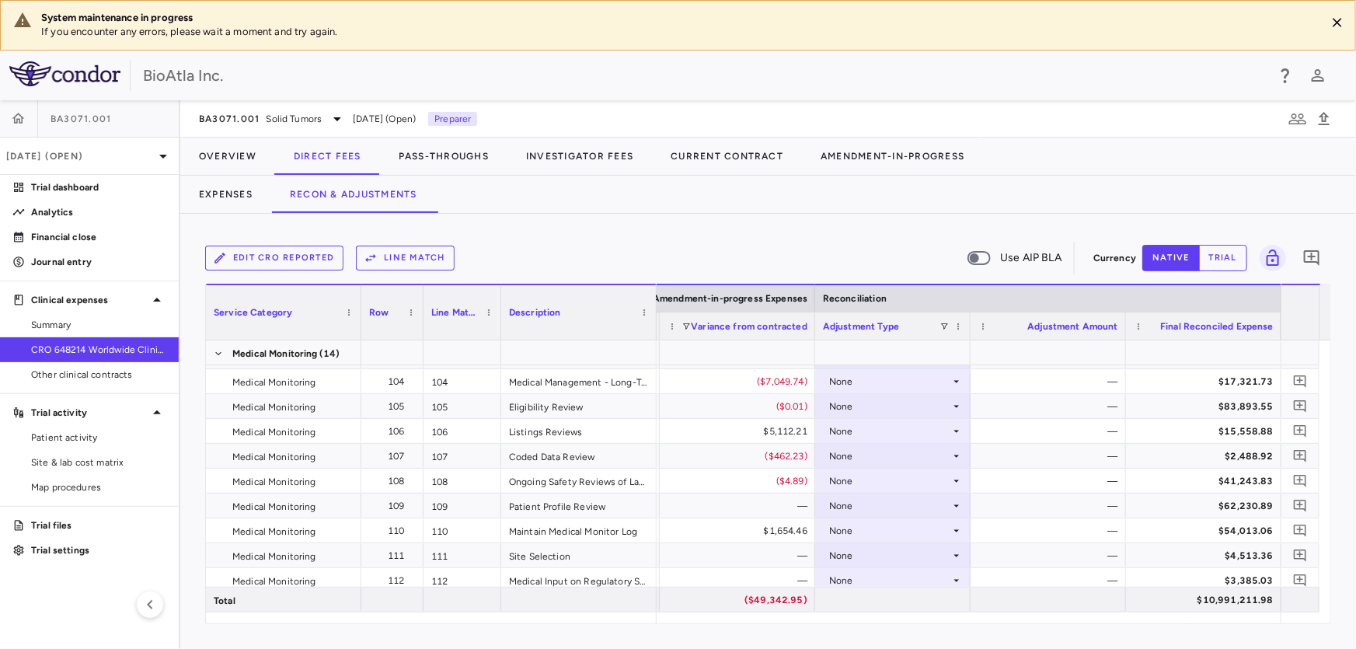
scroll to position [3023, 0]
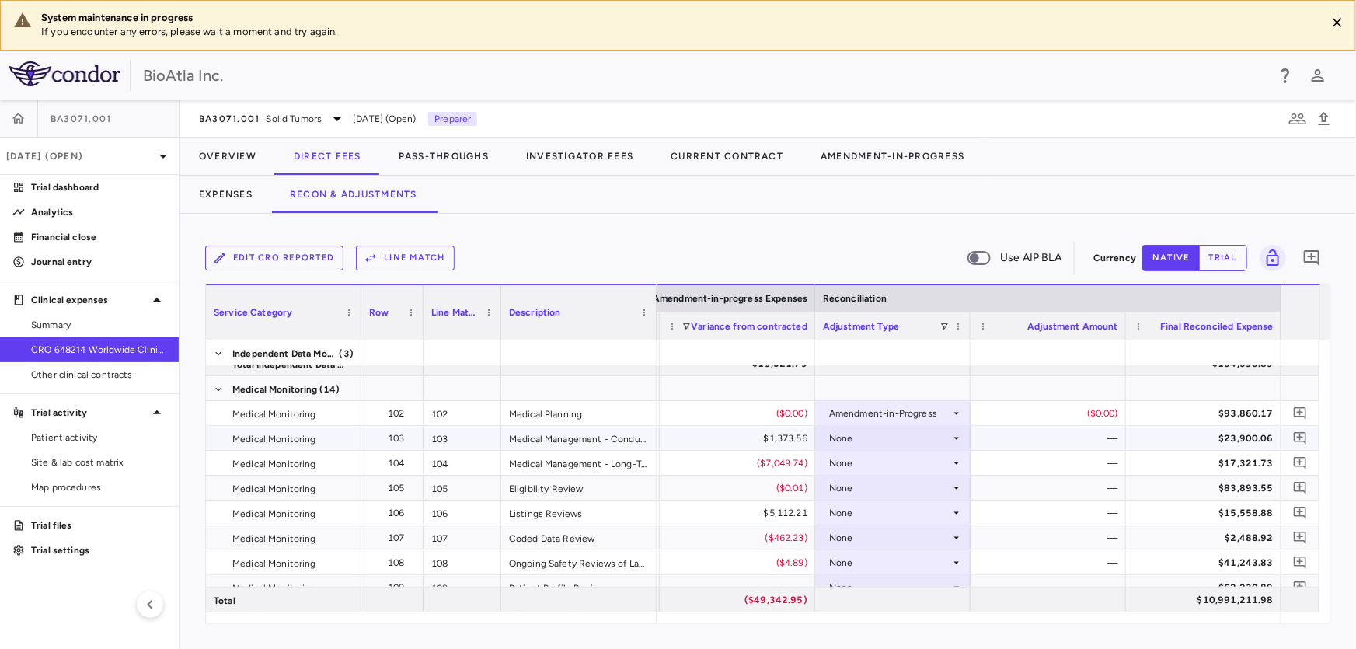
click at [890, 432] on div "None" at bounding box center [889, 438] width 121 height 25
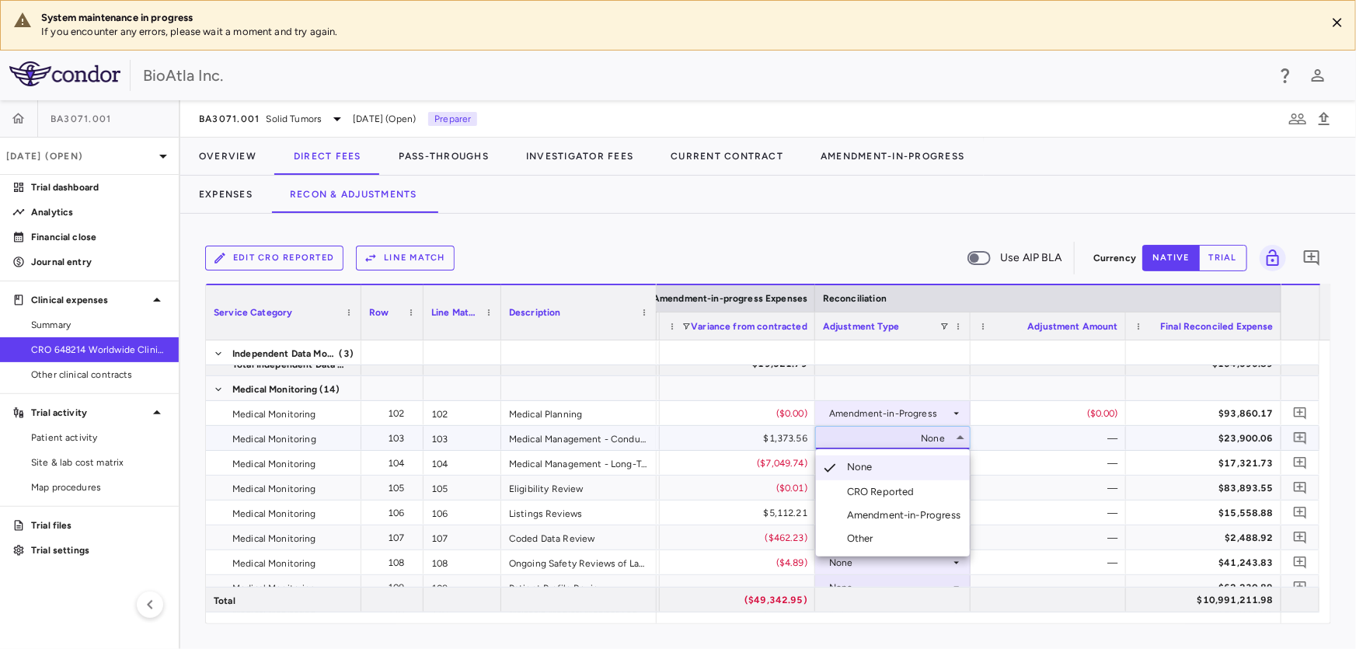
click at [887, 516] on div "Amendment-in-Progress" at bounding box center [907, 515] width 120 height 14
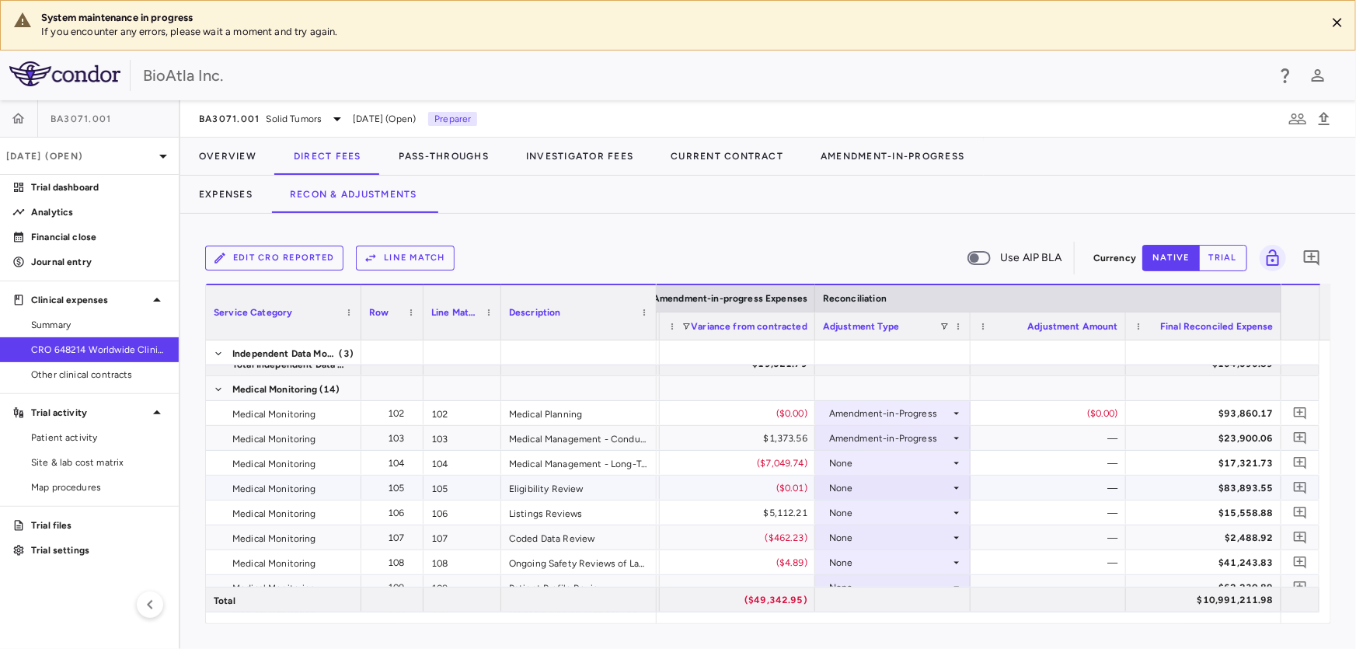
click at [863, 476] on div "None" at bounding box center [889, 488] width 121 height 25
click at [870, 487] on div "None" at bounding box center [889, 488] width 121 height 25
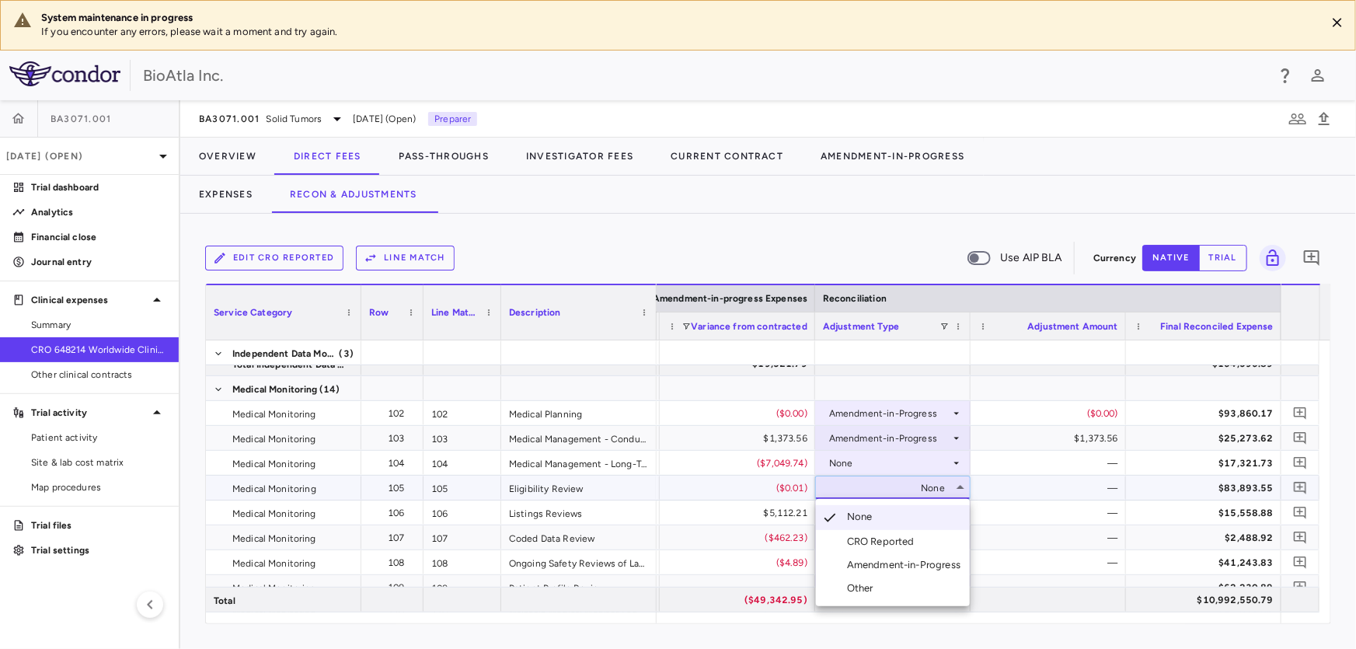
click at [933, 564] on div "Amendment-in-Progress" at bounding box center [907, 565] width 120 height 14
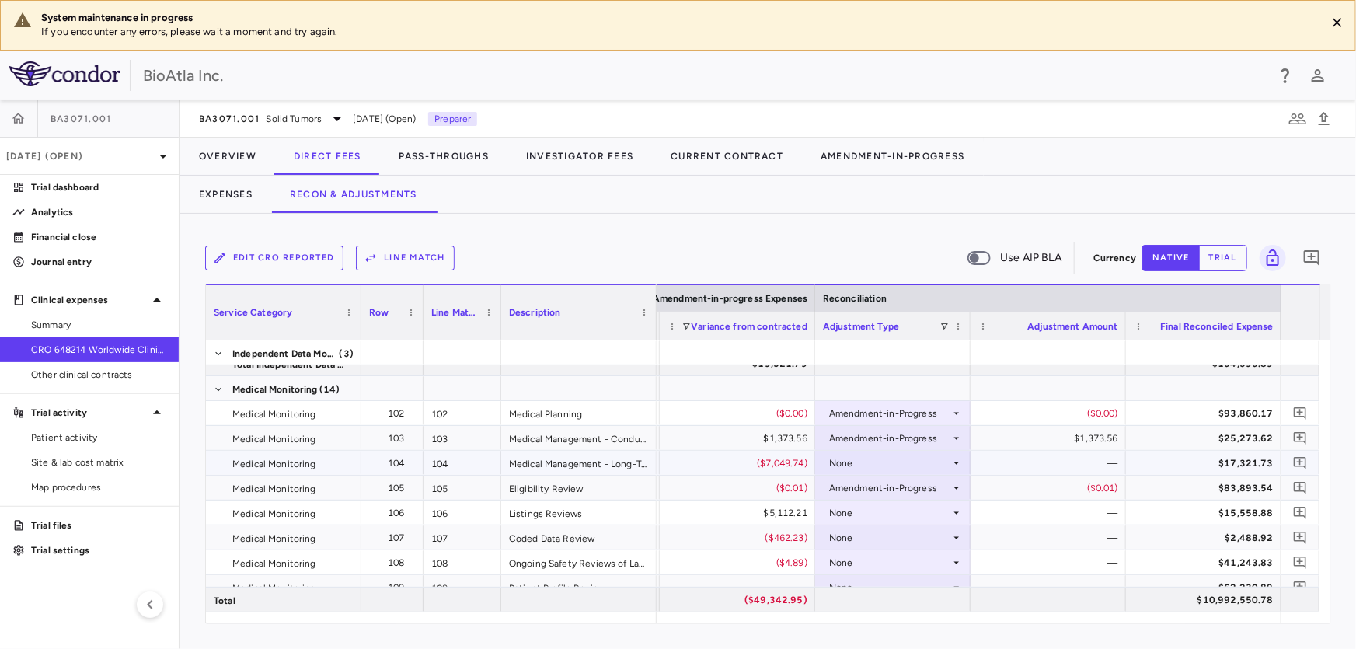
click at [842, 464] on div "None" at bounding box center [889, 463] width 121 height 25
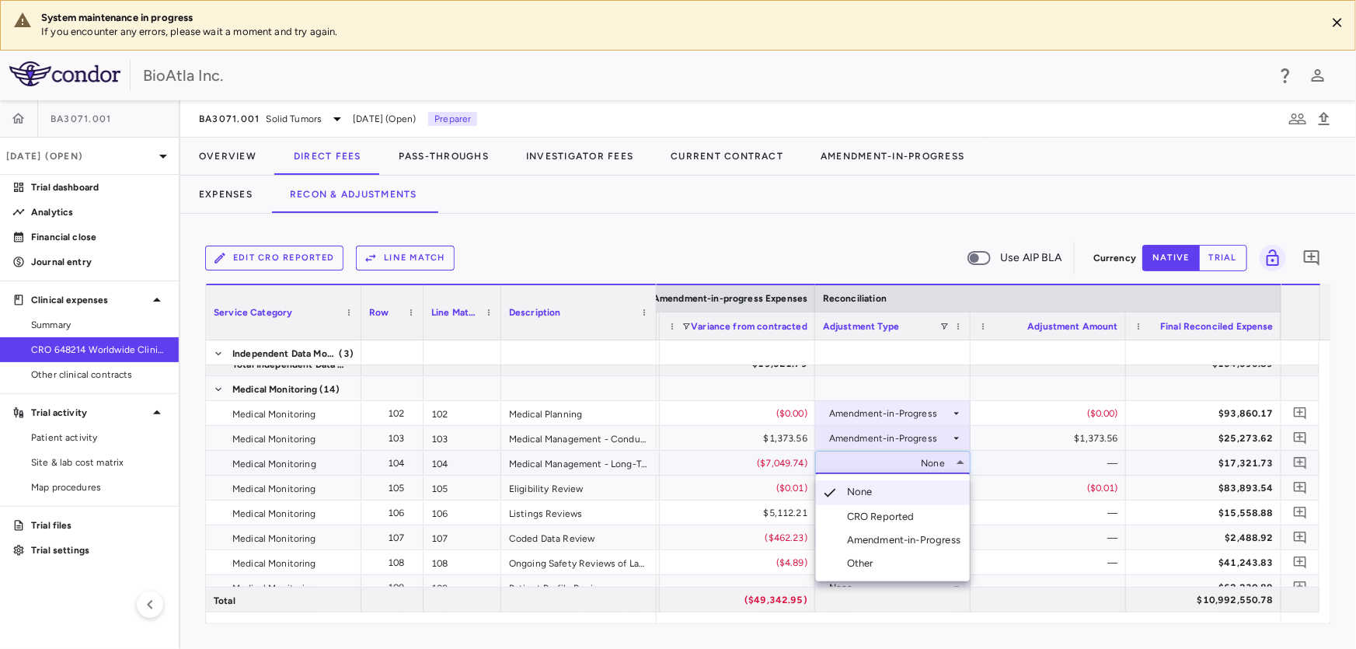
click at [878, 543] on div "Amendment-in-Progress" at bounding box center [907, 540] width 120 height 14
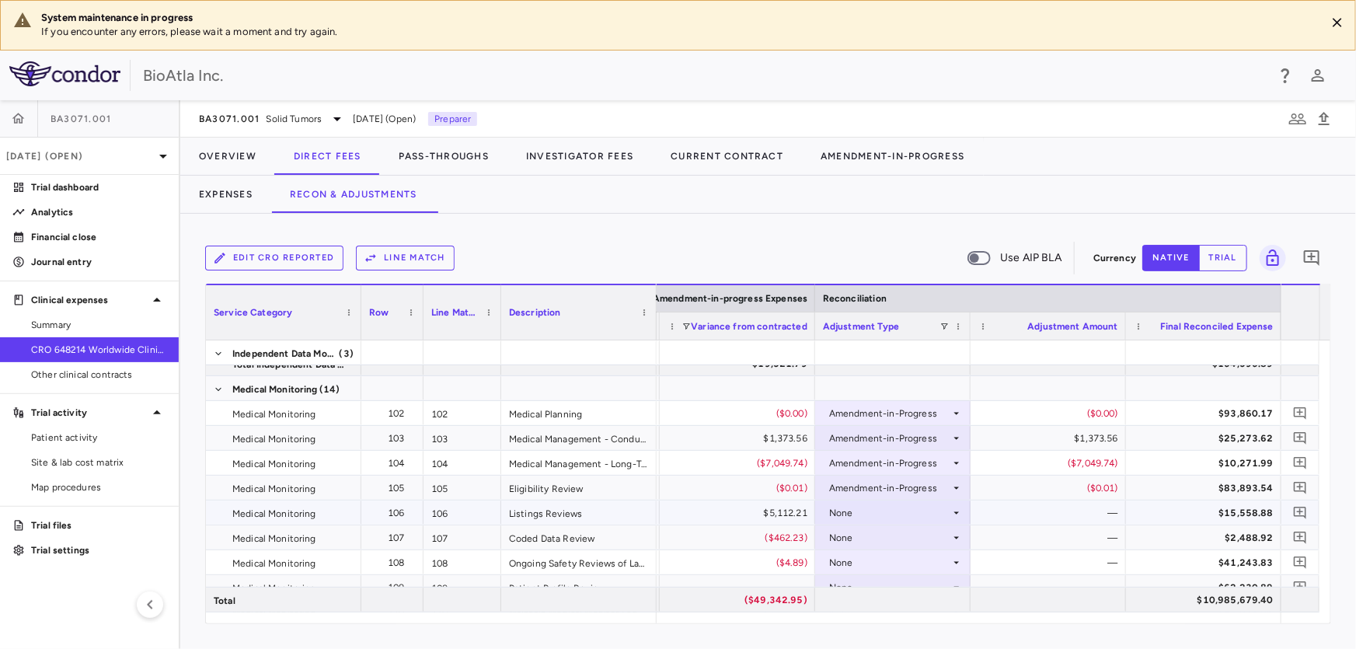
click at [866, 506] on div "None" at bounding box center [889, 512] width 121 height 25
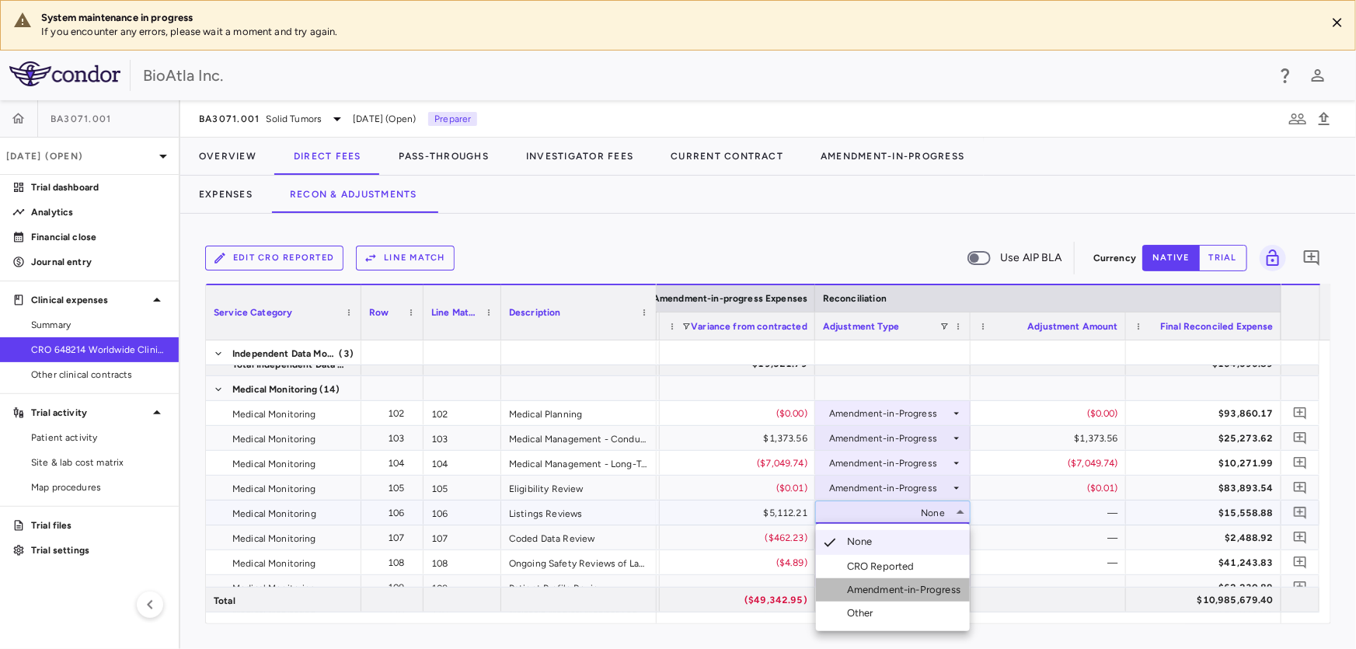
click at [909, 587] on div "Amendment-in-Progress" at bounding box center [907, 590] width 120 height 14
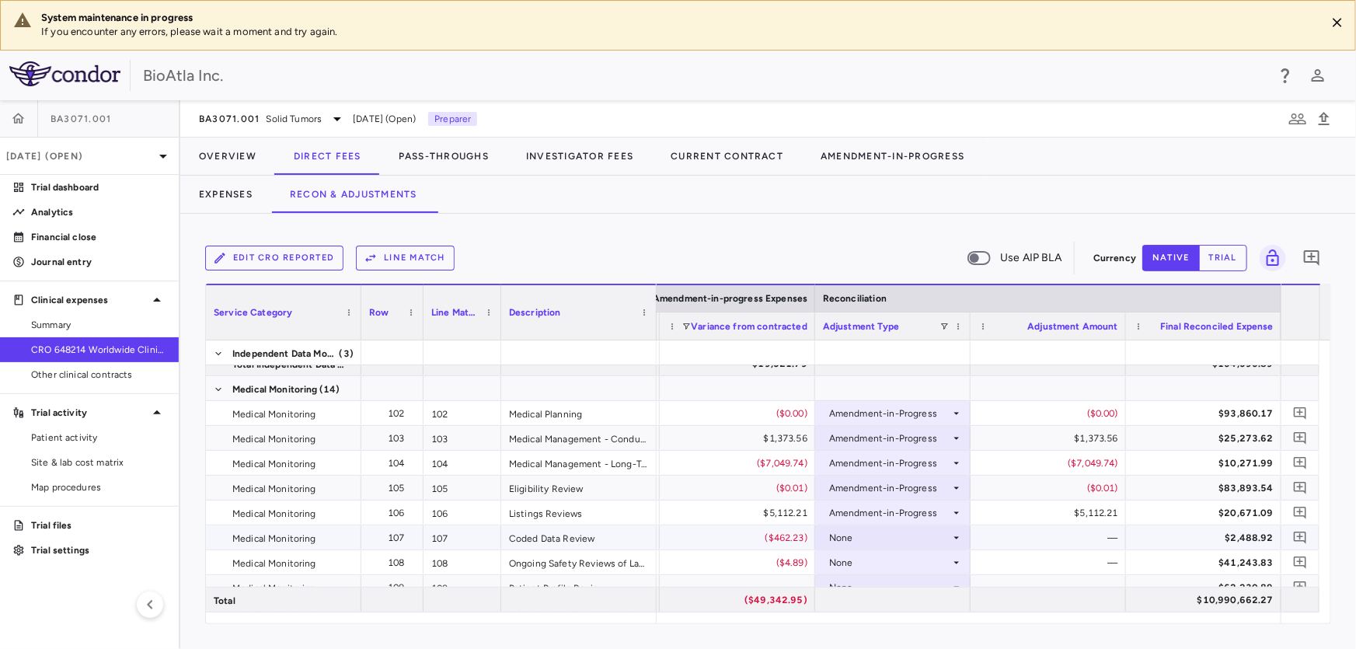
click at [881, 541] on div "None" at bounding box center [889, 537] width 121 height 25
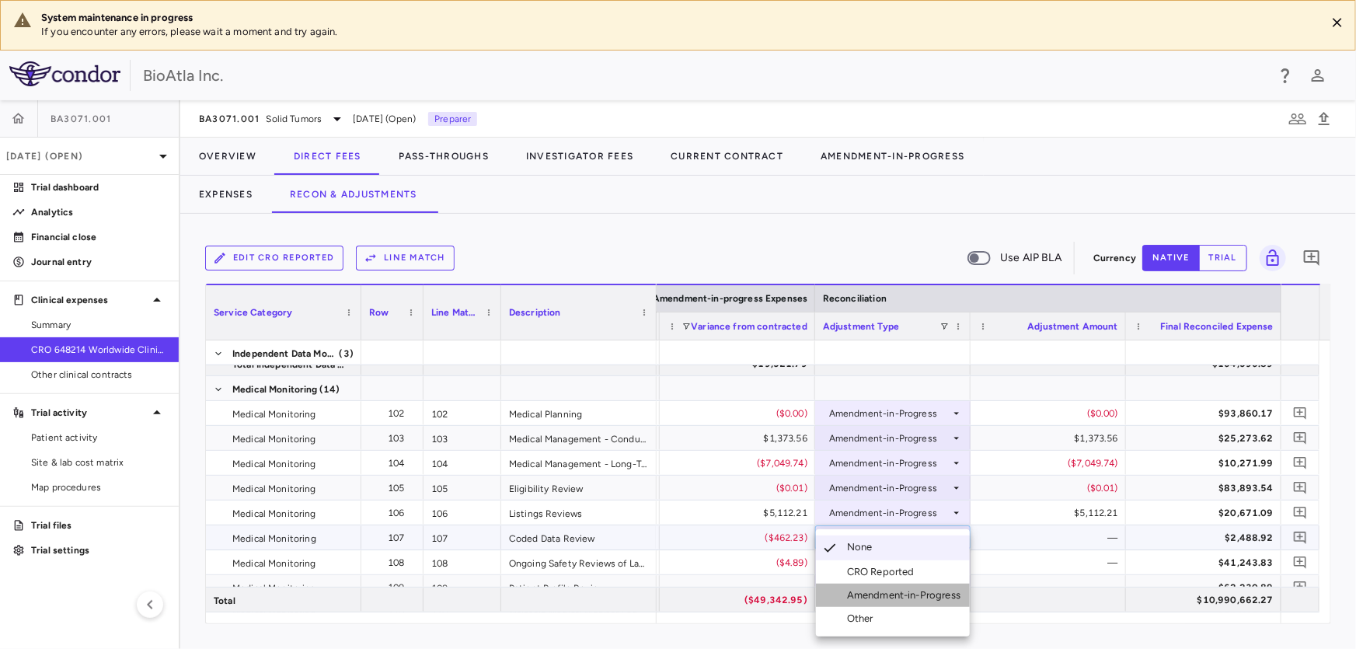
click at [892, 591] on div "Amendment-in-Progress" at bounding box center [907, 595] width 120 height 14
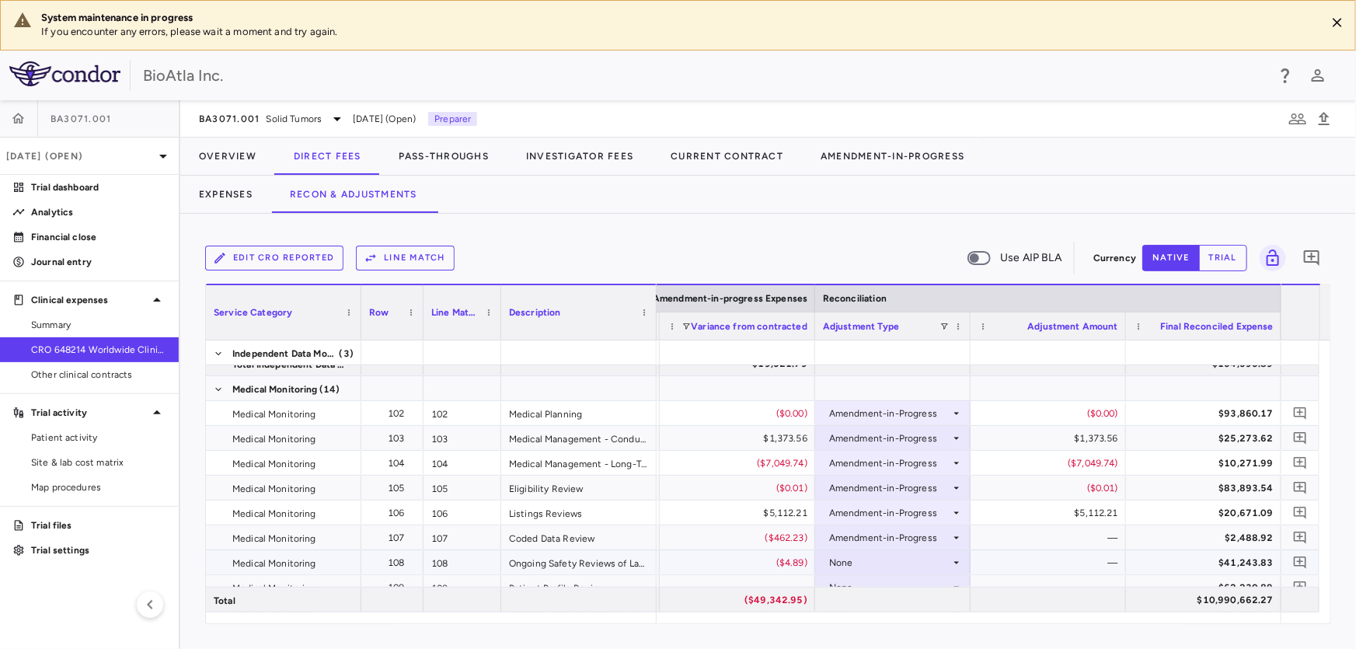
click at [848, 566] on div "None" at bounding box center [889, 562] width 121 height 25
click at [911, 557] on div "None" at bounding box center [889, 562] width 121 height 25
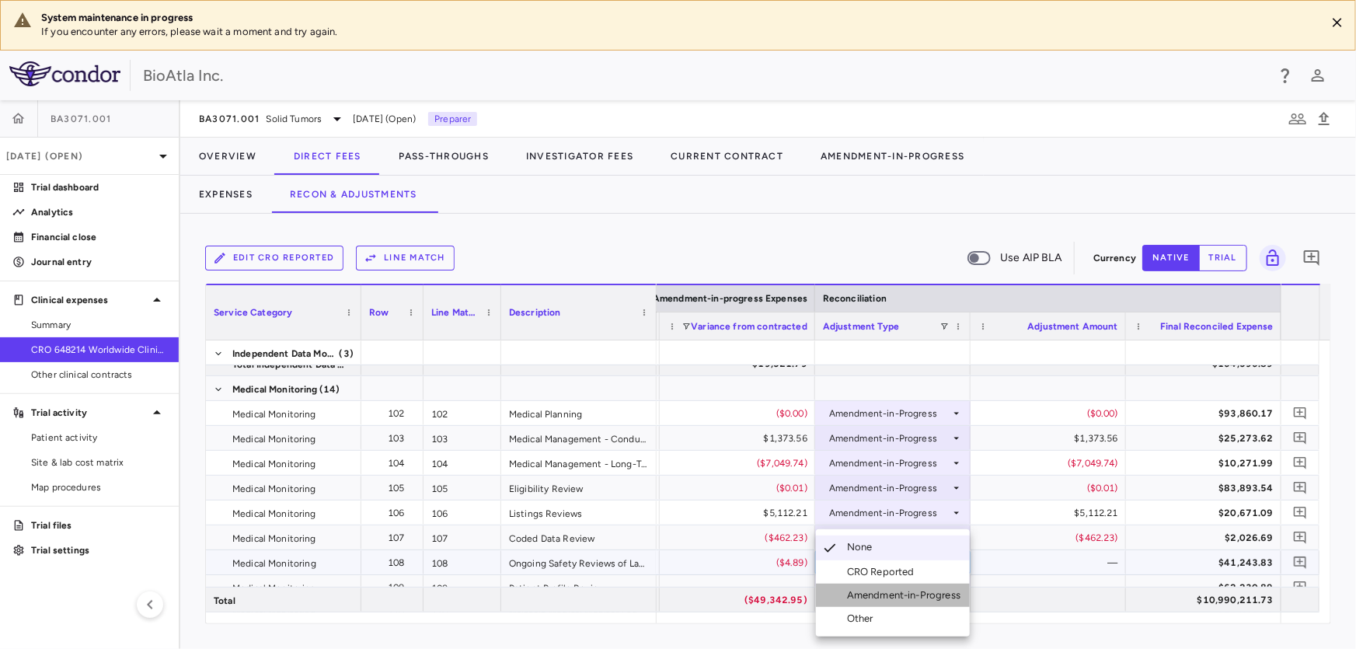
click at [874, 601] on div "Amendment-in-Progress" at bounding box center [907, 595] width 120 height 14
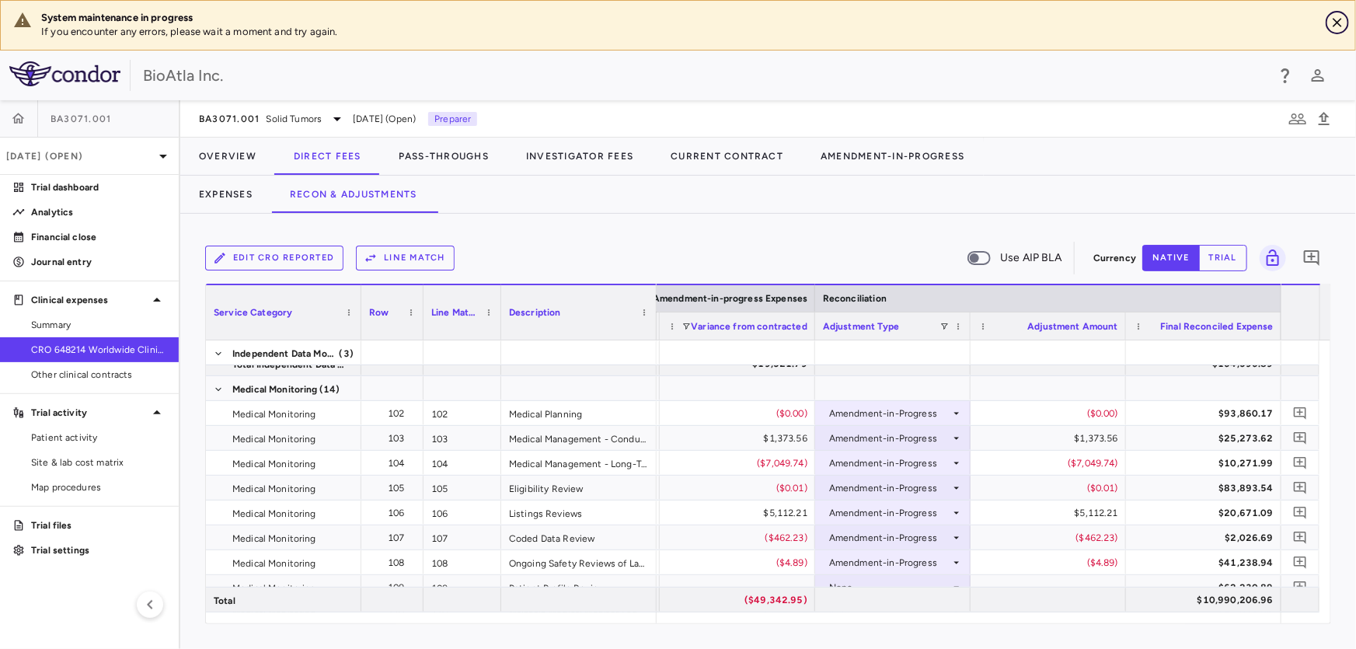
click at [1336, 24] on icon "Close" at bounding box center [1337, 22] width 9 height 9
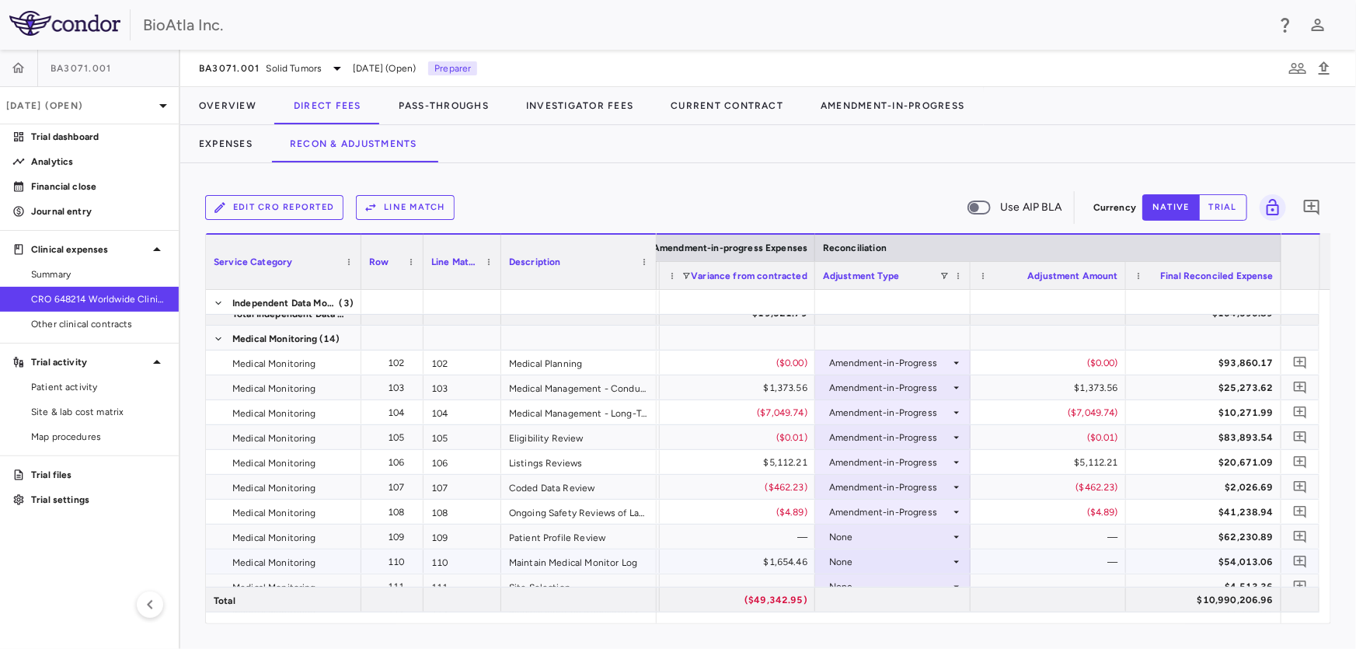
click at [866, 539] on div "None" at bounding box center [889, 537] width 121 height 25
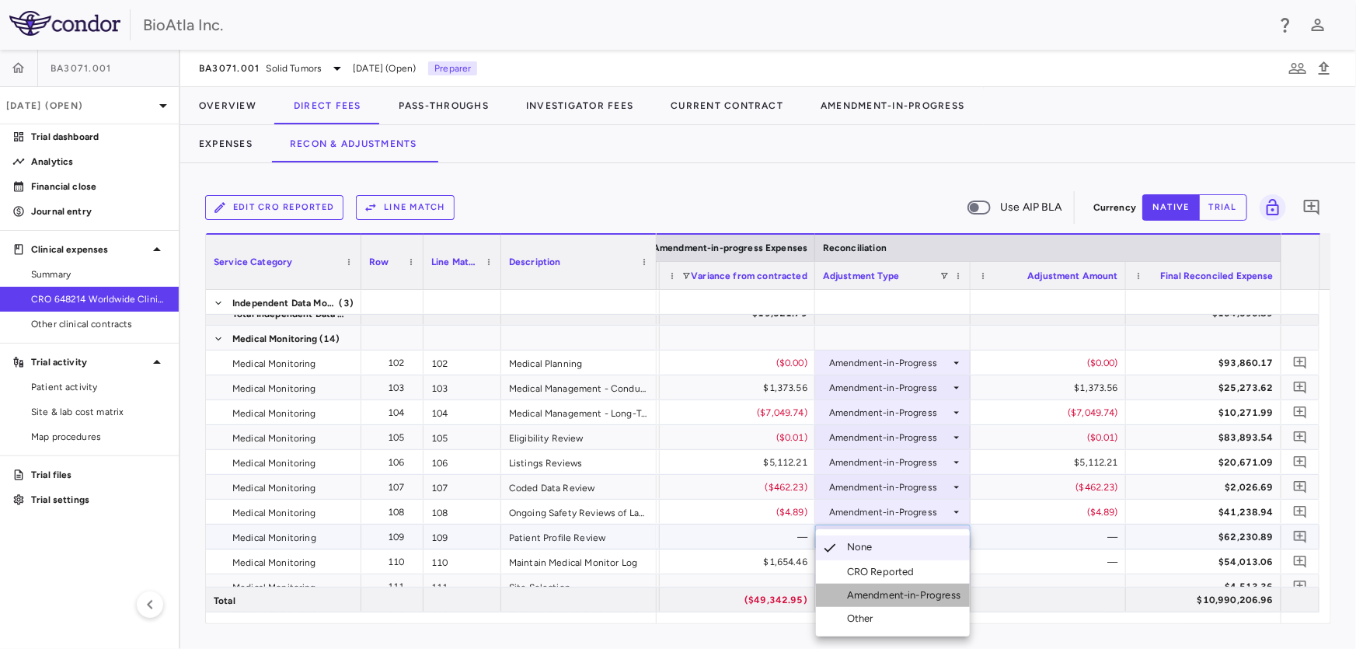
click at [918, 595] on div "Amendment-in-Progress" at bounding box center [907, 595] width 120 height 14
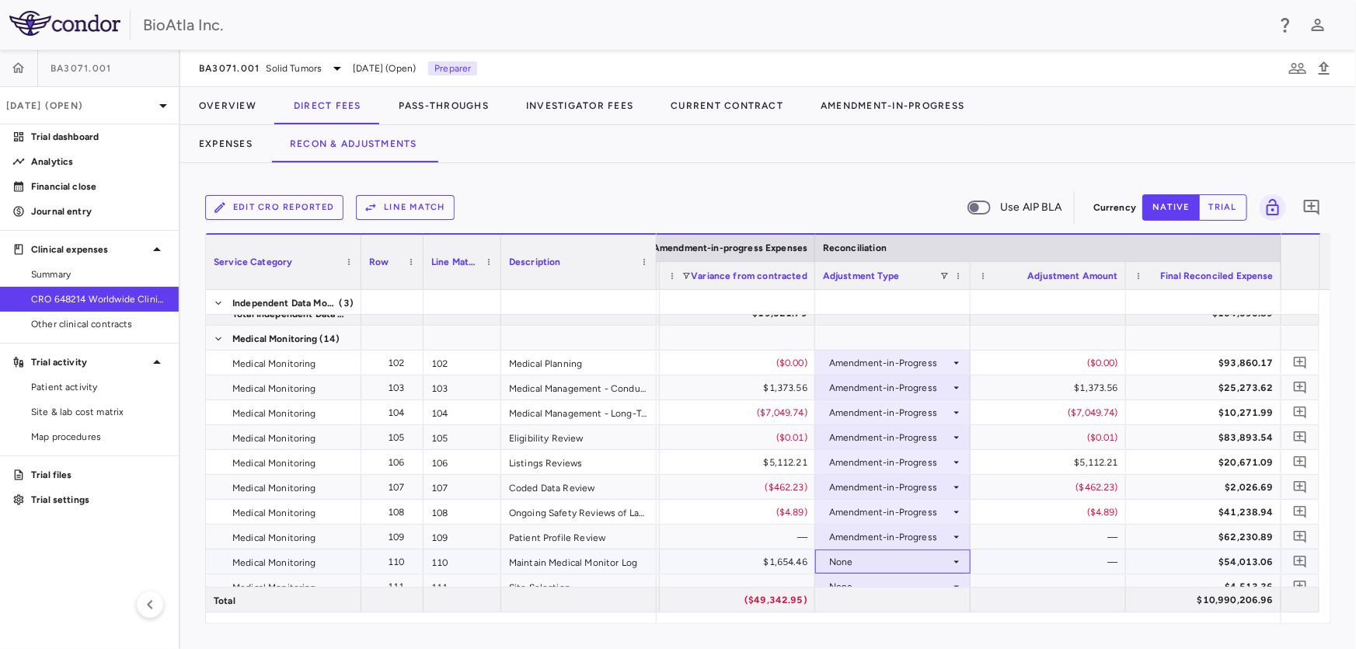
click at [864, 557] on div "None" at bounding box center [889, 561] width 121 height 25
click at [870, 554] on div "None" at bounding box center [889, 561] width 121 height 25
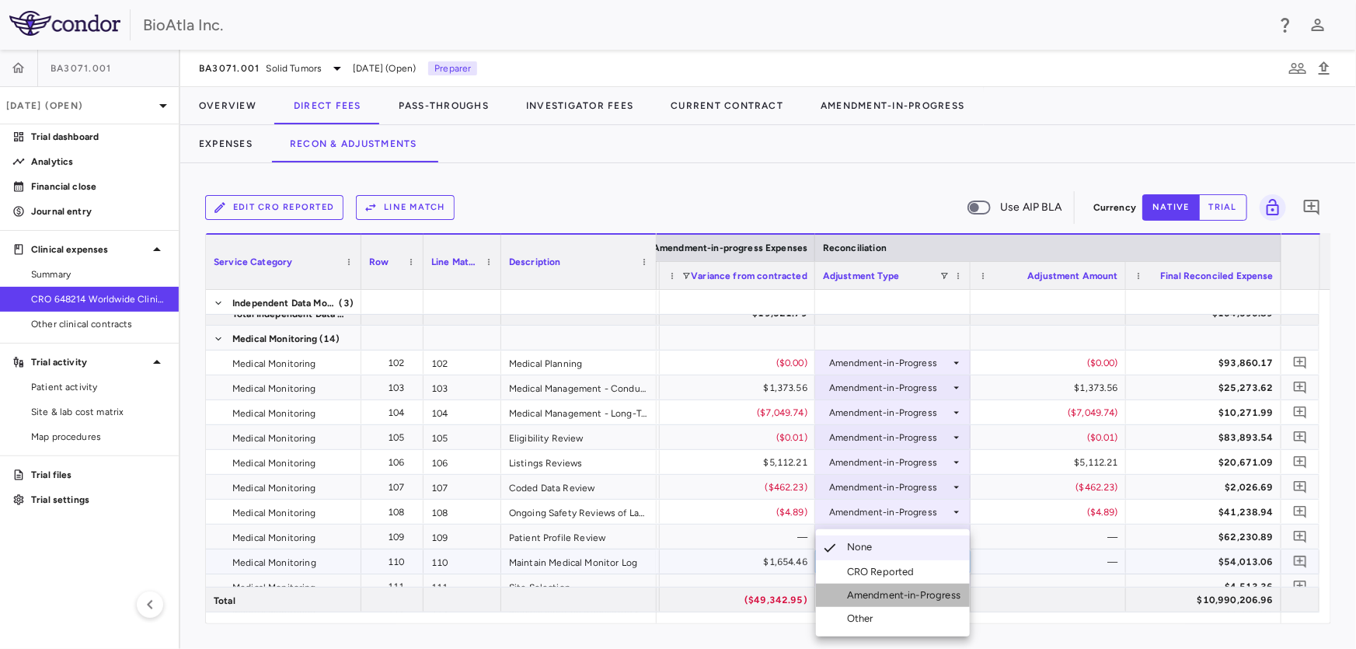
click at [923, 595] on div "Amendment-in-Progress" at bounding box center [907, 595] width 120 height 14
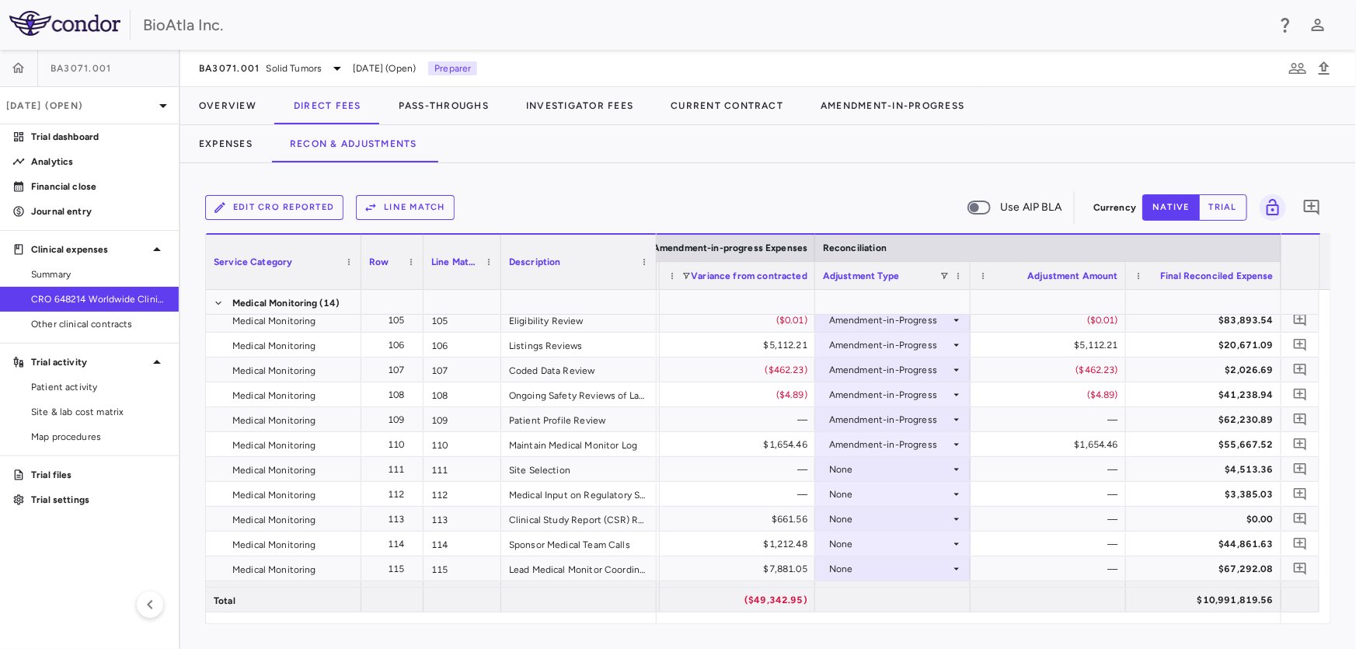
scroll to position [3209, 0]
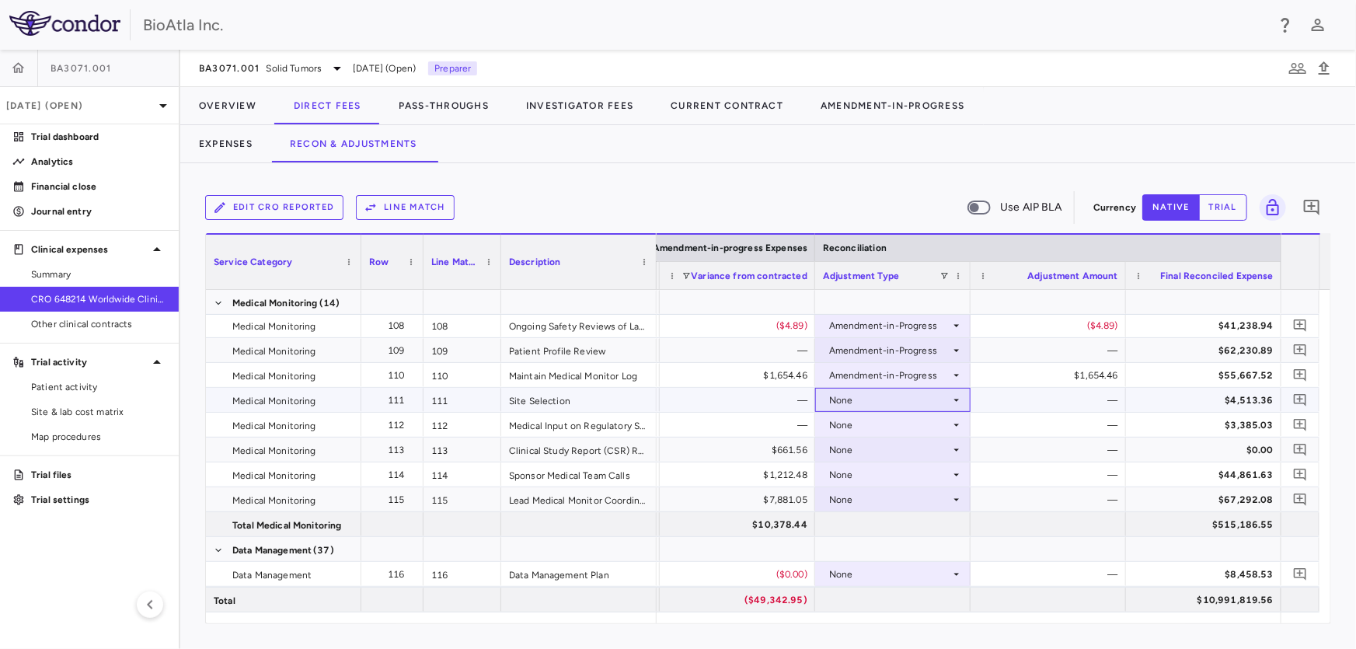
click at [854, 406] on div "None" at bounding box center [889, 400] width 121 height 25
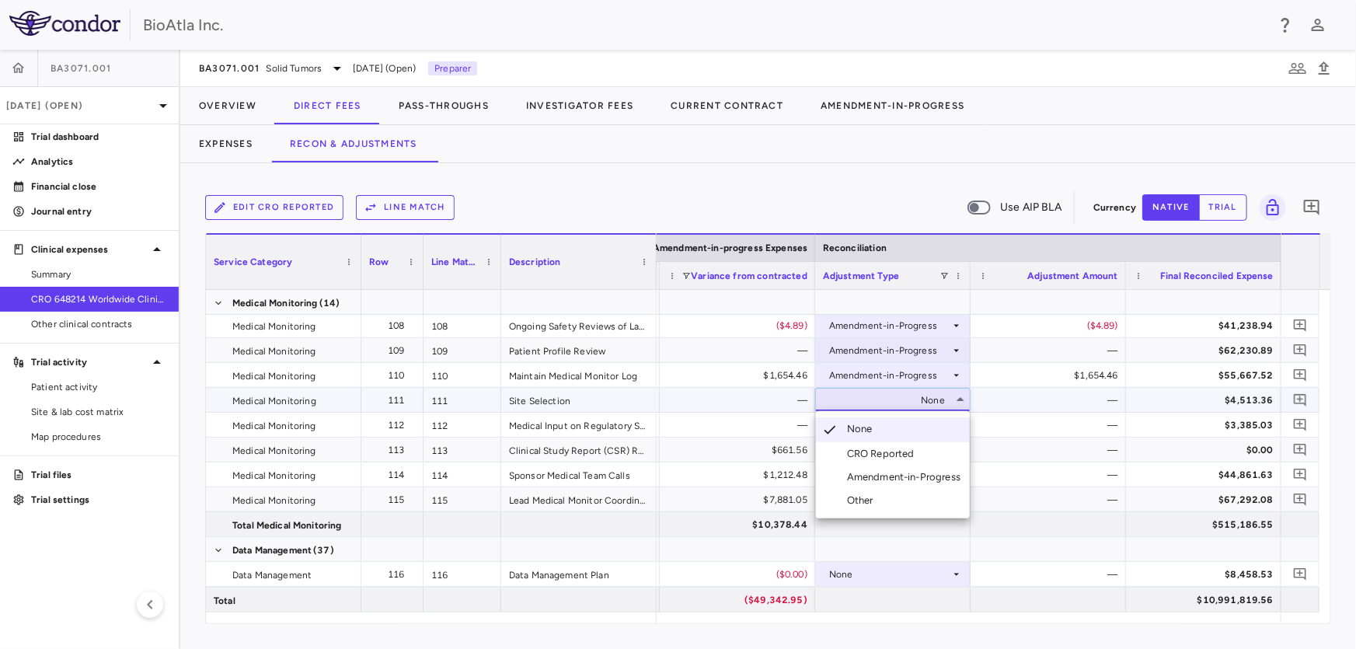
click at [891, 477] on div "Amendment-in-Progress" at bounding box center [907, 477] width 120 height 14
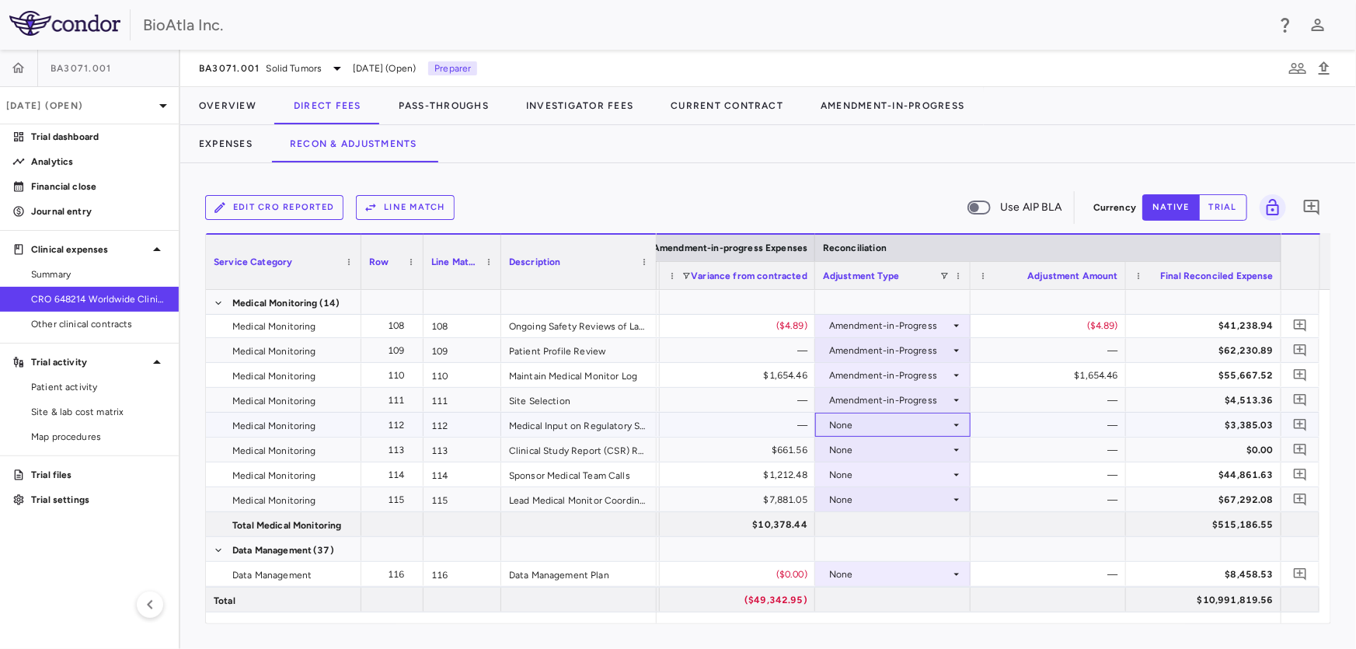
click at [863, 429] on div "None" at bounding box center [889, 425] width 121 height 25
click at [908, 497] on div "None" at bounding box center [889, 499] width 121 height 25
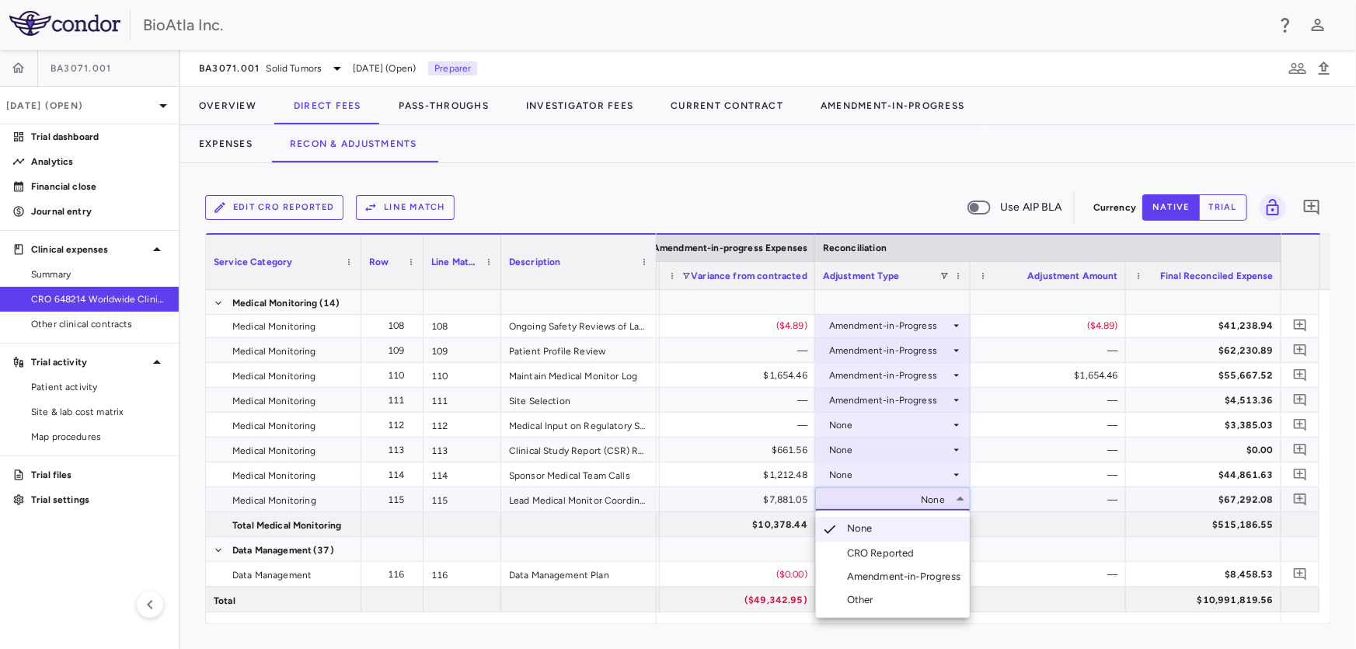
click at [929, 574] on div "Amendment-in-Progress" at bounding box center [907, 577] width 120 height 14
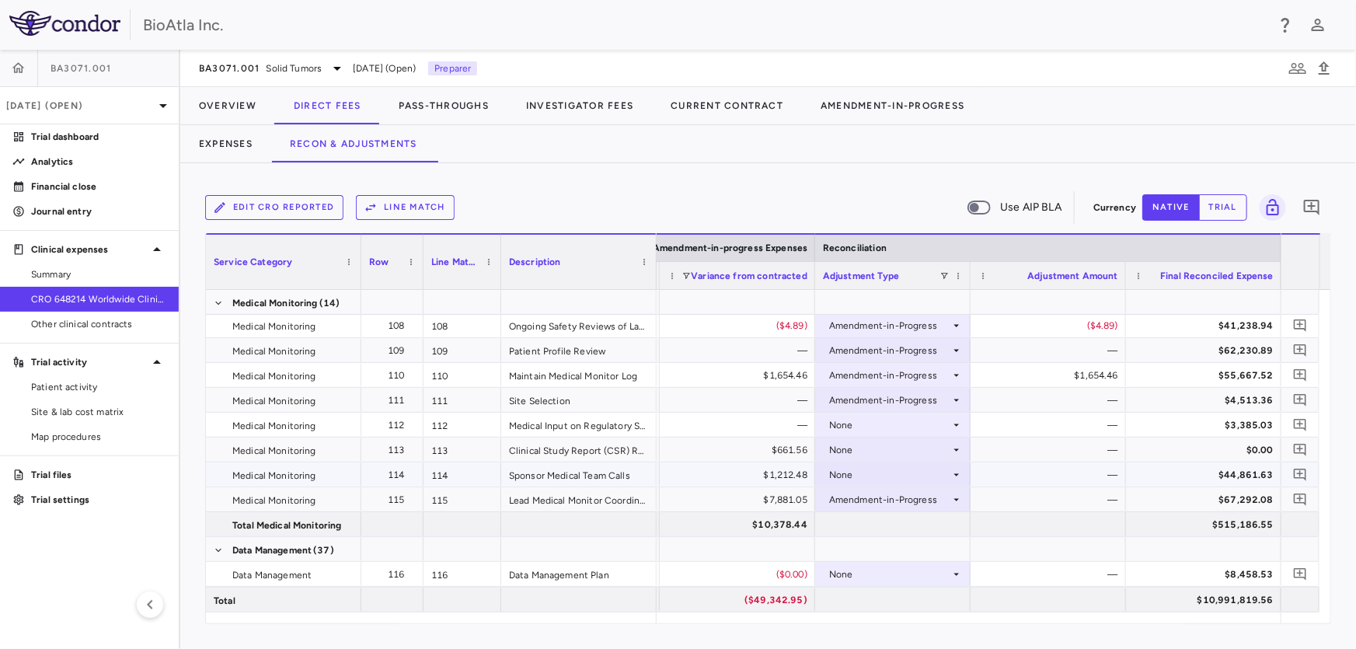
click at [862, 472] on div "None" at bounding box center [889, 474] width 121 height 25
click at [878, 477] on div "None" at bounding box center [889, 474] width 121 height 25
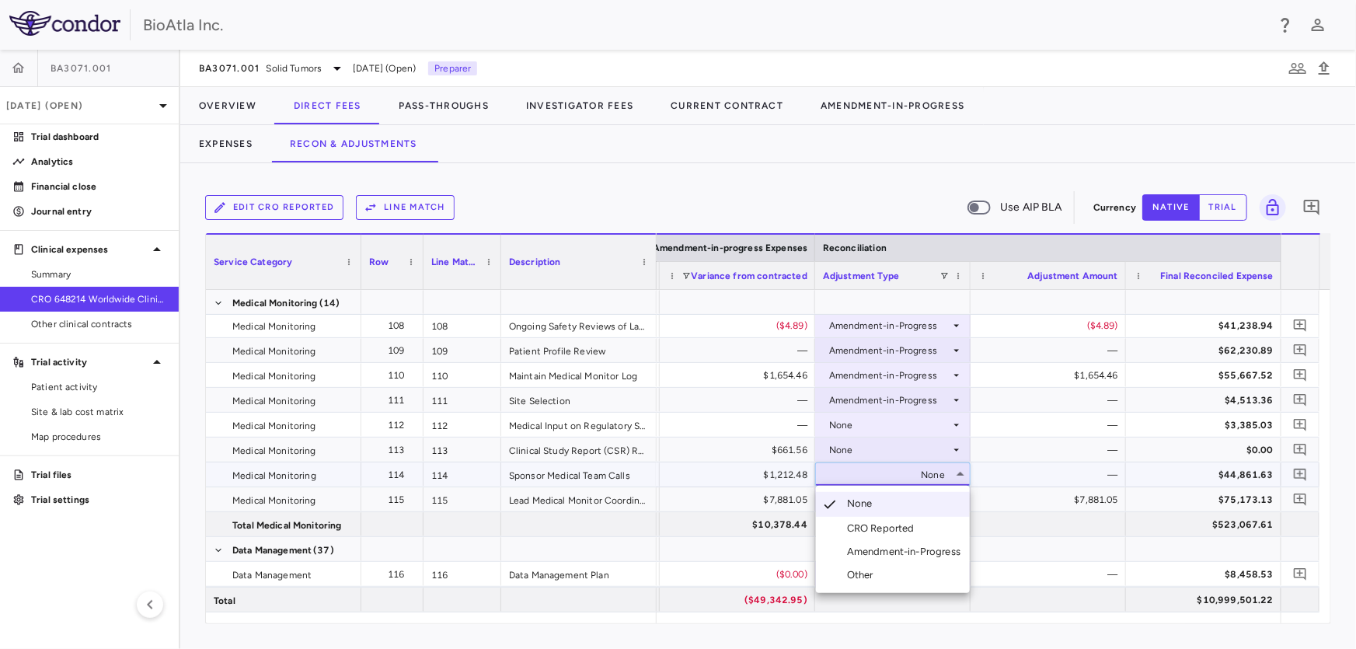
click at [927, 555] on div "Amendment-in-Progress" at bounding box center [907, 552] width 120 height 14
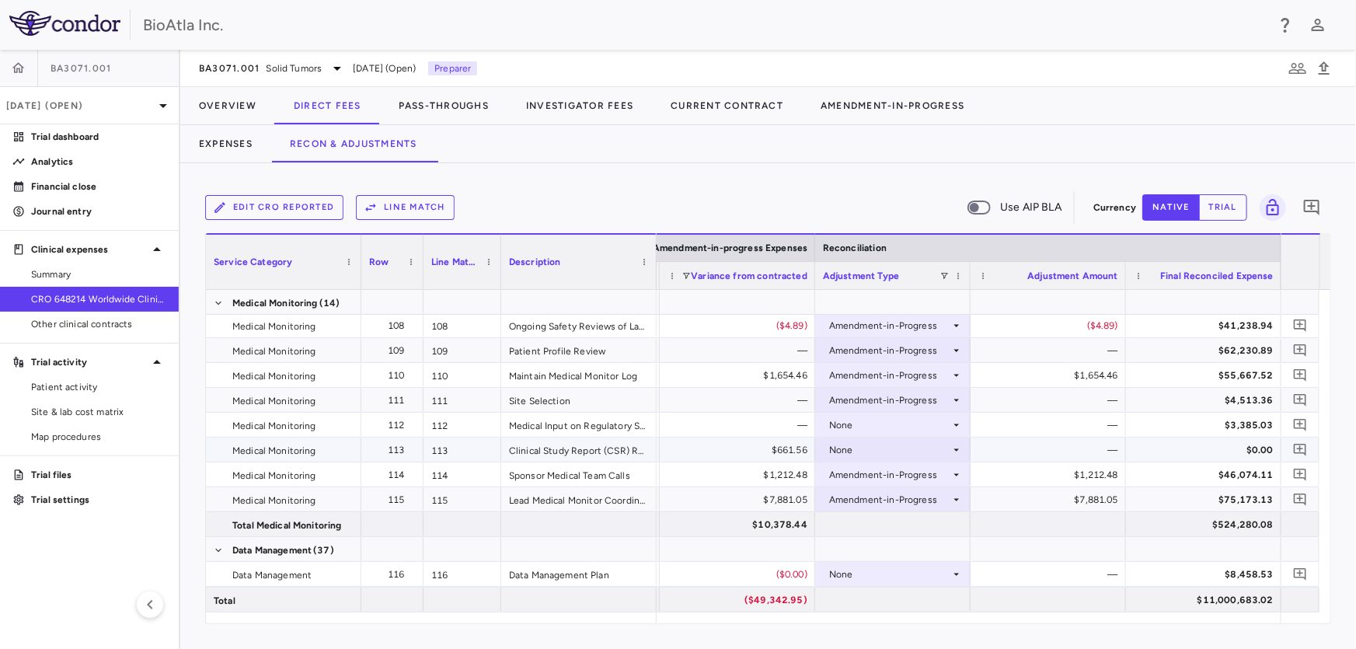
click at [849, 448] on div "None" at bounding box center [889, 449] width 121 height 25
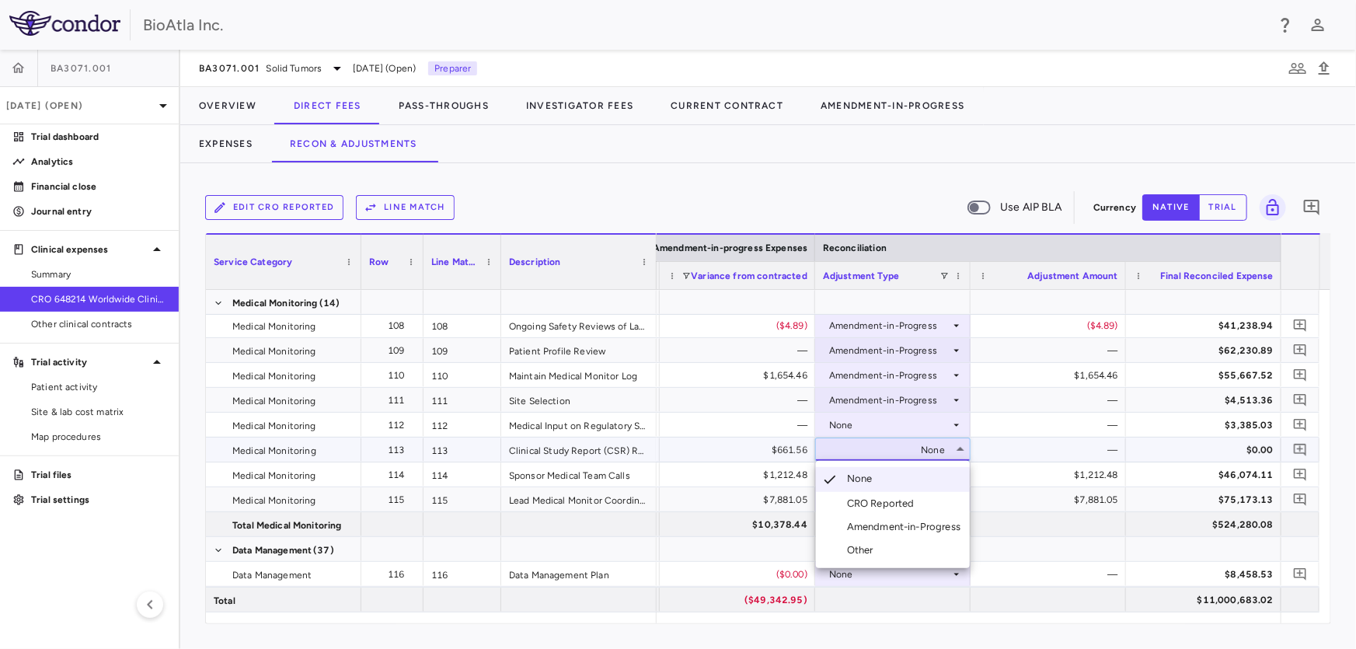
click at [860, 523] on div "Amendment-in-Progress" at bounding box center [907, 527] width 120 height 14
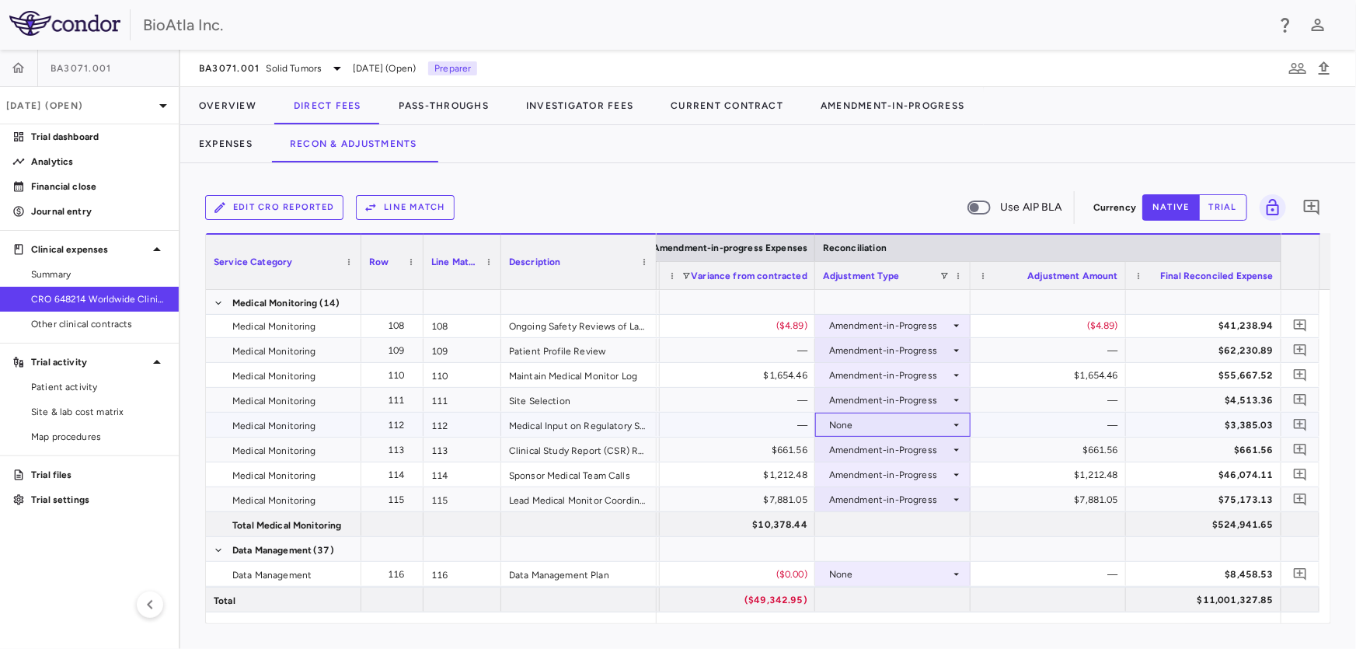
click at [852, 417] on div "None" at bounding box center [889, 425] width 121 height 25
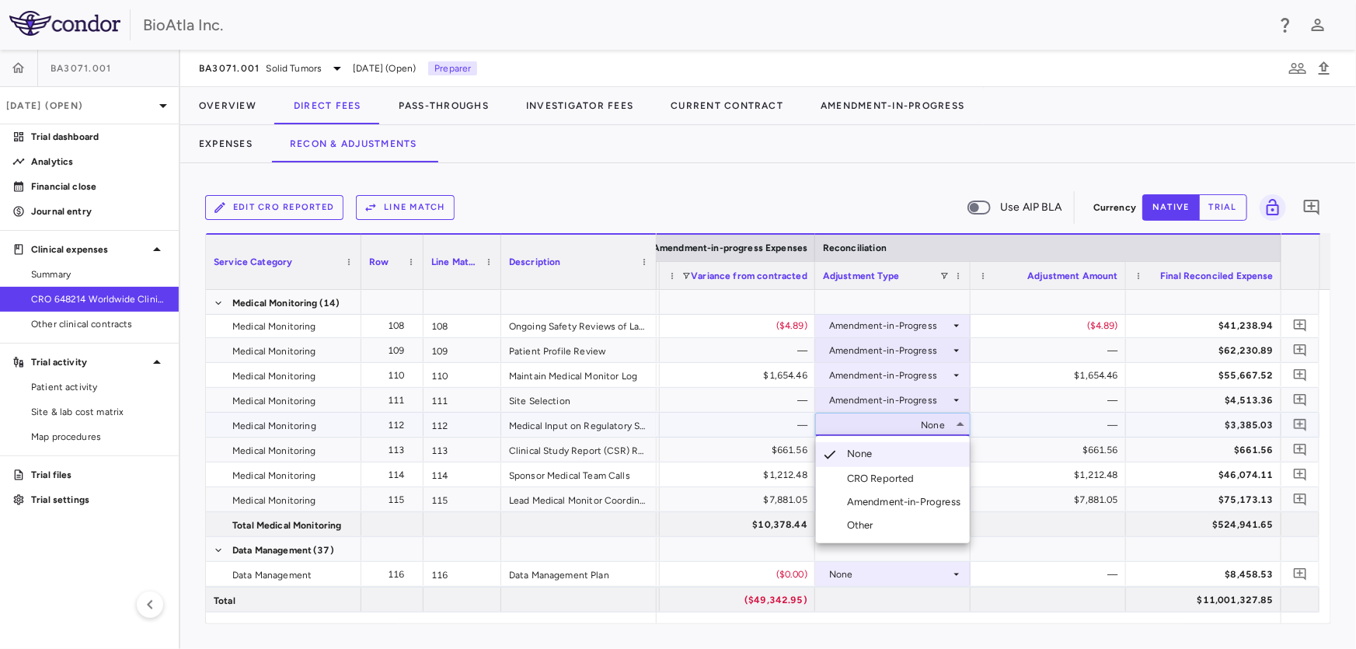
click at [884, 504] on div "Amendment-in-Progress" at bounding box center [907, 502] width 120 height 14
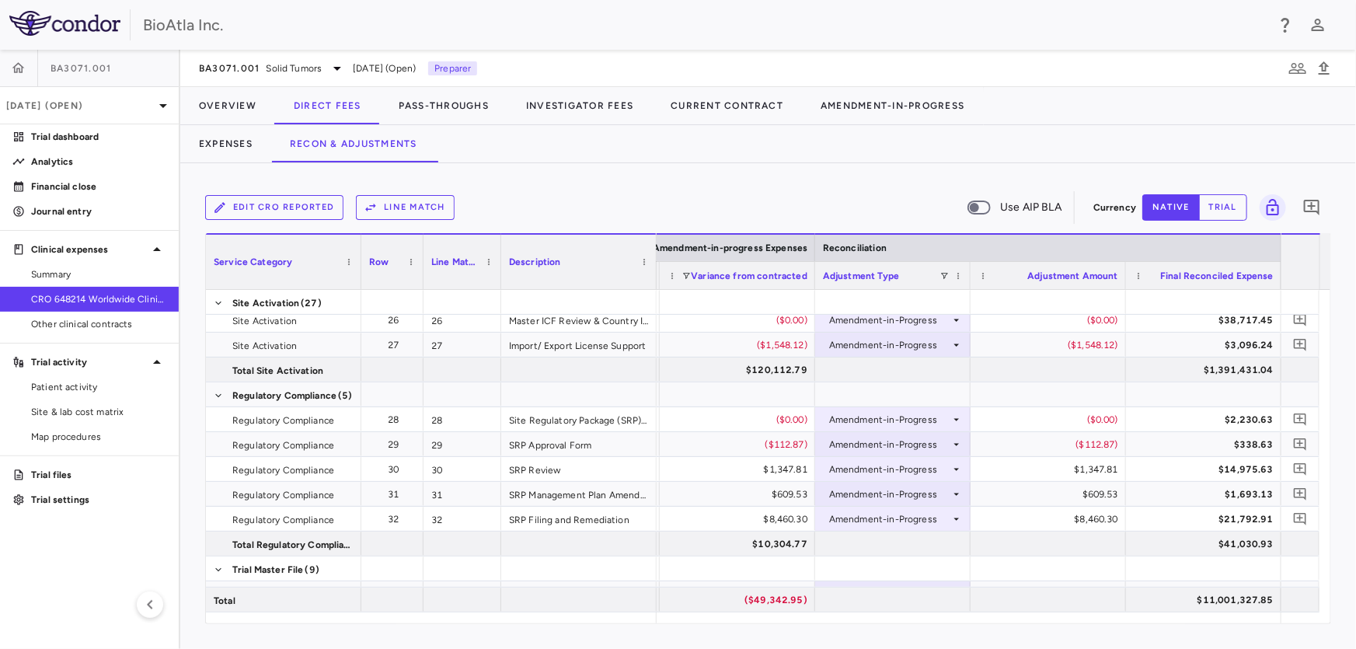
scroll to position [136, 0]
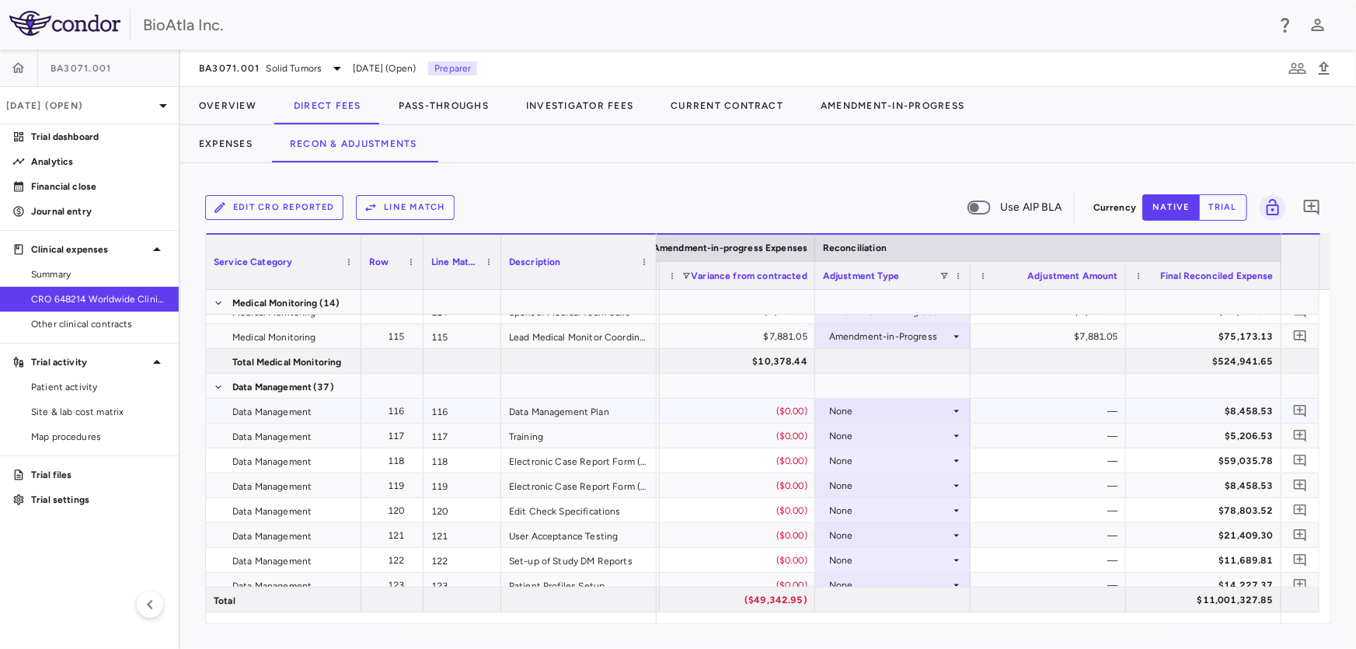
click at [879, 412] on div "None" at bounding box center [889, 411] width 121 height 25
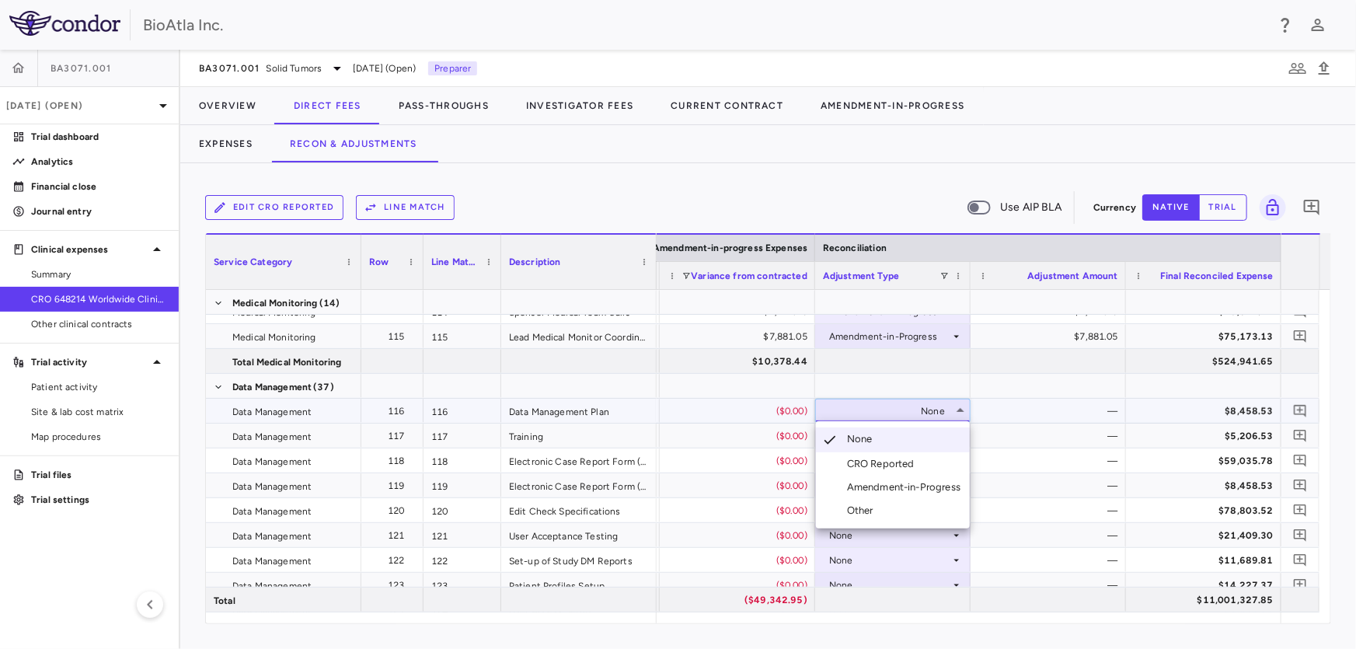
click at [926, 493] on div "Amendment-in-Progress" at bounding box center [907, 487] width 120 height 14
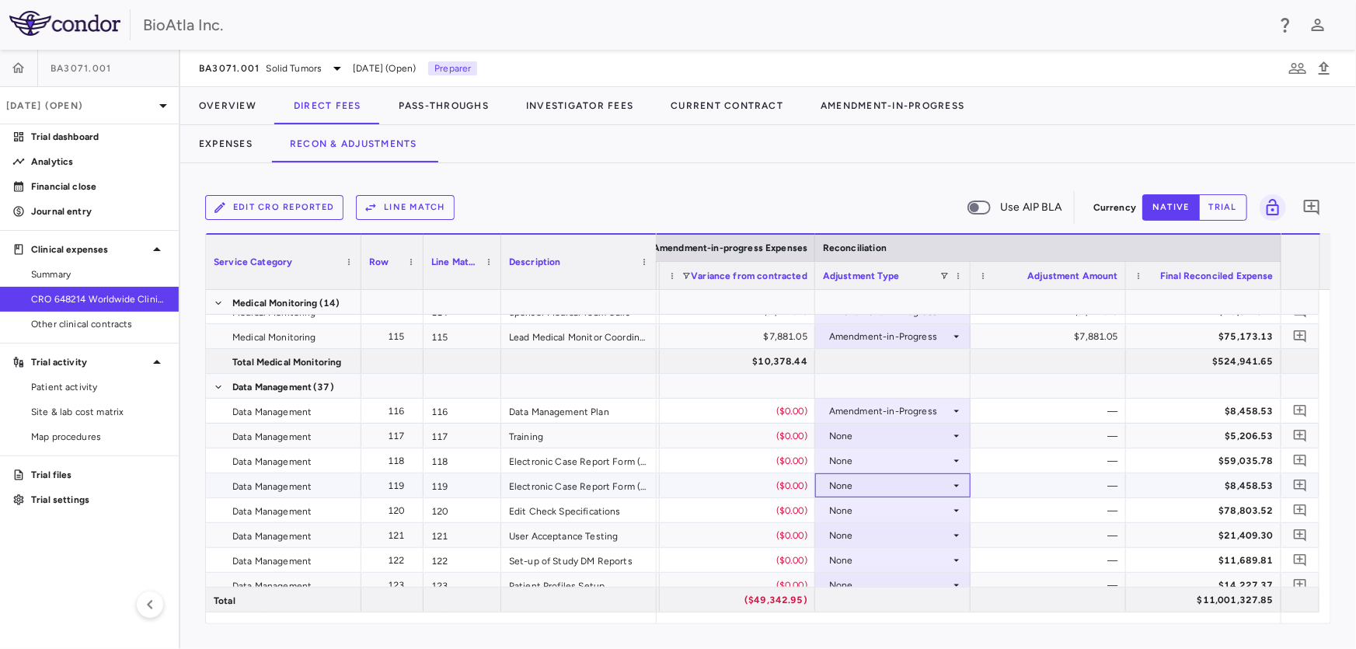
click at [923, 490] on div "None" at bounding box center [889, 485] width 121 height 25
click at [925, 489] on div "None" at bounding box center [889, 485] width 121 height 25
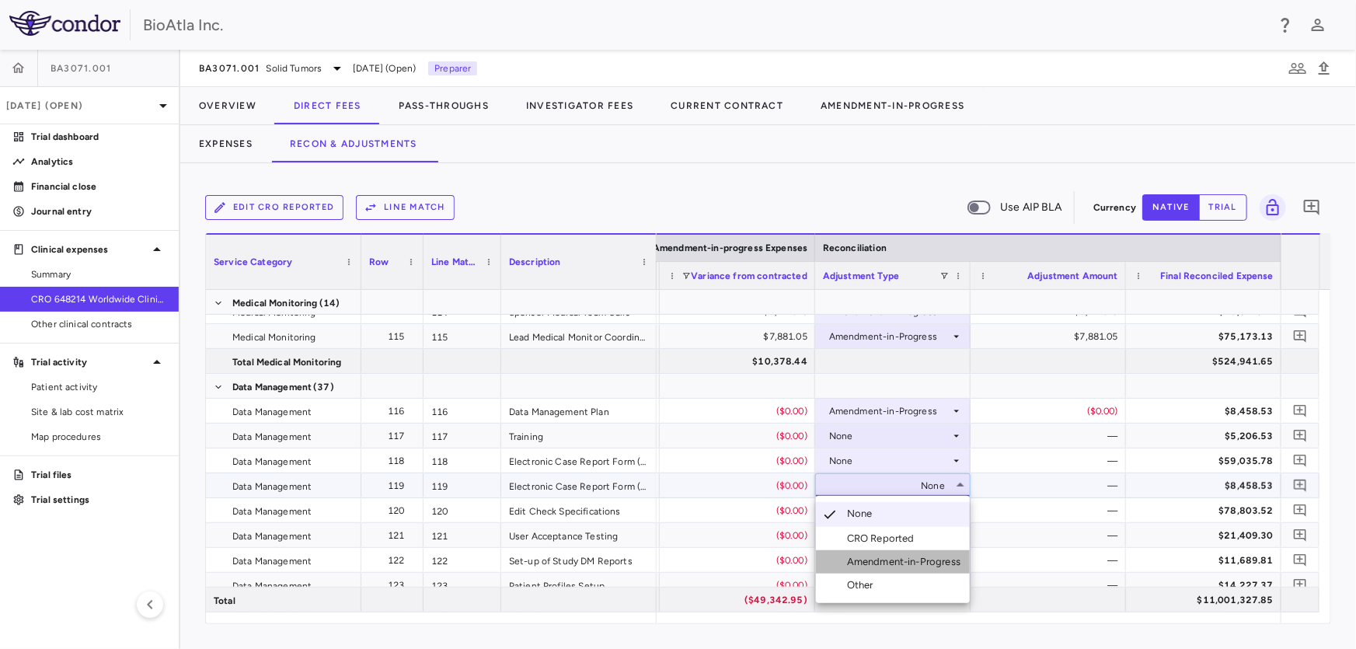
click at [909, 569] on li "Amendment-in-Progress" at bounding box center [893, 561] width 154 height 23
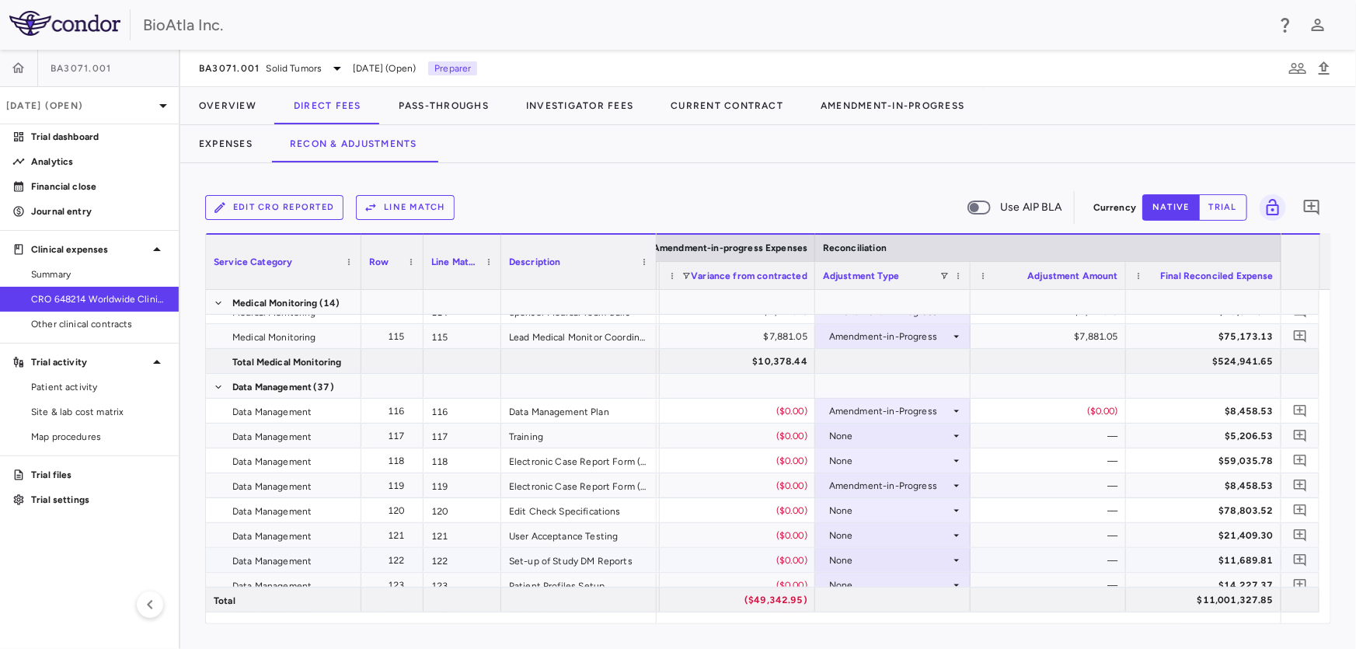
click at [898, 523] on div "None" at bounding box center [889, 535] width 121 height 25
click at [881, 541] on div "None" at bounding box center [889, 535] width 121 height 25
click at [898, 596] on div "Amendment-in-Progress" at bounding box center [907, 595] width 120 height 14
click at [877, 428] on div "None" at bounding box center [889, 436] width 121 height 25
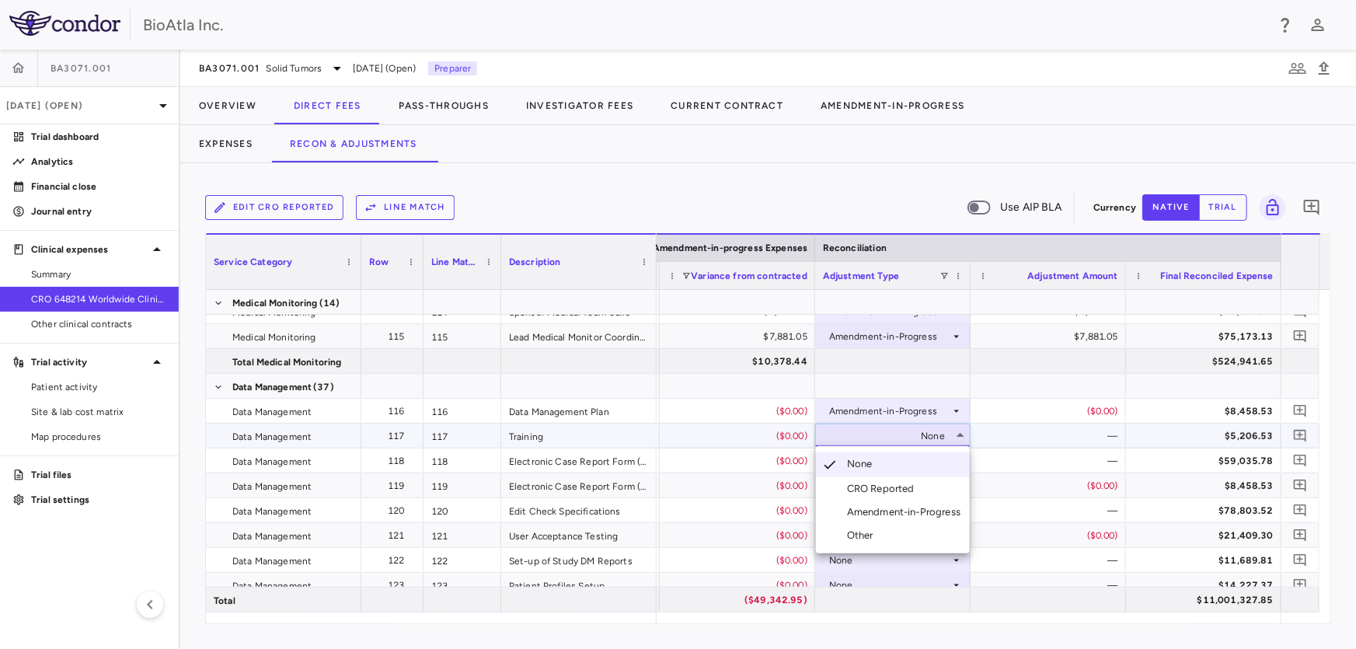
click at [873, 516] on div "Amendment-in-Progress" at bounding box center [907, 512] width 120 height 14
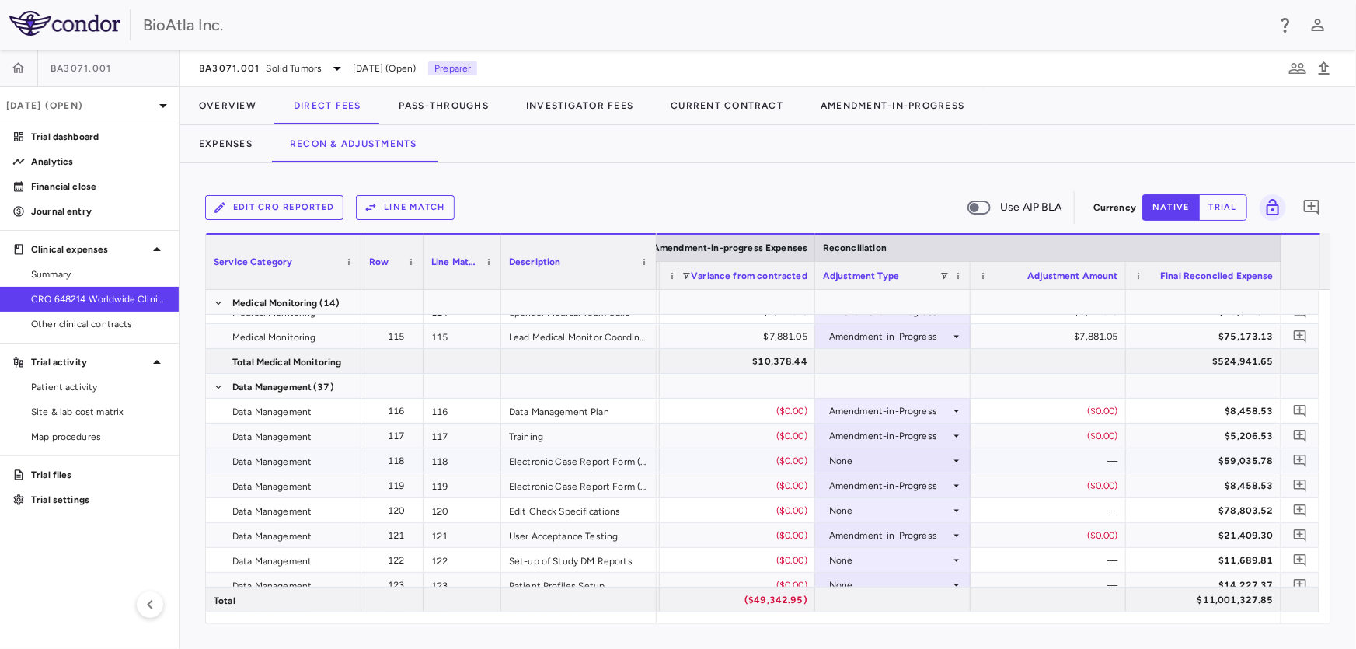
click at [847, 455] on div "None" at bounding box center [889, 460] width 121 height 25
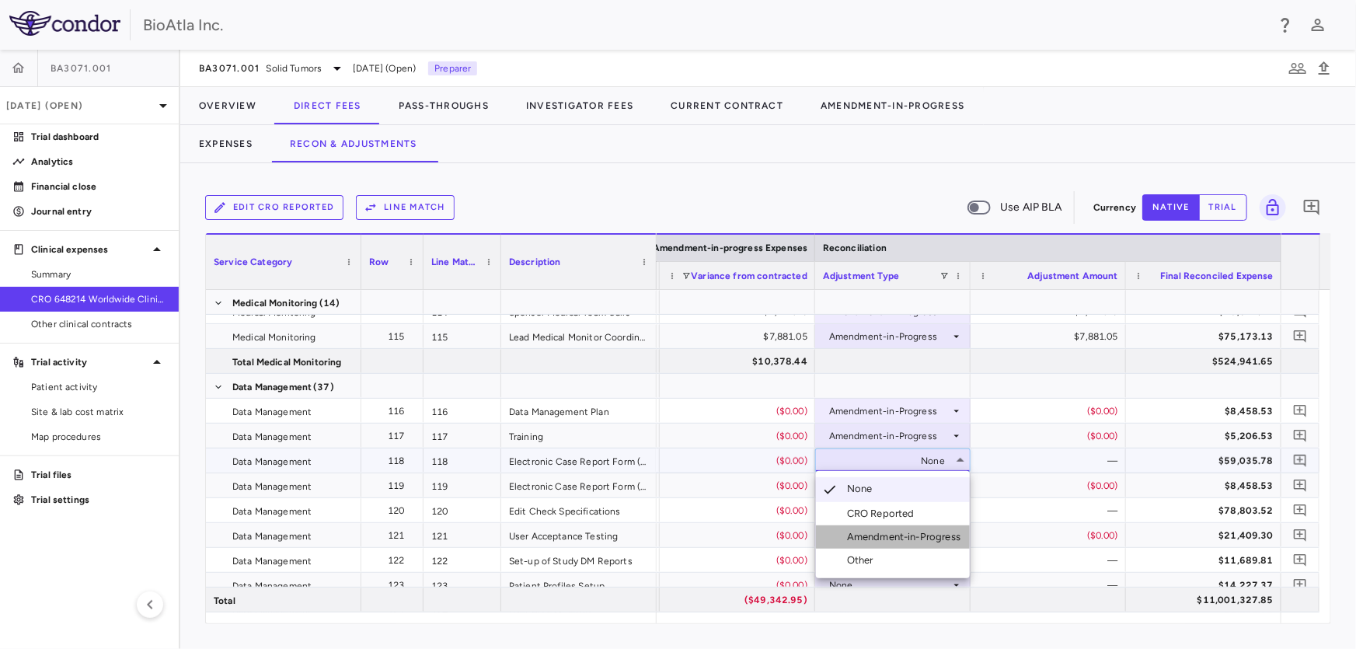
click at [887, 536] on div "Amendment-in-Progress" at bounding box center [907, 537] width 120 height 14
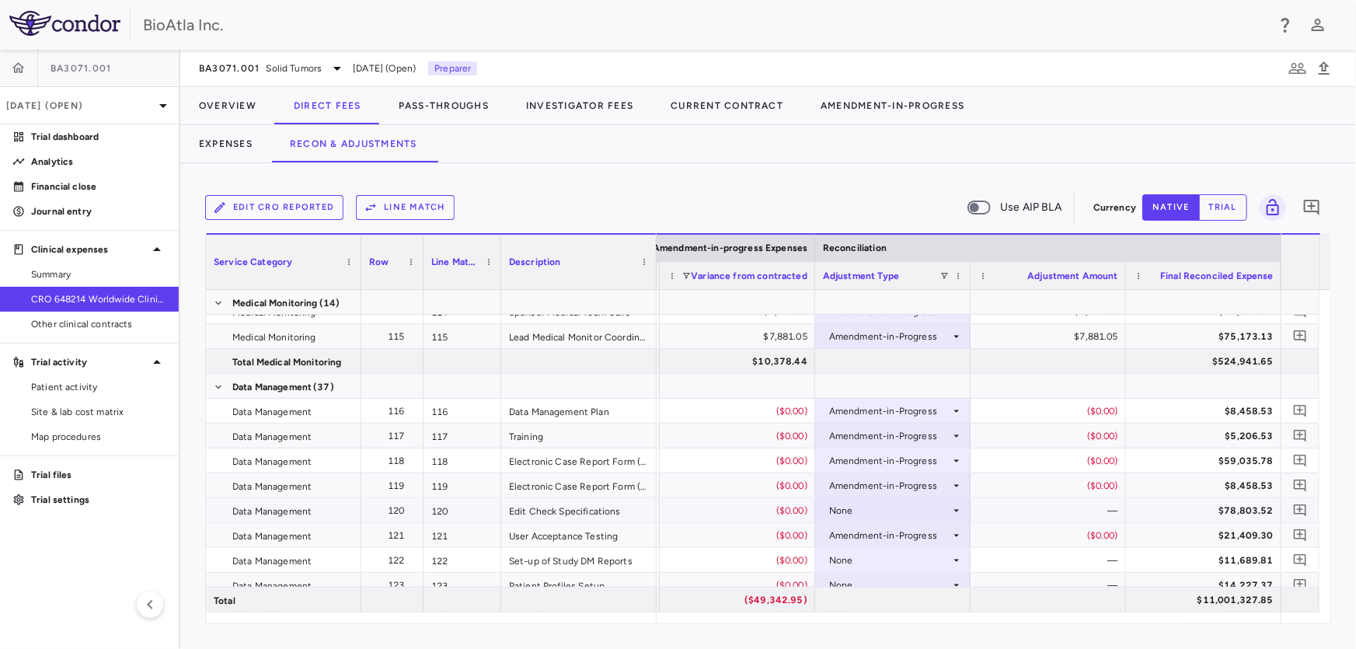
click at [851, 499] on div "None" at bounding box center [889, 510] width 121 height 25
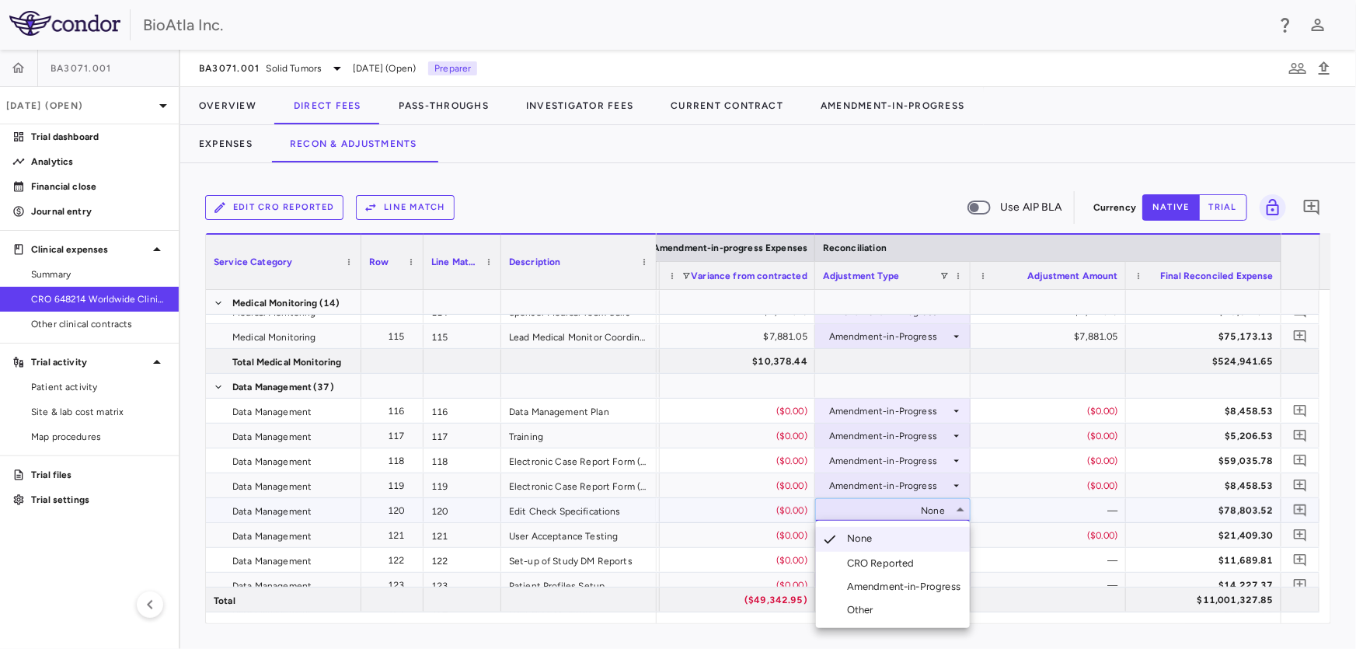
click at [870, 584] on div "Amendment-in-Progress" at bounding box center [907, 587] width 120 height 14
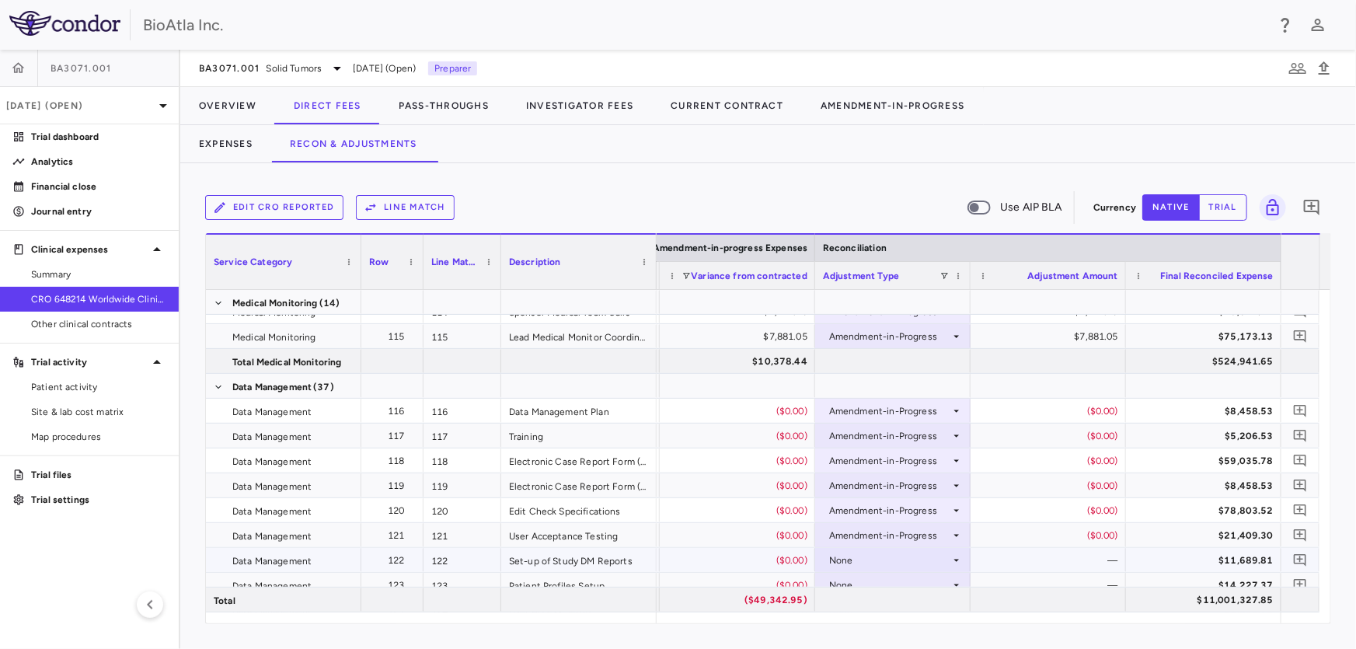
click at [875, 549] on div "None" at bounding box center [889, 560] width 121 height 25
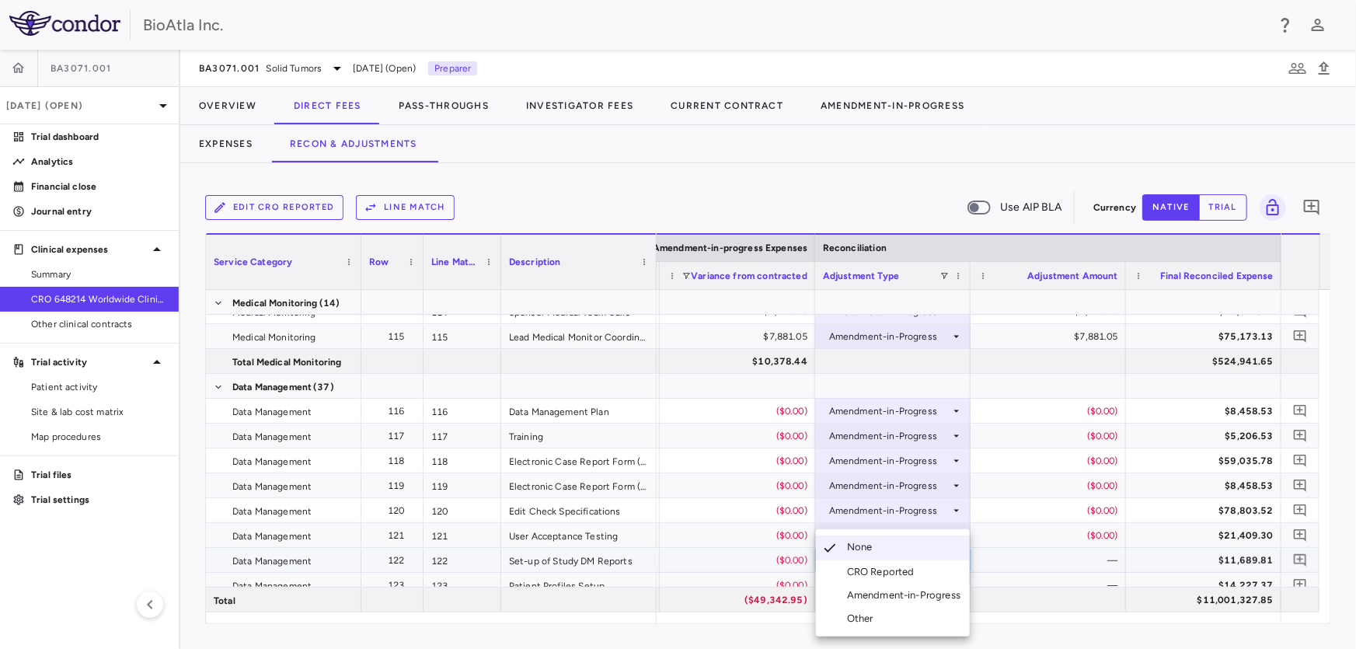
click at [887, 593] on div "Amendment-in-Progress" at bounding box center [907, 595] width 120 height 14
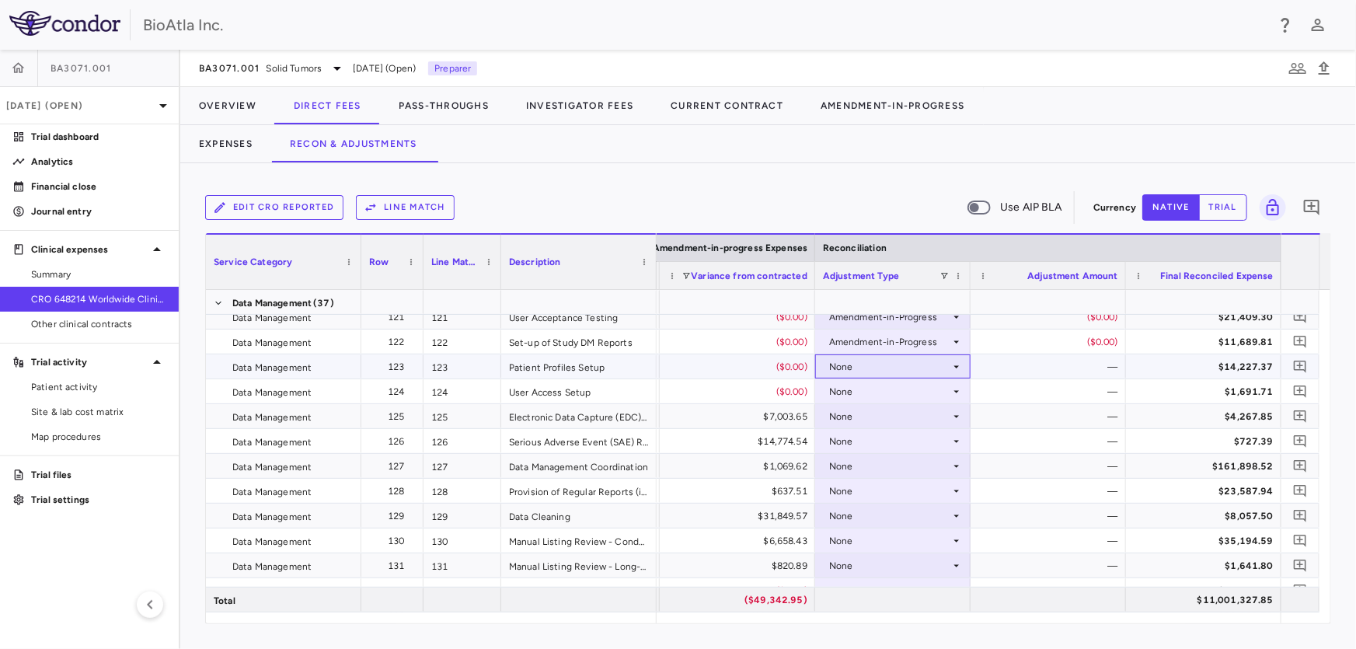
click at [873, 358] on div "None" at bounding box center [889, 366] width 121 height 25
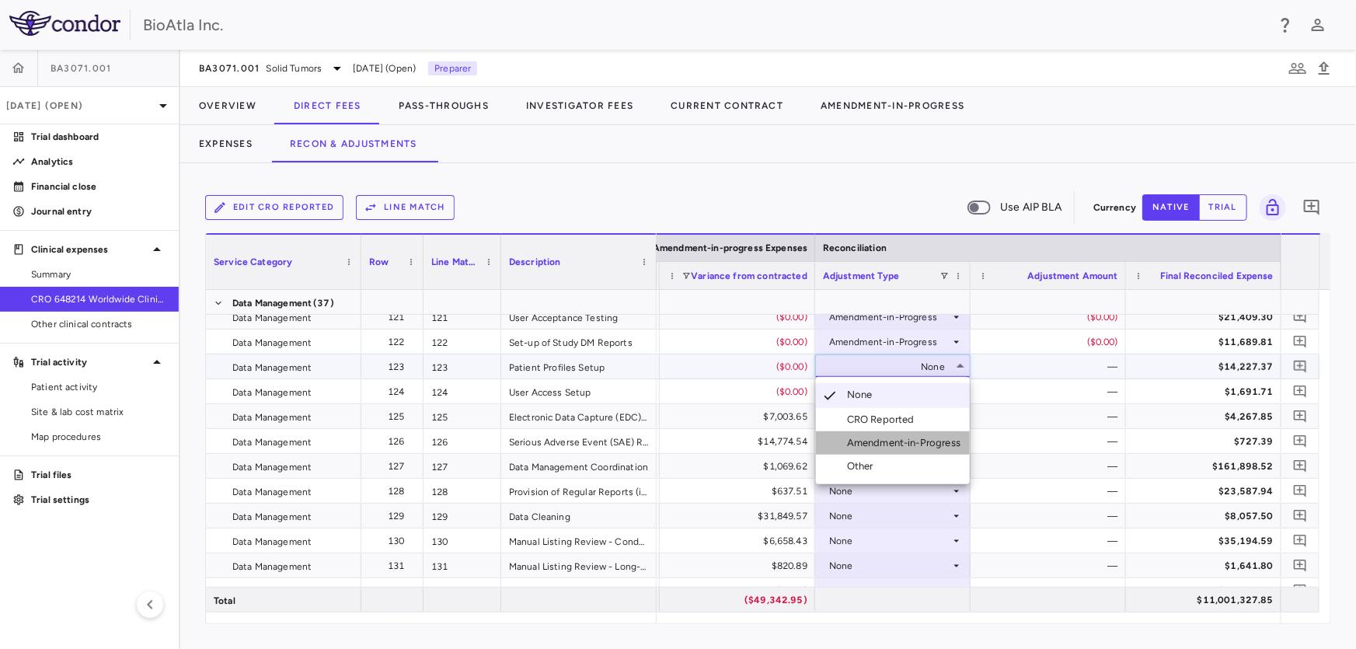
click at [913, 444] on div "Amendment-in-Progress" at bounding box center [907, 443] width 120 height 14
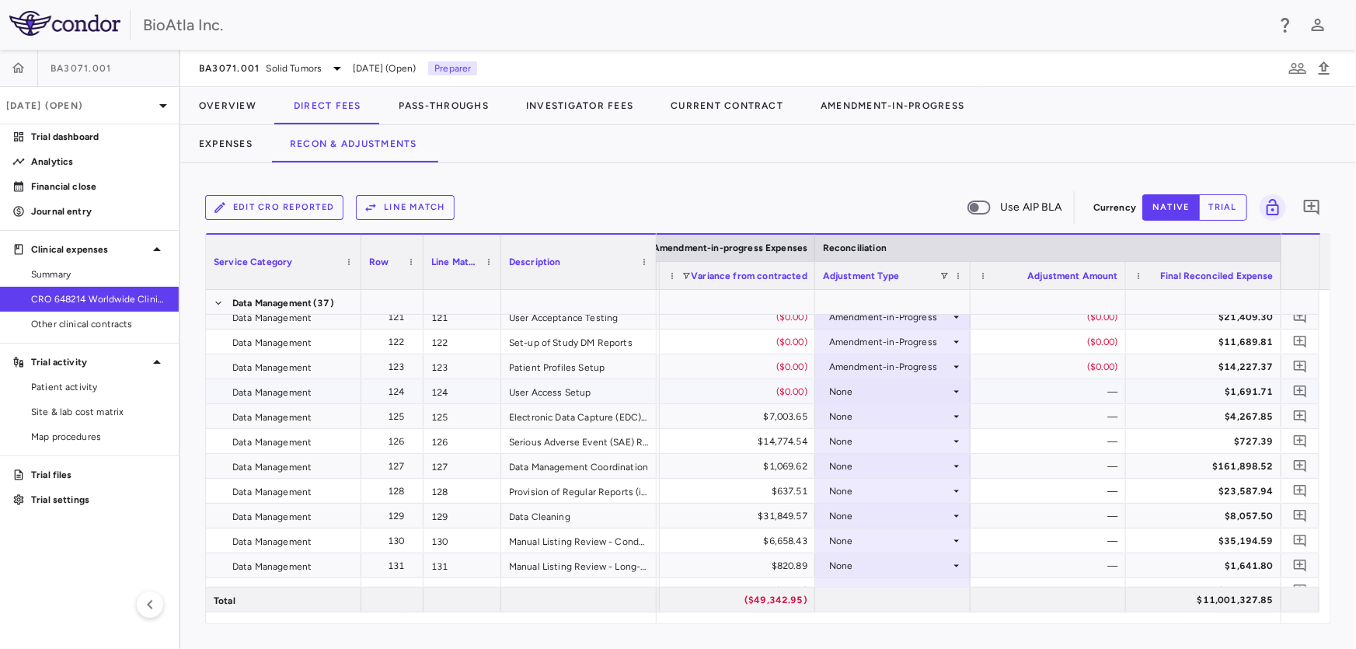
click at [840, 391] on div "None" at bounding box center [889, 391] width 121 height 25
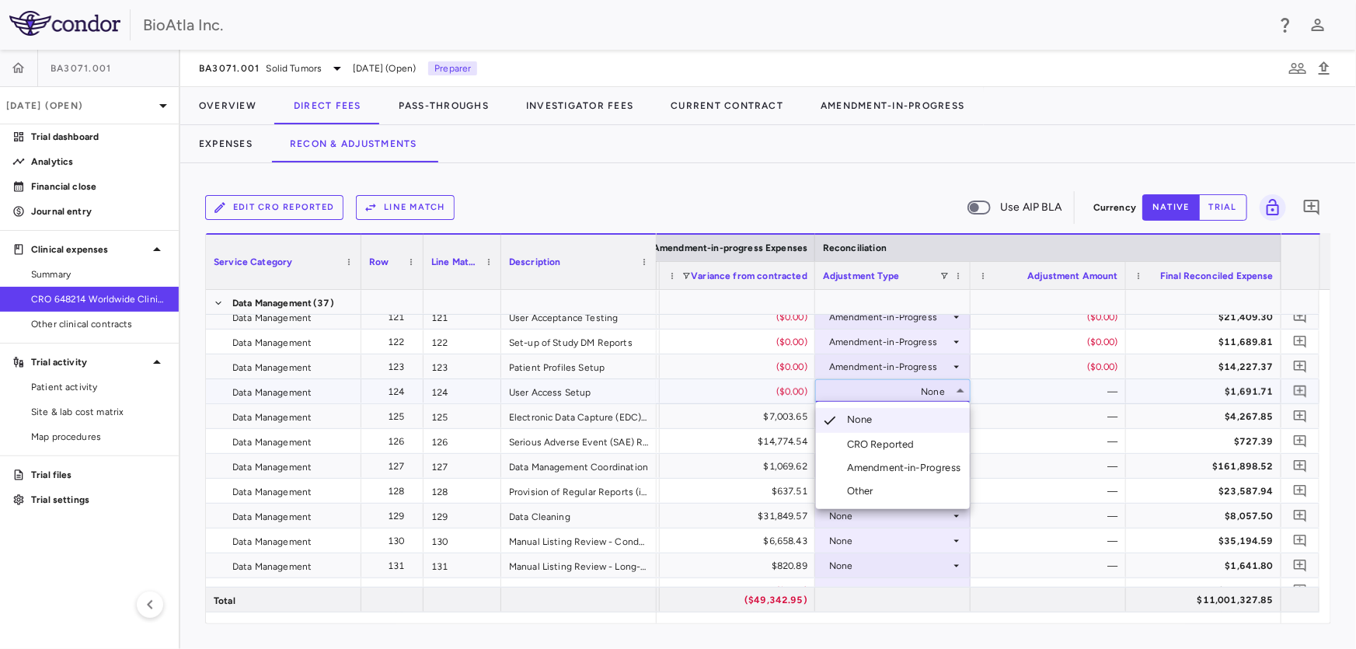
click at [880, 464] on div "Amendment-in-Progress" at bounding box center [907, 468] width 120 height 14
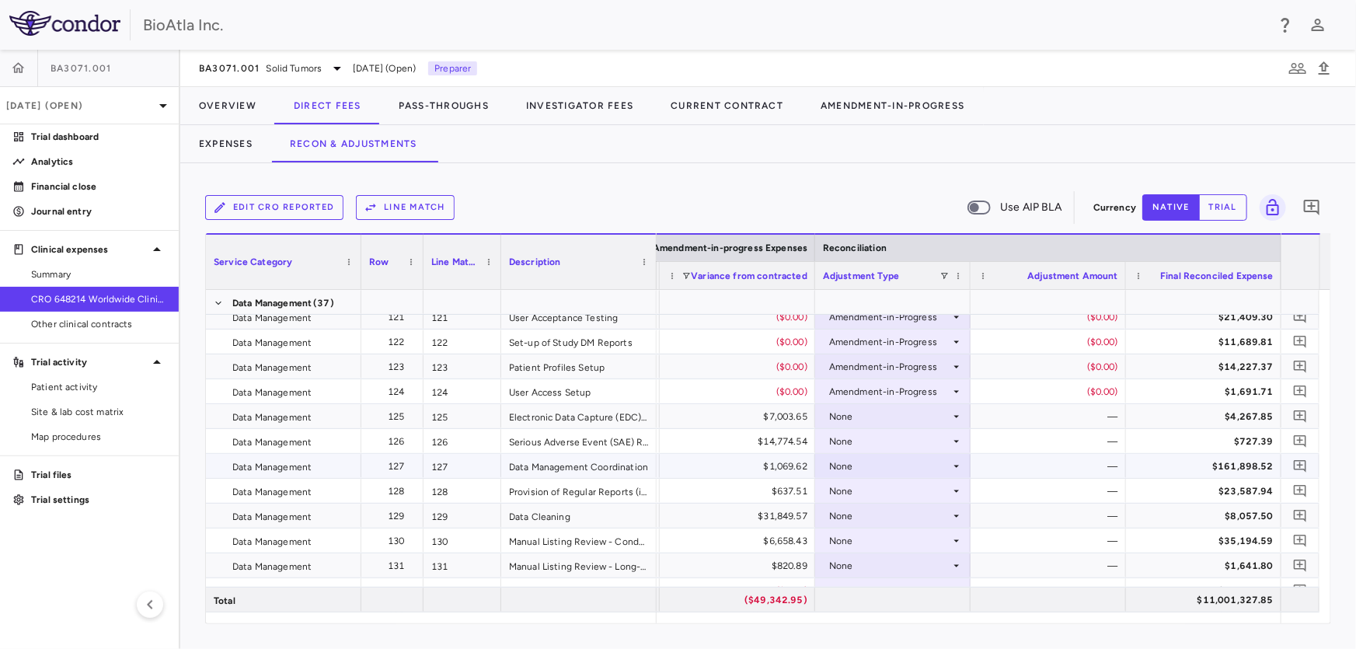
click at [869, 461] on div "None" at bounding box center [889, 466] width 121 height 25
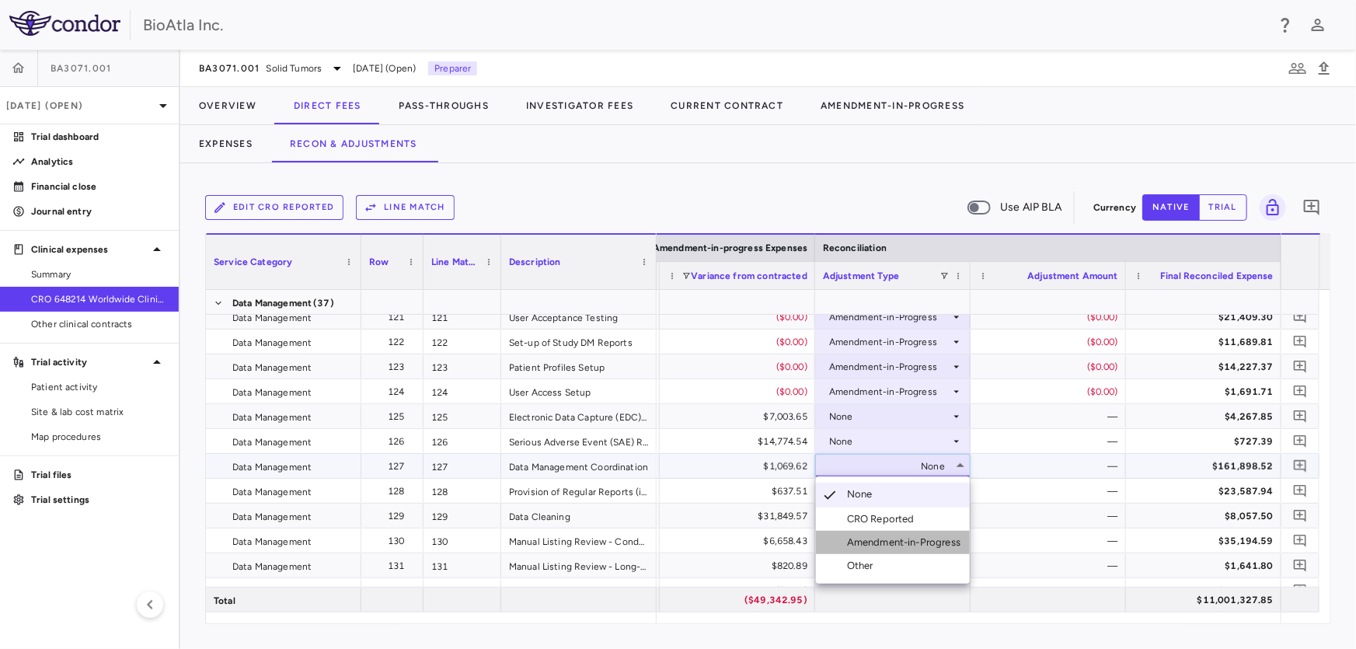
click at [860, 539] on div "Amendment-in-Progress" at bounding box center [907, 542] width 120 height 14
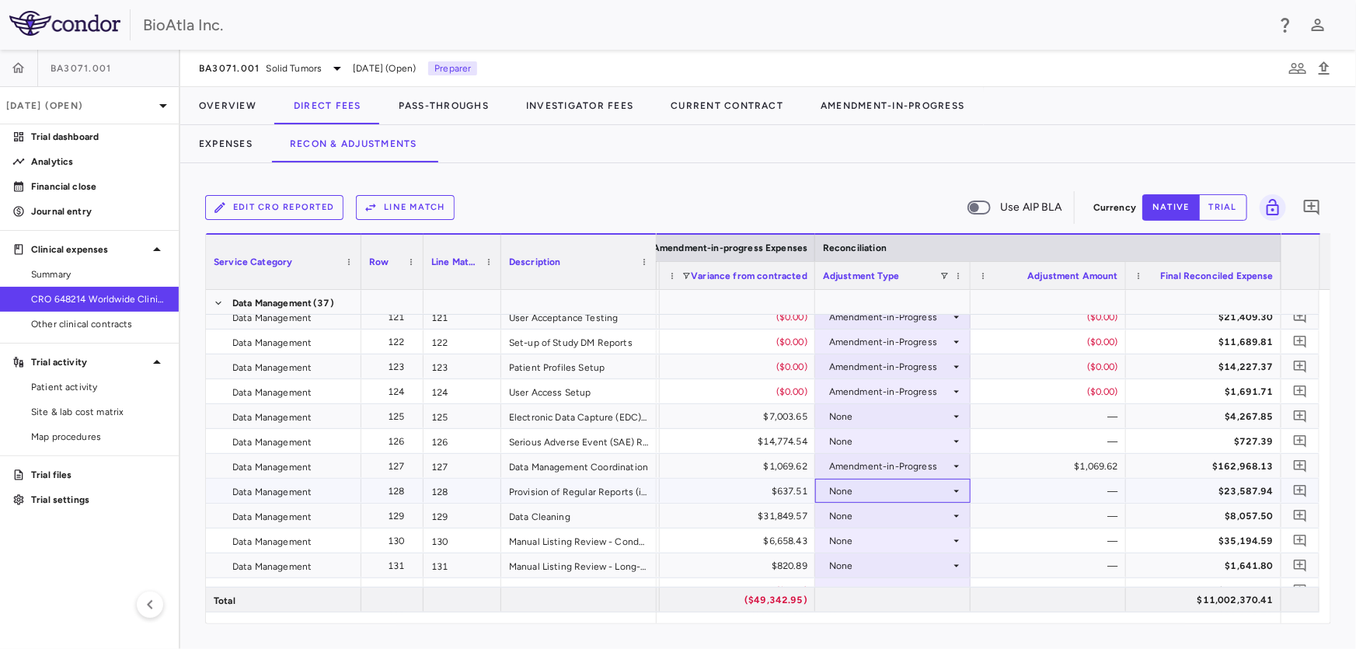
click at [839, 497] on div "None" at bounding box center [889, 491] width 121 height 25
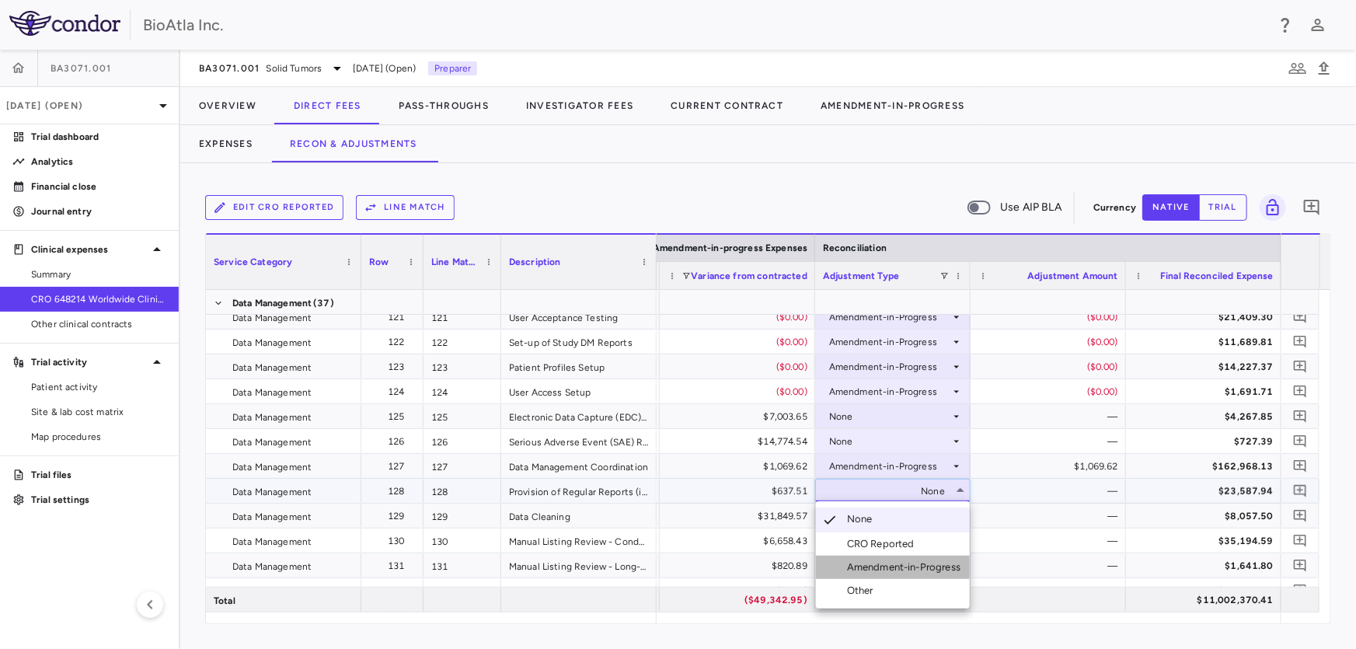
click at [888, 573] on div "Amendment-in-Progress" at bounding box center [907, 567] width 120 height 14
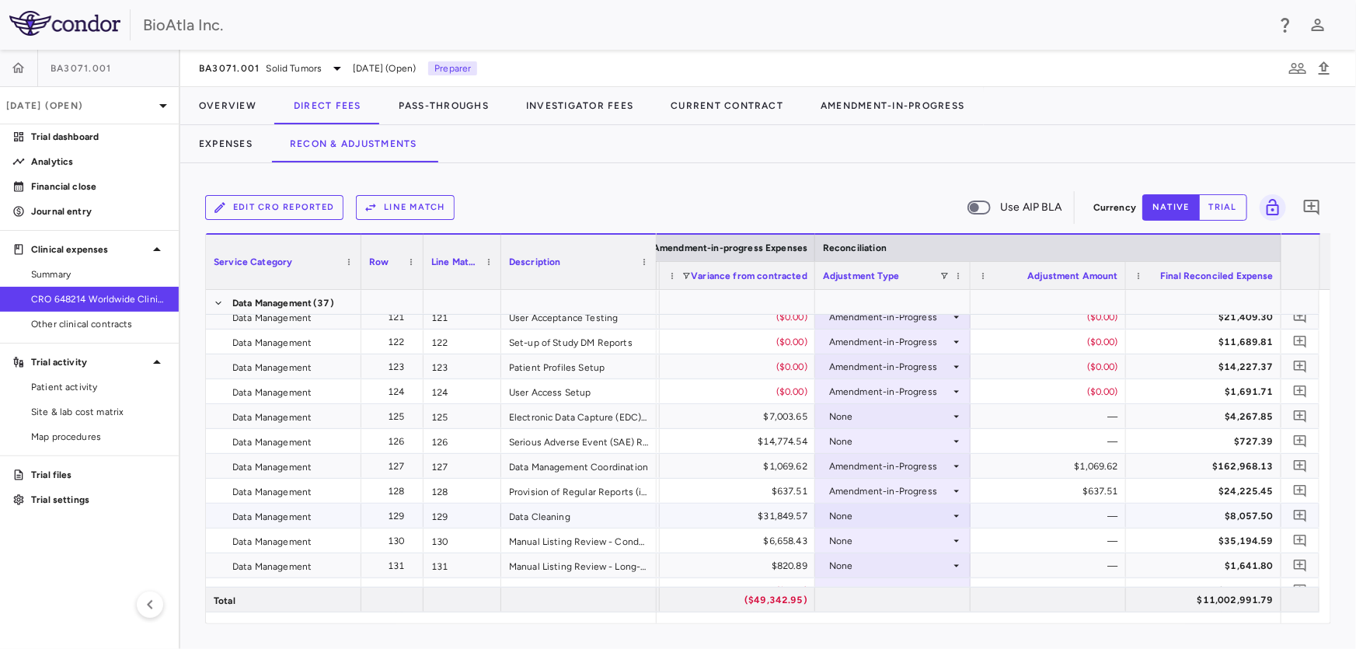
click at [852, 507] on div "None" at bounding box center [889, 516] width 121 height 25
click at [866, 590] on div "Amendment-in-Progress" at bounding box center [907, 592] width 120 height 14
click at [847, 416] on div "None" at bounding box center [889, 416] width 121 height 25
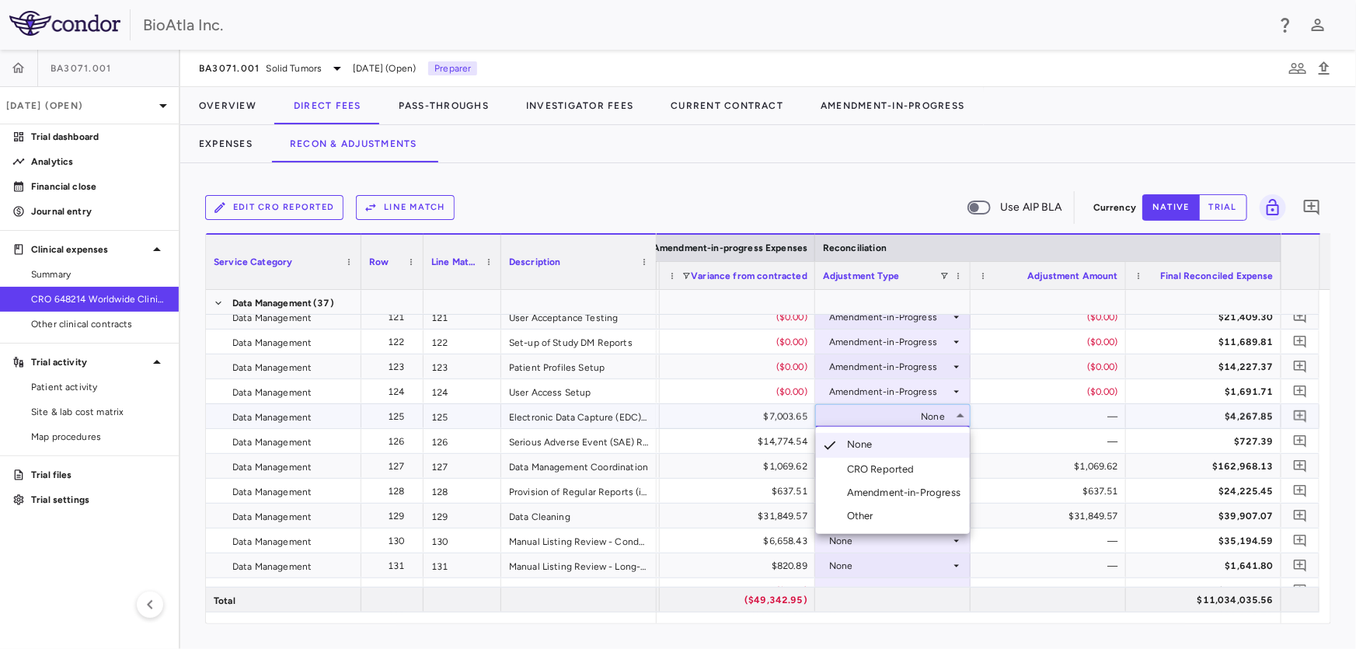
click at [857, 491] on div "Amendment-in-Progress" at bounding box center [907, 493] width 120 height 14
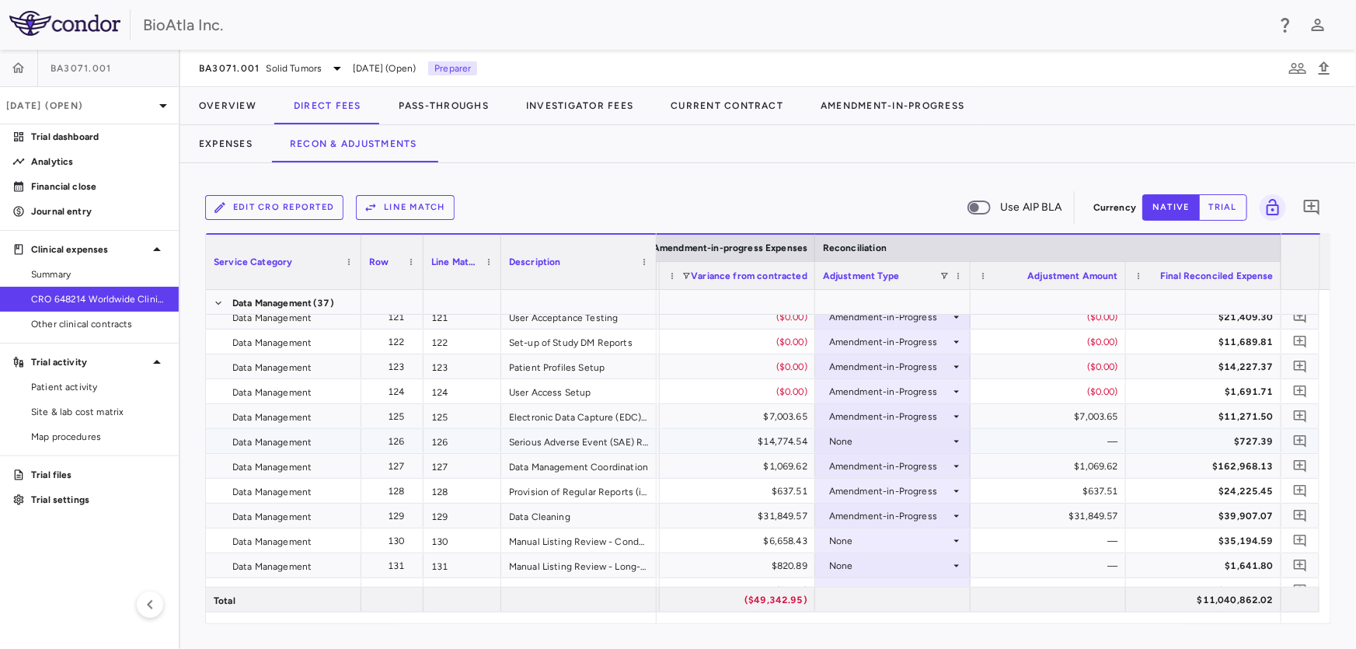
click at [845, 451] on div "None" at bounding box center [889, 441] width 121 height 25
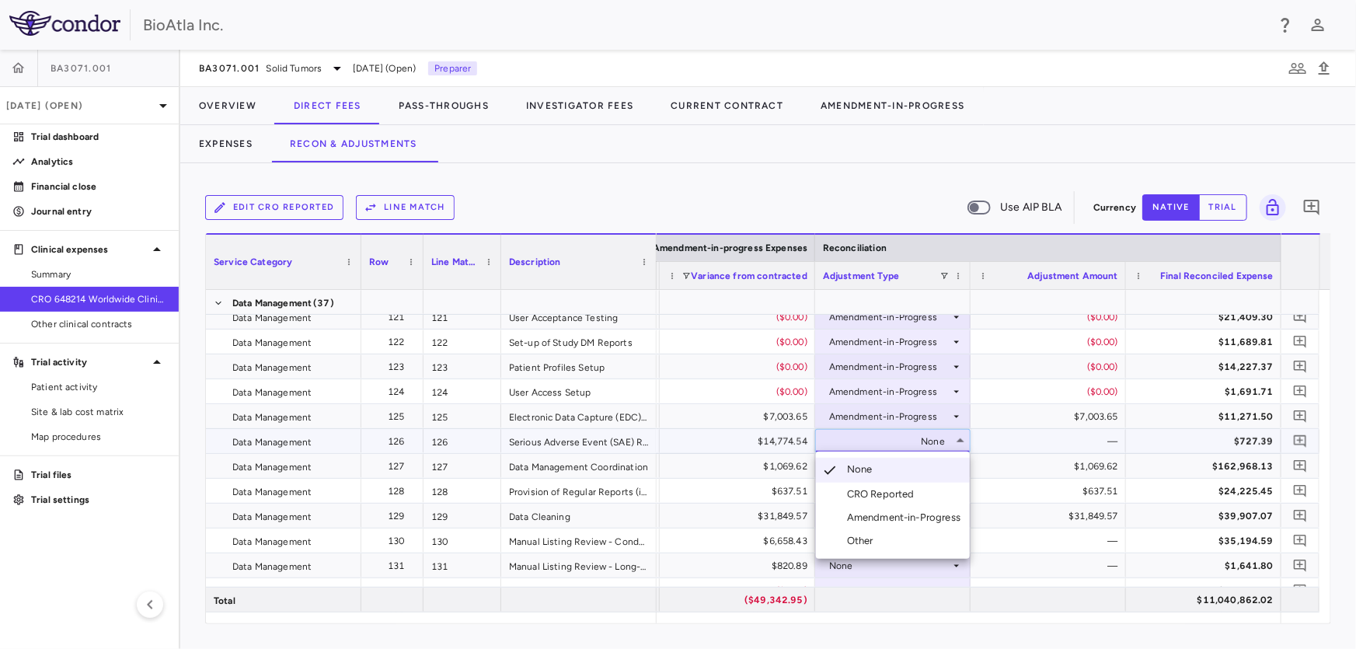
click at [864, 521] on div "Amendment-in-Progress" at bounding box center [907, 518] width 120 height 14
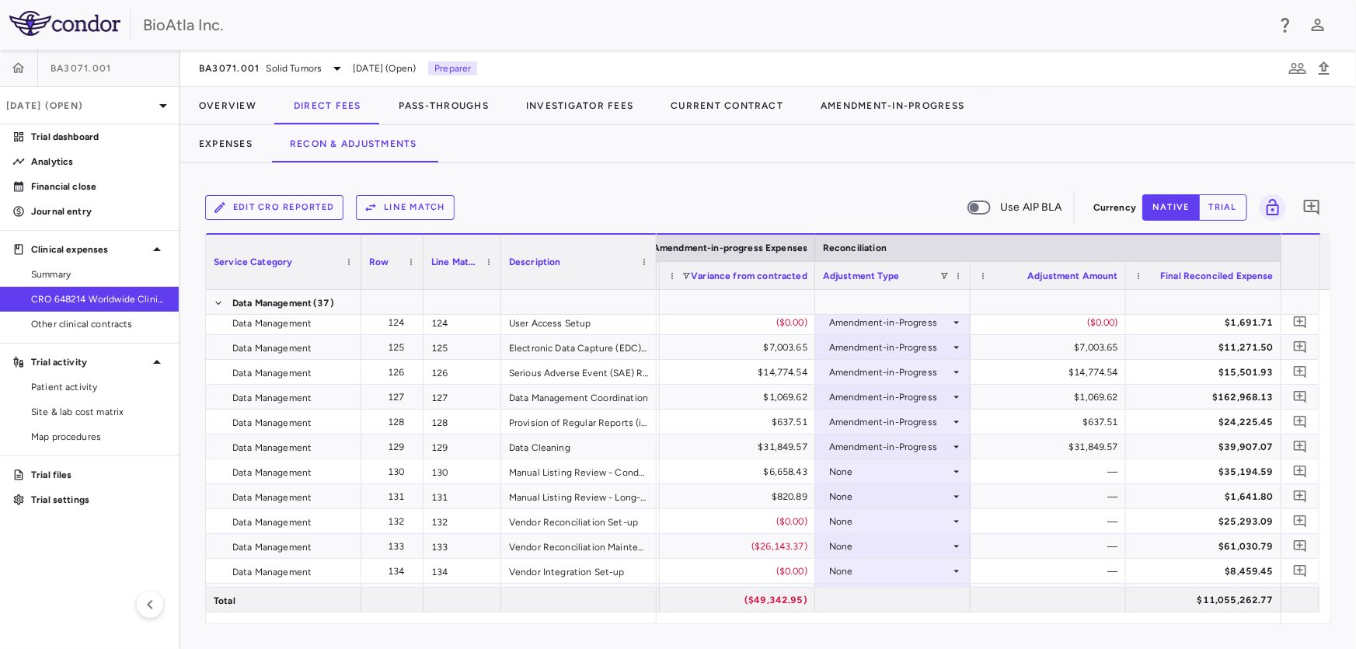
scroll to position [3728, 0]
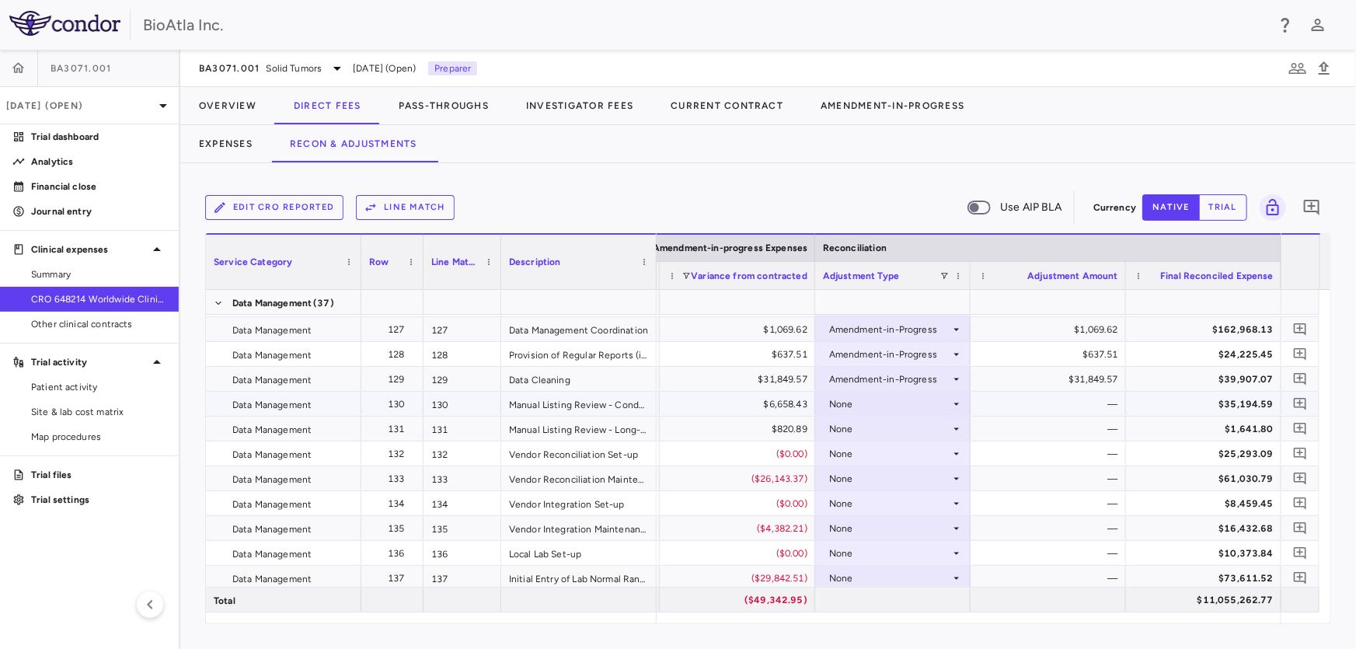
click at [876, 403] on div "None" at bounding box center [889, 404] width 121 height 25
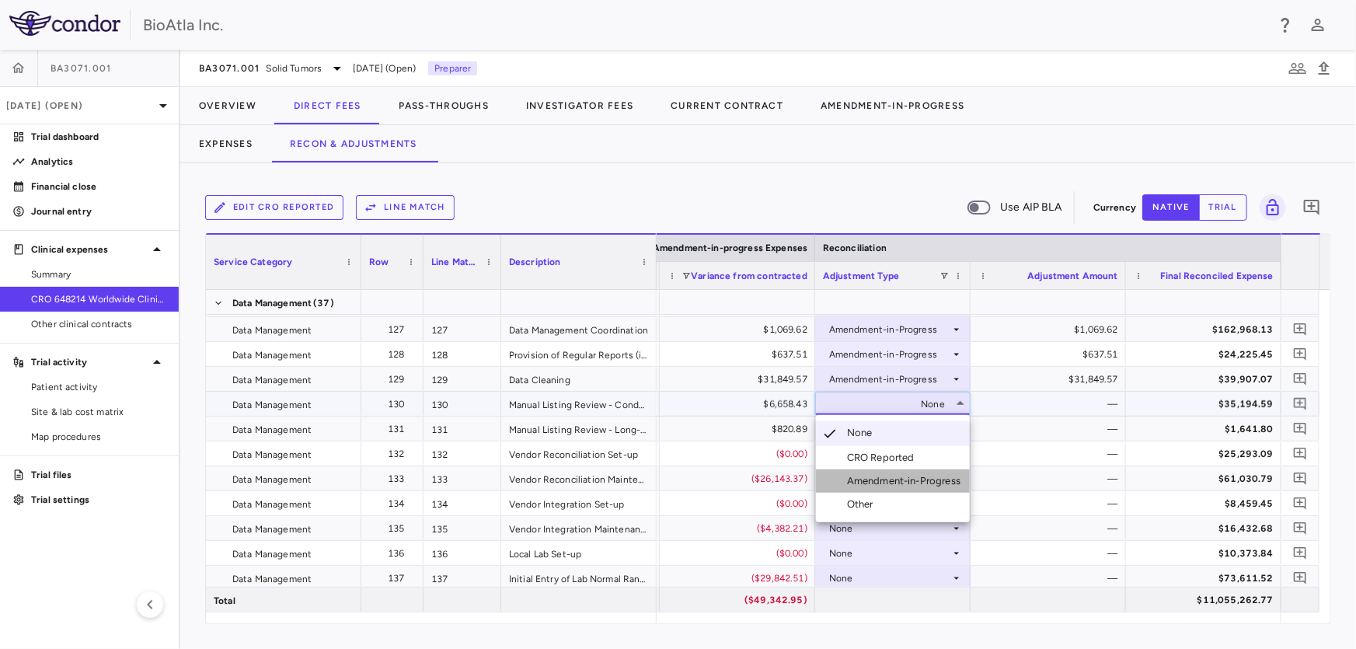
click at [887, 485] on div "Amendment-in-Progress" at bounding box center [907, 481] width 120 height 14
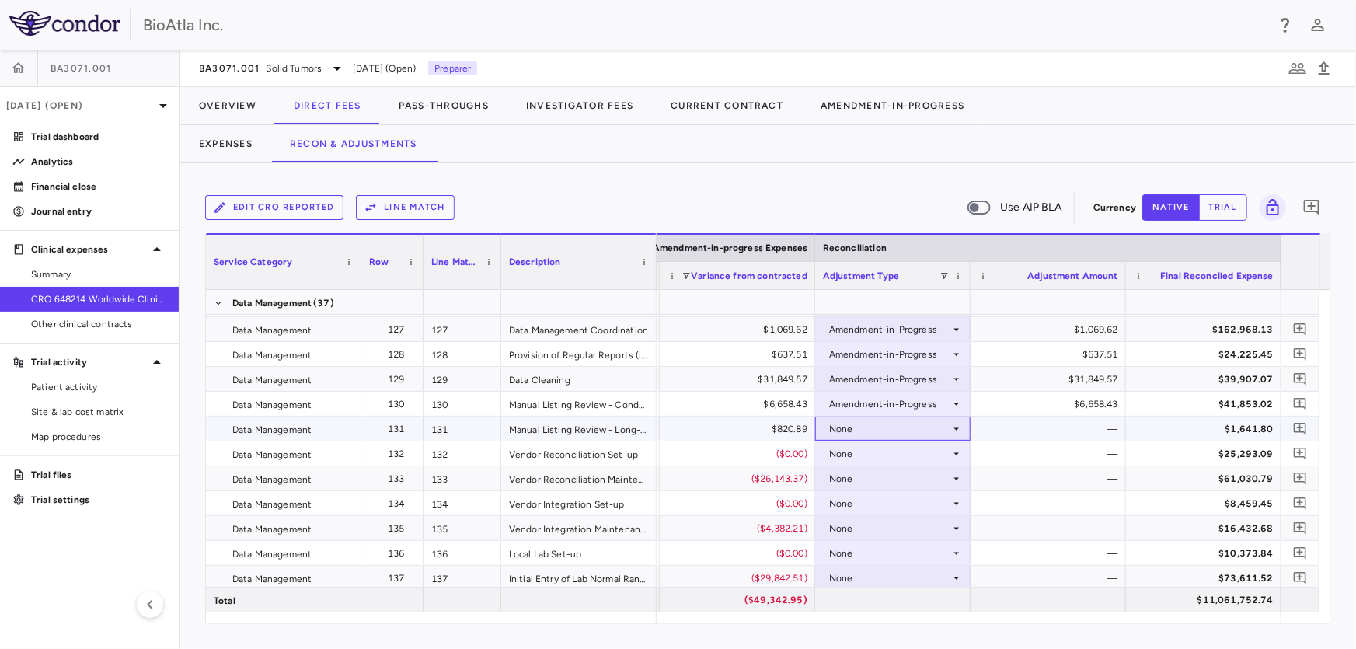
click at [863, 419] on div "None" at bounding box center [889, 429] width 121 height 25
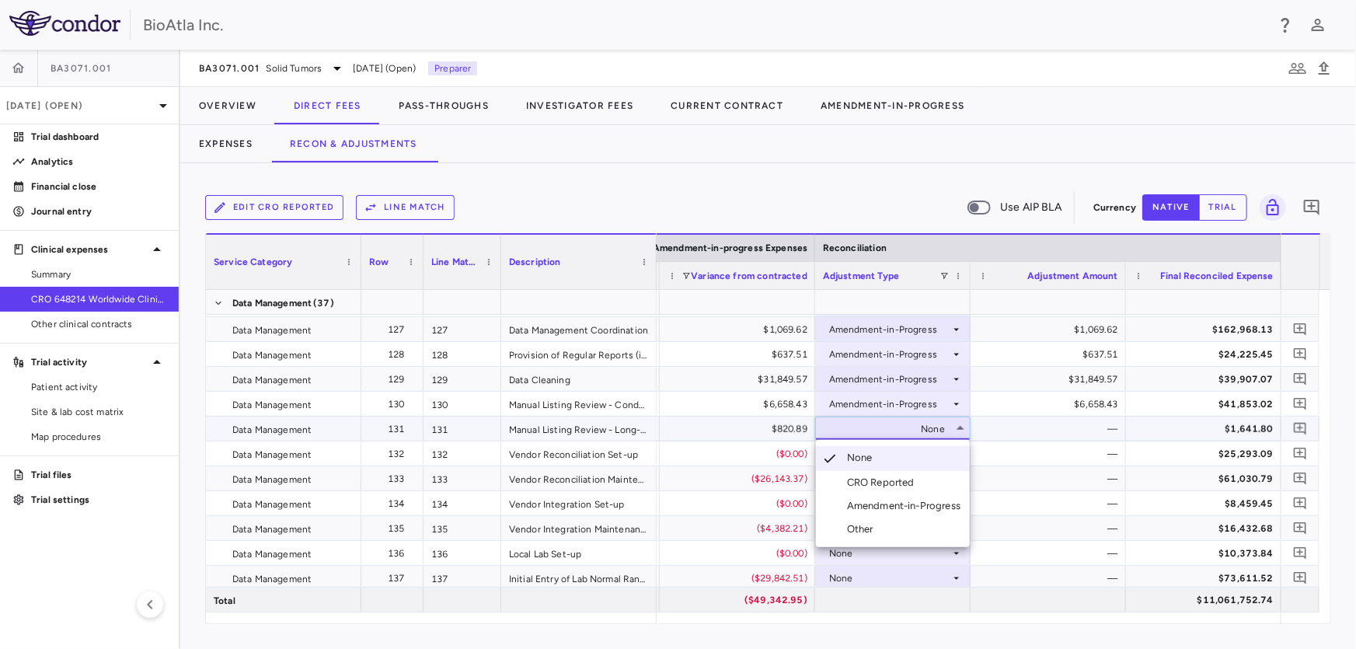
click at [894, 502] on div "Amendment-in-Progress" at bounding box center [907, 506] width 120 height 14
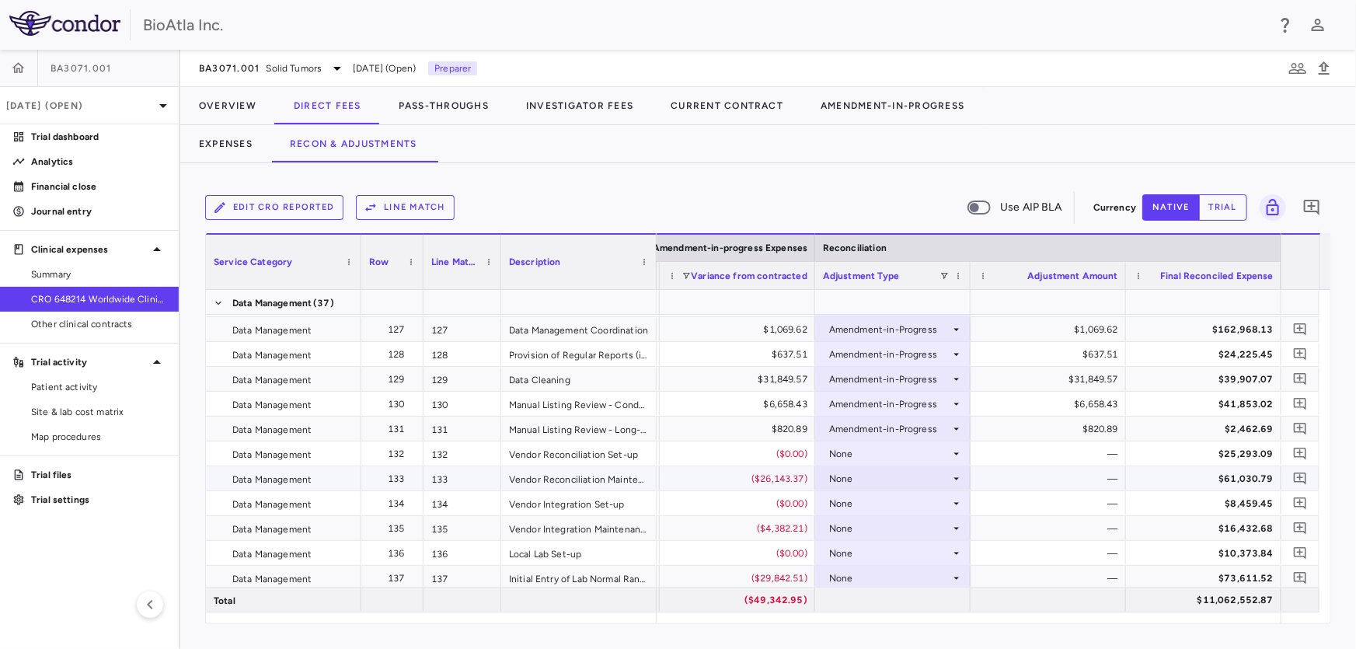
click at [854, 481] on div "None" at bounding box center [889, 478] width 121 height 25
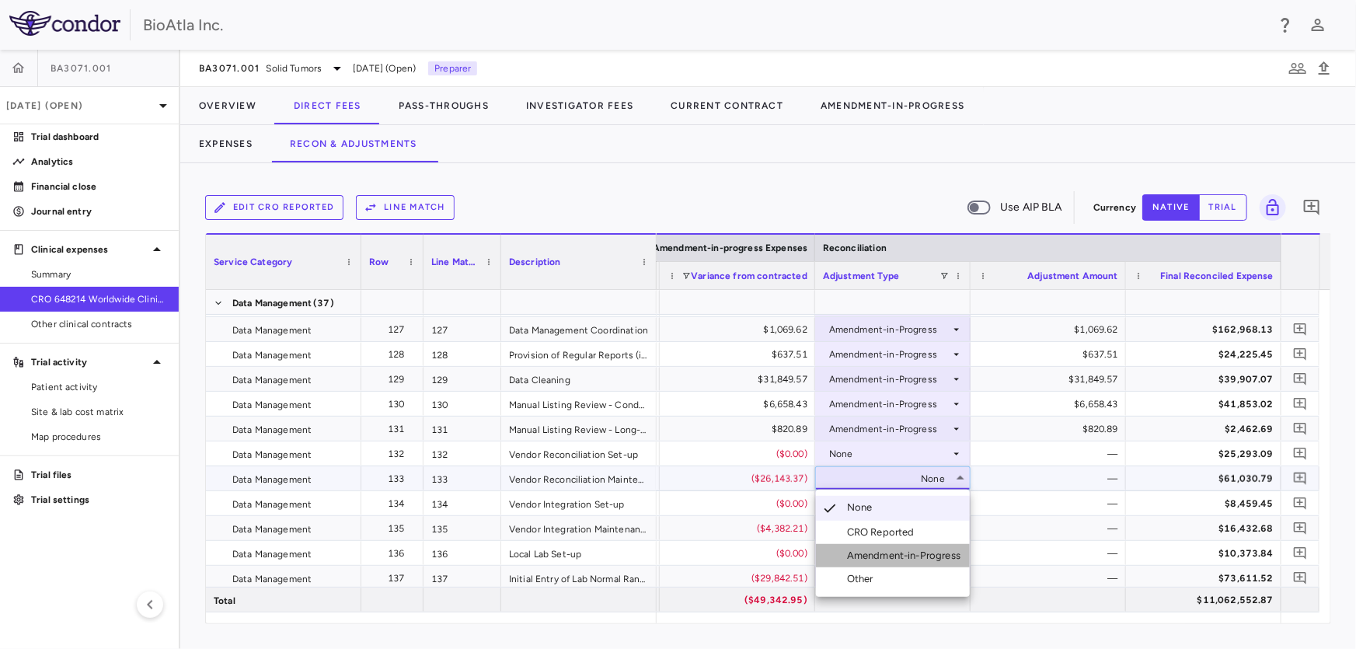
click at [884, 563] on li "Amendment-in-Progress" at bounding box center [893, 555] width 154 height 23
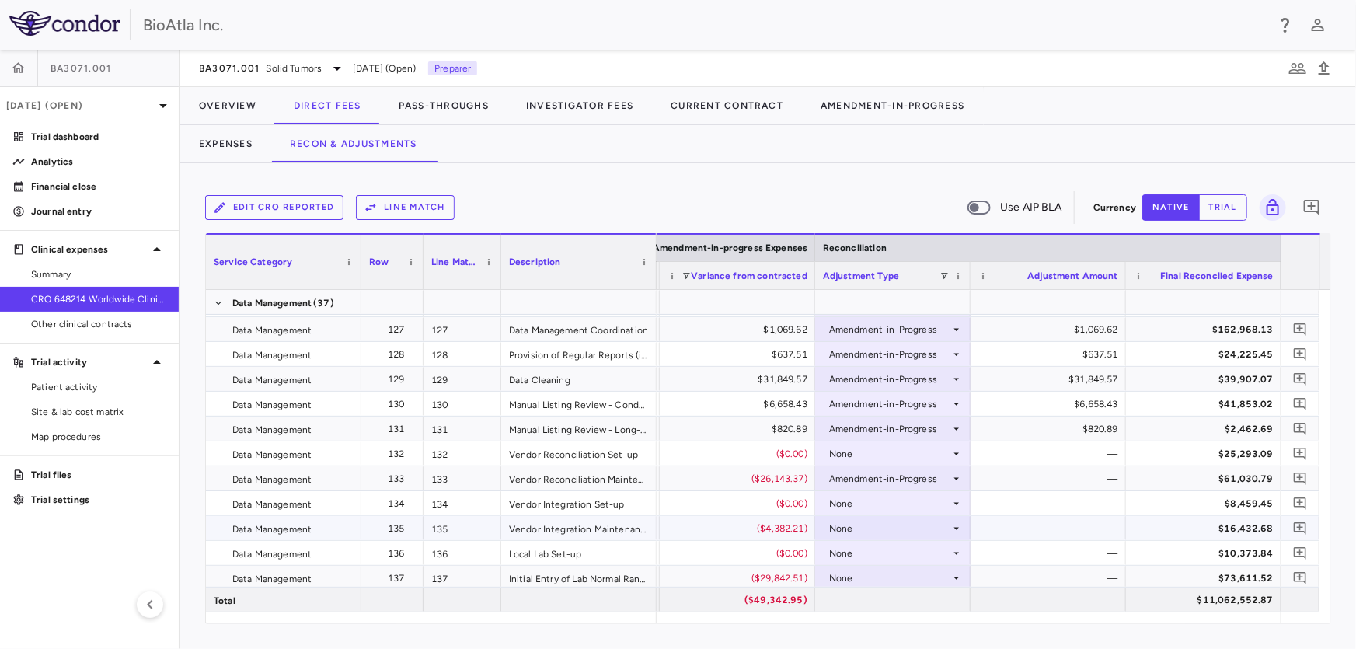
click at [870, 522] on div "None" at bounding box center [889, 528] width 121 height 25
click at [881, 519] on div "None" at bounding box center [889, 528] width 121 height 25
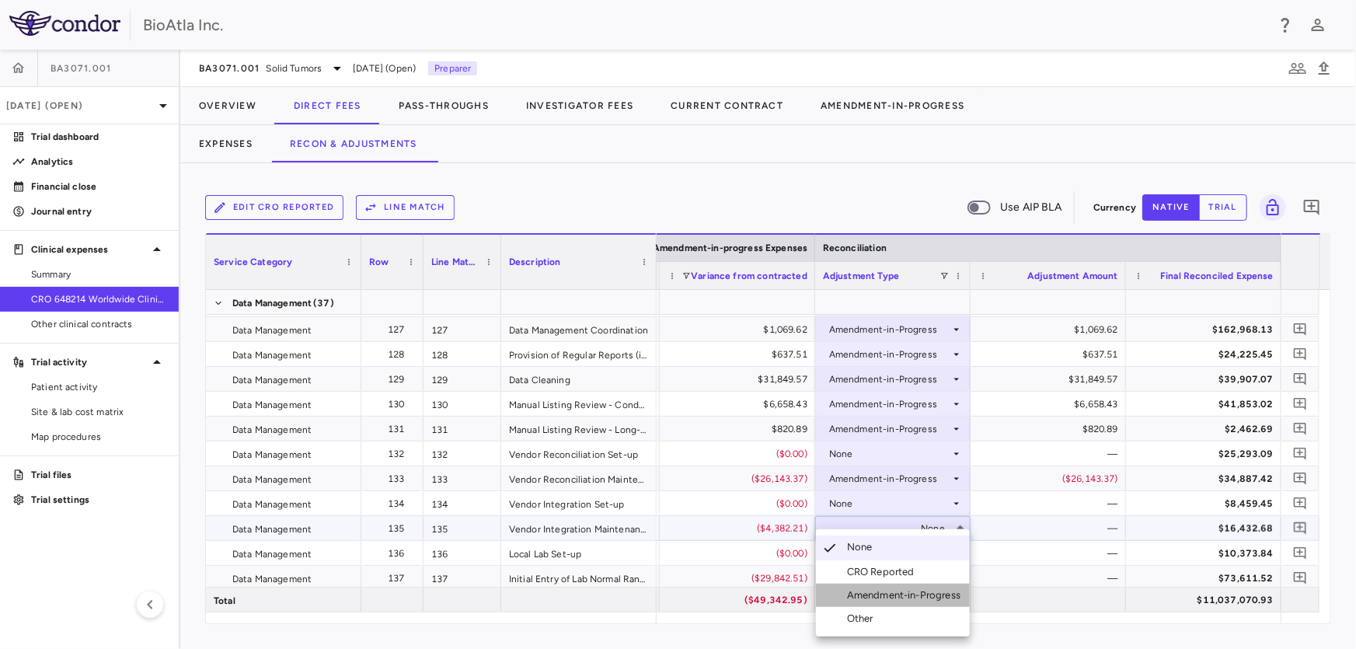
click at [889, 591] on div "Amendment-in-Progress" at bounding box center [907, 595] width 120 height 14
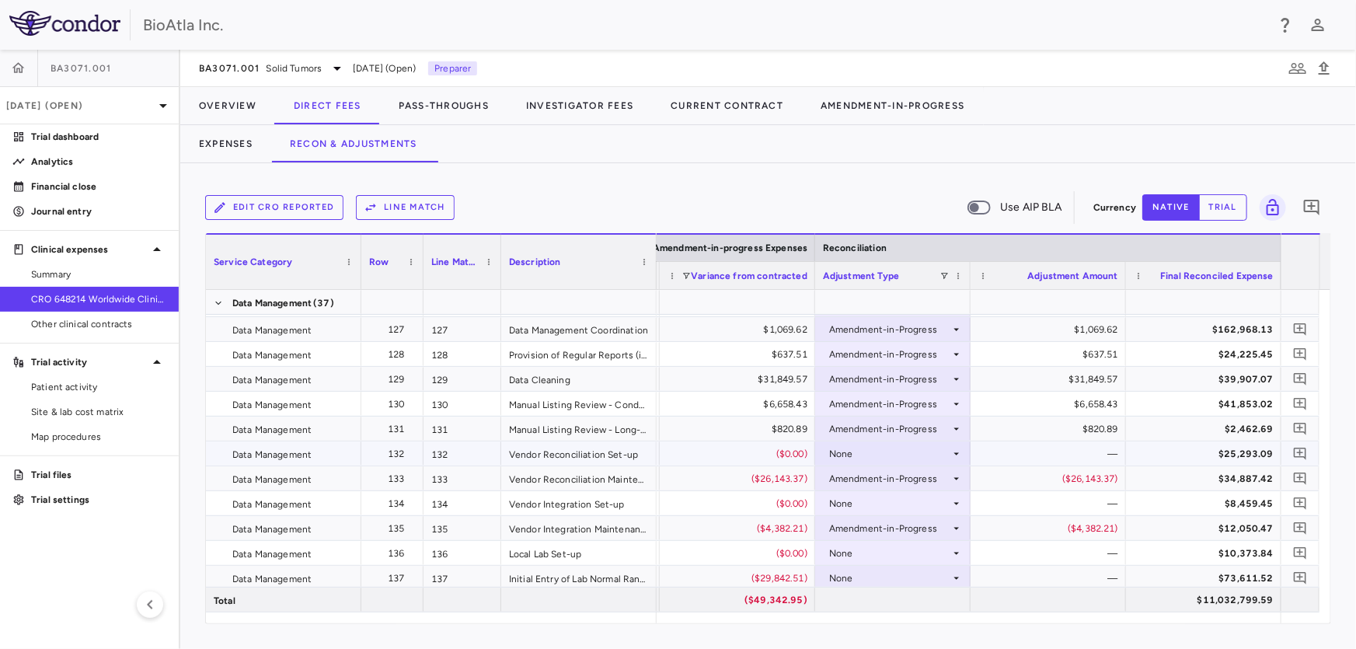
click at [856, 450] on div "None" at bounding box center [889, 453] width 121 height 25
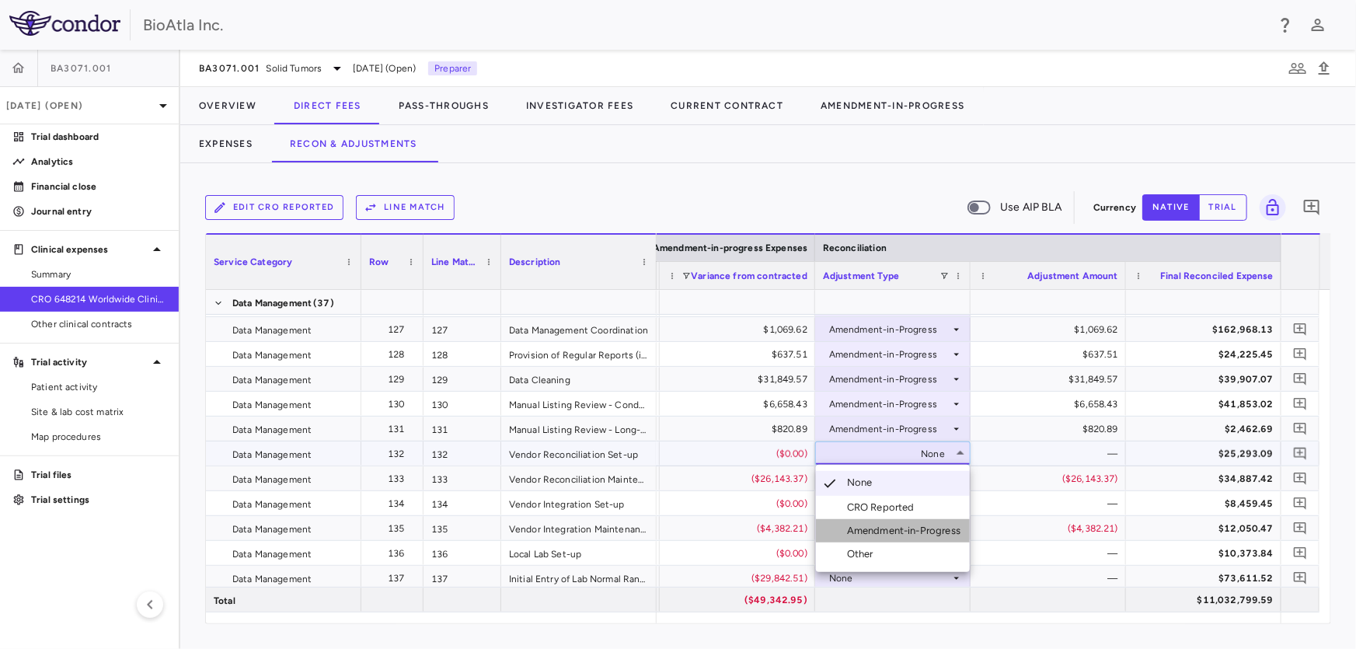
click at [894, 528] on div "Amendment-in-Progress" at bounding box center [907, 531] width 120 height 14
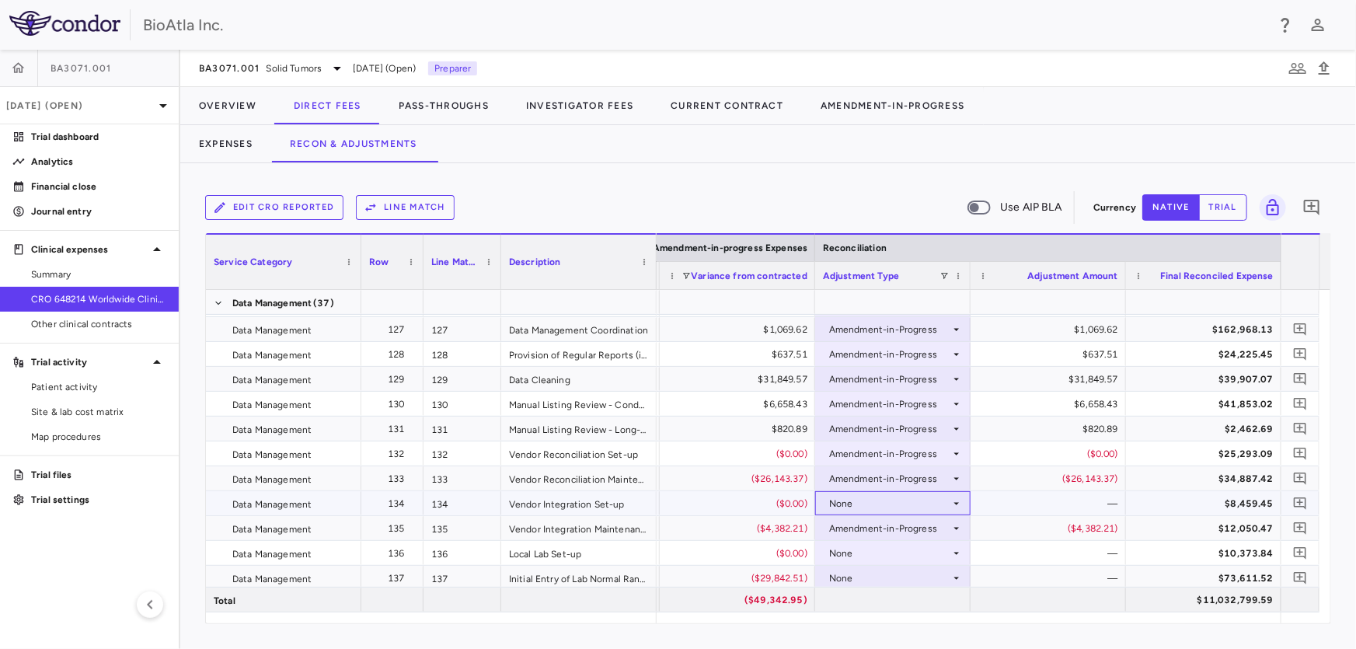
click at [866, 497] on div "None" at bounding box center [889, 503] width 121 height 25
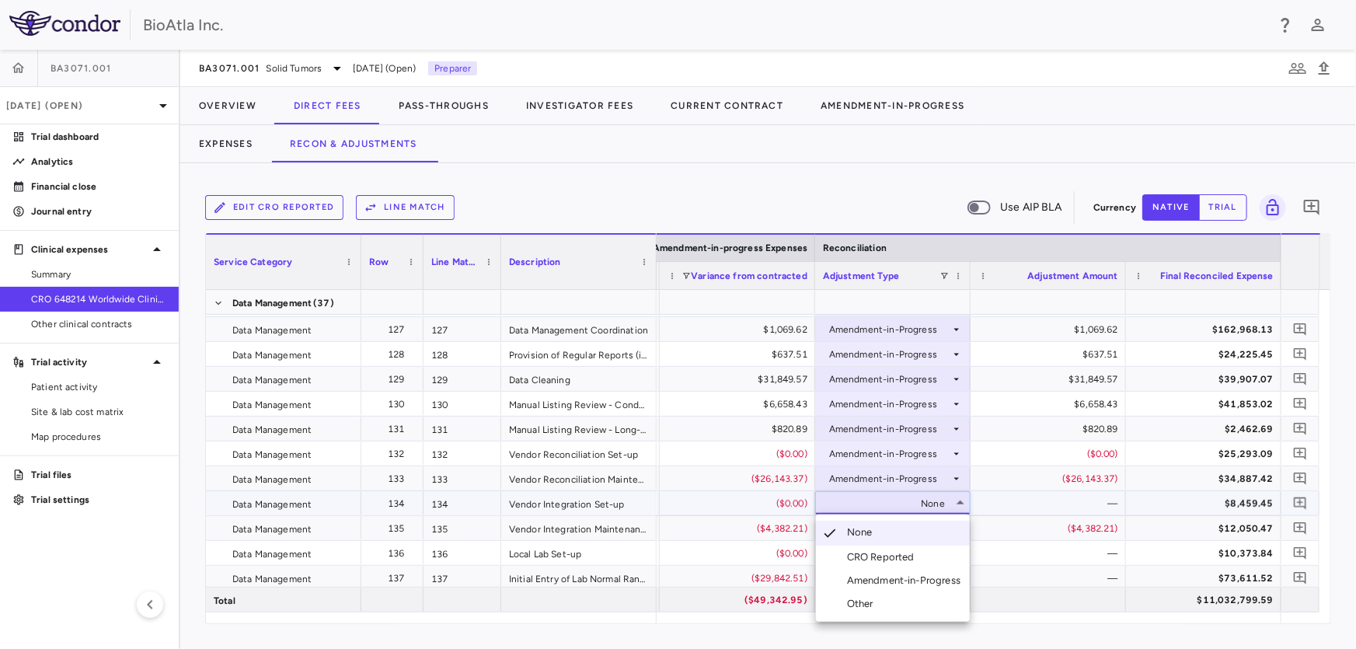
click at [912, 584] on div "Amendment-in-Progress" at bounding box center [907, 580] width 120 height 14
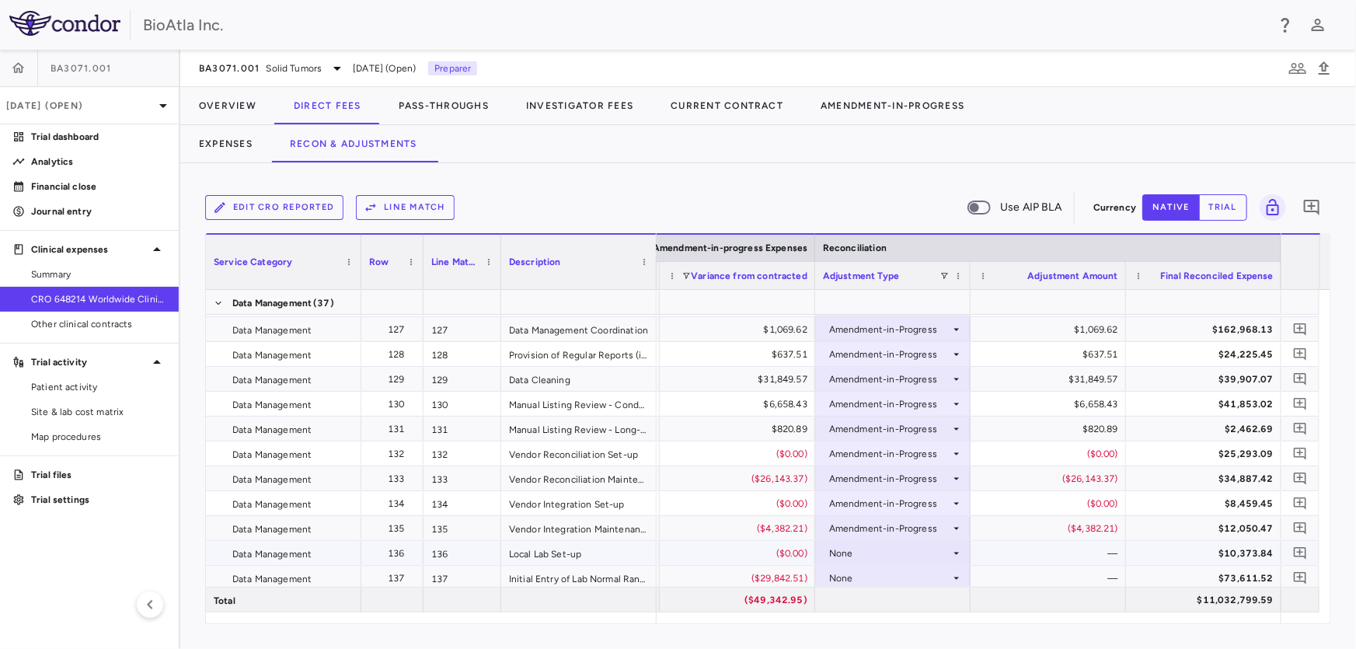
click at [875, 552] on div "None" at bounding box center [889, 553] width 121 height 25
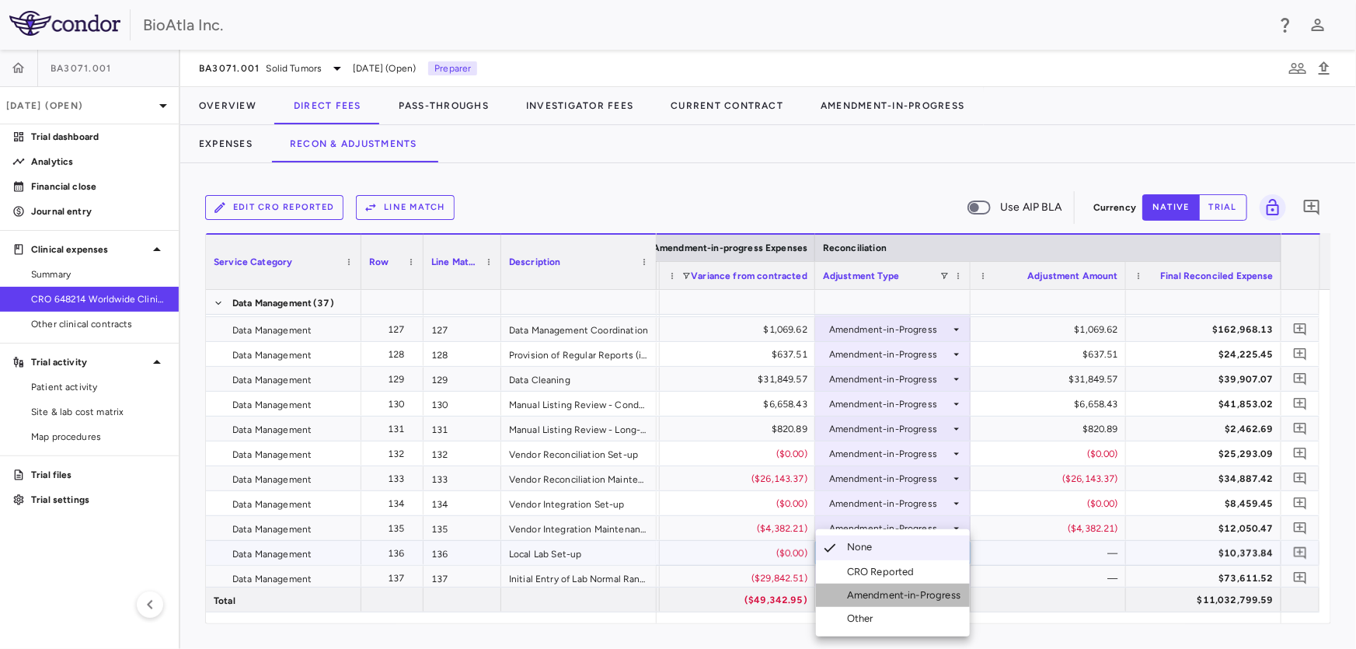
click at [880, 591] on div "Amendment-in-Progress" at bounding box center [907, 595] width 120 height 14
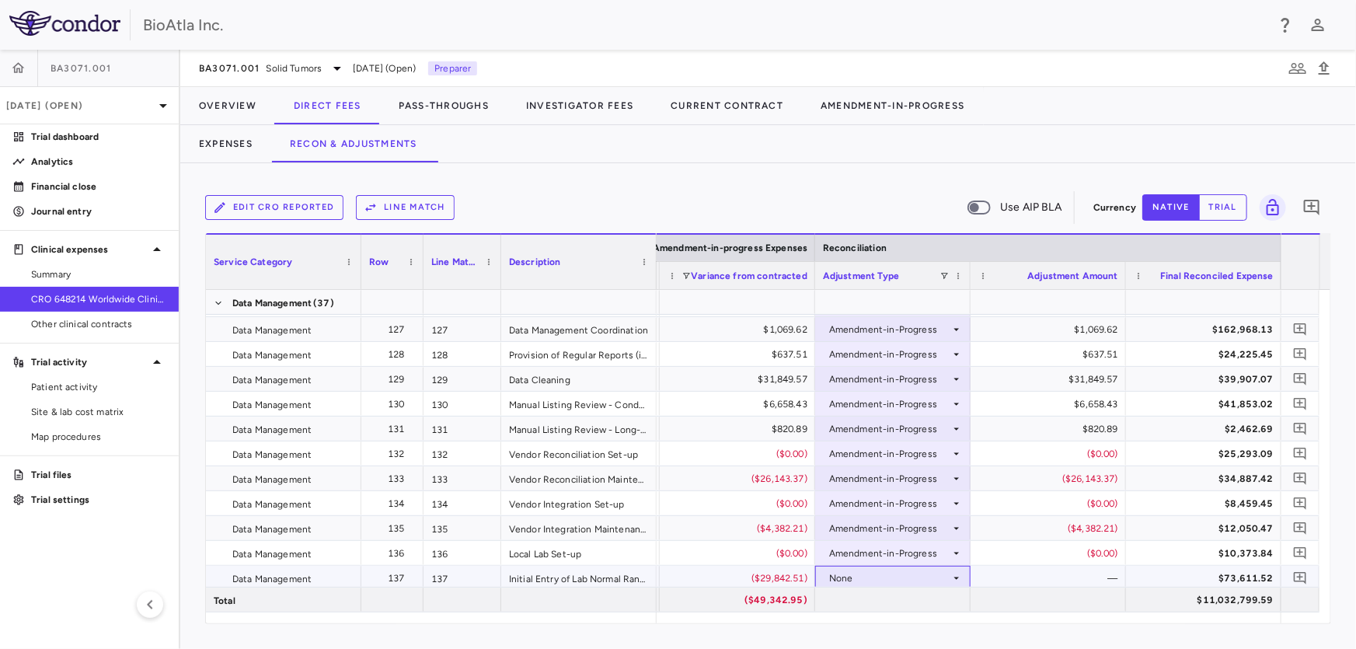
click at [878, 577] on div "None" at bounding box center [889, 578] width 121 height 25
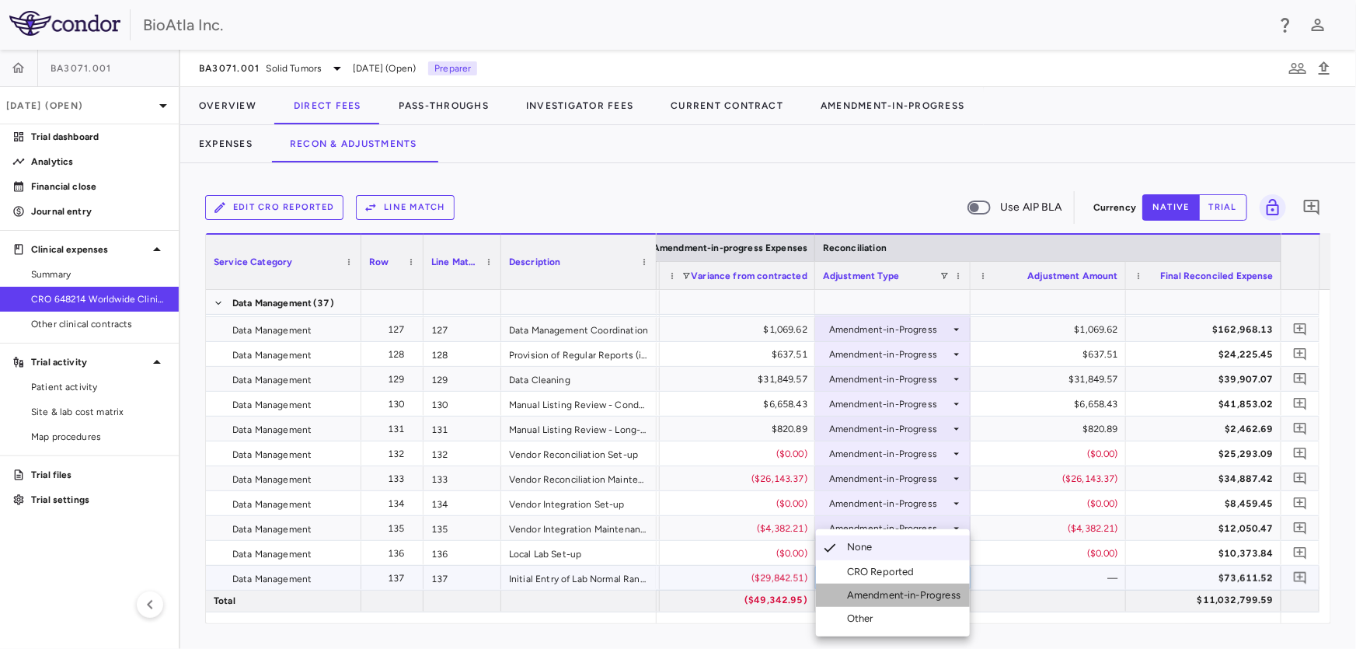
click at [884, 598] on div "Amendment-in-Progress" at bounding box center [907, 595] width 120 height 14
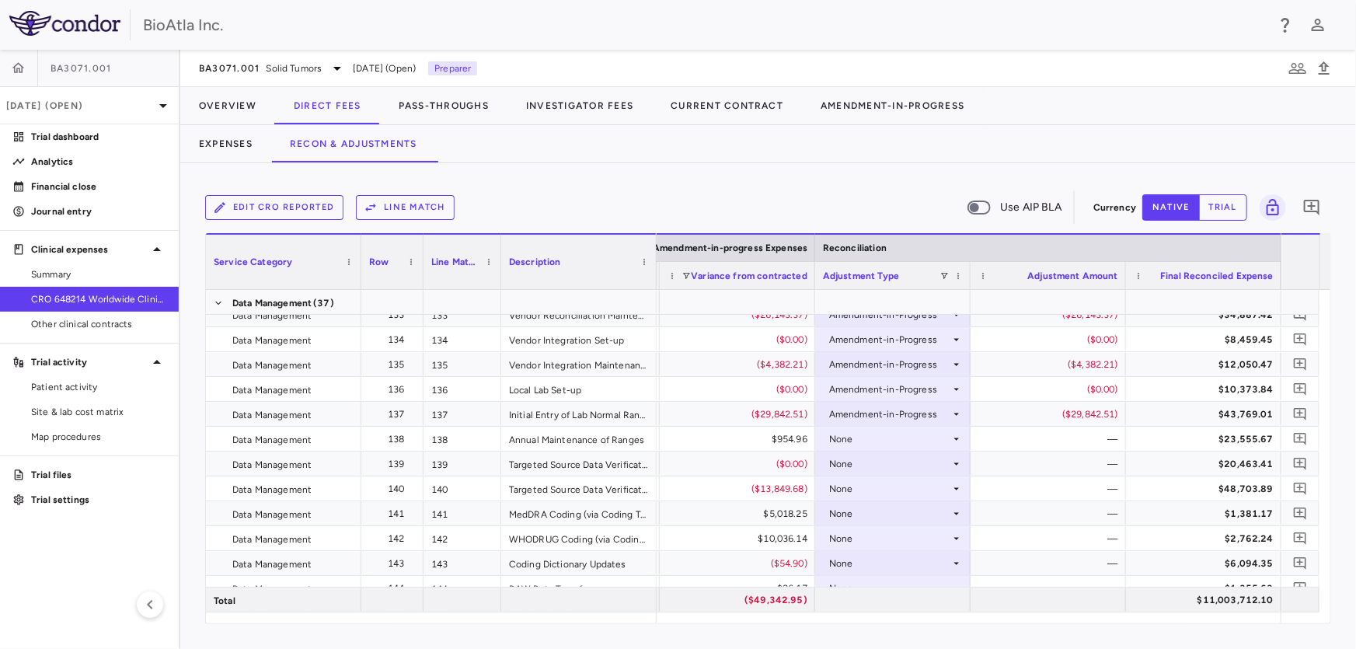
scroll to position [3960, 0]
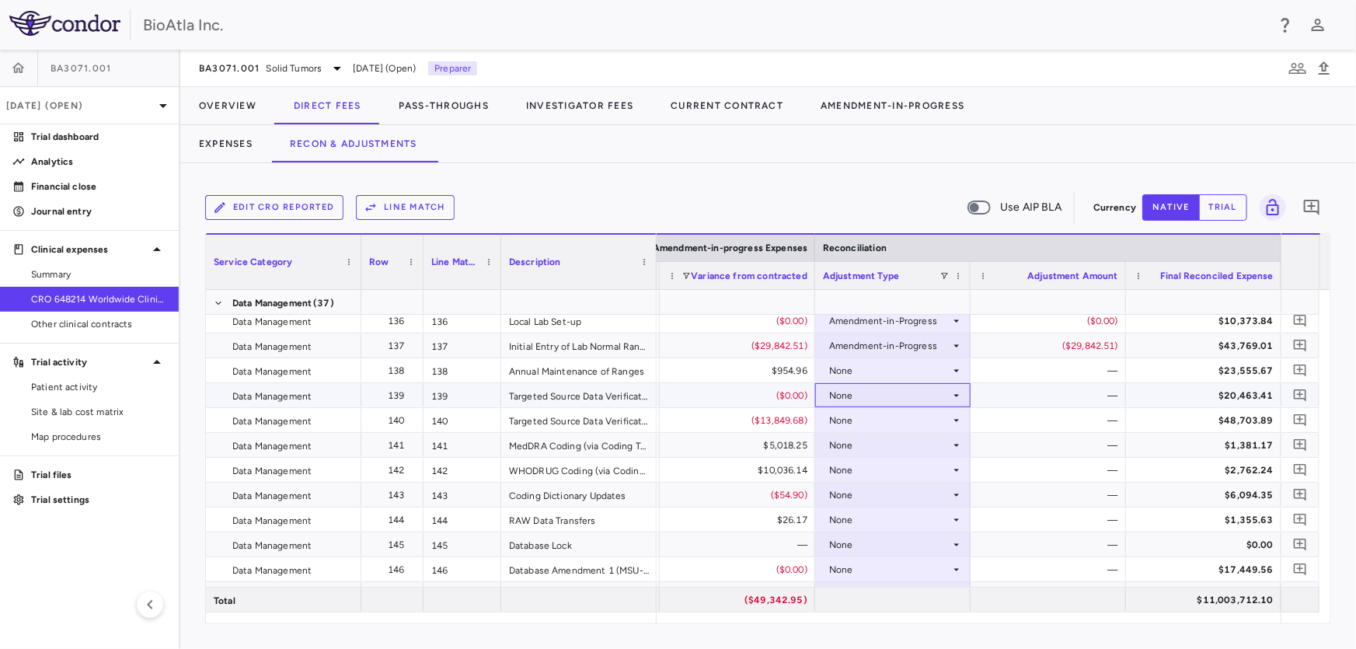
click at [924, 398] on div "None" at bounding box center [889, 395] width 121 height 25
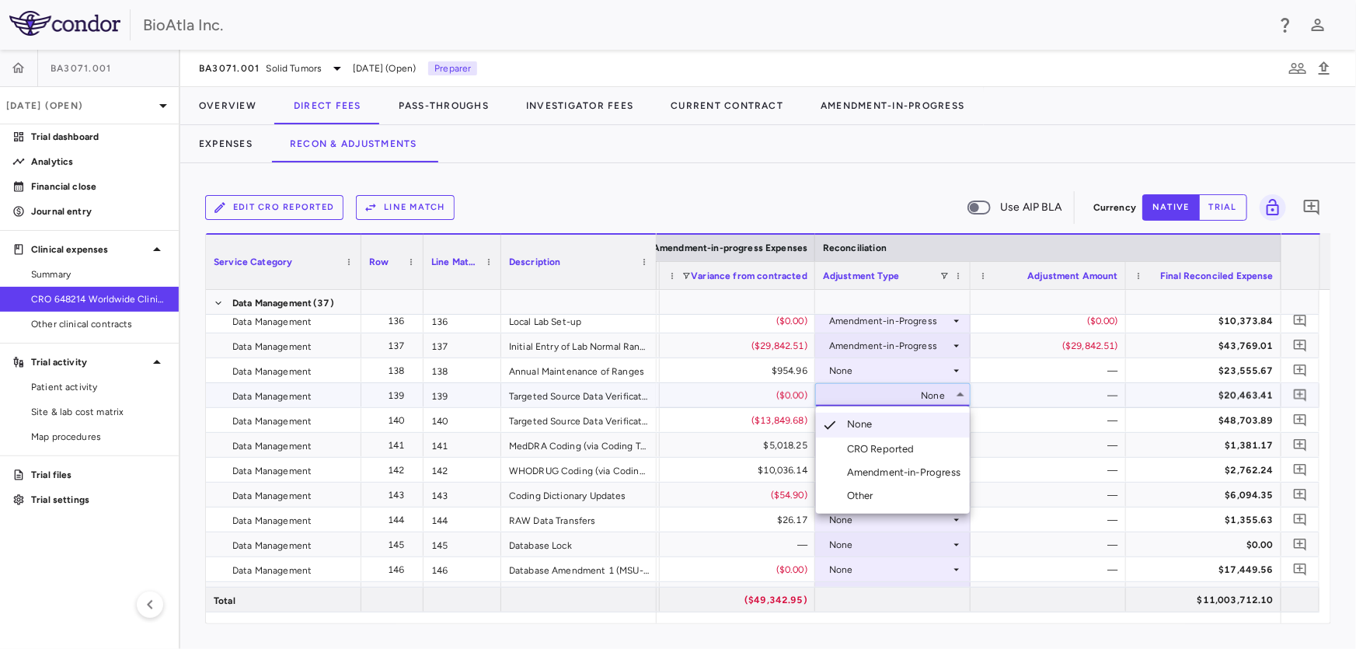
click at [918, 474] on div "Amendment-in-Progress" at bounding box center [907, 472] width 120 height 14
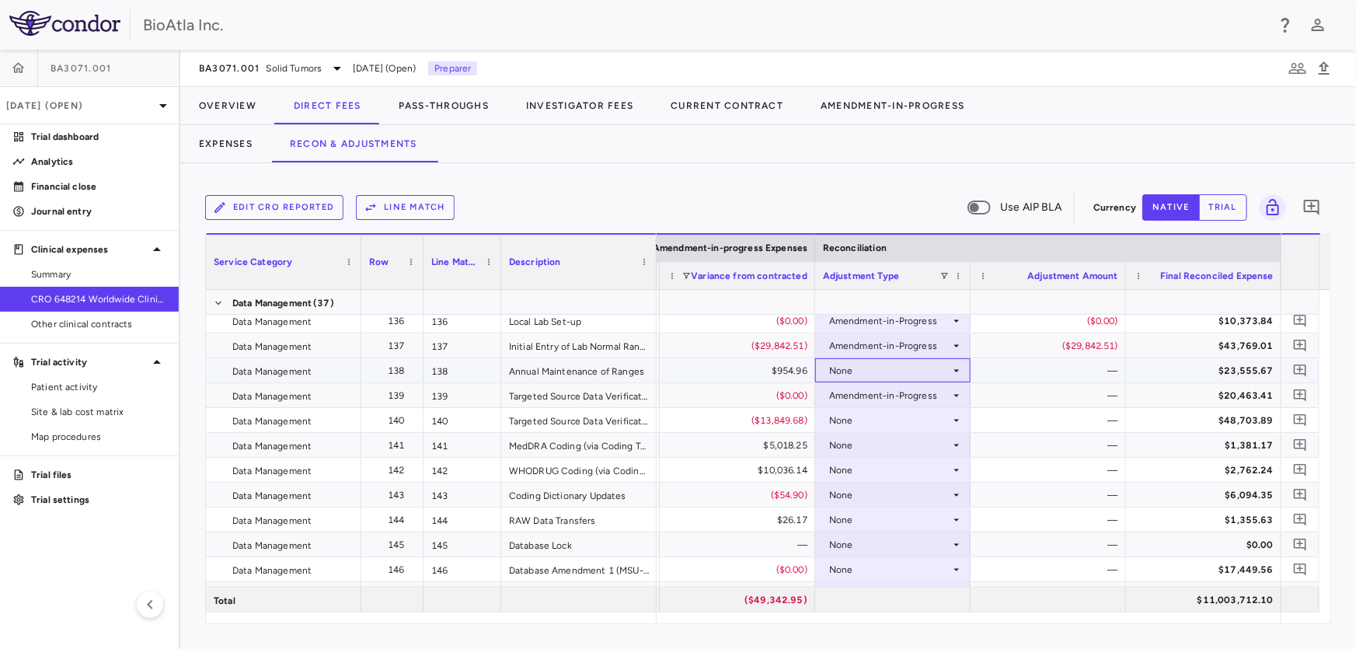
click at [879, 369] on div "None" at bounding box center [889, 370] width 121 height 25
click at [879, 377] on div "None" at bounding box center [889, 370] width 121 height 25
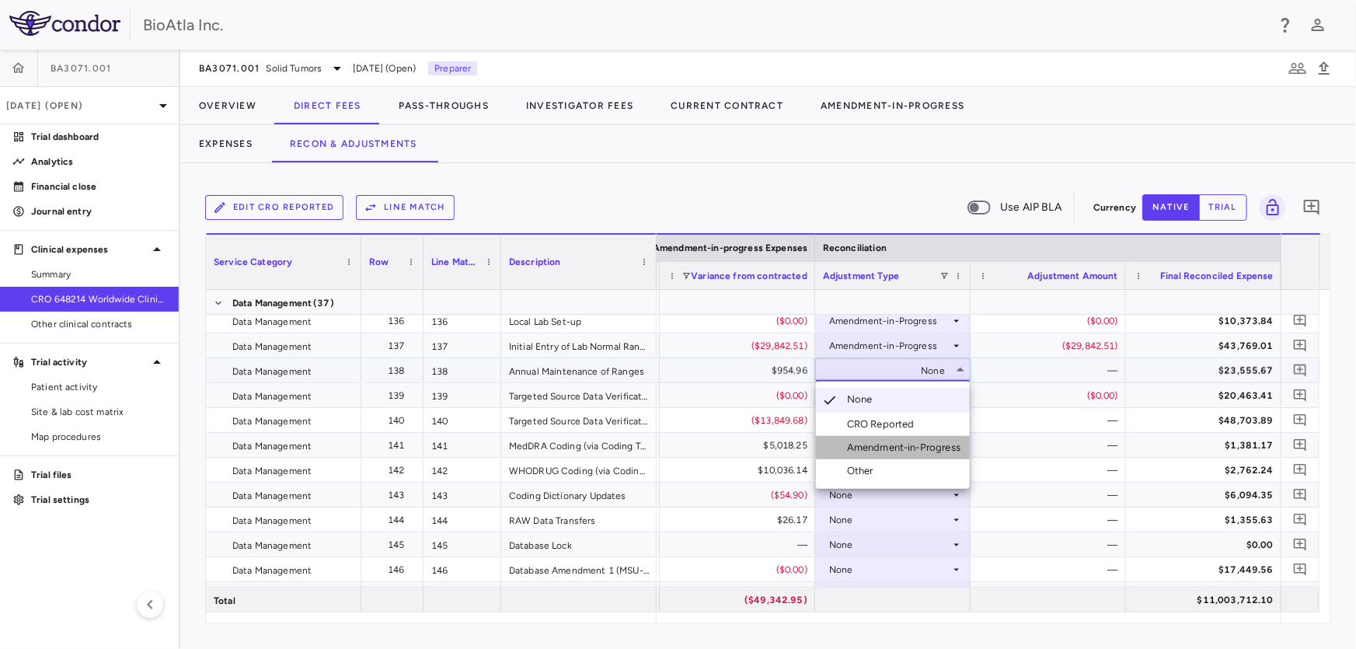
click at [915, 441] on div "Amendment-in-Progress" at bounding box center [907, 448] width 120 height 14
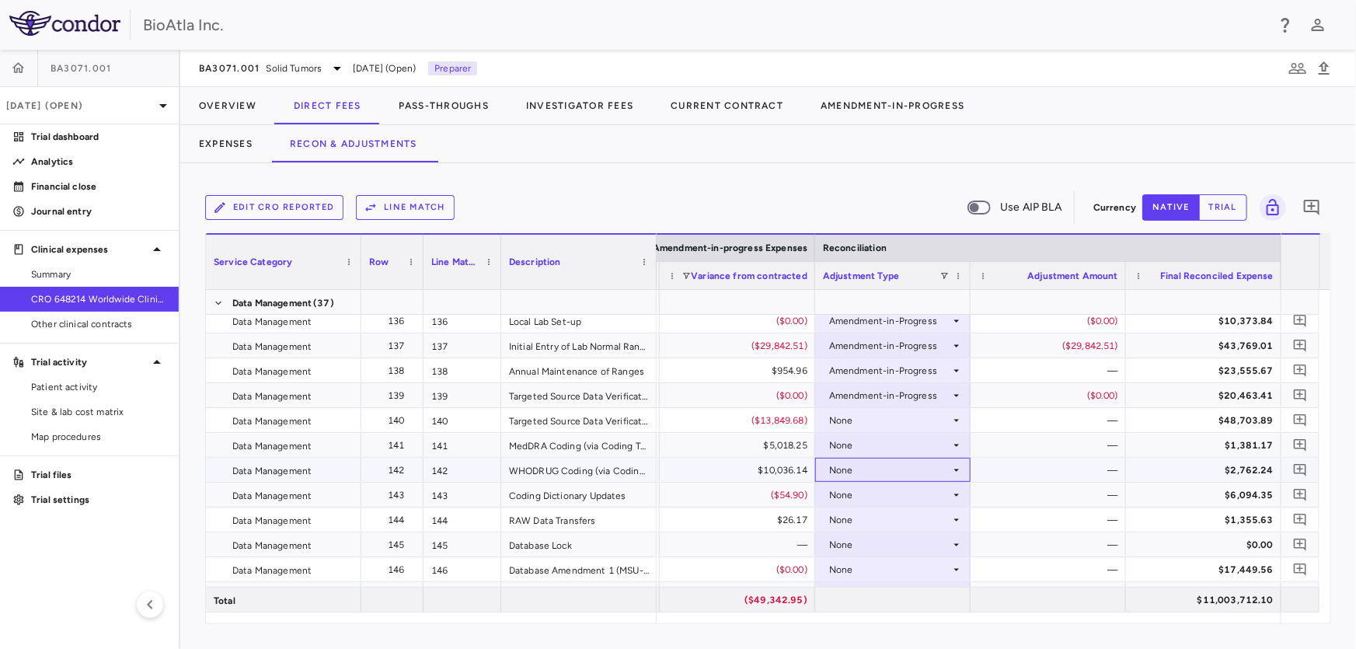
click at [870, 471] on div "None" at bounding box center [889, 470] width 121 height 25
click at [879, 545] on div "None" at bounding box center [889, 544] width 121 height 25
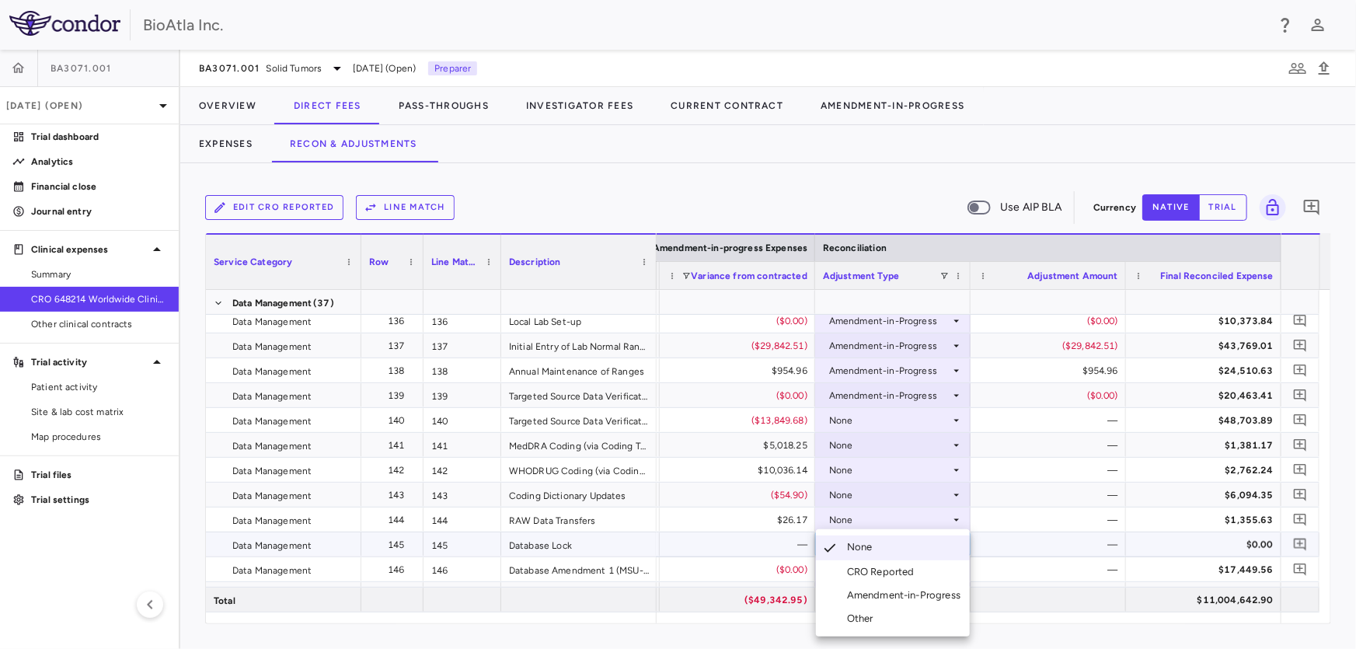
click at [892, 591] on div "Amendment-in-Progress" at bounding box center [907, 595] width 120 height 14
click at [891, 584] on div "None" at bounding box center [889, 594] width 121 height 25
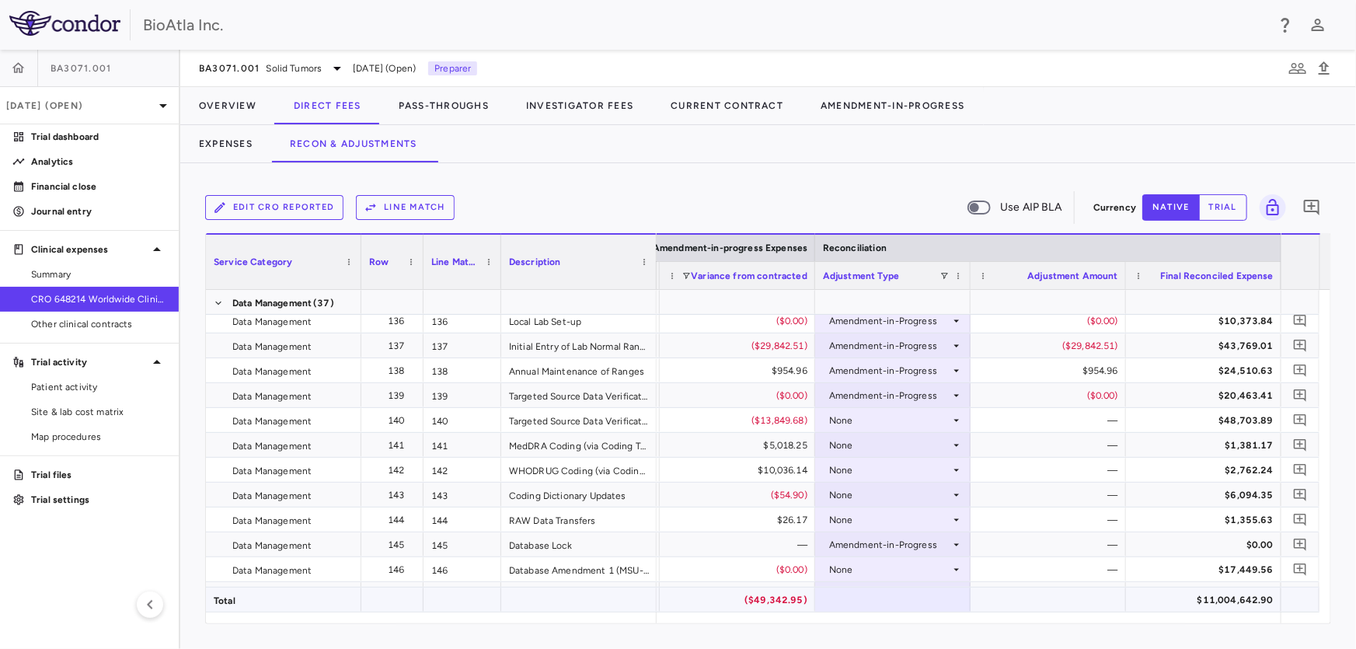
click at [891, 589] on div at bounding box center [892, 599] width 155 height 24
click at [883, 566] on div "None" at bounding box center [889, 569] width 121 height 25
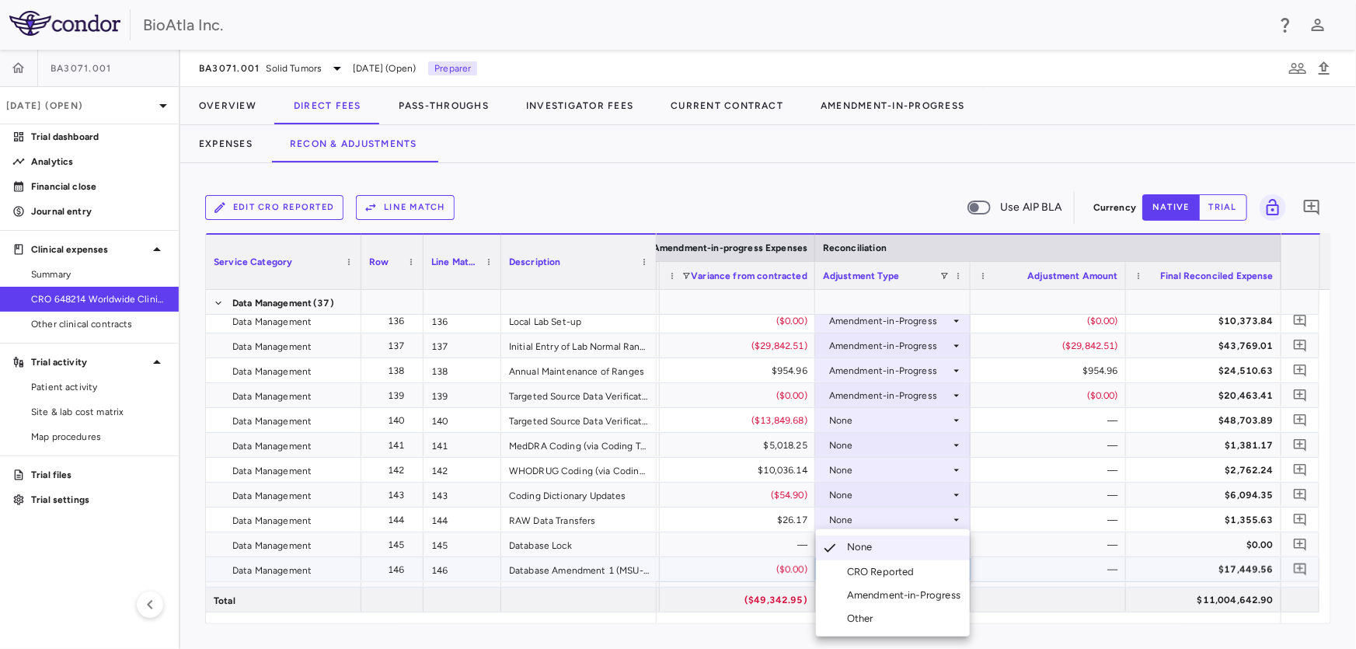
click at [896, 594] on div "Amendment-in-Progress" at bounding box center [907, 595] width 120 height 14
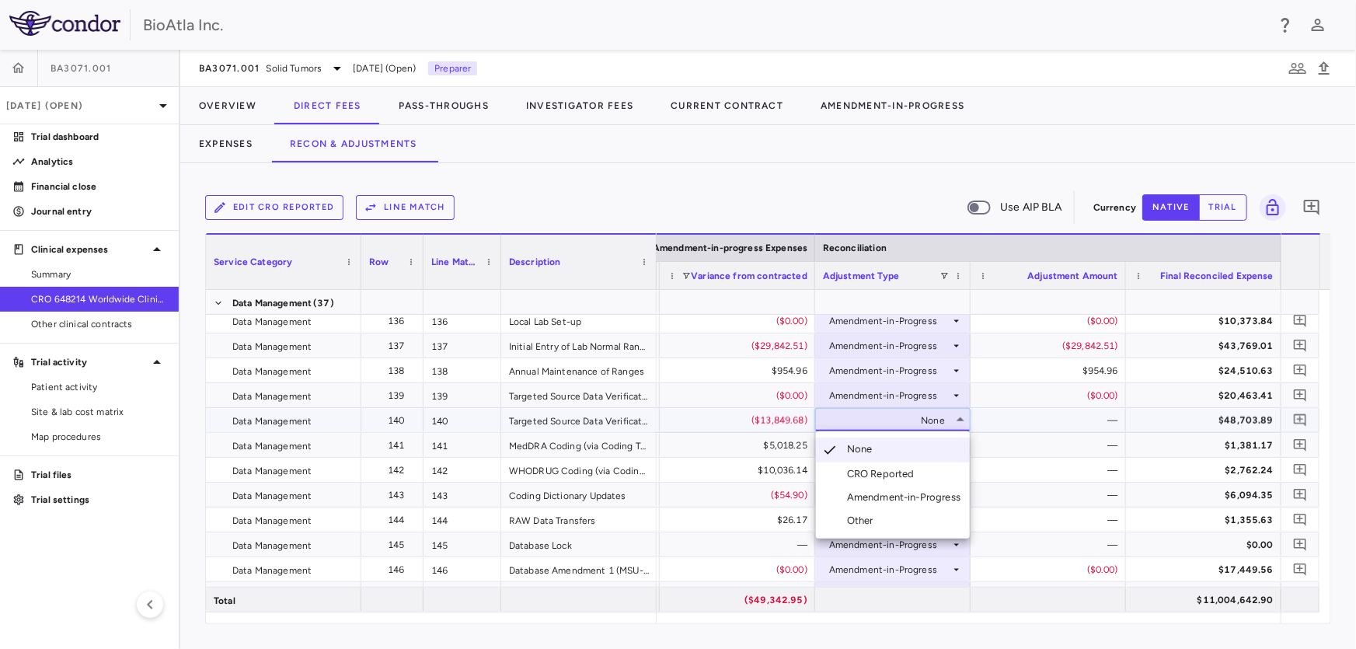
click at [905, 499] on div "Amendment-in-Progress" at bounding box center [907, 497] width 120 height 14
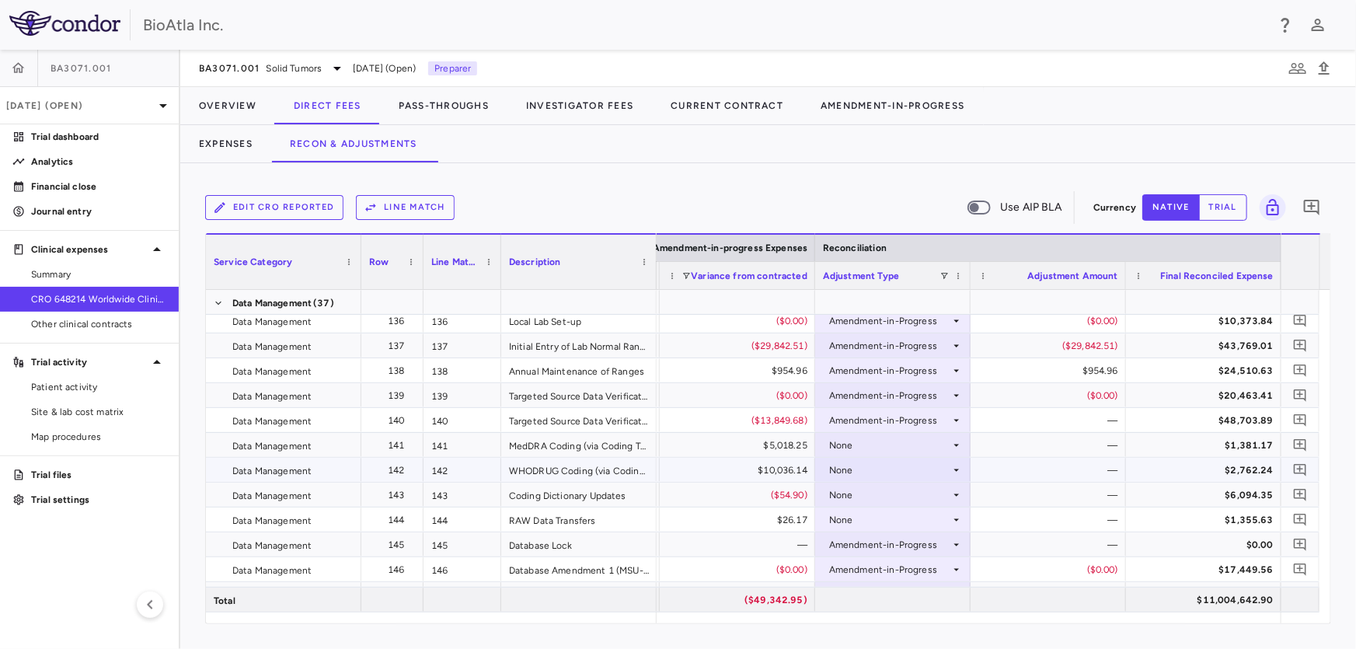
click at [884, 458] on div "None" at bounding box center [892, 470] width 155 height 24
click at [906, 544] on div "Amendment-in-Progress" at bounding box center [889, 544] width 121 height 25
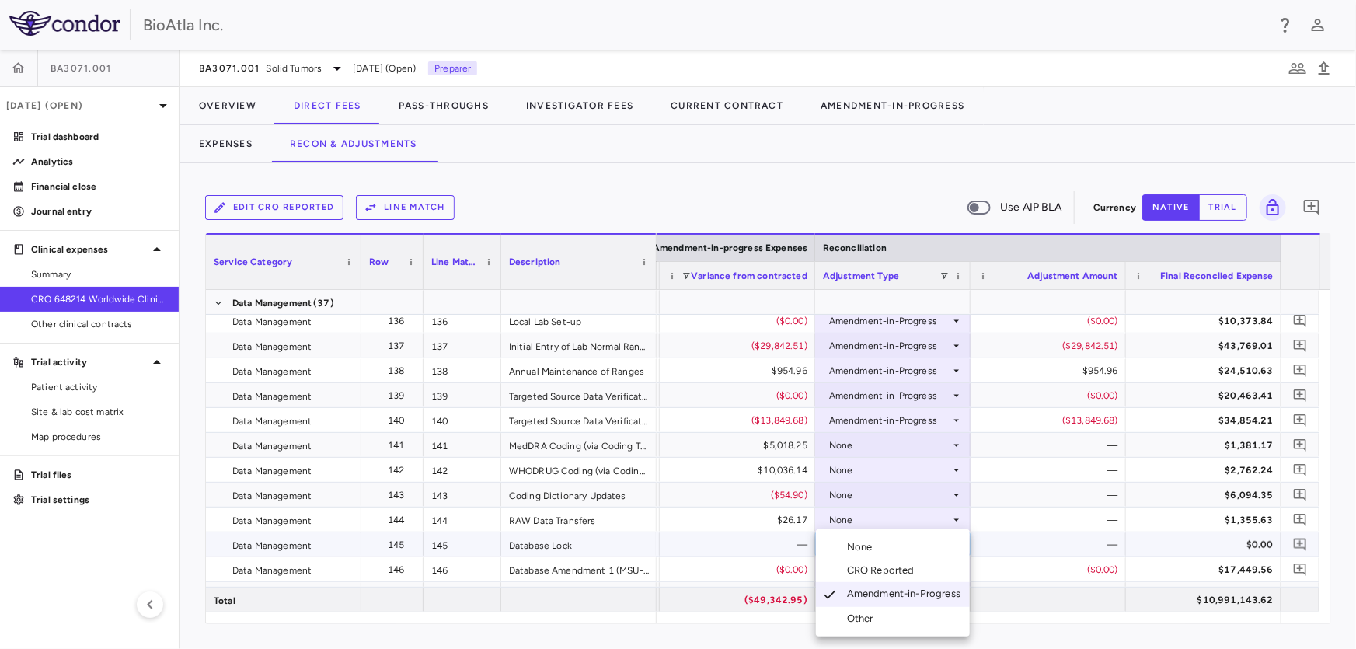
click at [929, 434] on div at bounding box center [678, 324] width 1356 height 649
click at [917, 443] on div "None" at bounding box center [889, 445] width 121 height 25
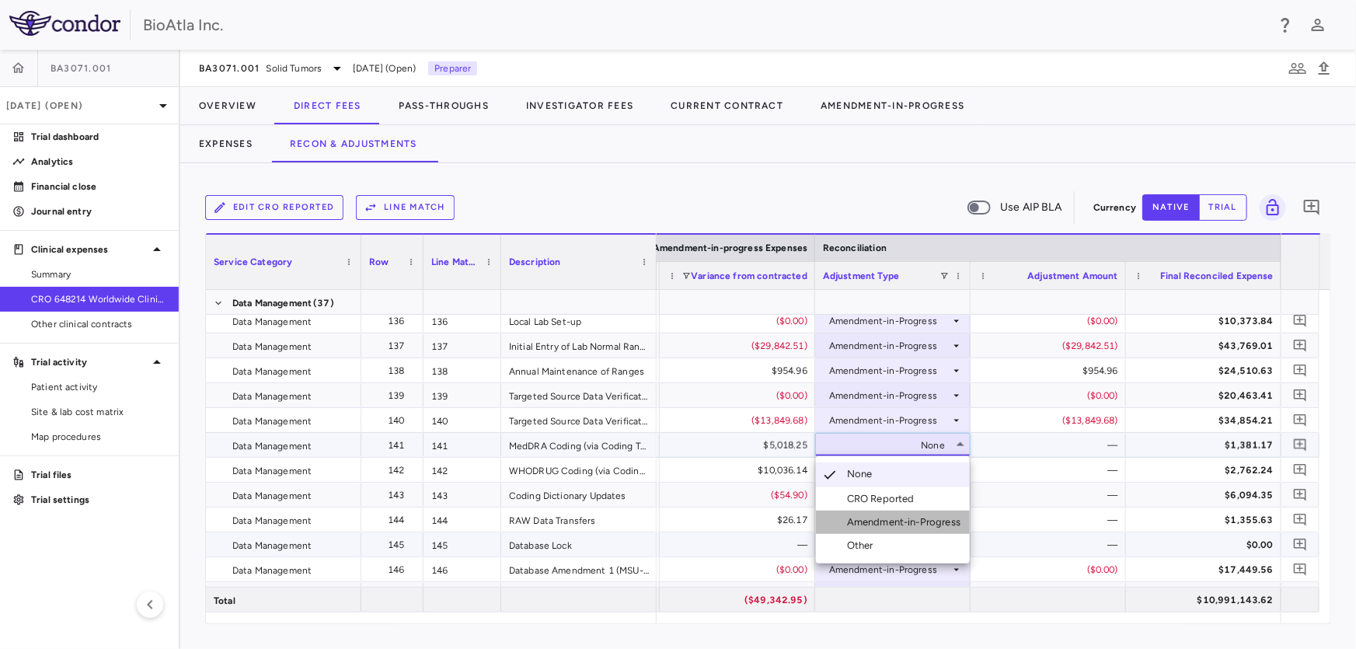
click at [891, 523] on div "Amendment-in-Progress" at bounding box center [907, 522] width 120 height 14
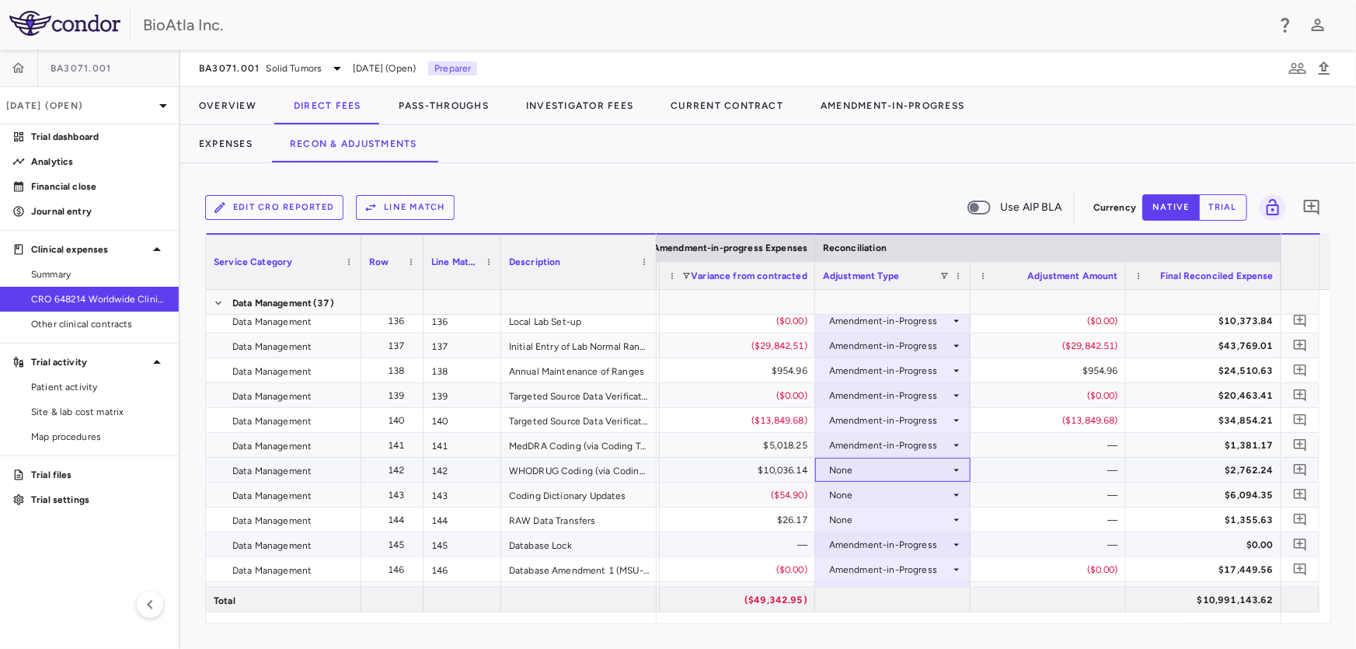
click at [850, 474] on div "None" at bounding box center [889, 470] width 121 height 25
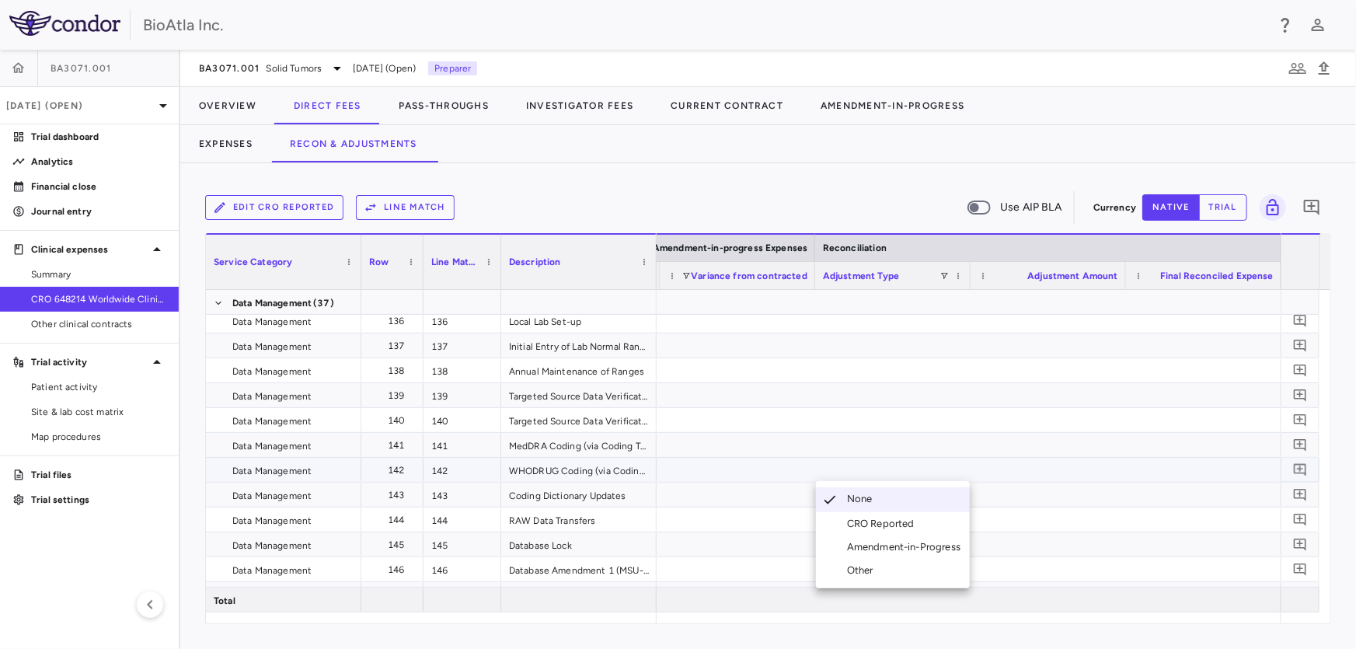
scroll to position [0, 3649]
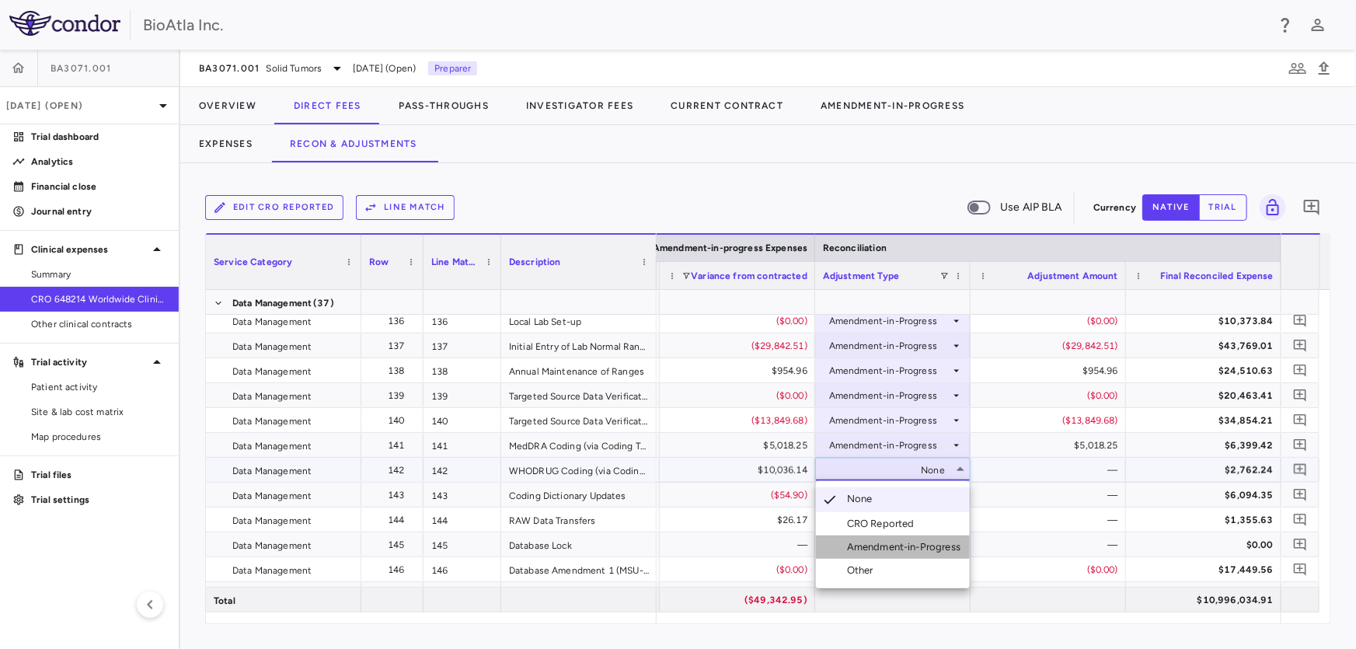
click at [890, 543] on div "Amendment-in-Progress" at bounding box center [907, 547] width 120 height 14
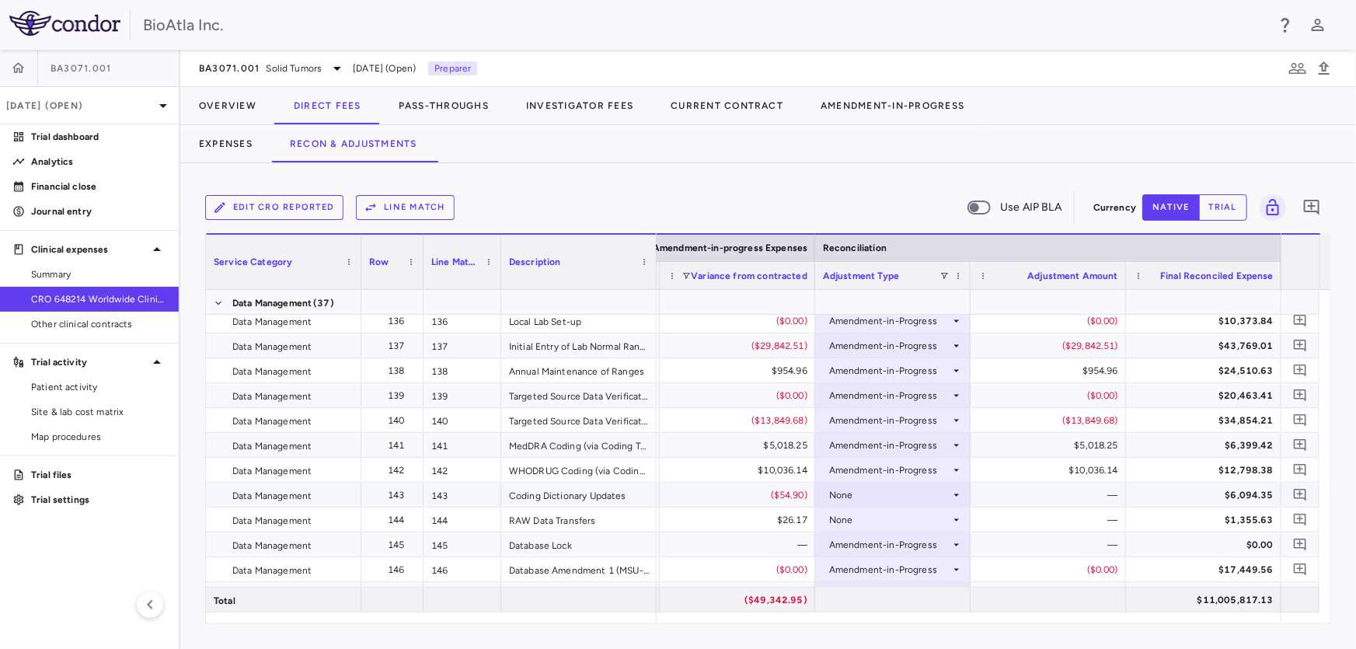
click at [856, 497] on div "None" at bounding box center [889, 495] width 121 height 25
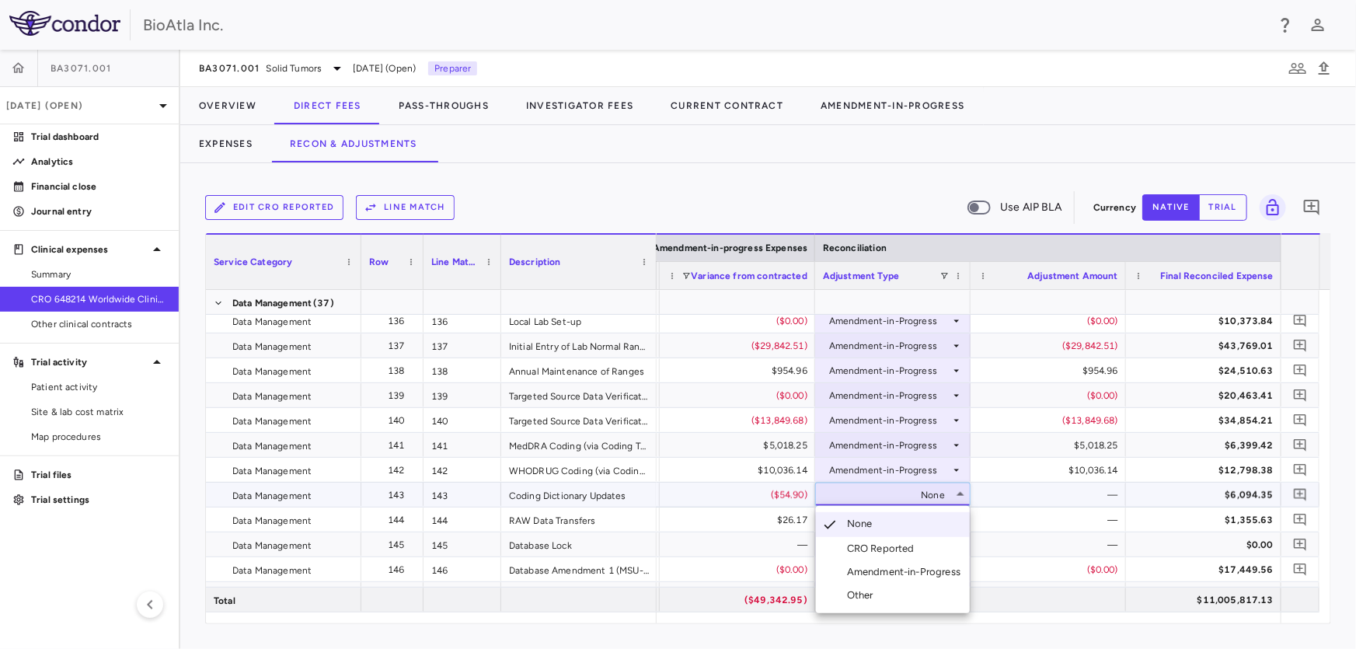
click at [875, 570] on div "Amendment-in-Progress" at bounding box center [907, 572] width 120 height 14
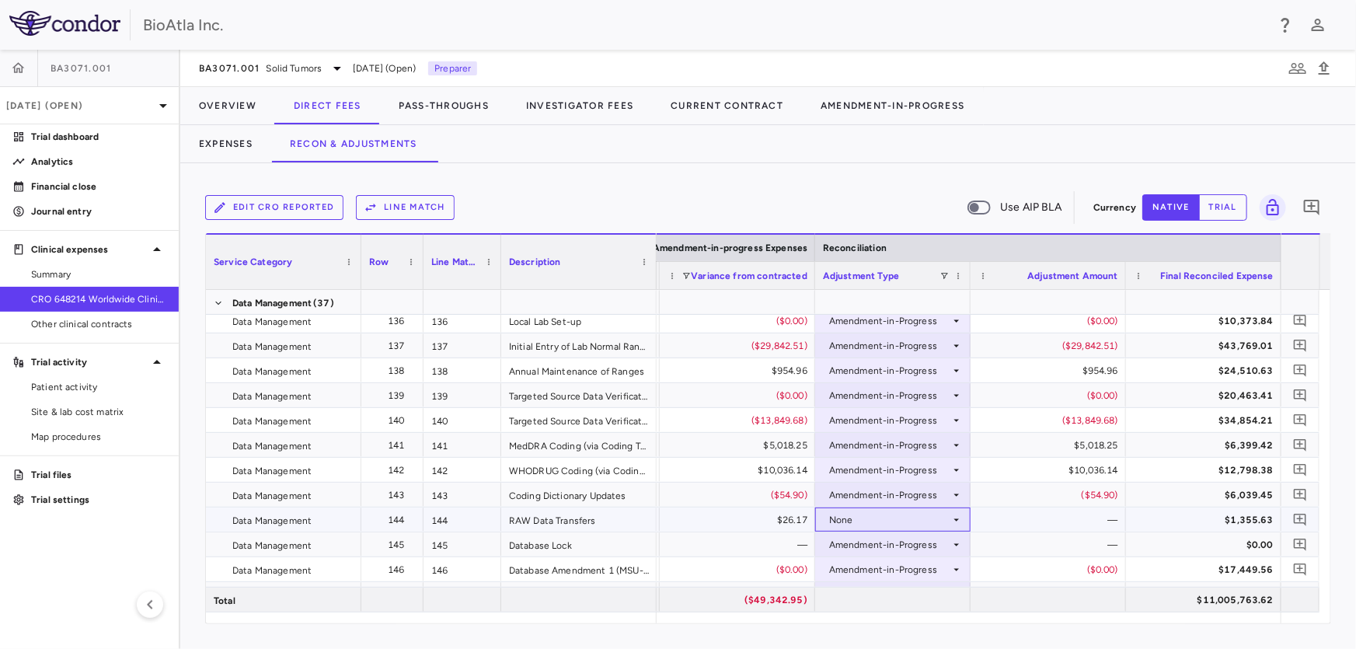
click at [883, 518] on div "None" at bounding box center [889, 519] width 121 height 25
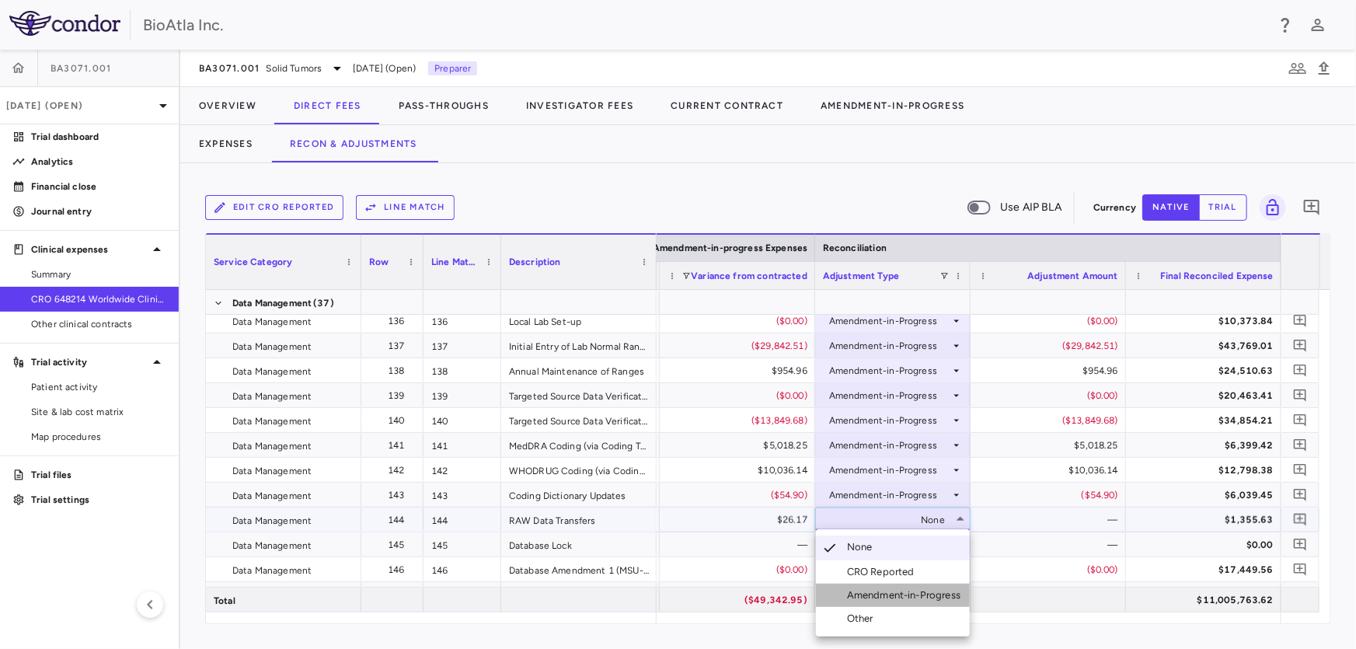
click at [901, 597] on div "Amendment-in-Progress" at bounding box center [907, 595] width 120 height 14
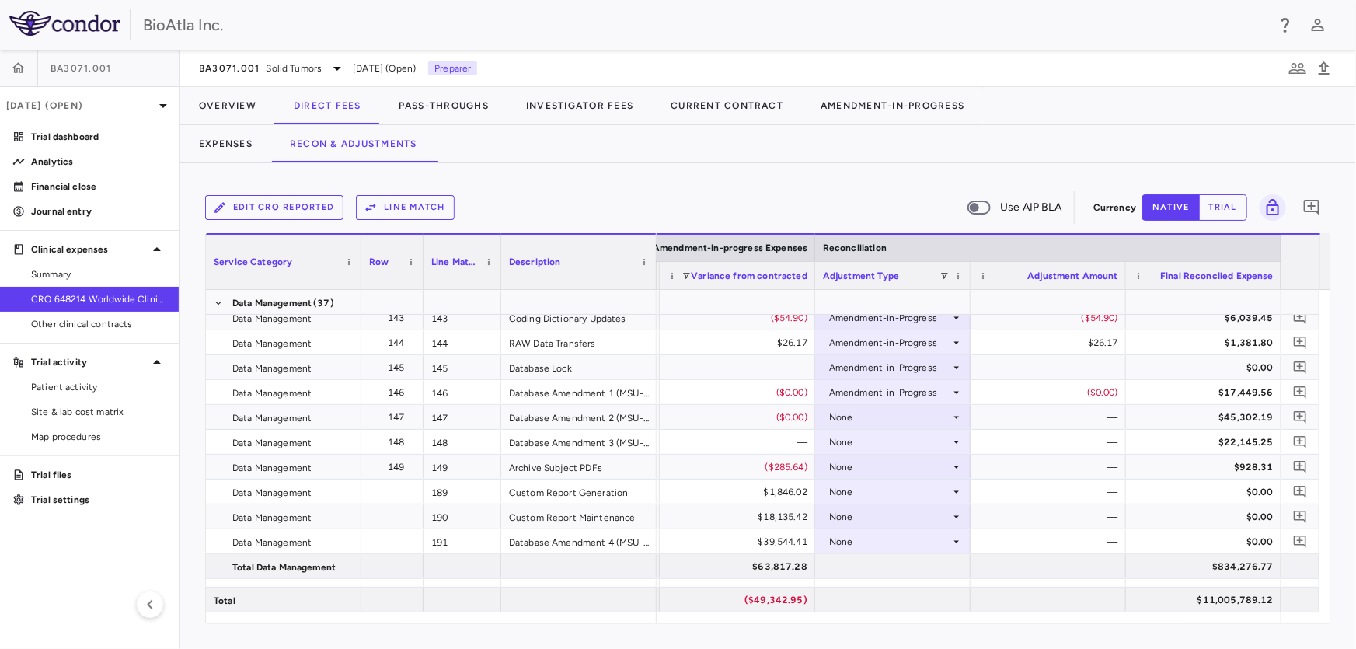
scroll to position [4151, 0]
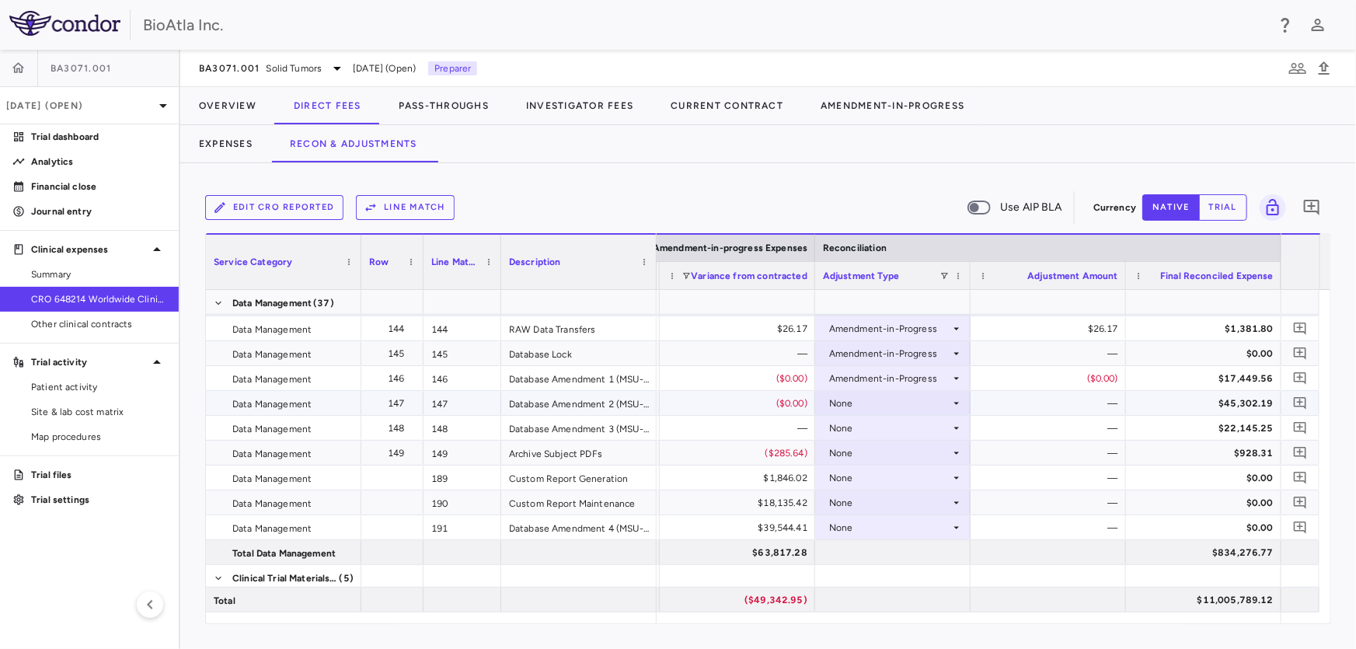
click at [867, 408] on div "None" at bounding box center [889, 403] width 121 height 25
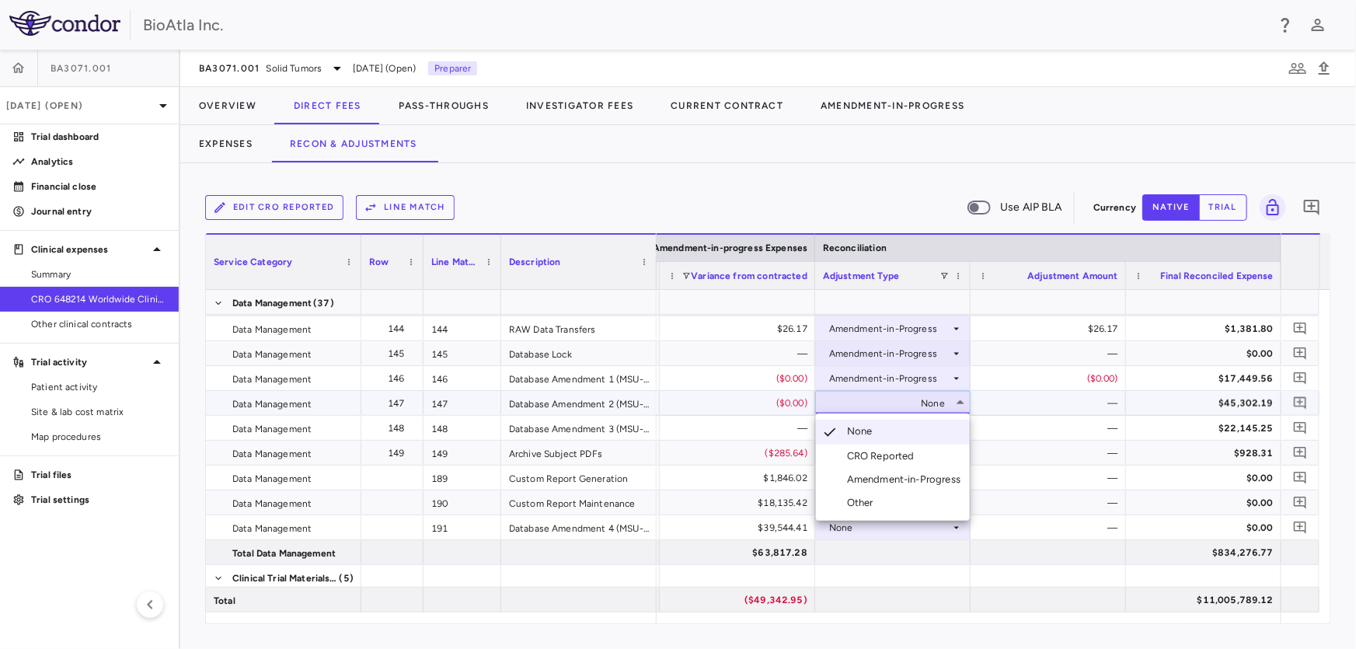
click at [915, 481] on div "Amendment-in-Progress" at bounding box center [907, 479] width 120 height 14
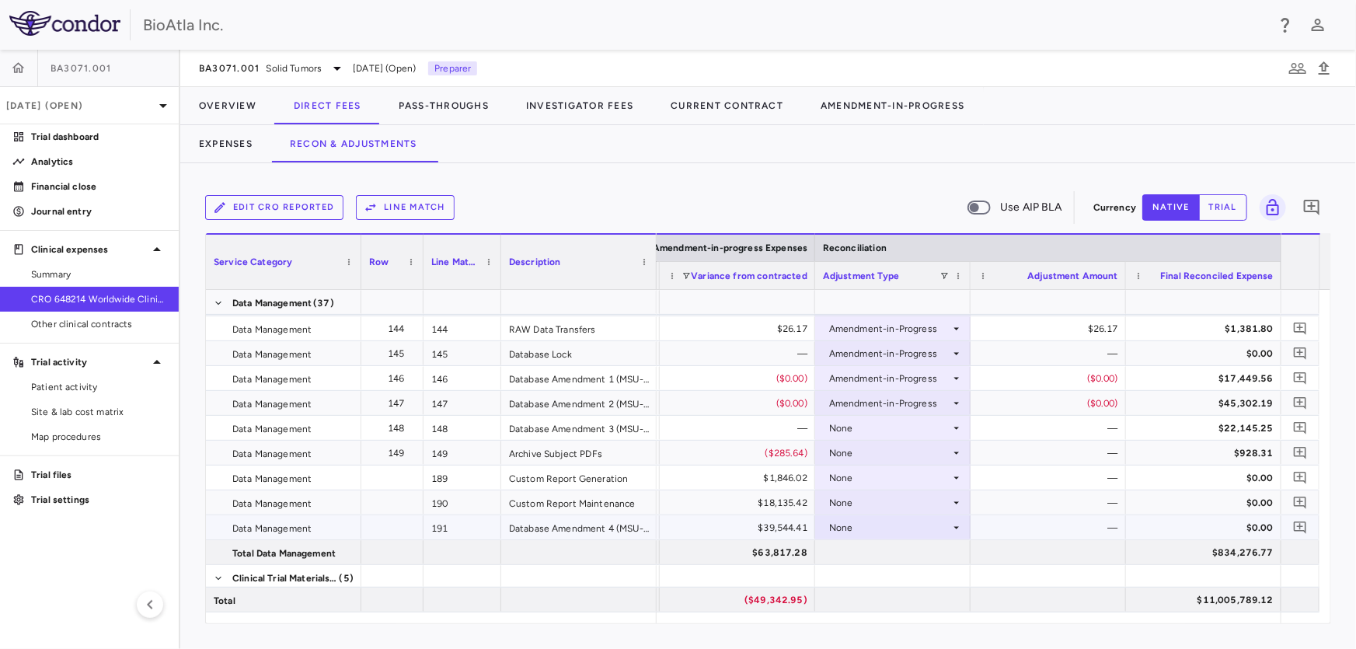
click at [859, 525] on div "None" at bounding box center [889, 527] width 121 height 25
click at [878, 583] on div "Amendment-in-Progress" at bounding box center [907, 580] width 120 height 14
click at [854, 475] on div "None" at bounding box center [889, 477] width 121 height 25
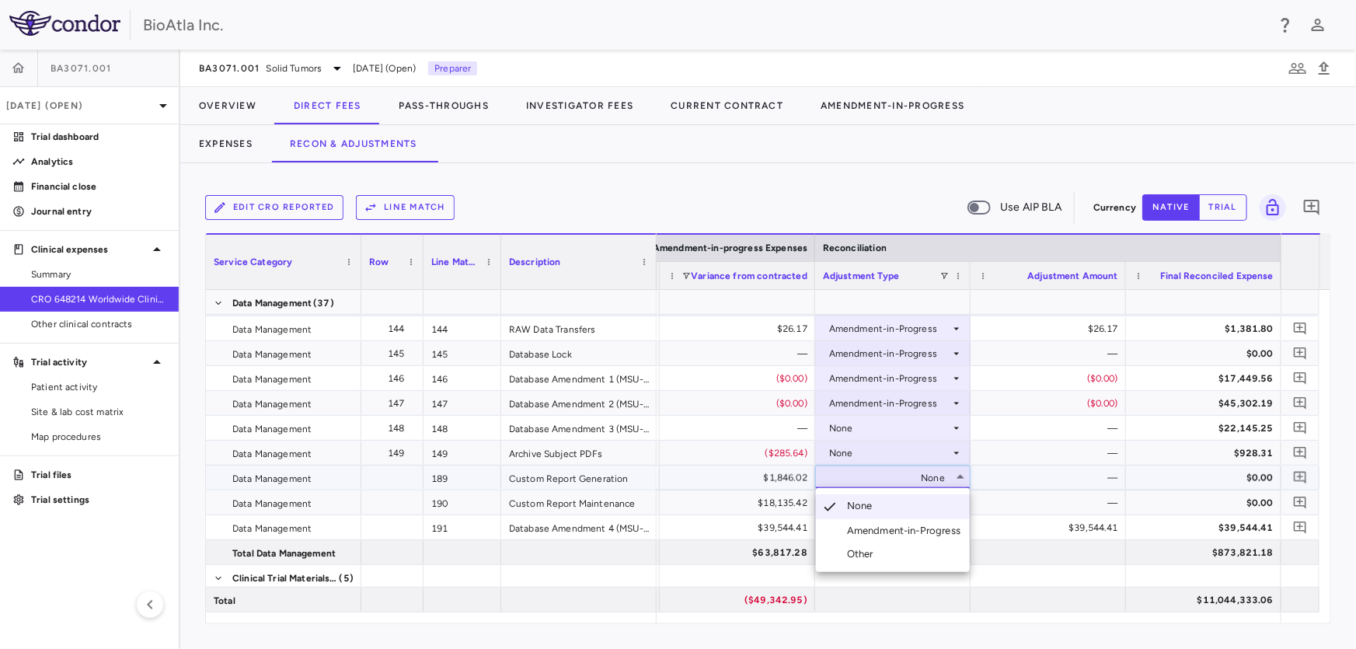
click at [870, 534] on div "Amendment-in-Progress" at bounding box center [907, 531] width 120 height 14
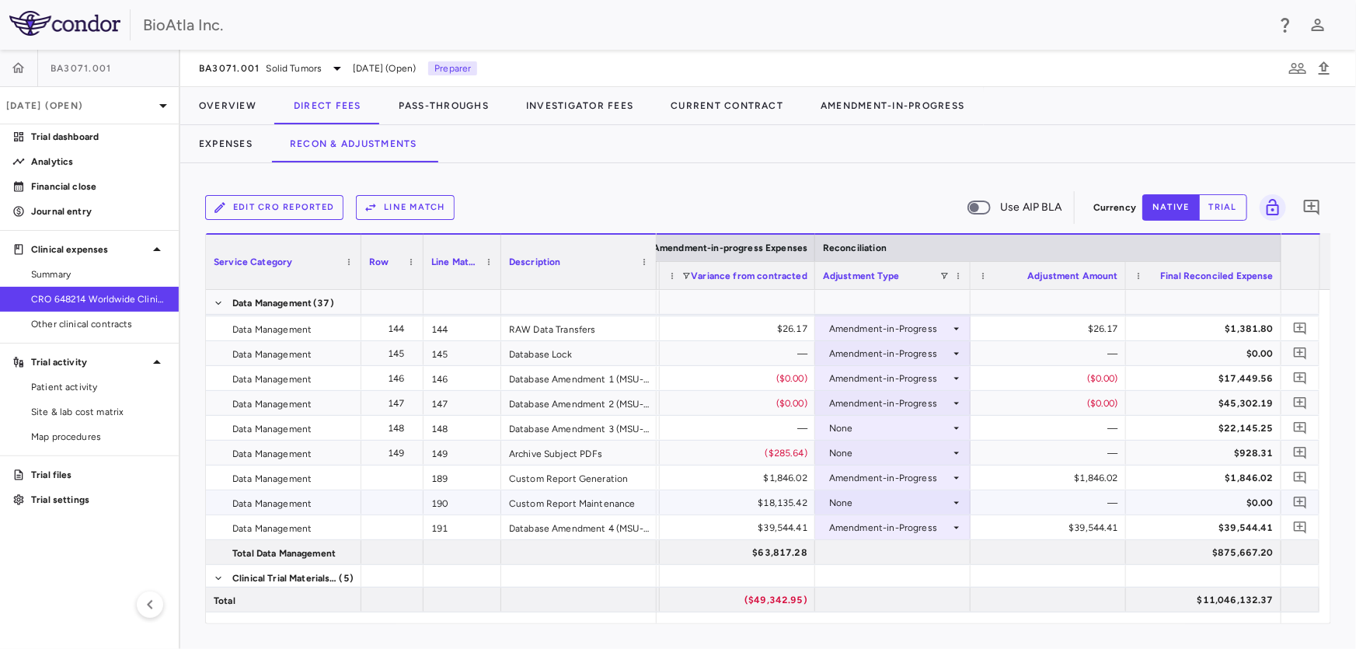
click at [865, 494] on div "None" at bounding box center [889, 502] width 121 height 25
click at [886, 559] on div "Amendment-in-Progress" at bounding box center [907, 556] width 120 height 14
click at [868, 430] on div "None" at bounding box center [889, 428] width 121 height 25
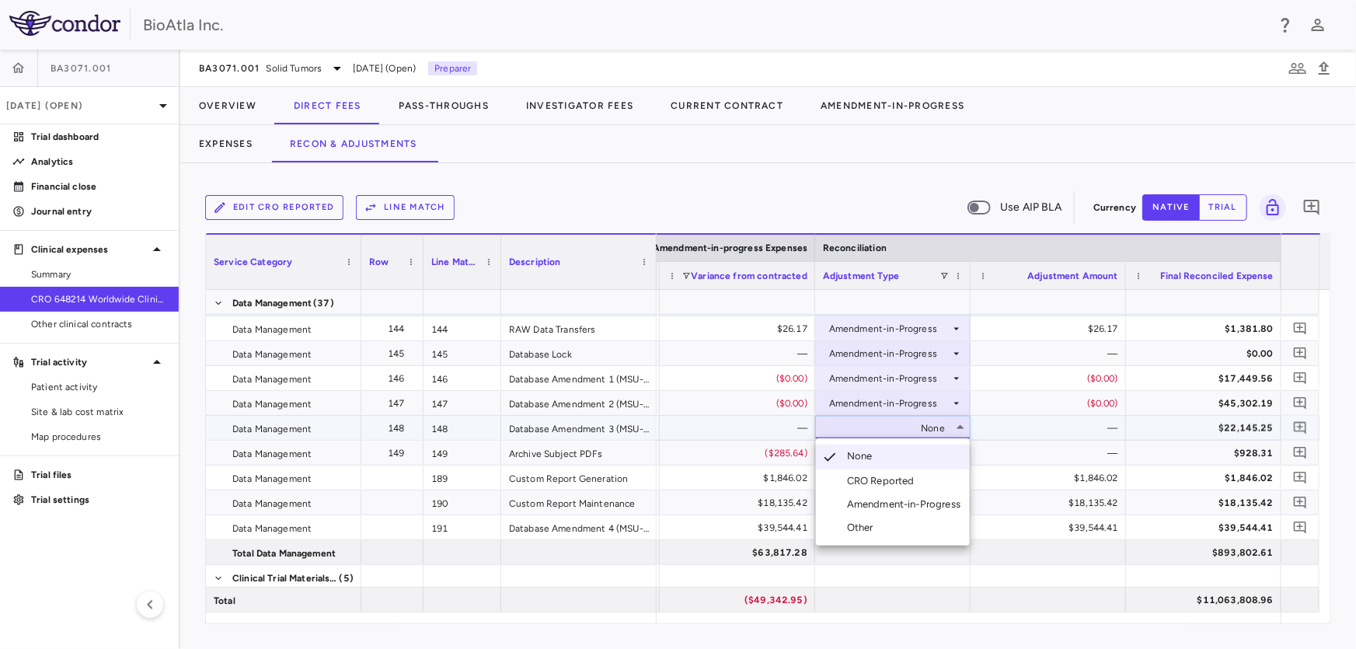
click at [918, 503] on div "Amendment-in-Progress" at bounding box center [907, 504] width 120 height 14
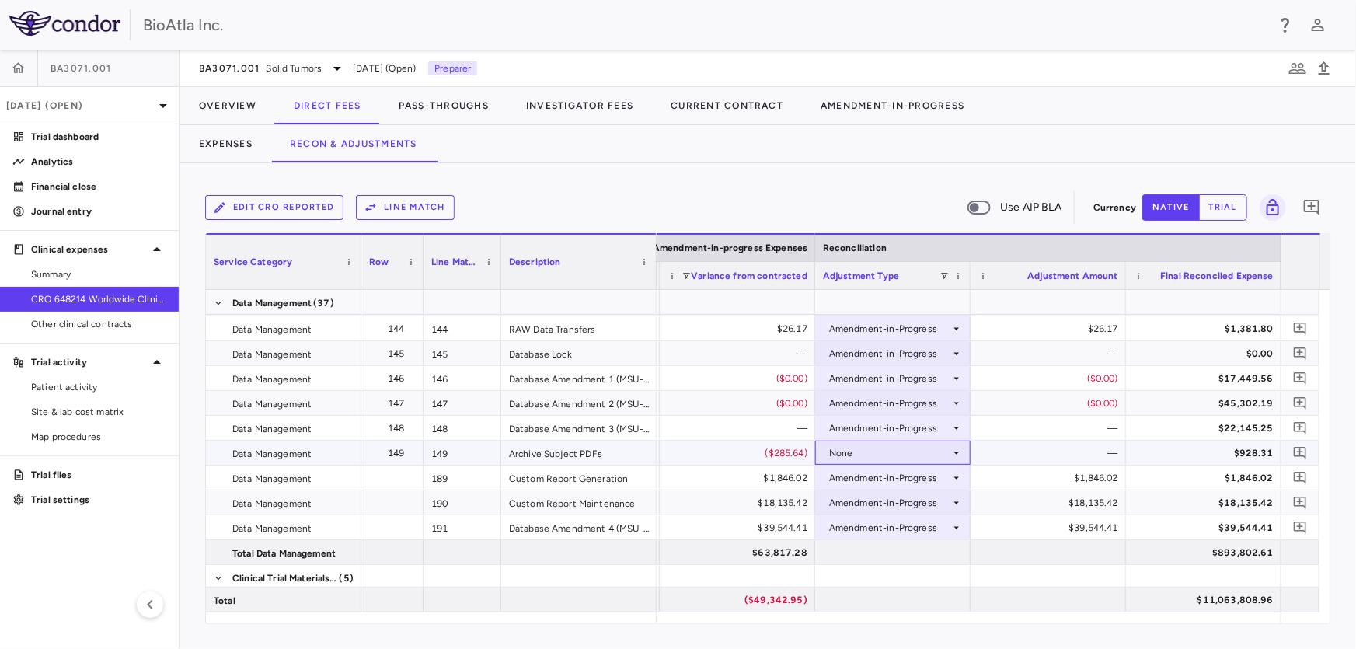
click at [855, 448] on div "None" at bounding box center [889, 453] width 121 height 25
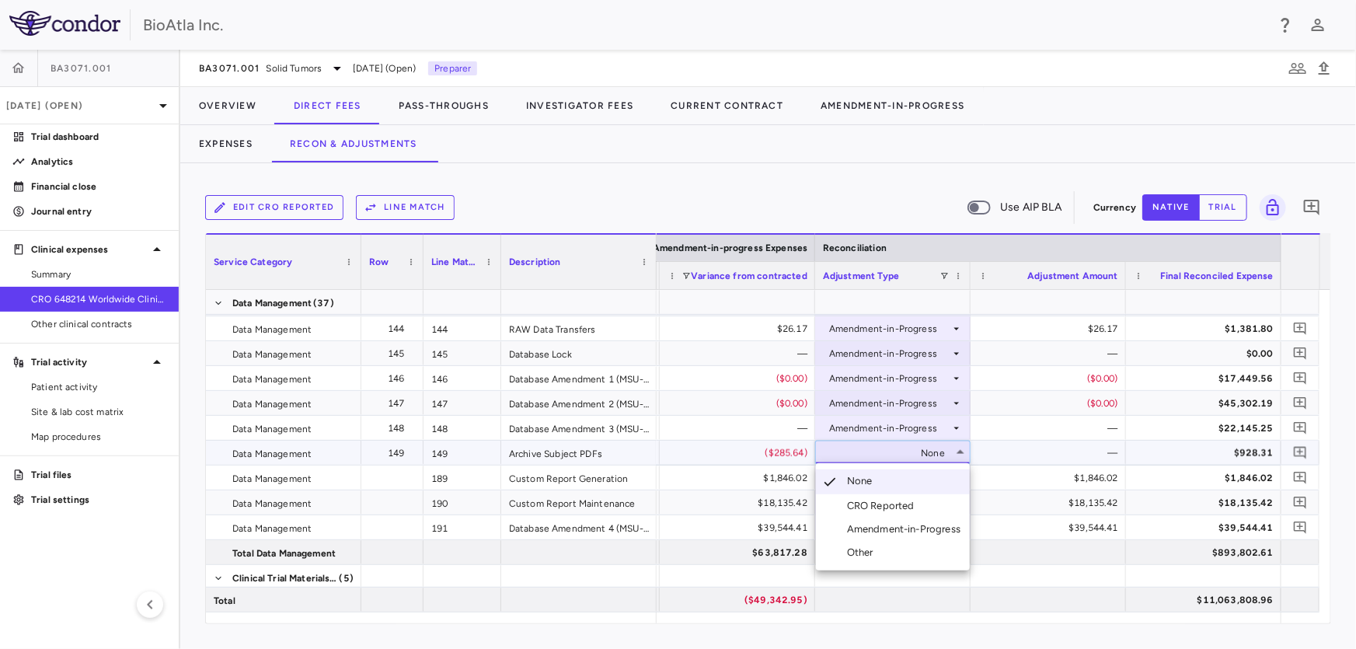
click at [905, 526] on div "Amendment-in-Progress" at bounding box center [907, 529] width 120 height 14
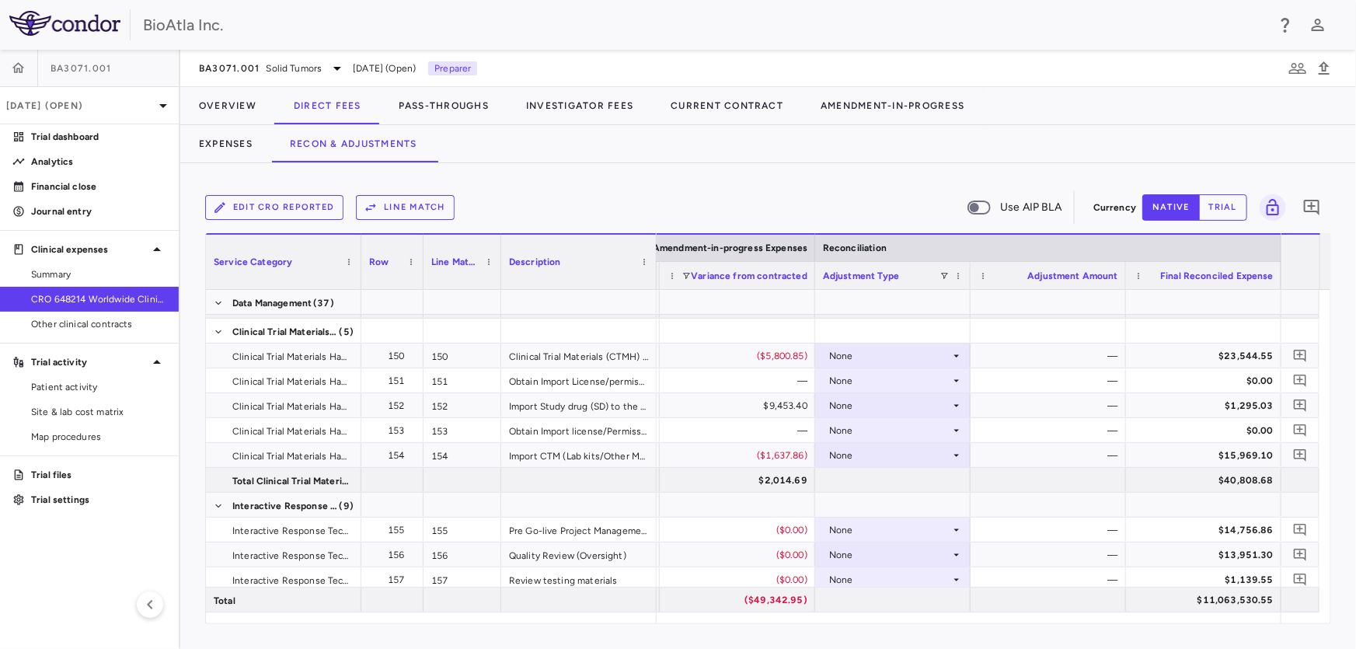
scroll to position [4274, 0]
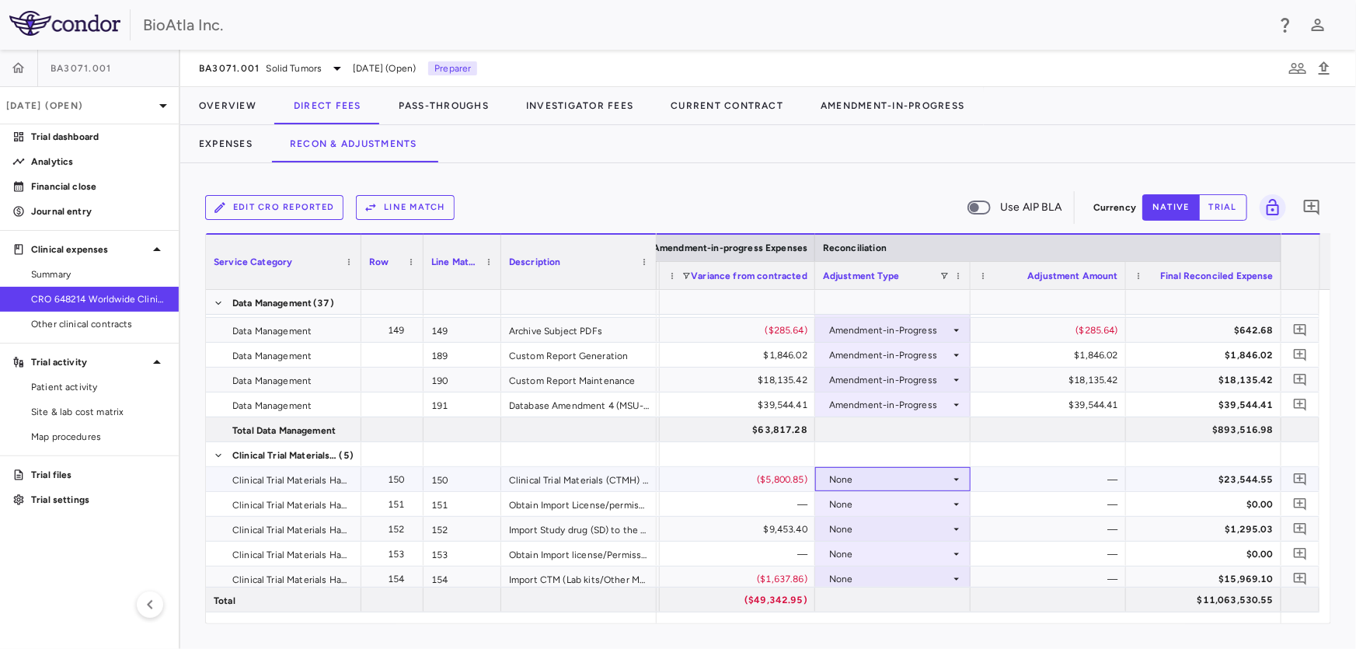
click at [856, 483] on div "None" at bounding box center [889, 479] width 121 height 25
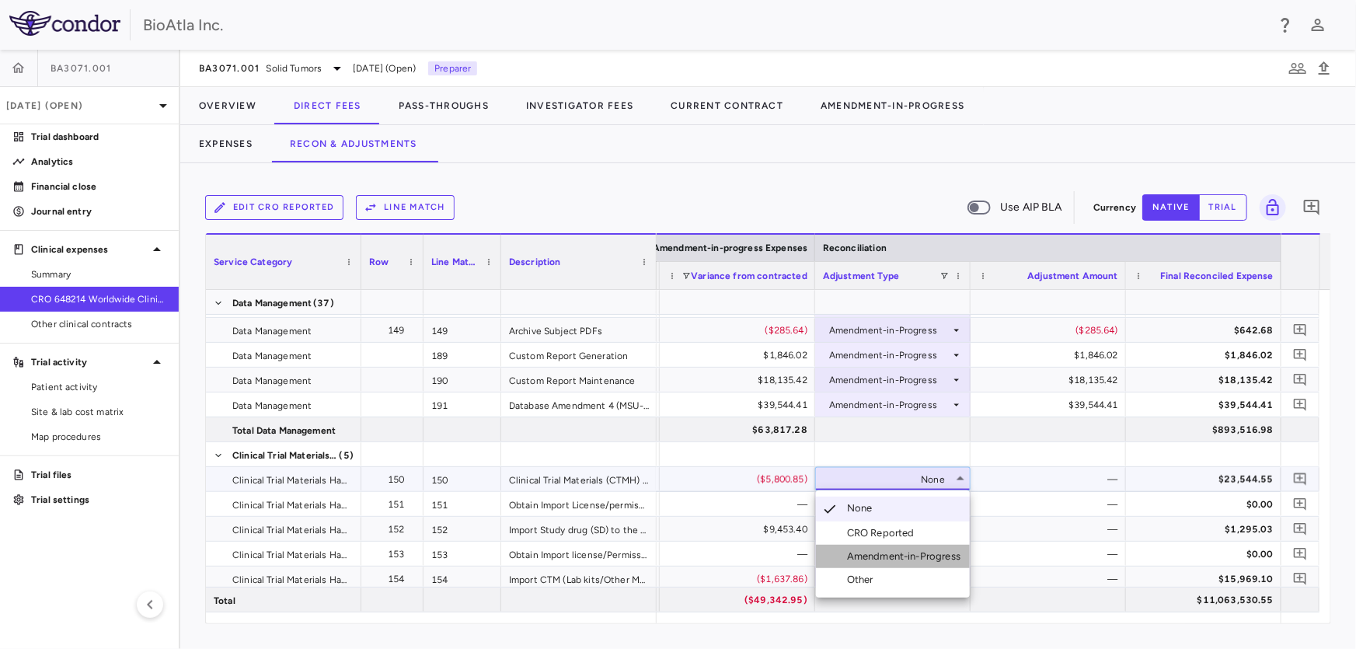
click at [888, 561] on div "Amendment-in-Progress" at bounding box center [907, 556] width 120 height 14
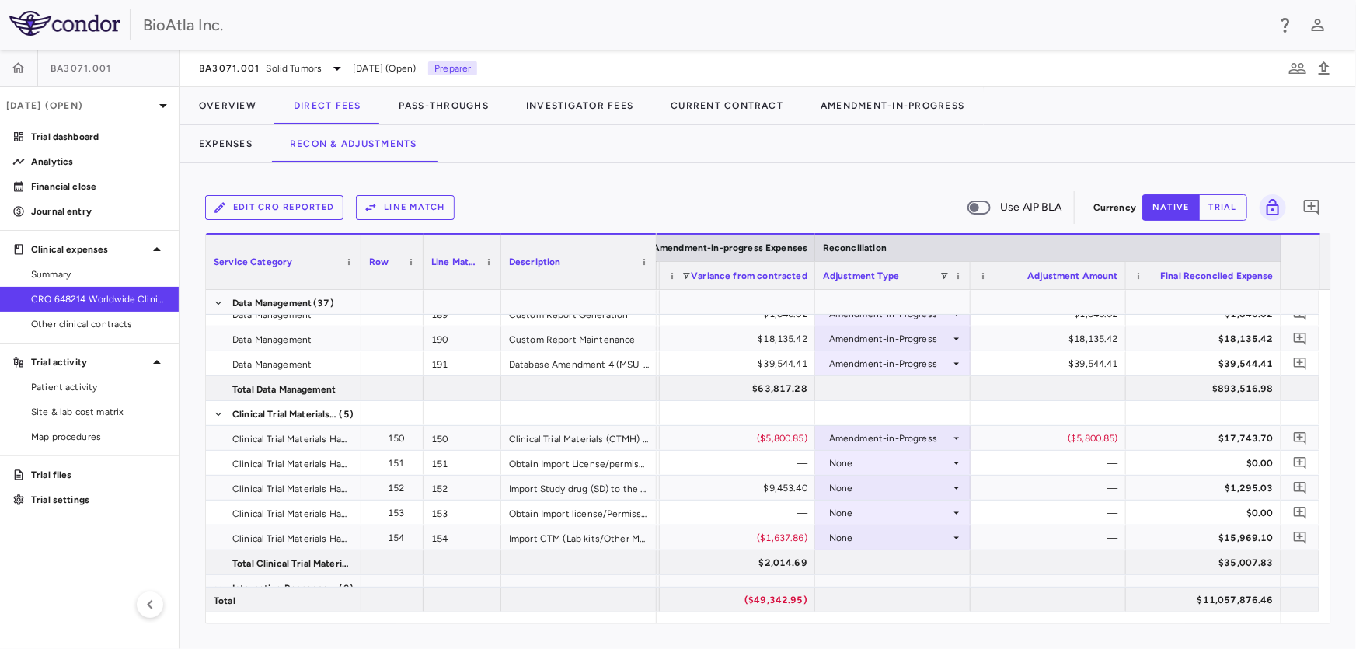
scroll to position [4369, 0]
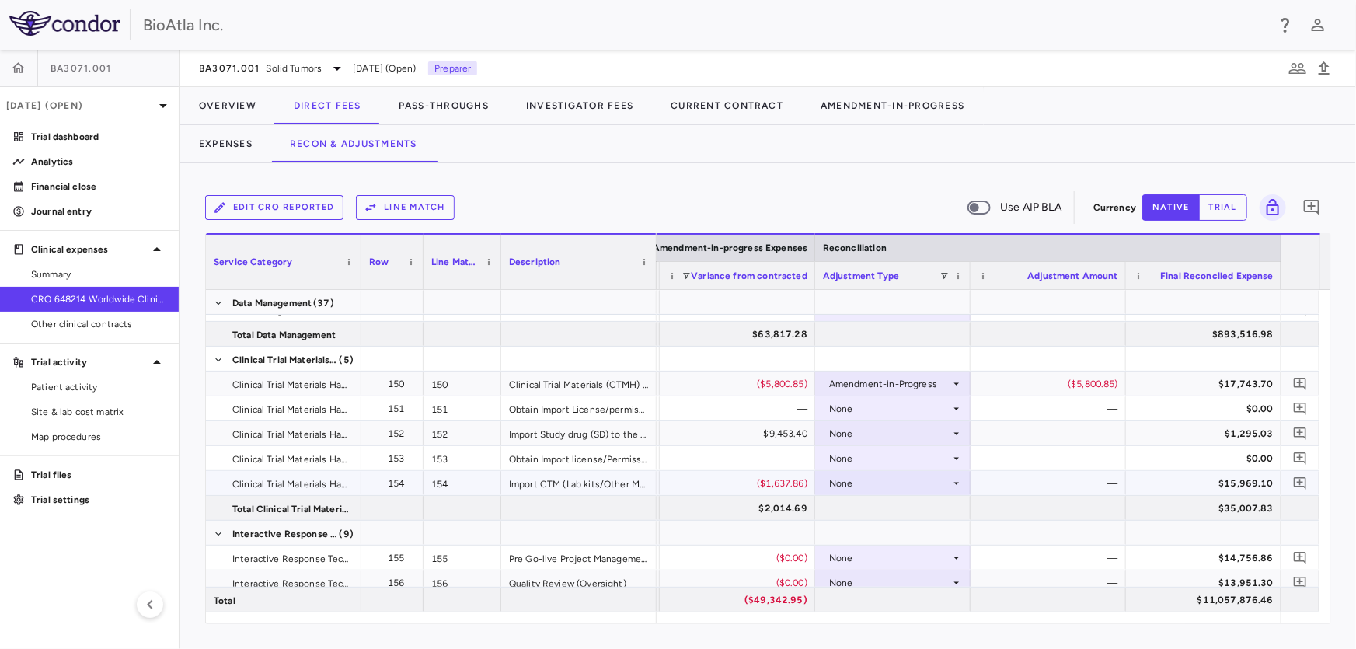
click at [888, 475] on div "None" at bounding box center [889, 483] width 121 height 25
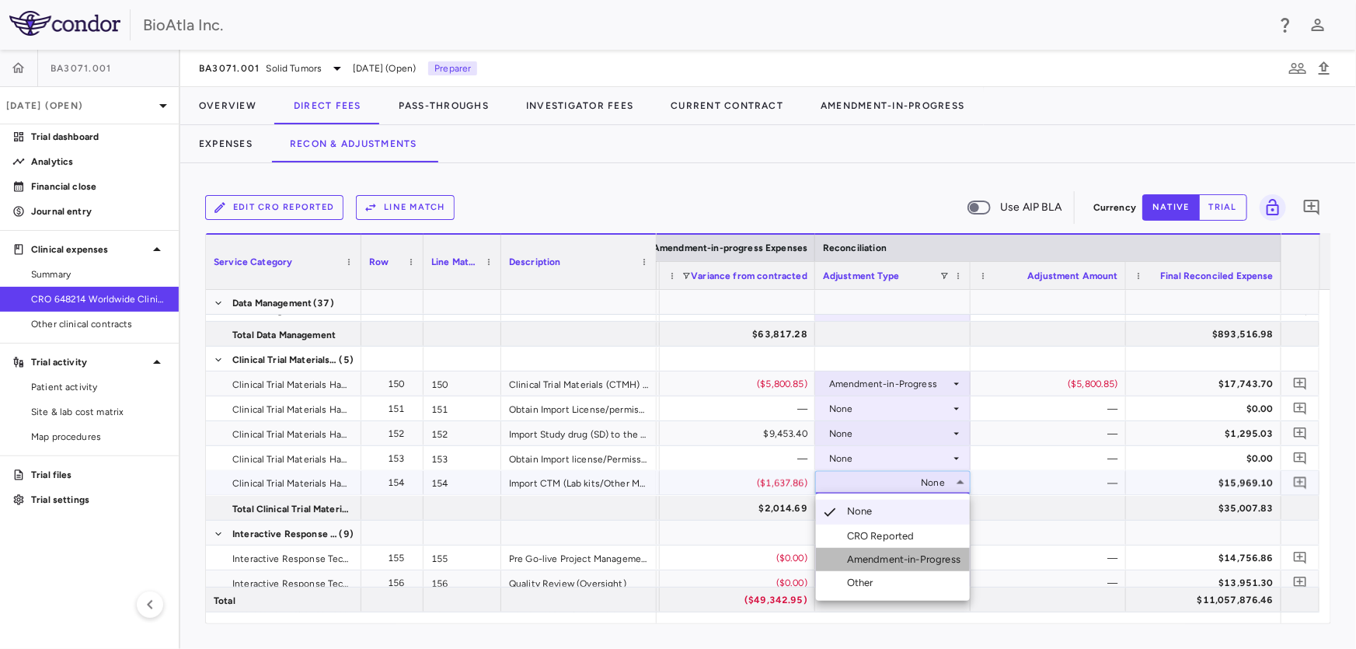
click at [915, 563] on div "Amendment-in-Progress" at bounding box center [907, 559] width 120 height 14
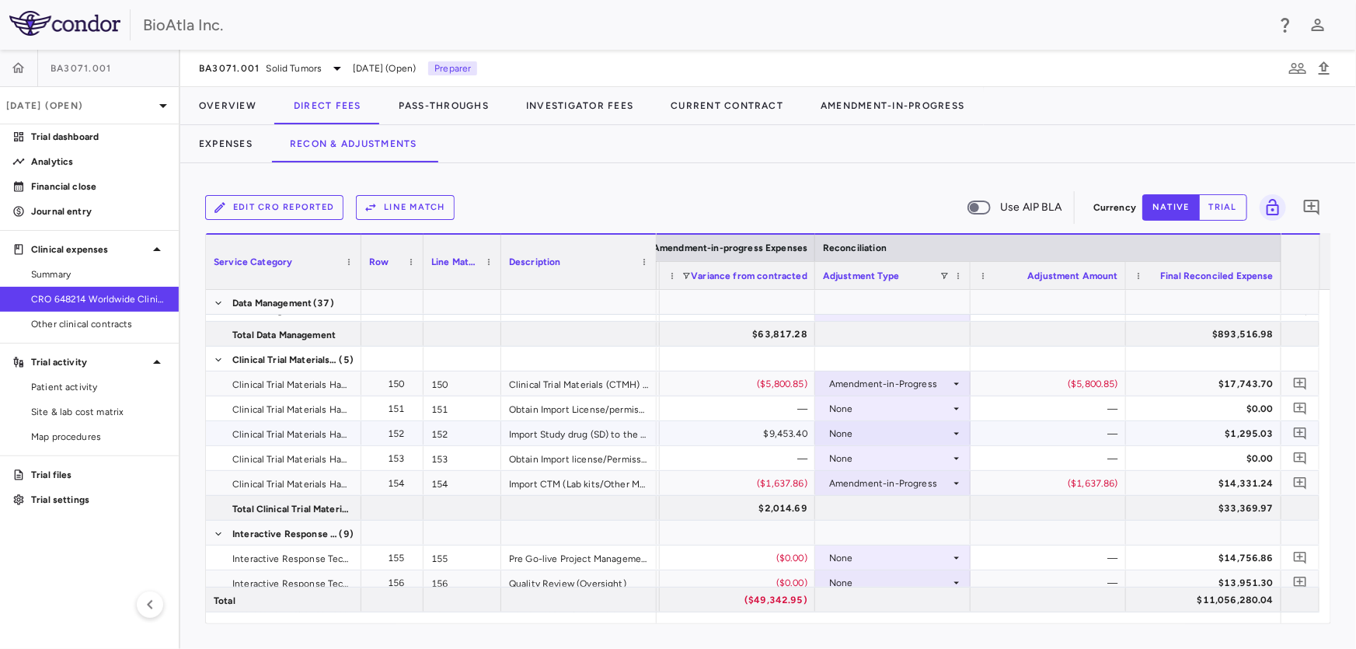
click at [848, 427] on div "None" at bounding box center [889, 433] width 121 height 25
click at [880, 507] on div "Amendment-in-Progress" at bounding box center [907, 510] width 120 height 14
click at [850, 401] on div "None" at bounding box center [889, 408] width 121 height 25
click at [865, 406] on div "None" at bounding box center [889, 408] width 121 height 25
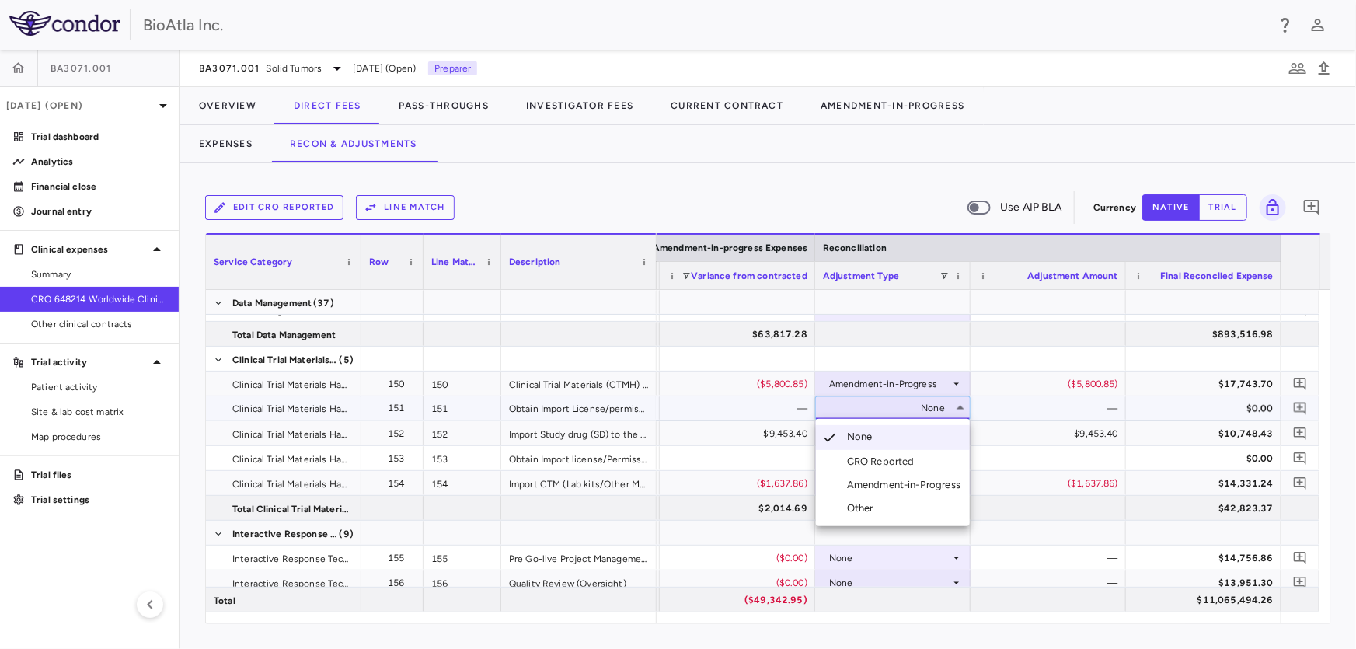
click at [896, 483] on div "Amendment-in-Progress" at bounding box center [907, 485] width 120 height 14
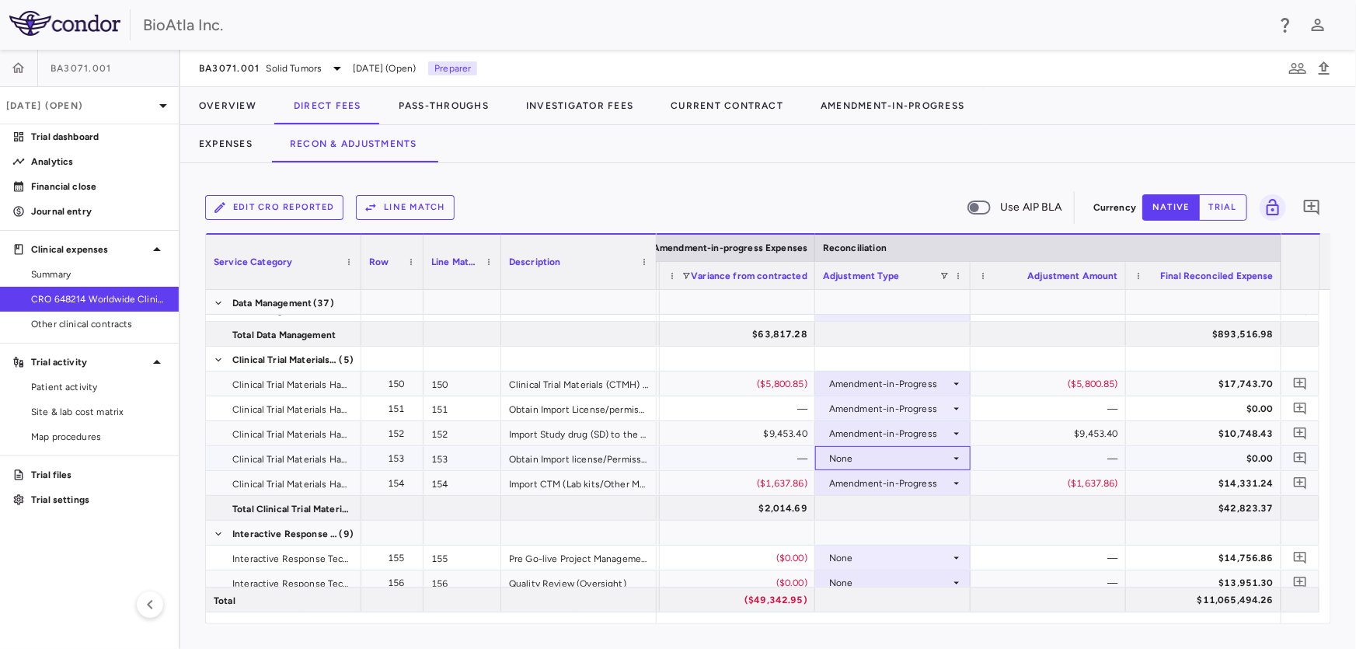
click at [886, 453] on div "None" at bounding box center [889, 458] width 121 height 25
click at [886, 464] on div "None" at bounding box center [889, 458] width 121 height 25
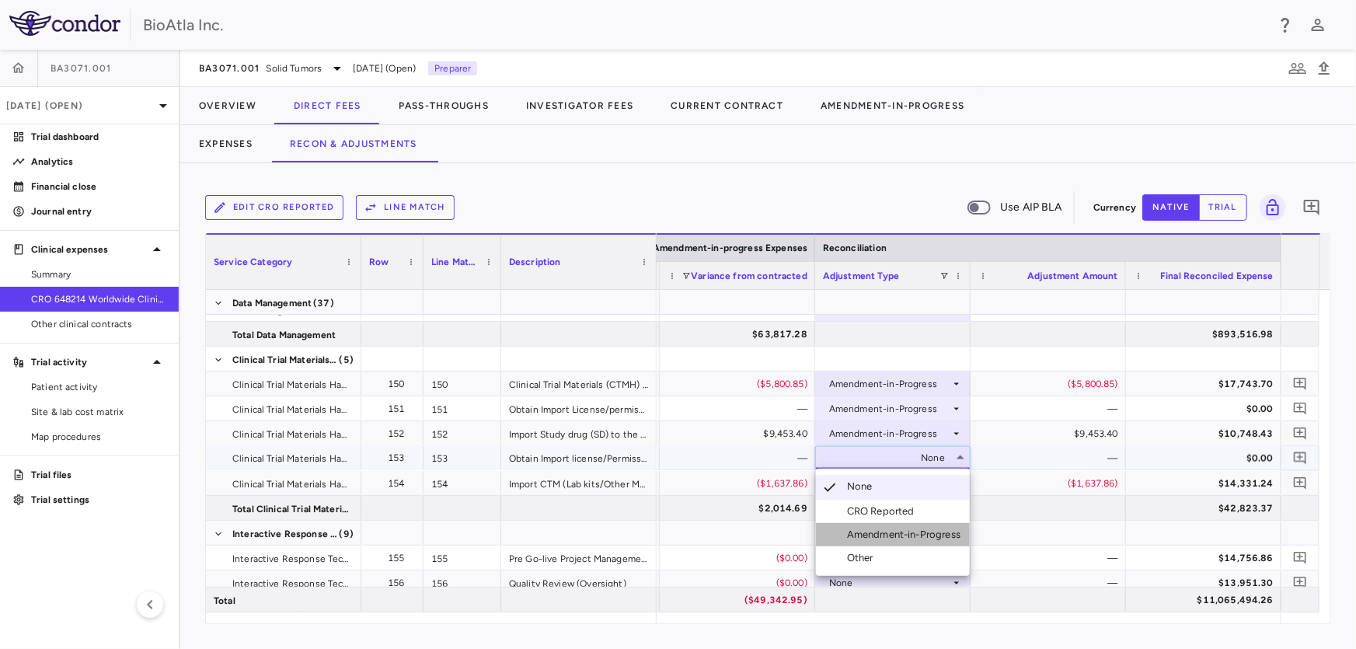
click at [912, 533] on div "Amendment-in-Progress" at bounding box center [907, 535] width 120 height 14
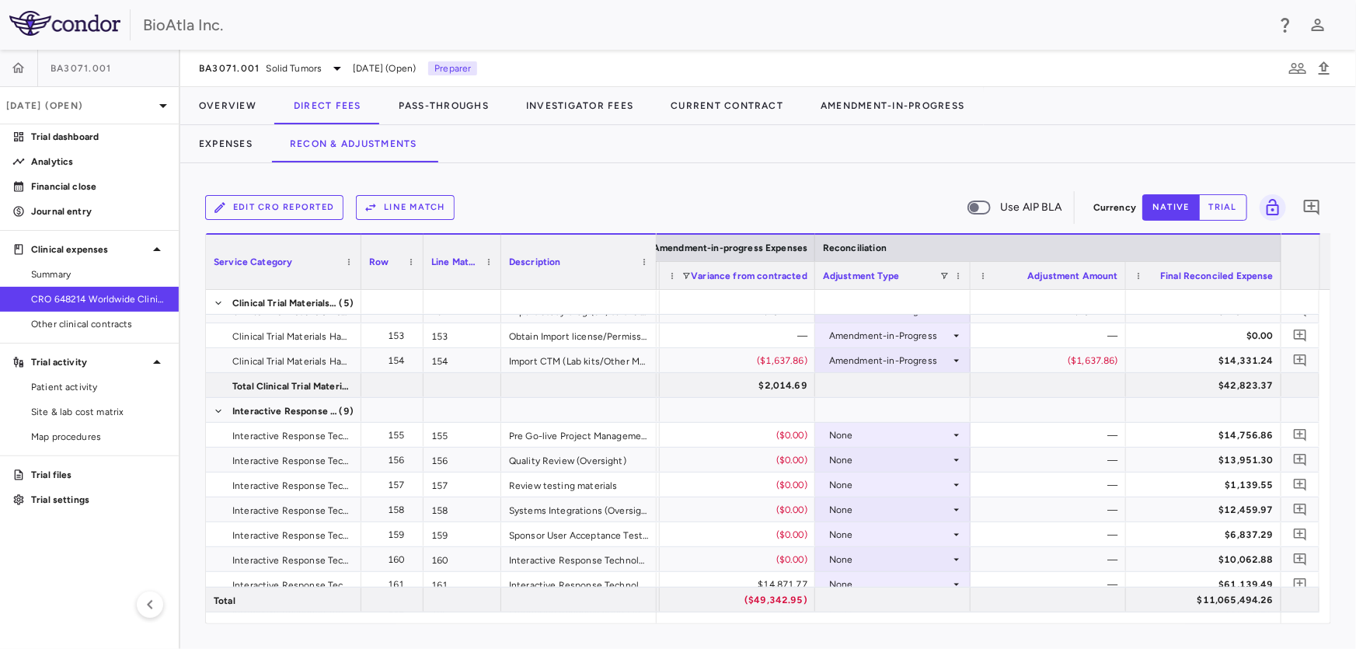
scroll to position [4547, 0]
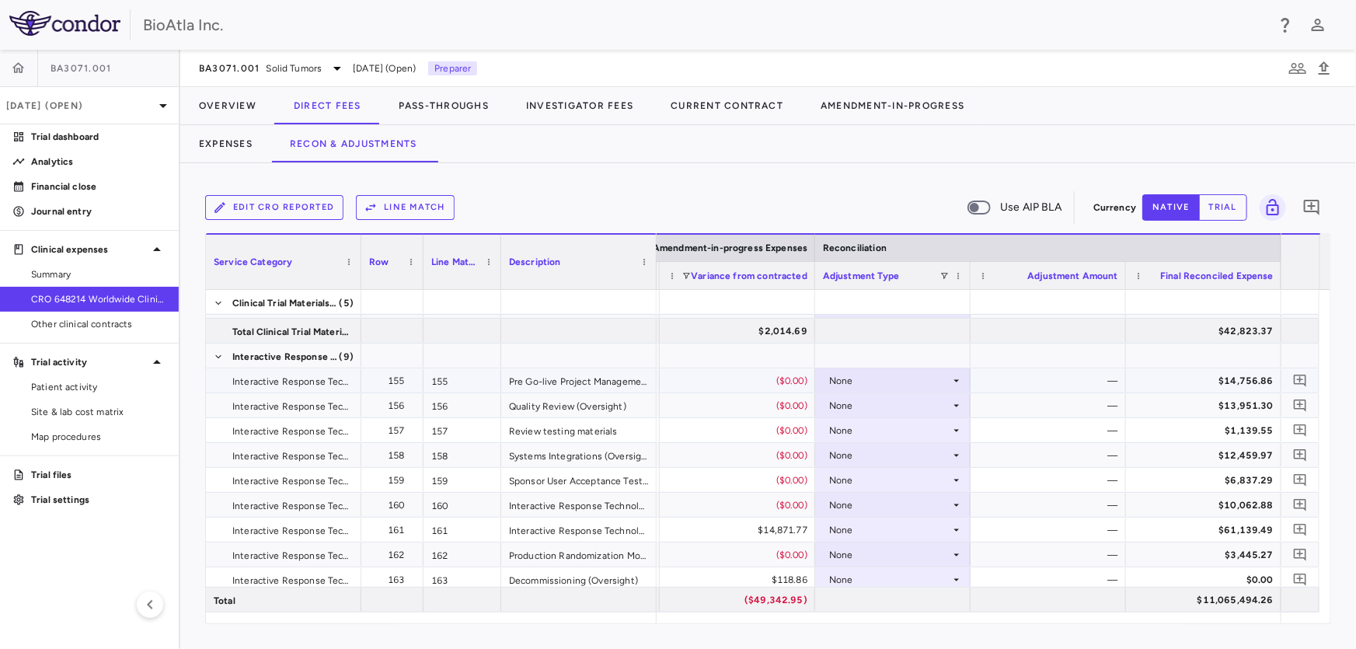
click at [856, 377] on div "None" at bounding box center [889, 380] width 121 height 25
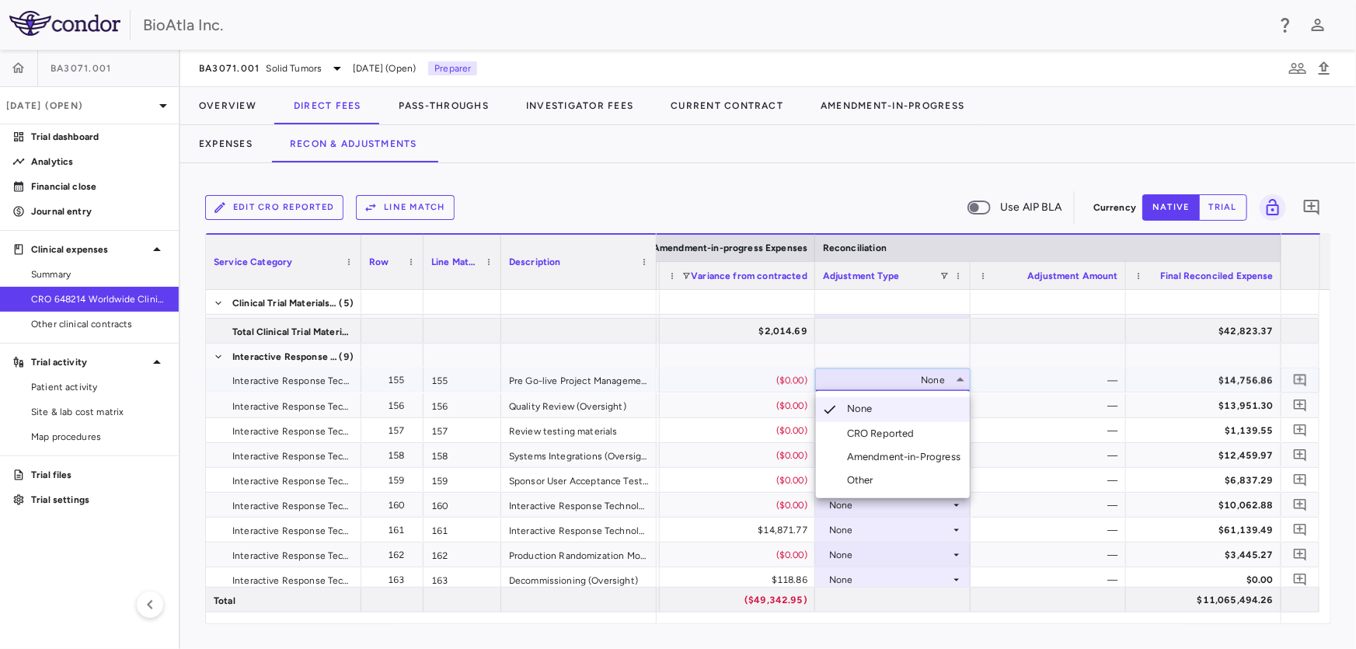
click at [886, 452] on div "Amendment-in-Progress" at bounding box center [907, 457] width 120 height 14
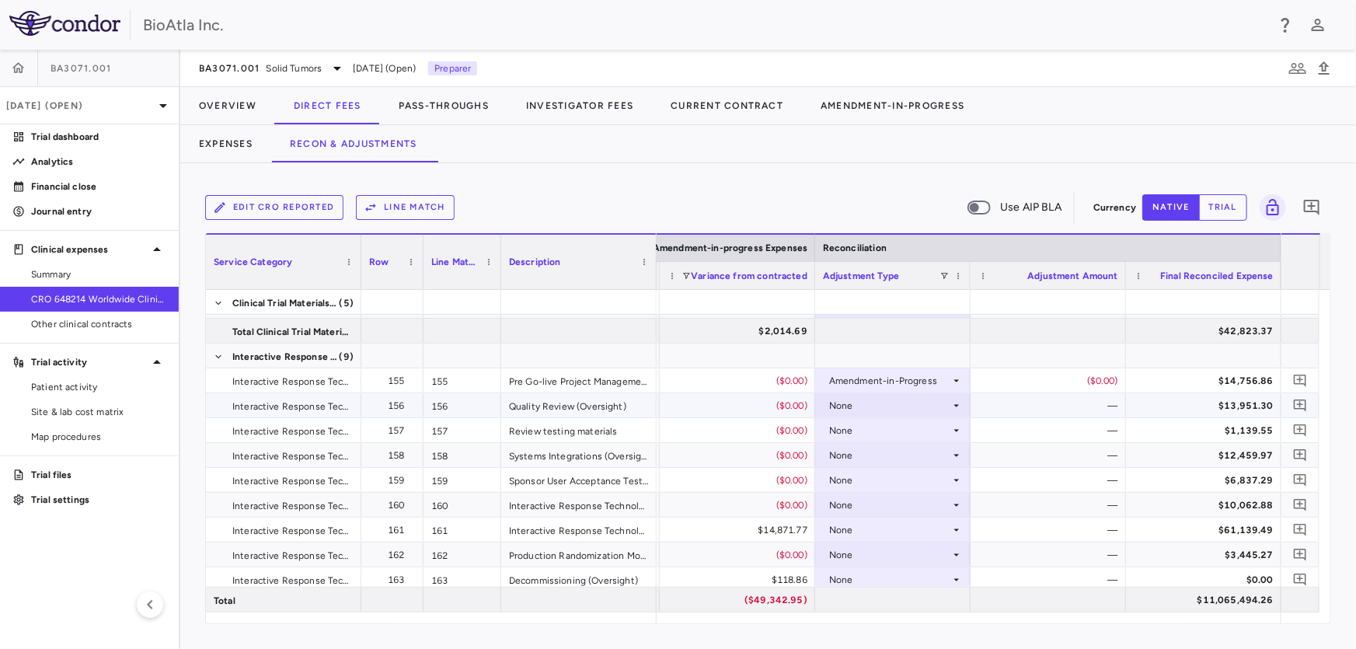
click at [870, 403] on div "None" at bounding box center [889, 405] width 121 height 25
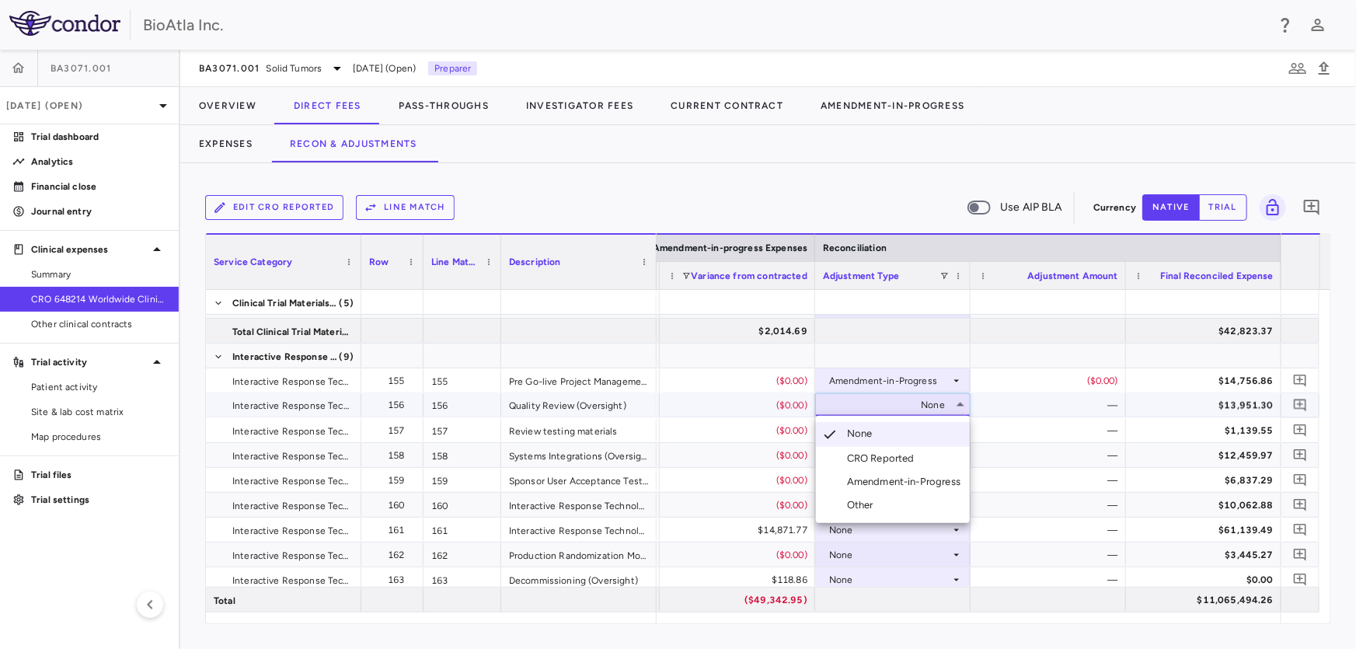
click at [896, 475] on div "Amendment-in-Progress" at bounding box center [907, 482] width 120 height 14
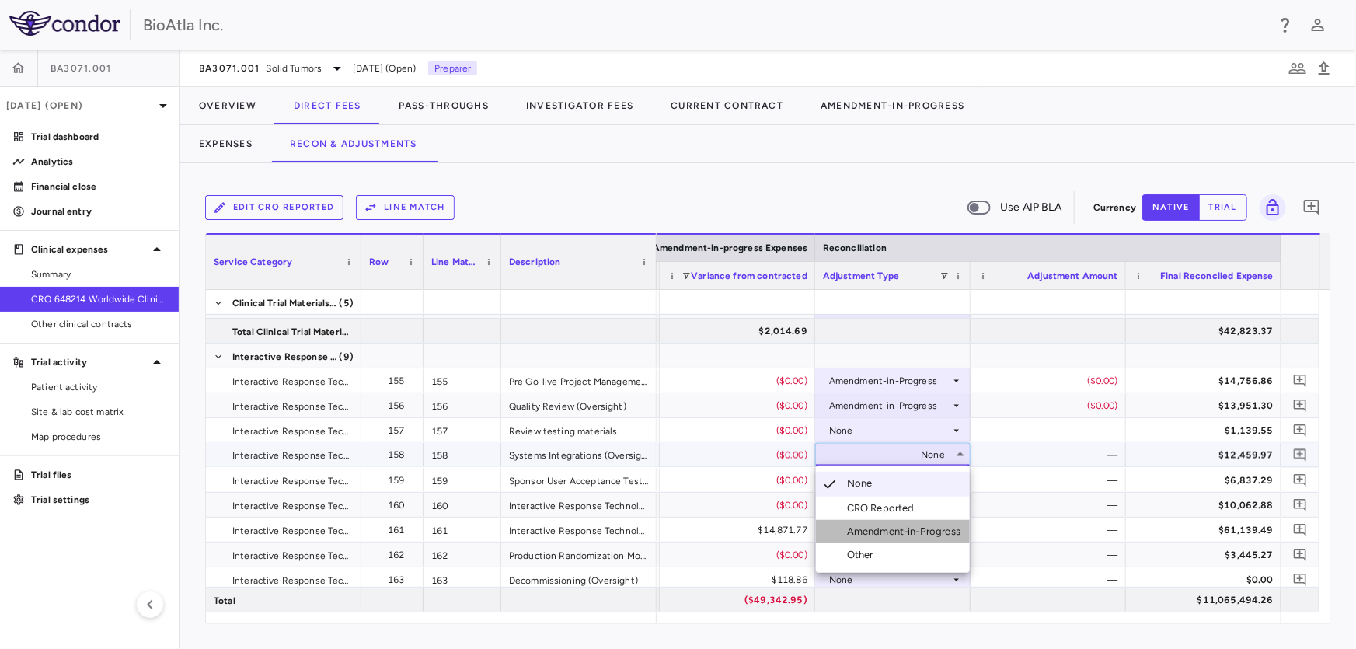
click at [873, 535] on div "Amendment-in-Progress" at bounding box center [907, 532] width 120 height 14
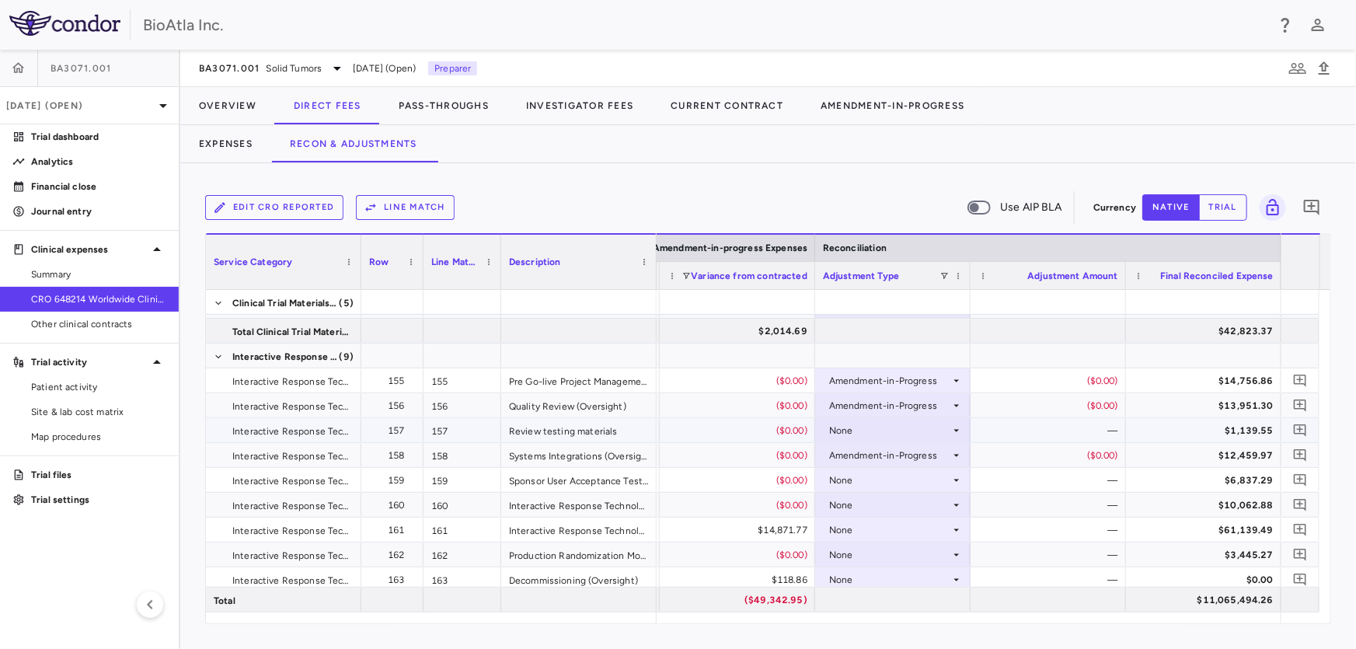
click at [849, 423] on div "None" at bounding box center [889, 430] width 121 height 25
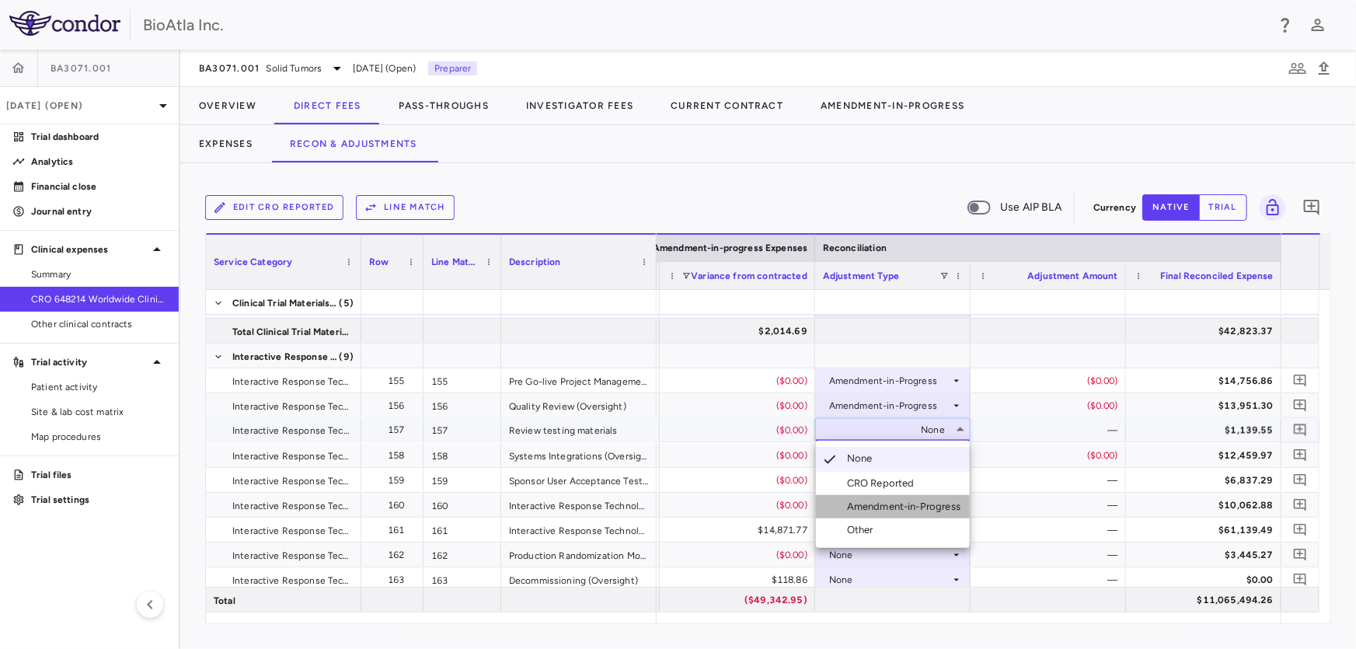
click at [915, 502] on div "Amendment-in-Progress" at bounding box center [907, 507] width 120 height 14
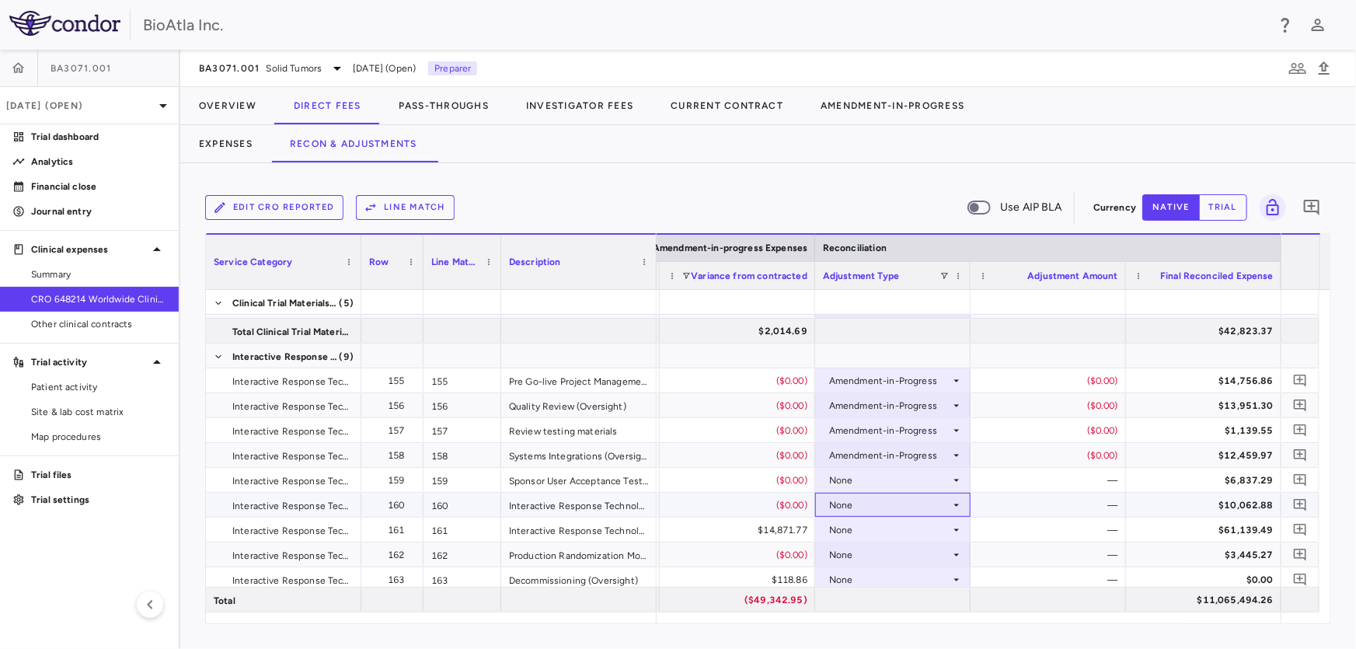
click at [908, 502] on div "None" at bounding box center [889, 505] width 121 height 25
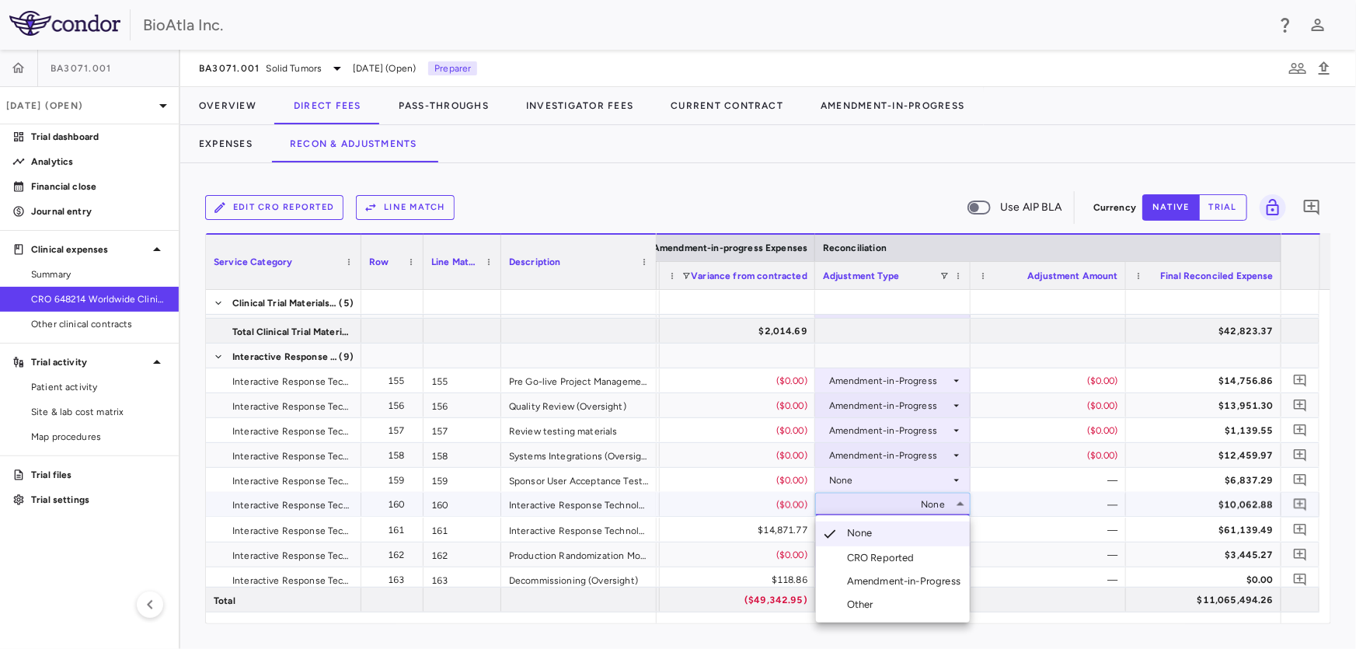
click at [862, 579] on div "Amendment-in-Progress" at bounding box center [907, 581] width 120 height 14
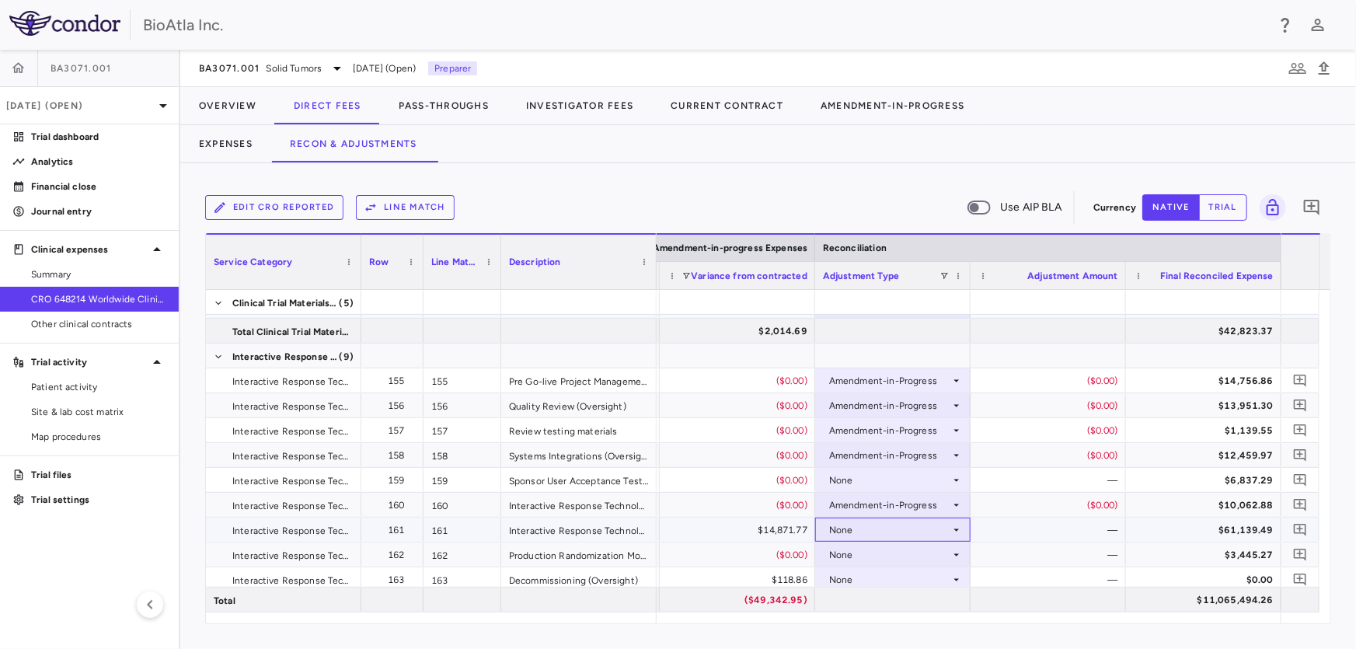
click at [878, 529] on div "None" at bounding box center [889, 530] width 121 height 25
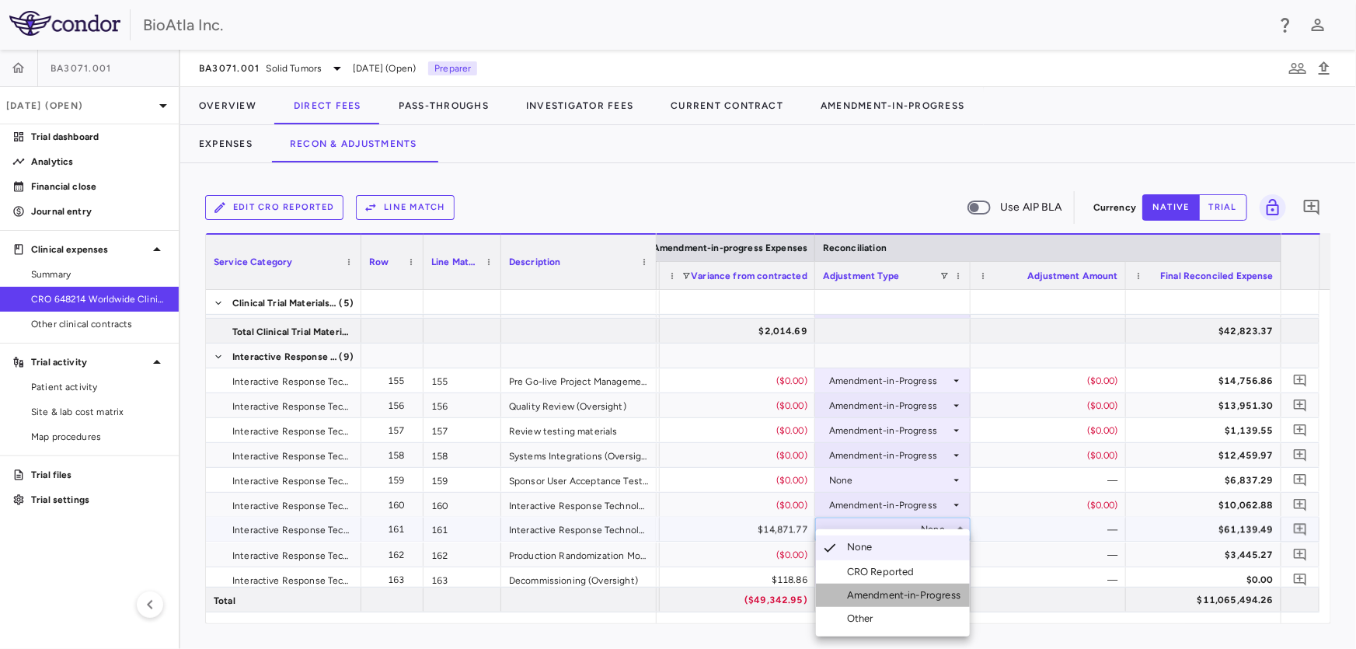
click at [909, 587] on li "Amendment-in-Progress" at bounding box center [893, 595] width 154 height 23
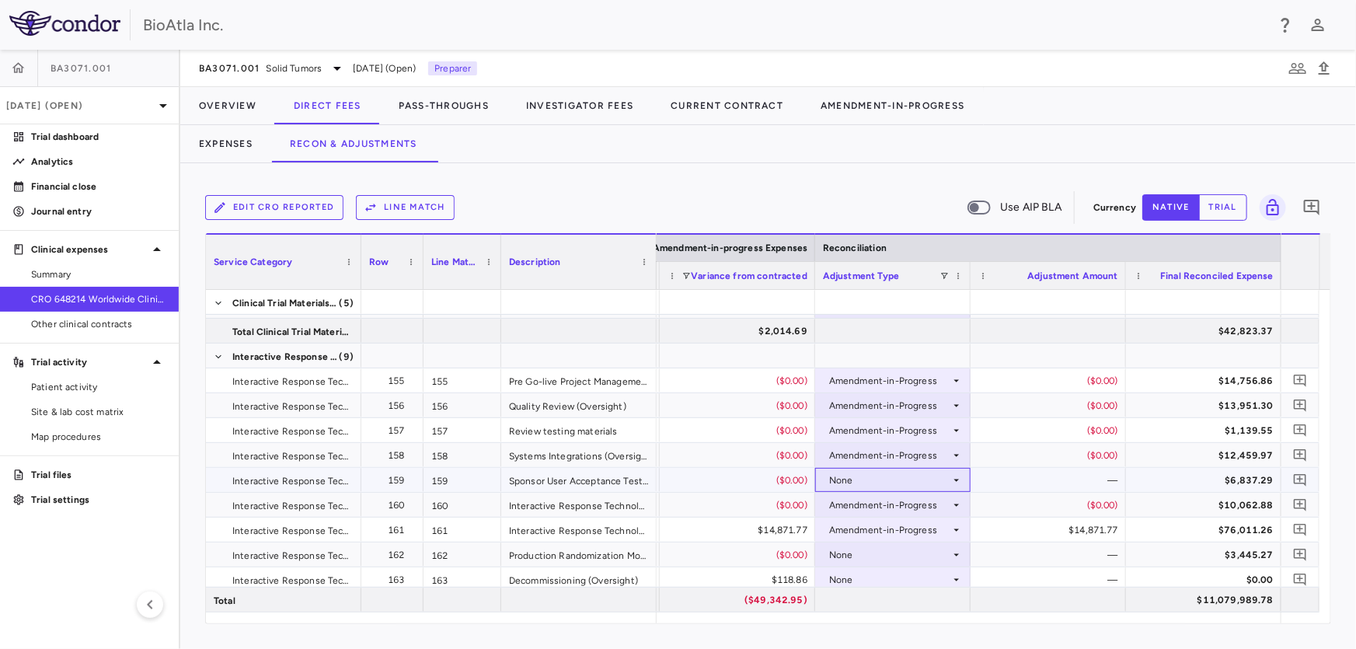
click at [855, 475] on div "None" at bounding box center [889, 480] width 121 height 25
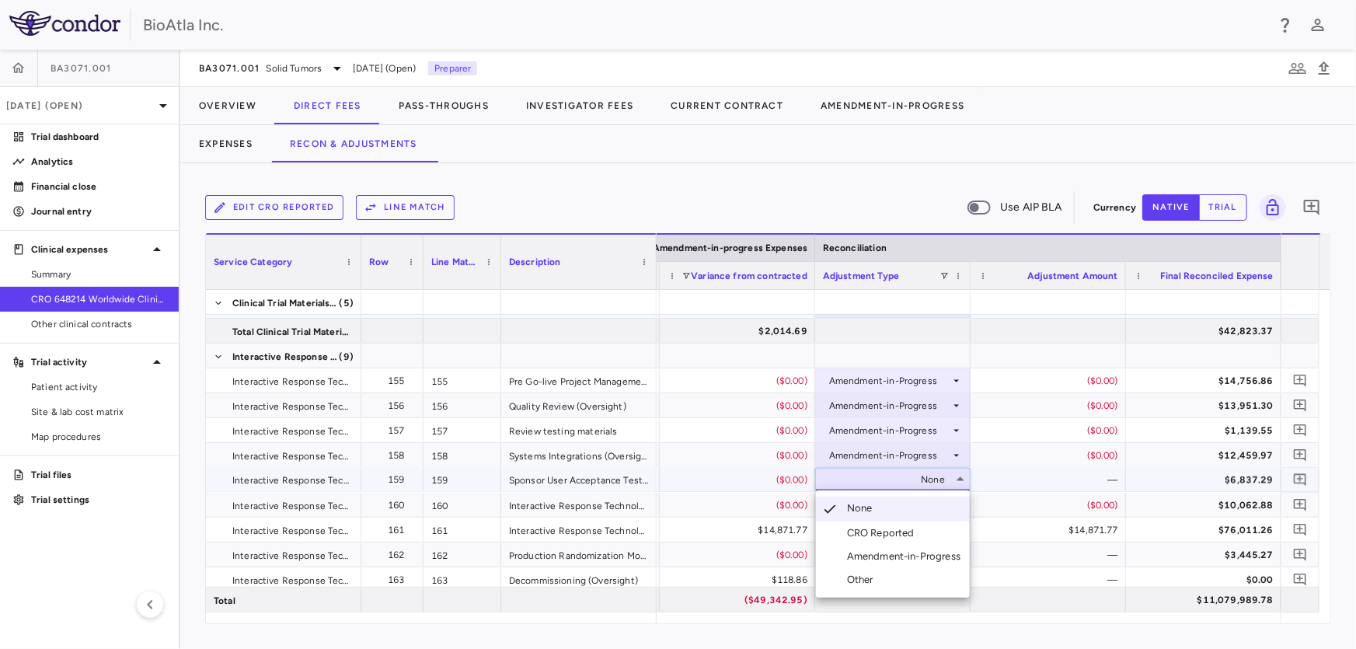
click at [896, 559] on div "Amendment-in-Progress" at bounding box center [907, 556] width 120 height 14
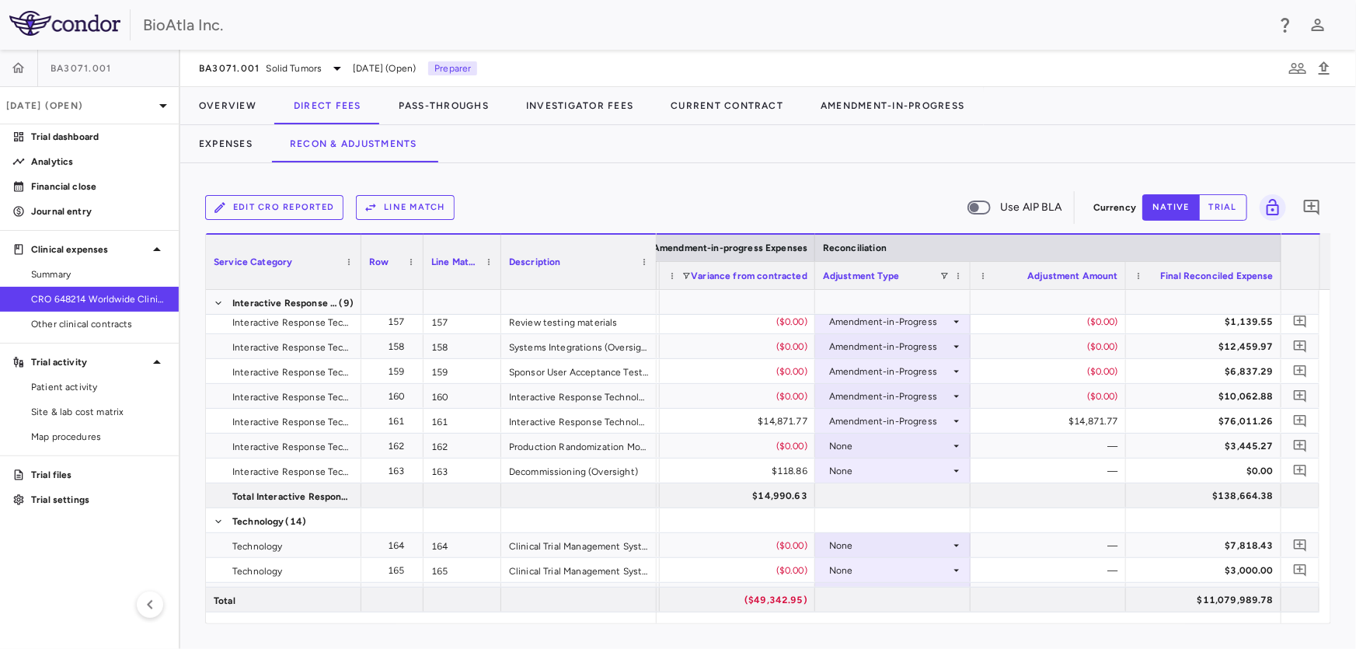
scroll to position [4656, 0]
click at [831, 445] on div "None" at bounding box center [889, 445] width 121 height 25
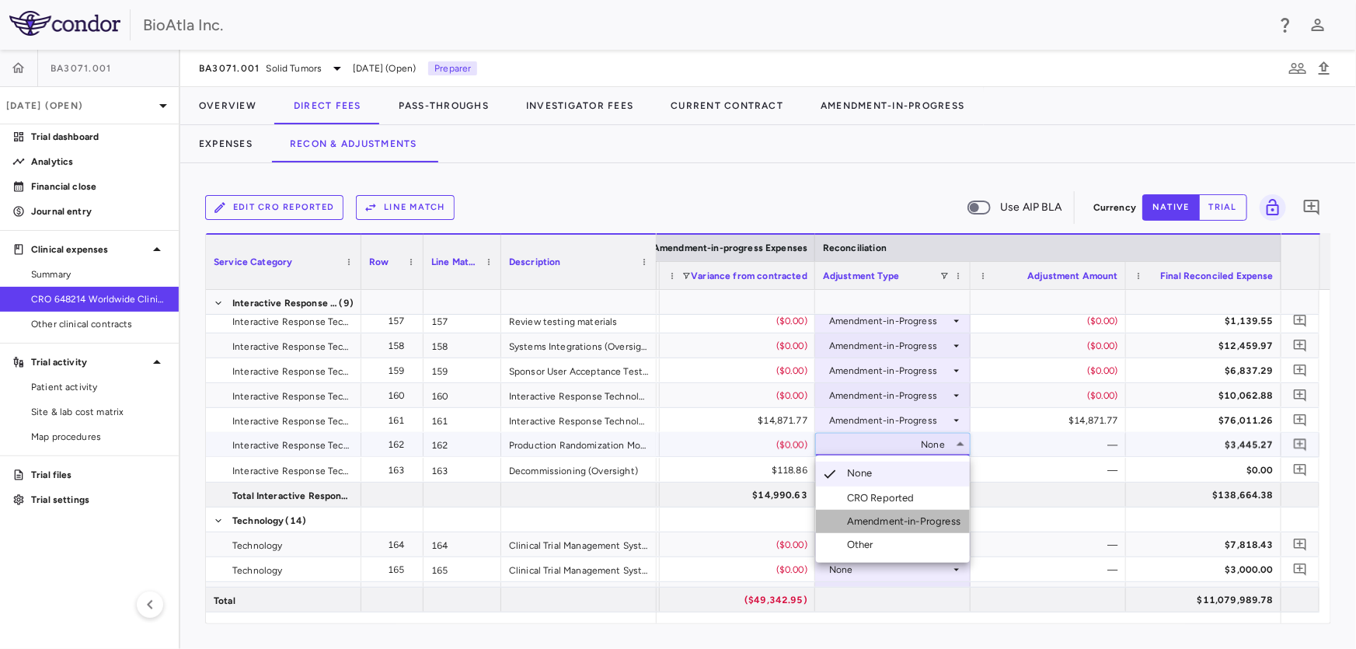
click at [886, 522] on div "Amendment-in-Progress" at bounding box center [907, 521] width 120 height 14
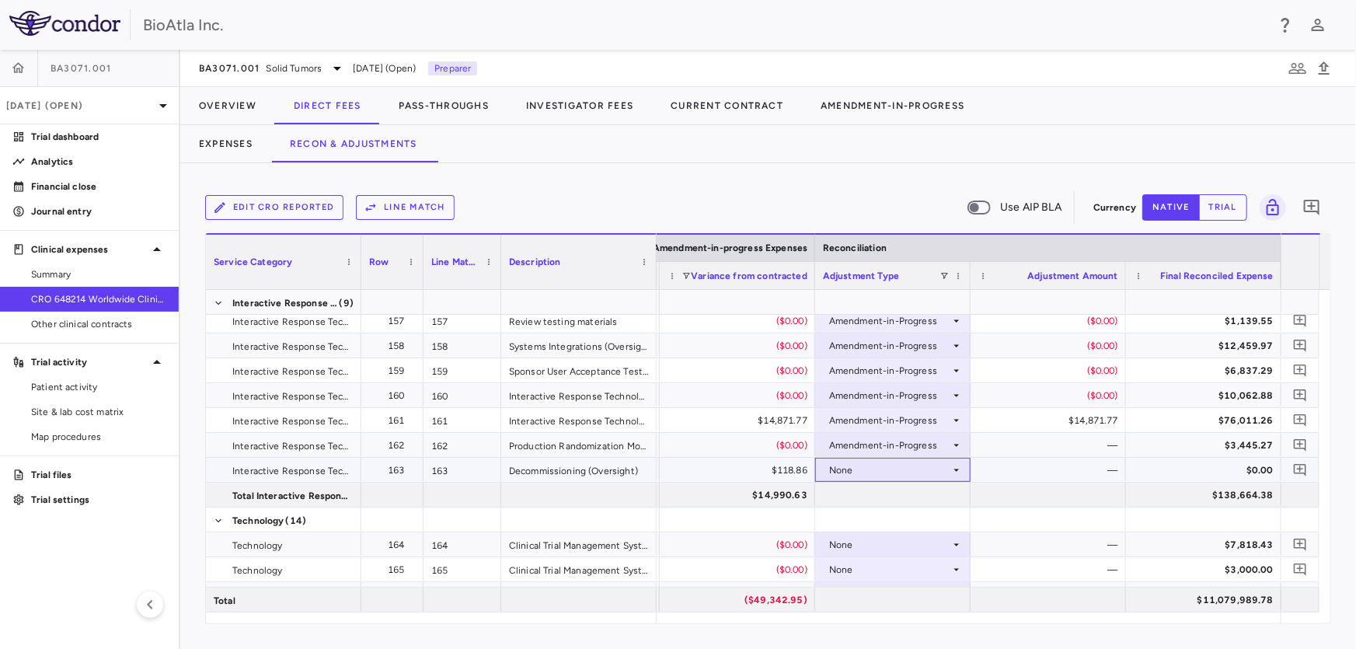
click at [925, 461] on div "None" at bounding box center [889, 470] width 121 height 25
click at [876, 468] on div "None" at bounding box center [889, 470] width 121 height 25
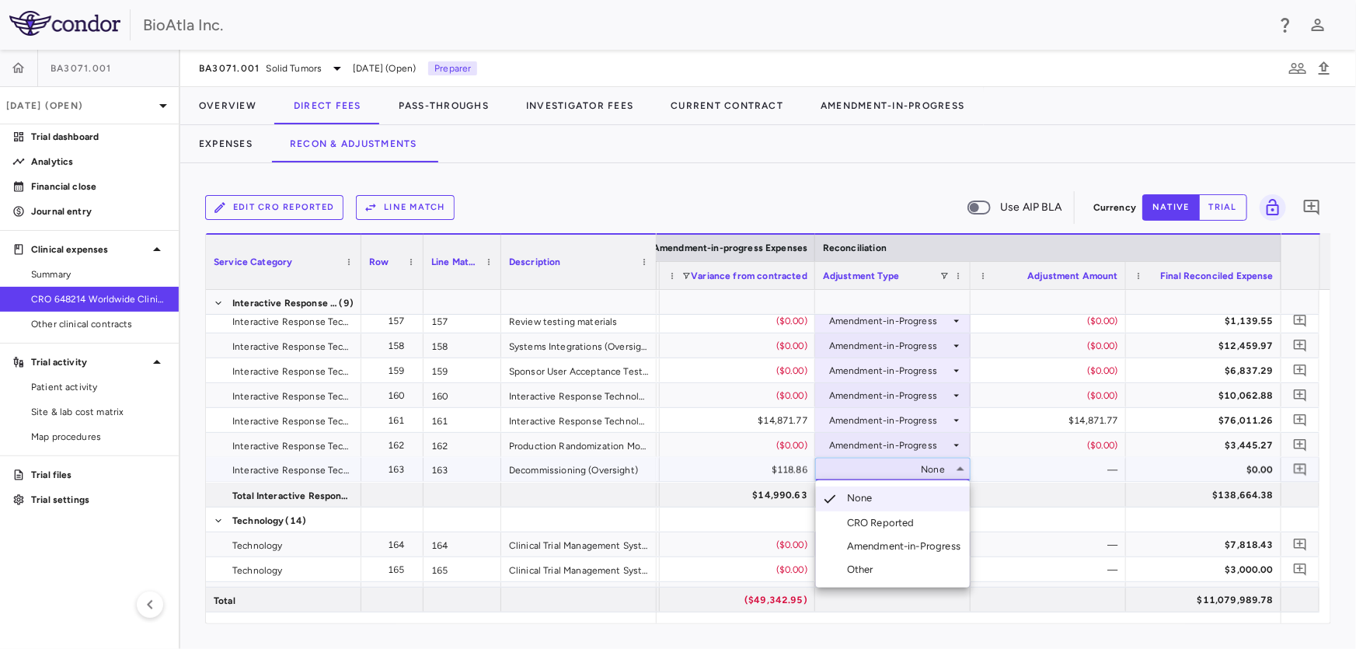
click at [915, 544] on div "Amendment-in-Progress" at bounding box center [907, 546] width 120 height 14
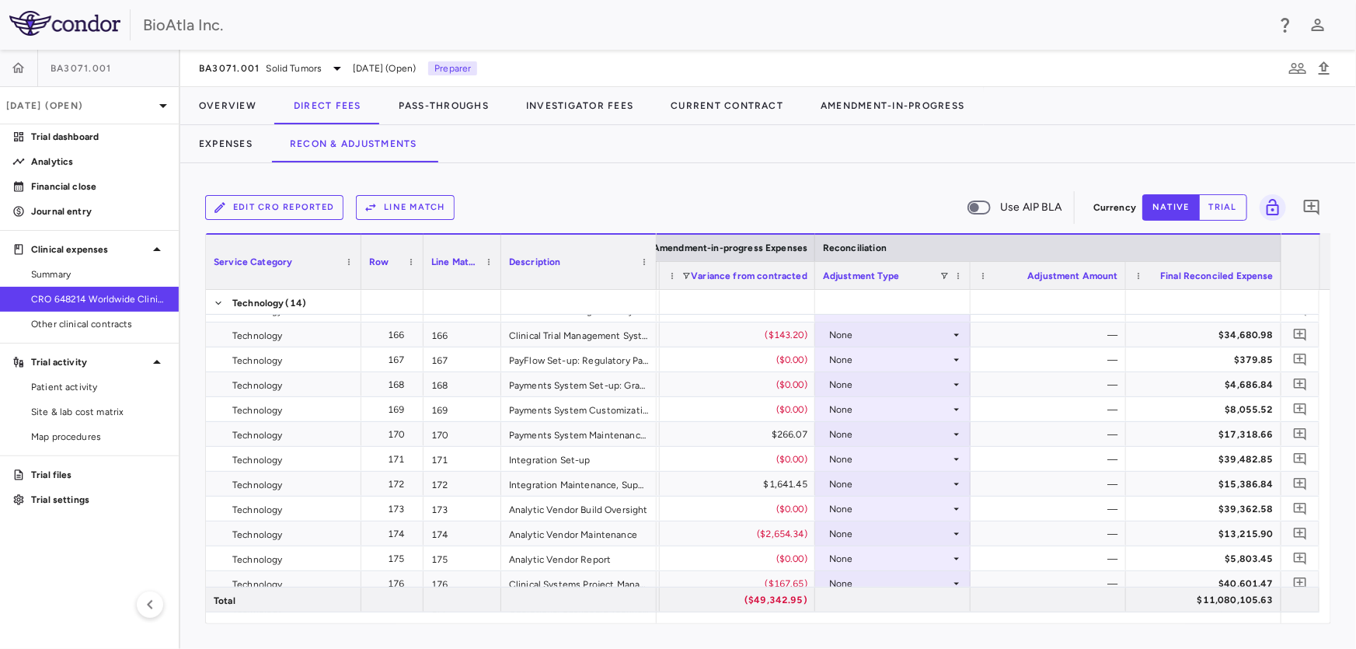
scroll to position [4875, 0]
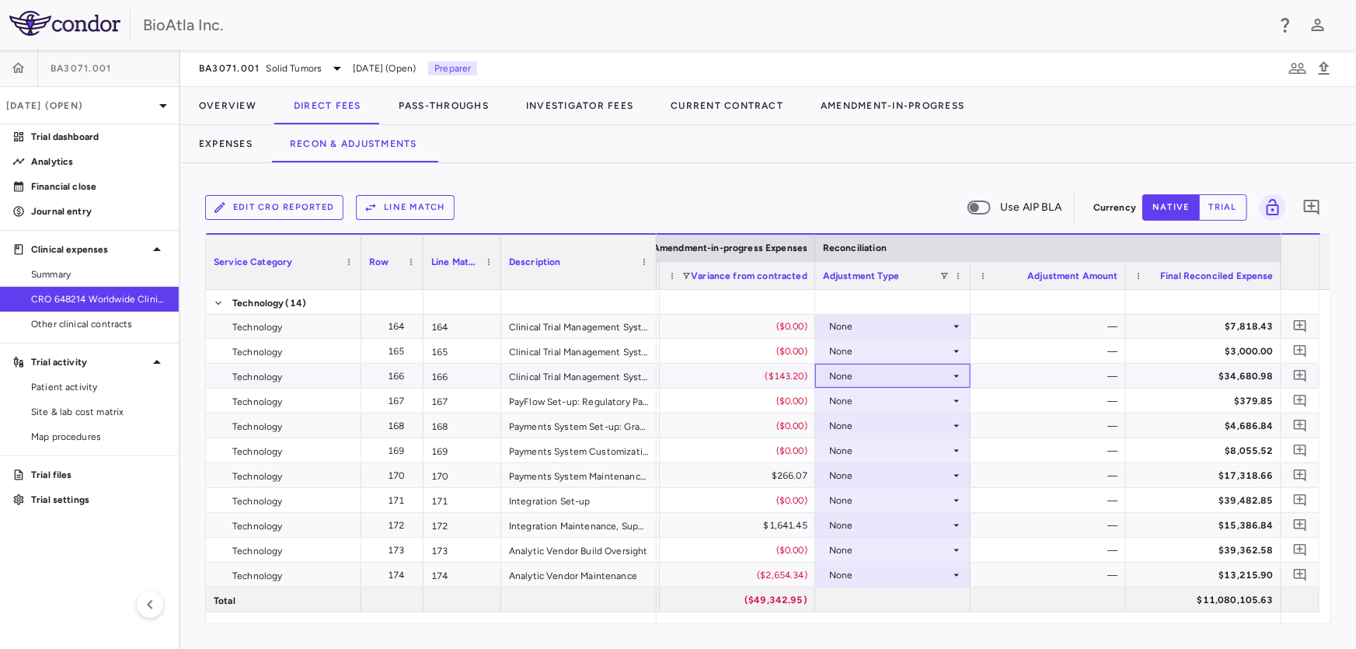
click at [880, 381] on div "None" at bounding box center [889, 376] width 121 height 25
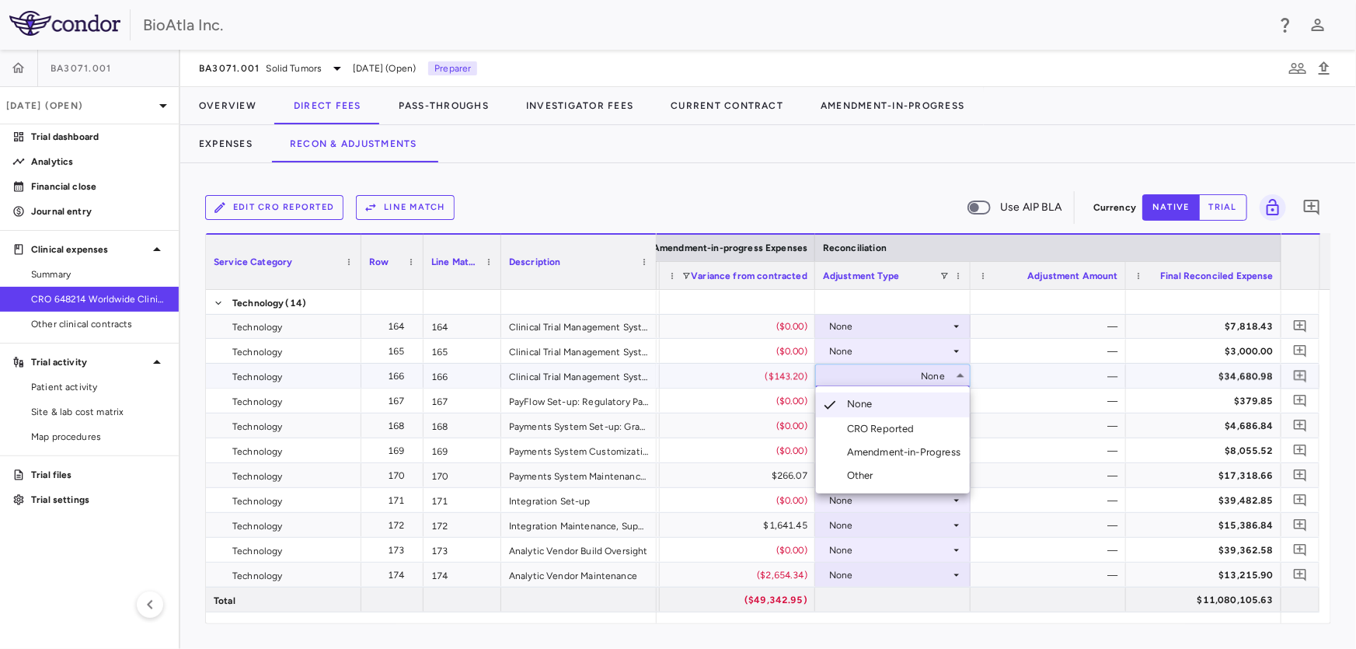
click at [914, 451] on div "Amendment-in-Progress" at bounding box center [907, 452] width 120 height 14
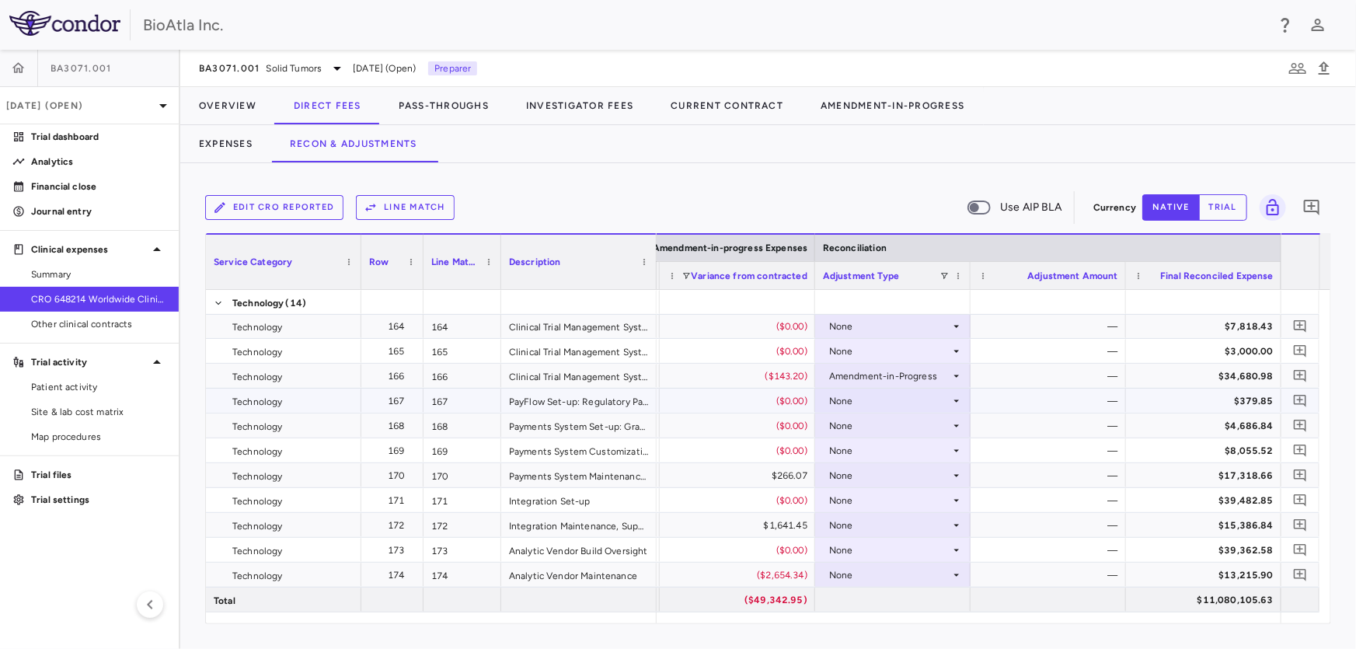
click at [894, 401] on div "None" at bounding box center [889, 401] width 121 height 25
click at [887, 385] on div "Amendment-in-Progress" at bounding box center [889, 376] width 121 height 25
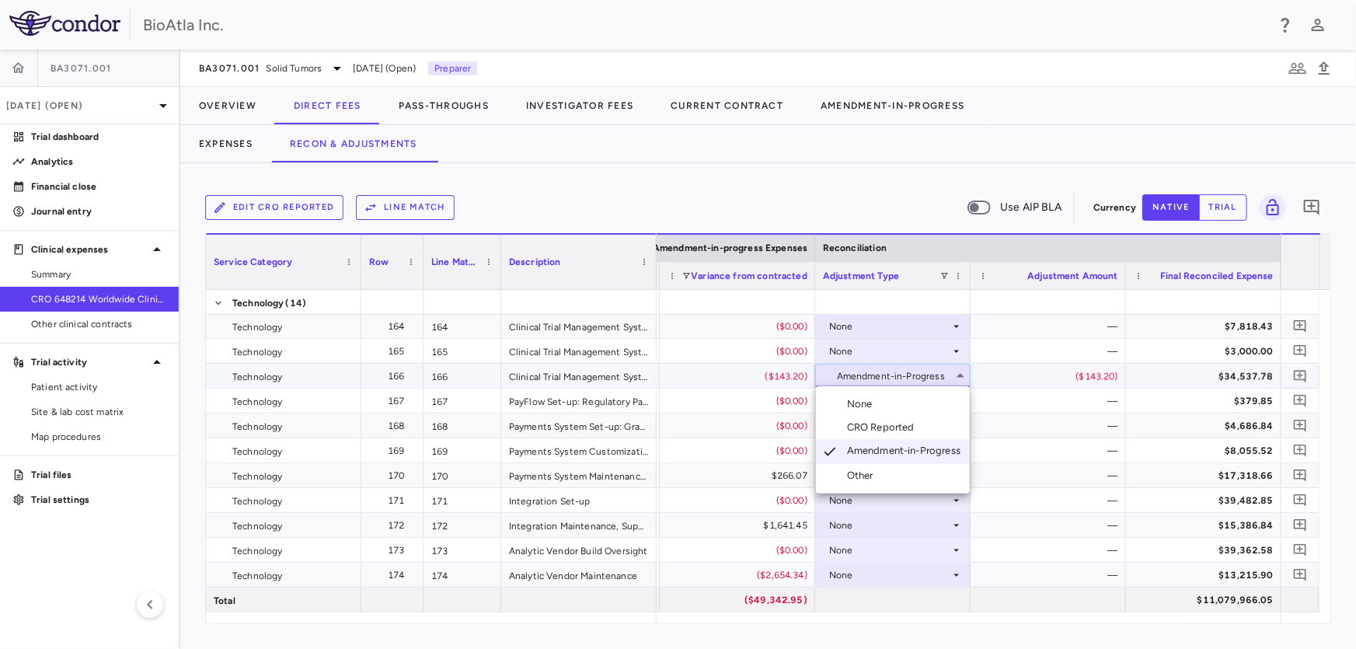
click at [836, 492] on ul "Select None CRO Reported Amendment-in-Progress Other" at bounding box center [893, 439] width 154 height 107
click at [865, 497] on div at bounding box center [678, 324] width 1356 height 649
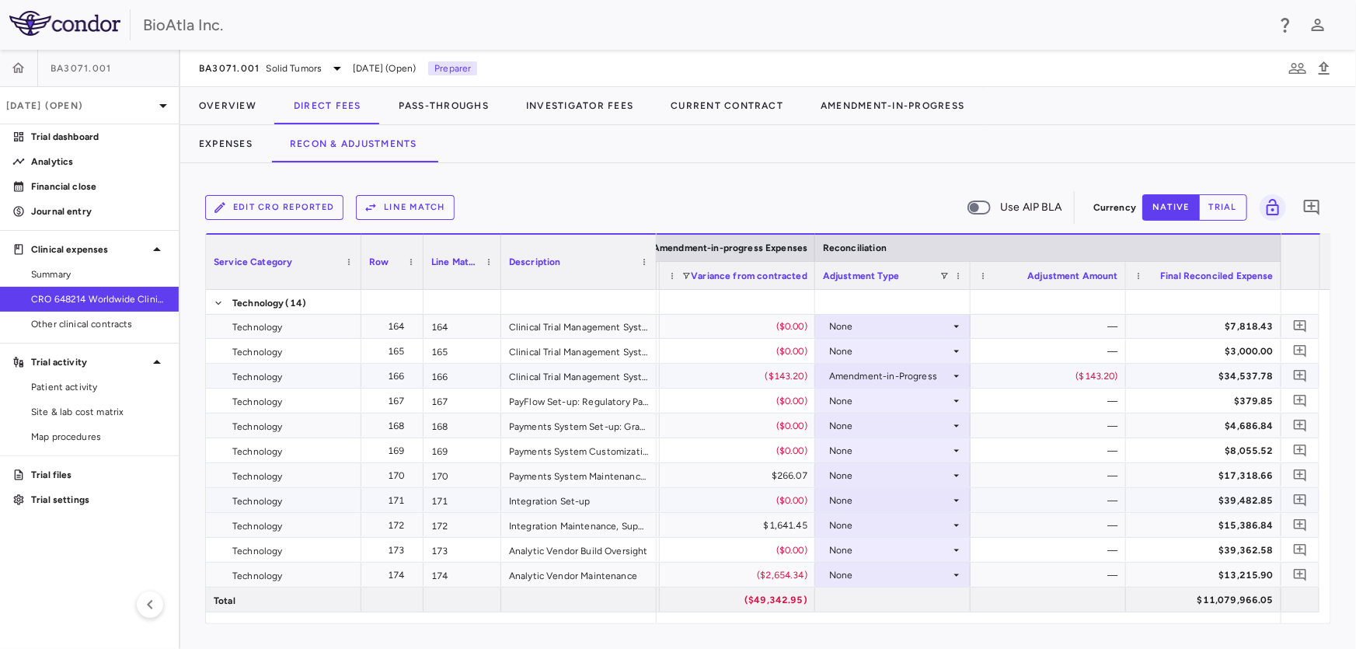
click at [867, 509] on div "None" at bounding box center [889, 500] width 121 height 25
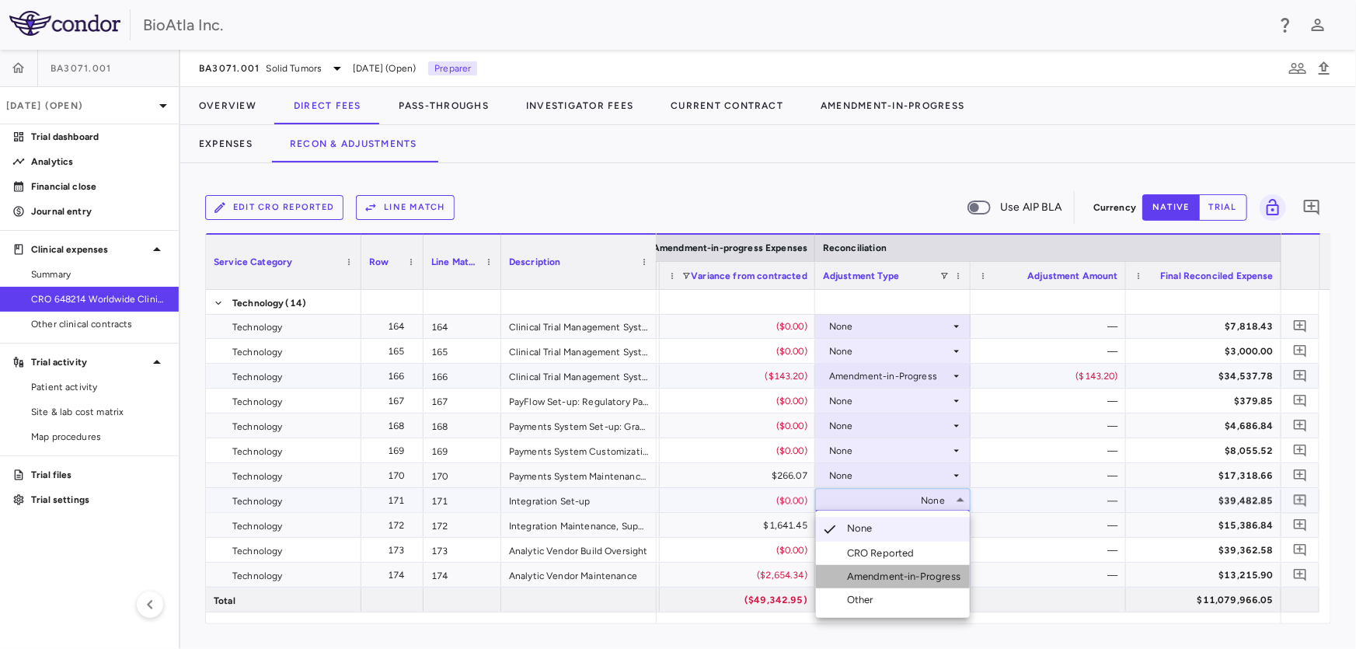
click at [939, 574] on div "Amendment-in-Progress" at bounding box center [907, 577] width 120 height 14
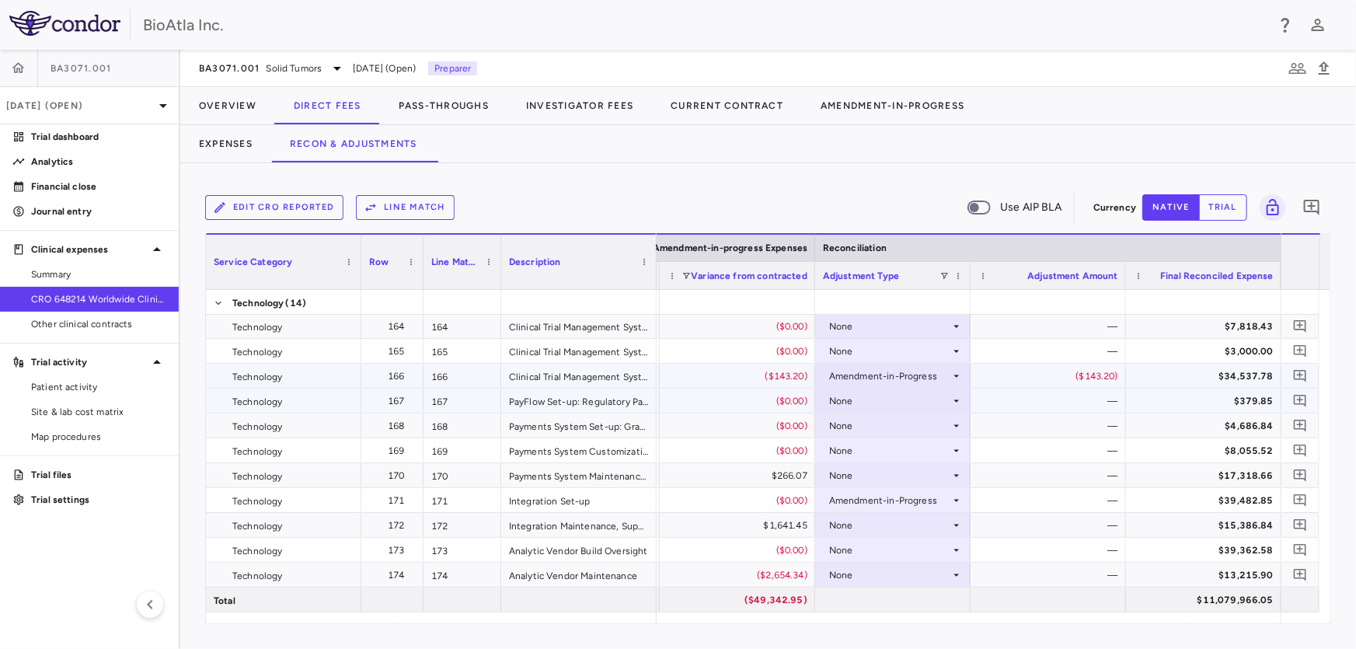
click at [884, 403] on div "None" at bounding box center [889, 401] width 121 height 25
click at [864, 420] on div "None" at bounding box center [889, 425] width 121 height 25
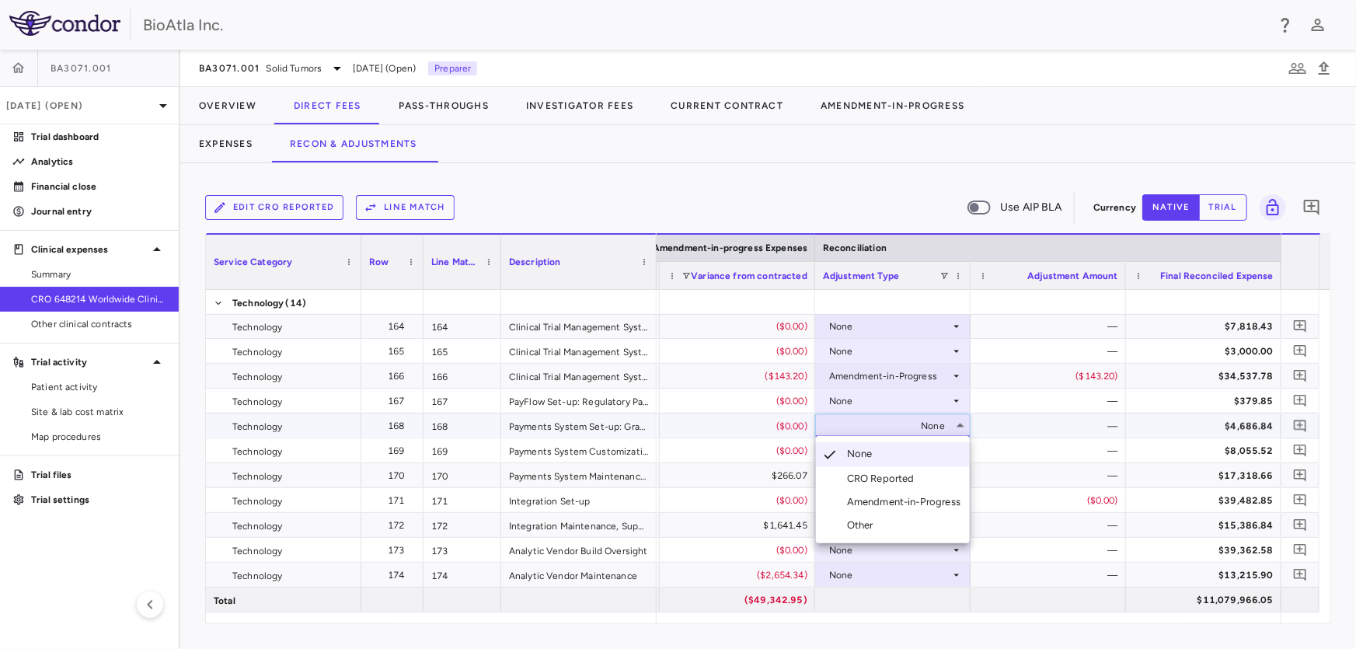
click at [925, 496] on div "Amendment-in-Progress" at bounding box center [907, 502] width 120 height 14
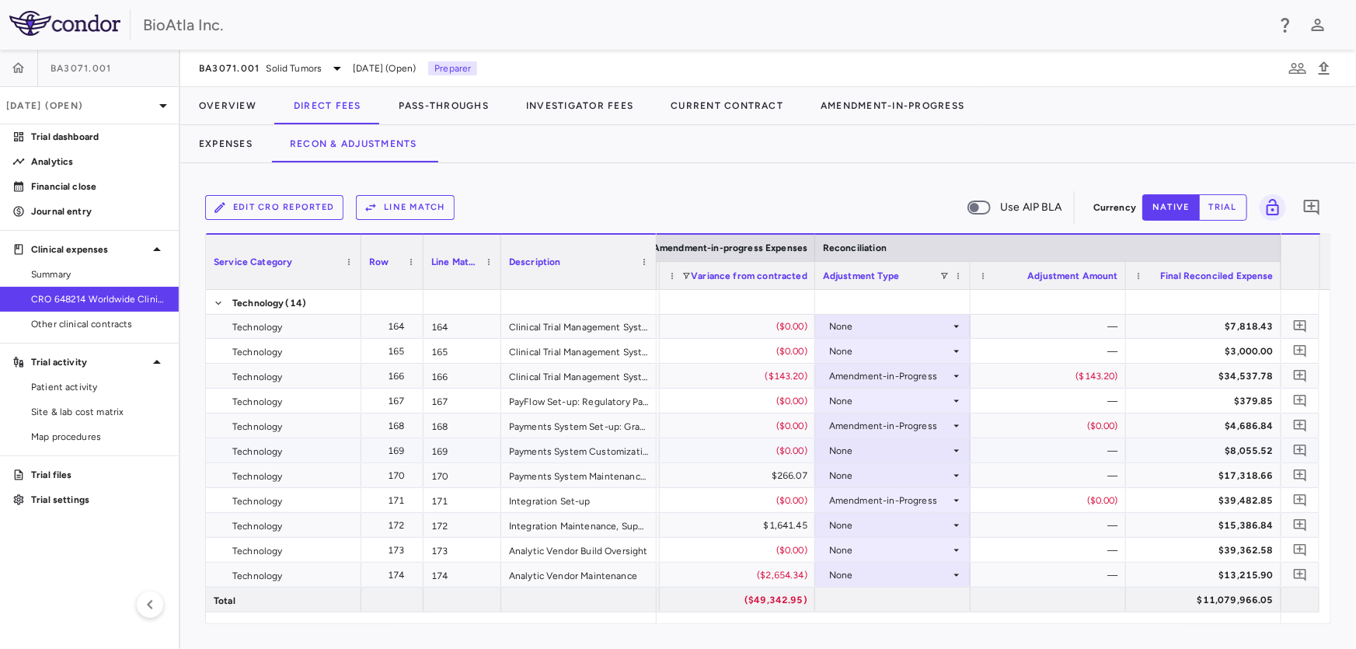
click at [877, 444] on div "None" at bounding box center [889, 450] width 121 height 25
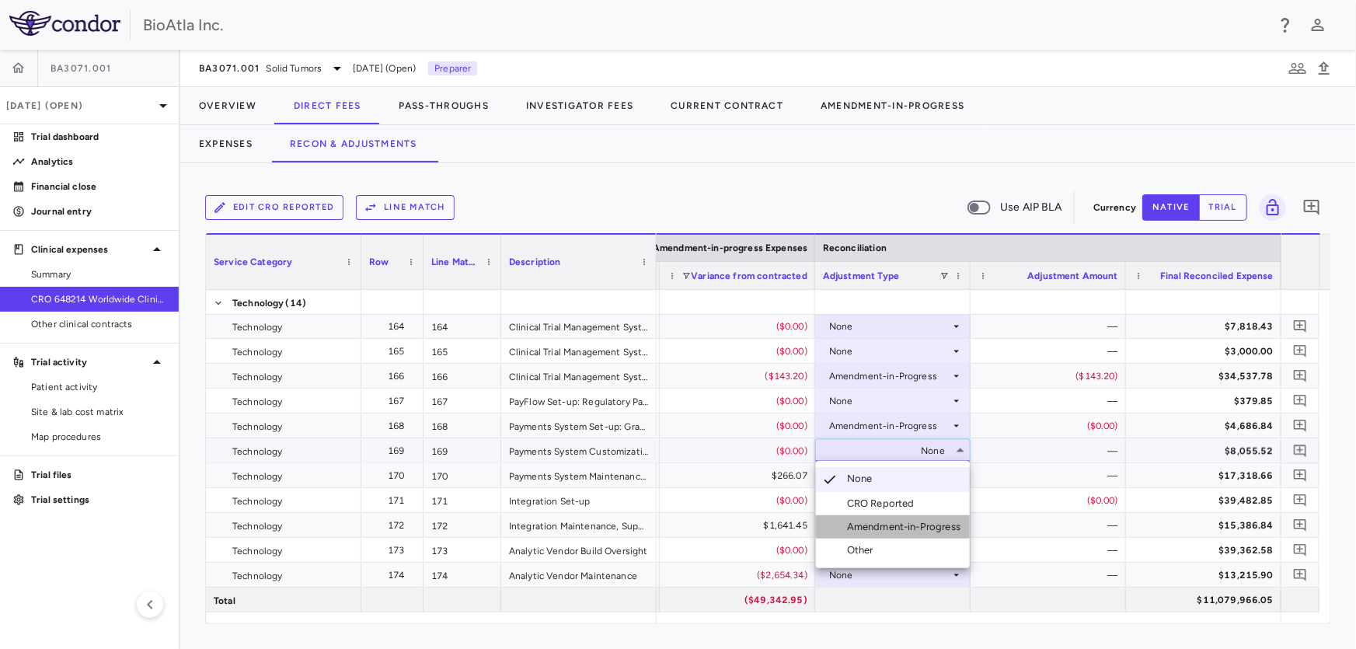
click at [914, 521] on div "Amendment-in-Progress" at bounding box center [907, 527] width 120 height 14
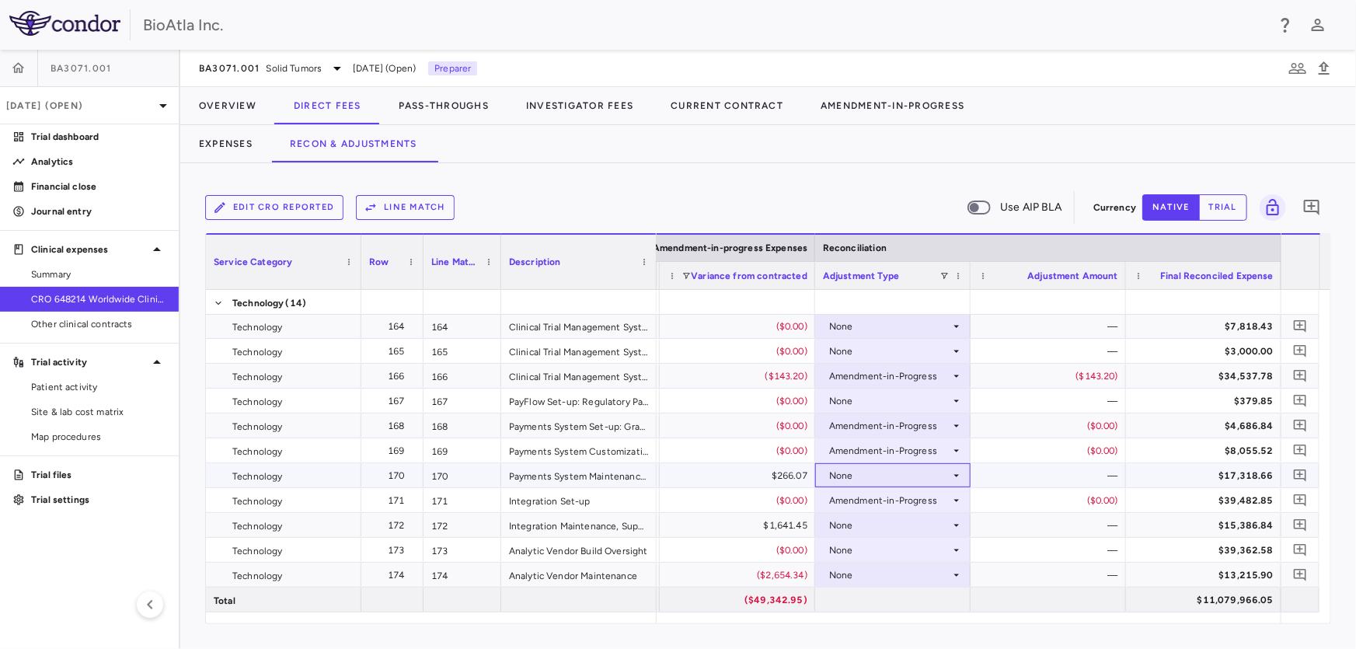
click at [879, 476] on div "None" at bounding box center [889, 475] width 121 height 25
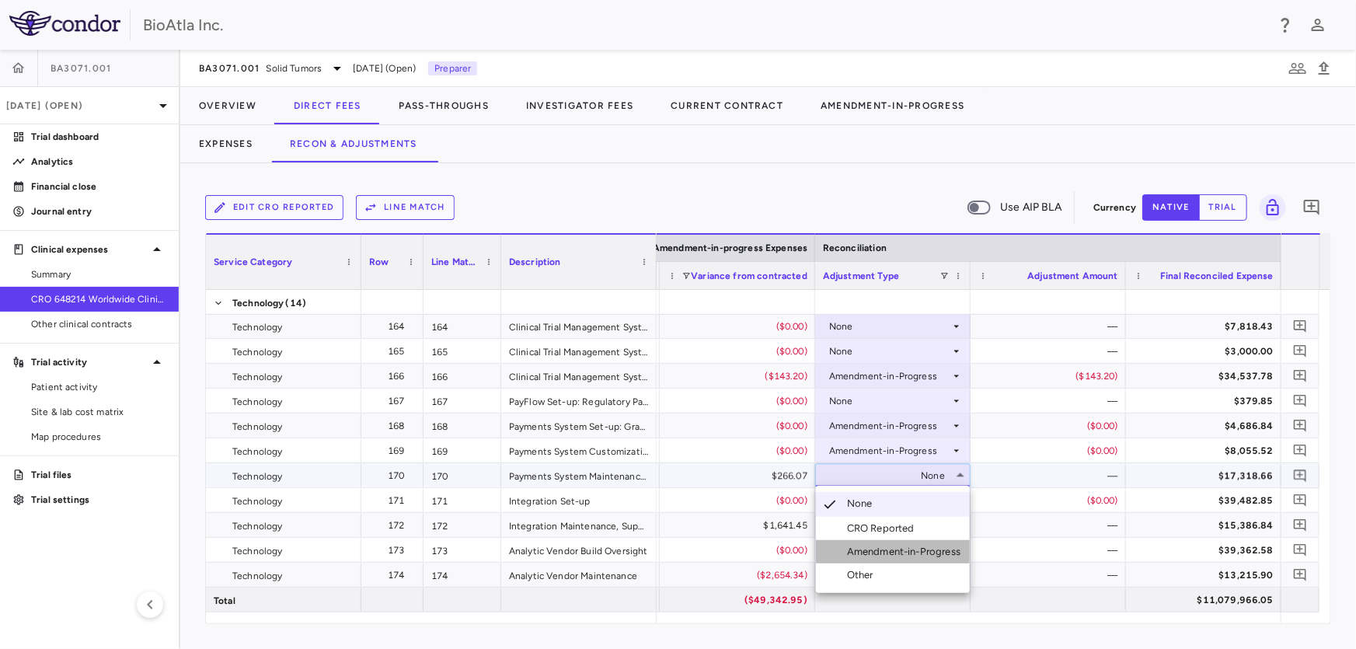
click at [939, 552] on div "Amendment-in-Progress" at bounding box center [907, 552] width 120 height 14
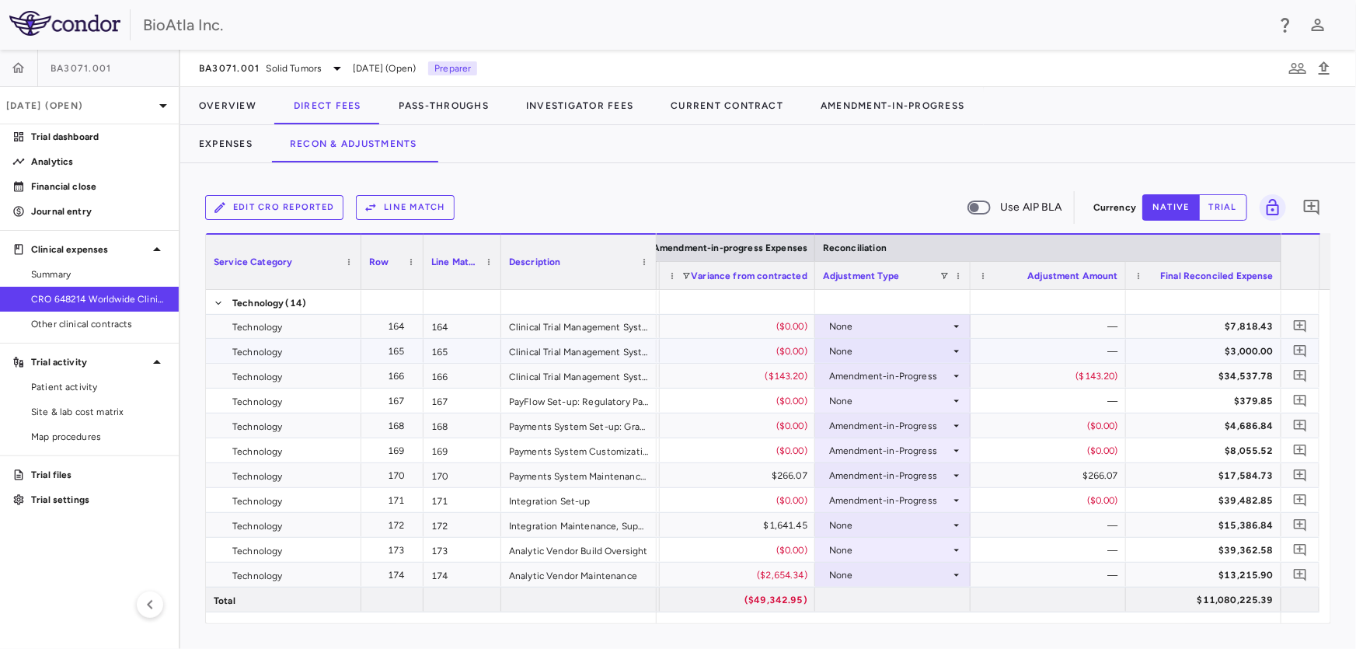
click at [892, 350] on div "None" at bounding box center [889, 351] width 121 height 25
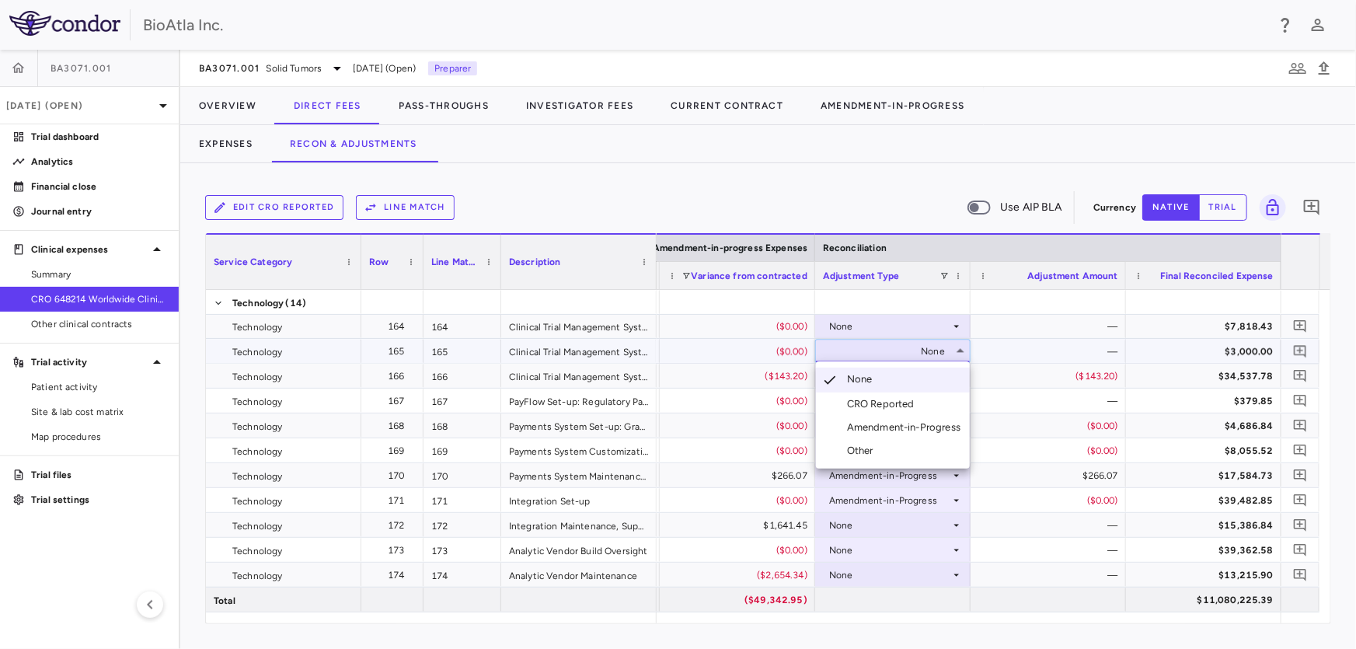
click at [916, 426] on div "Amendment-in-Progress" at bounding box center [907, 427] width 120 height 14
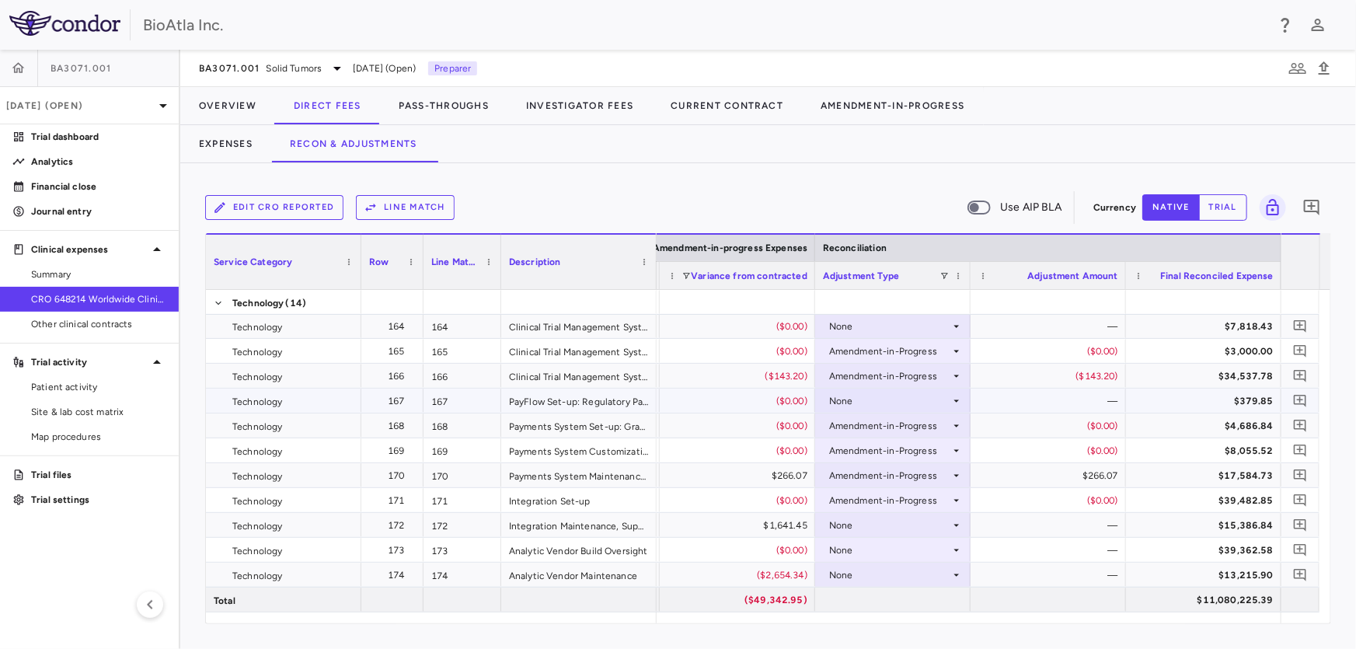
click at [882, 404] on div "None" at bounding box center [889, 401] width 121 height 25
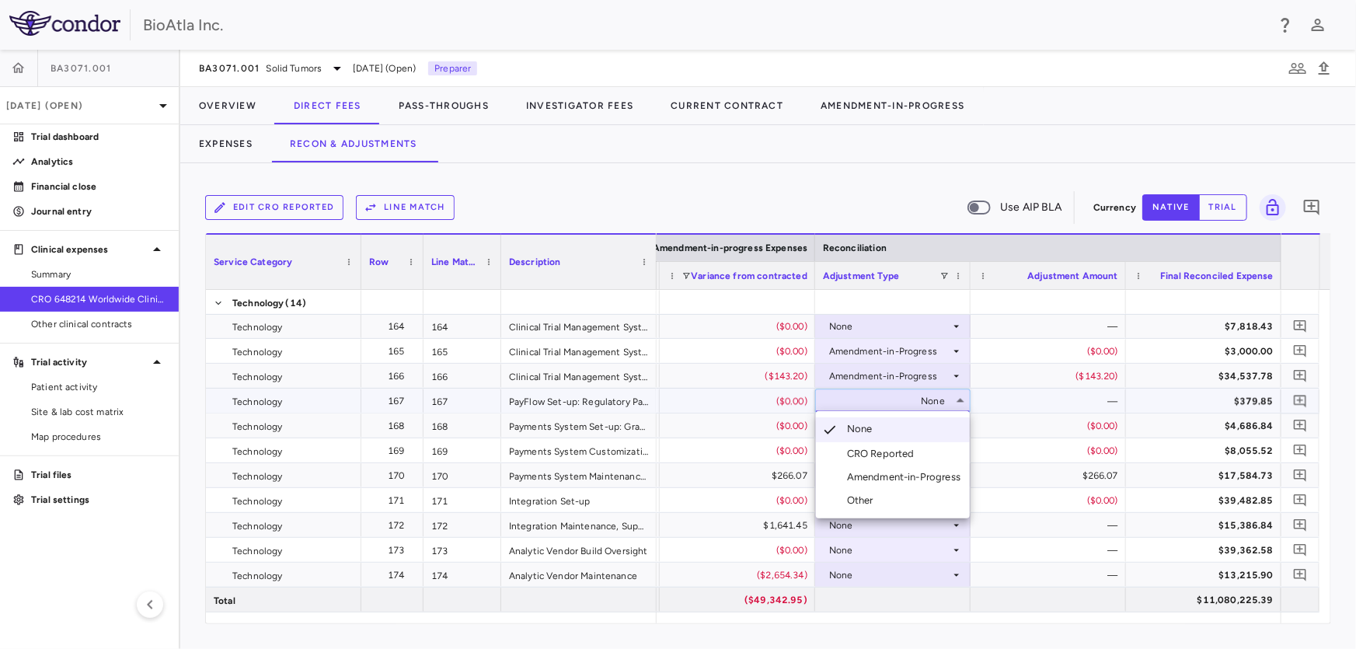
click at [922, 478] on div "Amendment-in-Progress" at bounding box center [907, 477] width 120 height 14
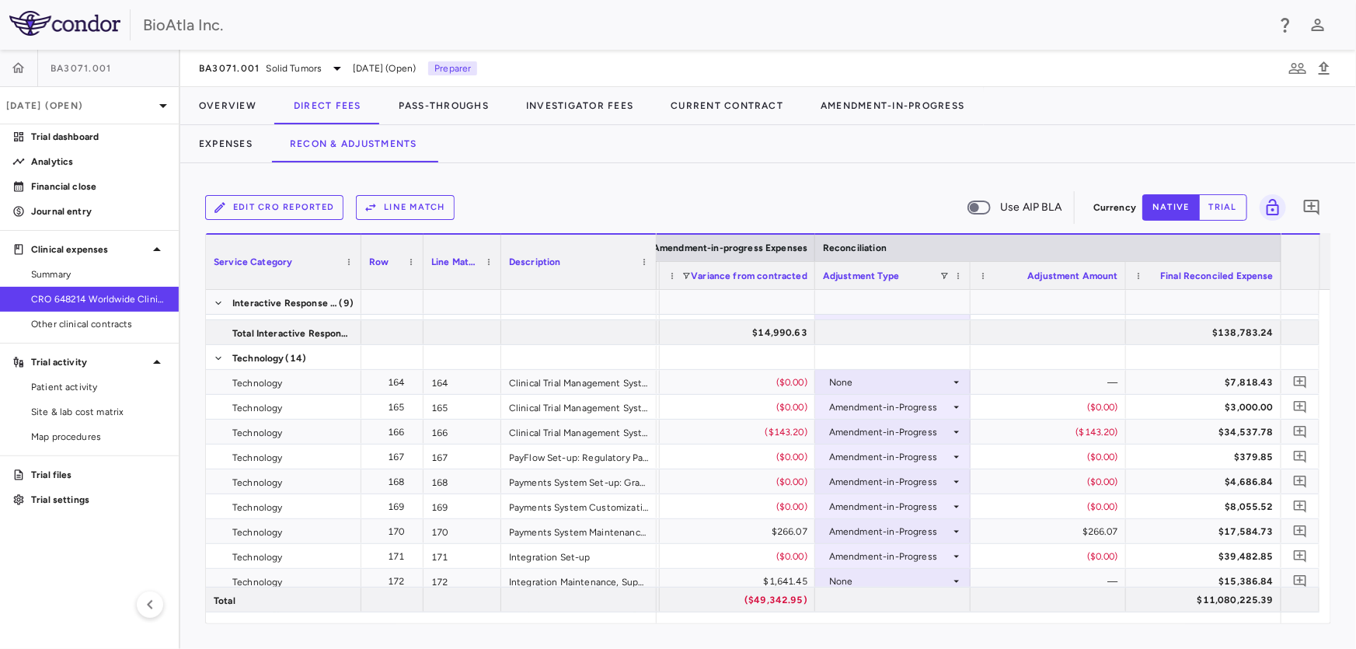
scroll to position [4818, 0]
click at [895, 376] on div "None" at bounding box center [889, 383] width 121 height 25
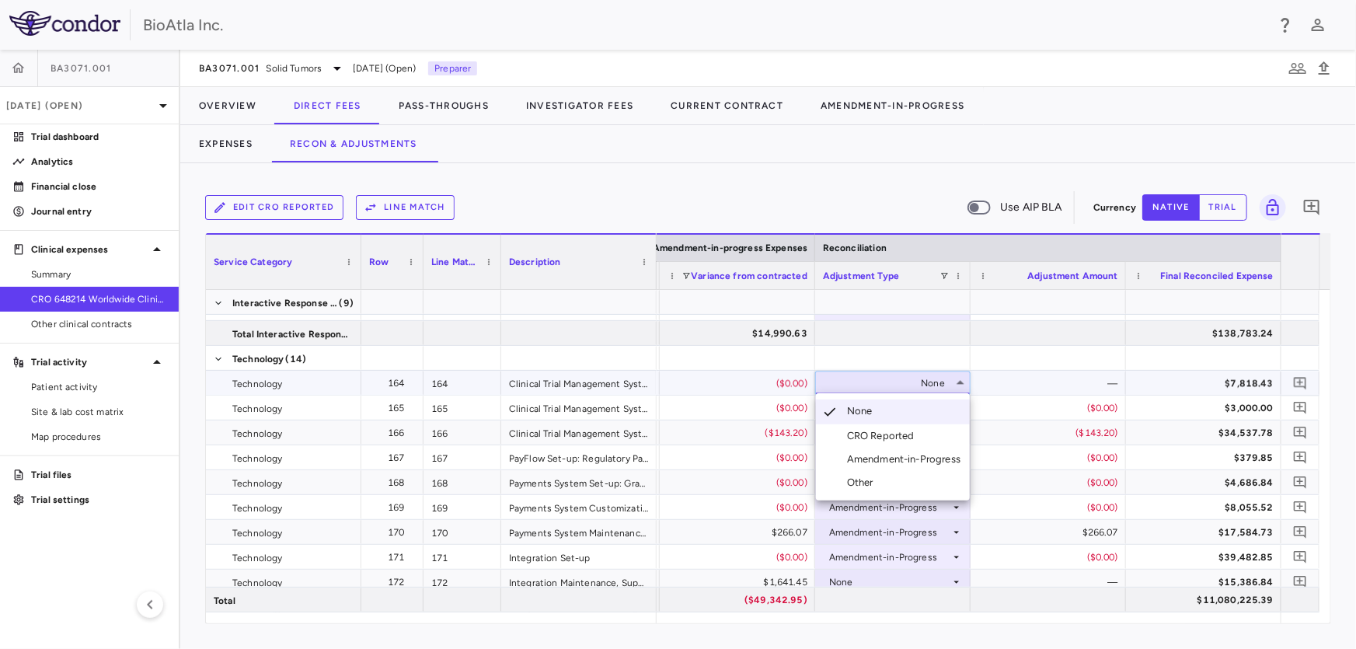
click at [898, 458] on div "Amendment-in-Progress" at bounding box center [907, 459] width 120 height 14
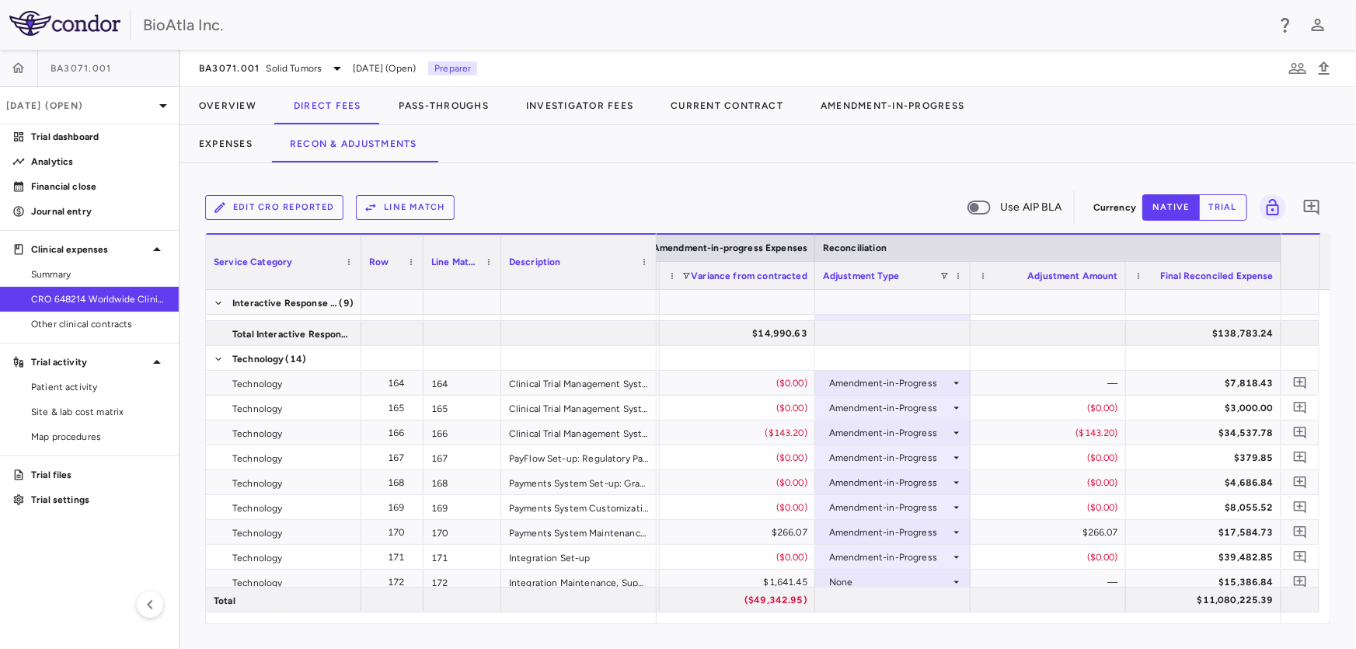
scroll to position [4796, 0]
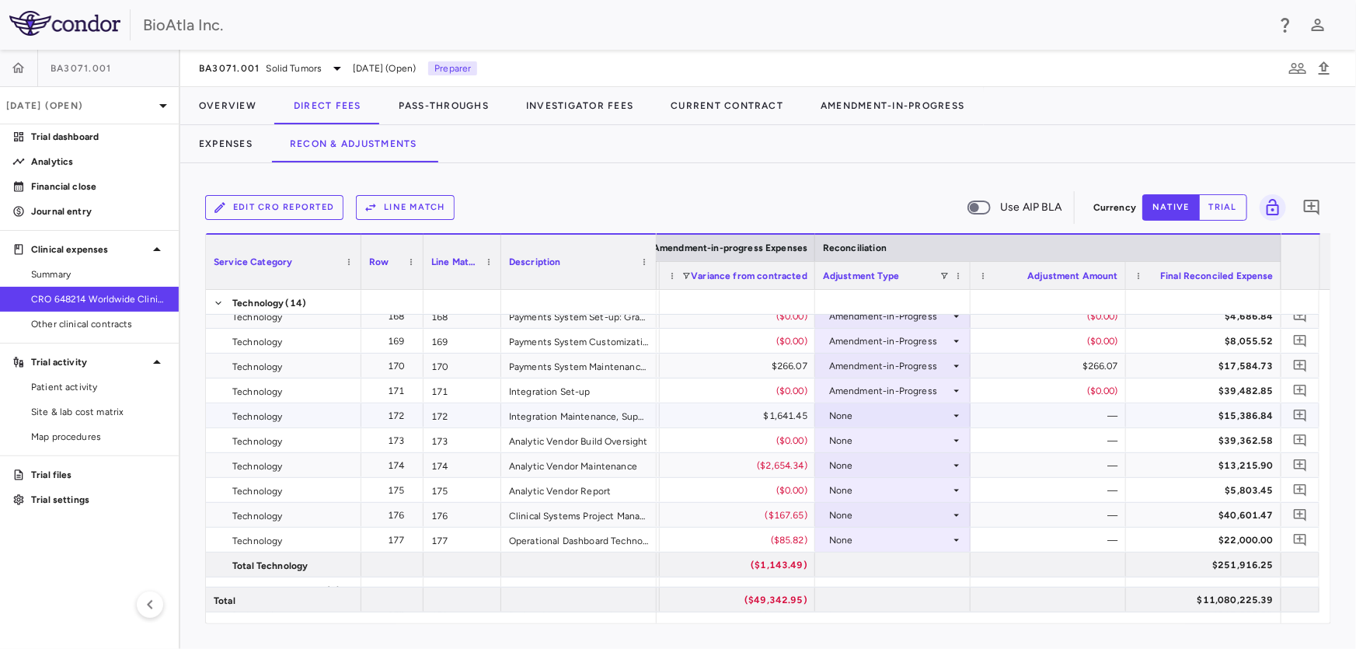
click at [885, 406] on div "None" at bounding box center [889, 415] width 121 height 25
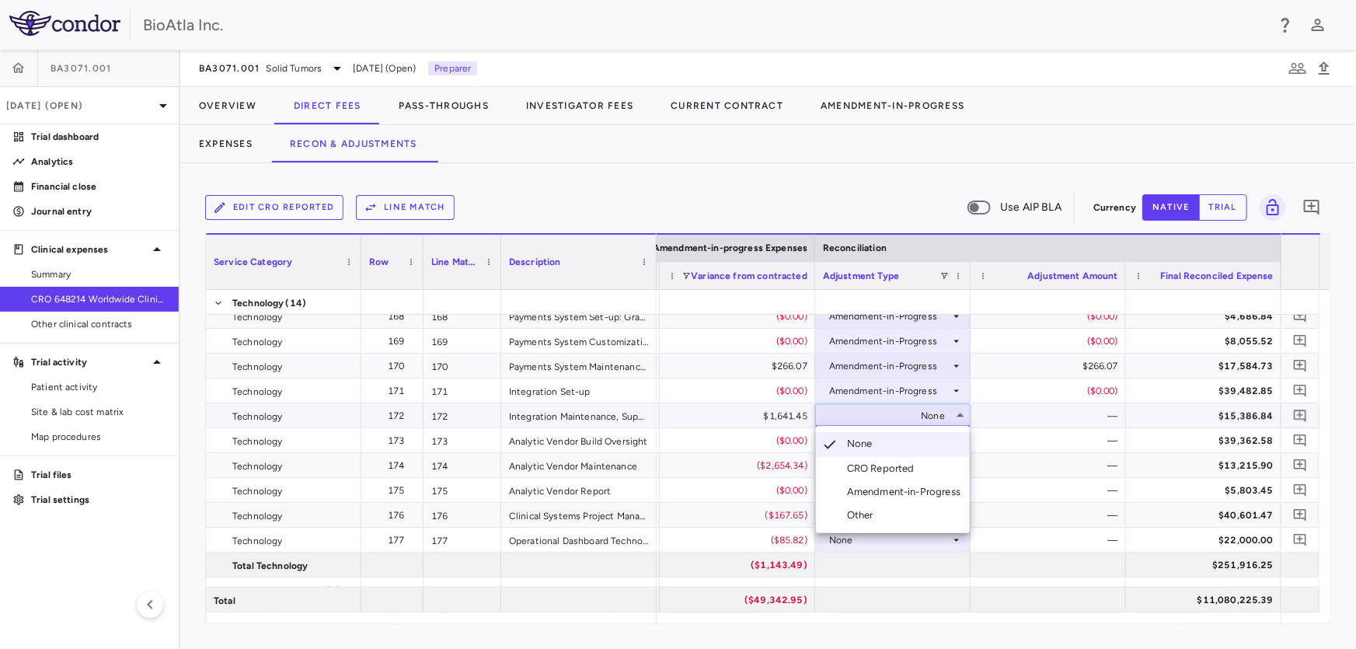
click at [886, 485] on div "Amendment-in-Progress" at bounding box center [907, 492] width 120 height 14
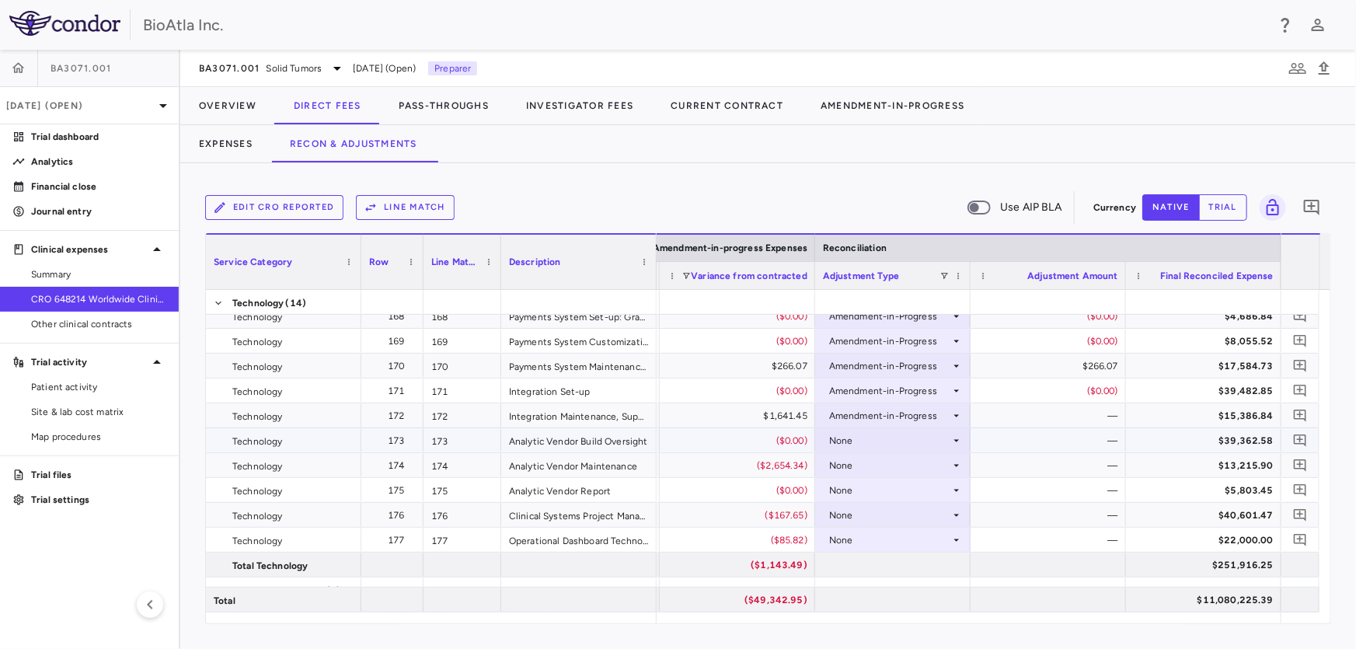
click at [863, 444] on div "None" at bounding box center [889, 440] width 121 height 25
click at [911, 437] on div "None" at bounding box center [889, 440] width 121 height 25
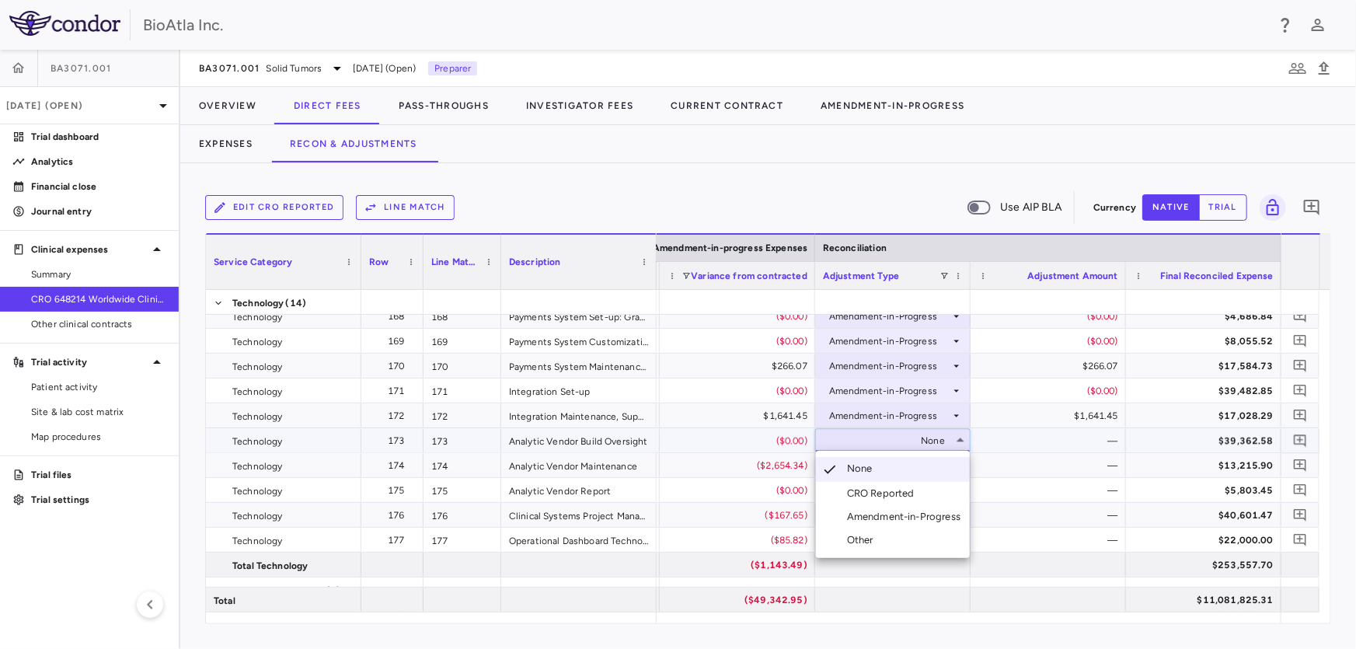
click at [934, 518] on div "Amendment-in-Progress" at bounding box center [907, 517] width 120 height 14
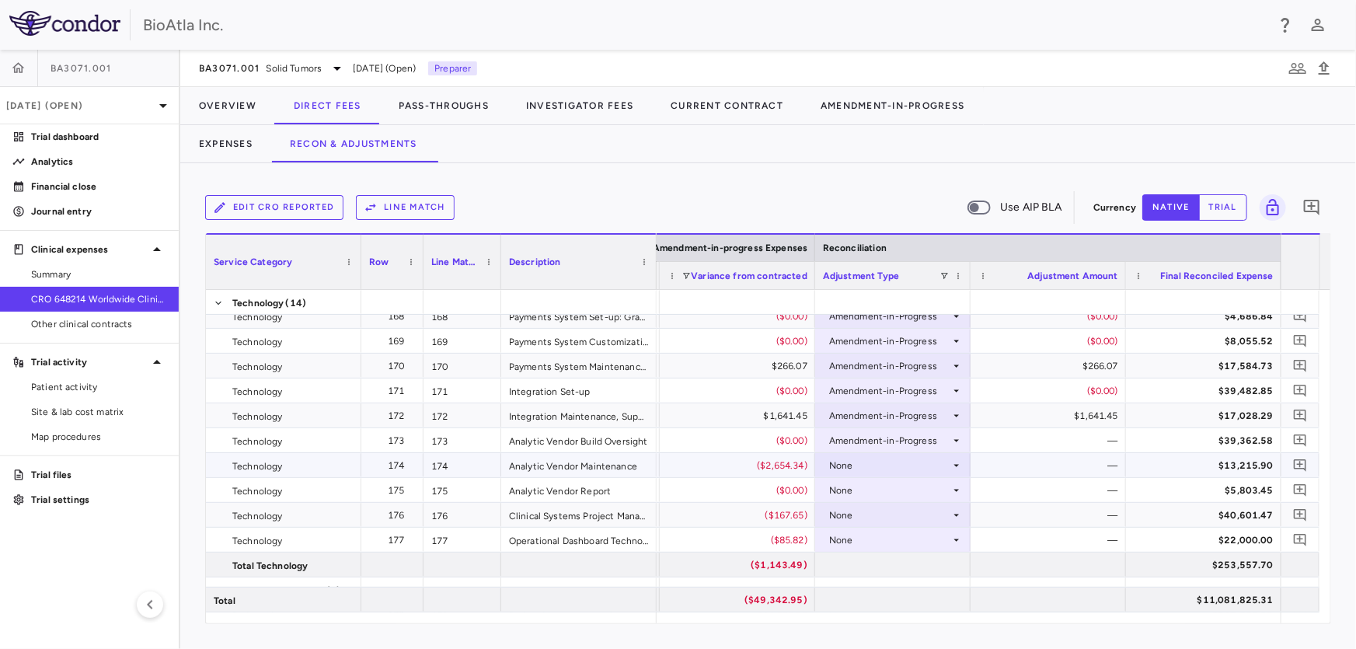
click at [845, 460] on div "None" at bounding box center [889, 465] width 121 height 25
click at [916, 535] on div "None" at bounding box center [889, 540] width 121 height 25
click at [896, 600] on div "Amendment-in-Progress" at bounding box center [907, 595] width 120 height 14
click at [860, 509] on div "None" at bounding box center [889, 515] width 121 height 25
click at [863, 507] on div "None" at bounding box center [889, 515] width 121 height 25
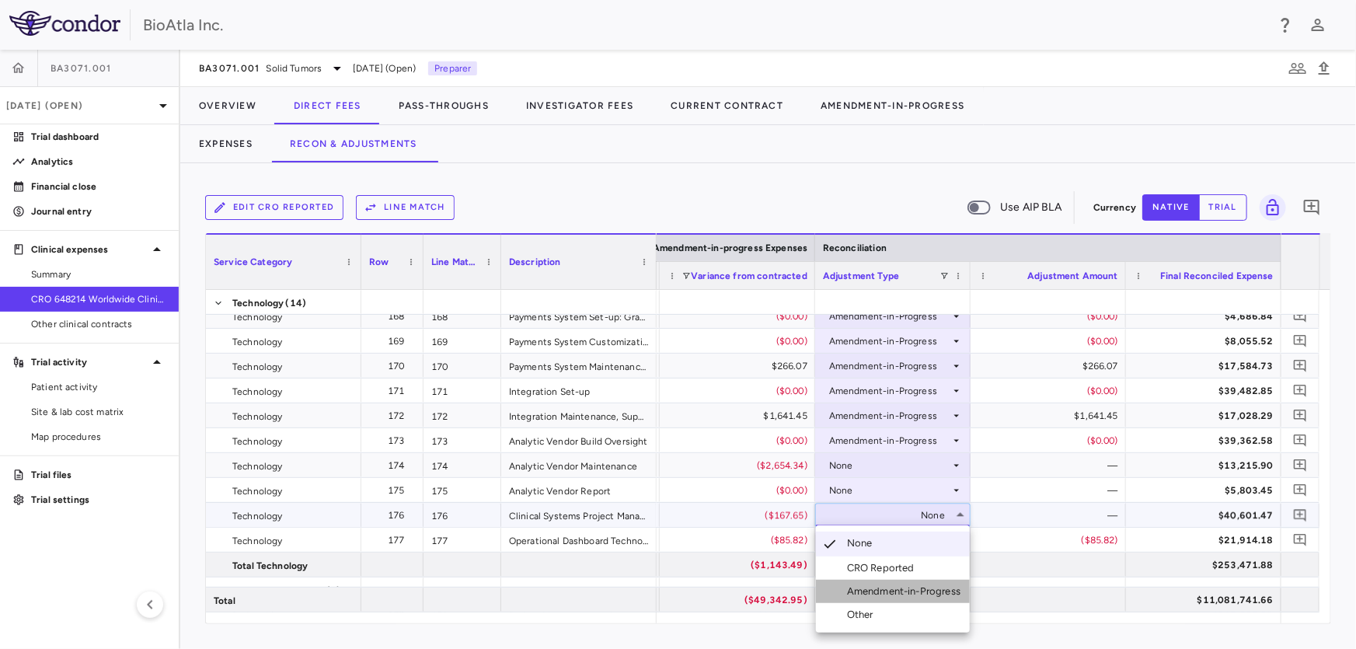
click at [898, 596] on div "Amendment-in-Progress" at bounding box center [907, 591] width 120 height 14
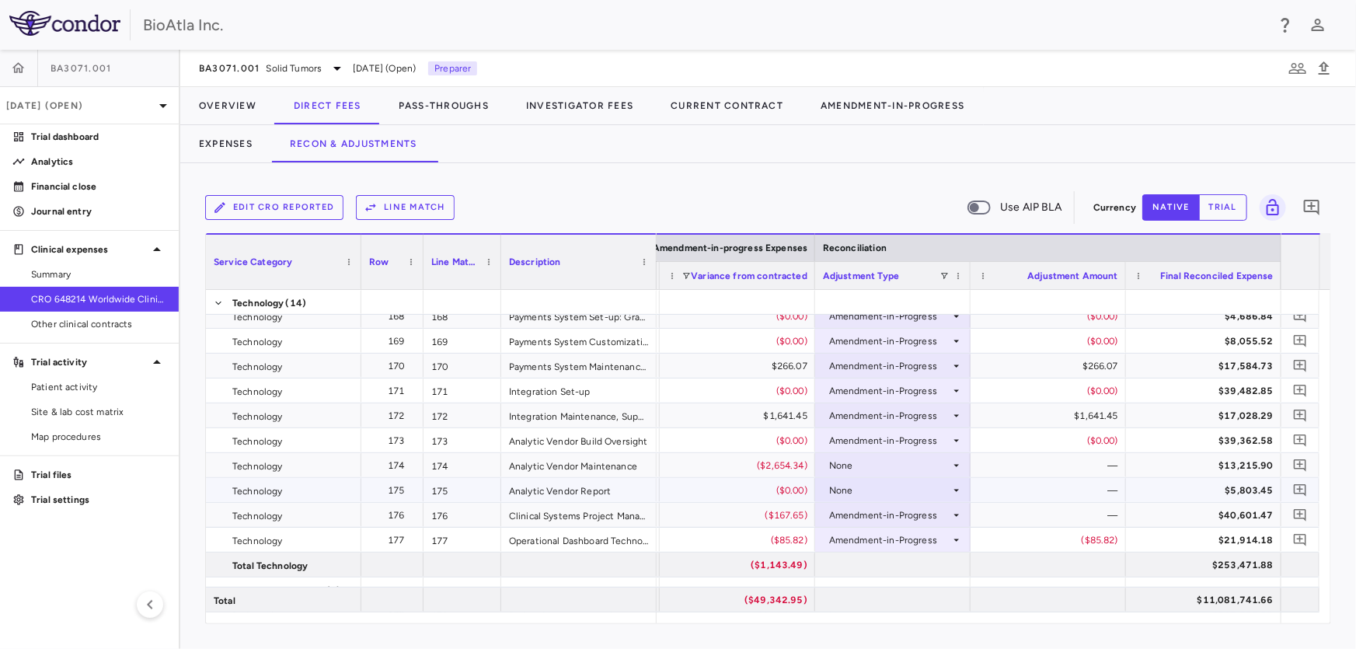
click at [829, 488] on div "None" at bounding box center [889, 490] width 121 height 25
click at [871, 494] on div "None" at bounding box center [889, 490] width 121 height 25
click at [918, 563] on div "Amendment-in-Progress" at bounding box center [907, 566] width 120 height 14
click at [859, 462] on div "None" at bounding box center [889, 465] width 121 height 25
click at [894, 469] on div "None" at bounding box center [889, 465] width 121 height 25
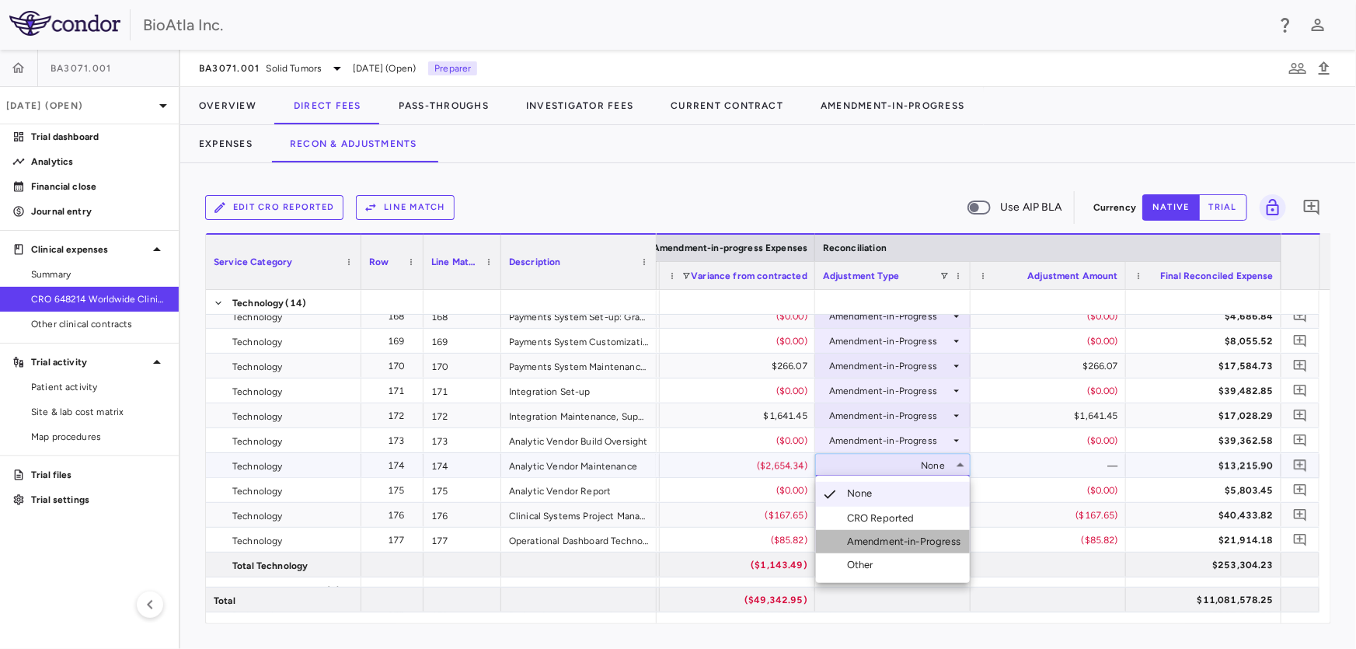
click at [933, 535] on div "Amendment-in-Progress" at bounding box center [907, 542] width 120 height 14
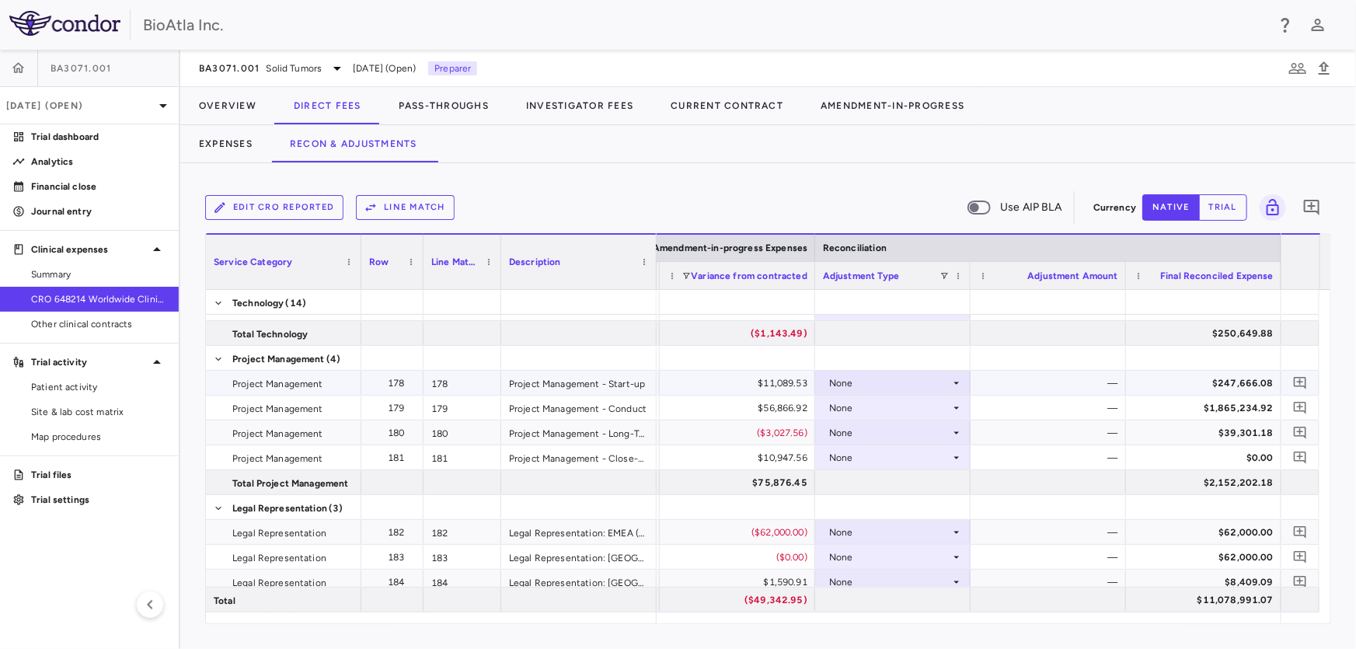
click at [894, 386] on div "None" at bounding box center [889, 383] width 121 height 25
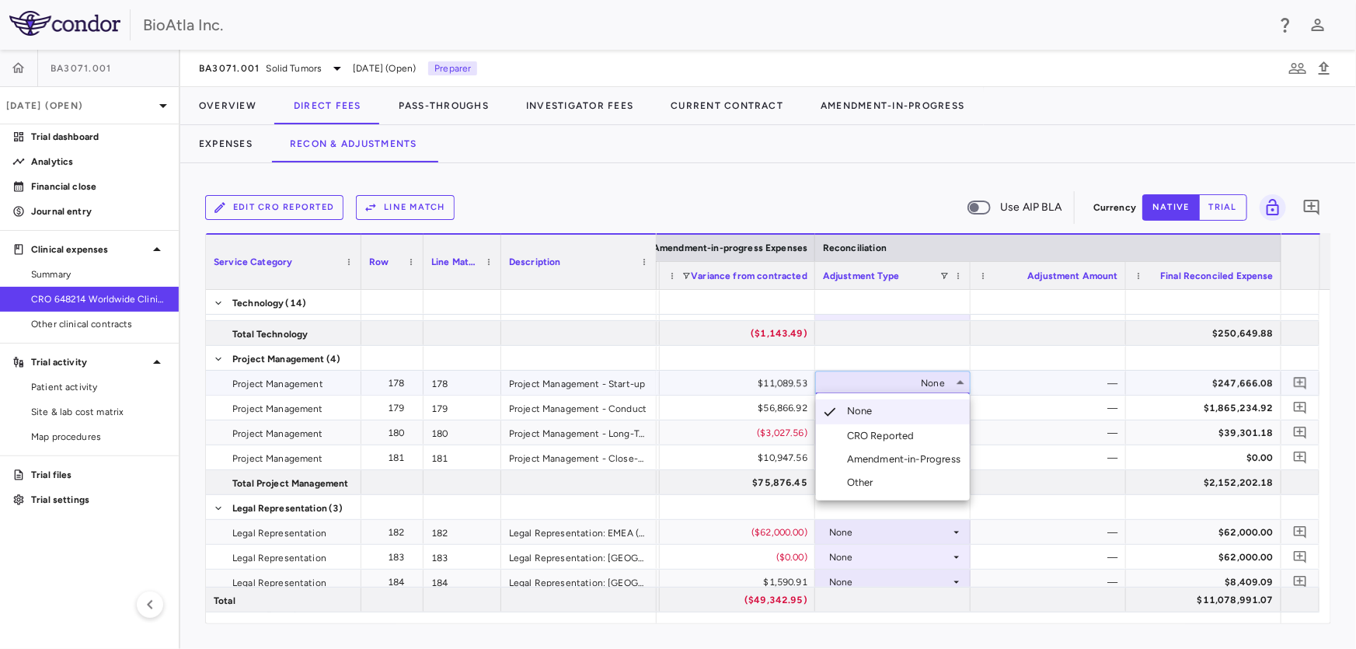
click at [911, 458] on div "Amendment-in-Progress" at bounding box center [907, 459] width 120 height 14
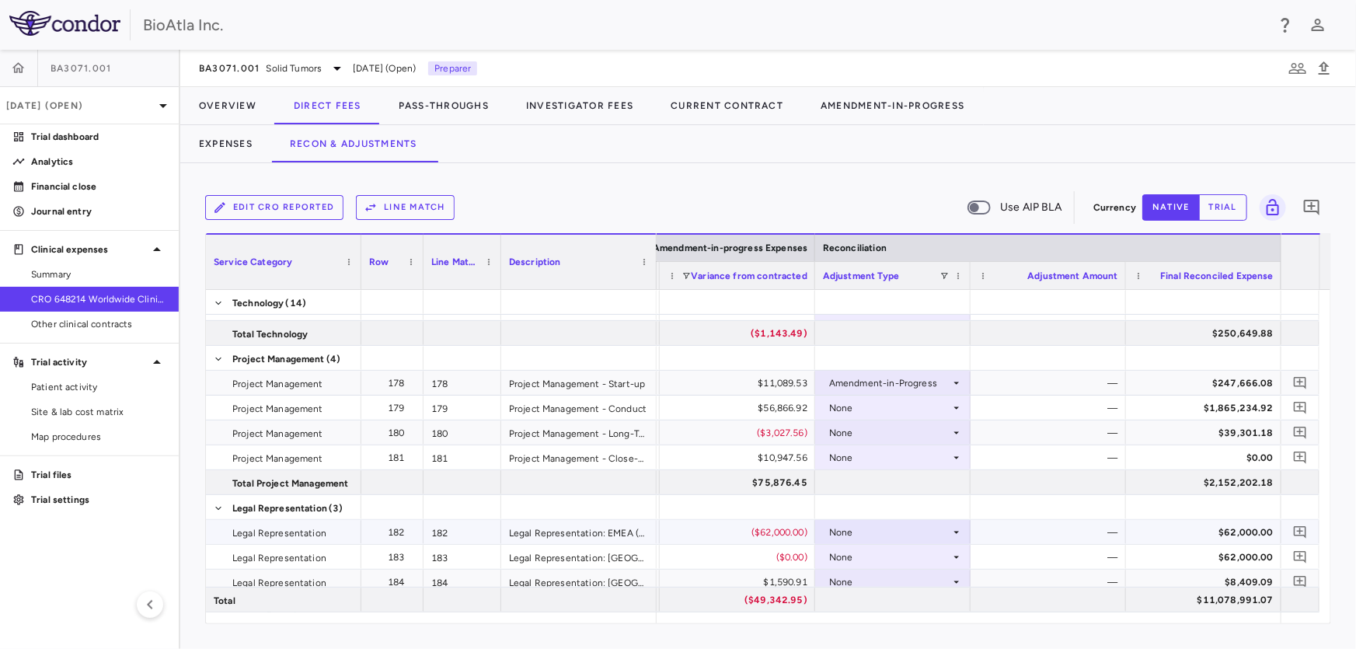
click at [875, 533] on div "None" at bounding box center [889, 532] width 121 height 25
click at [880, 528] on div "None" at bounding box center [889, 532] width 121 height 25
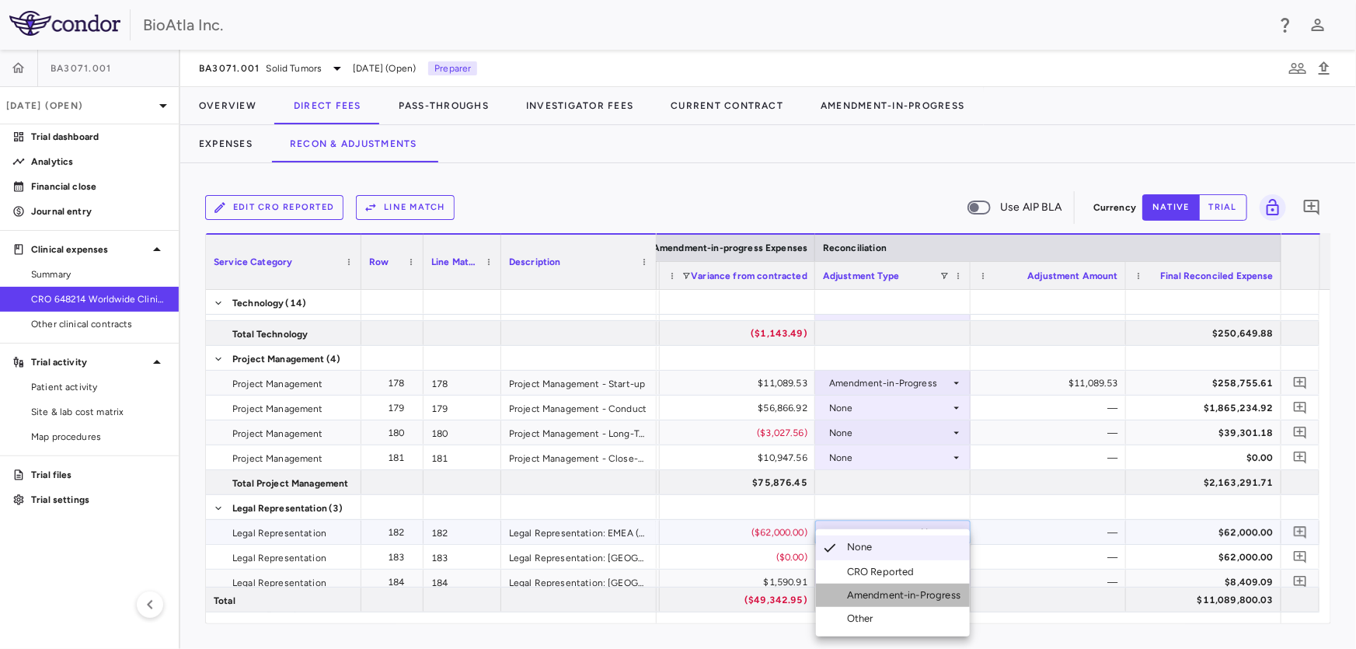
click at [878, 589] on div "Amendment-in-Progress" at bounding box center [907, 595] width 120 height 14
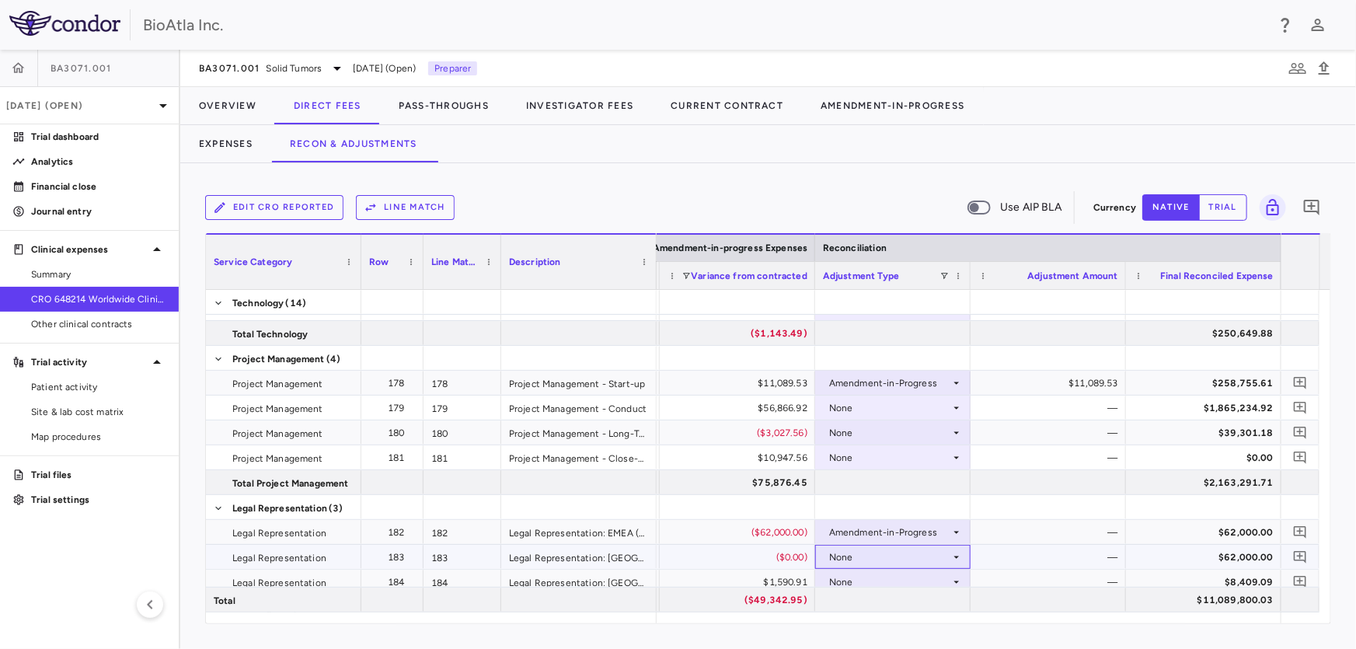
click at [862, 548] on div "None" at bounding box center [889, 557] width 121 height 25
click at [894, 545] on div "None" at bounding box center [889, 557] width 121 height 25
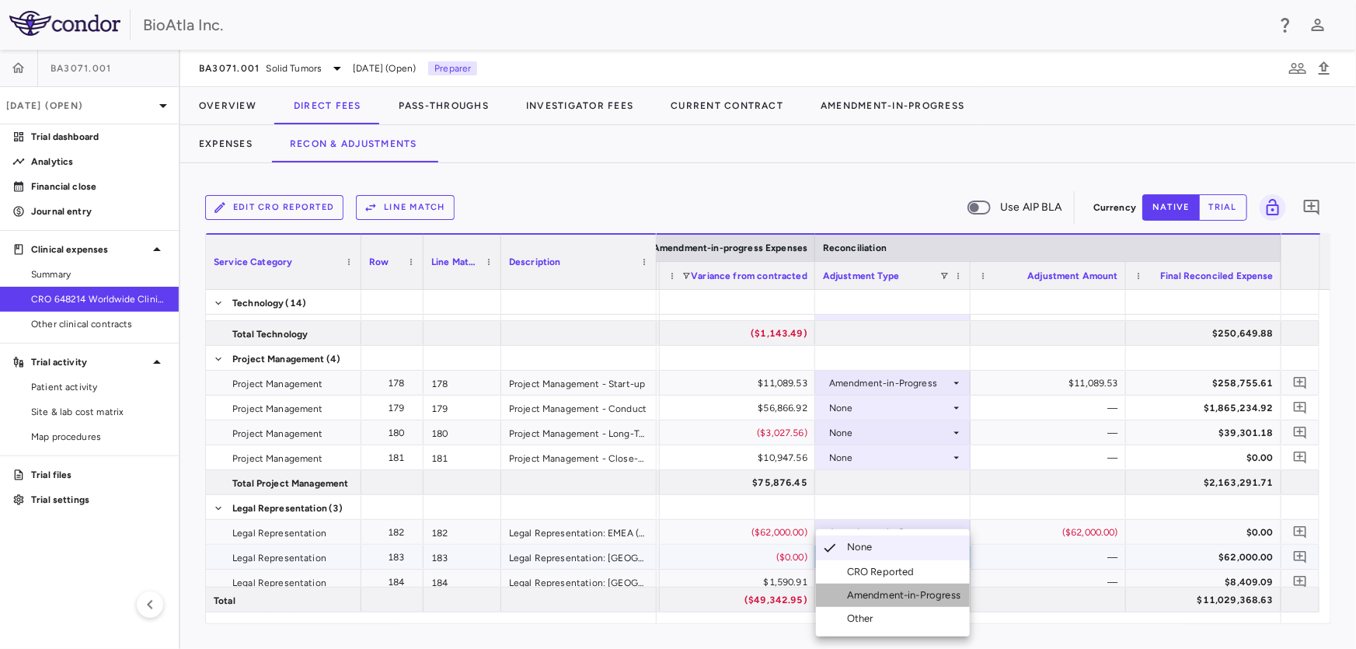
click at [880, 601] on div "Amendment-in-Progress" at bounding box center [907, 595] width 120 height 14
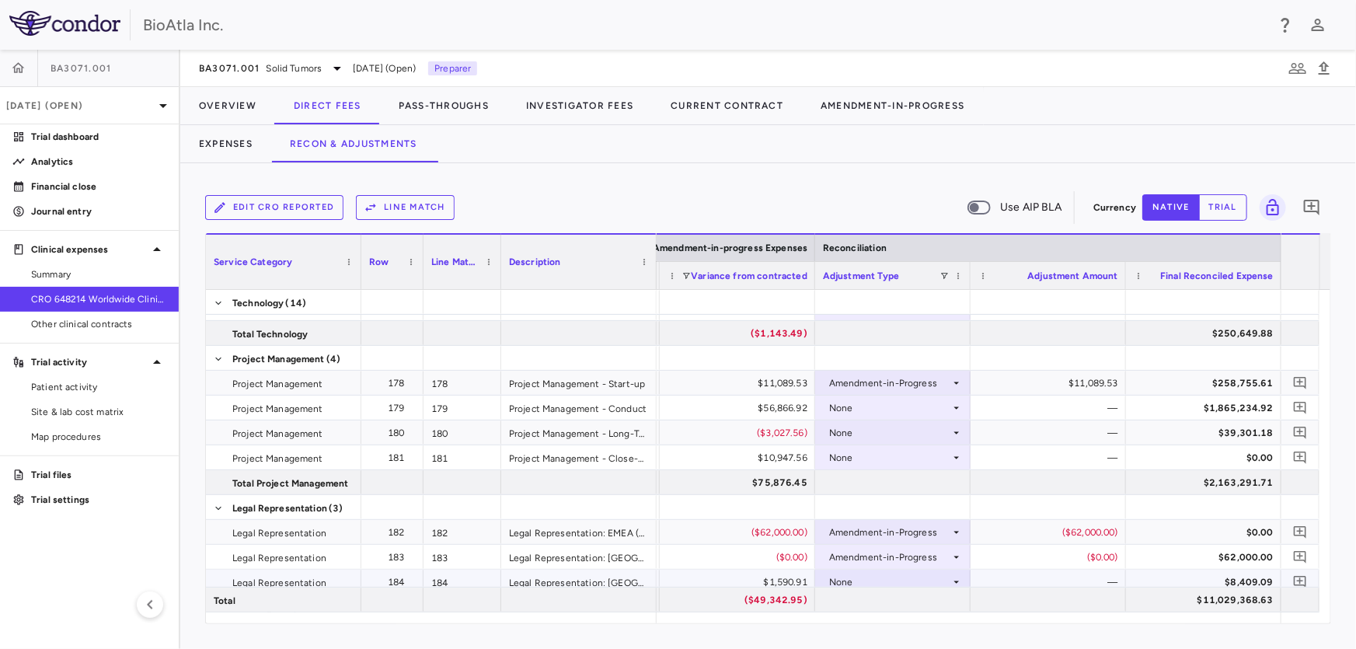
click at [870, 580] on div "None" at bounding box center [889, 582] width 121 height 25
click at [875, 597] on div "Amendment-in-Progress" at bounding box center [907, 595] width 120 height 14
click at [862, 402] on div "None" at bounding box center [889, 408] width 121 height 25
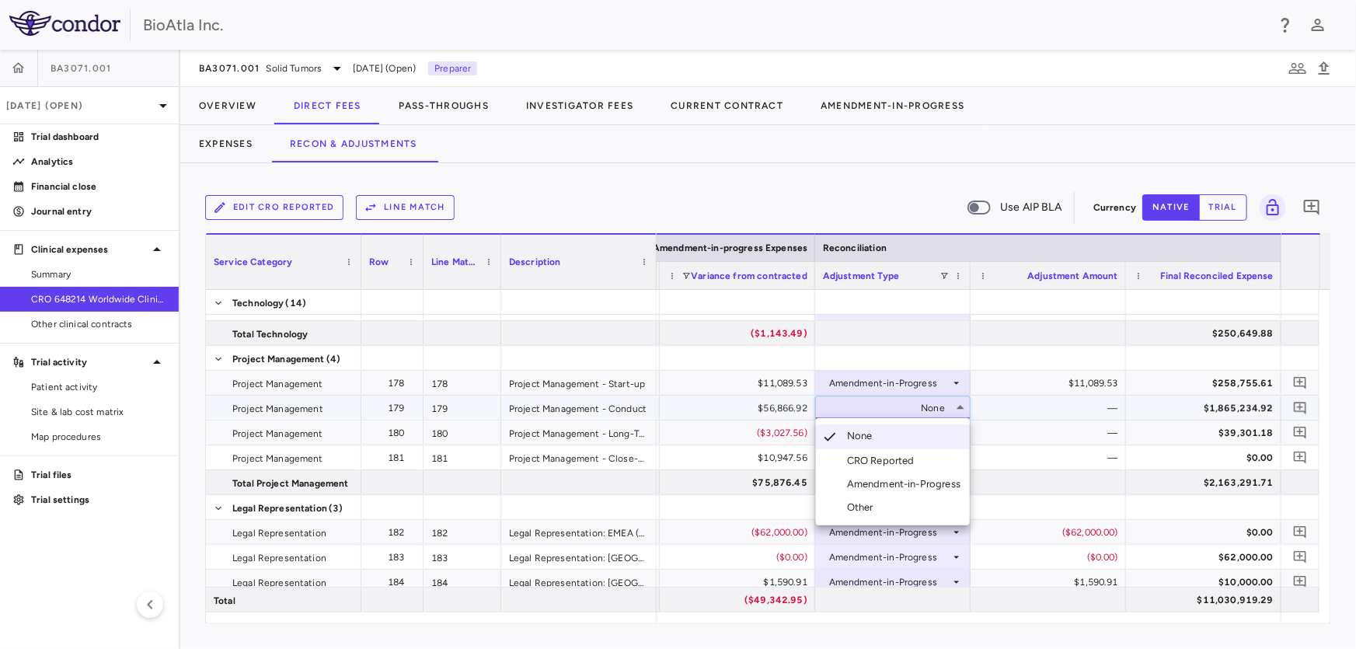
click at [928, 486] on div "Amendment-in-Progress" at bounding box center [907, 484] width 120 height 14
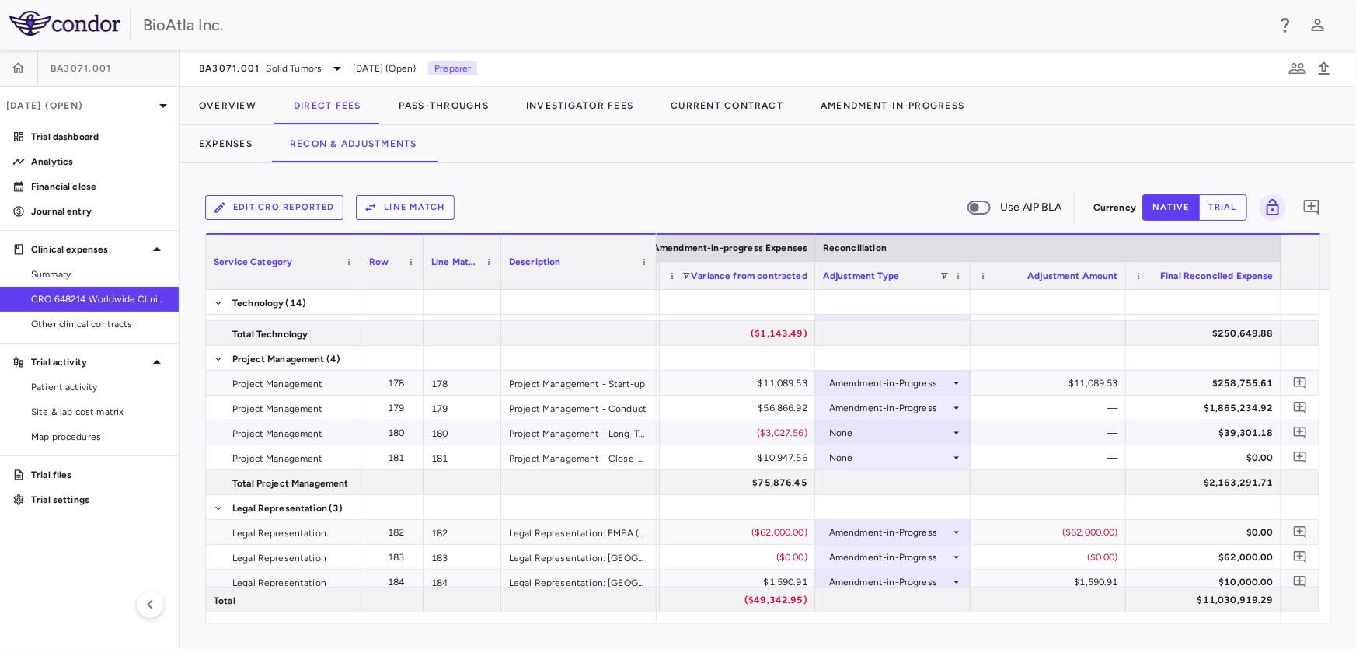
click at [929, 437] on div "None" at bounding box center [889, 432] width 121 height 25
click at [917, 506] on div "Amendment-in-Progress" at bounding box center [907, 509] width 120 height 14
click at [881, 453] on div "None" at bounding box center [889, 457] width 121 height 25
click at [894, 532] on div "Amendment-in-Progress" at bounding box center [889, 532] width 121 height 25
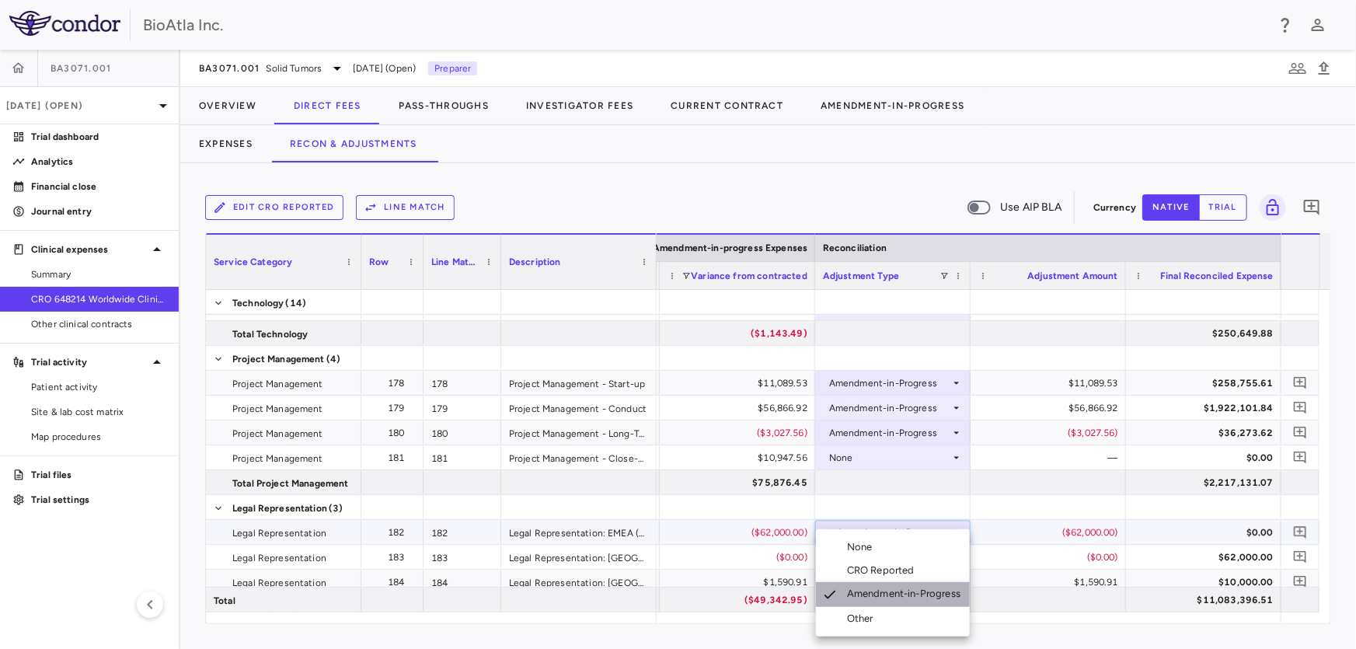
click at [859, 600] on div "Amendment-in-Progress" at bounding box center [907, 595] width 120 height 16
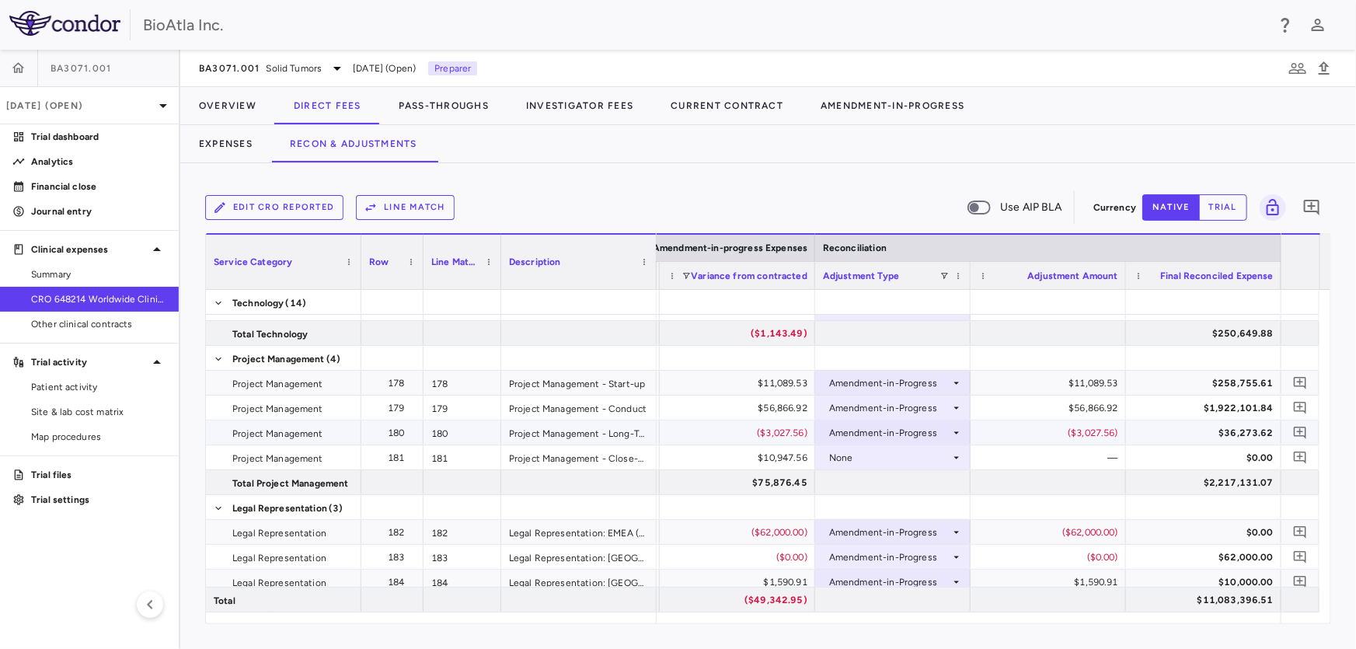
click at [917, 449] on div "None" at bounding box center [889, 457] width 121 height 25
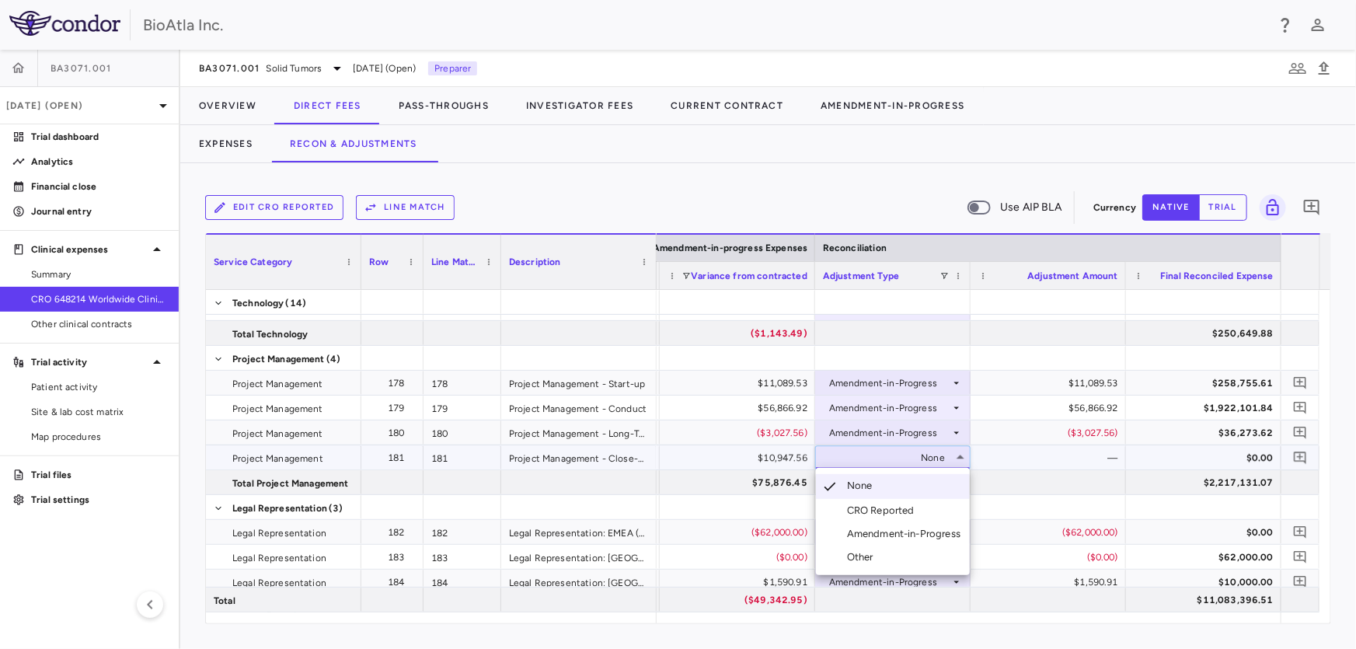
click at [878, 531] on div "Amendment-in-Progress" at bounding box center [907, 534] width 120 height 14
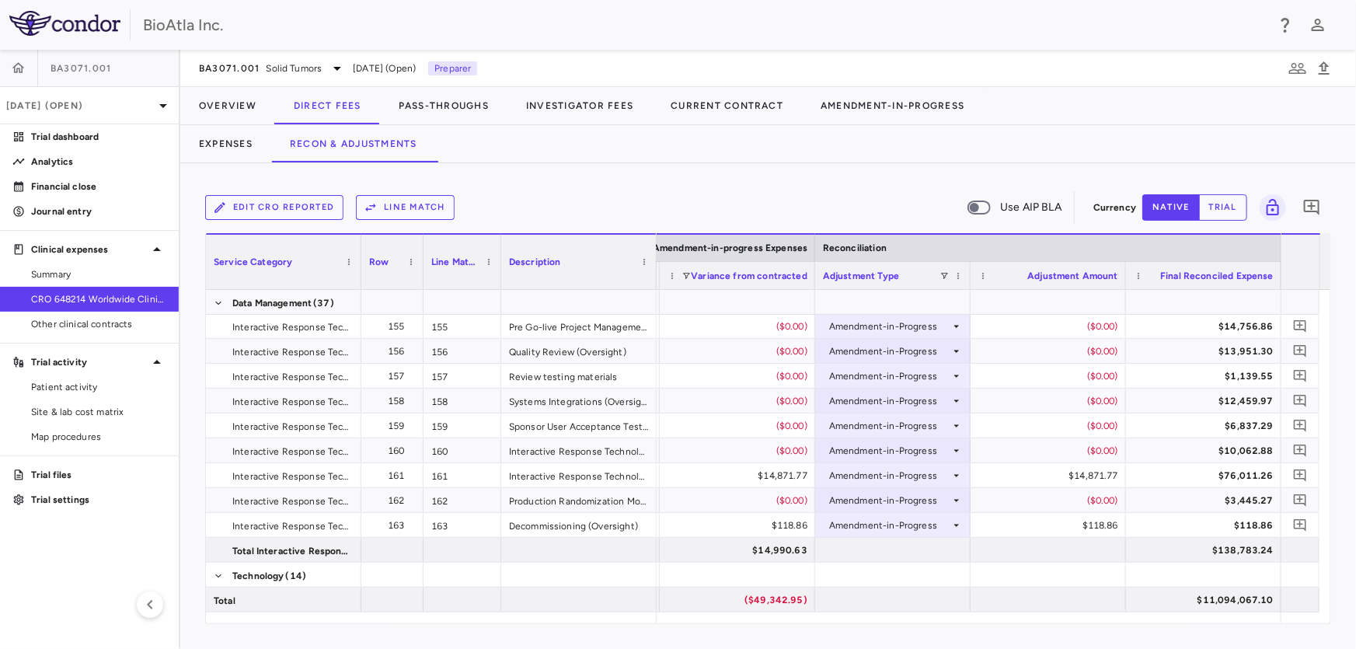
scroll to position [4233, 0]
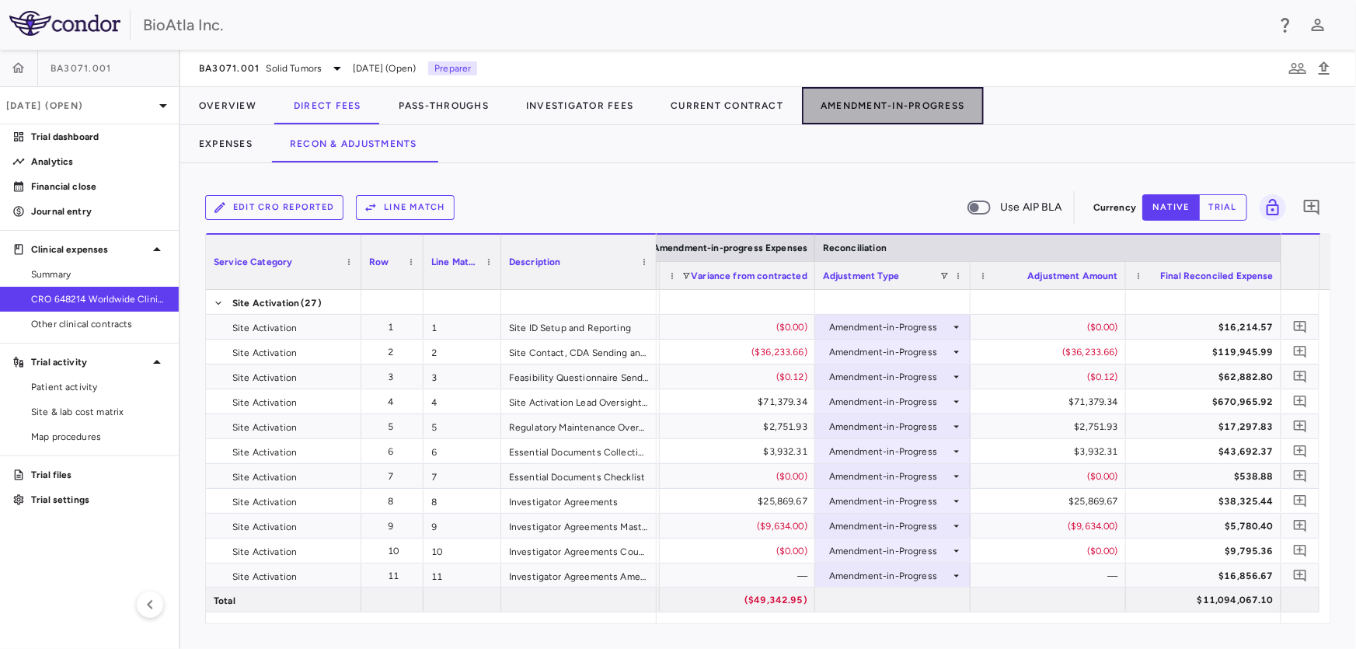
click at [904, 106] on button "Amendment-In-Progress" at bounding box center [892, 105] width 181 height 37
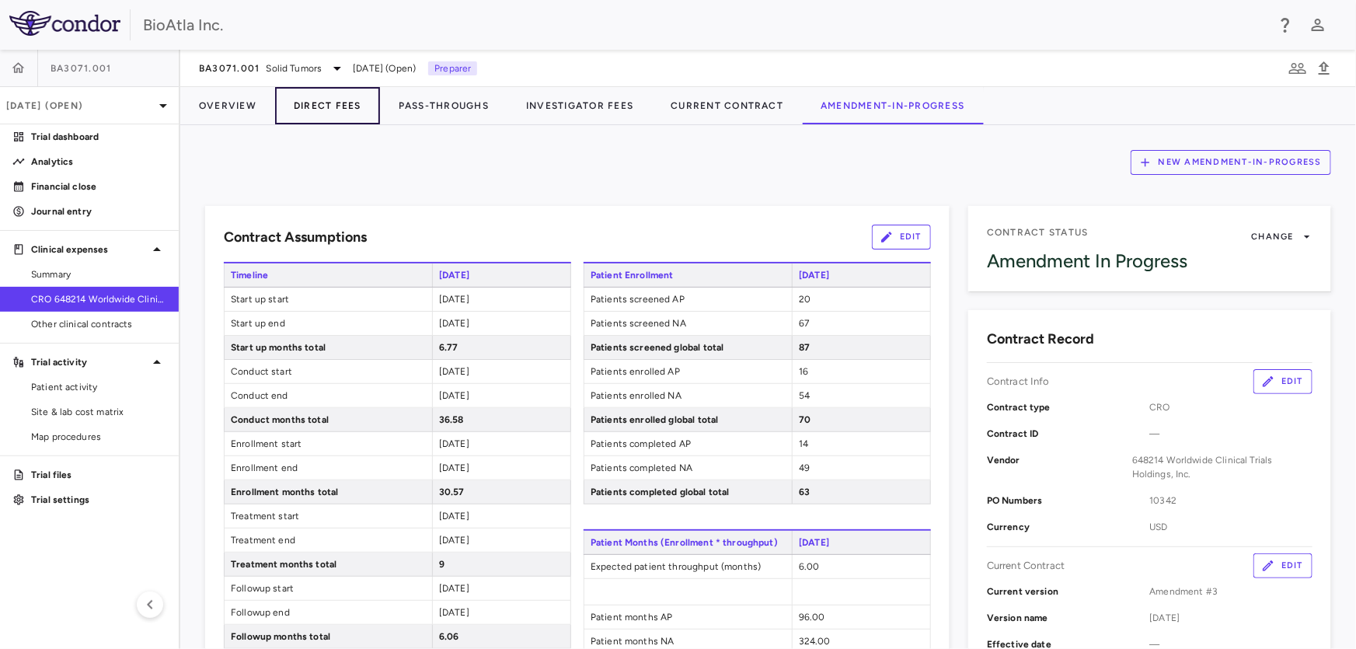
click at [343, 114] on button "Direct Fees" at bounding box center [327, 105] width 105 height 37
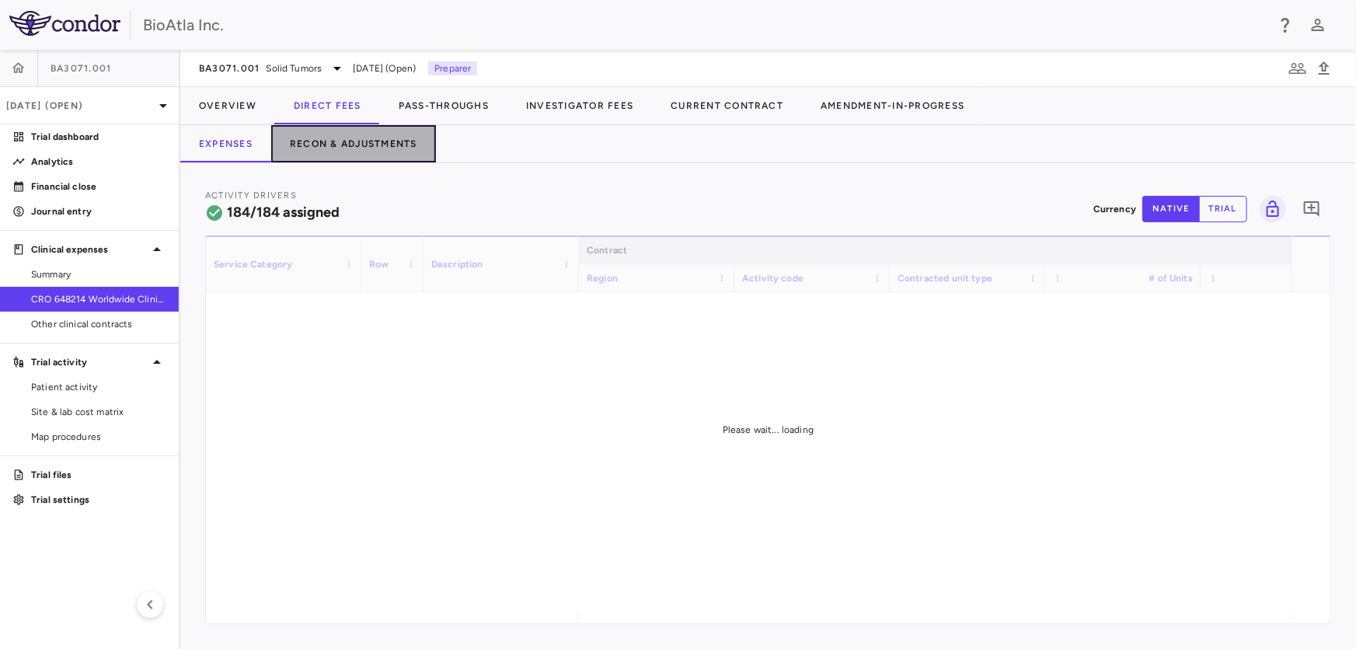
click at [361, 150] on button "Recon & Adjustments" at bounding box center [353, 143] width 165 height 37
